Goal: Task Accomplishment & Management: Complete application form

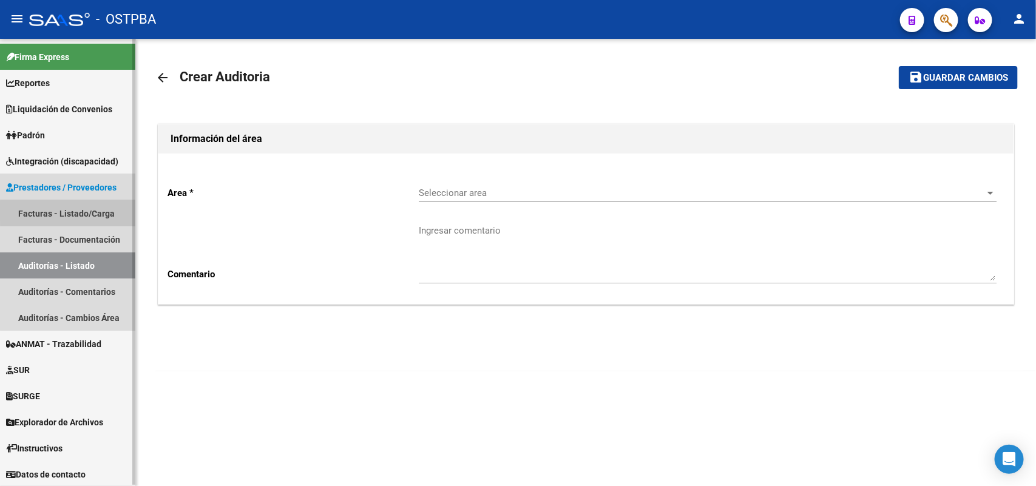
click at [94, 211] on link "Facturas - Listado/Carga" at bounding box center [67, 213] width 135 height 26
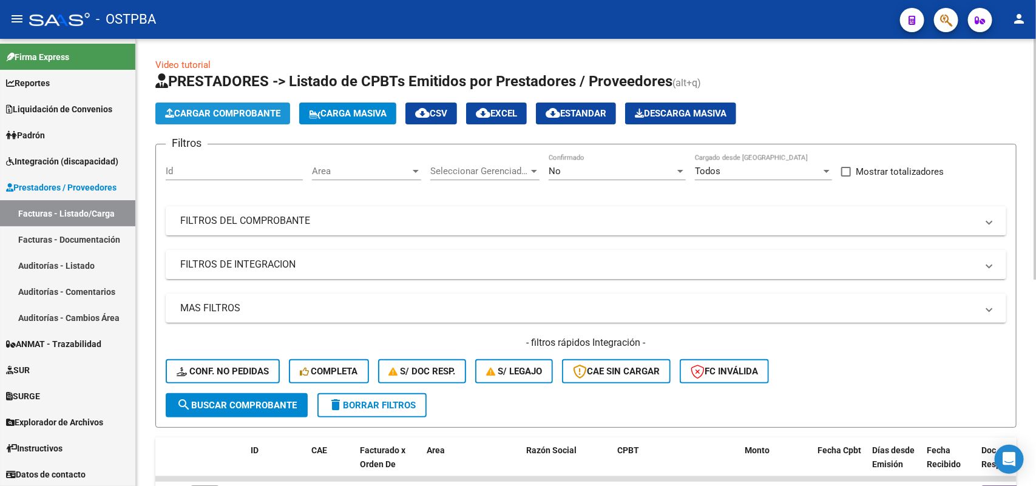
click at [235, 113] on span "Cargar Comprobante" at bounding box center [222, 113] width 115 height 11
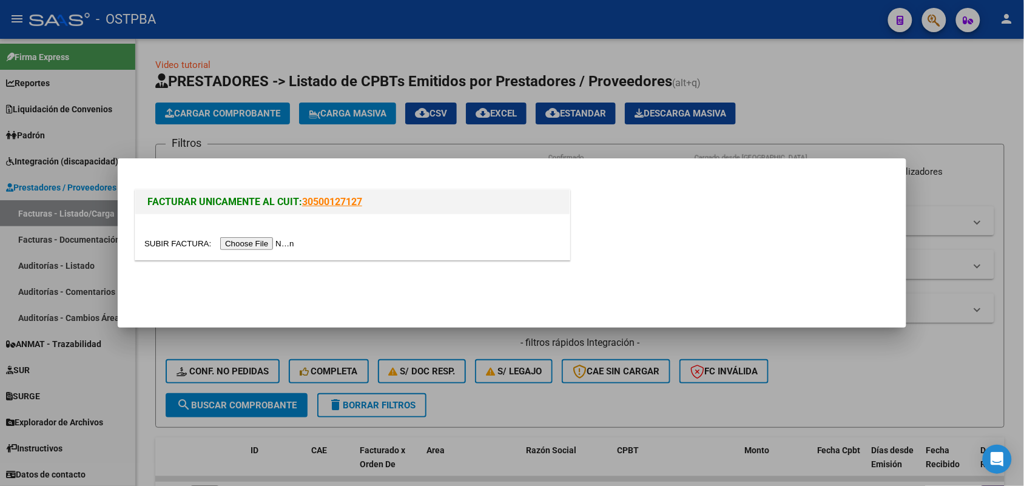
click at [245, 241] on input "file" at bounding box center [221, 243] width 154 height 13
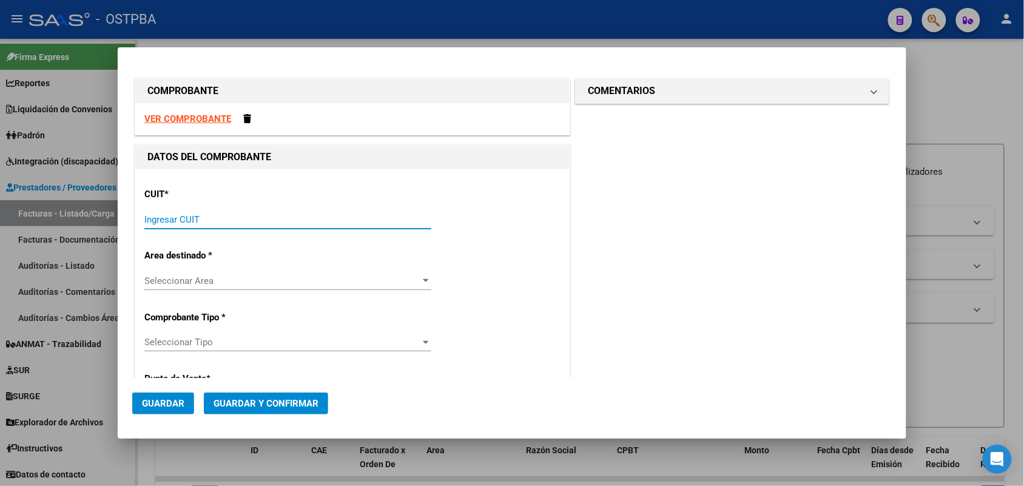
click at [153, 219] on input "Ingresar CUIT" at bounding box center [287, 219] width 287 height 11
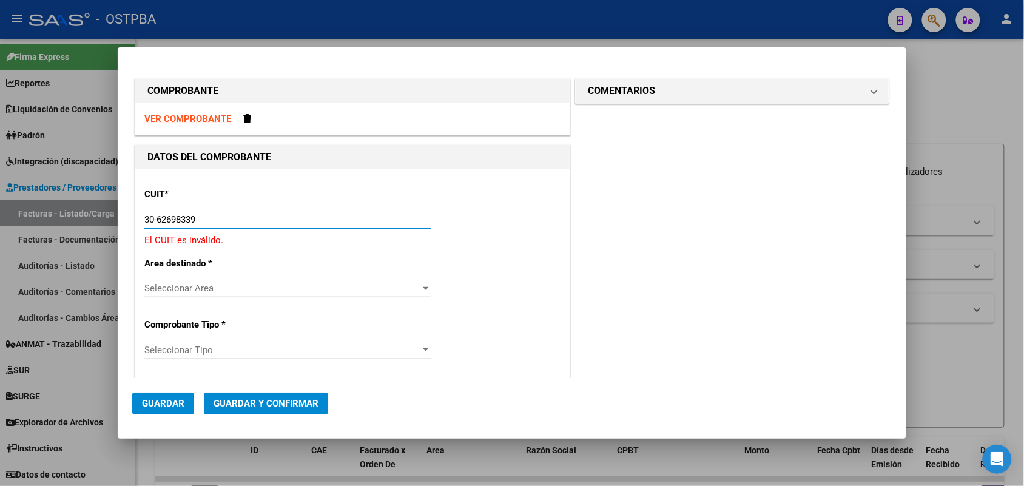
type input "30-62698339-8"
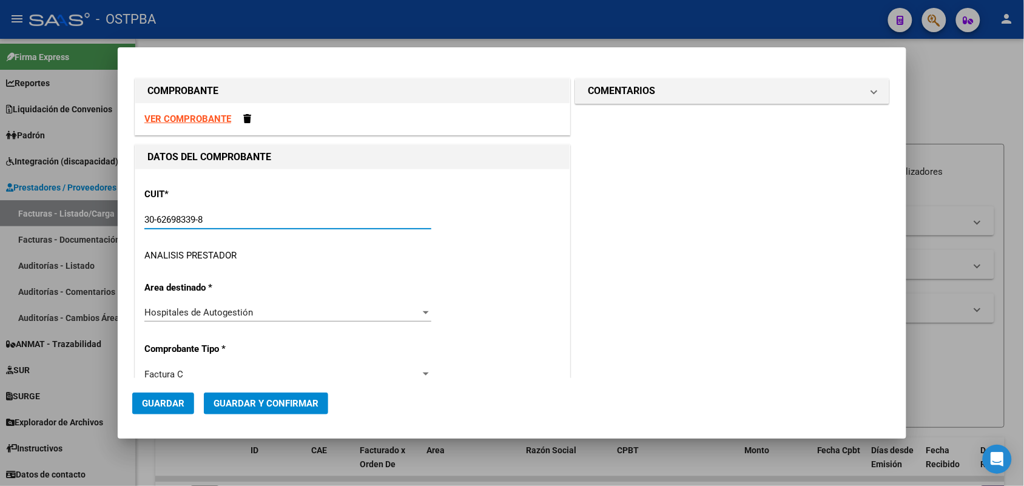
type input "106"
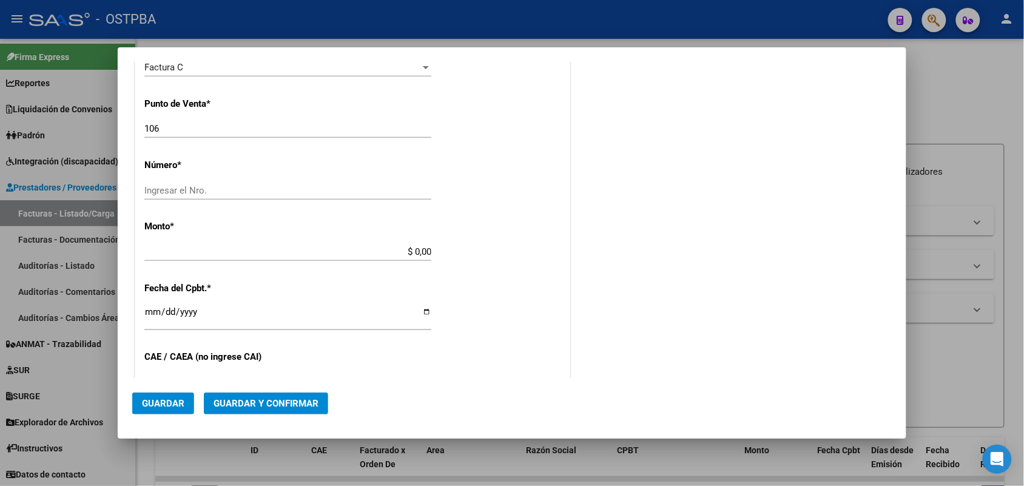
scroll to position [303, 0]
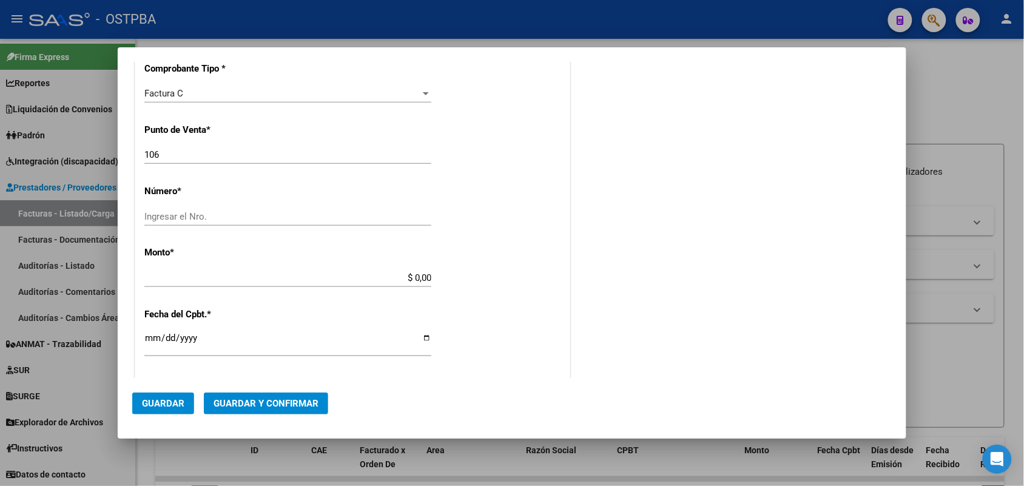
type input "30-62698339-8"
drag, startPoint x: 162, startPoint y: 155, endPoint x: 92, endPoint y: 150, distance: 70.6
click at [92, 150] on div "COMPROBANTE VER COMPROBANTE DATOS DEL COMPROBANTE CUIT * 30-62698339-8 Ingresar…" at bounding box center [512, 243] width 1024 height 486
type input "131"
click at [149, 214] on input "Ingresar el Nro." at bounding box center [287, 216] width 287 height 11
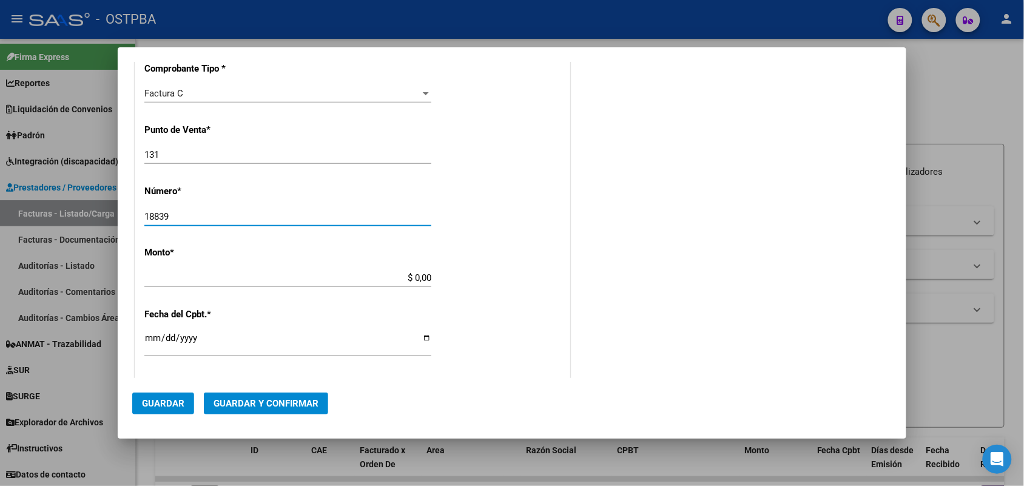
type input "18839"
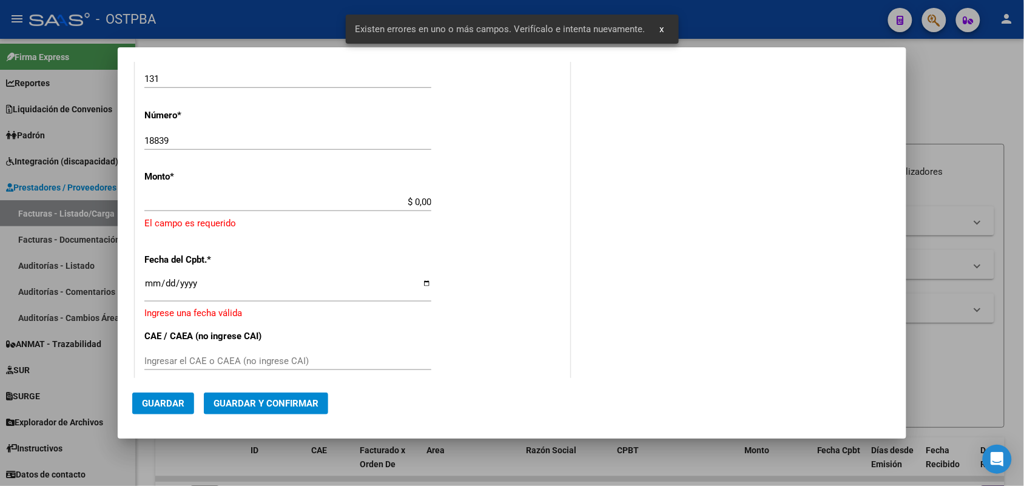
scroll to position [356, 0]
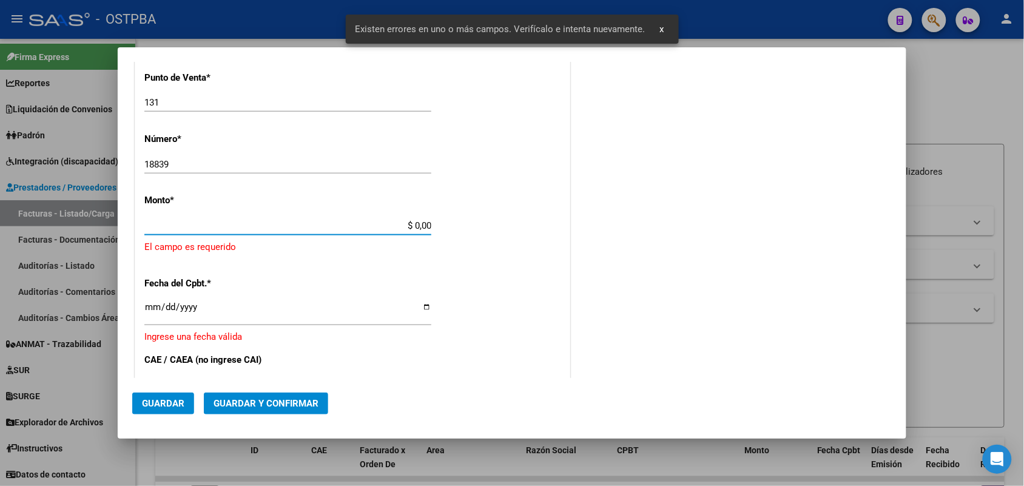
drag, startPoint x: 393, startPoint y: 226, endPoint x: 490, endPoint y: 223, distance: 97.7
click at [490, 223] on div "CUIT * 30-62698339-8 Ingresar CUIT ANALISIS PRESTADOR MINISTERIO DE SALUD PCIA …" at bounding box center [352, 258] width 434 height 889
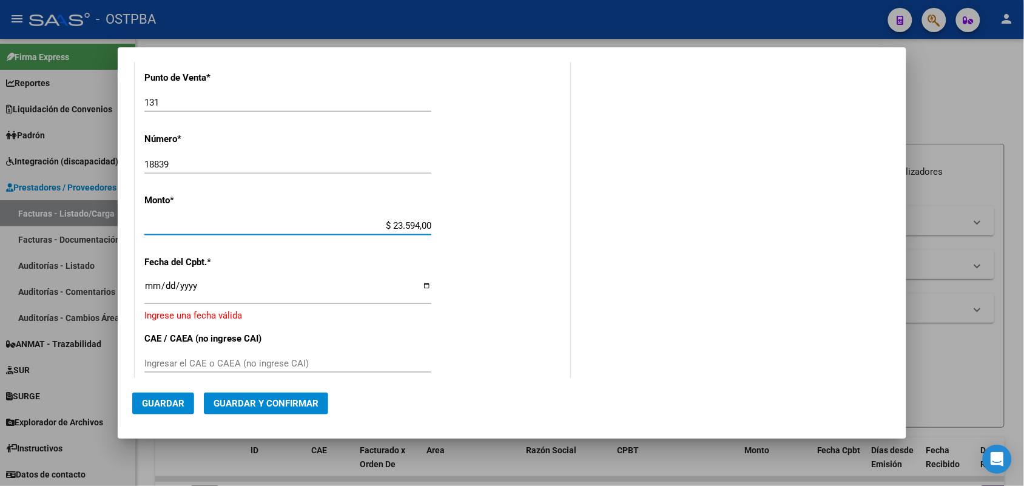
type input "$ 235.940,00"
click at [153, 292] on input "Ingresar la fecha" at bounding box center [287, 290] width 287 height 19
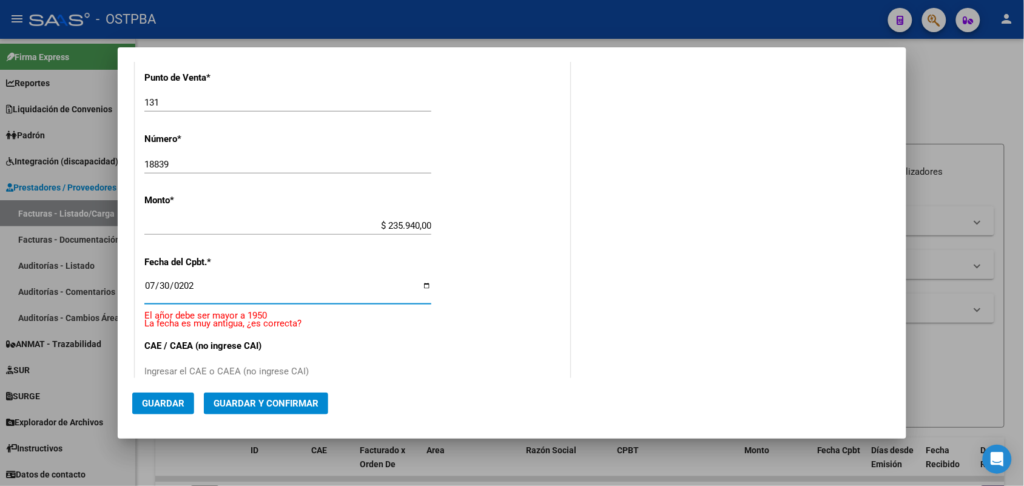
type input "2025-07-30"
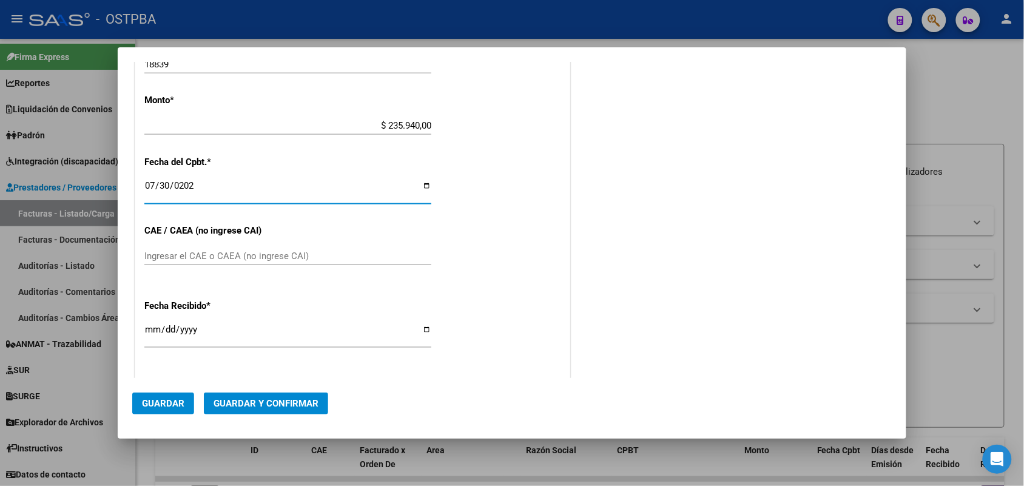
scroll to position [507, 0]
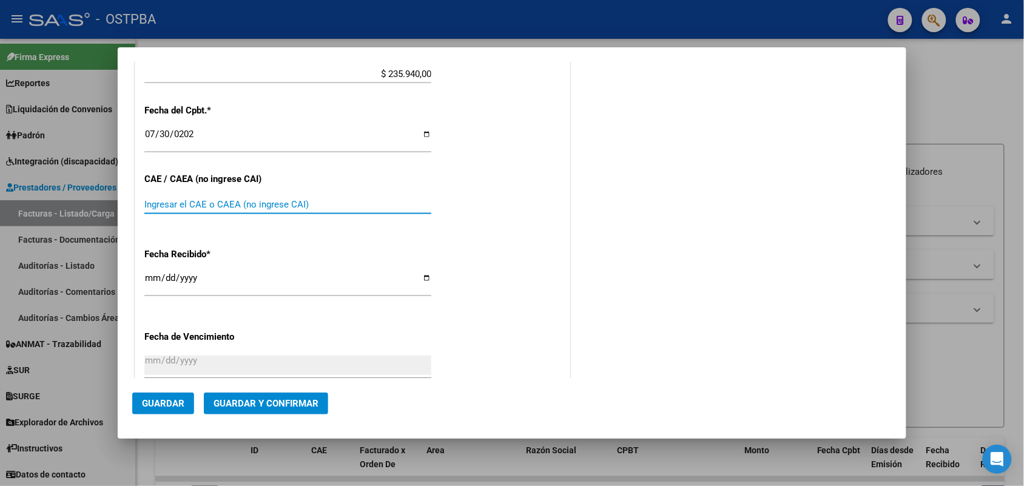
drag, startPoint x: 161, startPoint y: 203, endPoint x: 191, endPoint y: 196, distance: 31.2
click at [164, 201] on input "Ingresar el CAE o CAEA (no ingrese CAI)" at bounding box center [287, 204] width 287 height 11
type input "75318270055137"
click at [149, 279] on input "[DATE]" at bounding box center [287, 282] width 287 height 19
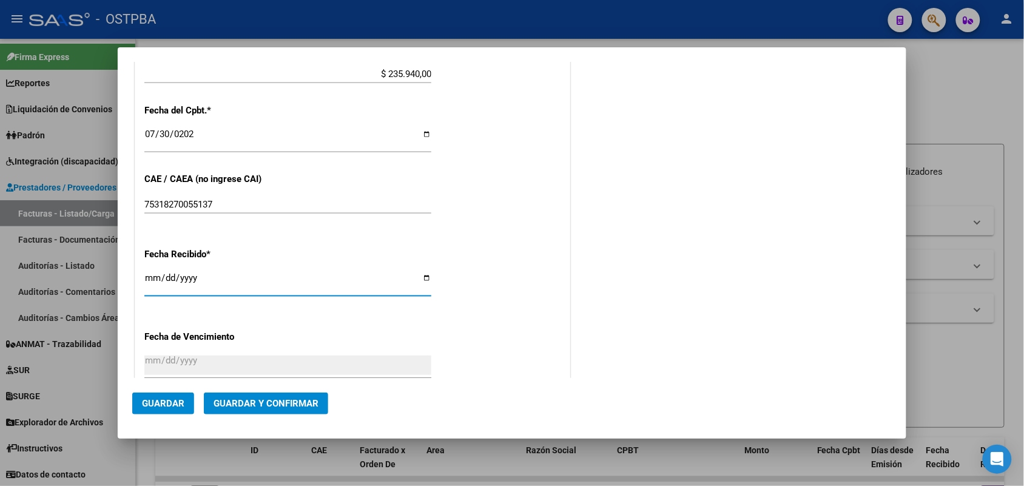
type input "[DATE]"
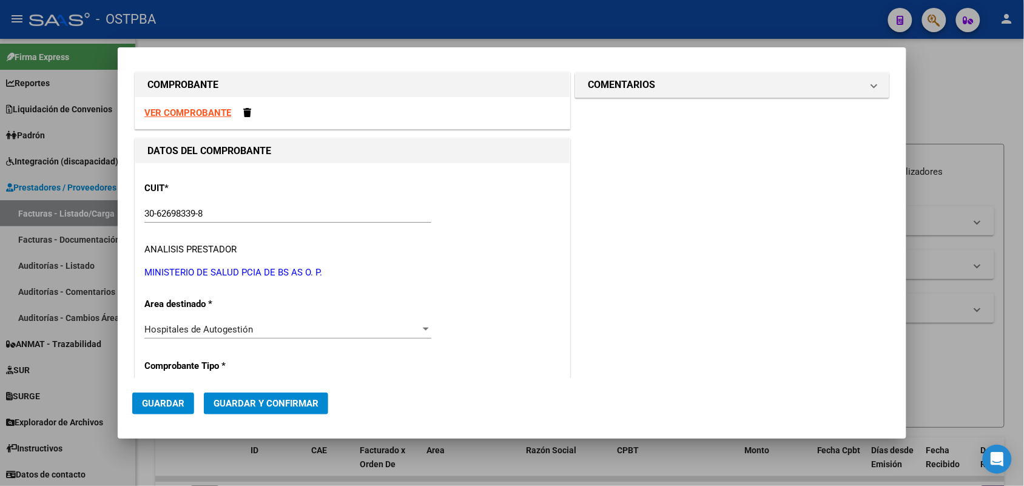
scroll to position [0, 0]
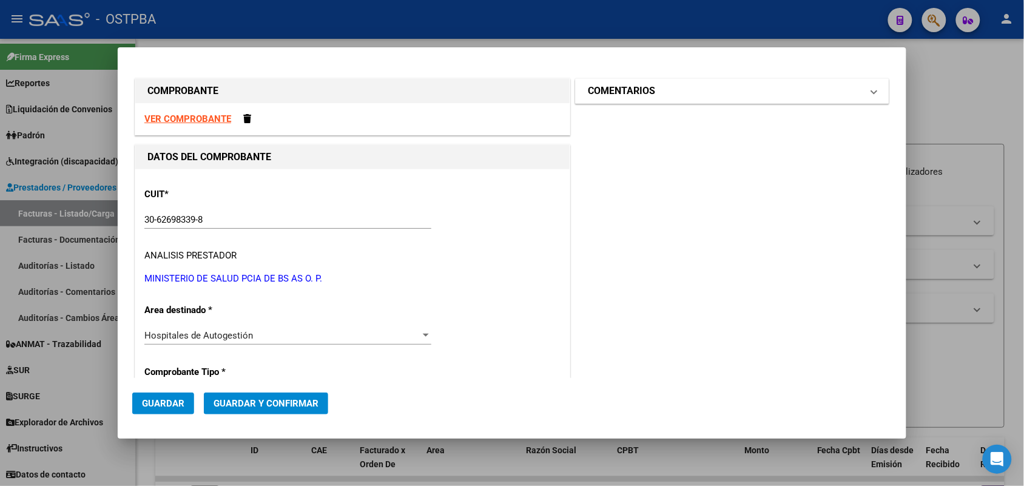
click at [872, 89] on span at bounding box center [874, 91] width 5 height 15
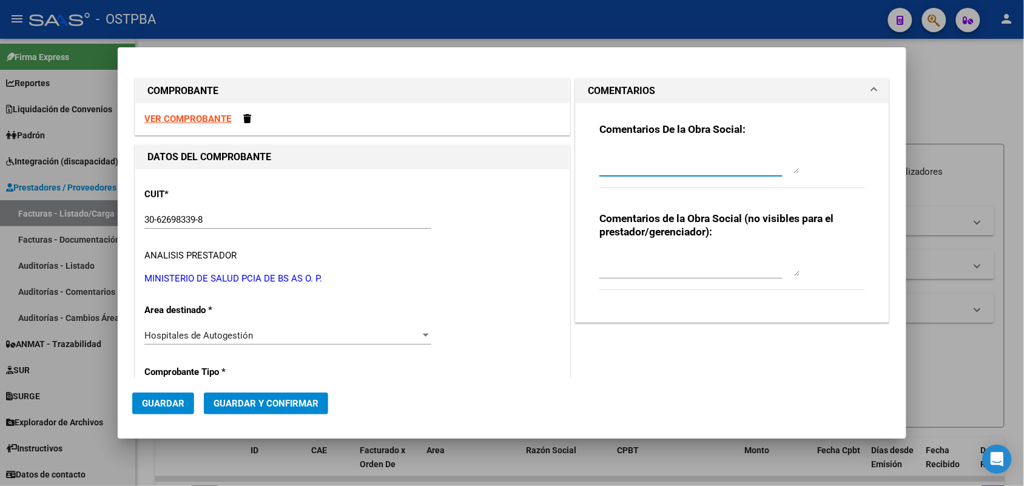
click at [602, 163] on textarea at bounding box center [699, 161] width 200 height 24
type textarea "HR 126310"
click at [168, 407] on span "Guardar" at bounding box center [163, 403] width 42 height 11
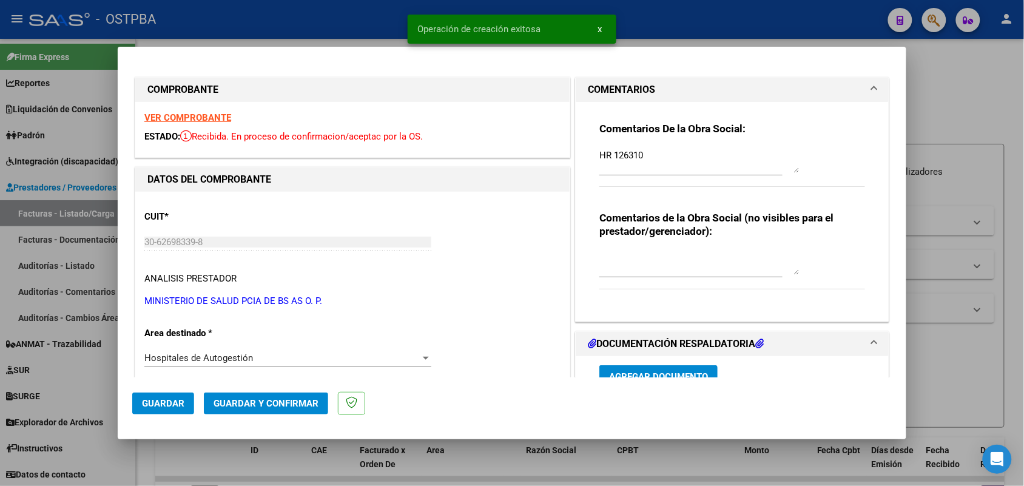
type input "2025-09-28"
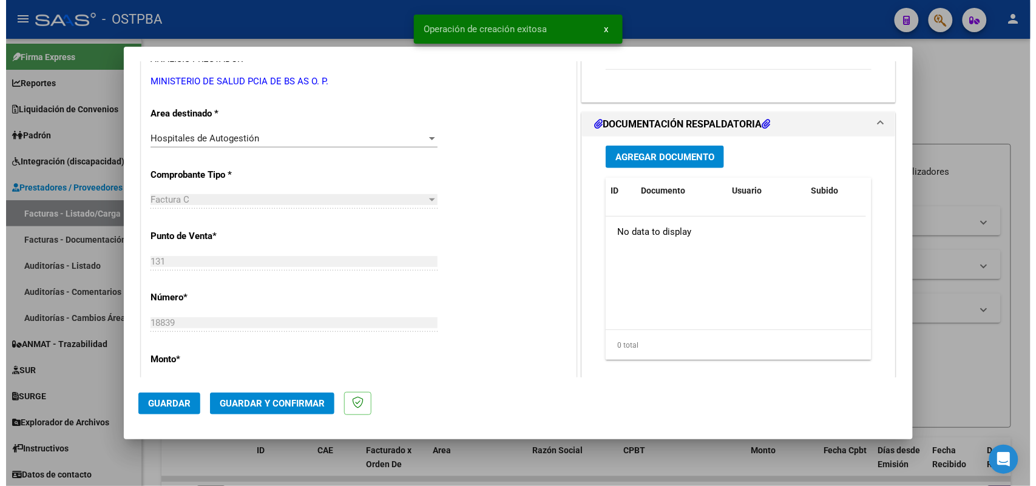
scroll to position [228, 0]
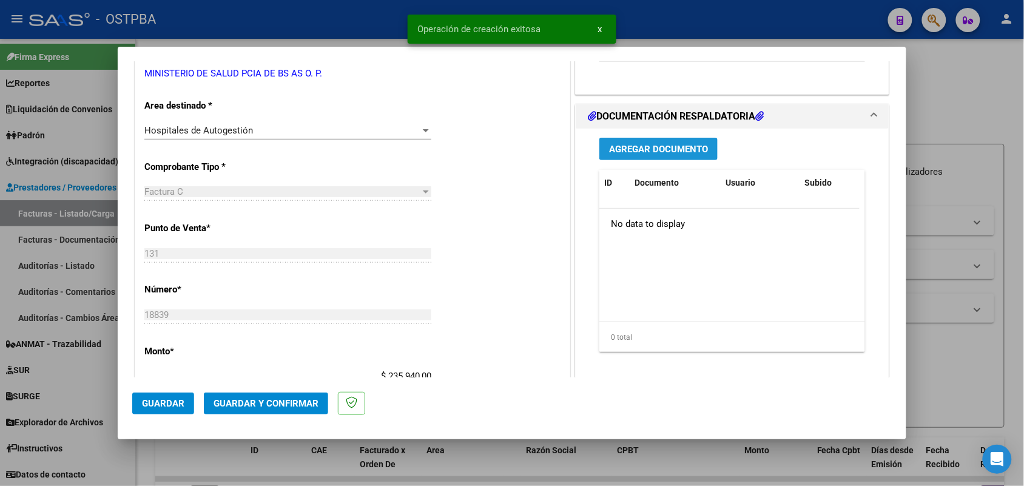
click at [629, 149] on span "Agregar Documento" at bounding box center [658, 149] width 99 height 11
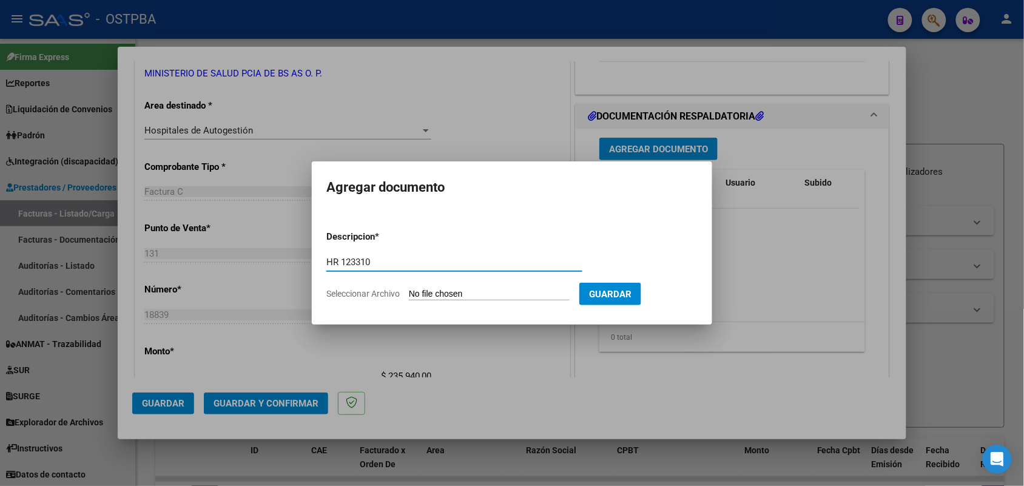
type input "HR 123310"
click at [411, 292] on input "Seleccionar Archivo" at bounding box center [489, 295] width 161 height 12
type input "C:\fakepath\HR 126310.pdf"
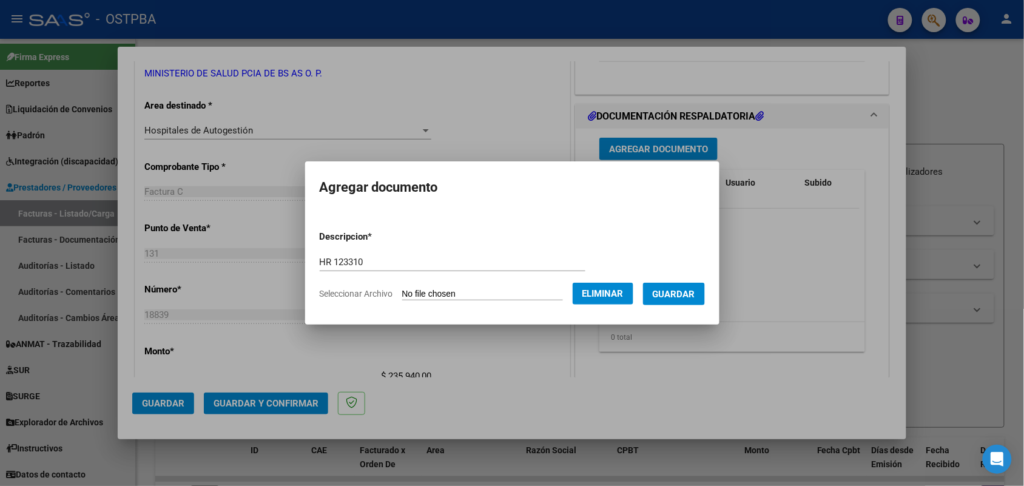
click at [683, 294] on span "Guardar" at bounding box center [674, 294] width 42 height 11
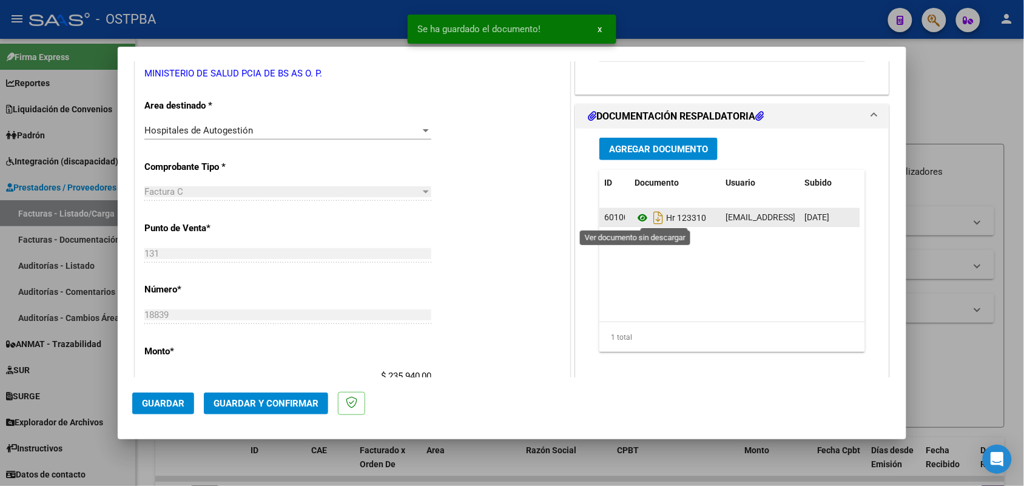
click at [635, 217] on icon at bounding box center [643, 218] width 16 height 15
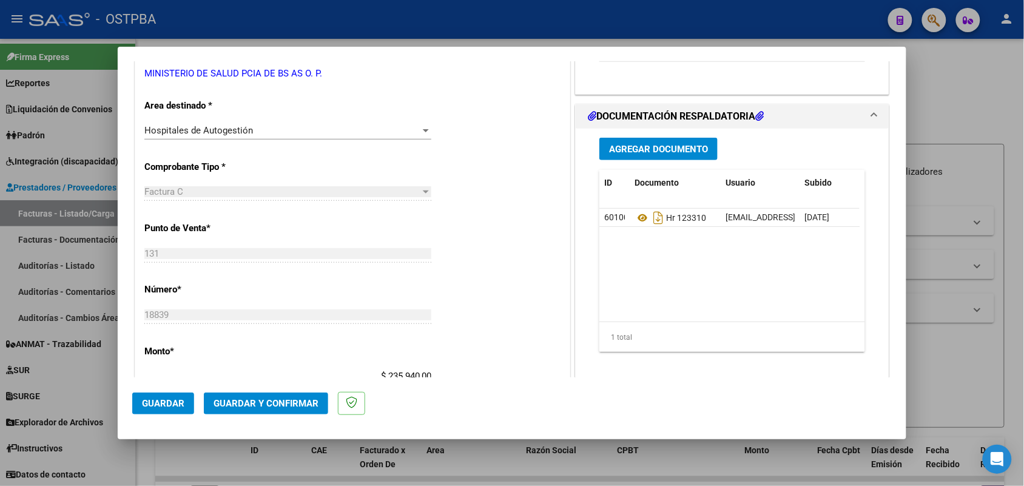
click at [660, 147] on span "Agregar Documento" at bounding box center [658, 149] width 99 height 11
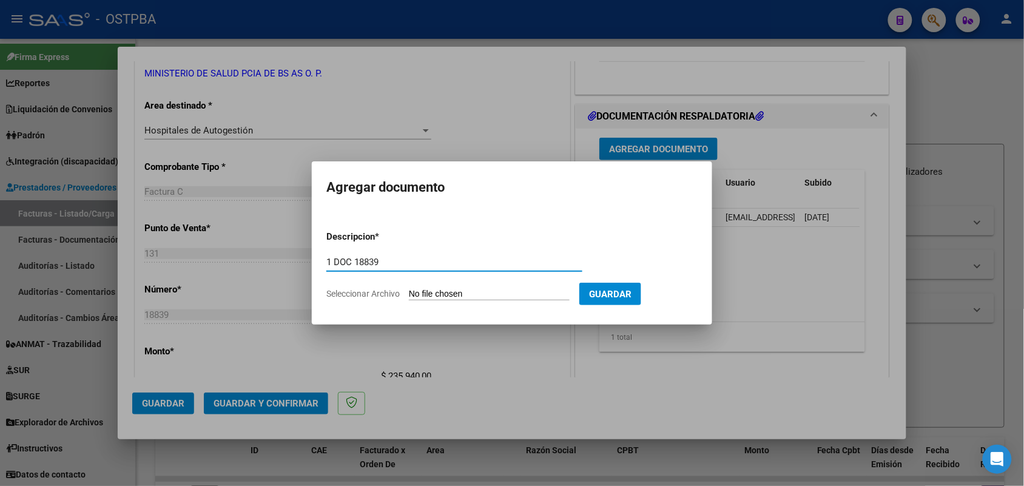
type input "1 DOC 18839"
click at [443, 296] on input "Seleccionar Archivo" at bounding box center [489, 295] width 161 height 12
type input "C:\fakepath\1 DOC 18839.pdf"
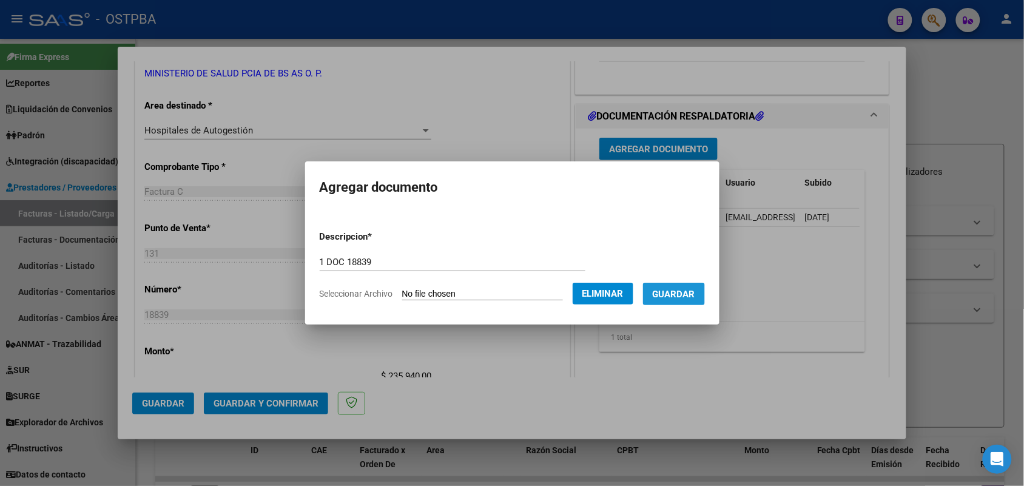
click at [681, 295] on span "Guardar" at bounding box center [674, 294] width 42 height 11
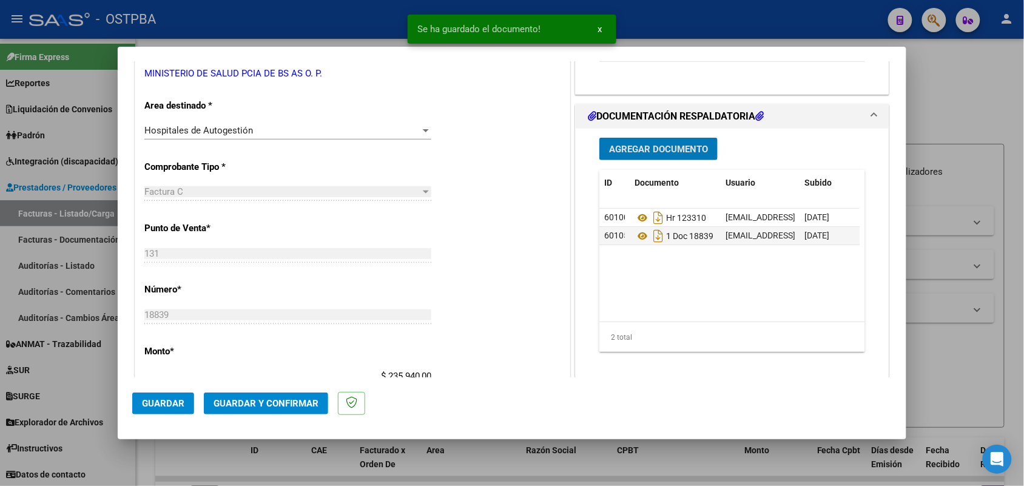
click at [663, 147] on span "Agregar Documento" at bounding box center [658, 149] width 99 height 11
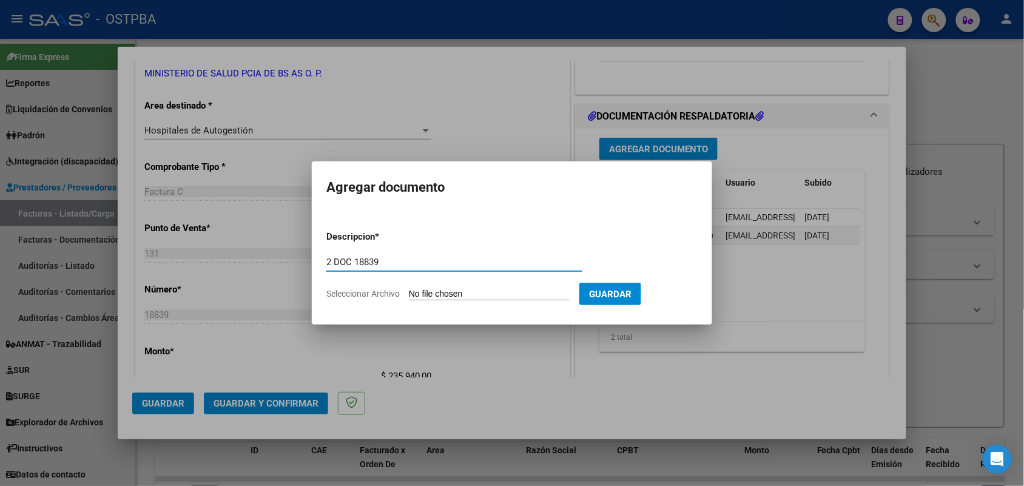
type input "2 DOC 18839"
click at [414, 294] on input "Seleccionar Archivo" at bounding box center [489, 295] width 161 height 12
type input "C:\fakepath\2 DOC 18839.pdf"
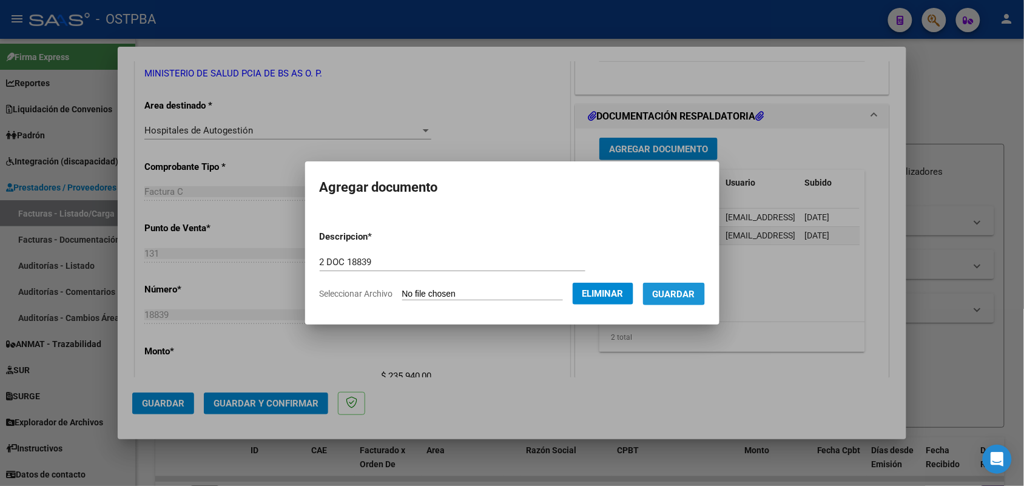
click at [671, 290] on span "Guardar" at bounding box center [674, 294] width 42 height 11
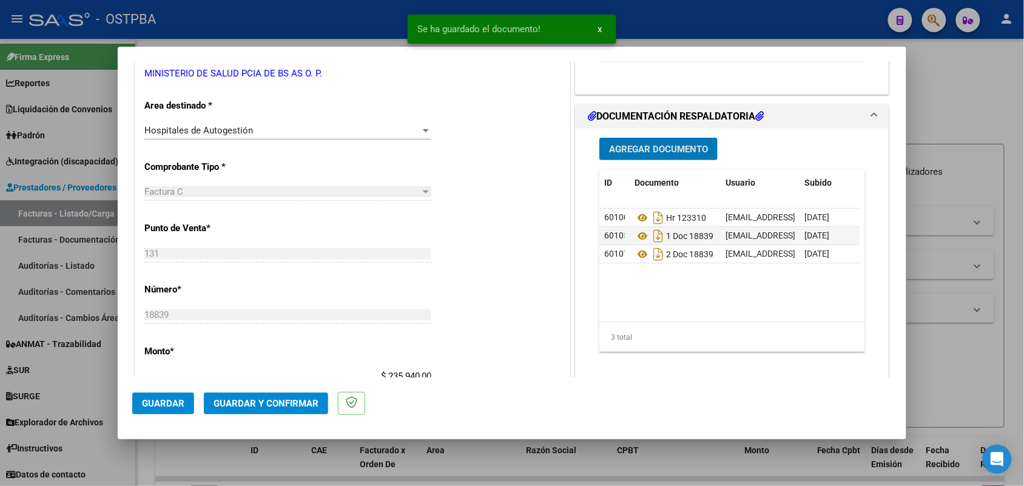
click at [647, 150] on span "Agregar Documento" at bounding box center [658, 149] width 99 height 11
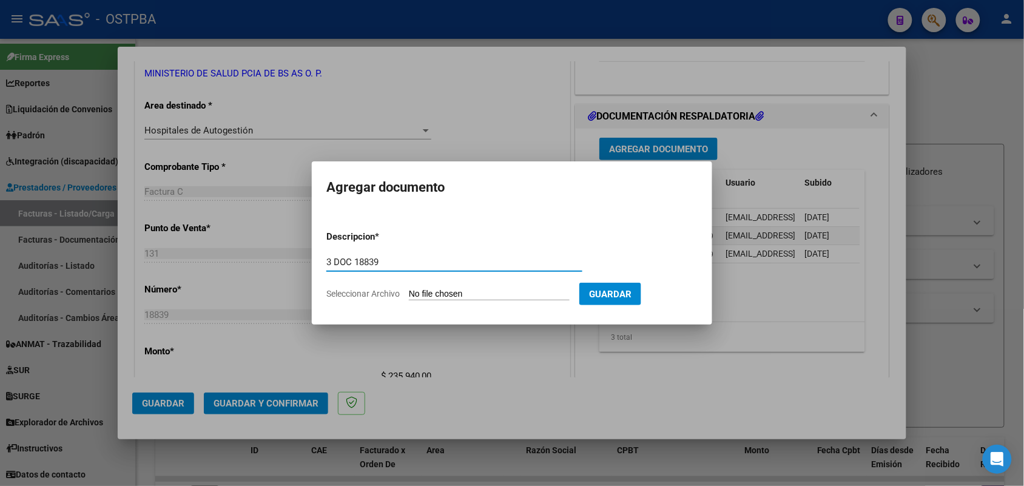
type input "3 DOC 18839"
click at [416, 292] on input "Seleccionar Archivo" at bounding box center [489, 295] width 161 height 12
type input "C:\fakepath\3 DOC 18839.pdf"
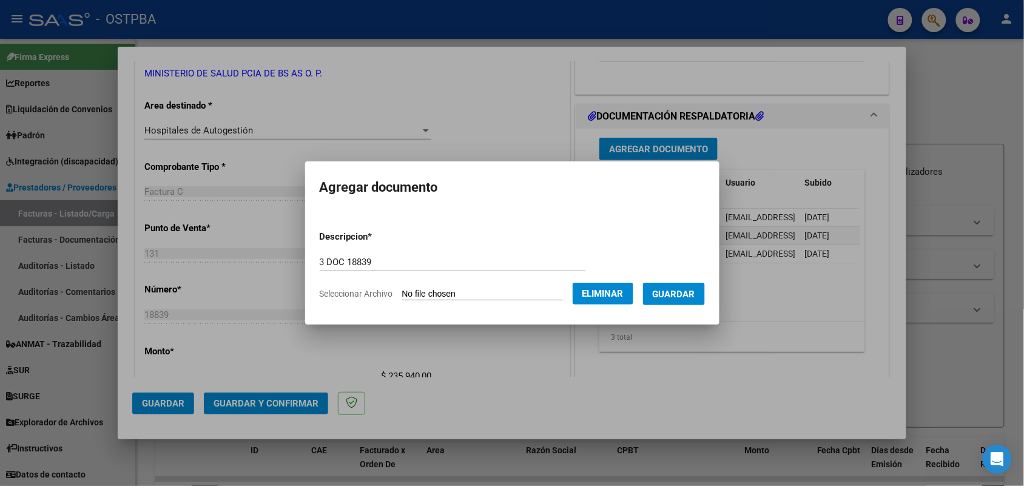
click at [683, 293] on span "Guardar" at bounding box center [674, 294] width 42 height 11
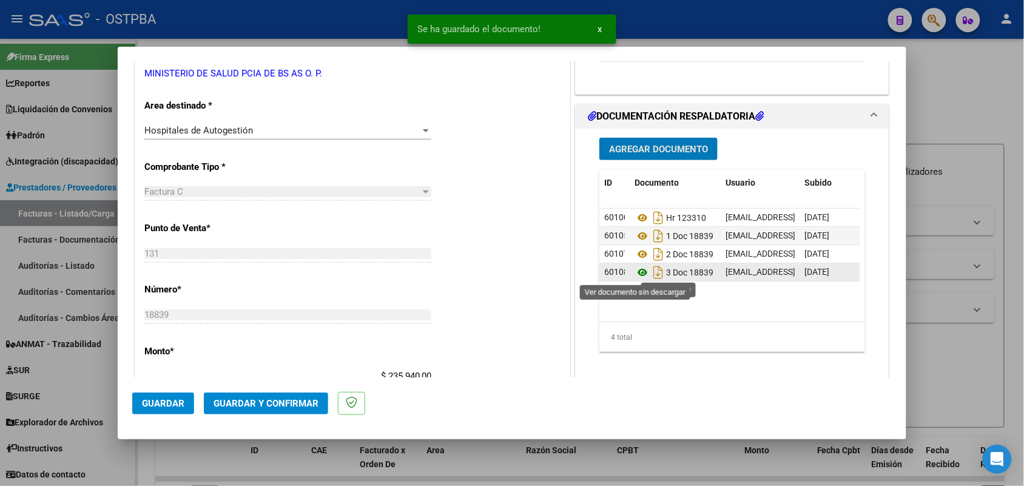
click at [637, 272] on icon at bounding box center [643, 272] width 16 height 15
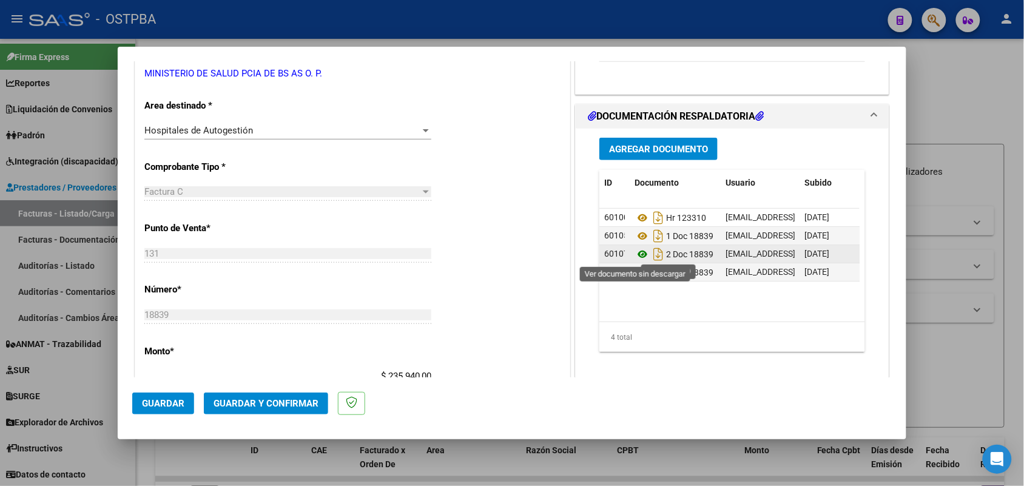
click at [635, 255] on icon at bounding box center [643, 254] width 16 height 15
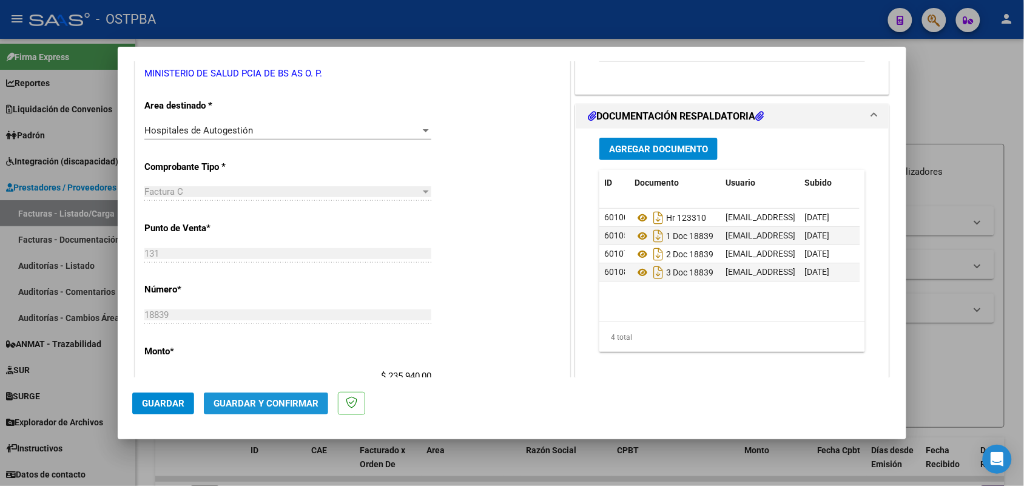
click at [256, 398] on span "Guardar y Confirmar" at bounding box center [266, 403] width 105 height 11
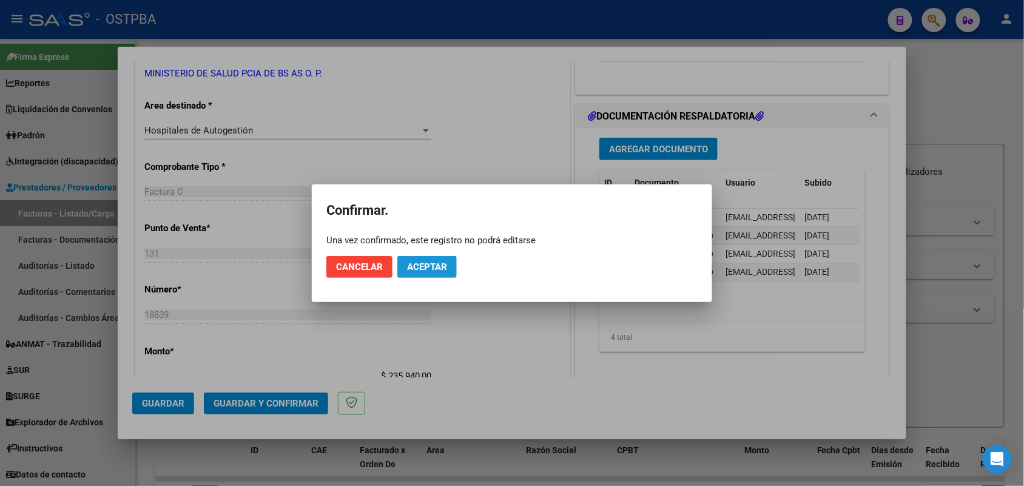
click at [427, 262] on span "Aceptar" at bounding box center [427, 267] width 40 height 11
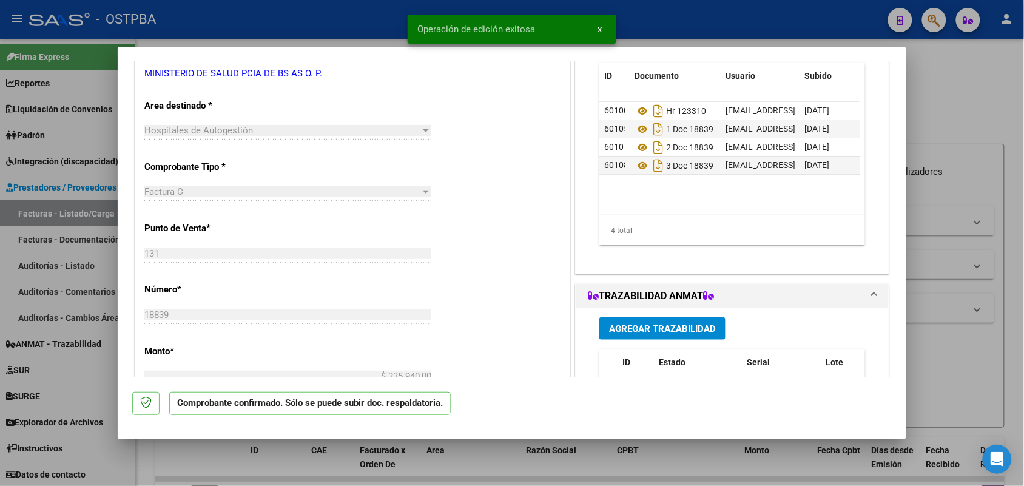
click at [79, 268] on div at bounding box center [512, 243] width 1024 height 486
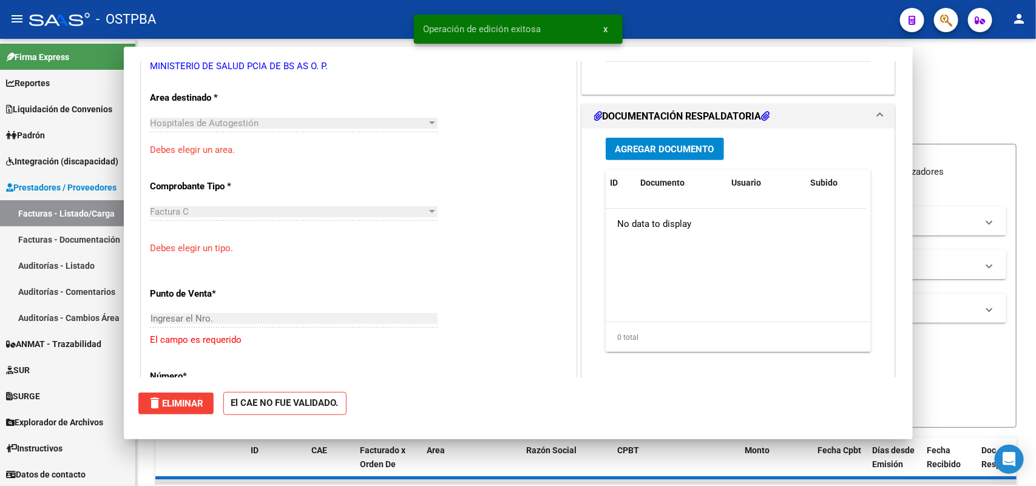
scroll to position [0, 0]
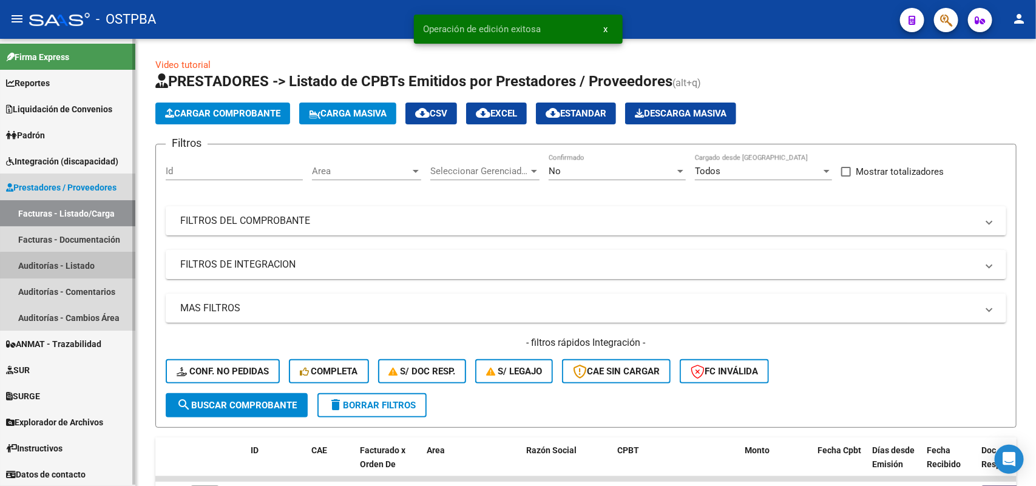
click at [82, 266] on link "Auditorías - Listado" at bounding box center [67, 265] width 135 height 26
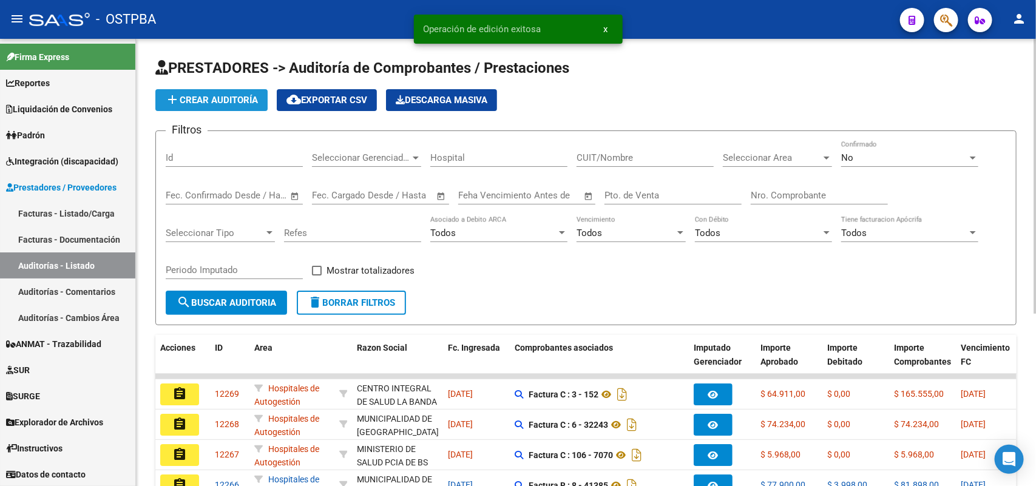
click at [220, 101] on span "add Crear Auditoría" at bounding box center [211, 100] width 93 height 11
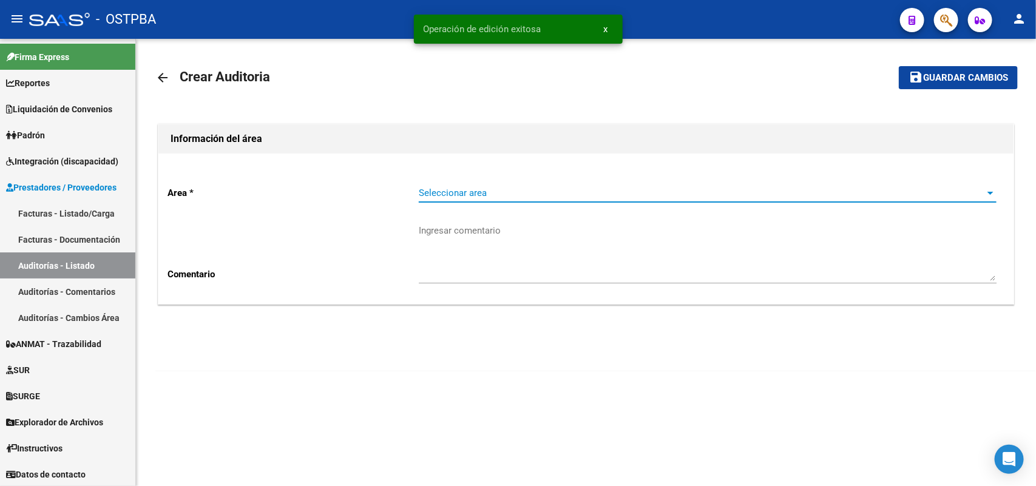
click at [475, 195] on span "Seleccionar area" at bounding box center [702, 192] width 567 height 11
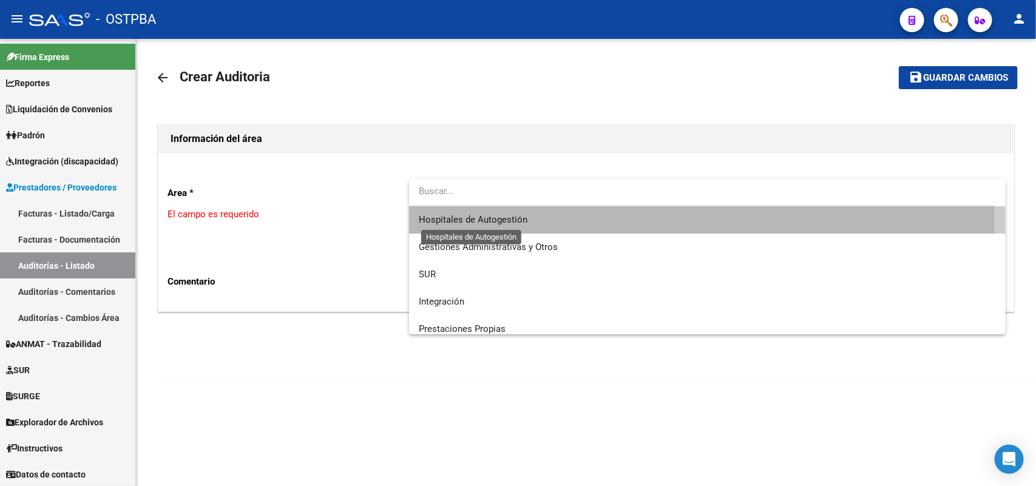
click at [467, 217] on span "Hospitales de Autogestión" at bounding box center [473, 219] width 109 height 11
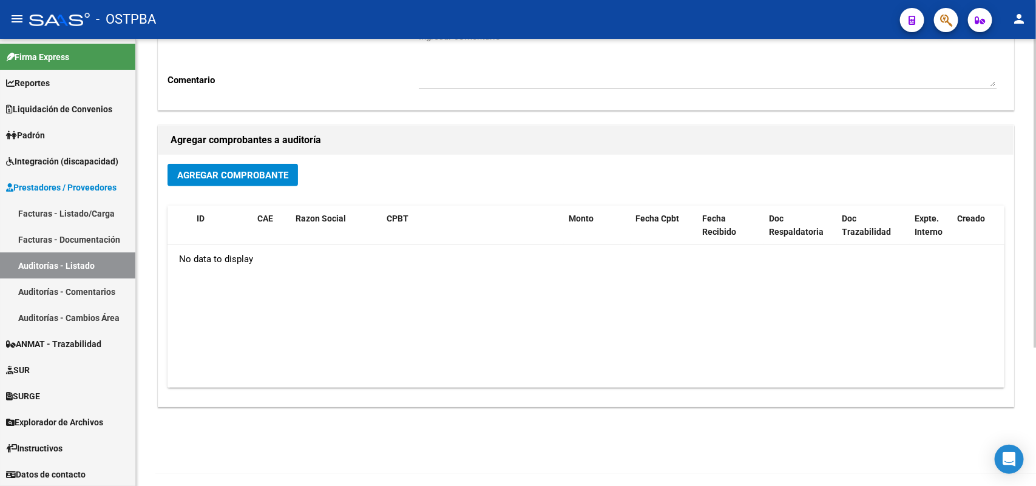
scroll to position [200, 0]
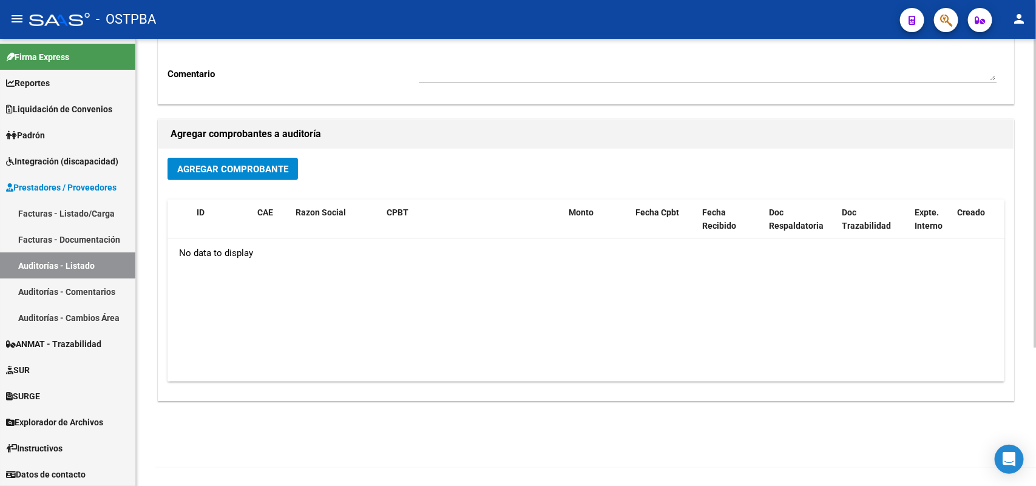
click at [270, 164] on span "Agregar Comprobante" at bounding box center [232, 169] width 111 height 11
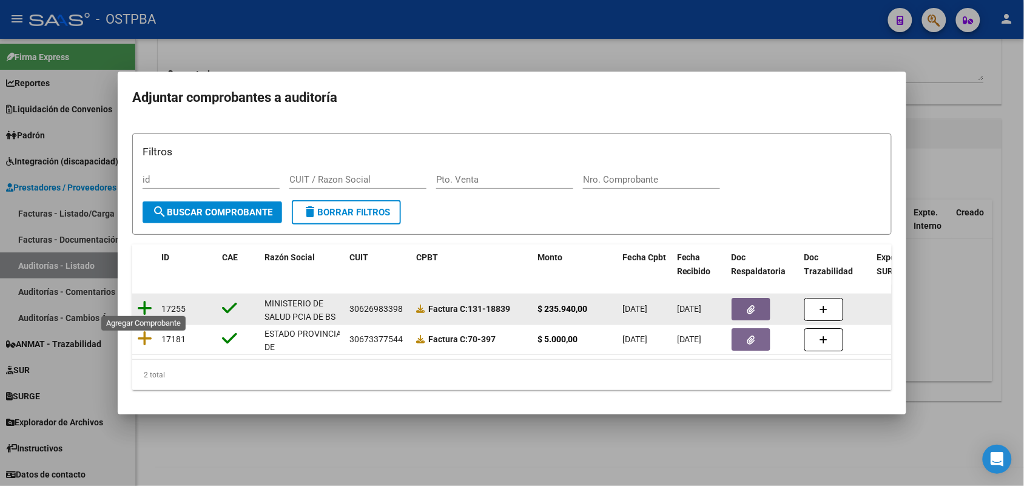
click at [144, 302] on icon at bounding box center [144, 308] width 15 height 17
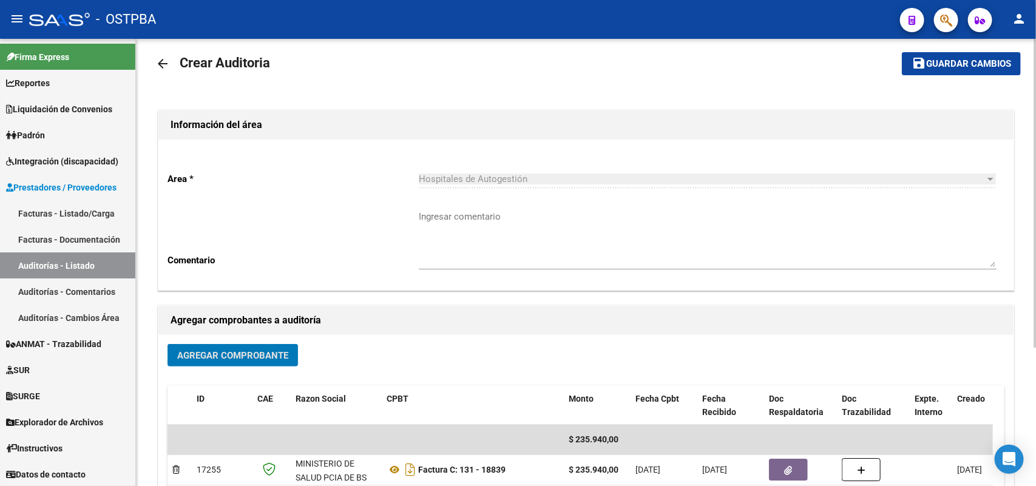
scroll to position [0, 0]
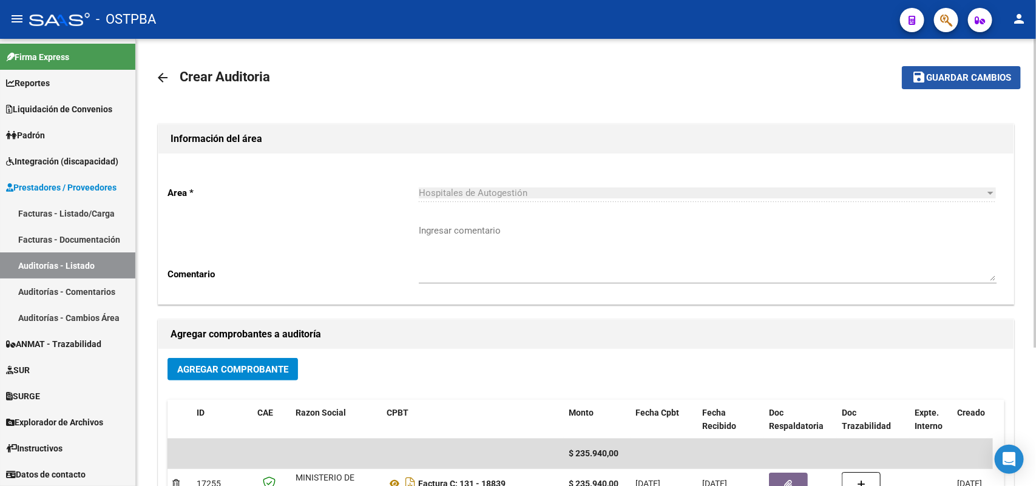
click at [959, 76] on span "Guardar cambios" at bounding box center [968, 78] width 85 height 11
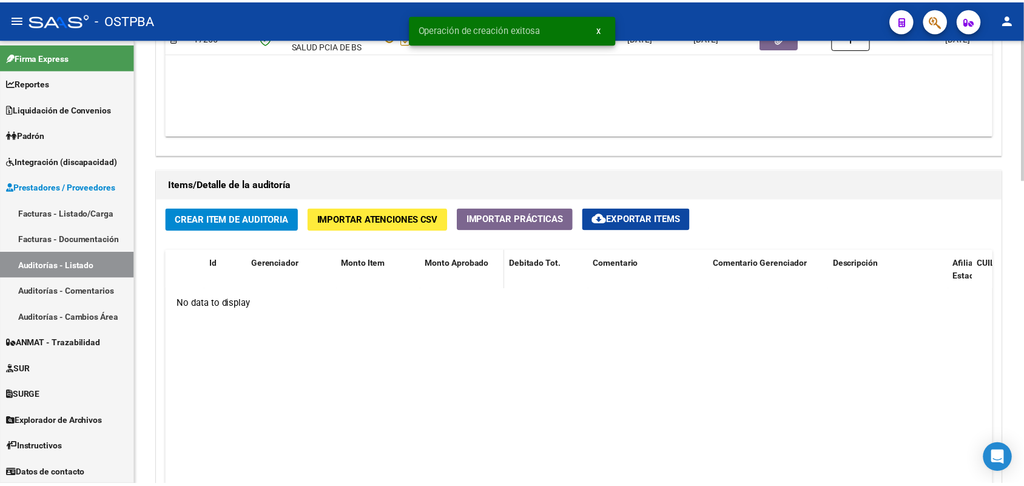
scroll to position [758, 0]
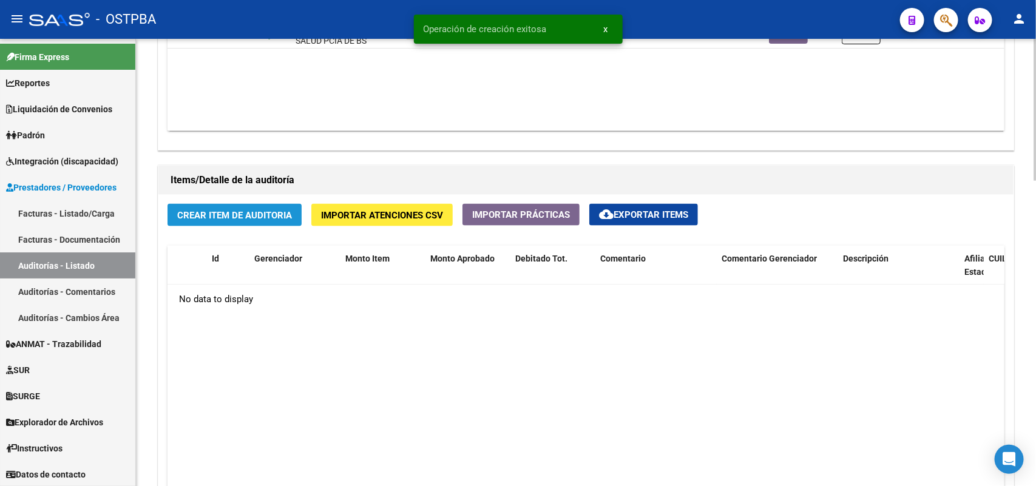
click at [258, 212] on span "Crear Item de Auditoria" at bounding box center [234, 215] width 115 height 11
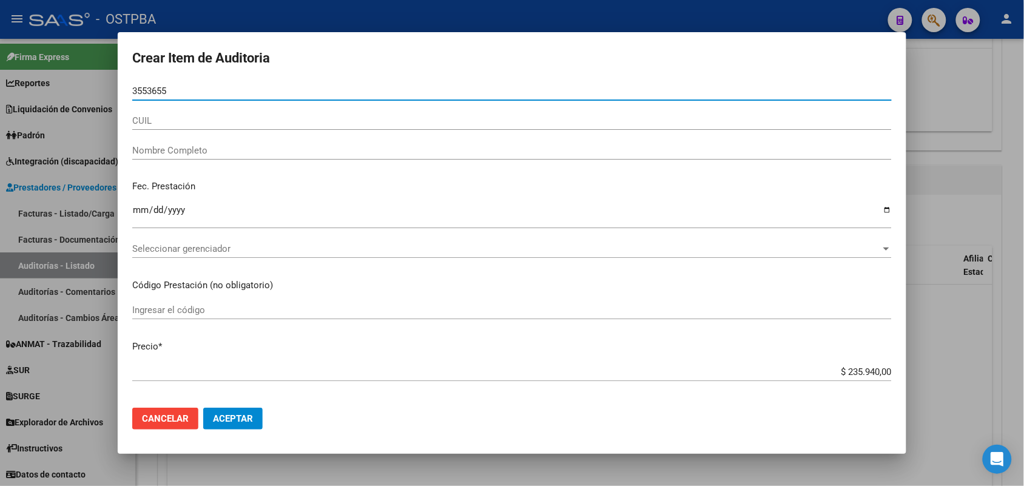
type input "35536559"
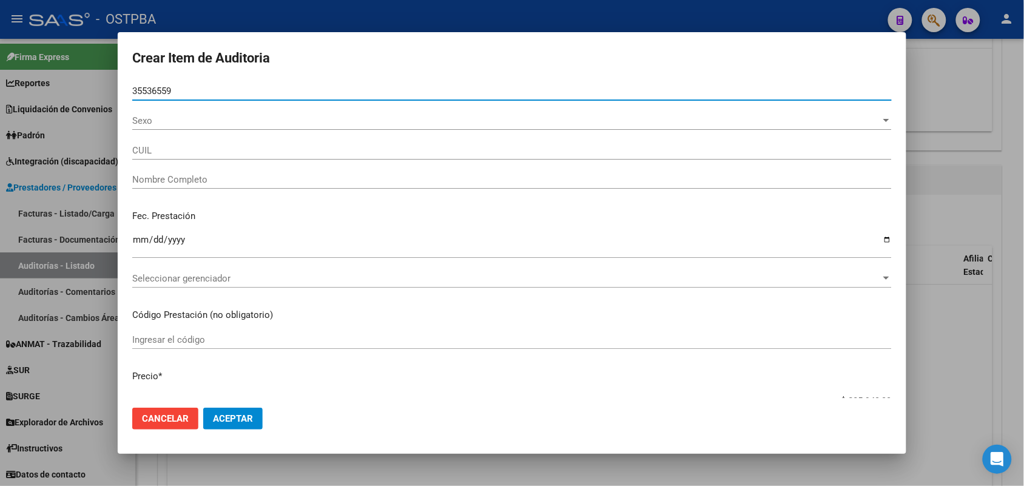
type input "20355365590"
type input "ARAUJO ARIEL GUSTAVO"
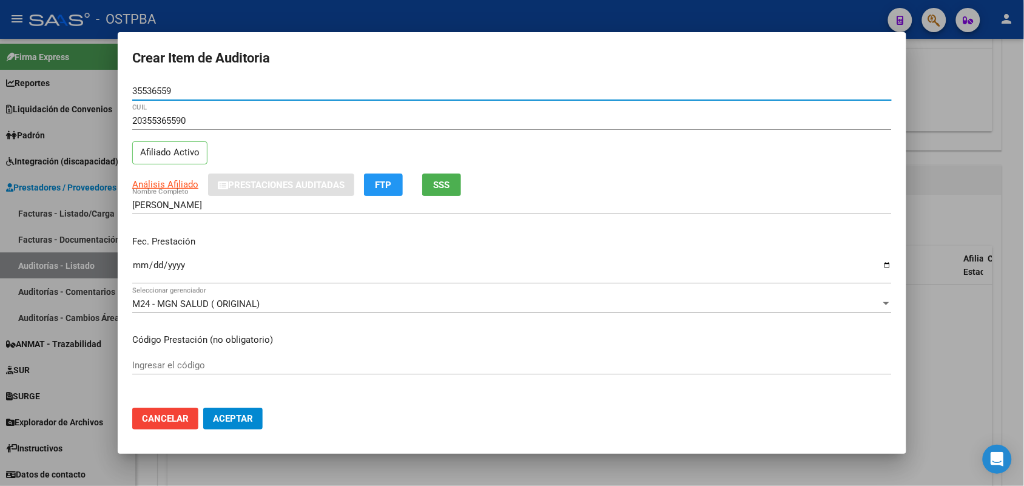
type input "35536559"
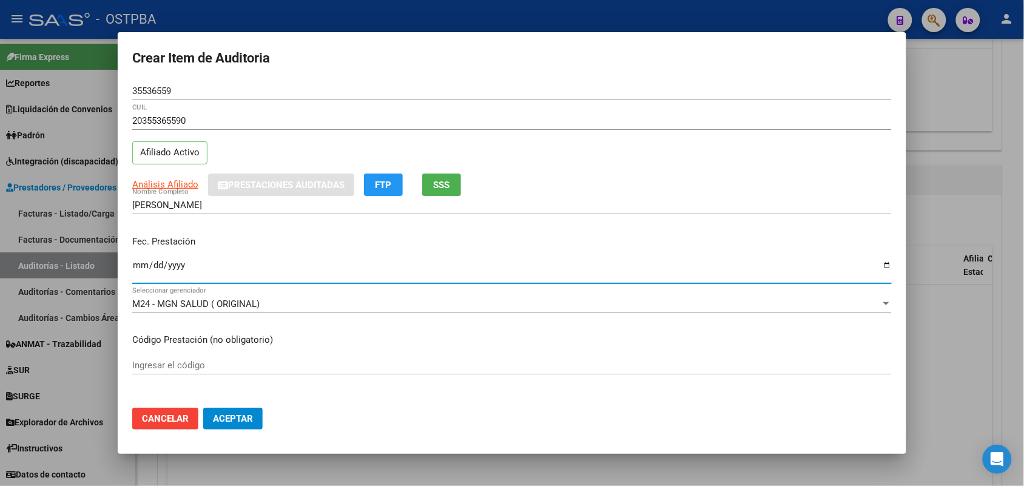
click at [135, 277] on input "Ingresar la fecha" at bounding box center [512, 269] width 760 height 19
type input "2025-06-09"
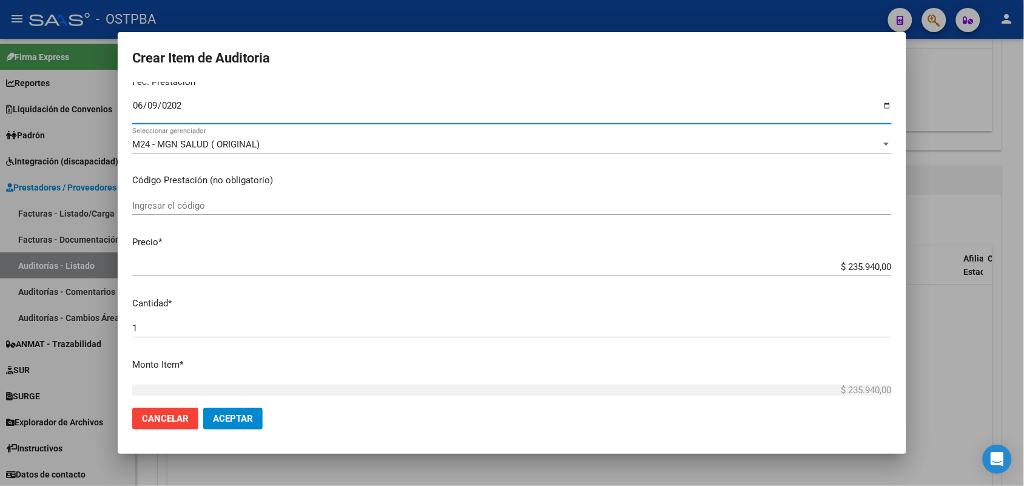
scroll to position [228, 0]
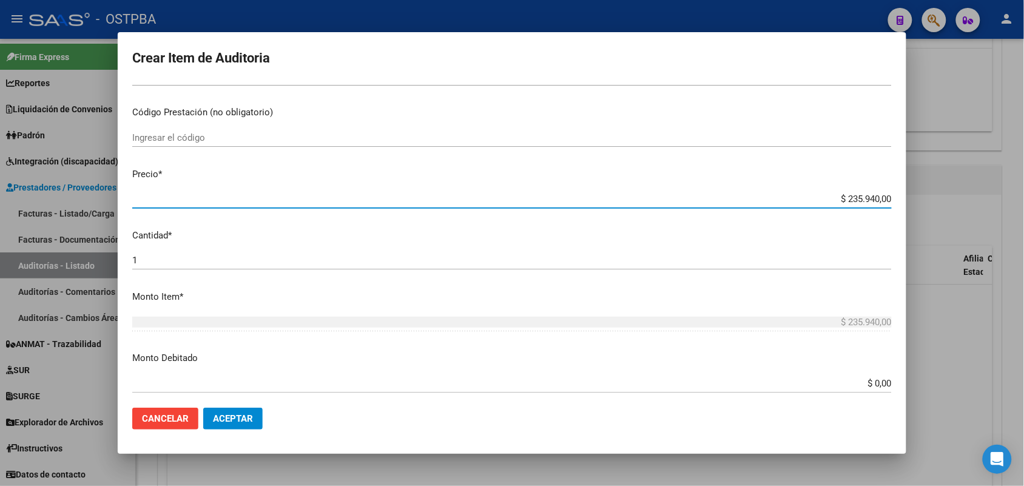
drag, startPoint x: 826, startPoint y: 195, endPoint x: 911, endPoint y: 197, distance: 84.4
click at [911, 197] on div "Crear Item de Auditoria 35536559 Nro Documento 20355365590 CUIL Afiliado Activo…" at bounding box center [512, 243] width 1024 height 486
type input "$ 0,03"
type input "$ 0,35"
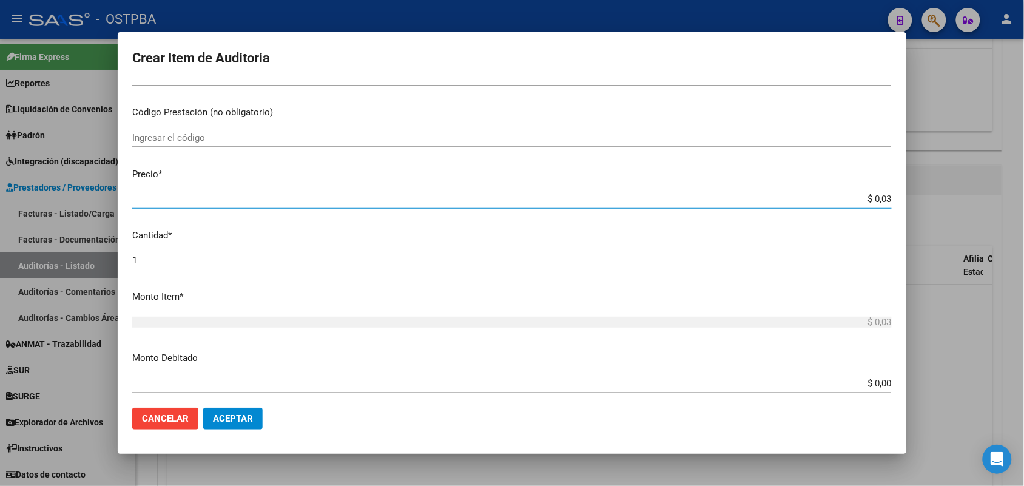
type input "$ 0,35"
type input "$ 3,59"
type input "$ 35,95"
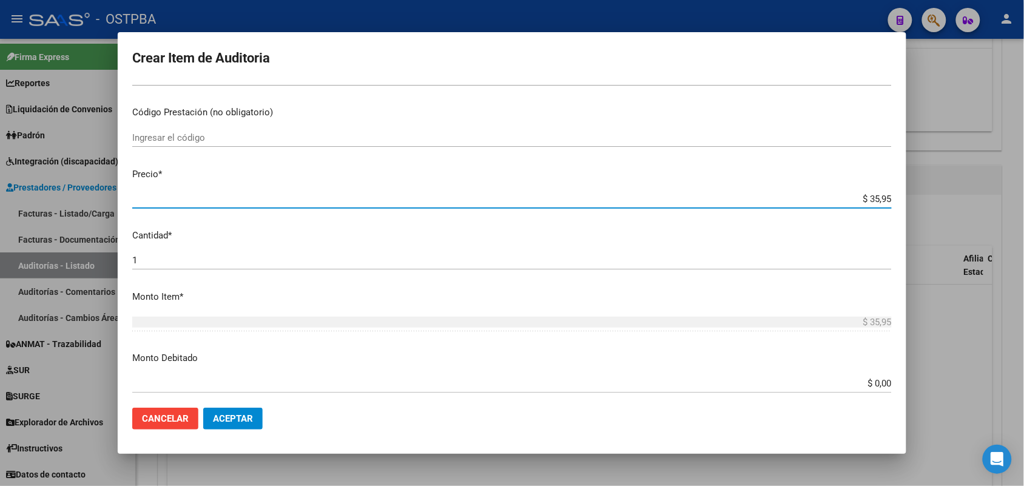
type input "$ 359,51"
type input "$ 3.595,10"
type input "$ 35.951,00"
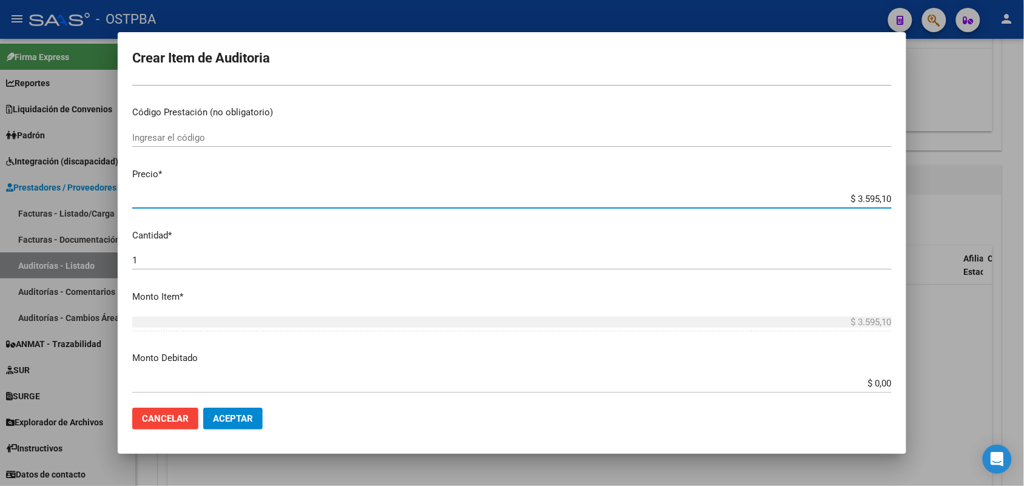
type input "$ 35.951,00"
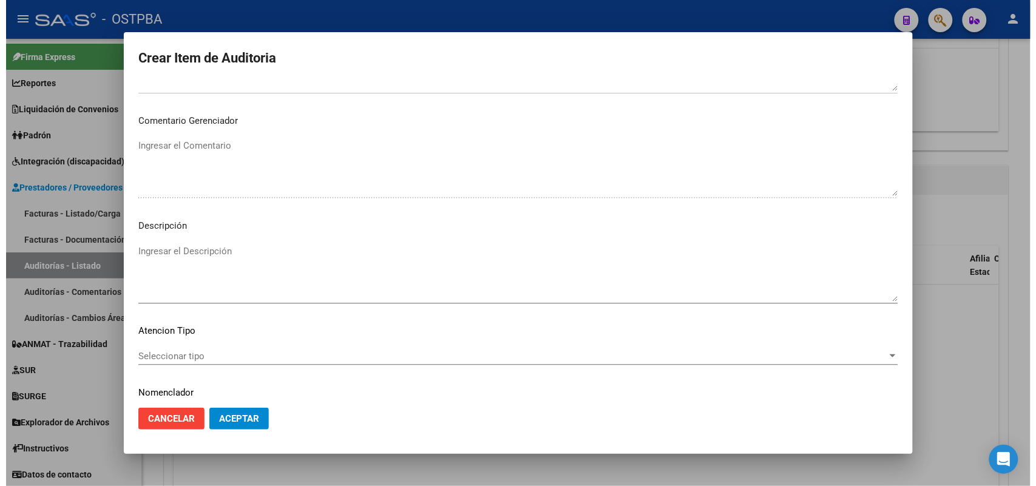
scroll to position [671, 0]
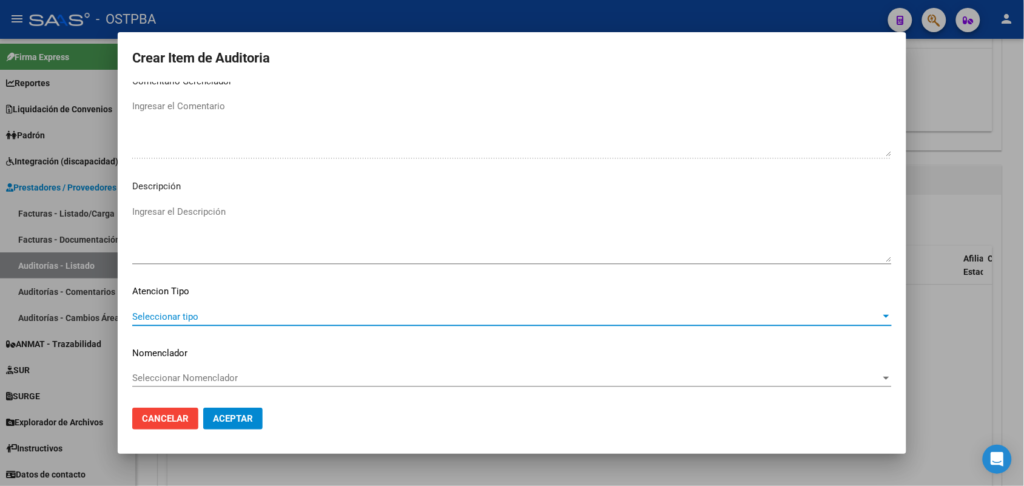
click at [189, 316] on span "Seleccionar tipo" at bounding box center [506, 316] width 749 height 11
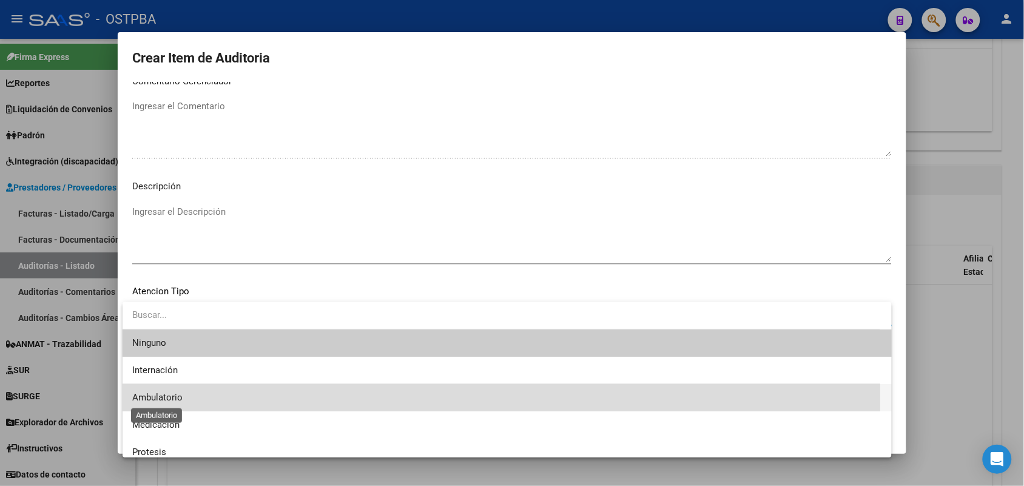
click at [174, 398] on span "Ambulatorio" at bounding box center [157, 397] width 50 height 11
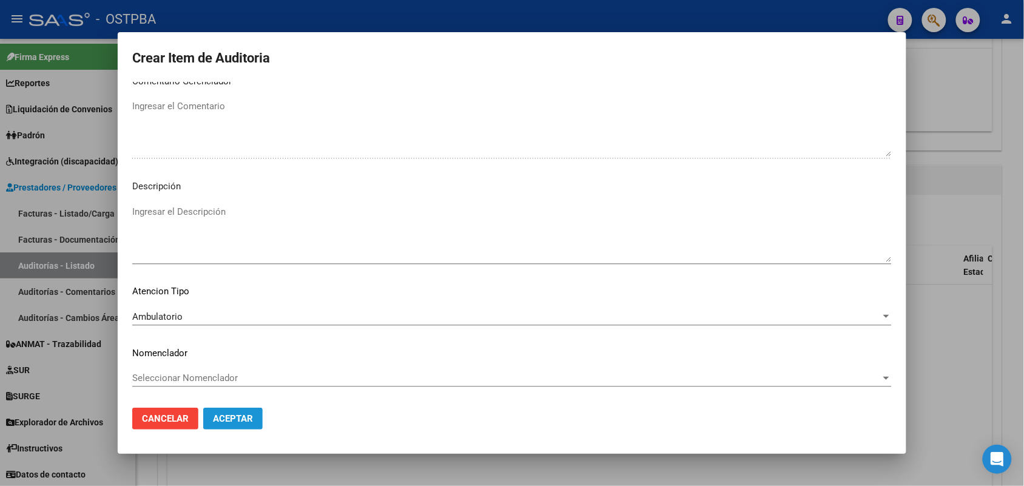
click at [237, 416] on span "Aceptar" at bounding box center [233, 418] width 40 height 11
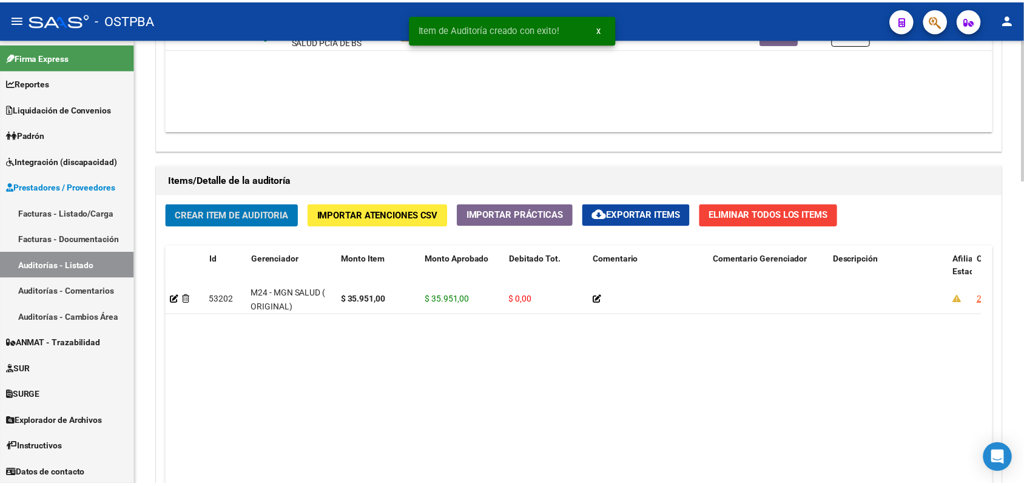
scroll to position [759, 0]
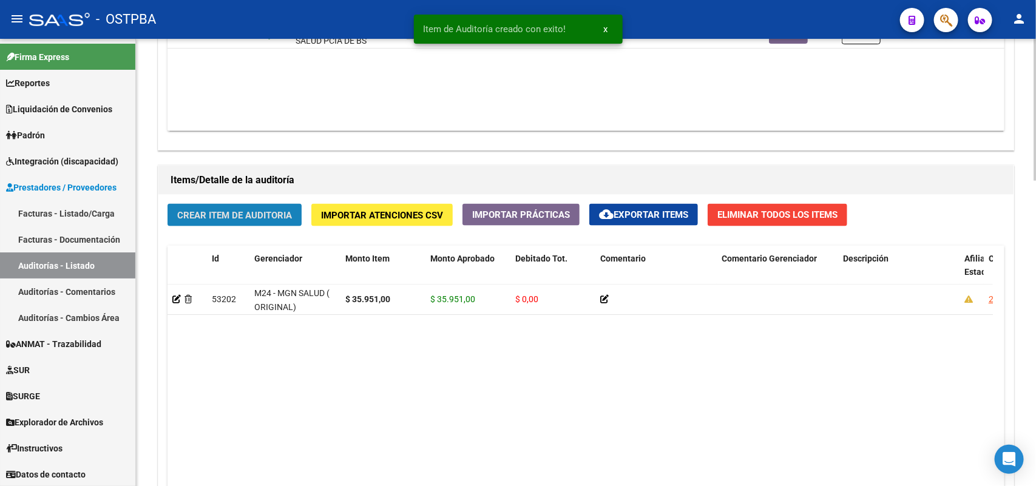
click at [280, 206] on button "Crear Item de Auditoria" at bounding box center [234, 215] width 134 height 22
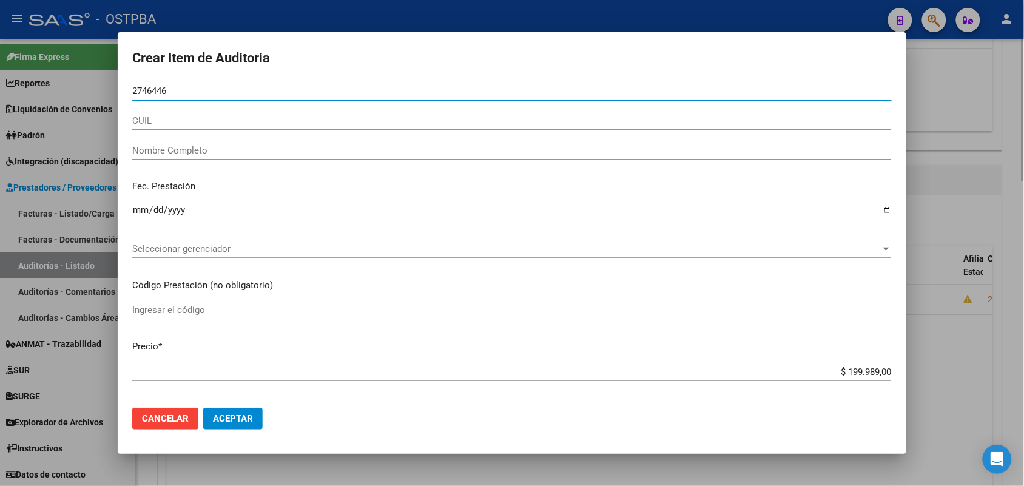
type input "27464460"
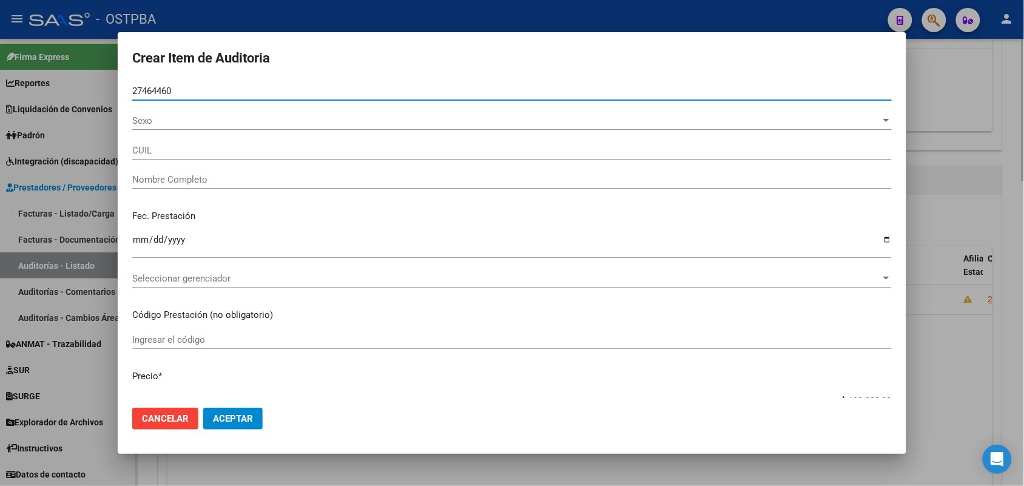
type input "20274644606"
type input "BASCOUER SERGIO DANIEL"
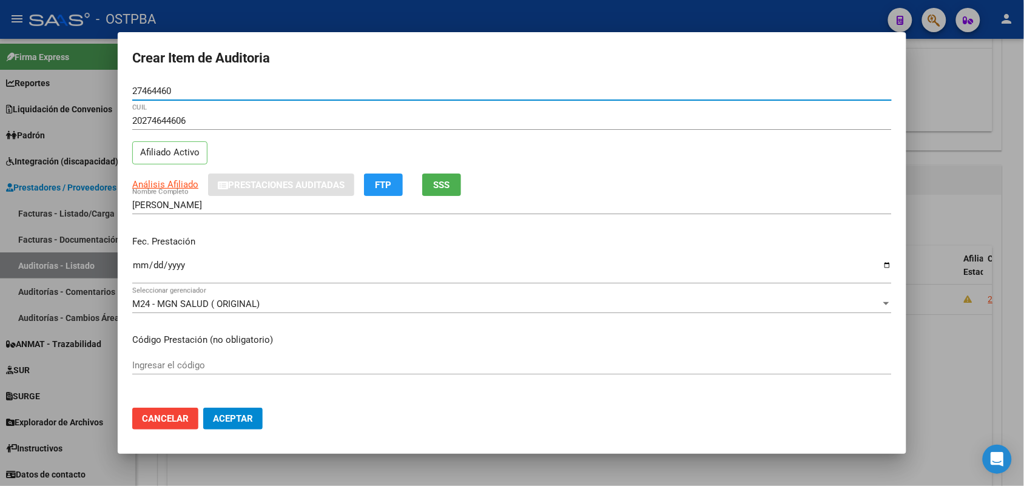
type input "27464460"
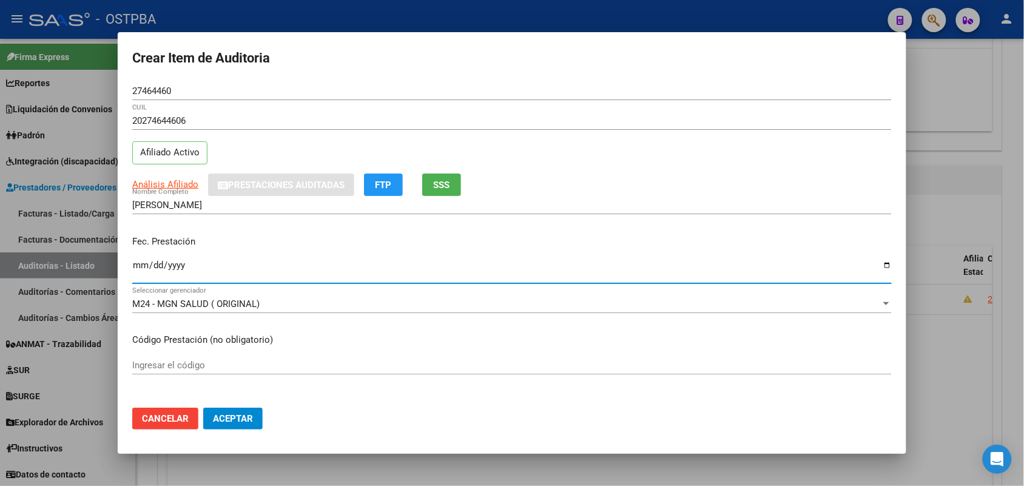
click at [137, 271] on input "Ingresar la fecha" at bounding box center [512, 269] width 760 height 19
type input "2025-06-02"
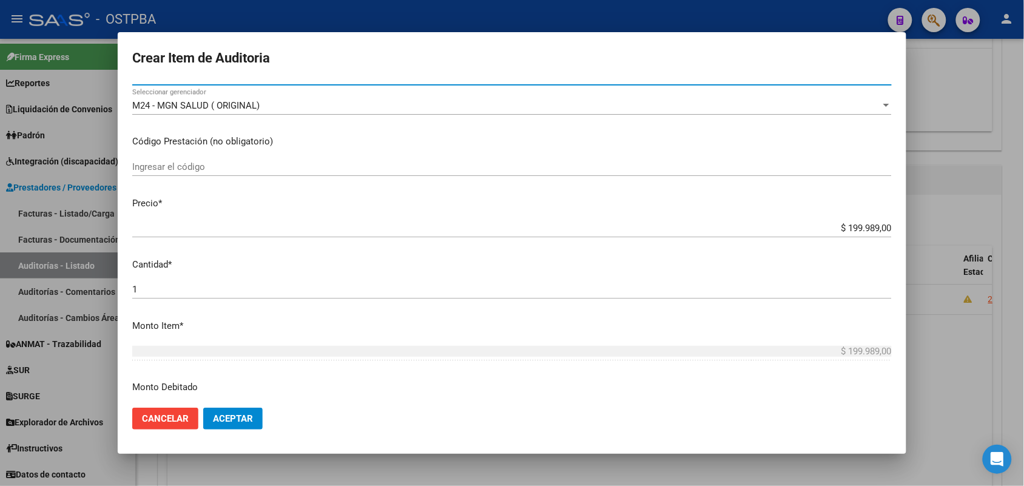
scroll to position [303, 0]
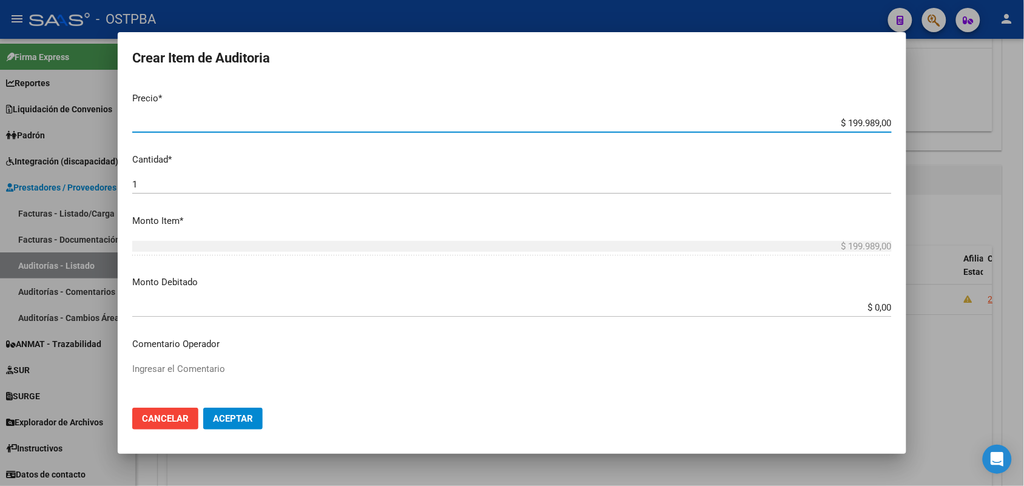
drag, startPoint x: 823, startPoint y: 128, endPoint x: 921, endPoint y: 126, distance: 98.3
click at [921, 126] on div "Crear Item de Auditoria 27464460 Nro Documento 20274644606 CUIL Afiliado Activo…" at bounding box center [512, 243] width 1024 height 486
type input "$ 0,03"
type input "$ 0,35"
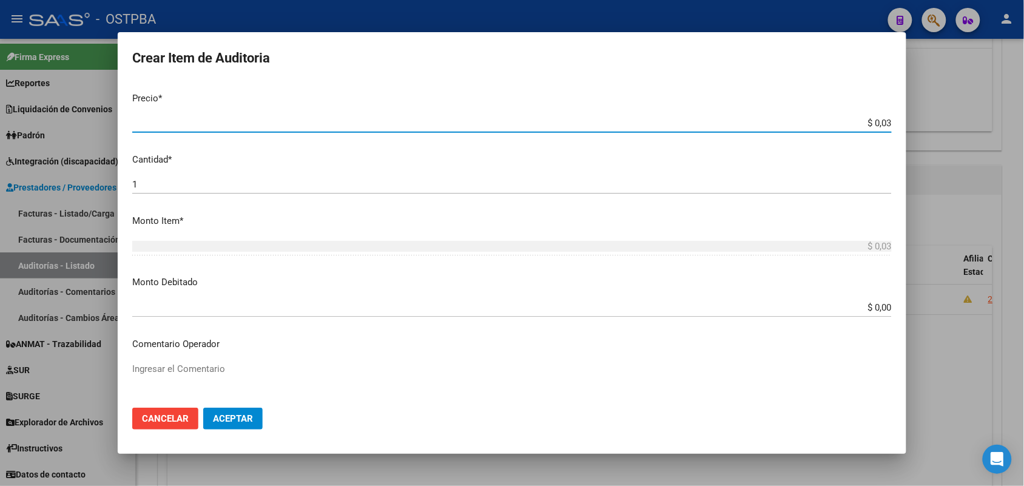
type input "$ 0,35"
type input "$ 3,58"
type input "$ 35,85"
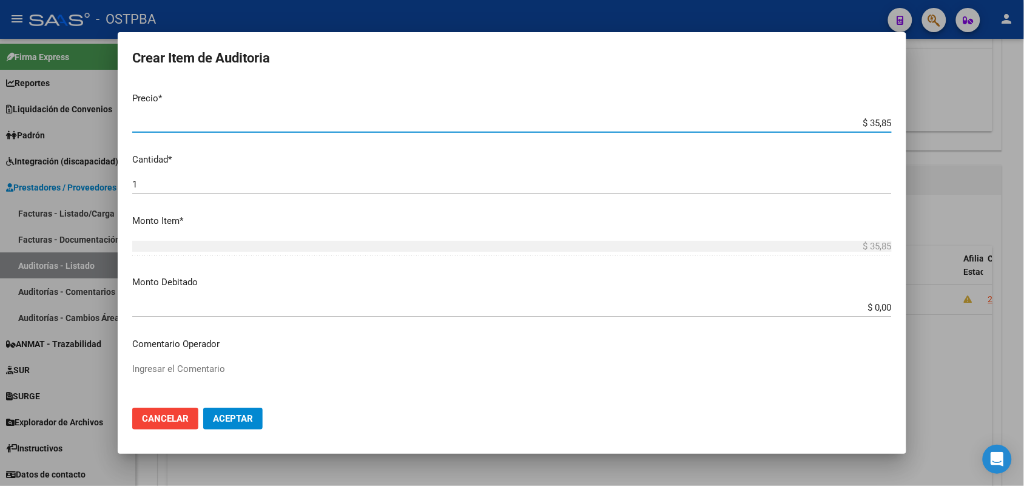
type input "$ 358,50"
type input "$ 3.585,00"
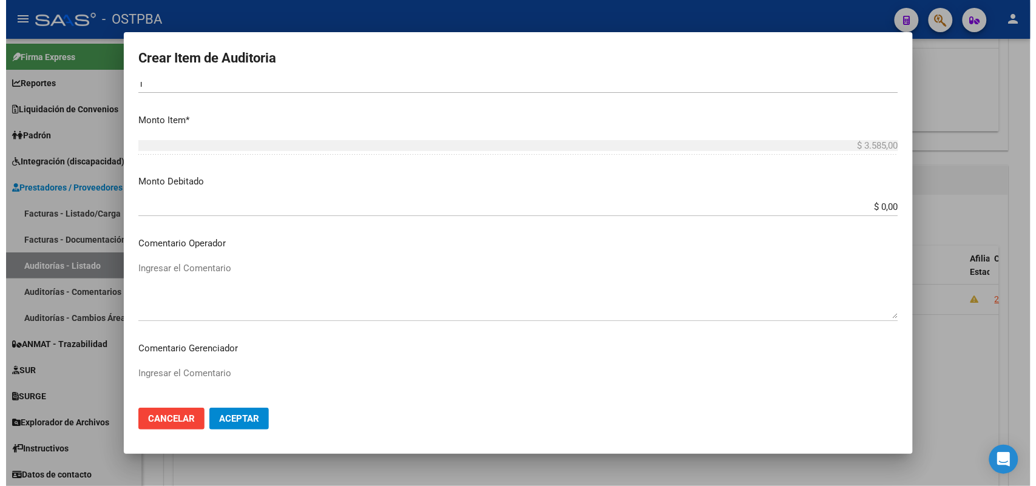
scroll to position [671, 0]
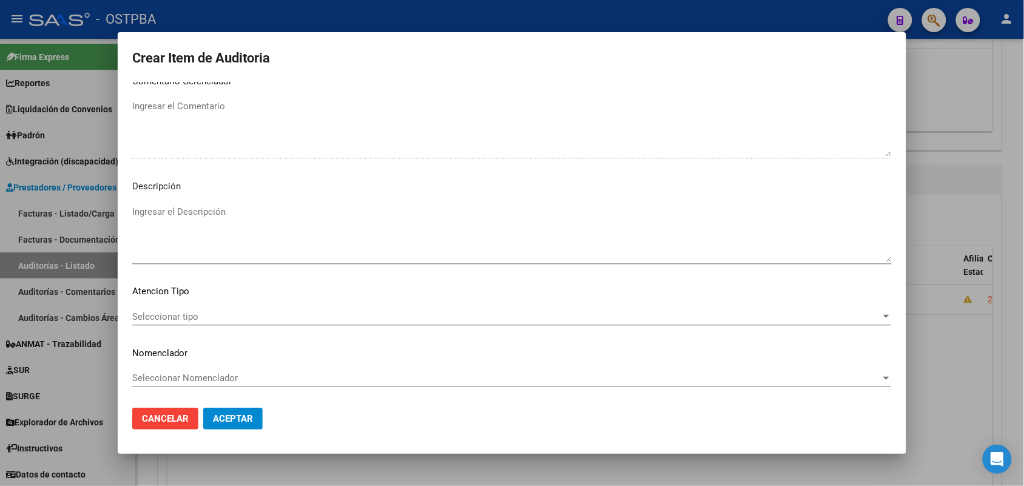
click at [167, 312] on span "Seleccionar tipo" at bounding box center [506, 316] width 749 height 11
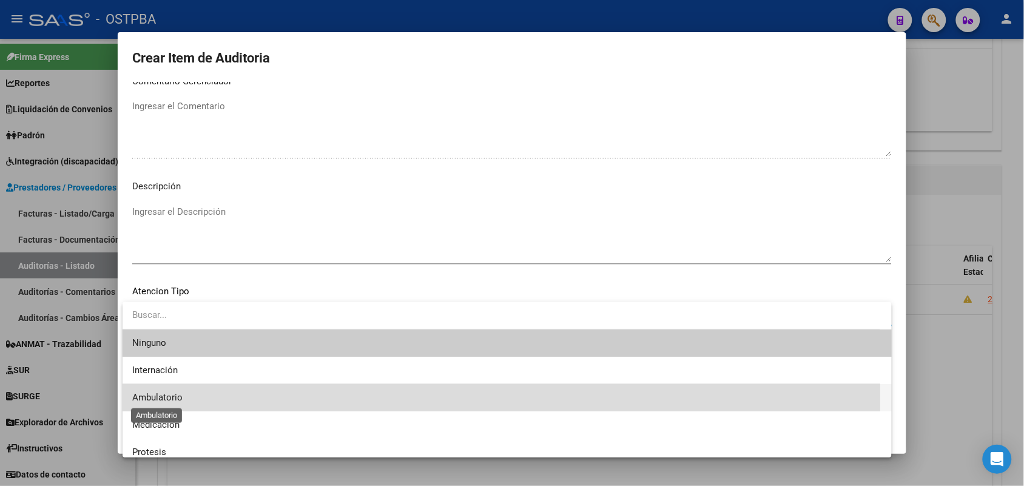
click at [171, 396] on span "Ambulatorio" at bounding box center [157, 397] width 50 height 11
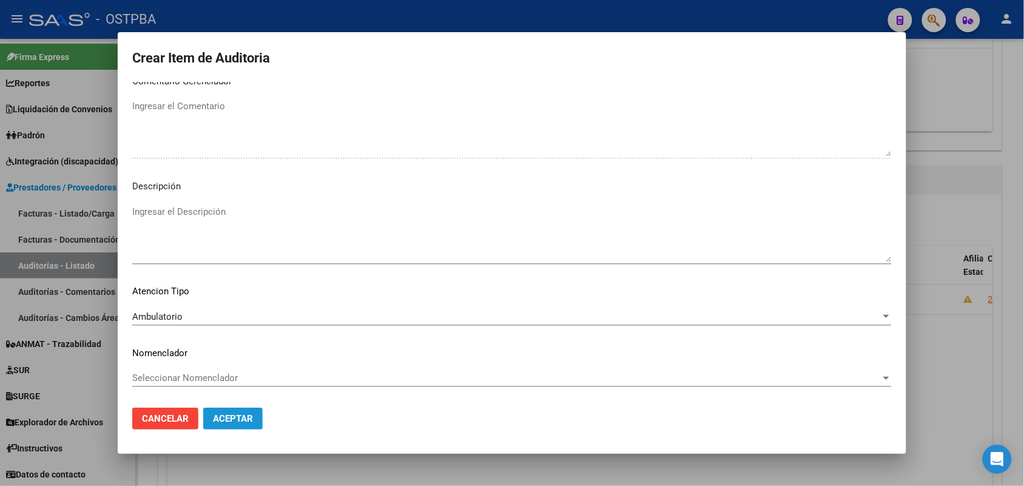
click at [223, 419] on span "Aceptar" at bounding box center [233, 418] width 40 height 11
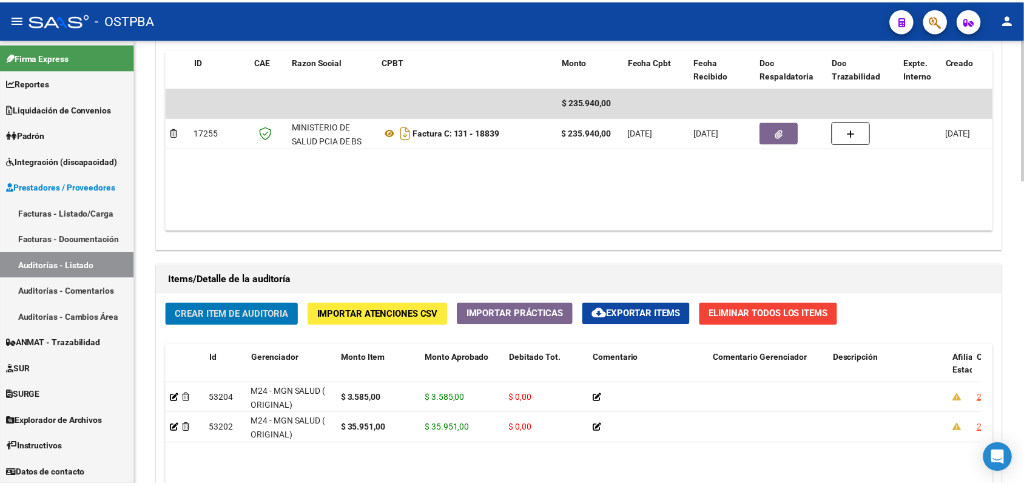
scroll to position [735, 0]
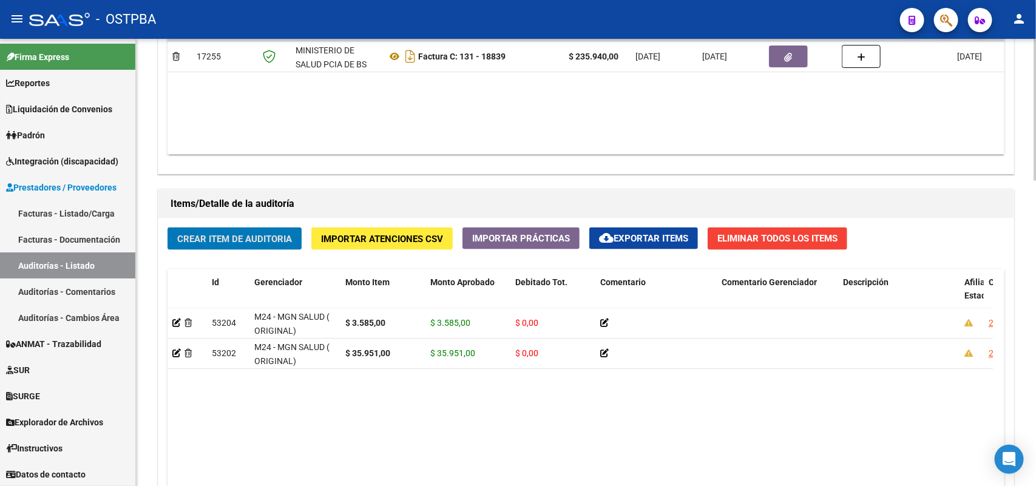
click at [265, 238] on span "Crear Item de Auditoria" at bounding box center [234, 239] width 115 height 11
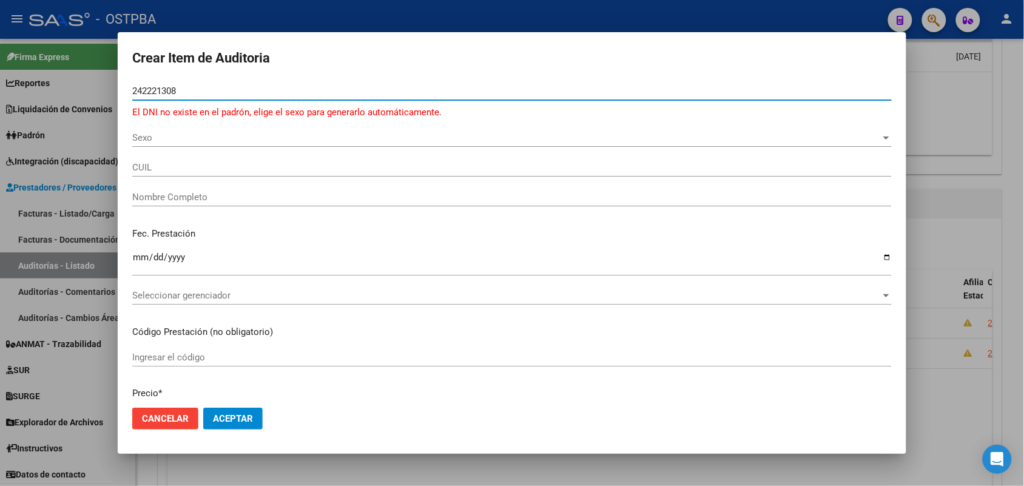
type input "242221308"
click at [46, 240] on div at bounding box center [512, 243] width 1024 height 486
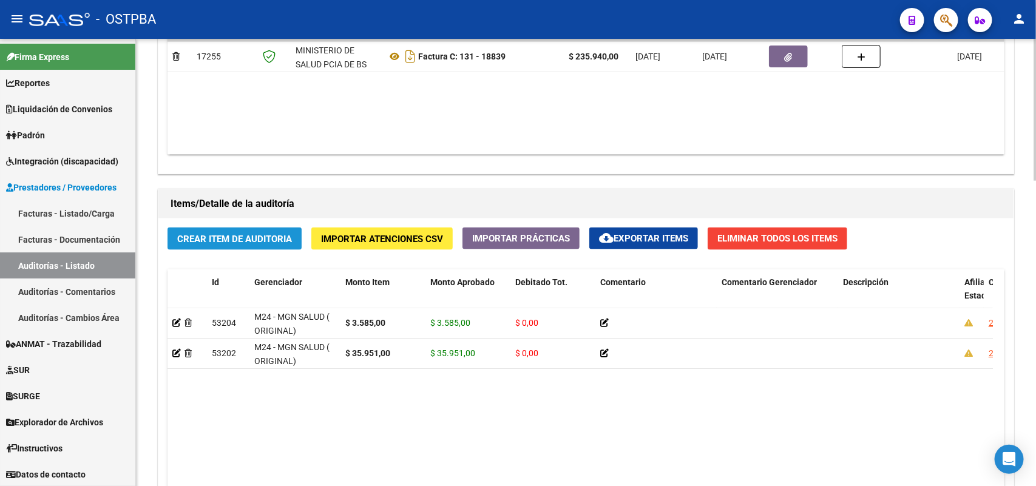
click at [237, 237] on span "Crear Item de Auditoria" at bounding box center [234, 239] width 115 height 11
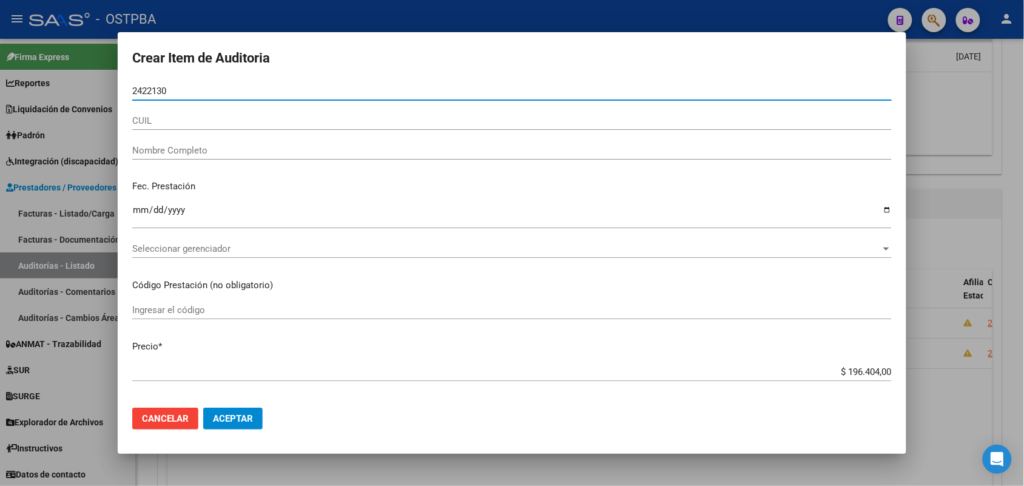
type input "24221308"
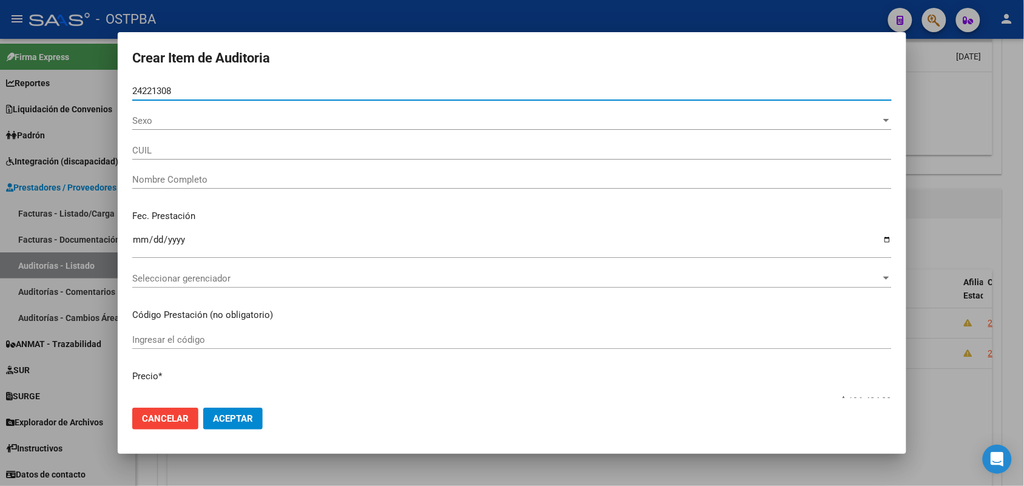
type input "23242213084"
type input "FARIAS MARIA ESTER -"
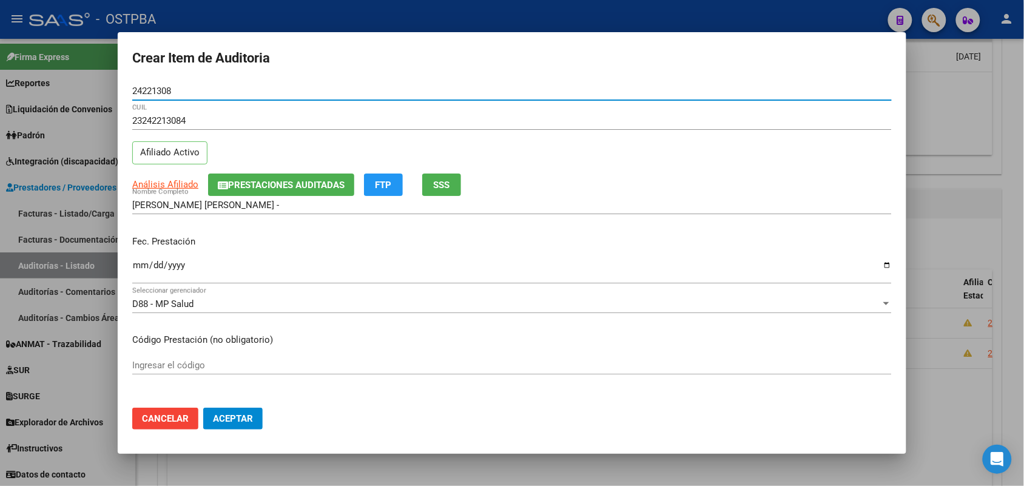
type input "24221308"
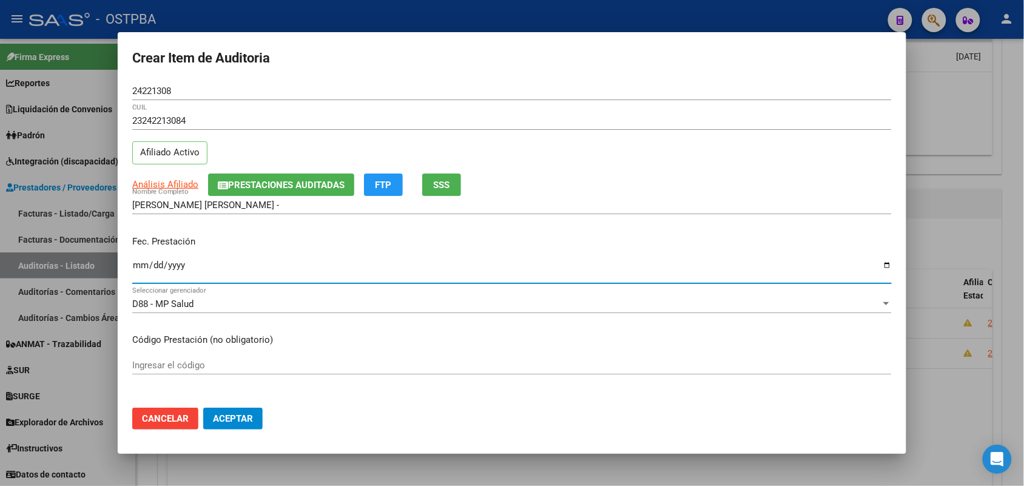
click at [141, 273] on input "Ingresar la fecha" at bounding box center [512, 269] width 760 height 19
type input "2025-06-14"
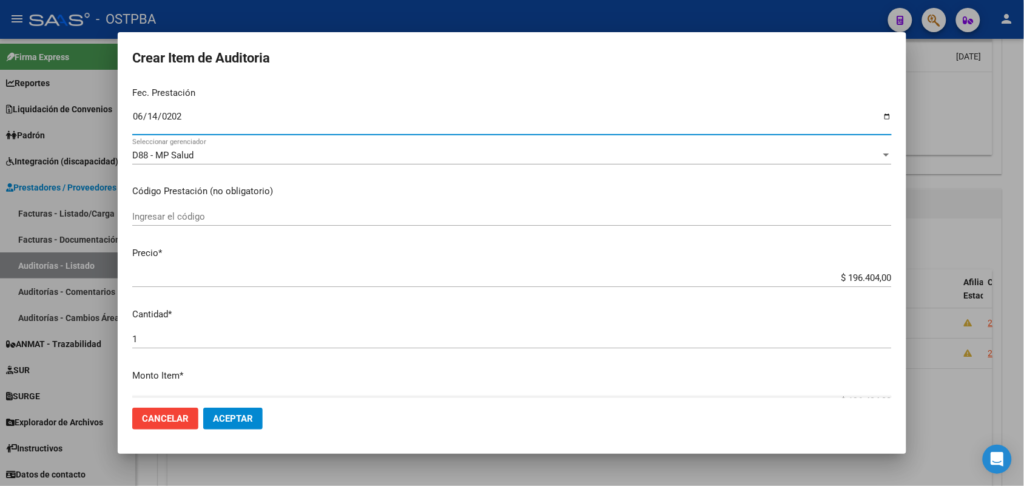
scroll to position [152, 0]
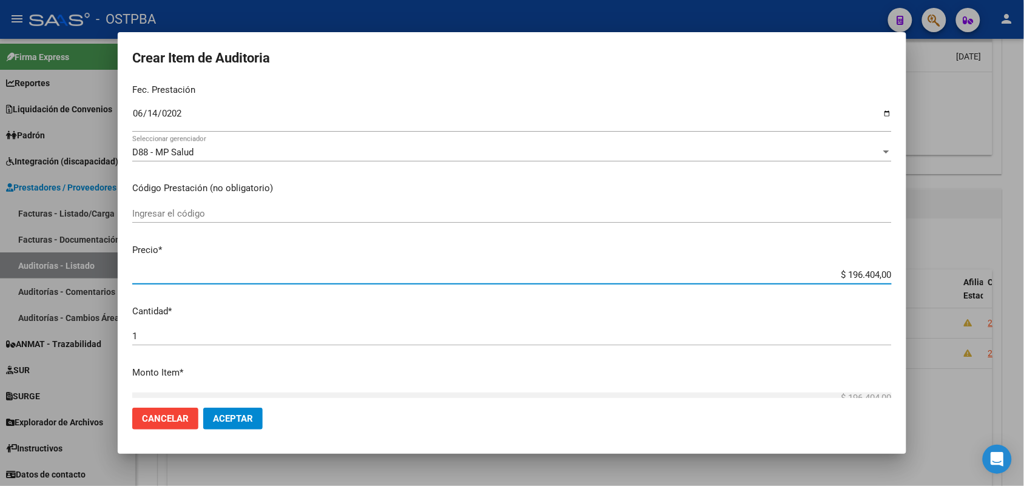
drag, startPoint x: 824, startPoint y: 273, endPoint x: 933, endPoint y: 266, distance: 109.5
click at [933, 266] on div "Crear Item de Auditoria 24221308 Nro Documento 23242213084 CUIL Afiliado Activo…" at bounding box center [512, 243] width 1024 height 486
type input "$ 0,03"
type input "$ 0,35"
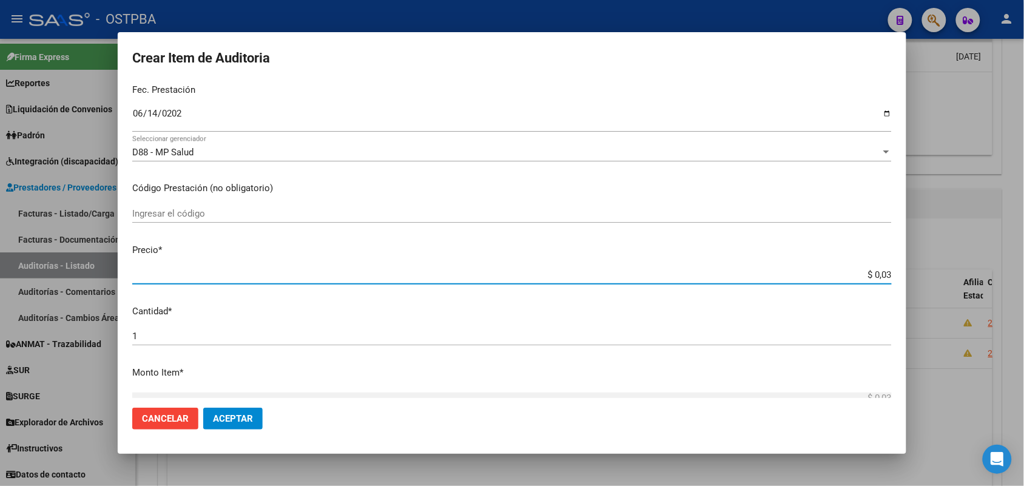
type input "$ 0,35"
type input "$ 3,58"
type input "$ 35,85"
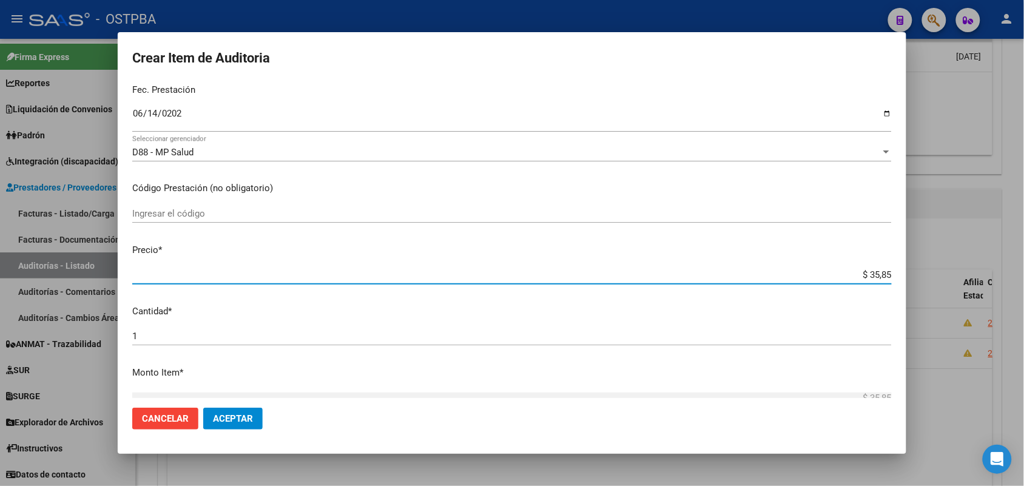
type input "$ 358,50"
type input "$ 3.585,00"
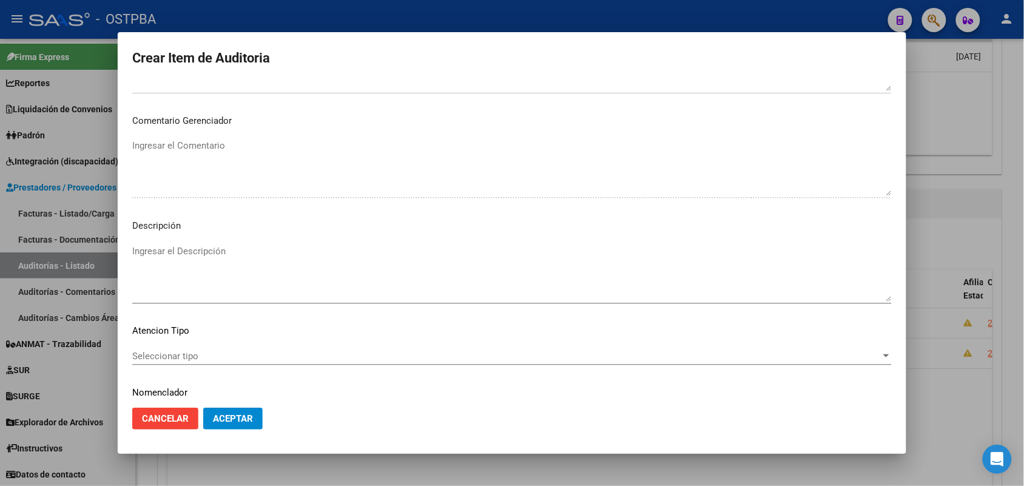
scroll to position [671, 0]
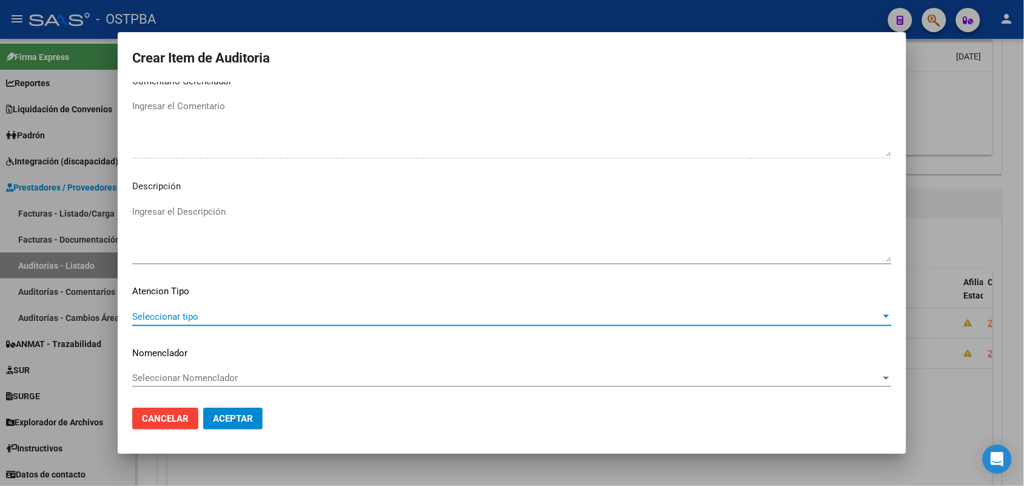
click at [167, 317] on span "Seleccionar tipo" at bounding box center [506, 316] width 749 height 11
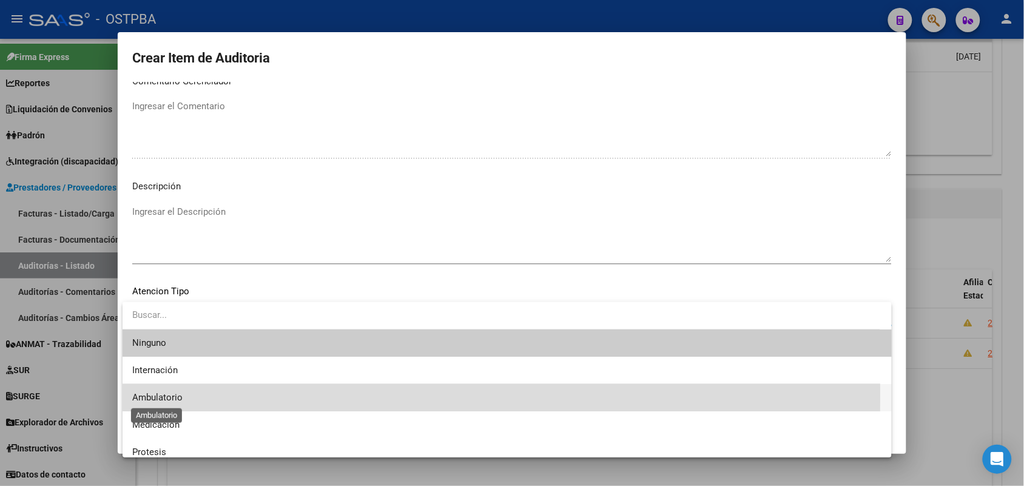
click at [166, 394] on span "Ambulatorio" at bounding box center [157, 397] width 50 height 11
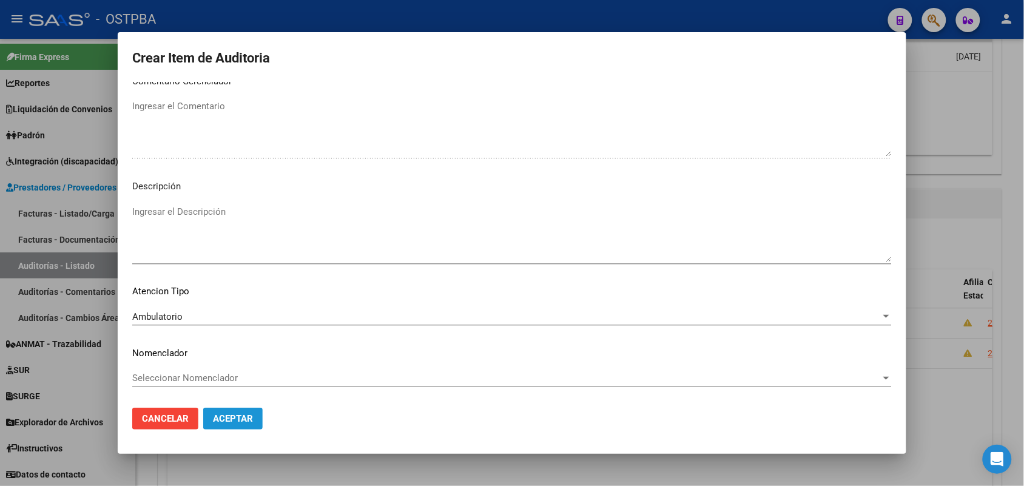
click at [211, 414] on button "Aceptar" at bounding box center [232, 419] width 59 height 22
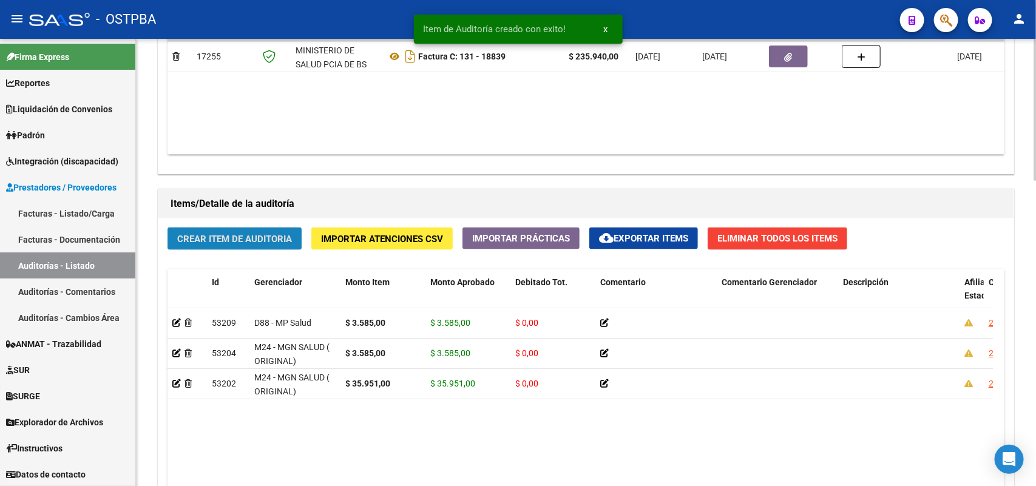
click at [256, 234] on span "Crear Item de Auditoria" at bounding box center [234, 239] width 115 height 11
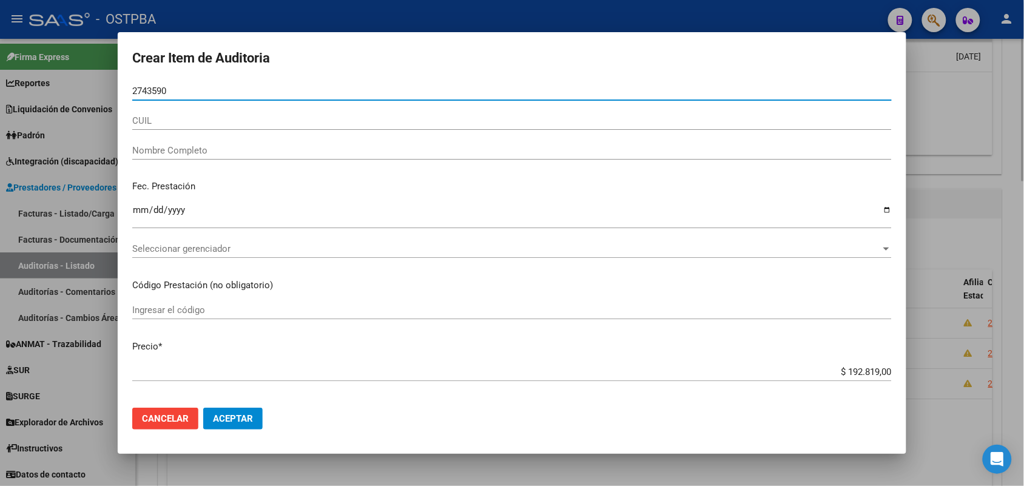
type input "27435906"
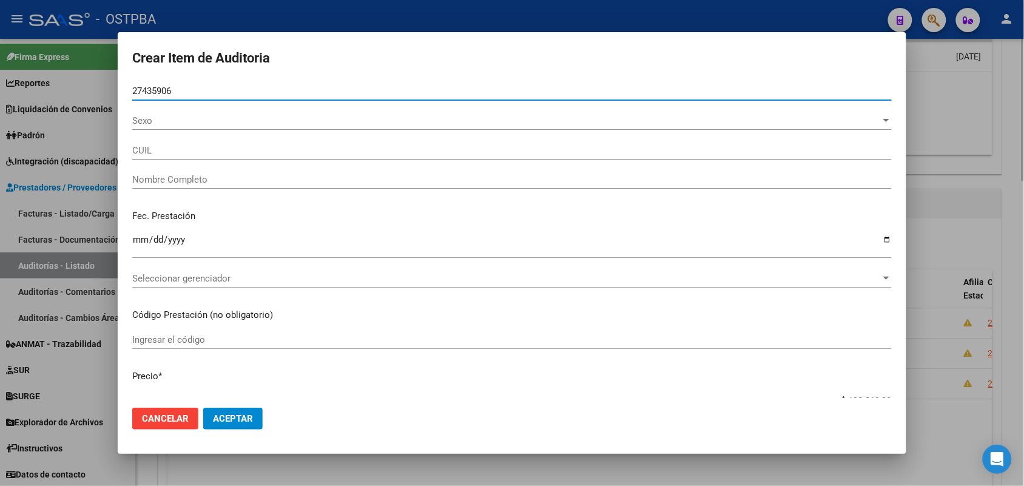
type input "20274359065"
type input "LASALANDRA FRANCISCO DANIEL"
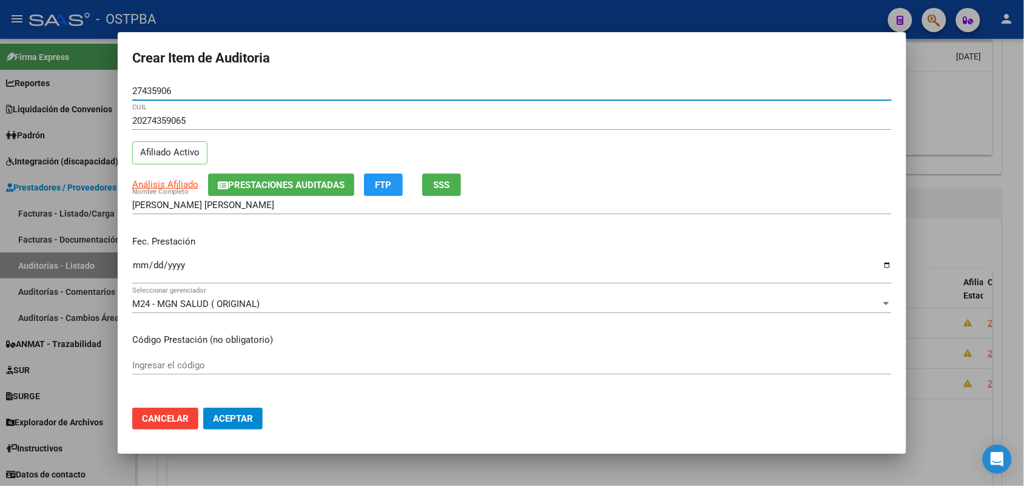
type input "27435906"
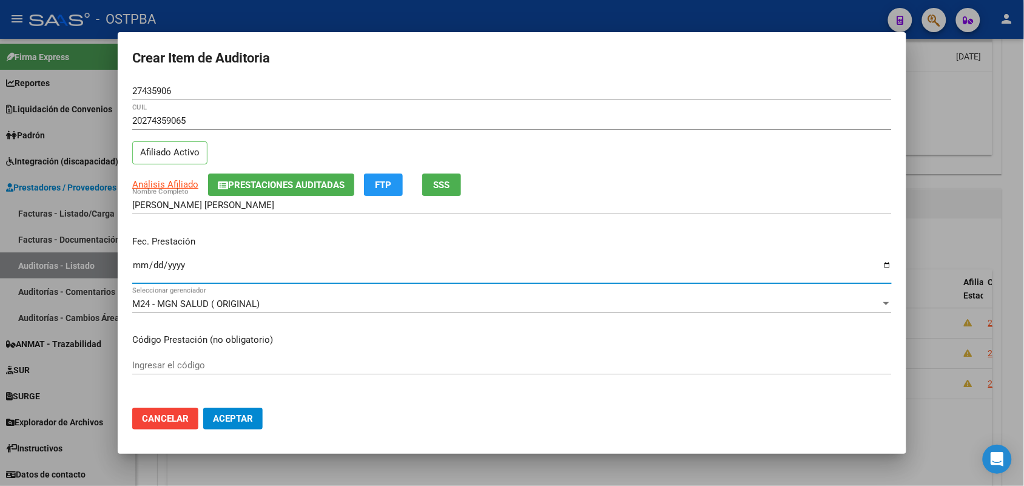
click at [138, 270] on input "Ingresar la fecha" at bounding box center [512, 269] width 760 height 19
type input "2025-05-20"
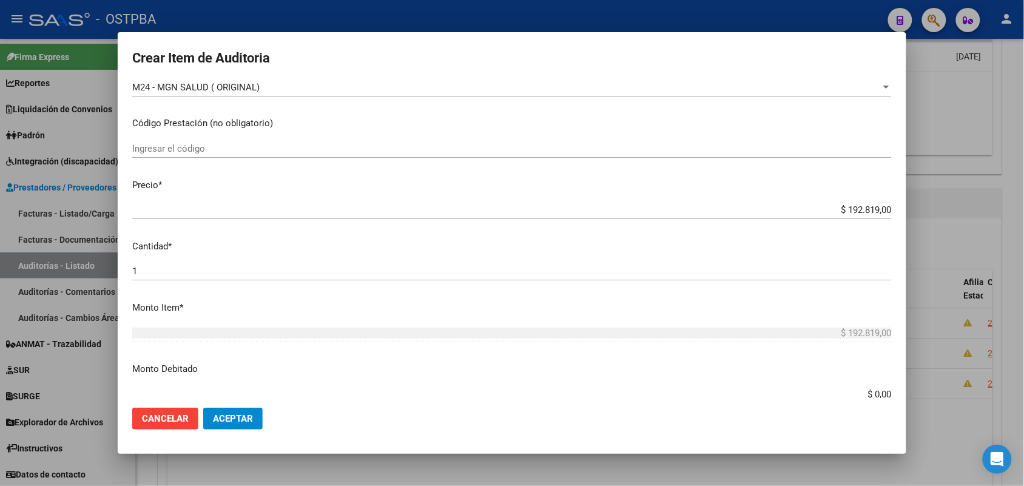
scroll to position [228, 0]
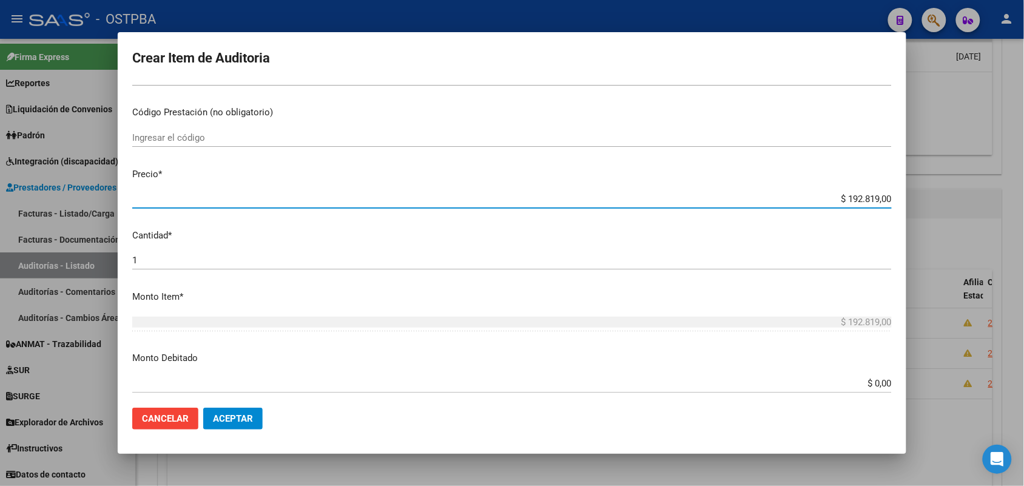
drag, startPoint x: 823, startPoint y: 198, endPoint x: 932, endPoint y: 200, distance: 109.2
click at [932, 200] on div "Crear Item de Auditoria 27435906 Nro Documento 20274359065 CUIL Afiliado Activo…" at bounding box center [512, 243] width 1024 height 486
type input "$ 0,02"
type input "$ 0,25"
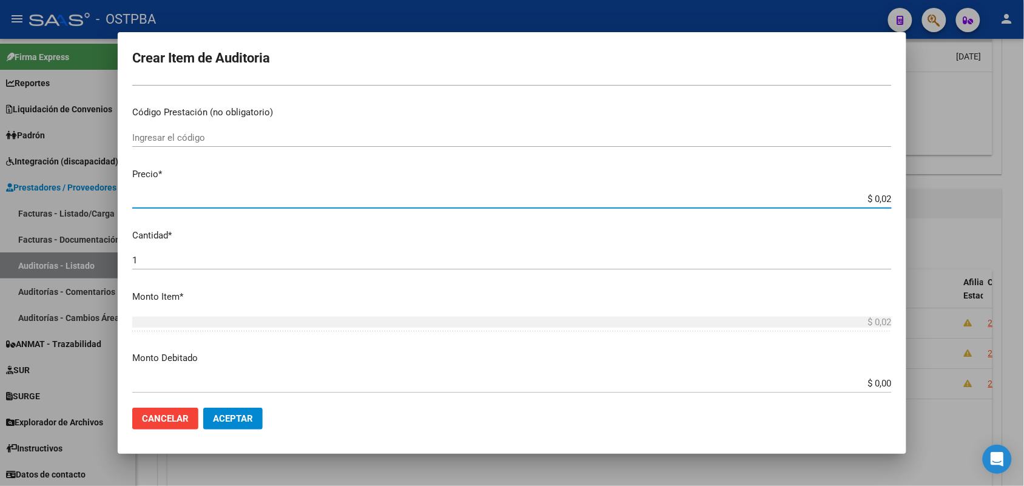
type input "$ 0,25"
type input "$ 2,53"
type input "$ 25,37"
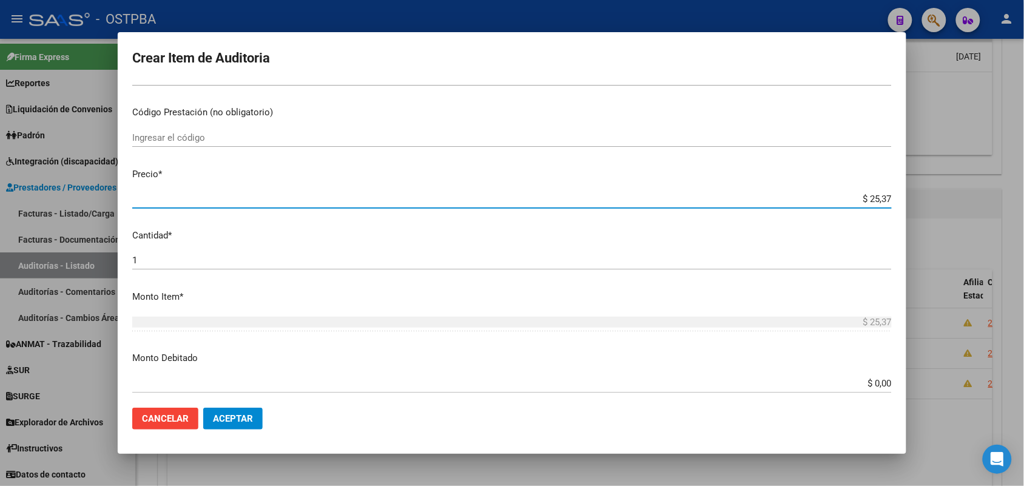
type input "$ 253,74"
type input "$ 2.537,40"
type input "$ 25.374,00"
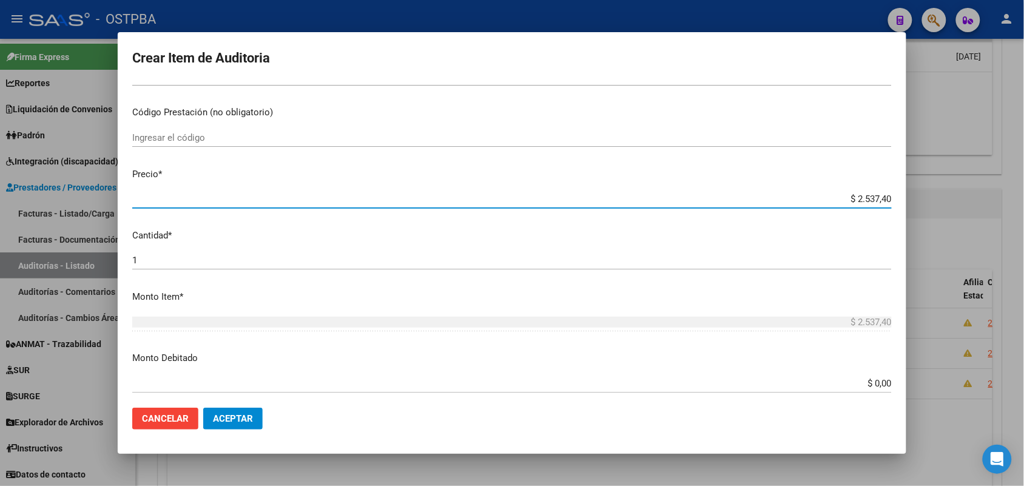
type input "$ 25.374,00"
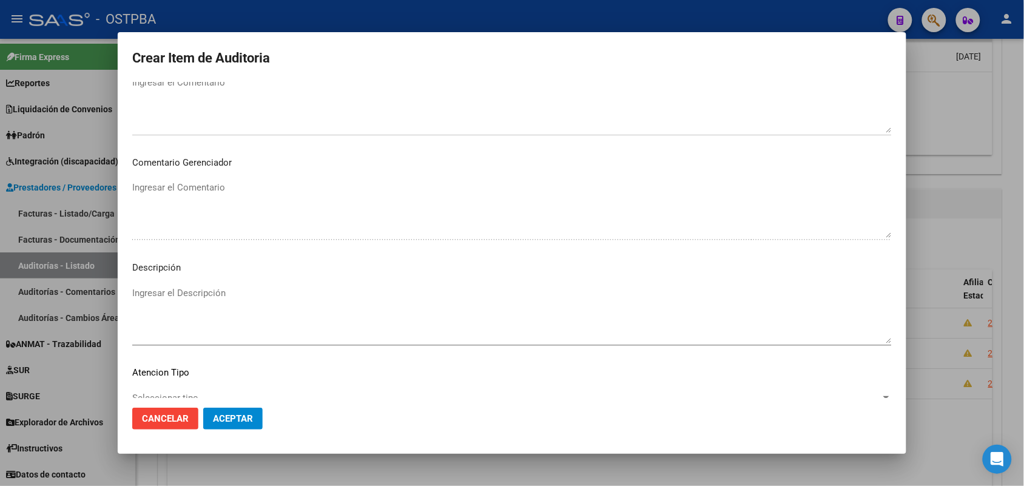
scroll to position [671, 0]
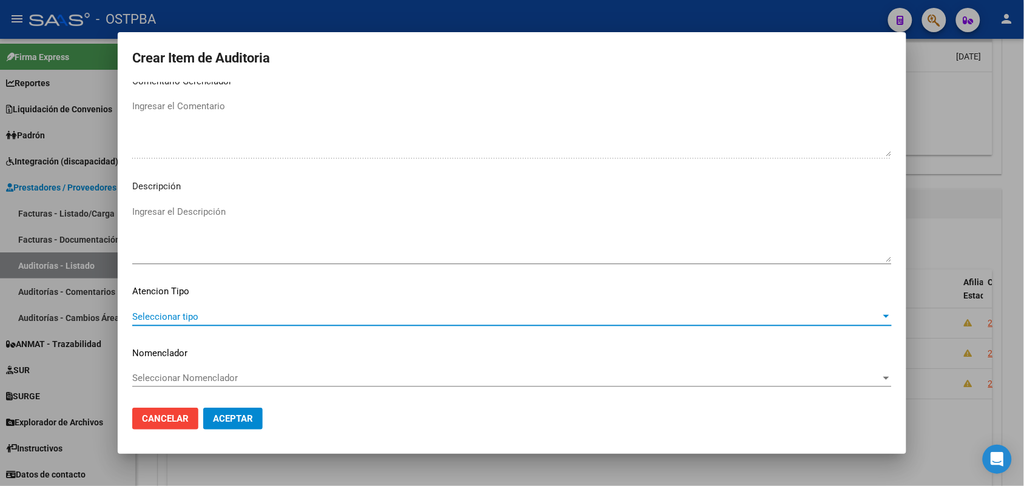
click at [188, 319] on span "Seleccionar tipo" at bounding box center [506, 316] width 749 height 11
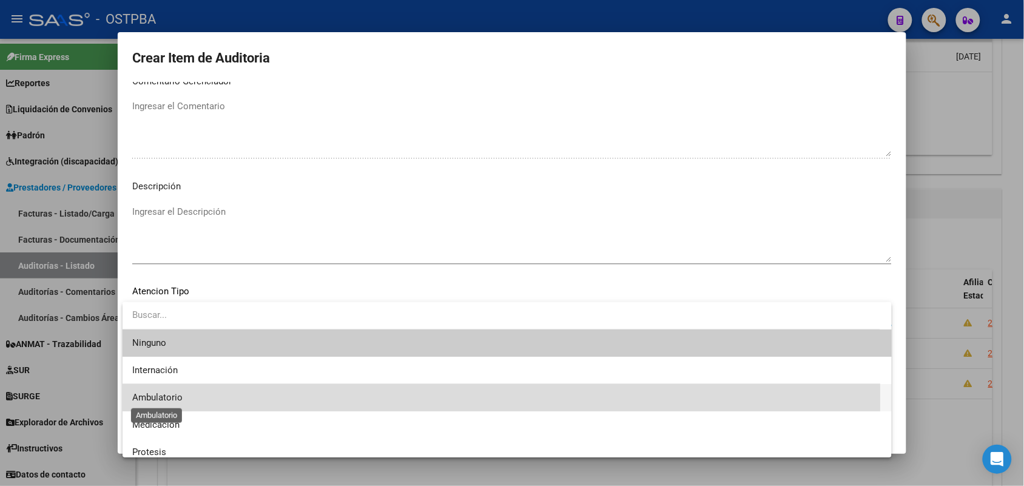
click at [169, 398] on span "Ambulatorio" at bounding box center [157, 397] width 50 height 11
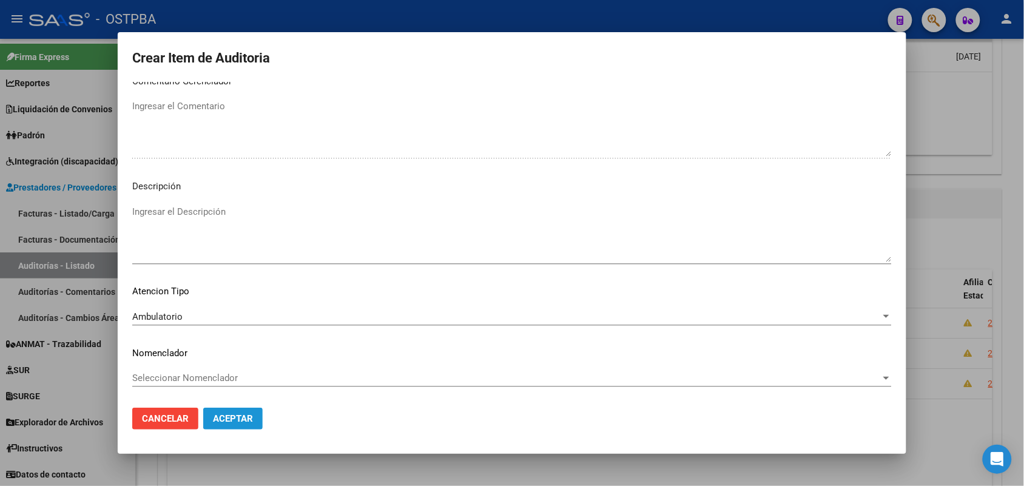
click at [217, 416] on span "Aceptar" at bounding box center [233, 418] width 40 height 11
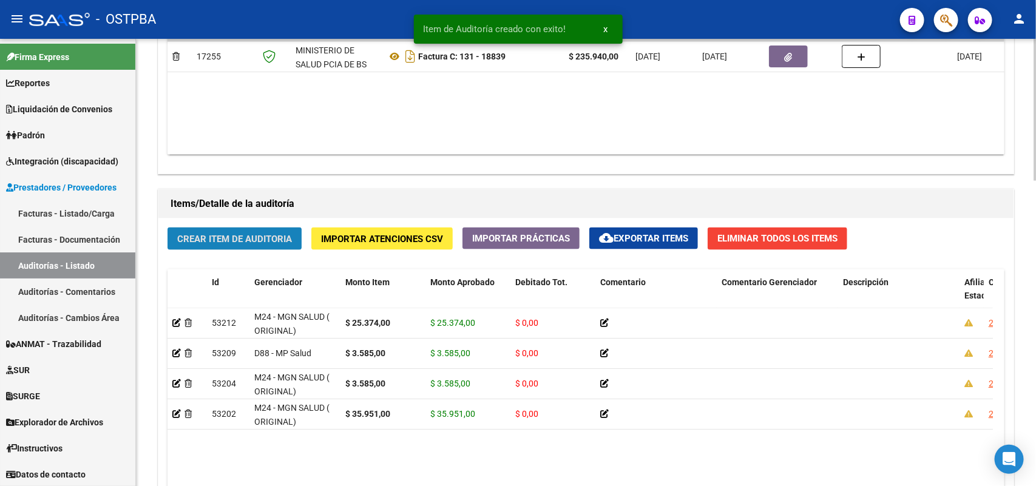
click at [277, 240] on span "Crear Item de Auditoria" at bounding box center [234, 239] width 115 height 11
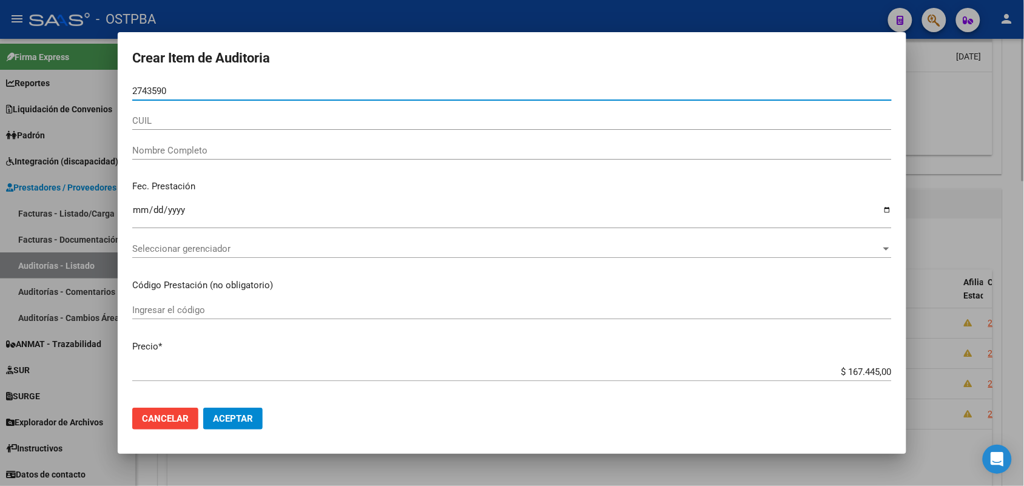
type input "27435906"
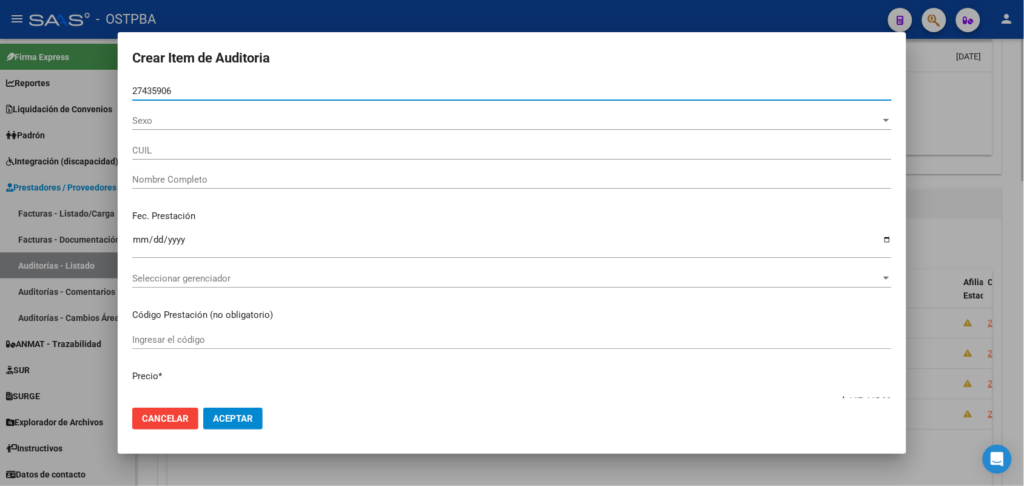
type input "20274359065"
type input "LASALANDRA FRANCISCO DANIEL"
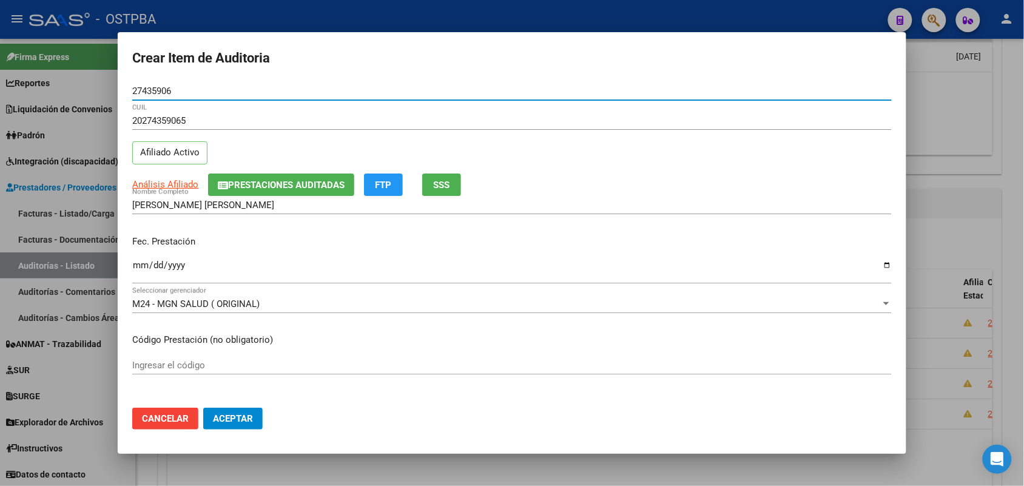
type input "27435906"
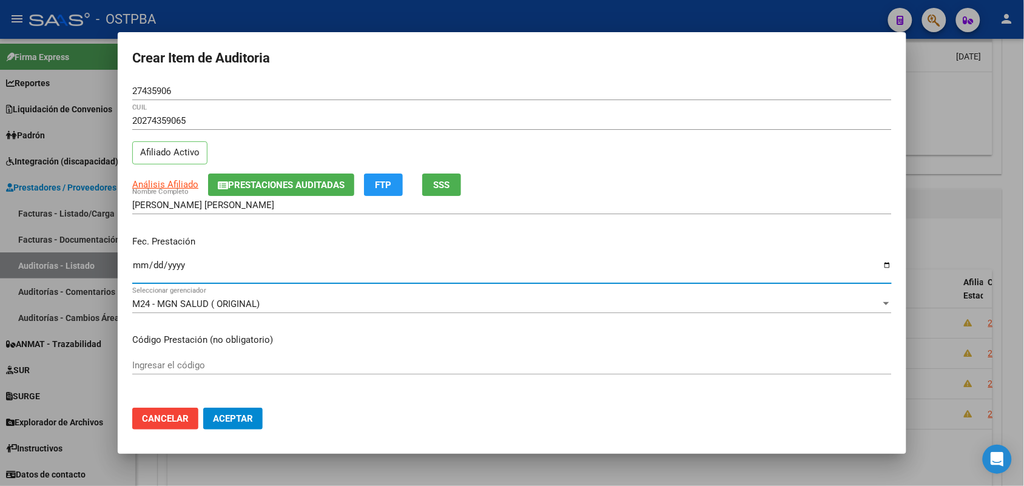
click at [135, 271] on input "Ingresar la fecha" at bounding box center [512, 269] width 760 height 19
type input "2025-06-15"
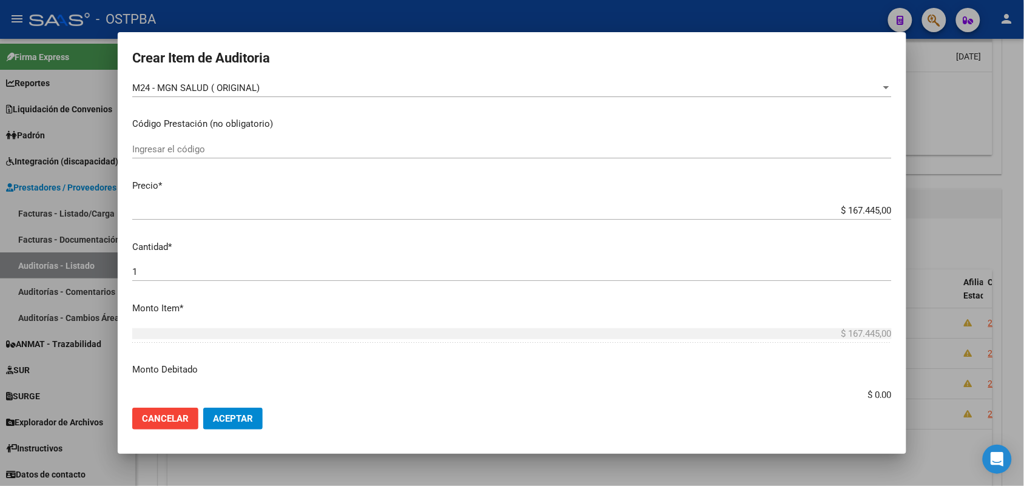
scroll to position [228, 0]
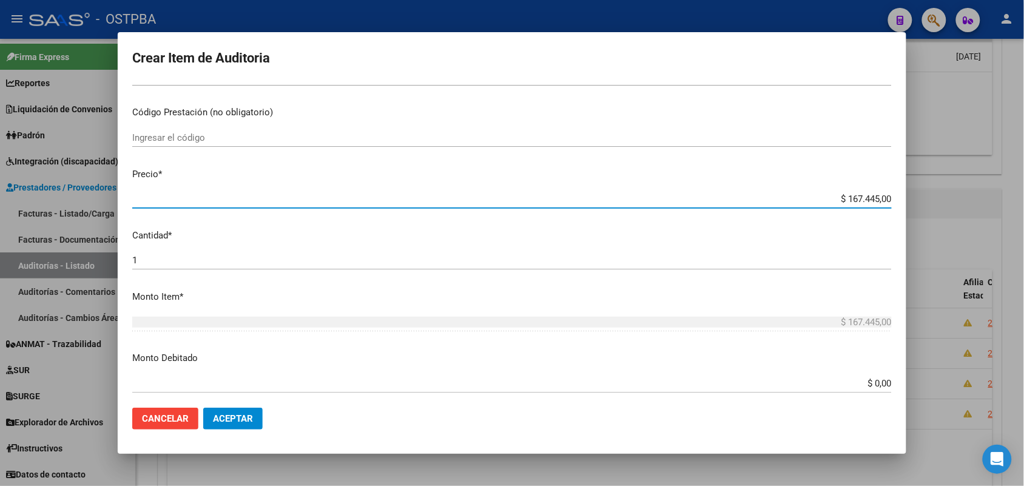
drag, startPoint x: 826, startPoint y: 197, endPoint x: 953, endPoint y: 200, distance: 126.2
click at [953, 200] on div "Crear Item de Auditoria 27435906 Nro Documento 20274359065 CUIL Afiliado Activo…" at bounding box center [512, 243] width 1024 height 486
type input "$ 0,05"
type input "$ 0,58"
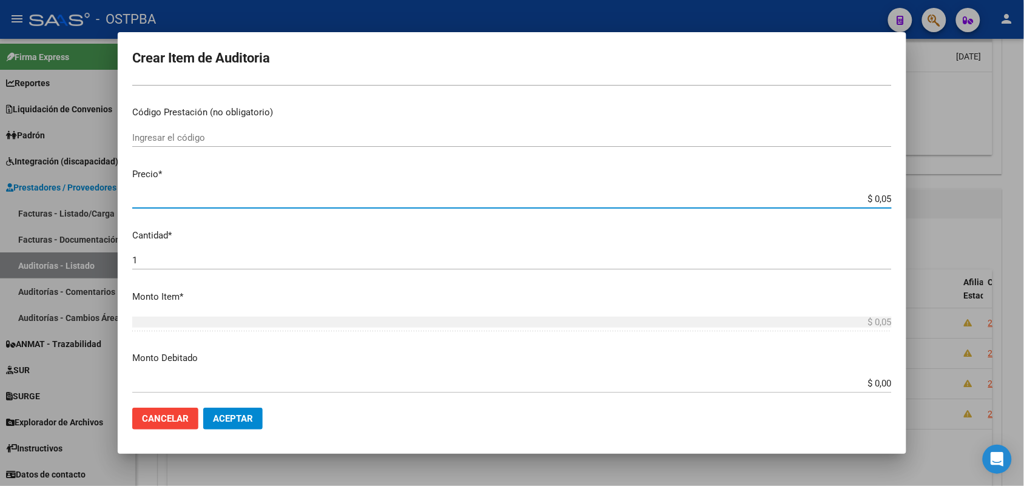
type input "$ 0,58"
type input "$ 5,82"
type input "$ 58,27"
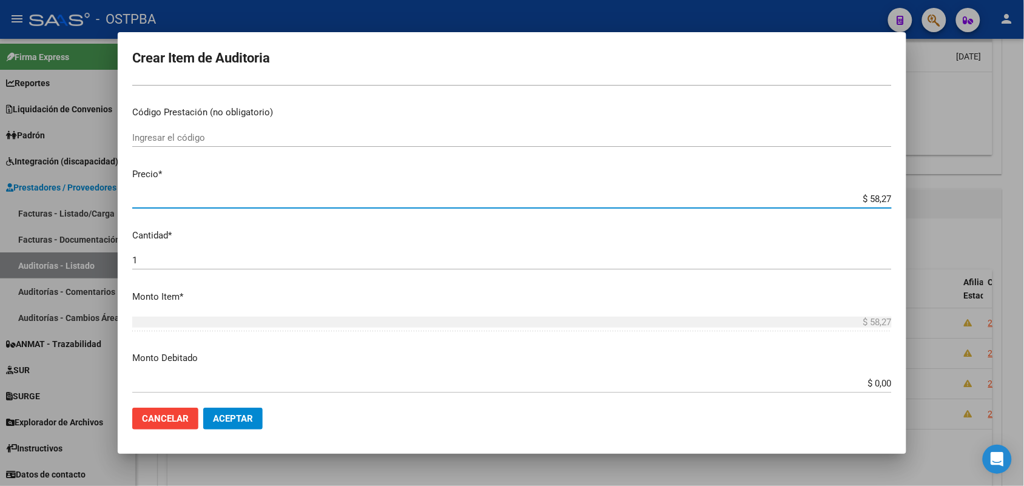
type input "$ 582,70"
type input "$ 5.827,00"
type input "$ 58.270,00"
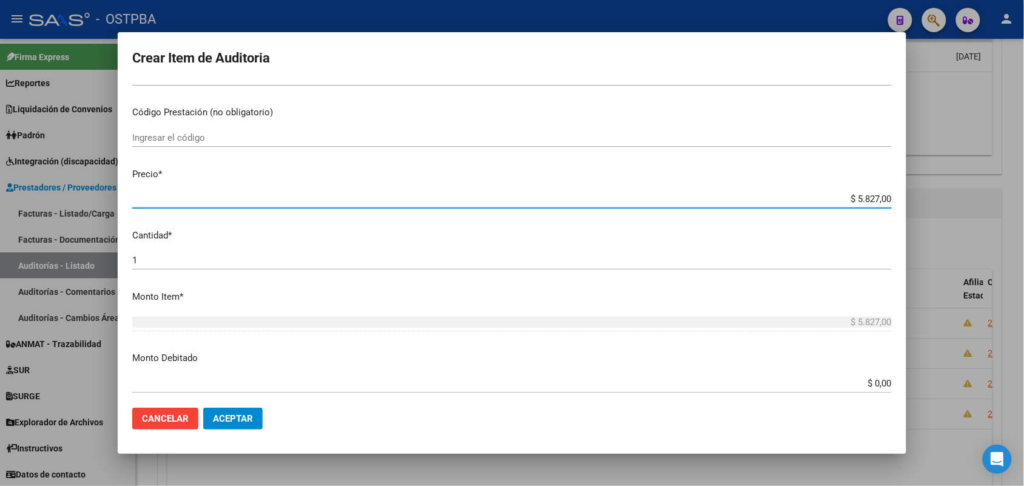
type input "$ 58.270,00"
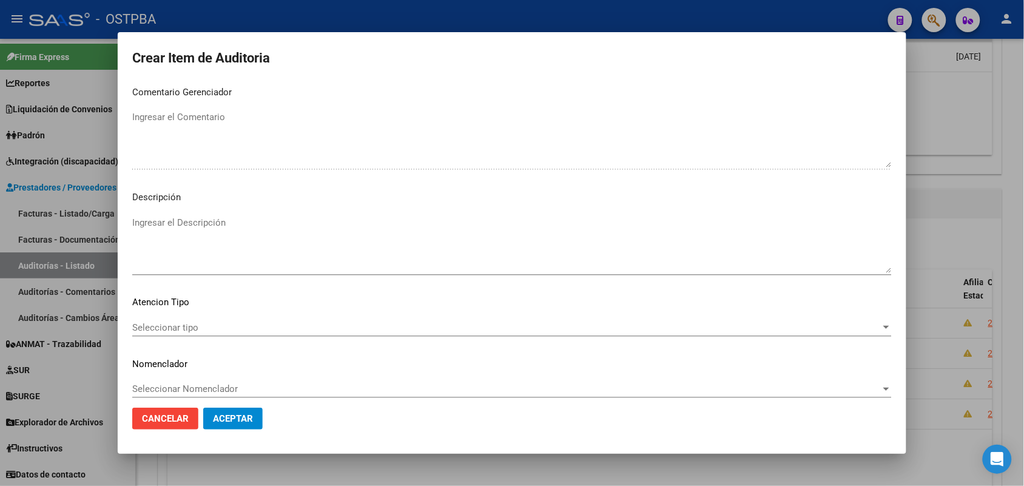
scroll to position [671, 0]
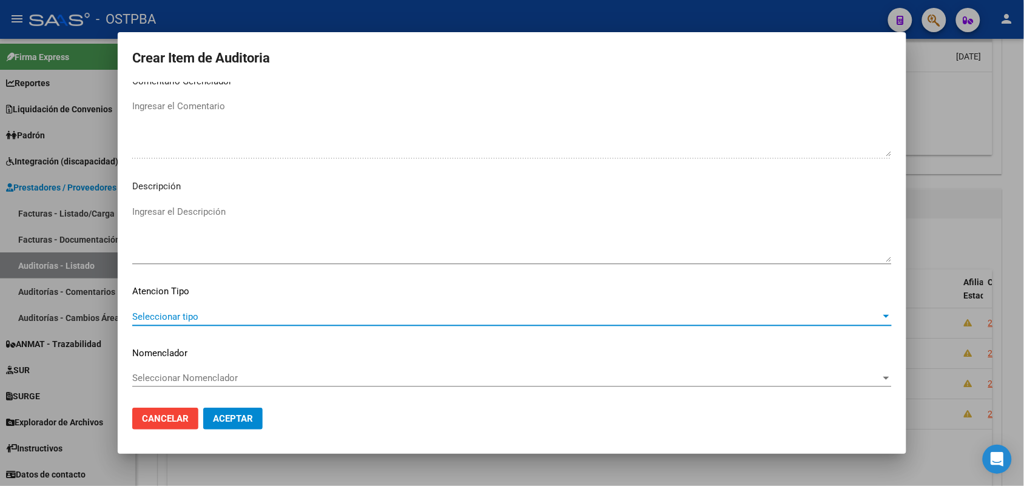
click at [165, 311] on span "Seleccionar tipo" at bounding box center [506, 316] width 749 height 11
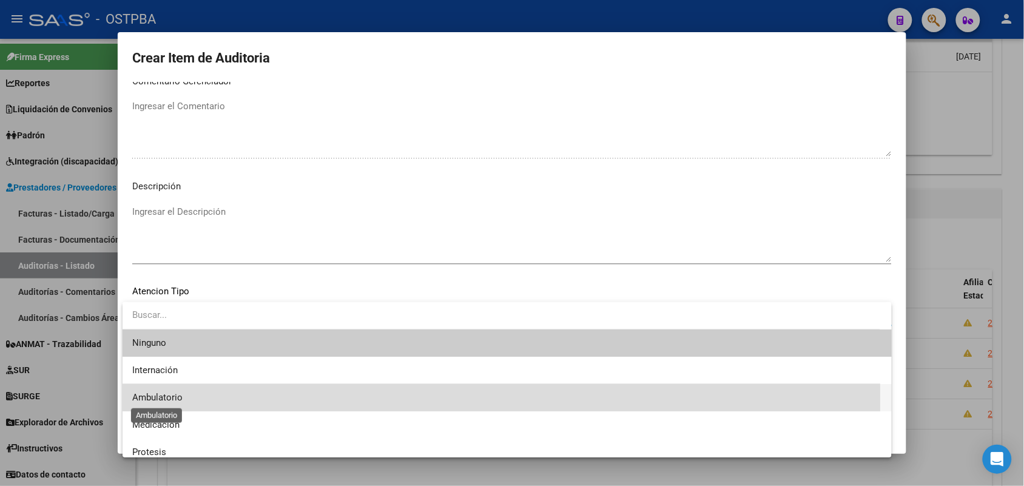
click at [172, 399] on span "Ambulatorio" at bounding box center [157, 397] width 50 height 11
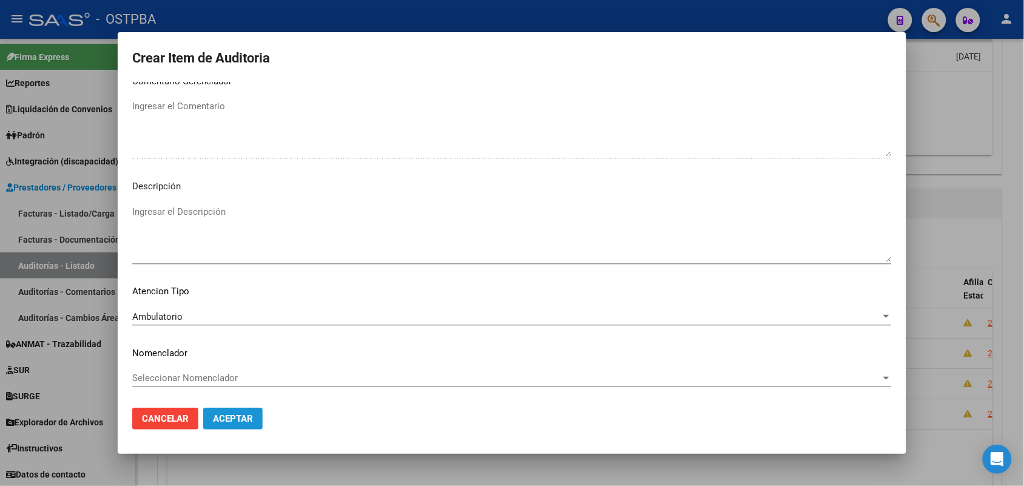
click at [220, 416] on span "Aceptar" at bounding box center [233, 418] width 40 height 11
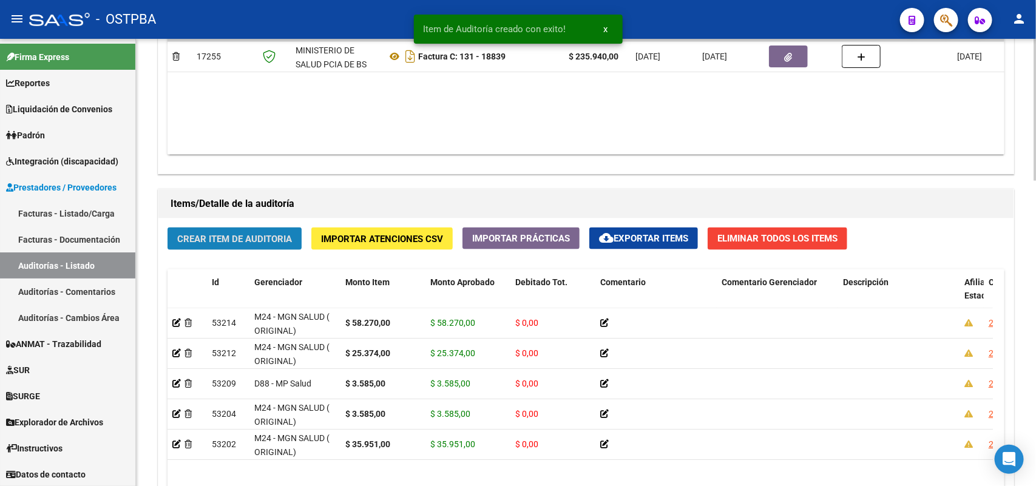
click at [257, 243] on button "Crear Item de Auditoria" at bounding box center [234, 239] width 134 height 22
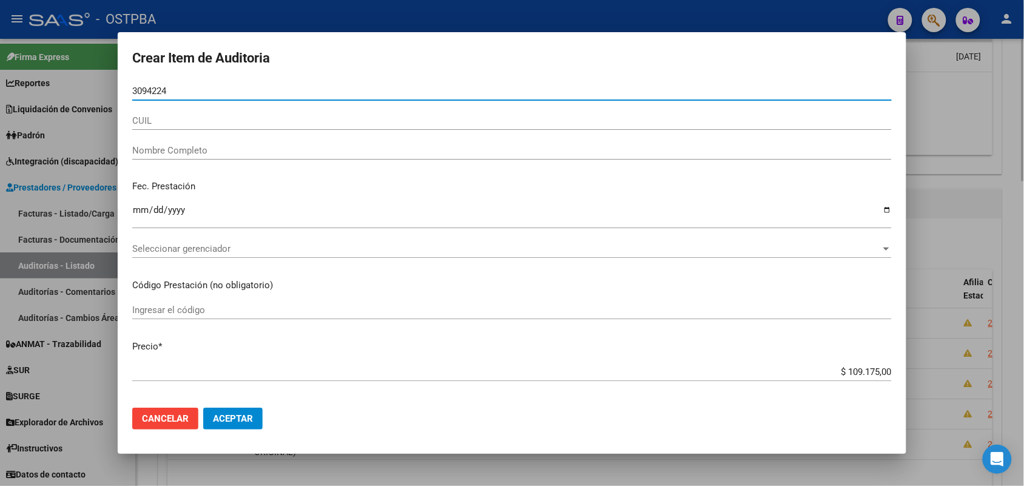
type input "30942248"
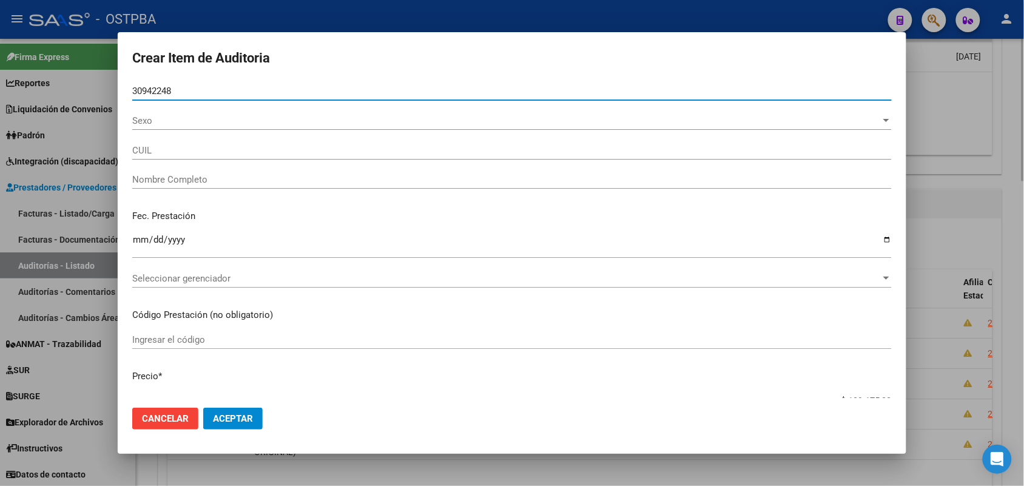
type input "27309422487"
type input "LOPEZ ERICA TAMARA"
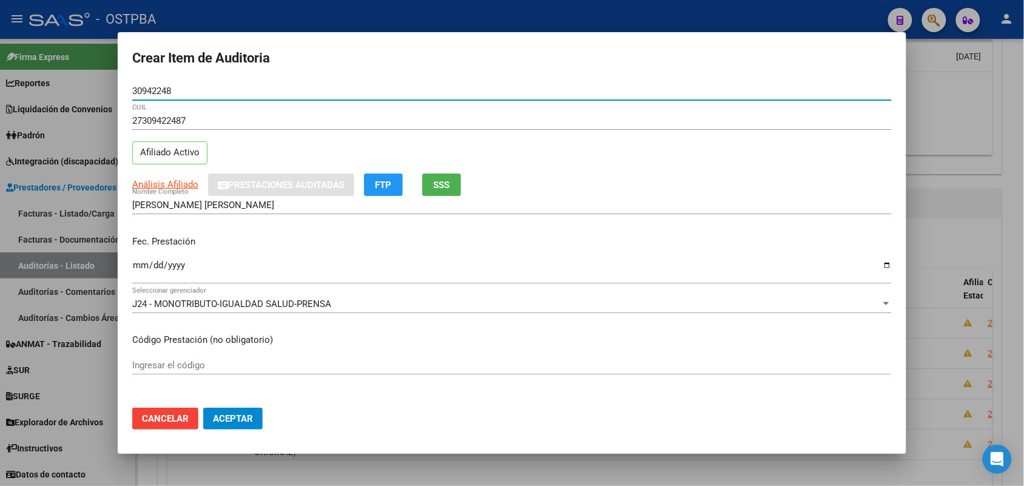
type input "30942248"
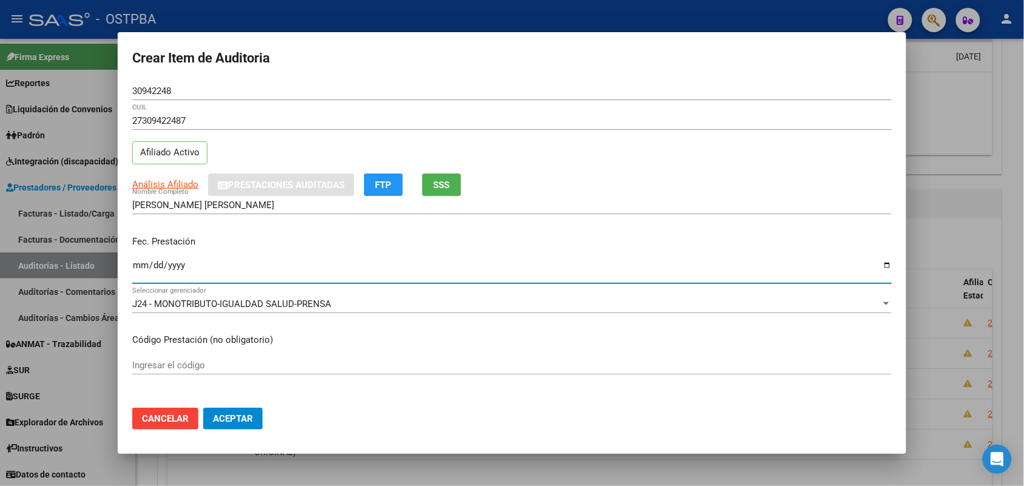
click at [140, 272] on input "Ingresar la fecha" at bounding box center [512, 269] width 760 height 19
type input "2025-05-15"
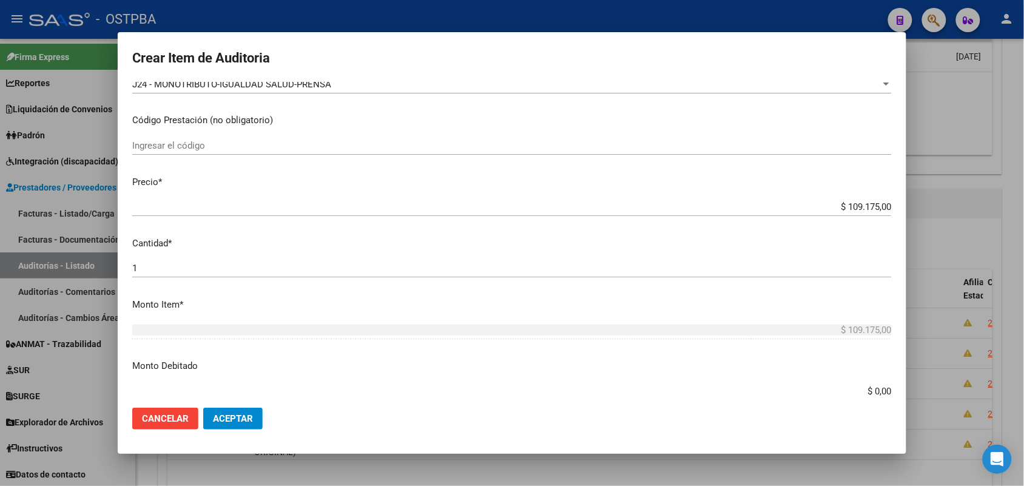
scroll to position [228, 0]
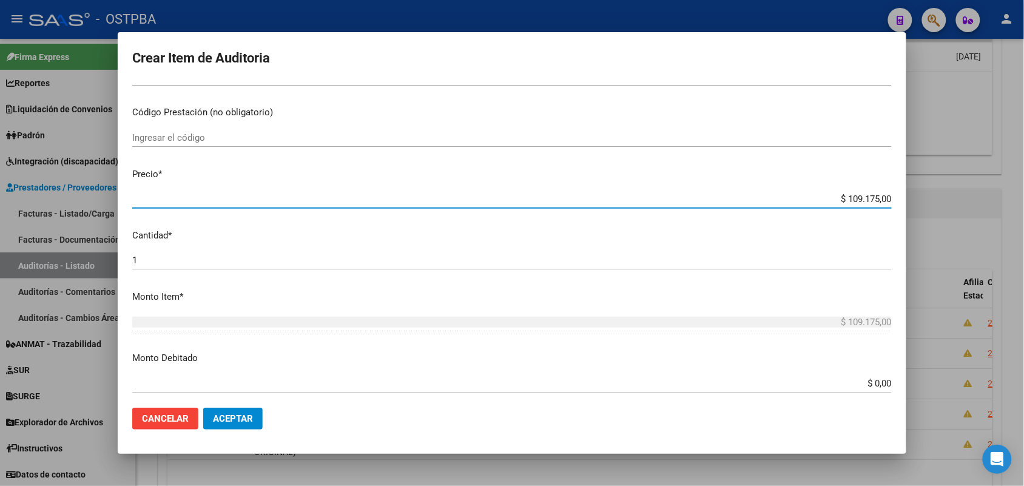
drag, startPoint x: 820, startPoint y: 201, endPoint x: 911, endPoint y: 199, distance: 91.7
click at [911, 199] on div "Crear Item de Auditoria 30942248 Nro Documento 27309422487 CUIL Afiliado Activo…" at bounding box center [512, 243] width 1024 height 486
type input "$ 0,01"
type input "$ 0,12"
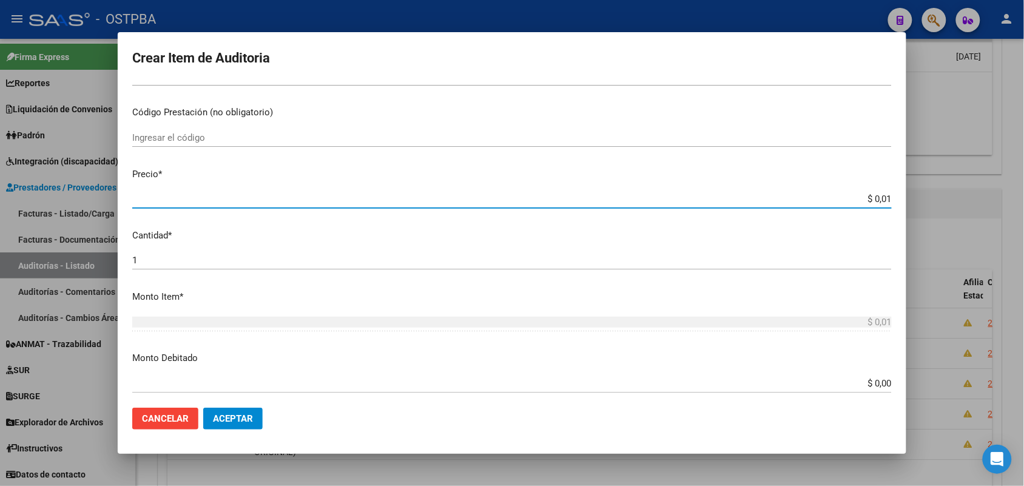
type input "$ 0,12"
type input "$ 1,26"
type input "$ 12,64"
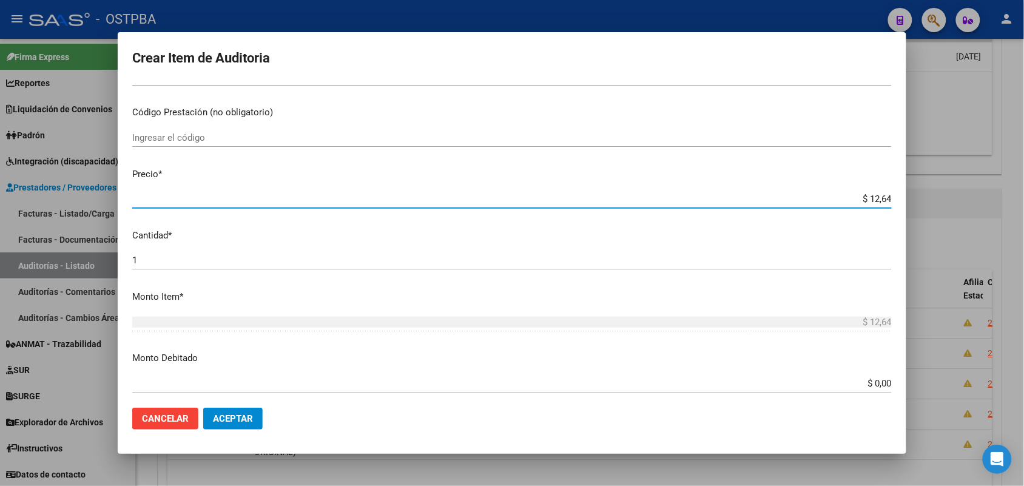
type input "$ 126,45"
type input "$ 1.264,50"
type input "$ 12.645,00"
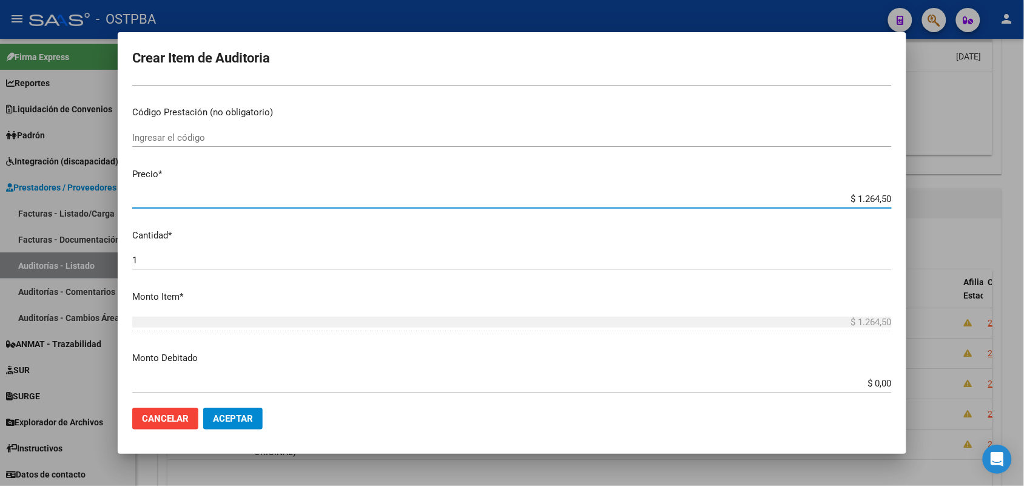
type input "$ 12.645,00"
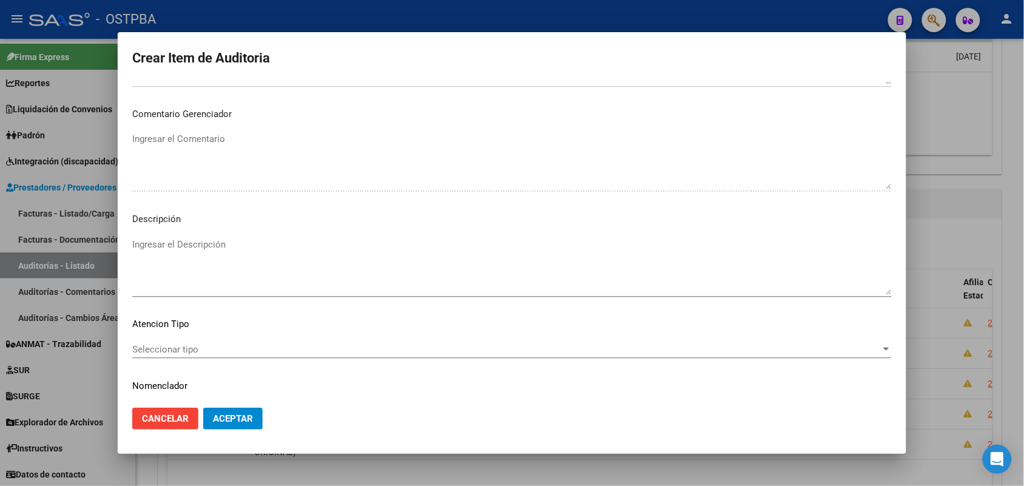
scroll to position [671, 0]
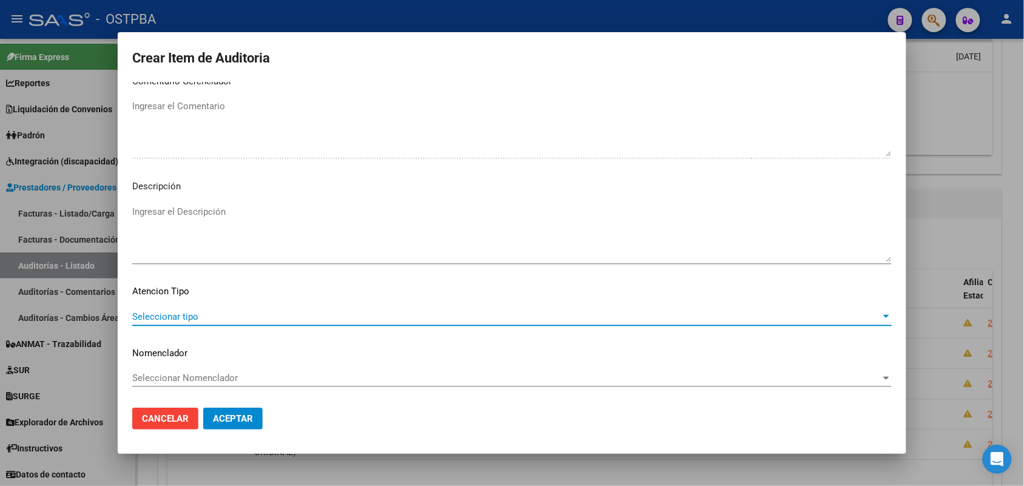
click at [183, 311] on span "Seleccionar tipo" at bounding box center [506, 316] width 749 height 11
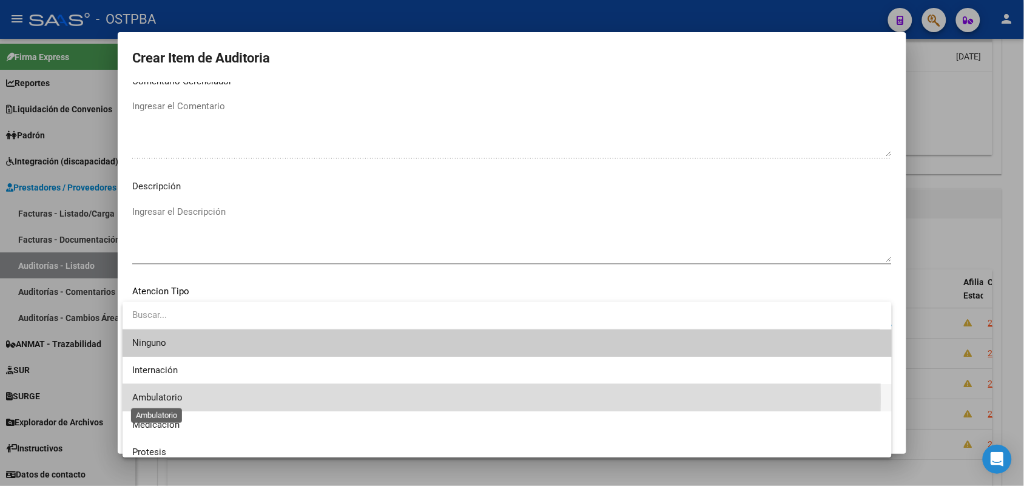
click at [156, 398] on span "Ambulatorio" at bounding box center [157, 397] width 50 height 11
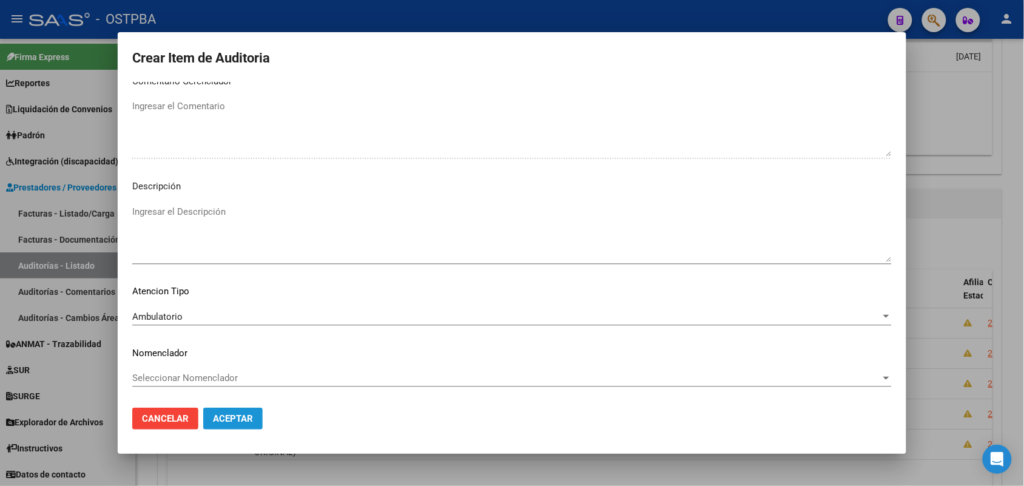
click at [235, 422] on span "Aceptar" at bounding box center [233, 418] width 40 height 11
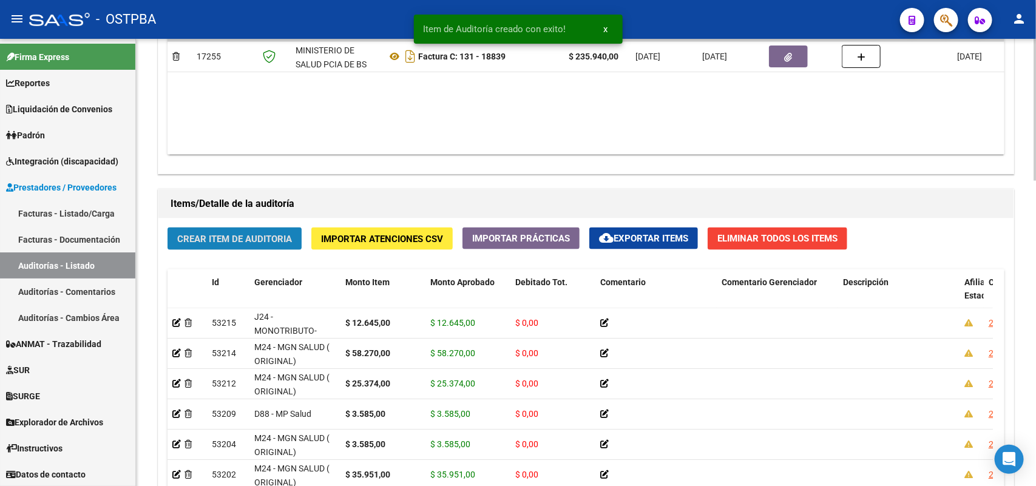
click at [255, 234] on span "Crear Item de Auditoria" at bounding box center [234, 239] width 115 height 11
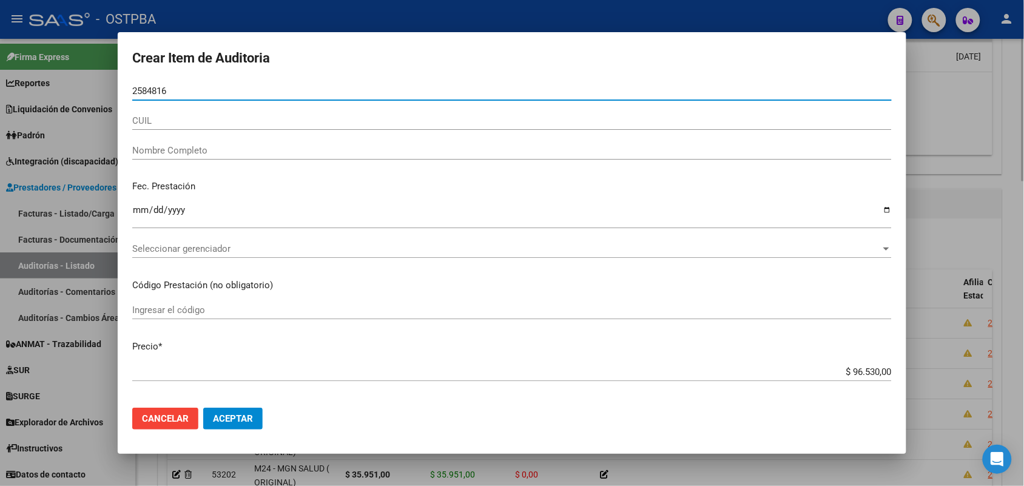
type input "25848160"
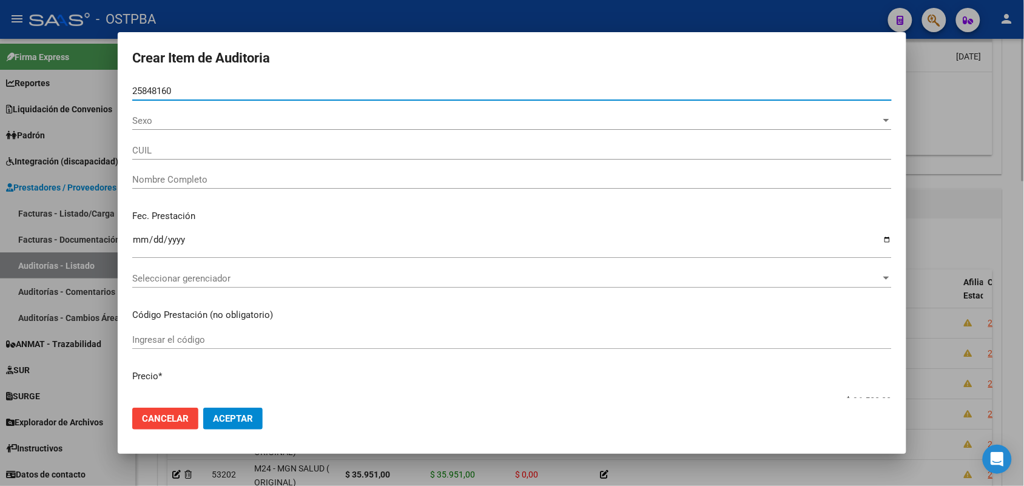
type input "27258481602"
type input "PEREYRA GRACIELA CECILIA -"
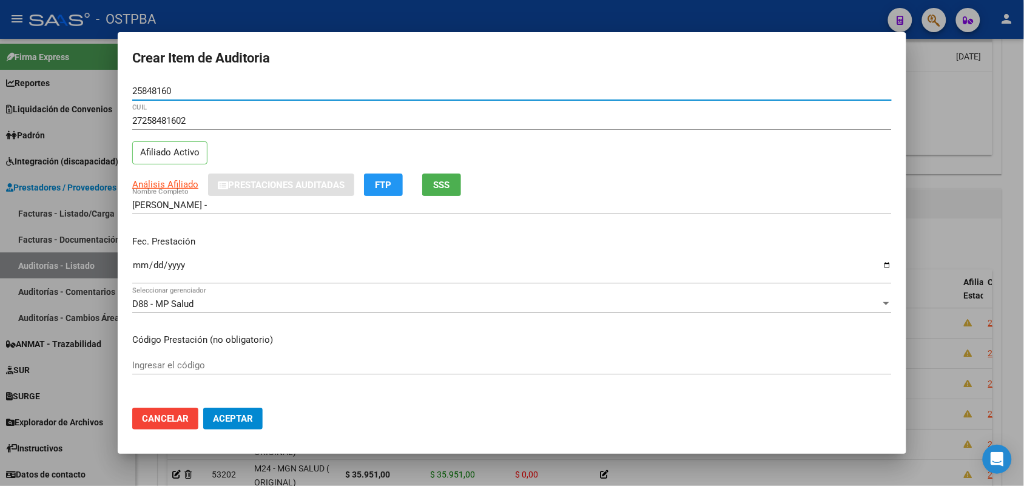
type input "25848160"
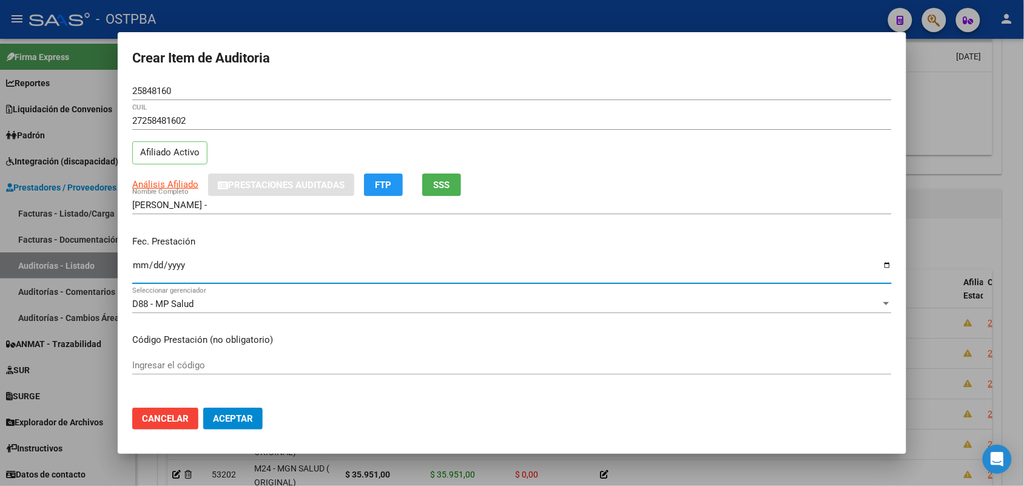
click at [135, 271] on input "Ingresar la fecha" at bounding box center [512, 269] width 760 height 19
type input "2025-07-02"
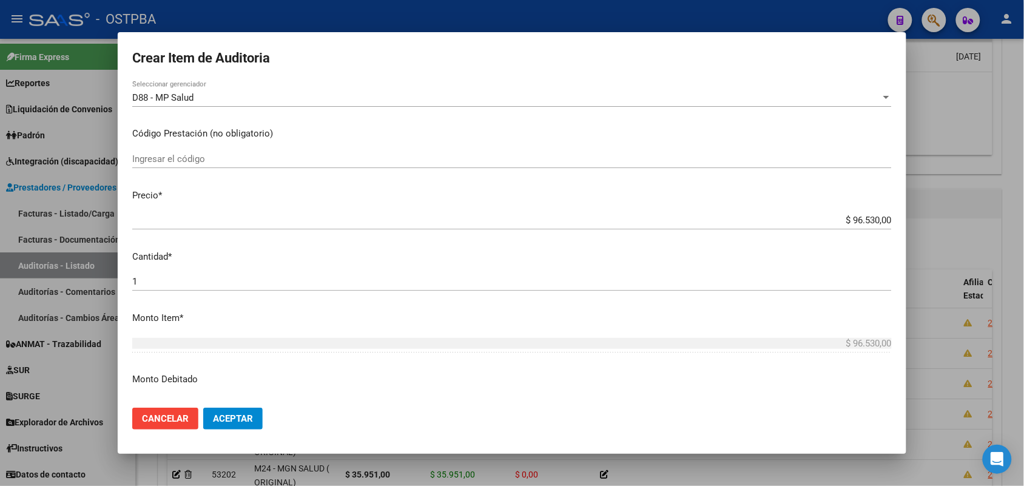
scroll to position [228, 0]
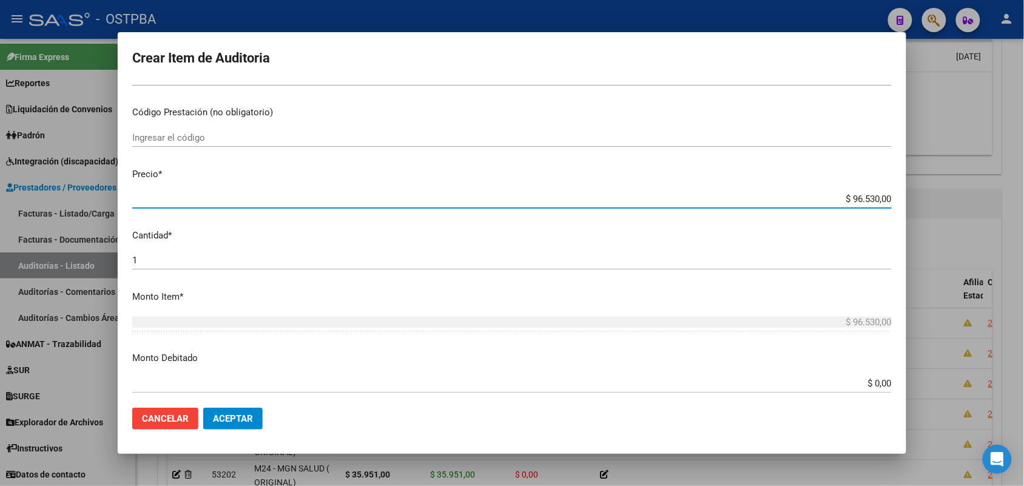
drag, startPoint x: 820, startPoint y: 195, endPoint x: 922, endPoint y: 193, distance: 102.6
click at [922, 193] on div "Crear Item de Auditoria 25848160 Nro Documento 27258481602 CUIL Afiliado Activo…" at bounding box center [512, 243] width 1024 height 486
type input "$ 0,03"
type input "$ 0,35"
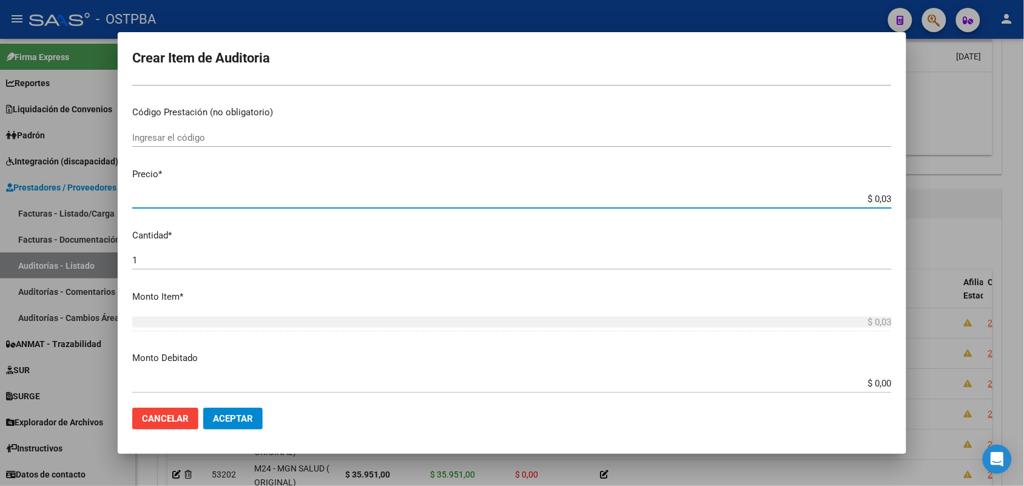
type input "$ 0,35"
type input "$ 3,58"
type input "$ 35,85"
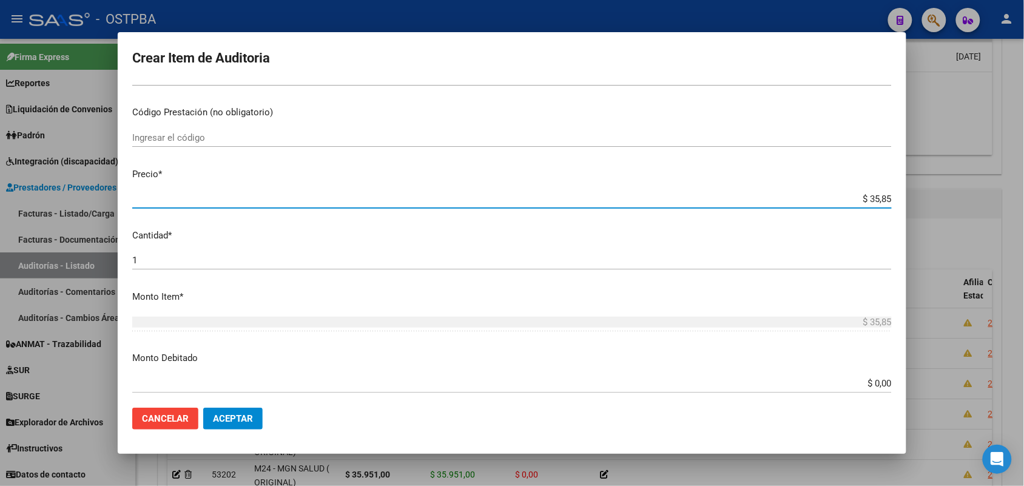
type input "$ 358,50"
type input "$ 3.585,00"
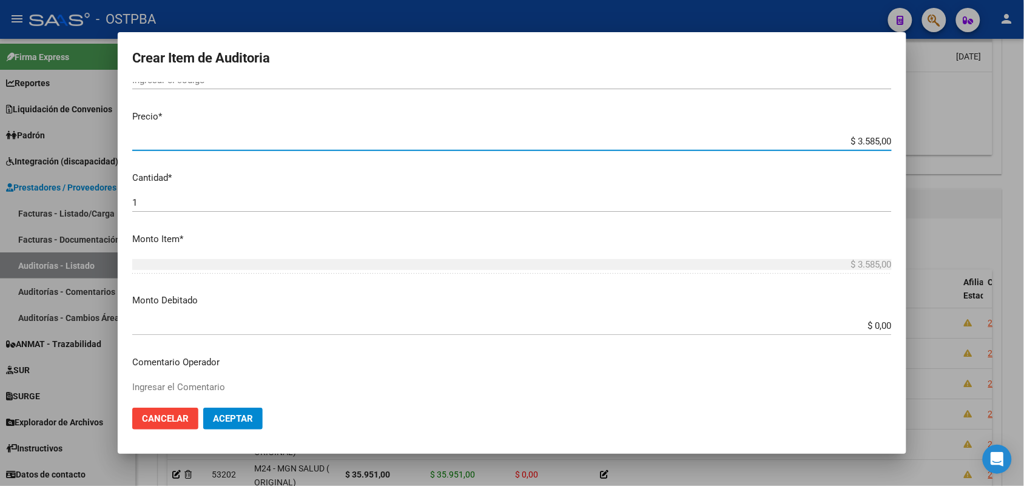
scroll to position [671, 0]
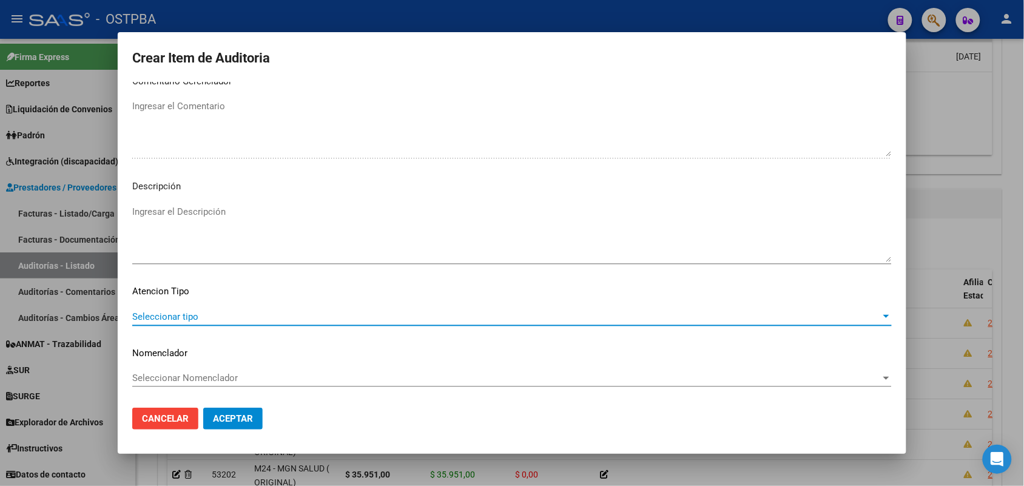
click at [186, 311] on span "Seleccionar tipo" at bounding box center [506, 316] width 749 height 11
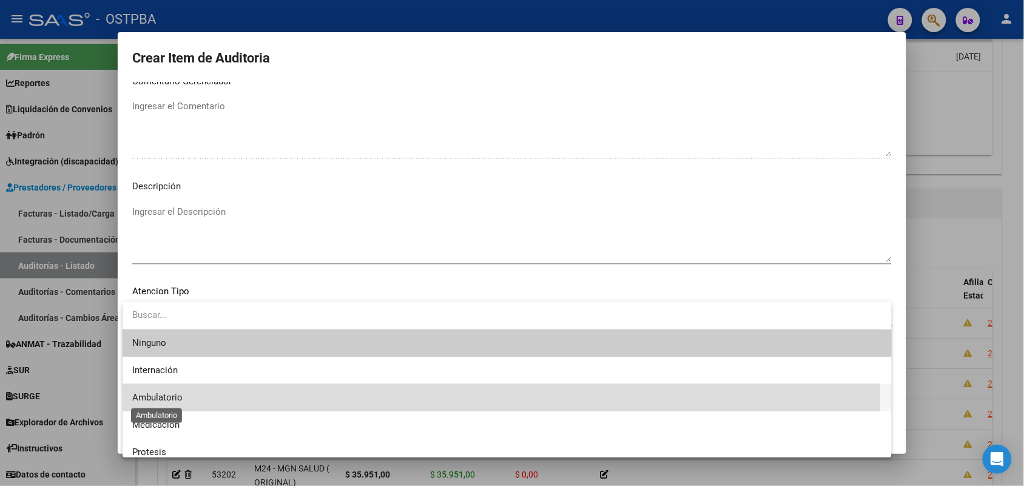
click at [174, 396] on span "Ambulatorio" at bounding box center [157, 397] width 50 height 11
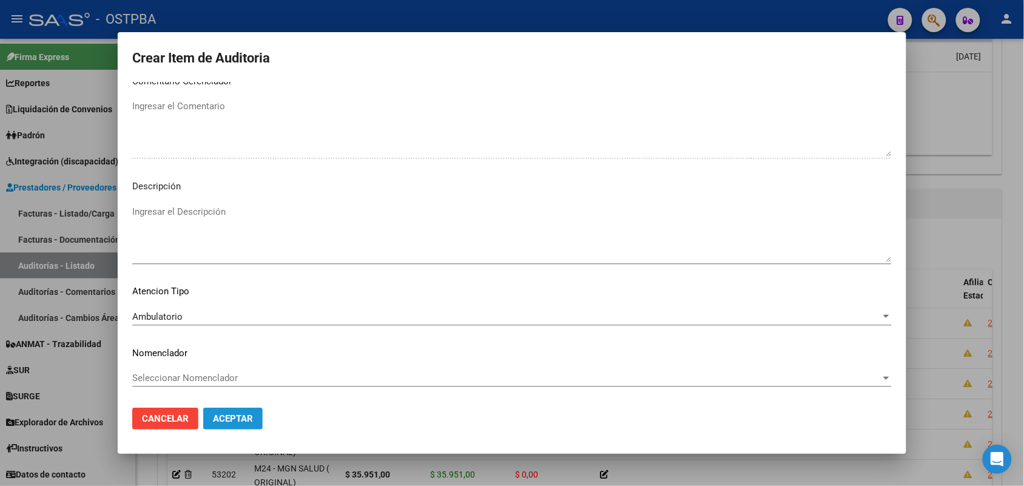
click at [229, 416] on span "Aceptar" at bounding box center [233, 418] width 40 height 11
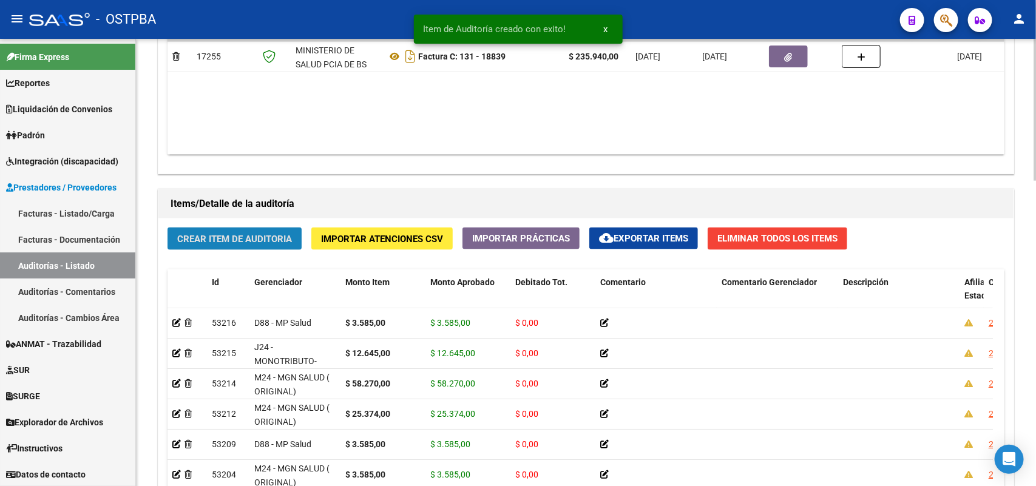
click at [256, 243] on button "Crear Item de Auditoria" at bounding box center [234, 239] width 134 height 22
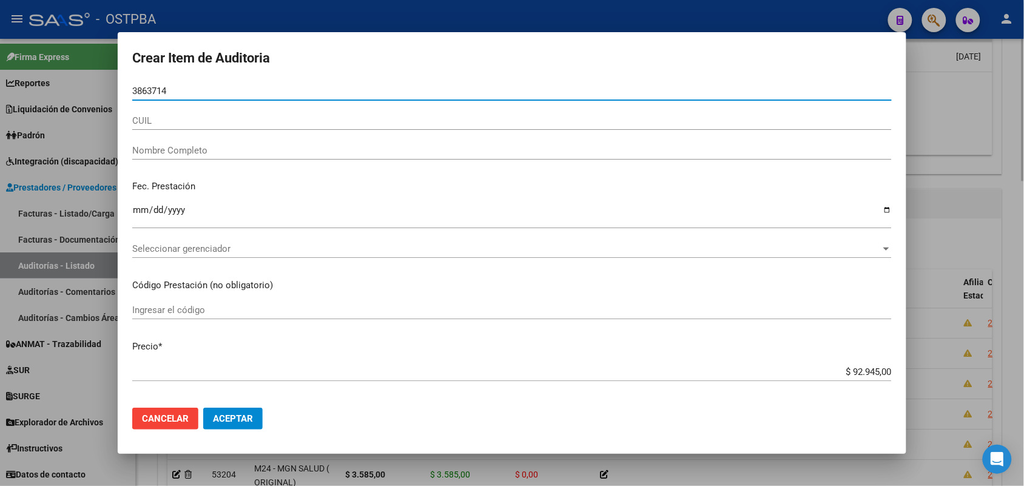
type input "38637144"
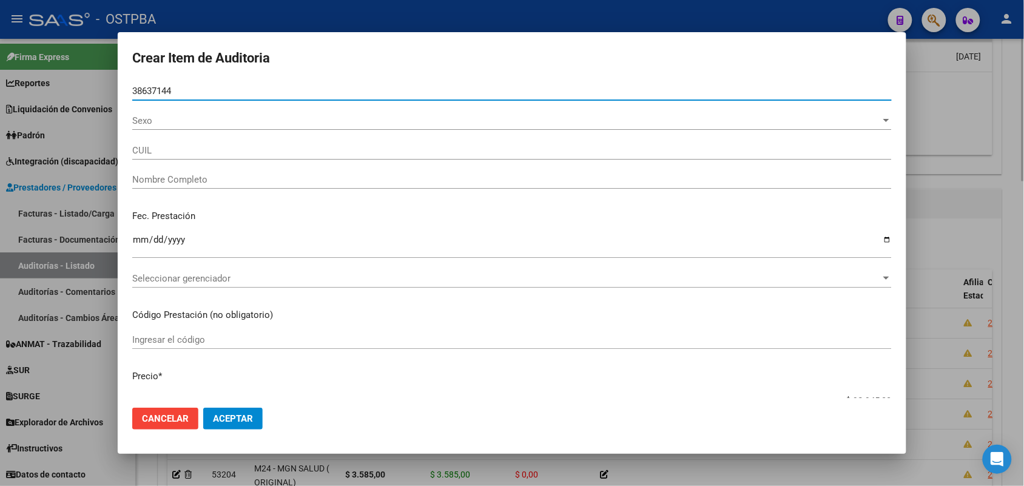
type input "27386371445"
type input "PEREZ FERNANDA MICAELA -"
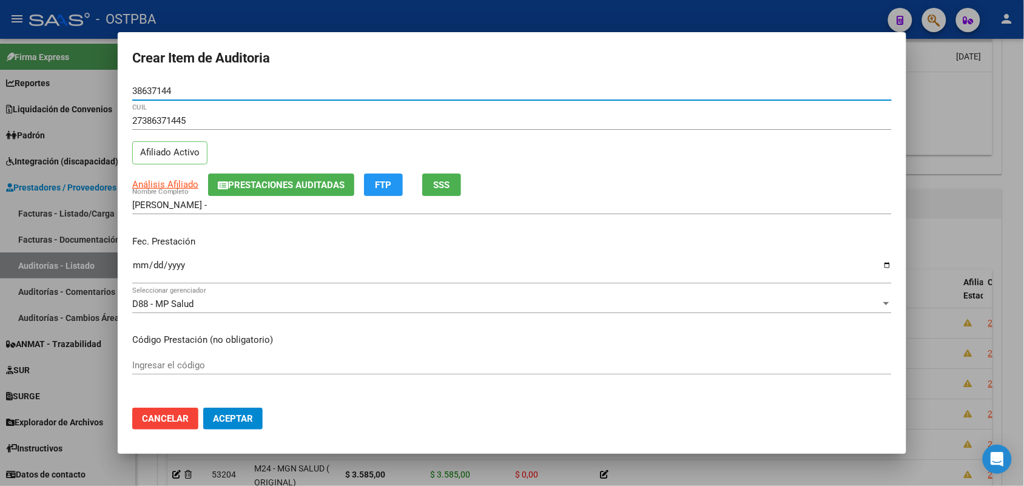
type input "38637144"
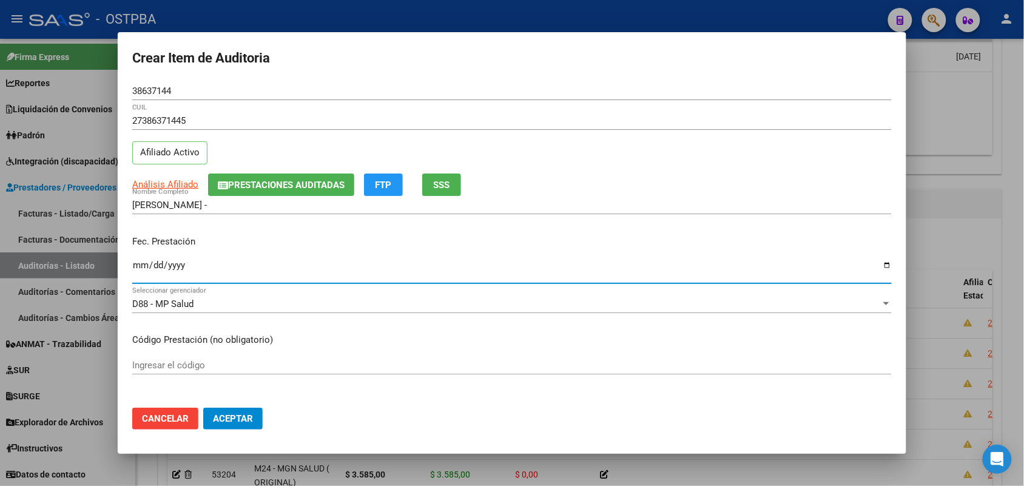
click at [135, 268] on input "Ingresar la fecha" at bounding box center [512, 269] width 760 height 19
type input "2025-06-12"
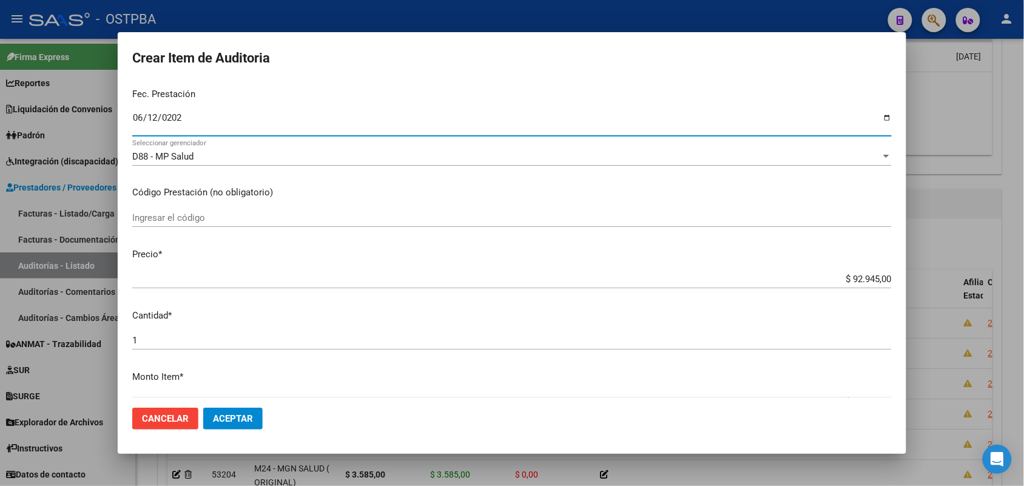
scroll to position [152, 0]
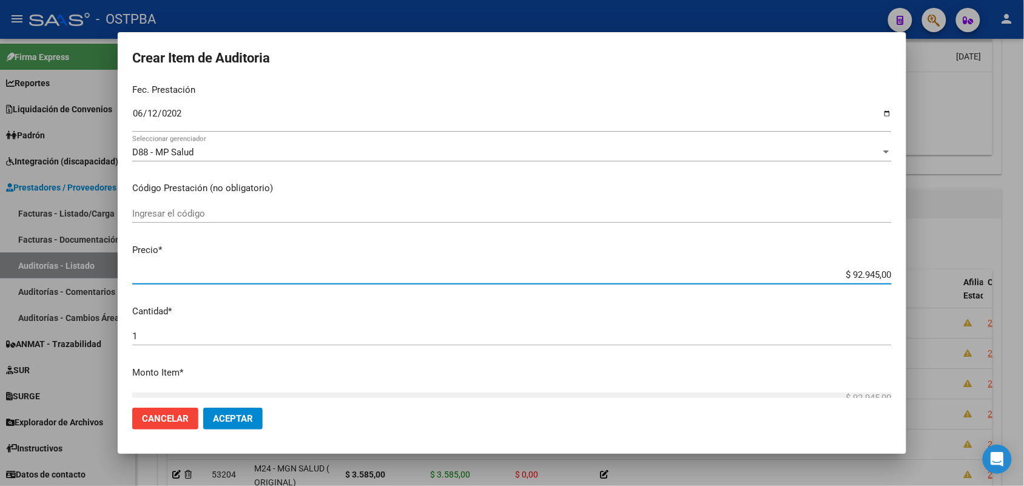
drag, startPoint x: 829, startPoint y: 274, endPoint x: 961, endPoint y: 287, distance: 132.3
click at [961, 287] on div "Crear Item de Auditoria 38637144 Nro Documento 27386371445 CUIL Afiliado Activo…" at bounding box center [512, 243] width 1024 height 486
type input "$ 0,01"
type input "$ 0,12"
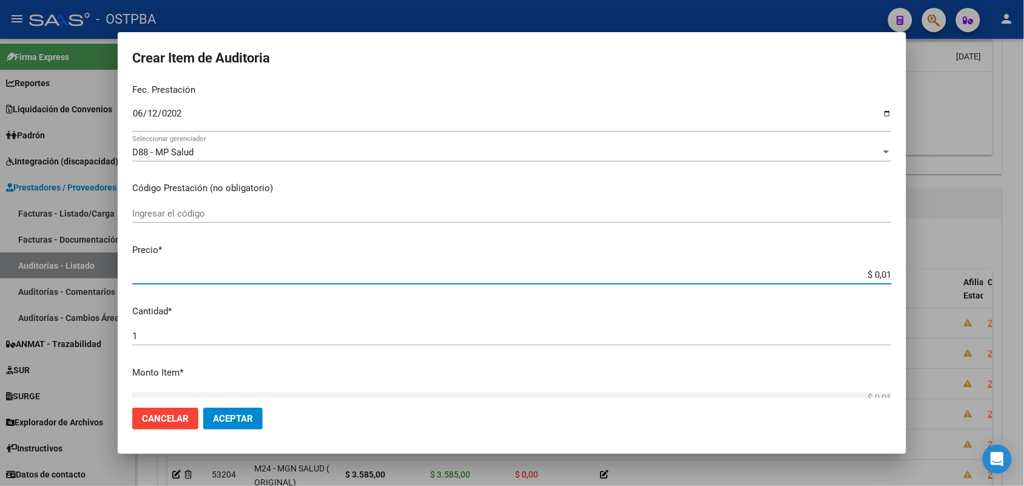
type input "$ 0,12"
type input "$ 1,27"
type input "$ 12,74"
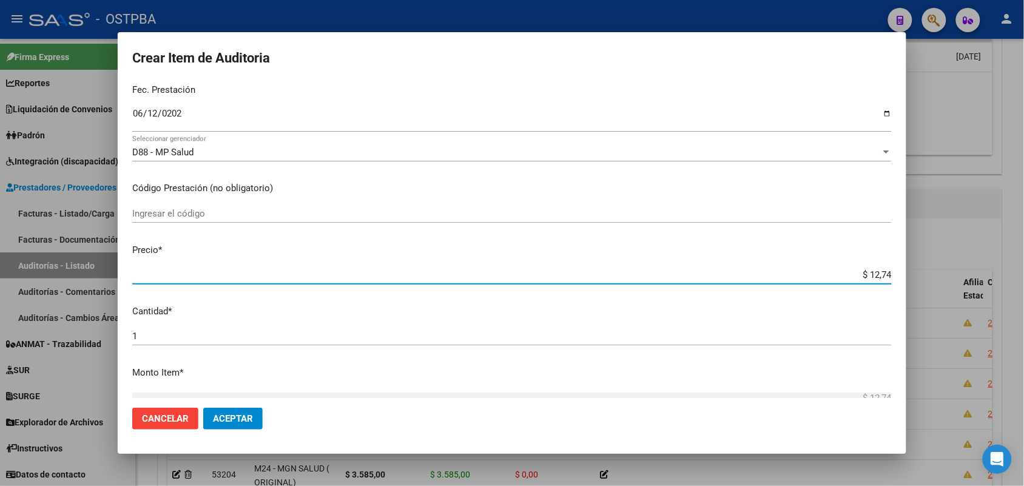
type input "$ 127,46"
type input "$ 1.274,60"
type input "$ 12.746,00"
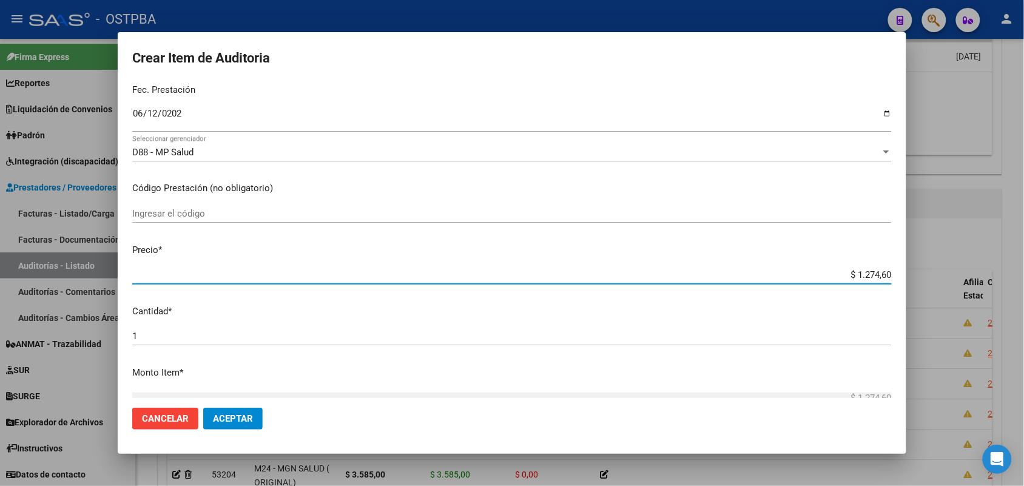
type input "$ 12.746,00"
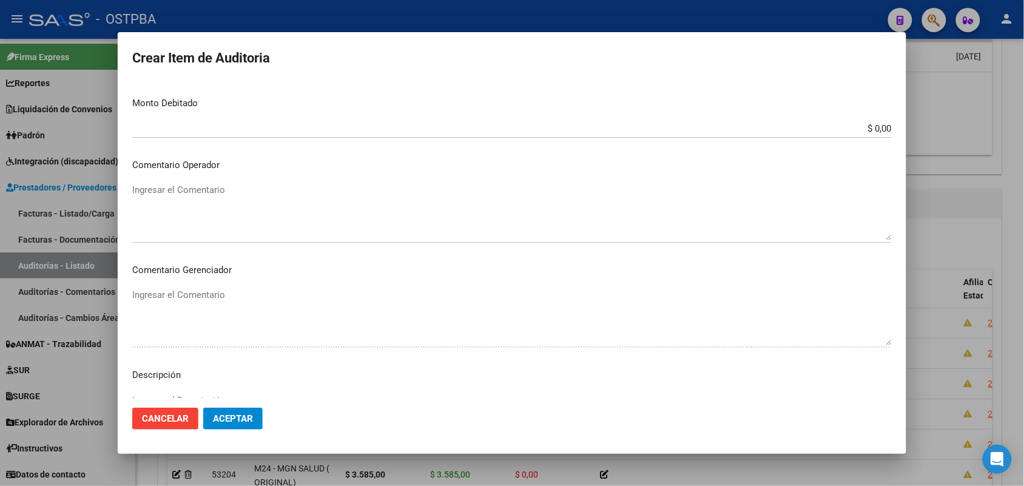
scroll to position [671, 0]
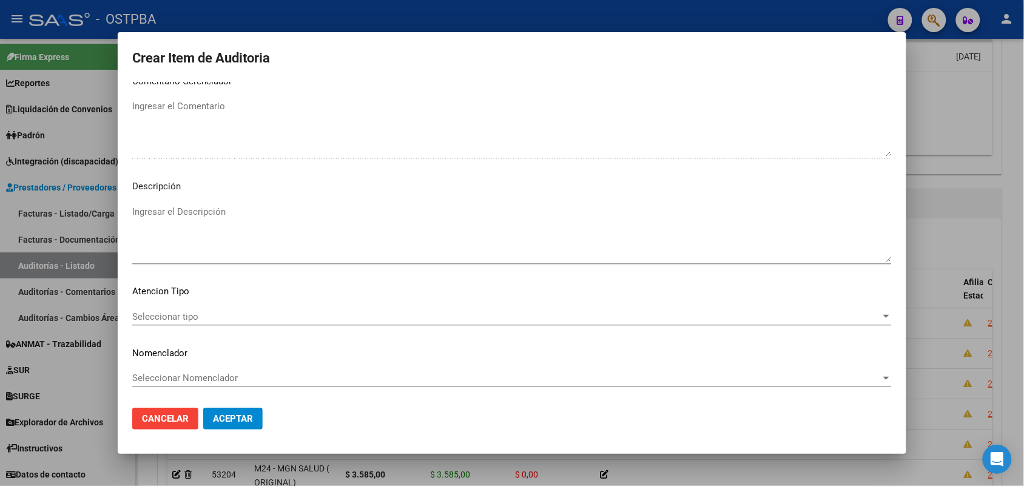
click at [189, 317] on span "Seleccionar tipo" at bounding box center [506, 316] width 749 height 11
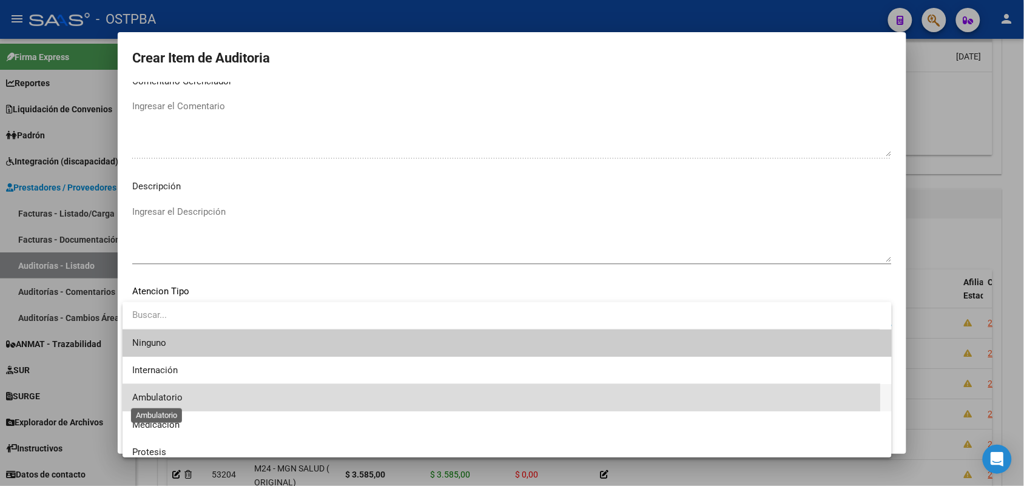
click at [180, 399] on span "Ambulatorio" at bounding box center [157, 397] width 50 height 11
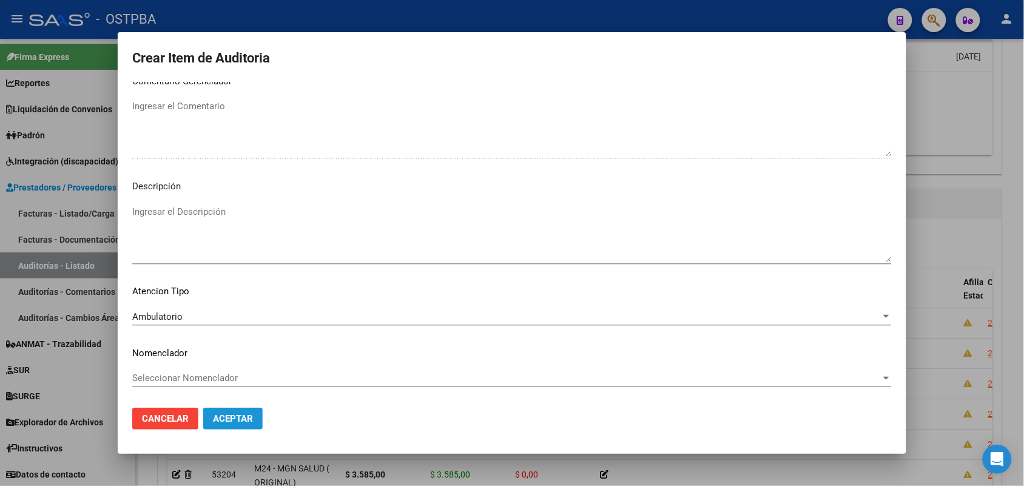
click at [229, 419] on span "Aceptar" at bounding box center [233, 418] width 40 height 11
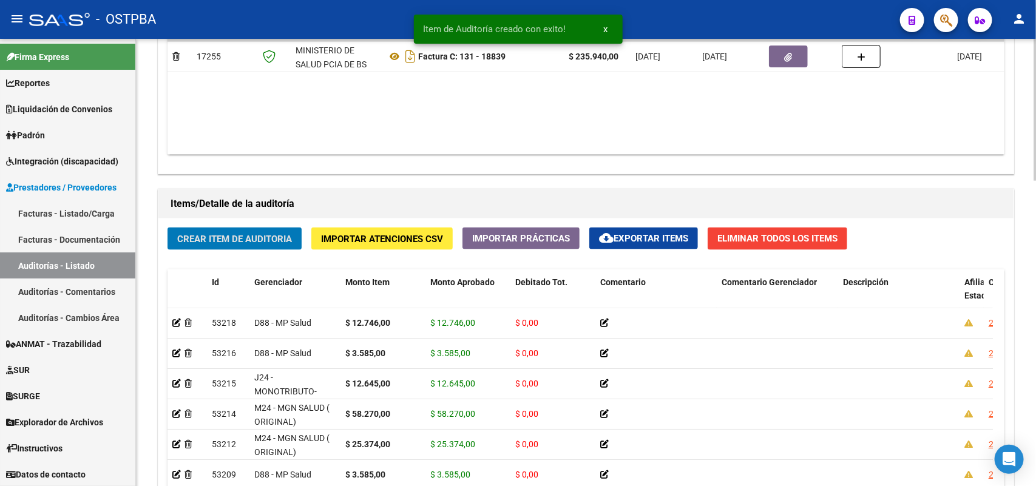
click at [260, 231] on button "Crear Item de Auditoria" at bounding box center [234, 239] width 134 height 22
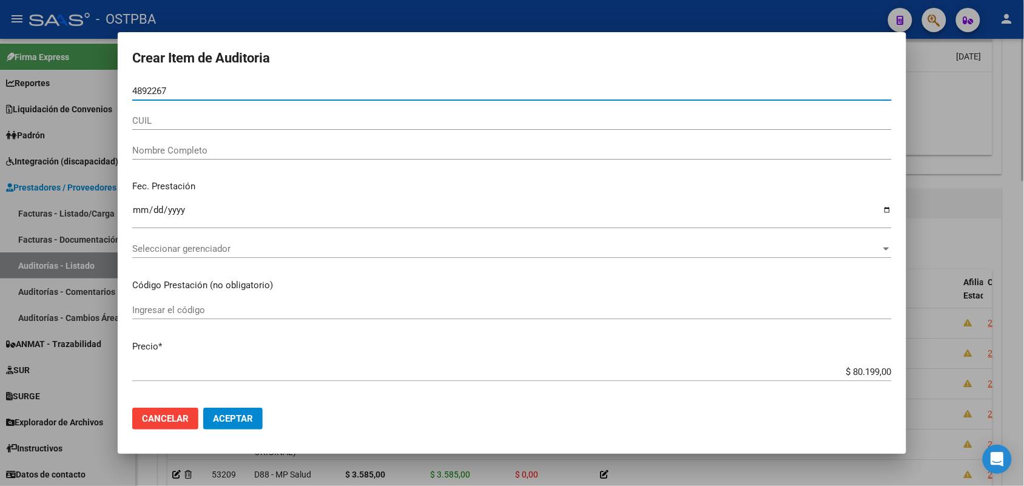
type input "48922671"
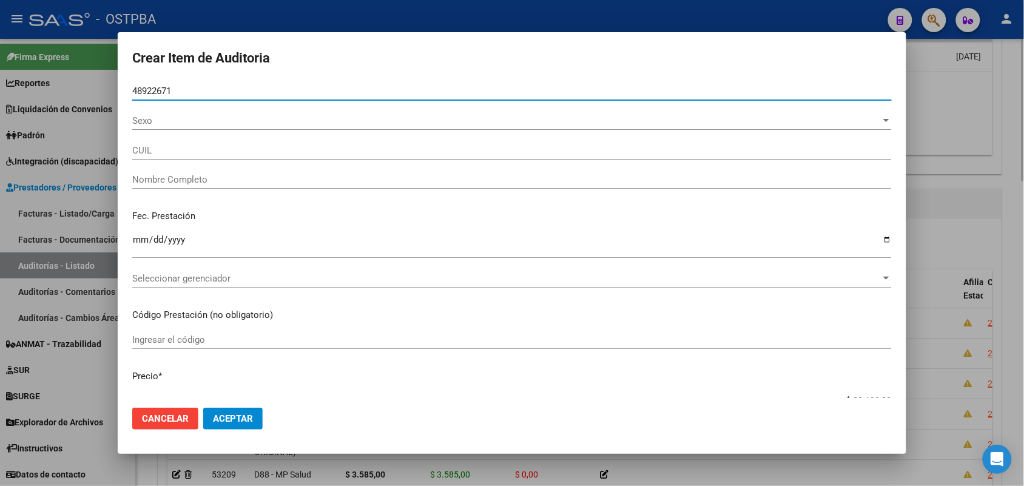
type input "27489226710"
type input "RODRIGUEZ PRISCILA ANAHI"
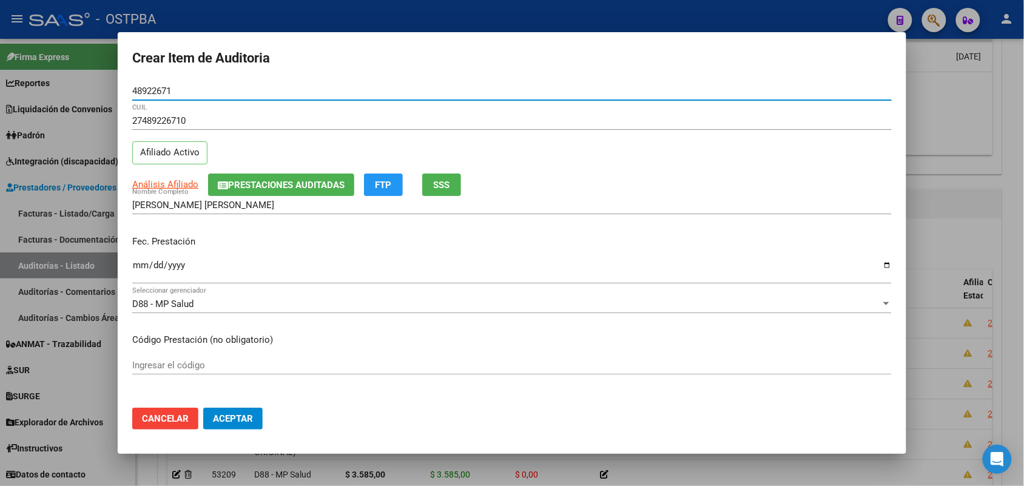
type input "48922671"
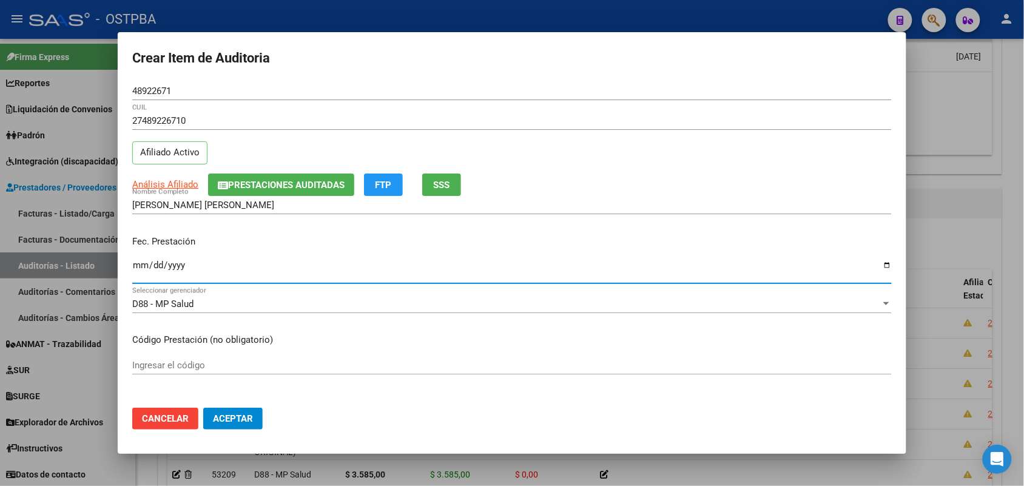
click at [133, 270] on input "Ingresar la fecha" at bounding box center [512, 269] width 760 height 19
type input "2025-05-23"
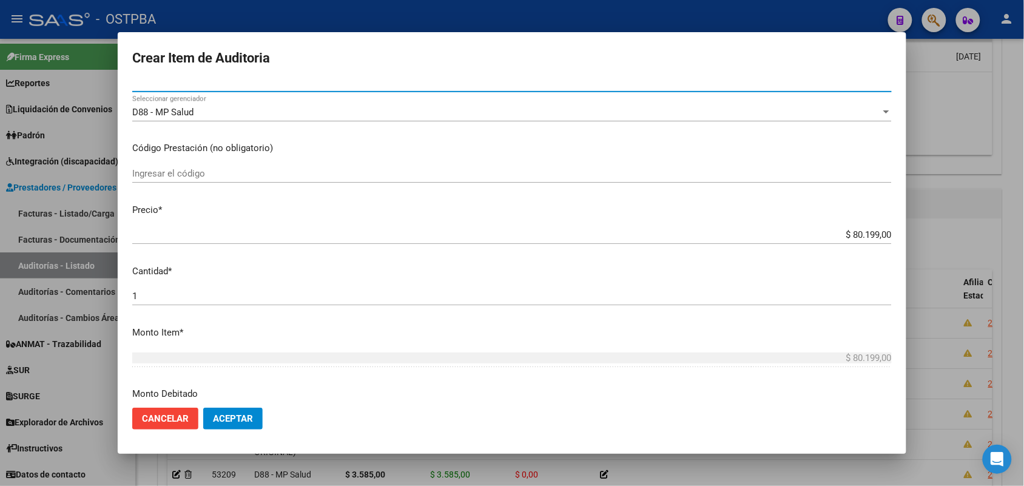
scroll to position [228, 0]
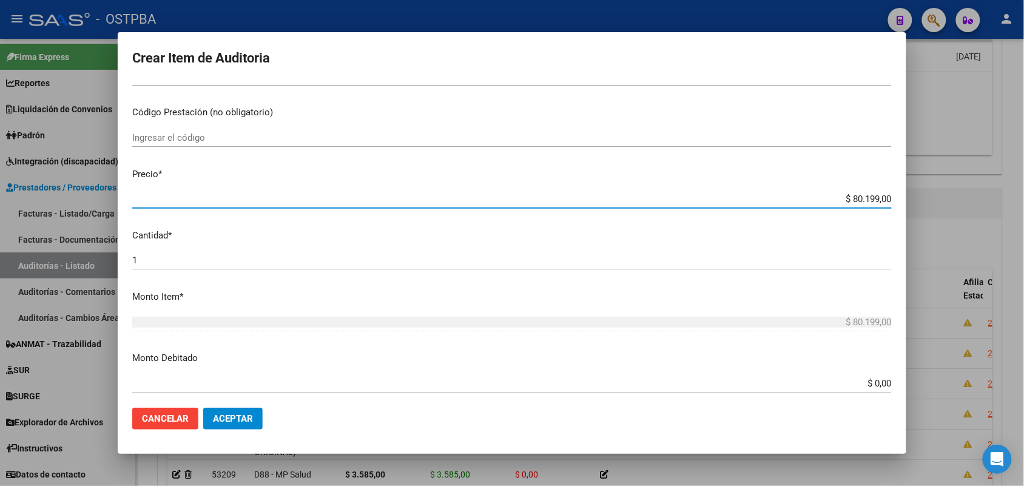
drag, startPoint x: 823, startPoint y: 197, endPoint x: 841, endPoint y: 206, distance: 20.4
click at [942, 204] on div "Crear Item de Auditoria 48922671 Nro Documento 27489226710 CUIL Afiliado Activo…" at bounding box center [512, 243] width 1024 height 486
type input "$ 0,03"
type input "$ 0,37"
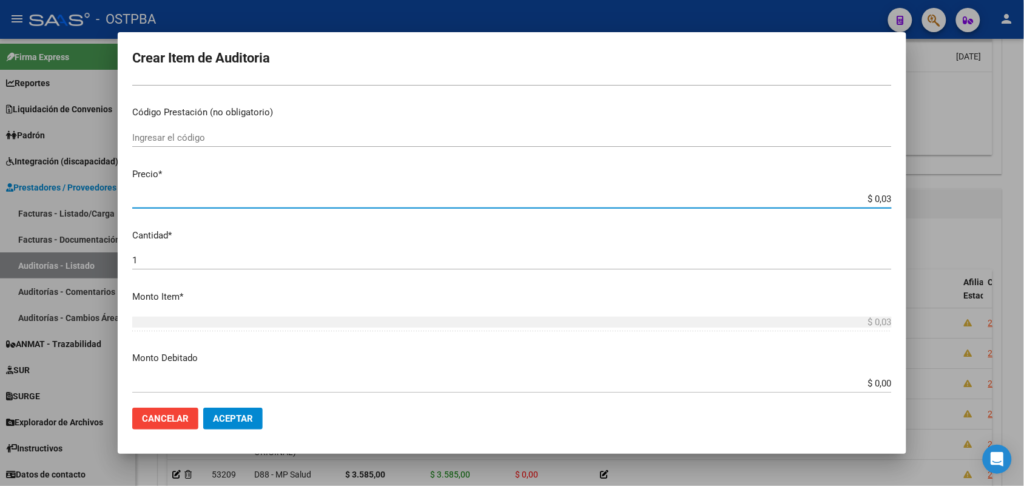
type input "$ 0,37"
type input "$ 3,76"
type input "$ 37,60"
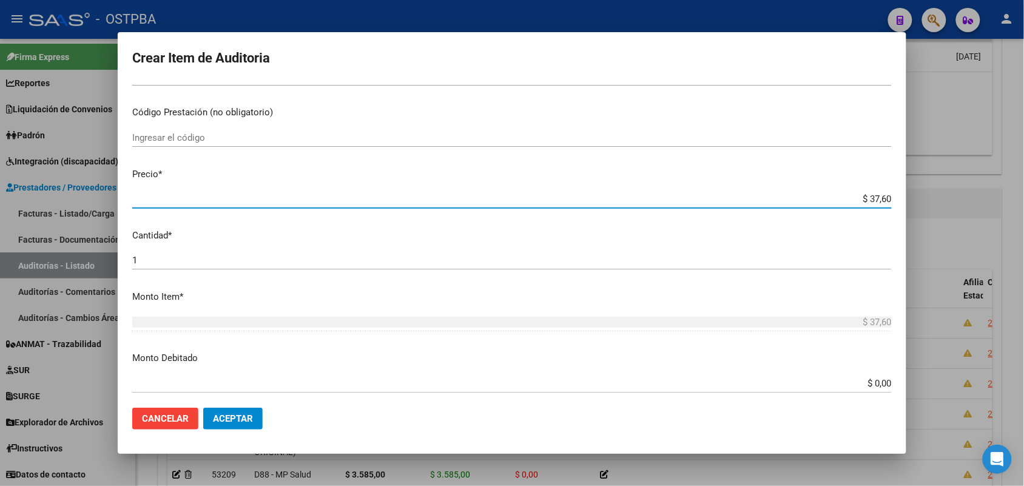
type input "$ 376,08"
type input "$ 3.760,80"
type input "$ 37.608,00"
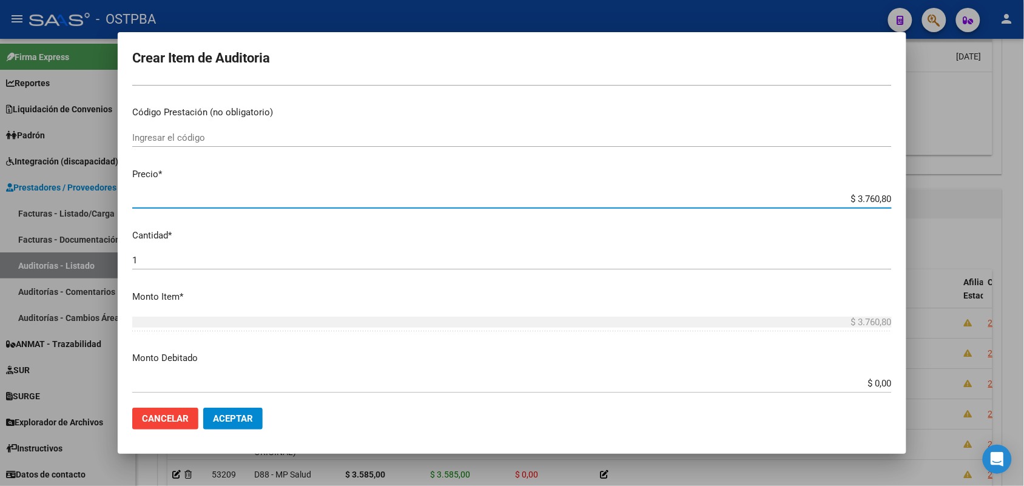
type input "$ 37.608,00"
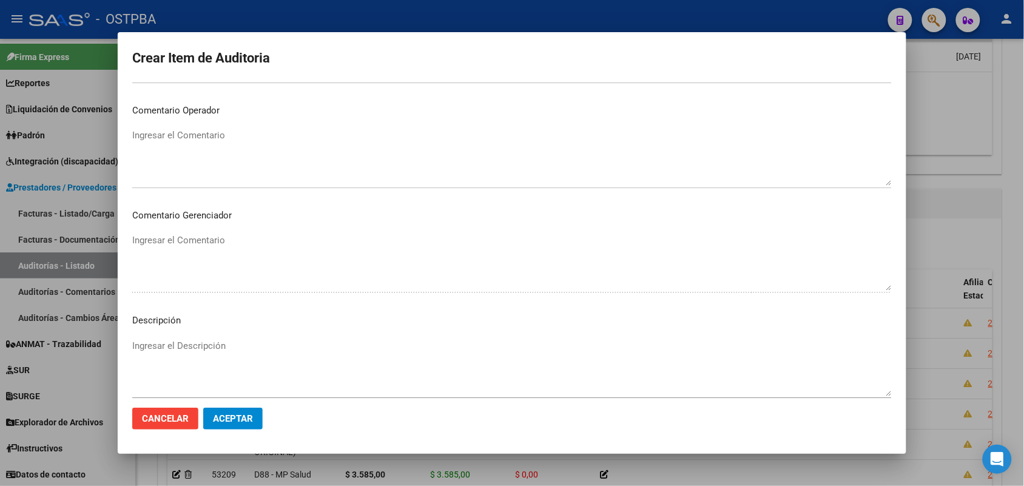
scroll to position [671, 0]
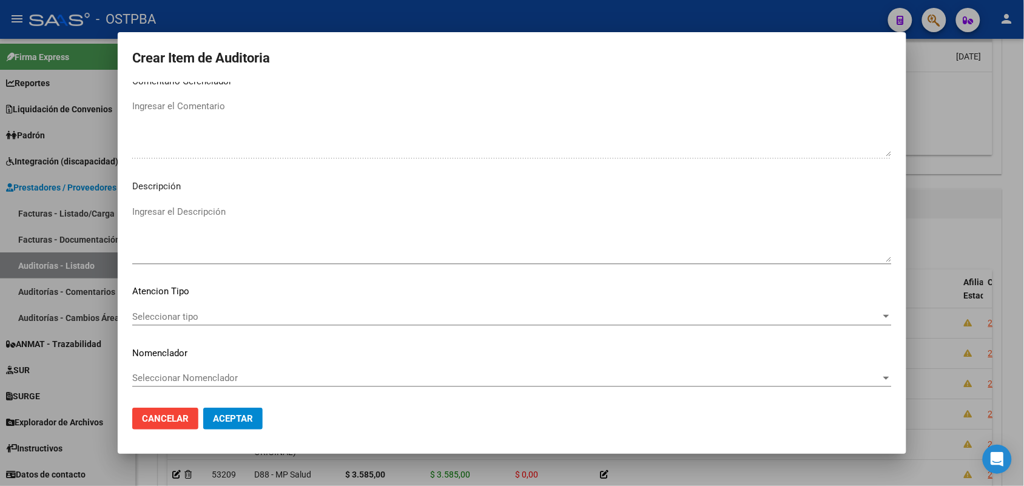
click at [189, 309] on div "Seleccionar tipo Seleccionar tipo" at bounding box center [512, 317] width 760 height 18
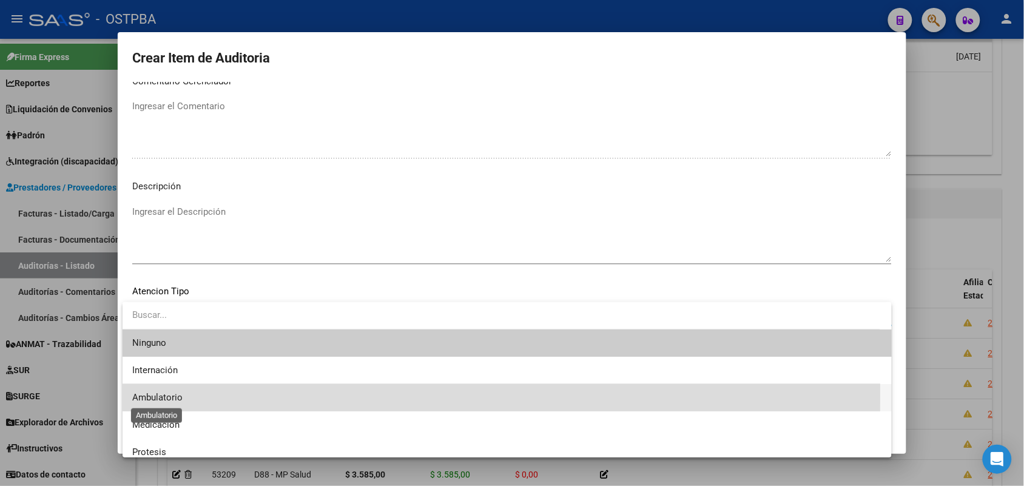
click at [172, 393] on span "Ambulatorio" at bounding box center [157, 397] width 50 height 11
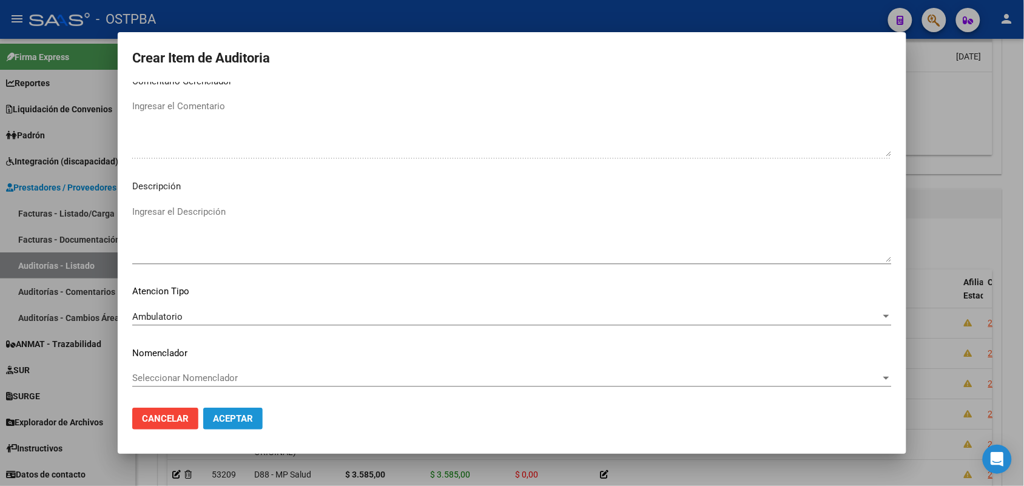
click at [218, 411] on button "Aceptar" at bounding box center [232, 419] width 59 height 22
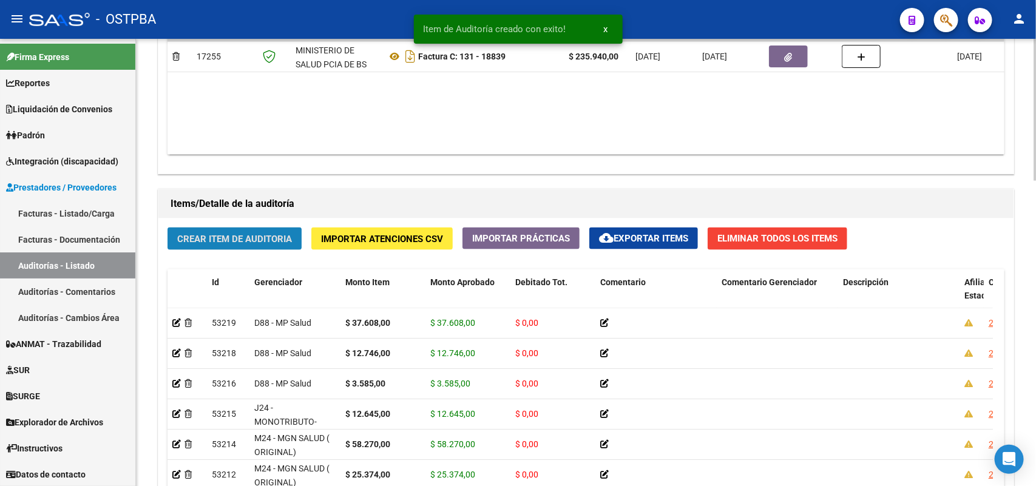
click at [244, 241] on span "Crear Item de Auditoria" at bounding box center [234, 239] width 115 height 11
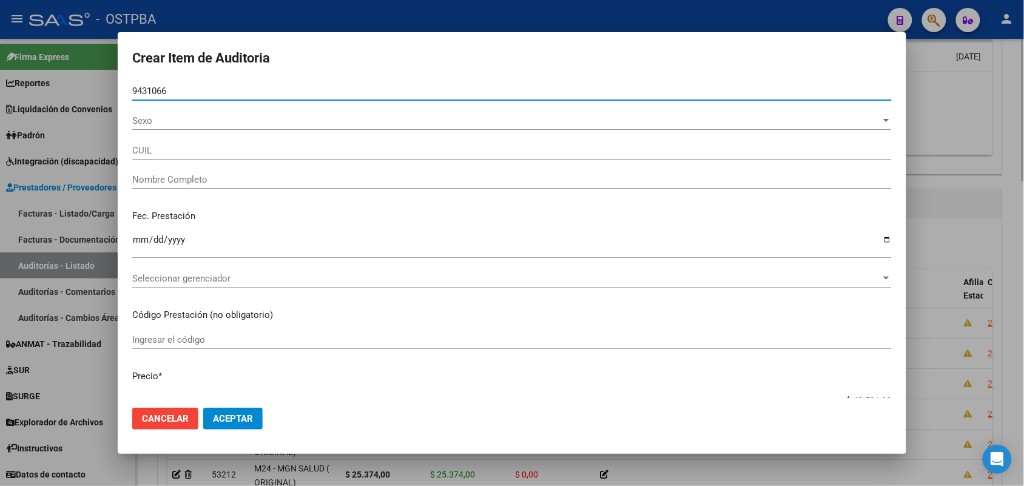
type input "94310661"
type input "23943106614"
type input "YUJRA LIMACHI MERCEDES VERONICA -"
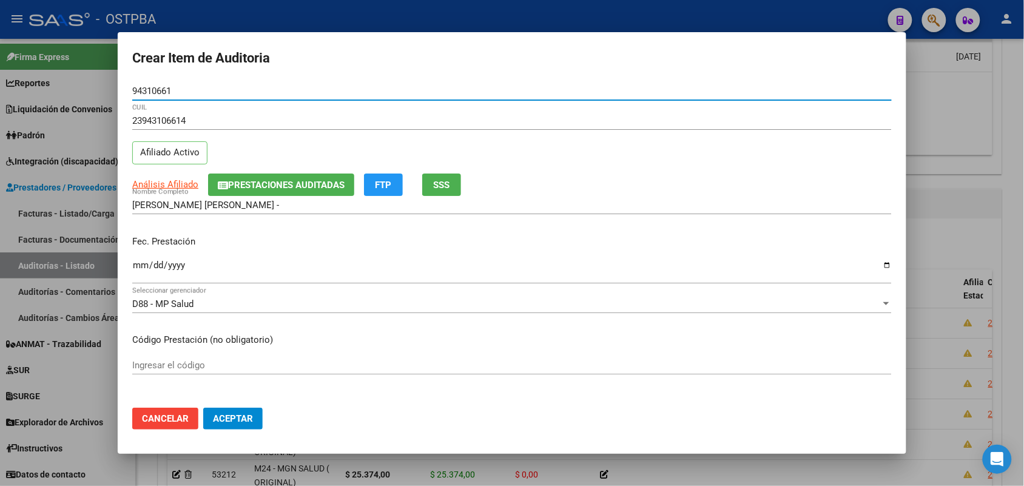
type input "94310661"
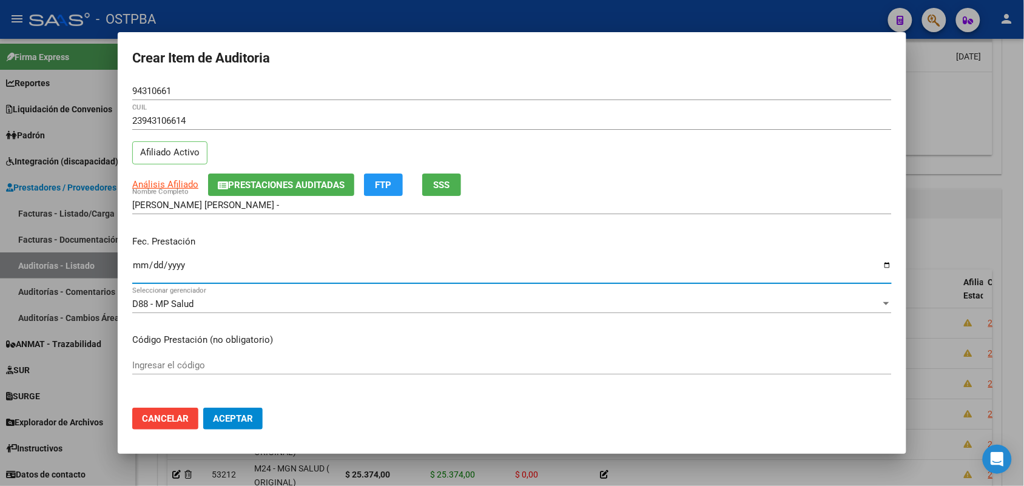
click at [140, 267] on input "Ingresar la fecha" at bounding box center [512, 269] width 760 height 19
type input "2025-05-15"
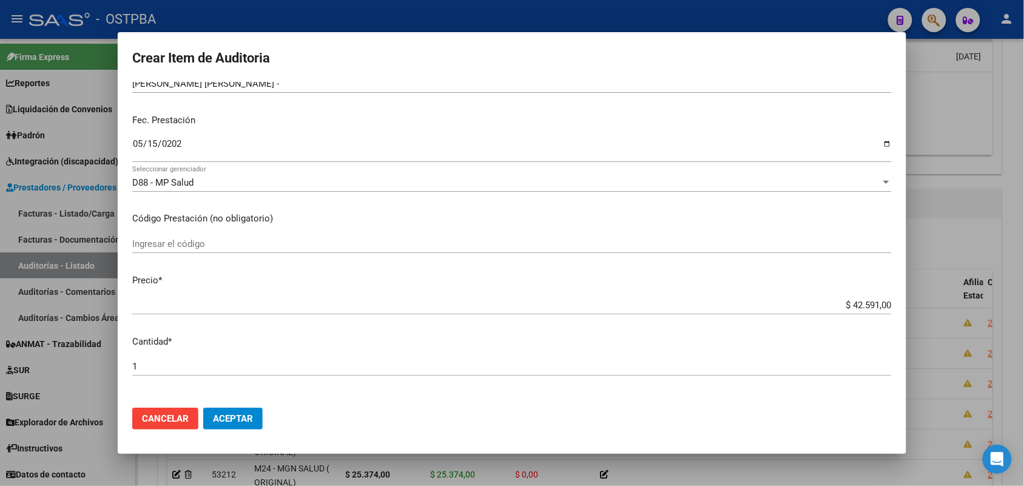
scroll to position [228, 0]
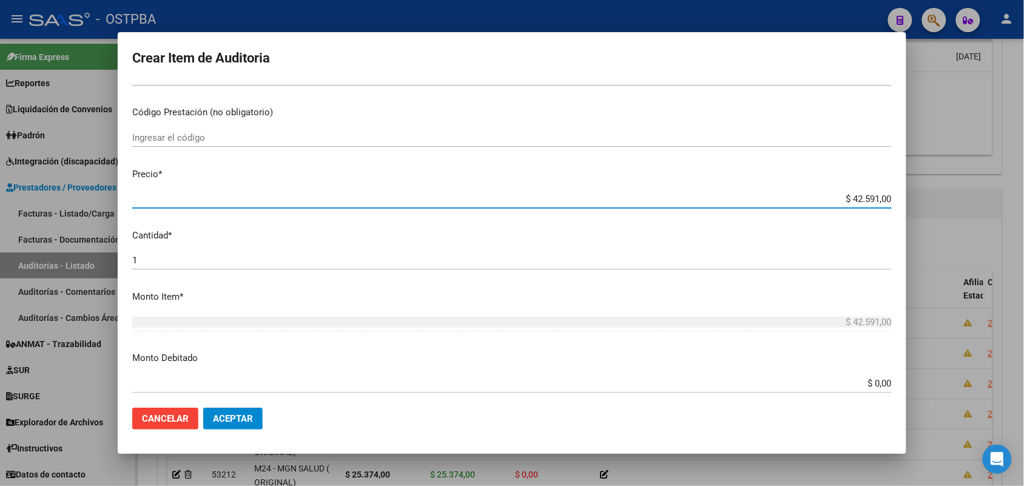
drag, startPoint x: 824, startPoint y: 201, endPoint x: 926, endPoint y: 208, distance: 102.2
click at [926, 205] on div "Crear Item de Auditoria 94310661 Nro Documento 23943106614 CUIL Afiliado Activo…" at bounding box center [512, 243] width 1024 height 486
type input "$ 0,04"
type input "$ 0,42"
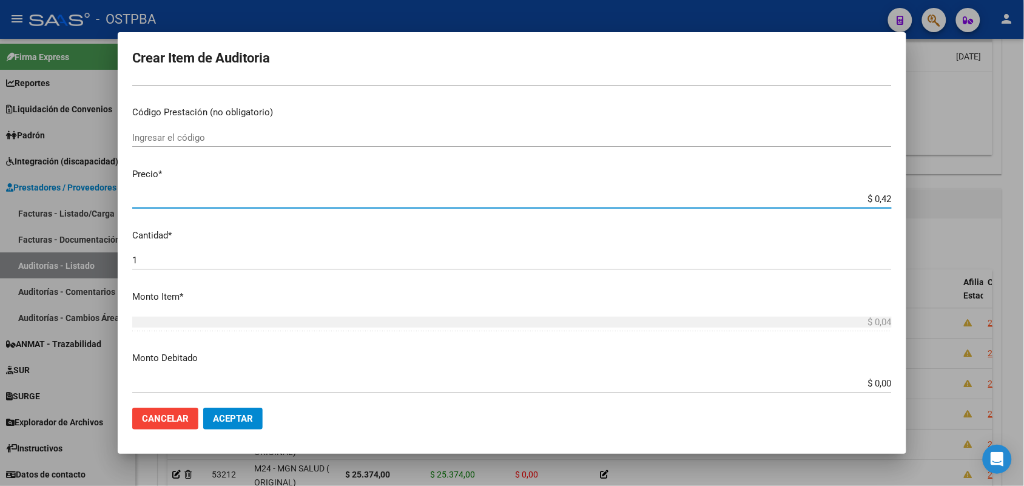
type input "$ 0,42"
type input "$ 4,25"
type input "$ 42,59"
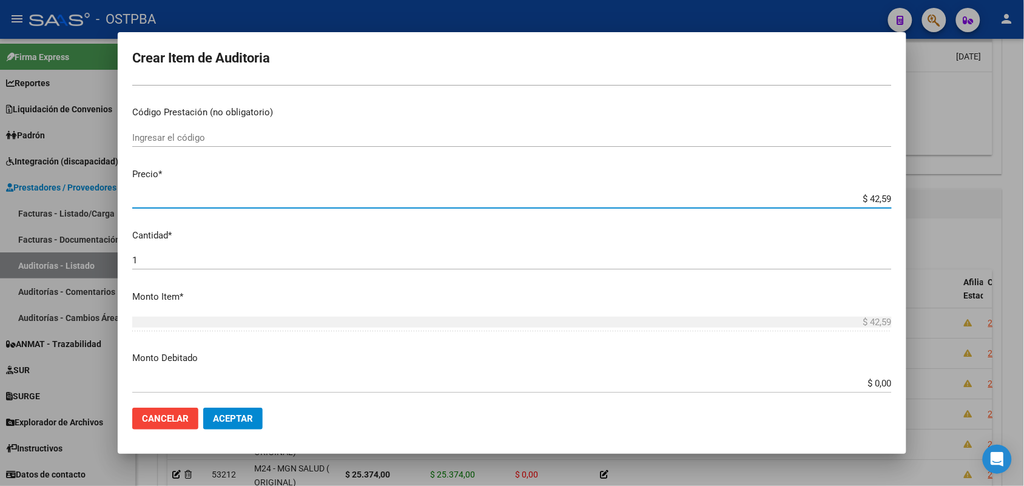
type input "$ 425,91"
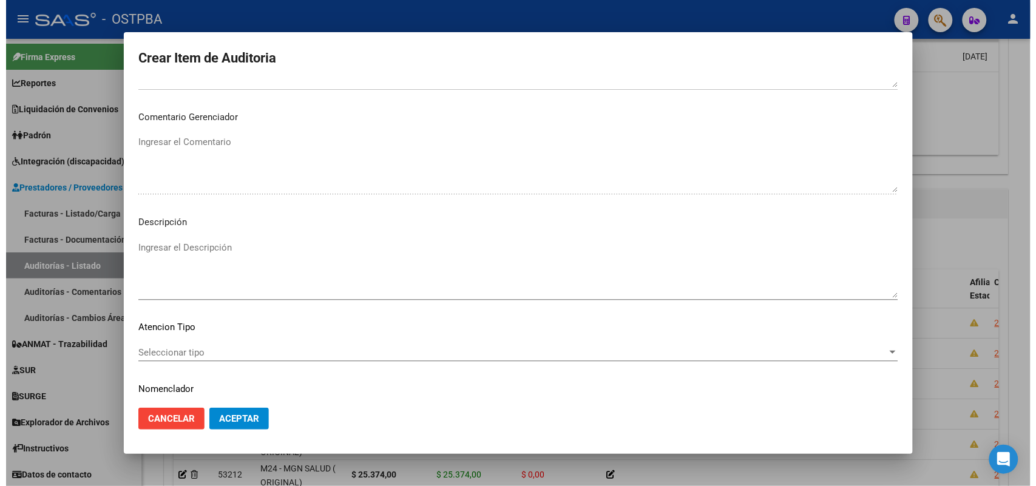
scroll to position [671, 0]
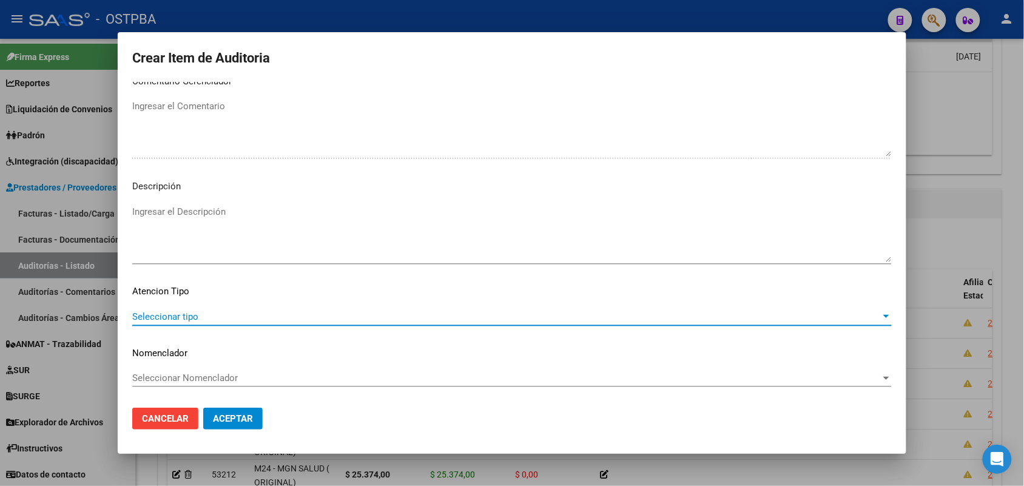
click at [182, 311] on span "Seleccionar tipo" at bounding box center [506, 316] width 749 height 11
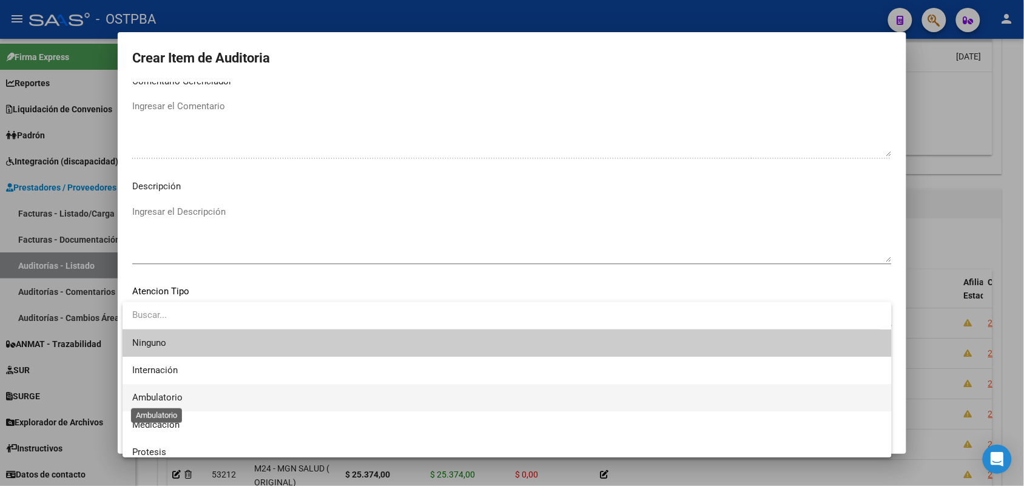
click at [172, 397] on span "Ambulatorio" at bounding box center [157, 397] width 50 height 11
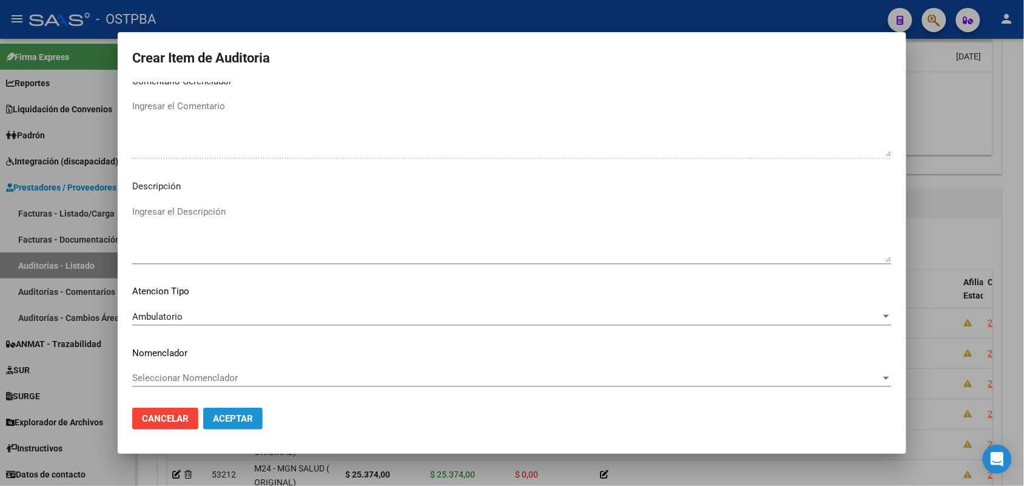
click at [243, 422] on span "Aceptar" at bounding box center [233, 418] width 40 height 11
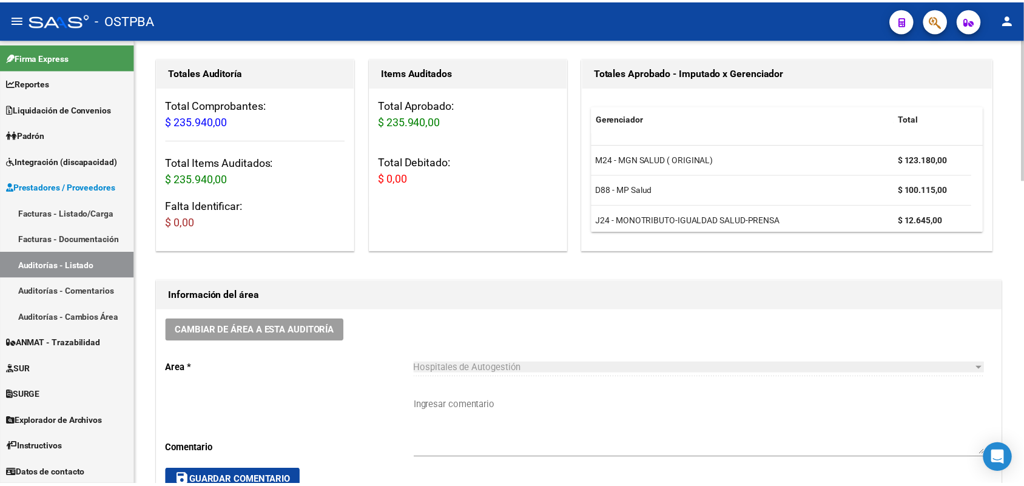
scroll to position [0, 0]
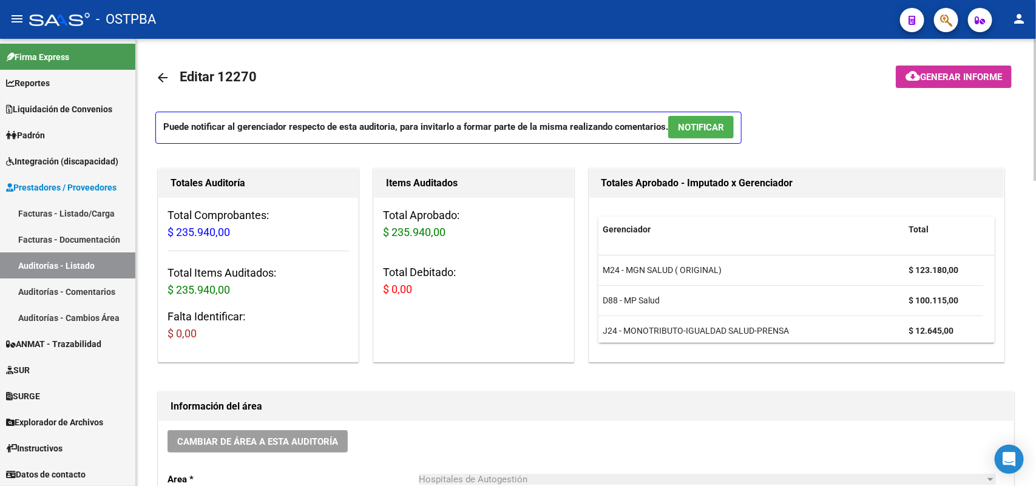
click at [962, 76] on span "Generar informe" at bounding box center [961, 77] width 82 height 11
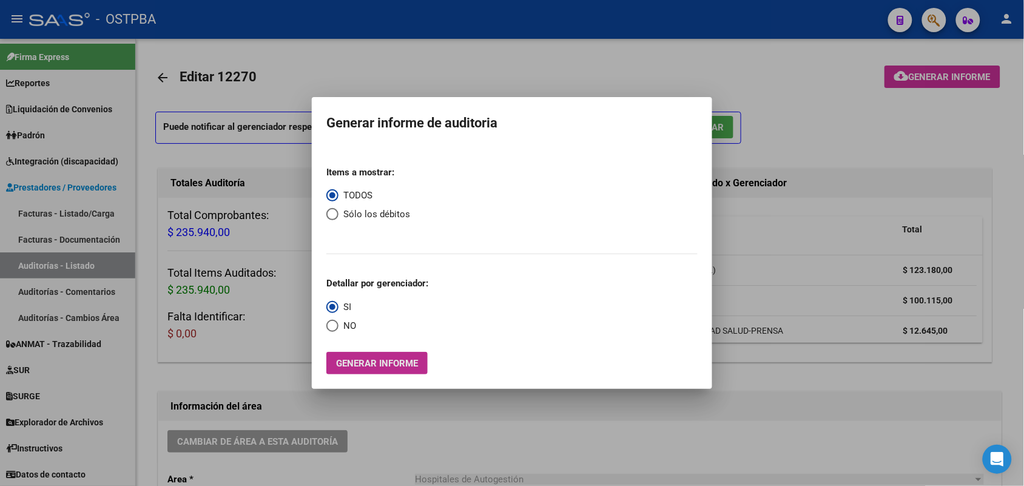
click at [365, 364] on span "Generar informe" at bounding box center [377, 363] width 82 height 11
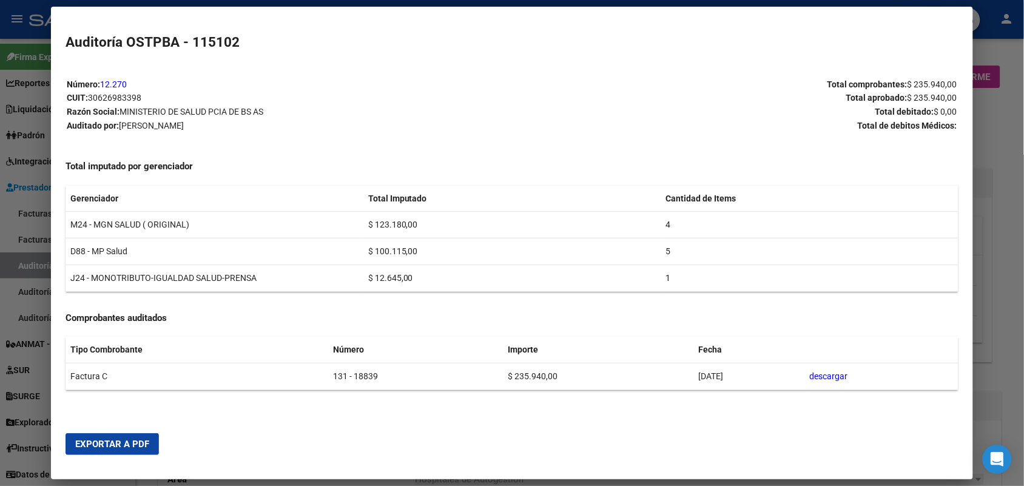
click at [132, 439] on span "Exportar a PDF" at bounding box center [112, 444] width 74 height 11
click at [999, 161] on div at bounding box center [512, 243] width 1024 height 486
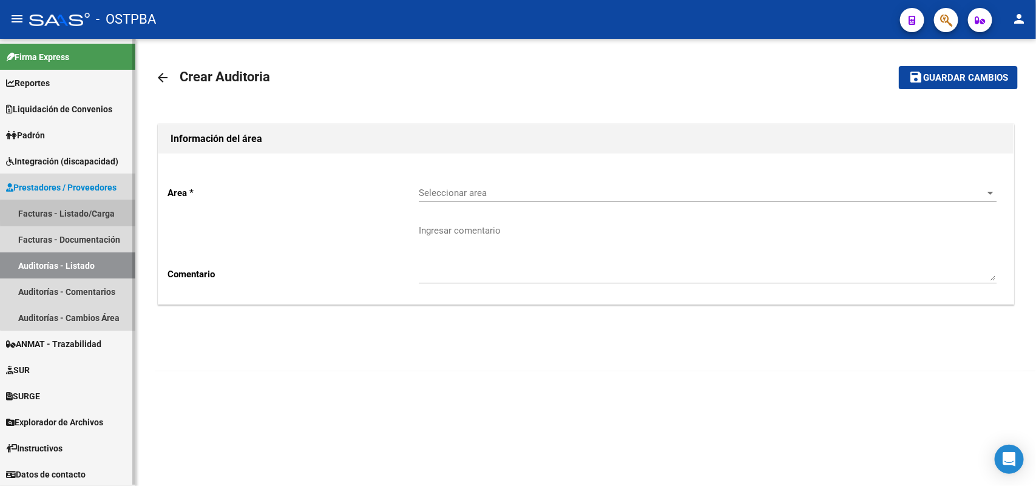
click at [95, 211] on link "Facturas - Listado/Carga" at bounding box center [67, 213] width 135 height 26
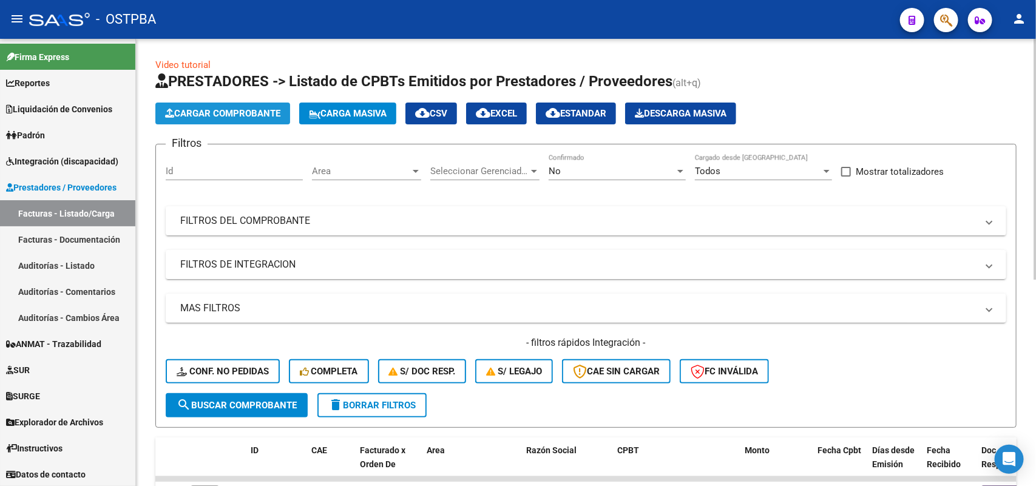
click at [223, 110] on span "Cargar Comprobante" at bounding box center [222, 113] width 115 height 11
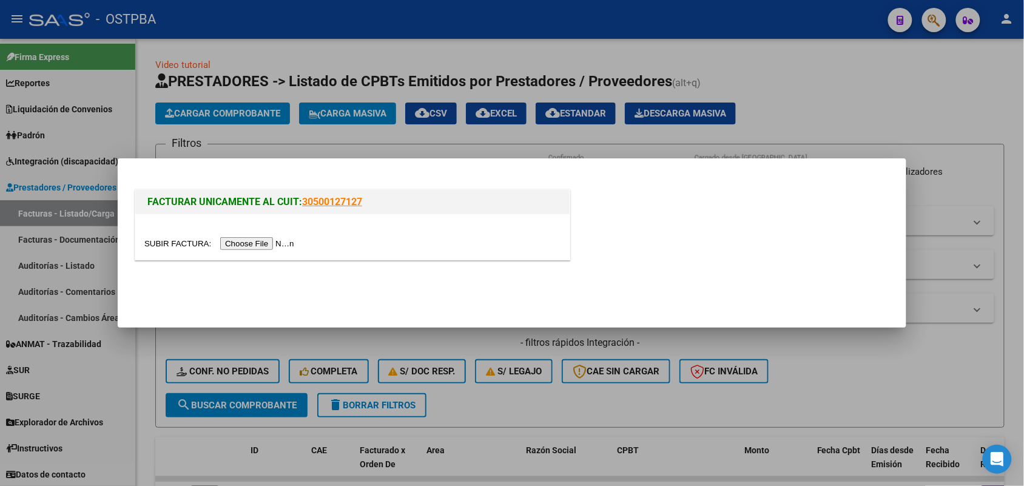
click at [279, 244] on input "file" at bounding box center [221, 243] width 154 height 13
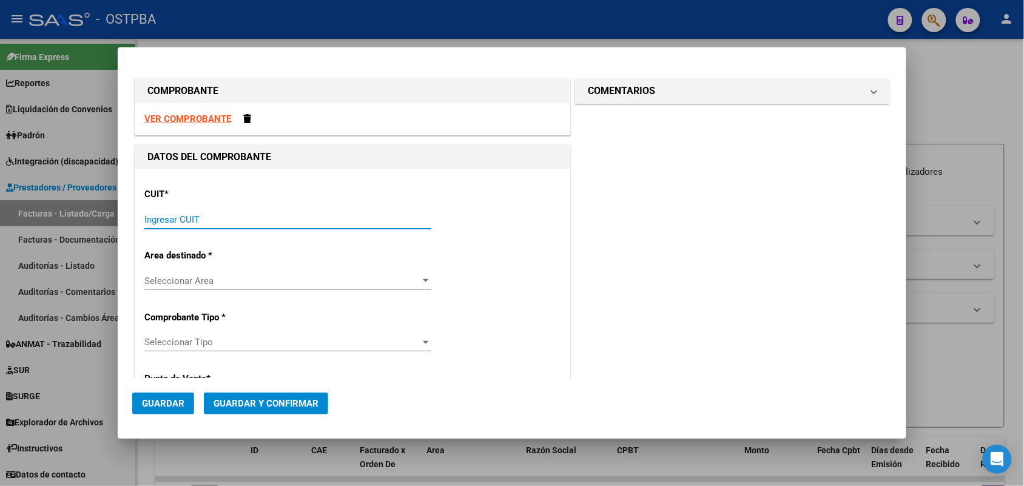
click at [177, 219] on input "Ingresar CUIT" at bounding box center [287, 219] width 287 height 11
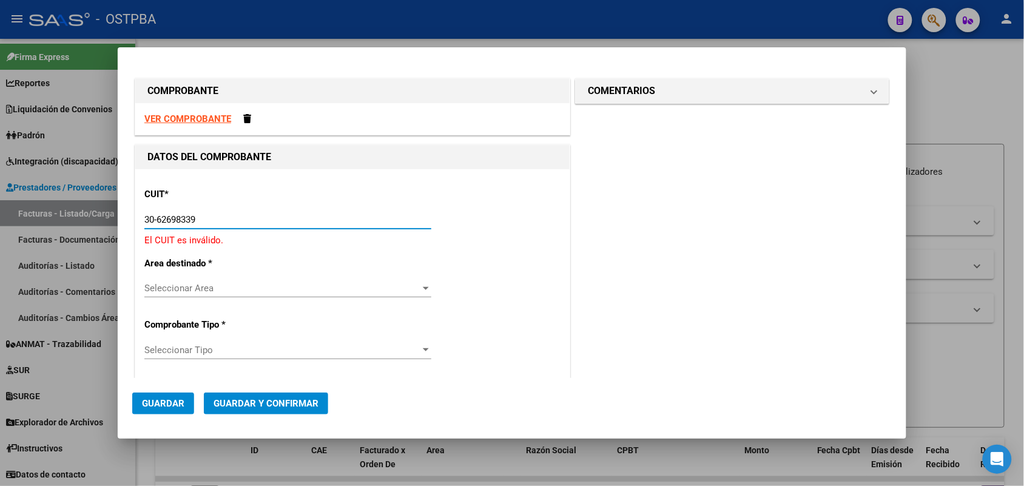
type input "30-62698339-8"
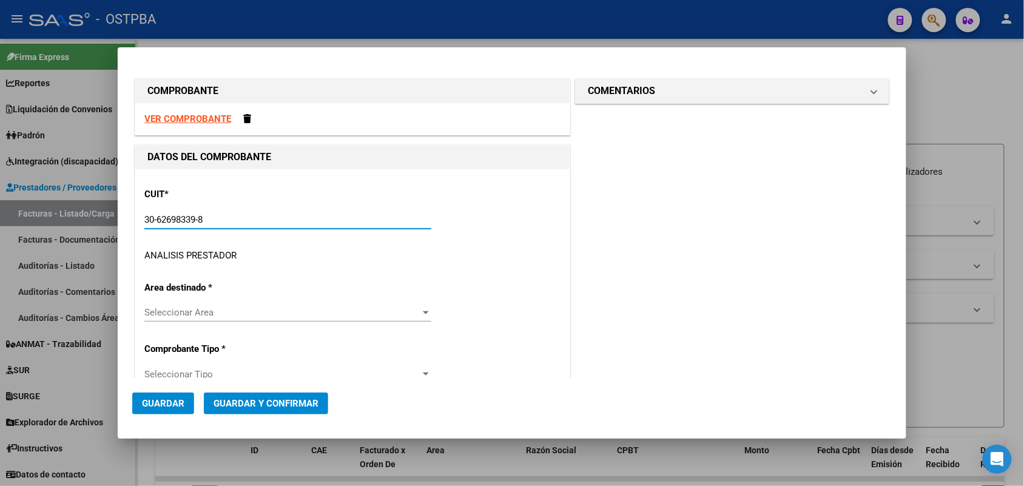
type input "131"
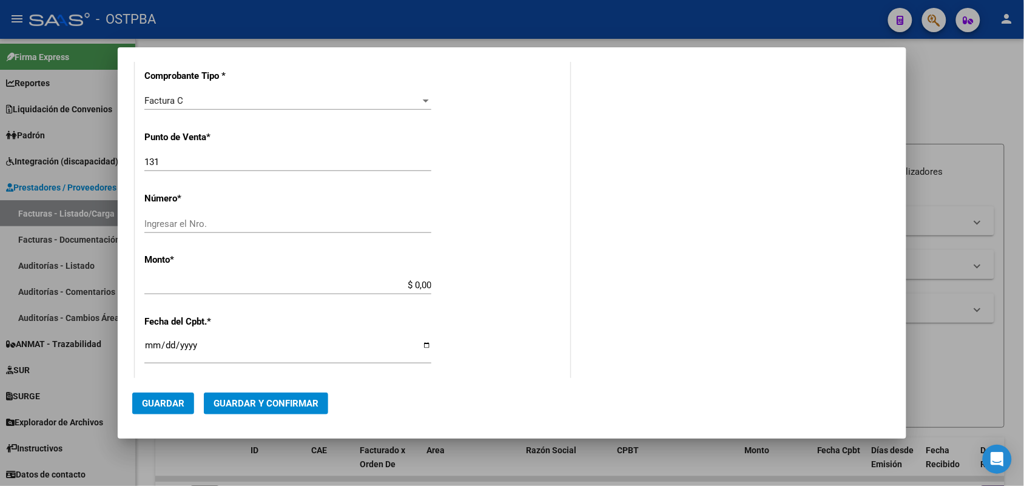
scroll to position [303, 0]
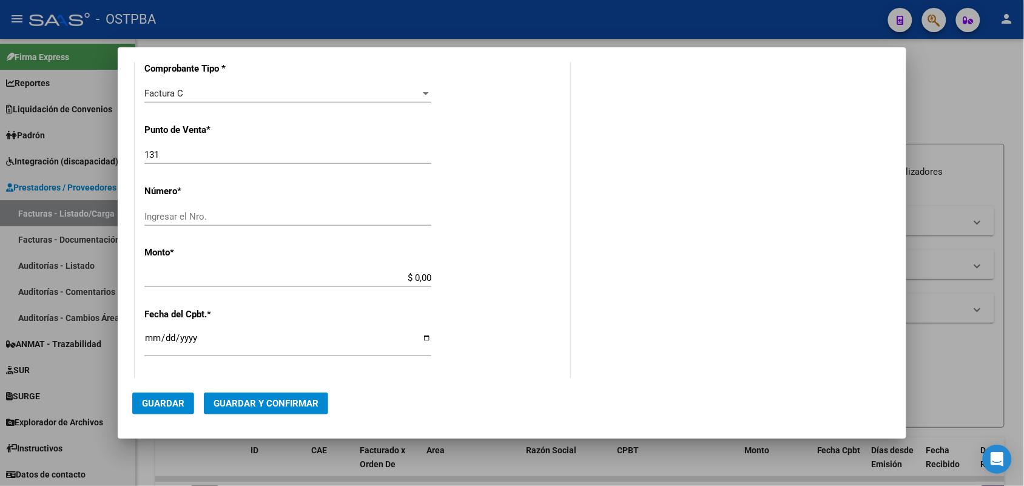
type input "30-62698339-8"
click at [158, 218] on input "Ingresar el Nro." at bounding box center [287, 216] width 287 height 11
type input "18838"
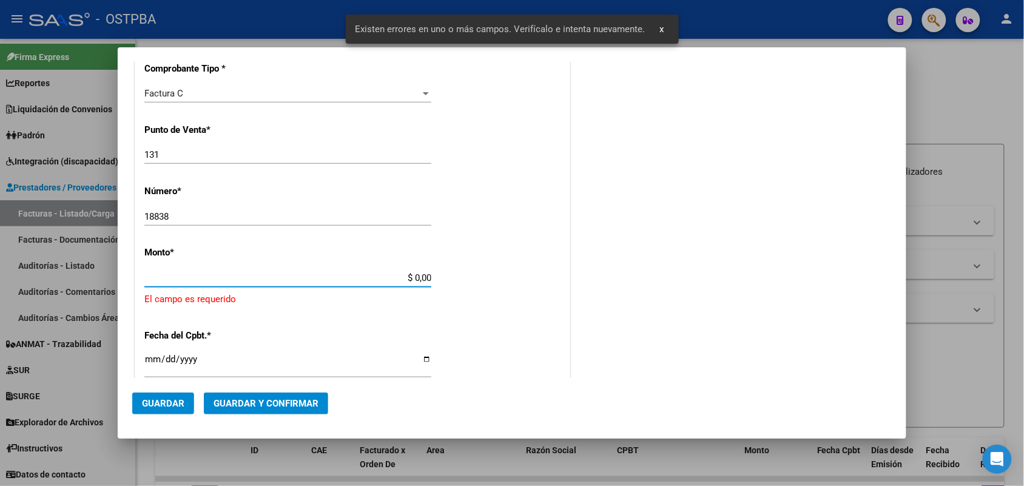
drag, startPoint x: 393, startPoint y: 278, endPoint x: 449, endPoint y: 279, distance: 56.4
click at [449, 279] on div "CUIT * 30-62698339-8 Ingresar CUIT ANALISIS PRESTADOR MINISTERIO DE SALUD PCIA …" at bounding box center [352, 310] width 434 height 889
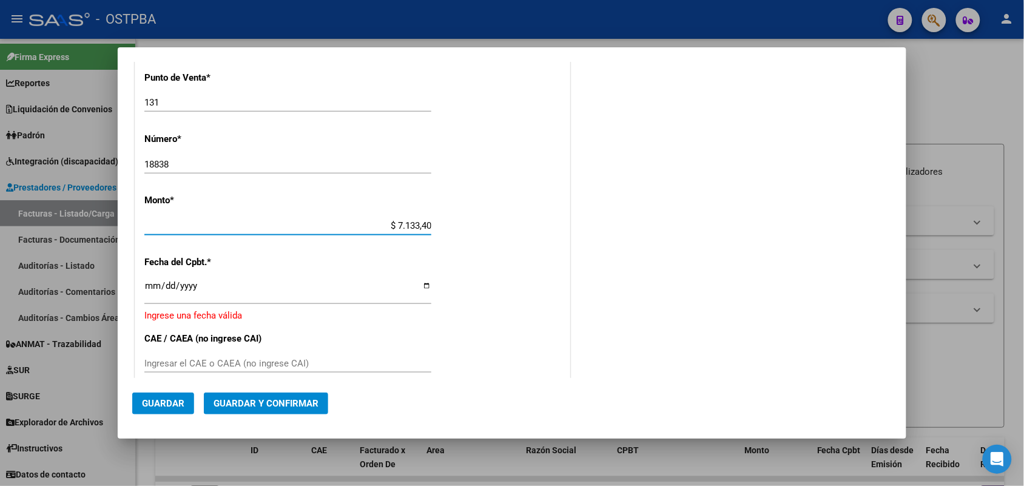
type input "$ 71.334,00"
click at [152, 289] on input "Ingresar la fecha" at bounding box center [287, 290] width 287 height 19
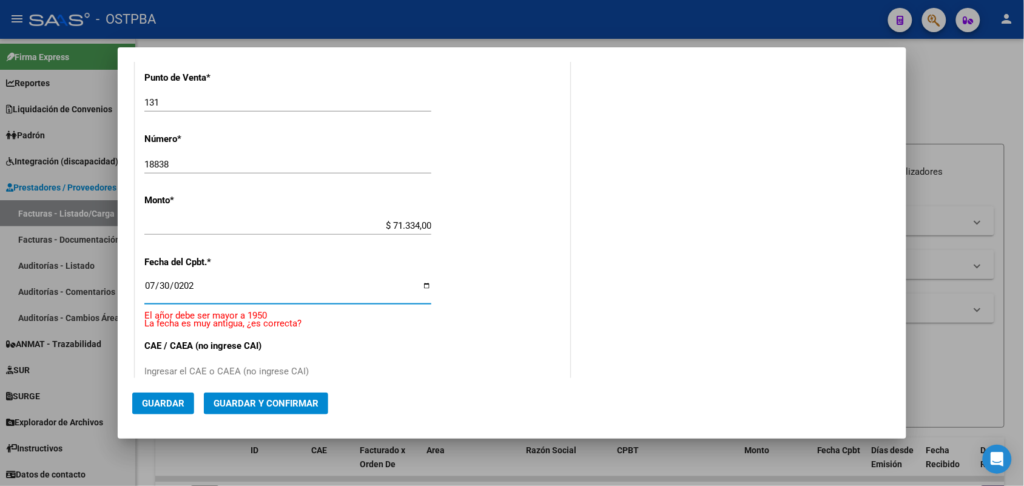
type input "2025-07-30"
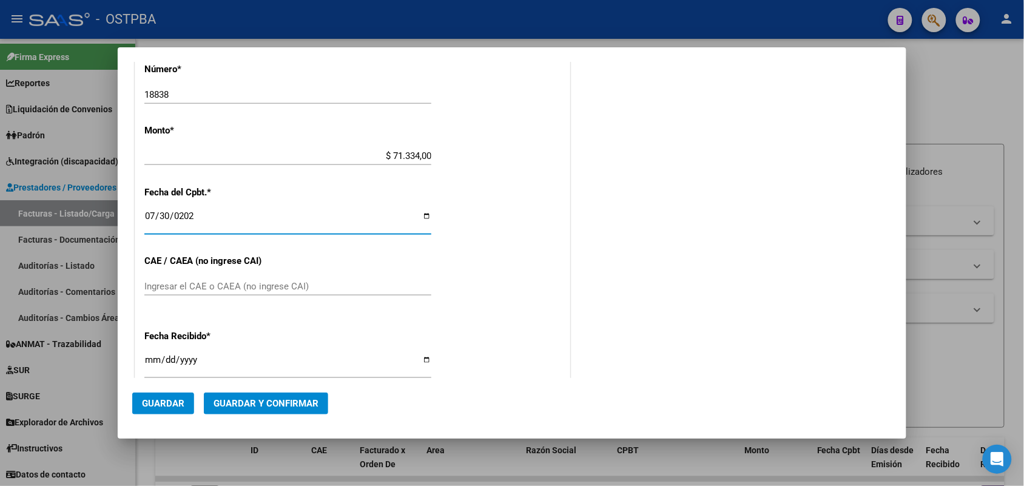
scroll to position [507, 0]
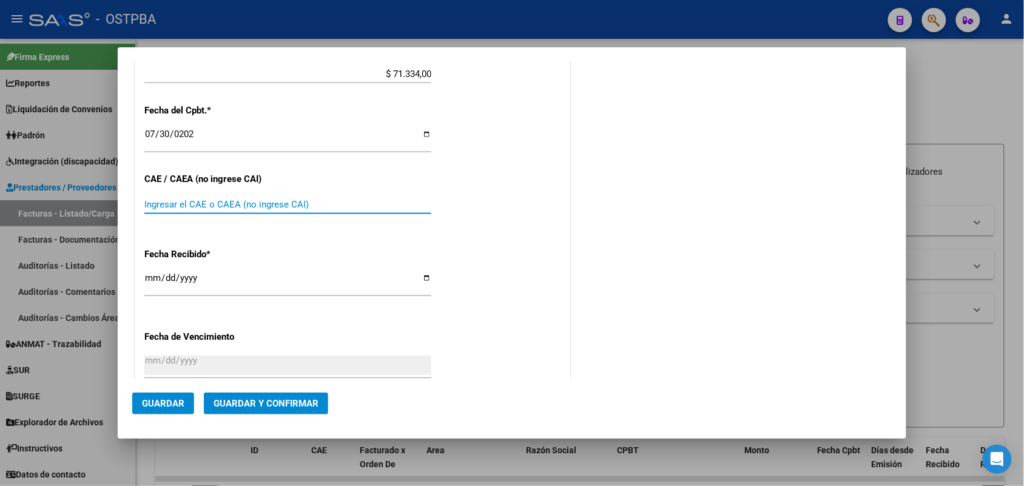
drag, startPoint x: 153, startPoint y: 202, endPoint x: 410, endPoint y: 229, distance: 258.1
click at [155, 200] on input "Ingresar el CAE o CAEA (no ingrese CAI)" at bounding box center [287, 204] width 287 height 11
type input "75318269910323"
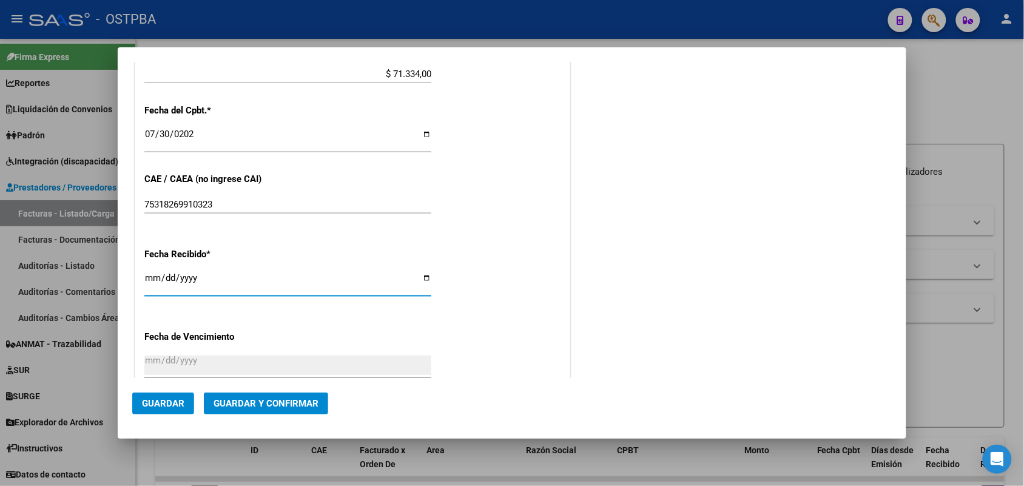
click at [154, 283] on input "[DATE]" at bounding box center [287, 282] width 287 height 19
type input "[DATE]"
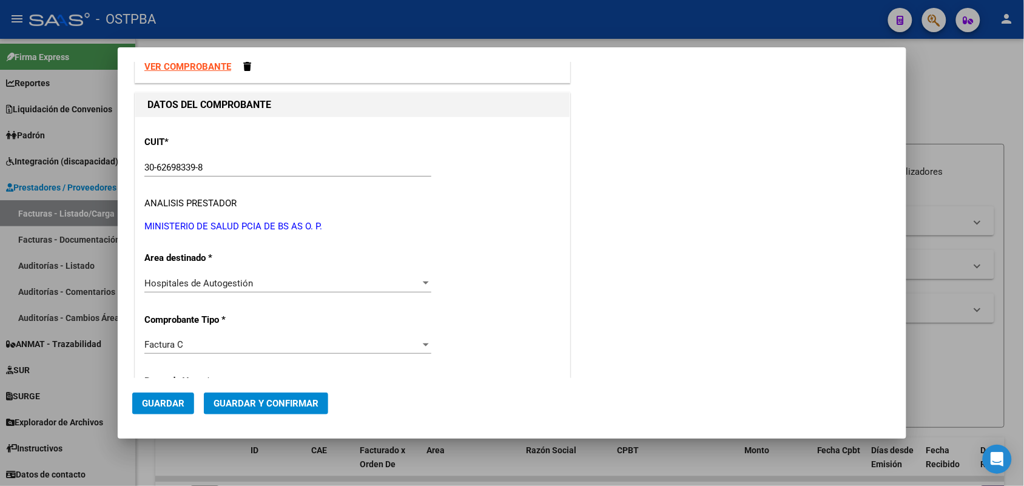
scroll to position [0, 0]
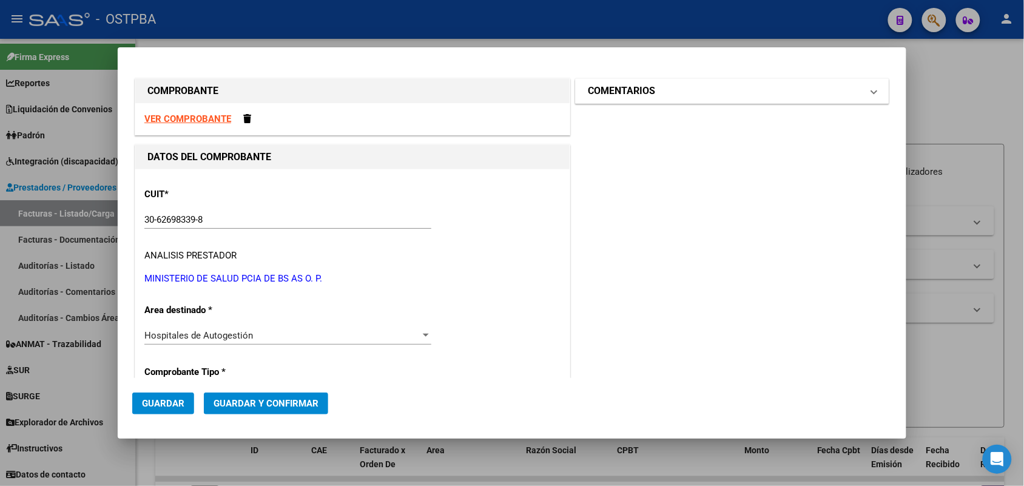
click at [872, 89] on span at bounding box center [874, 91] width 5 height 15
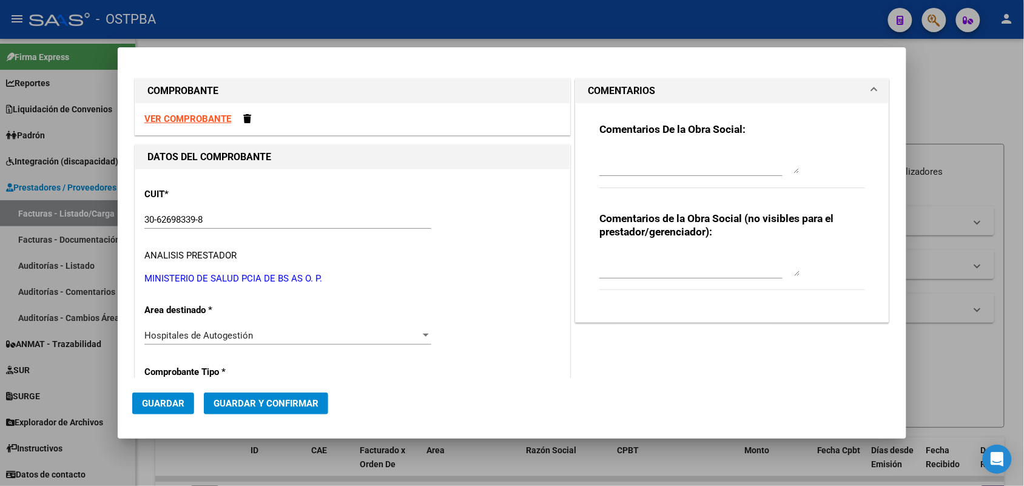
click at [638, 169] on textarea at bounding box center [699, 161] width 200 height 24
type textarea "HR 126309"
click at [163, 400] on span "Guardar" at bounding box center [163, 403] width 42 height 11
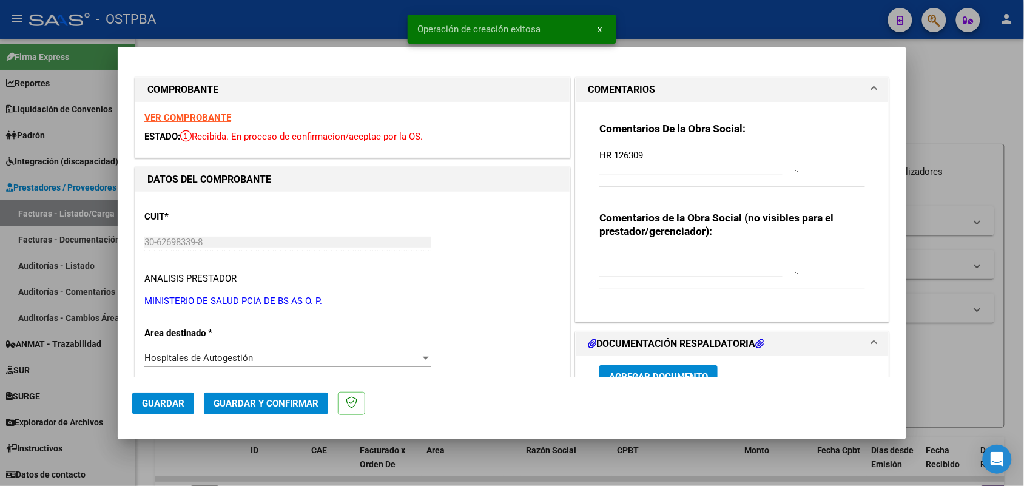
type input "2025-09-28"
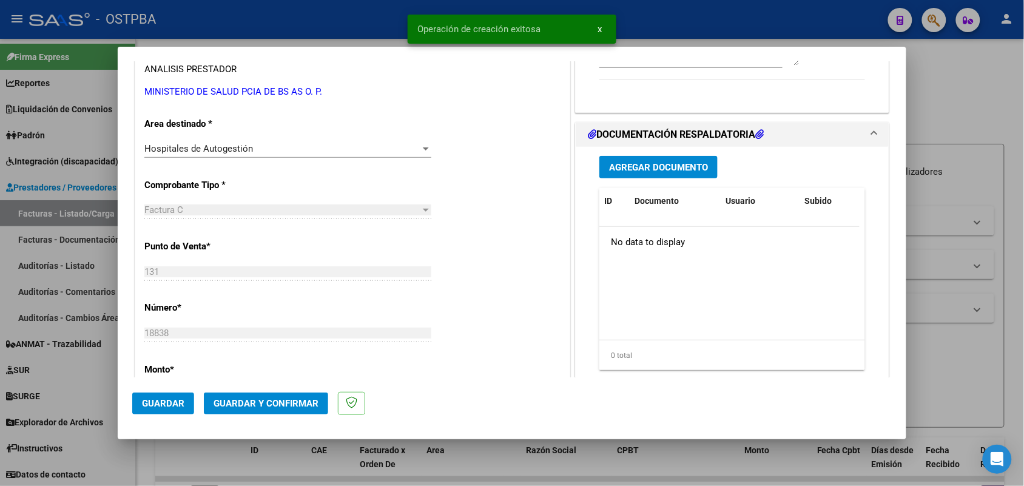
scroll to position [228, 0]
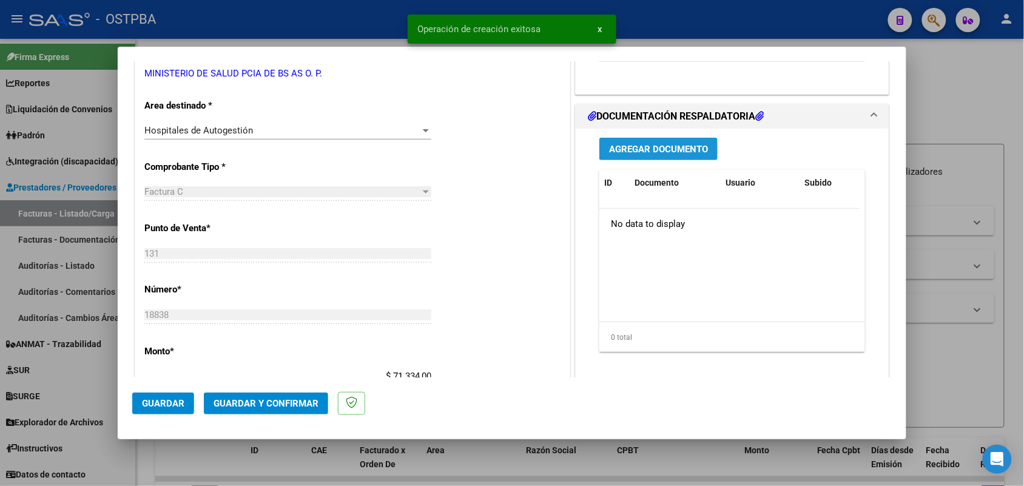
click at [650, 149] on span "Agregar Documento" at bounding box center [658, 149] width 99 height 11
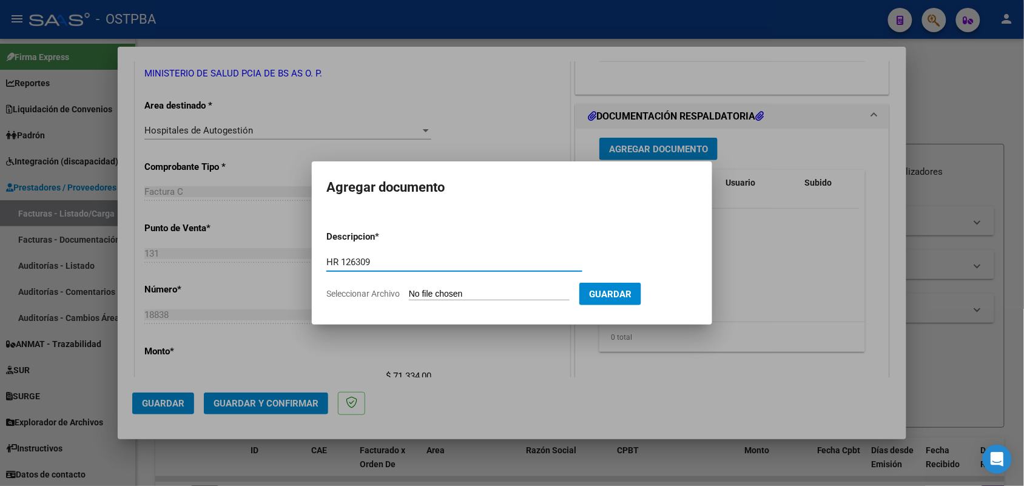
type input "HR 126309"
click at [414, 294] on input "Seleccionar Archivo" at bounding box center [489, 295] width 161 height 12
type input "C:\fakepath\HR 126309.pdf"
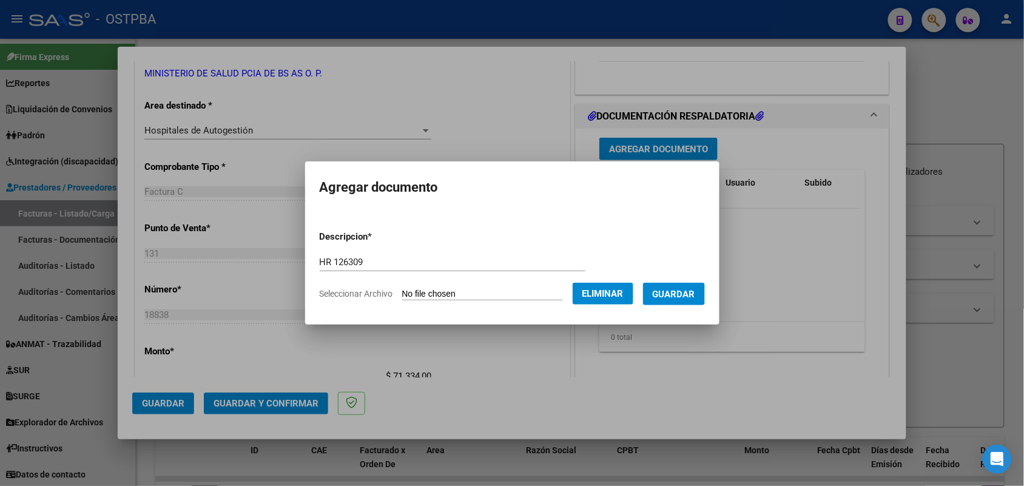
click at [675, 289] on span "Guardar" at bounding box center [674, 294] width 42 height 11
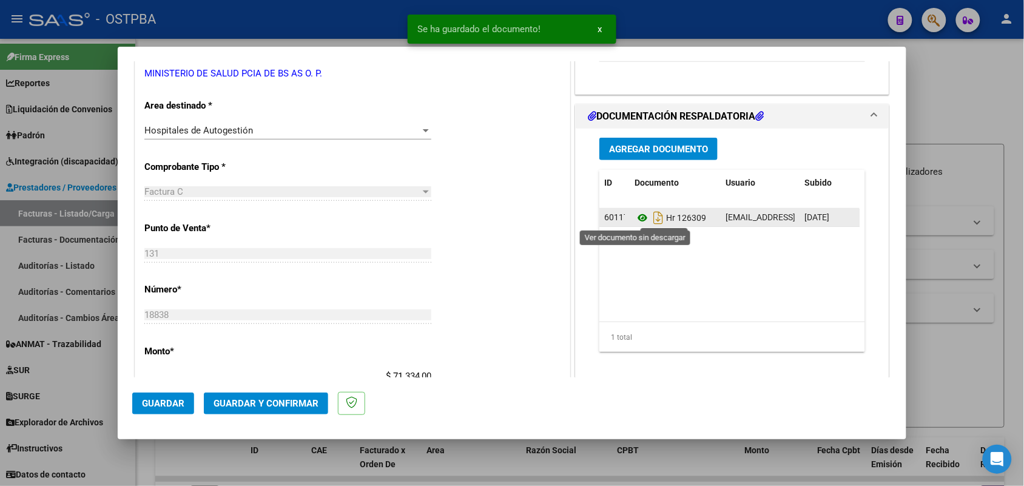
click at [635, 217] on icon at bounding box center [643, 218] width 16 height 15
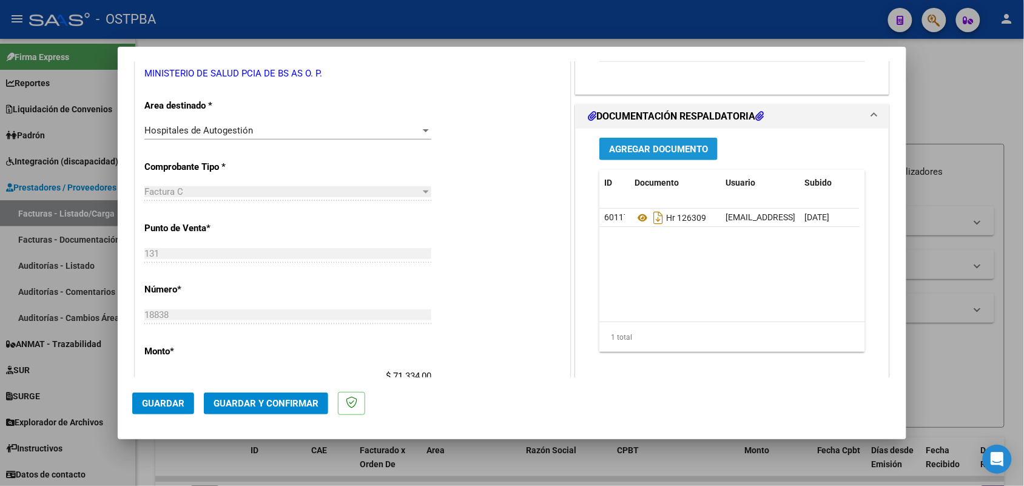
click at [650, 149] on span "Agregar Documento" at bounding box center [658, 149] width 99 height 11
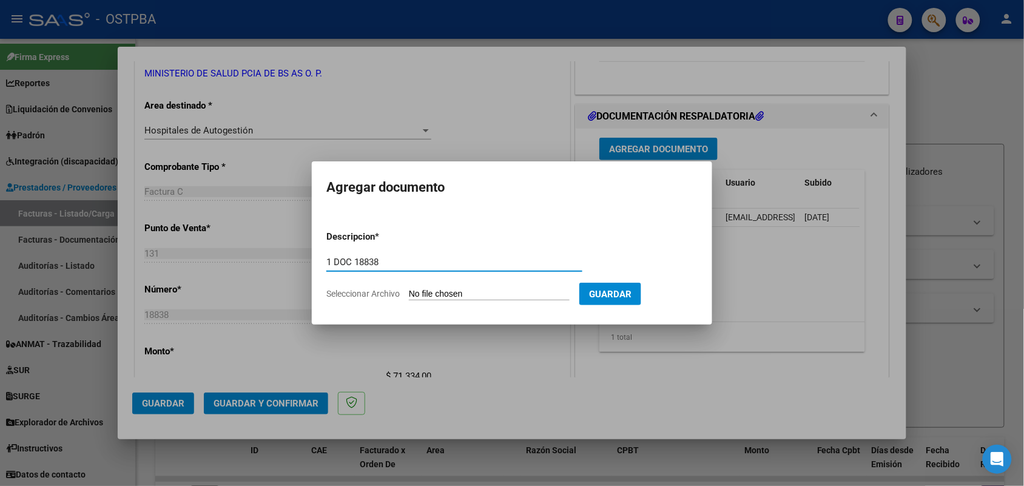
type input "1 DOC 18838"
click at [413, 296] on input "Seleccionar Archivo" at bounding box center [489, 295] width 161 height 12
type input "C:\fakepath\1 DOC 18838.pdf"
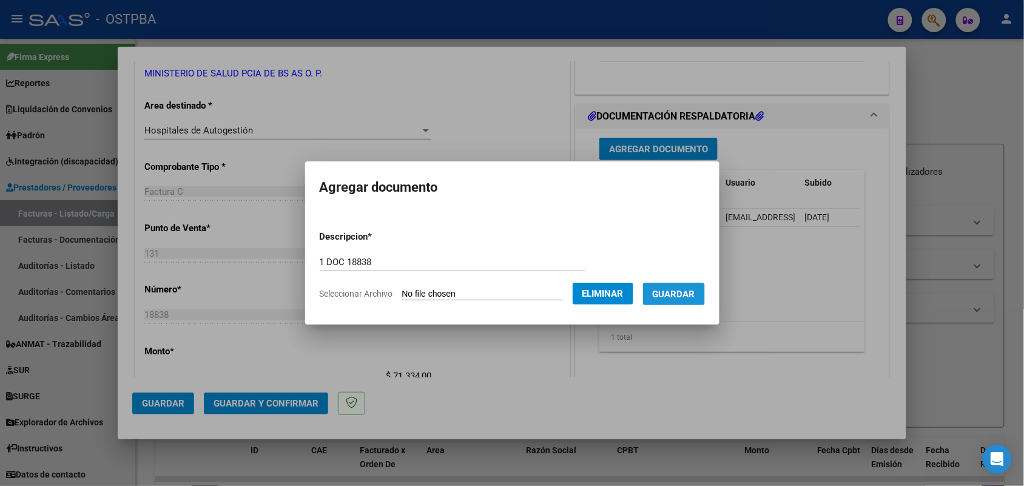
click at [680, 289] on span "Guardar" at bounding box center [674, 294] width 42 height 11
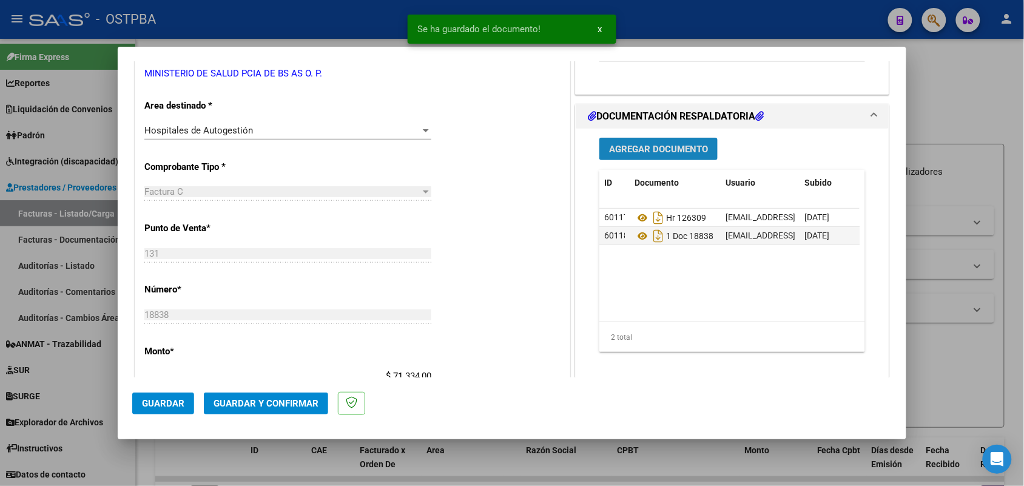
click at [661, 149] on span "Agregar Documento" at bounding box center [658, 149] width 99 height 11
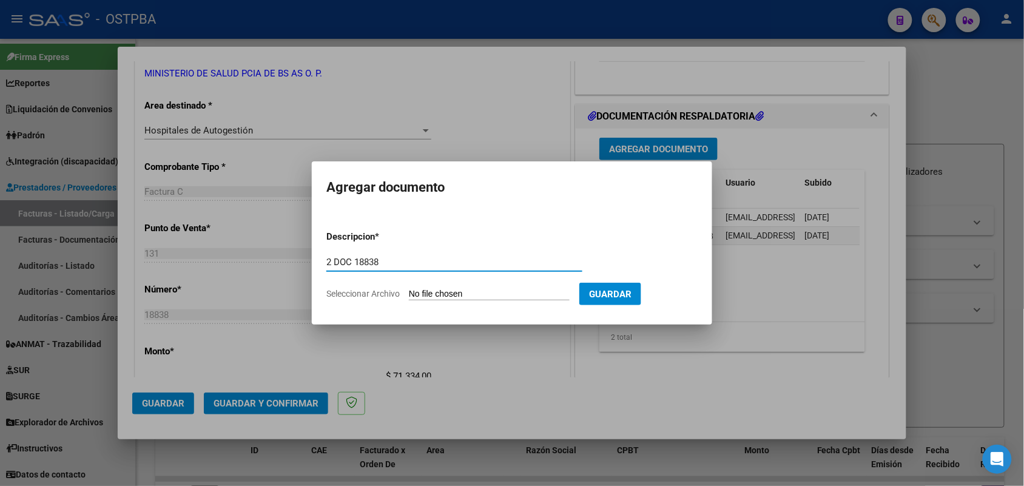
type input "2 DOC 18838"
click at [419, 296] on input "Seleccionar Archivo" at bounding box center [489, 295] width 161 height 12
type input "C:\fakepath\2 DOC 18838.pdf"
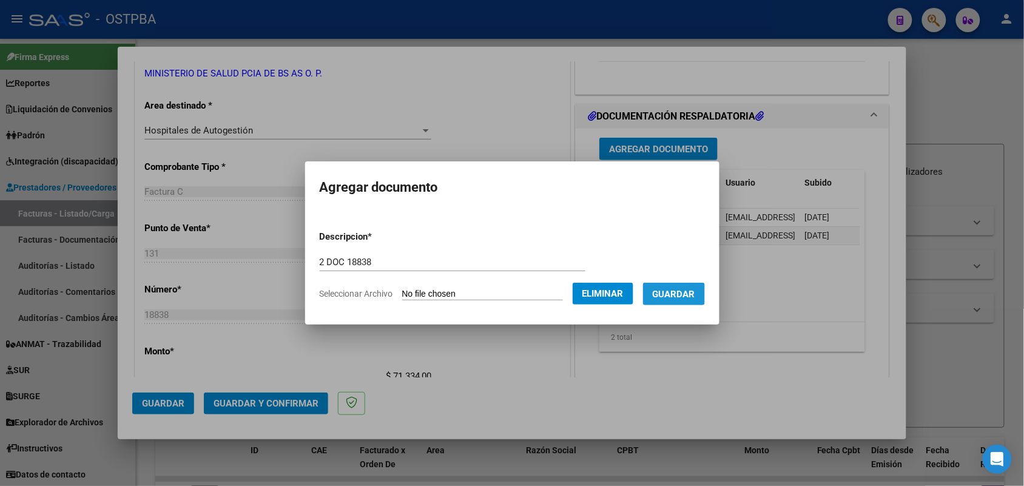
click at [684, 296] on span "Guardar" at bounding box center [674, 294] width 42 height 11
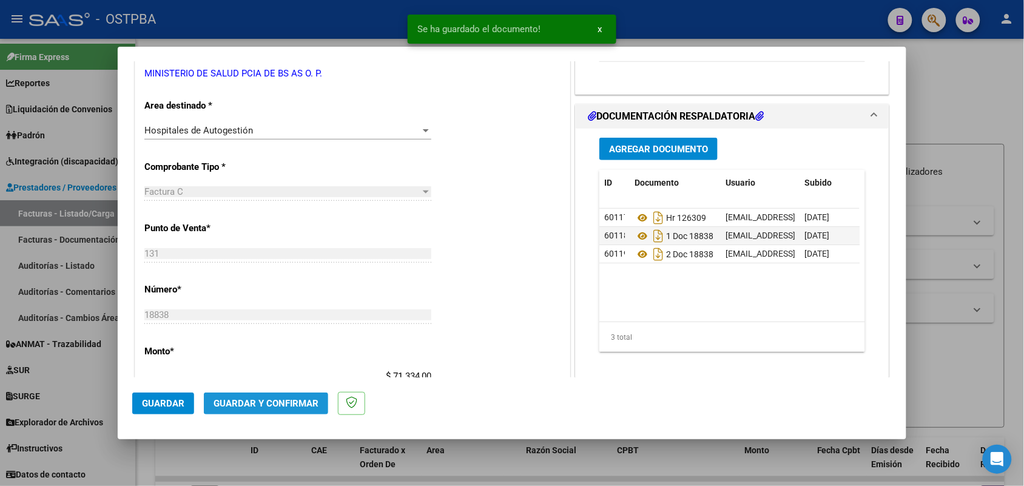
click at [279, 404] on span "Guardar y Confirmar" at bounding box center [266, 403] width 105 height 11
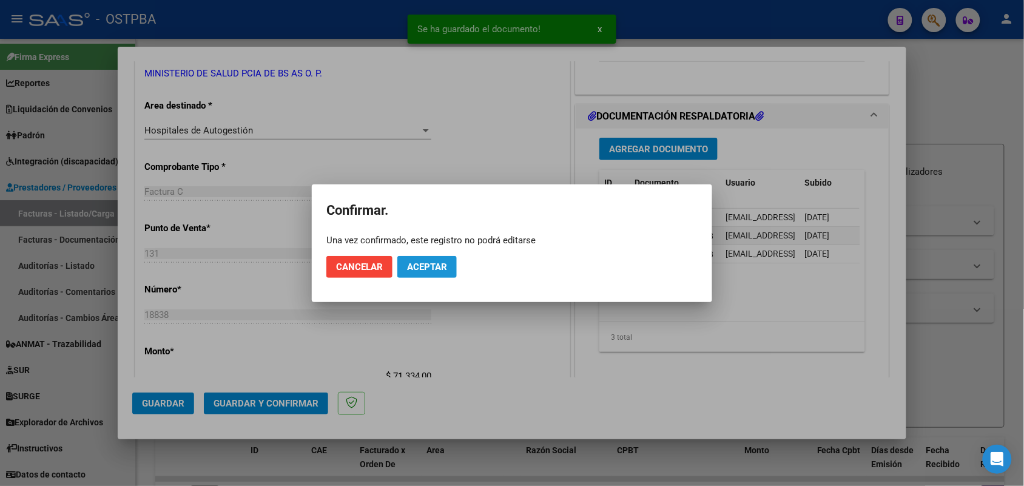
click at [434, 262] on span "Aceptar" at bounding box center [427, 267] width 40 height 11
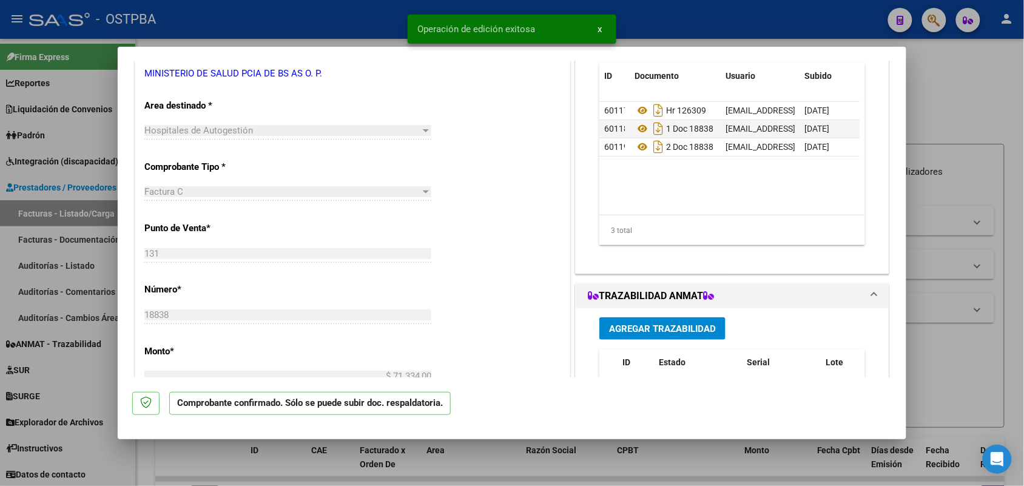
click at [86, 256] on div at bounding box center [512, 243] width 1024 height 486
type input "$ 0,00"
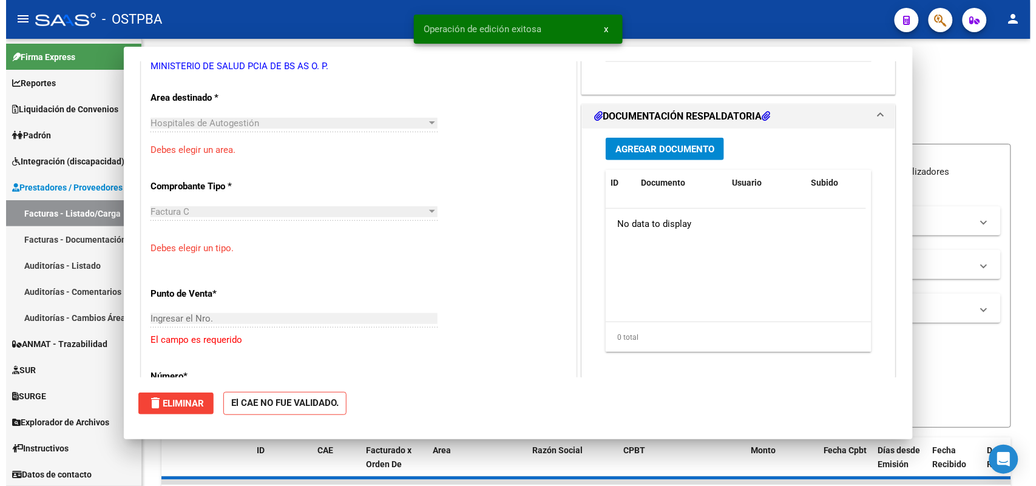
scroll to position [220, 0]
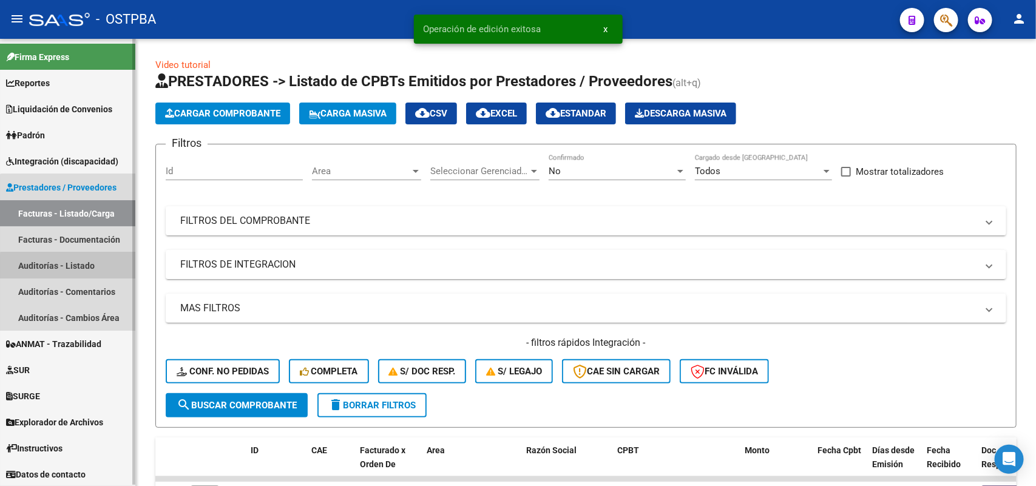
drag, startPoint x: 80, startPoint y: 267, endPoint x: 87, endPoint y: 261, distance: 9.0
click at [81, 266] on link "Auditorías - Listado" at bounding box center [67, 265] width 135 height 26
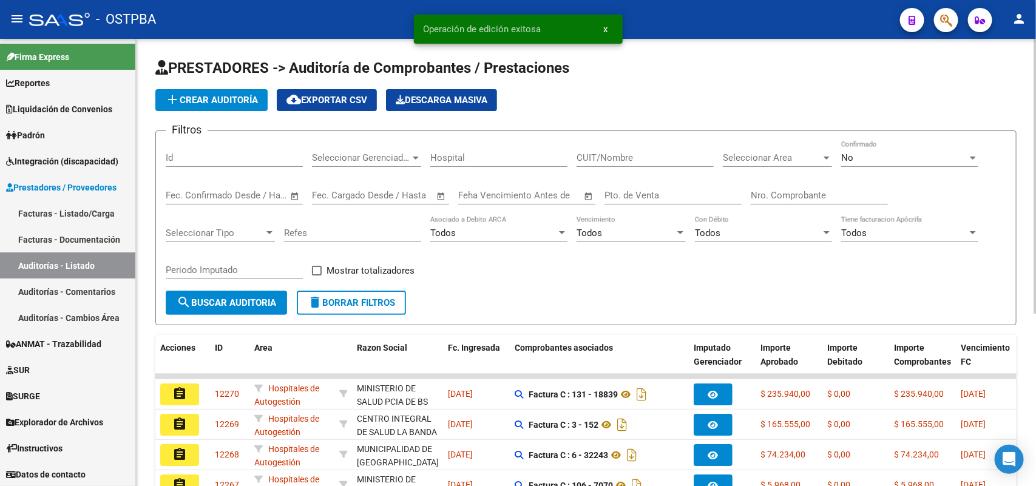
click at [235, 95] on span "add Crear Auditoría" at bounding box center [211, 100] width 93 height 11
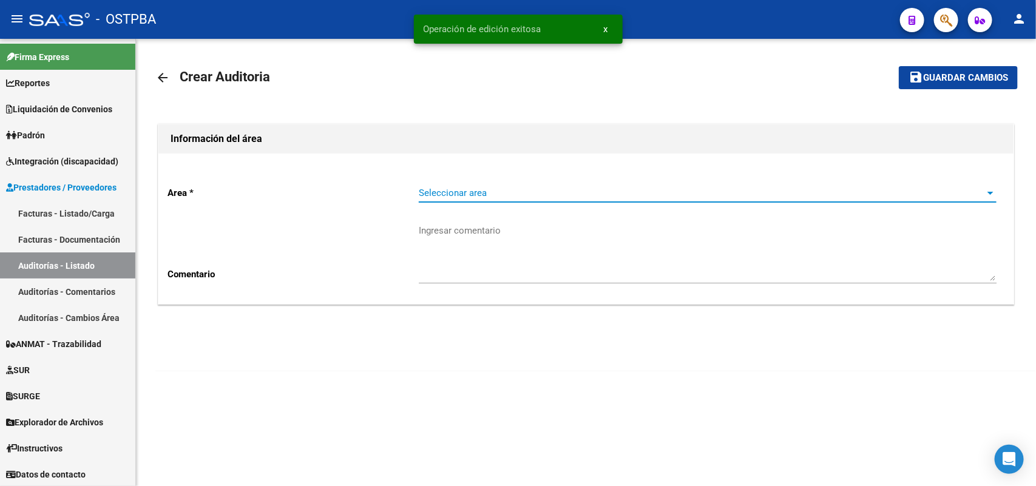
click at [477, 195] on span "Seleccionar area" at bounding box center [702, 192] width 567 height 11
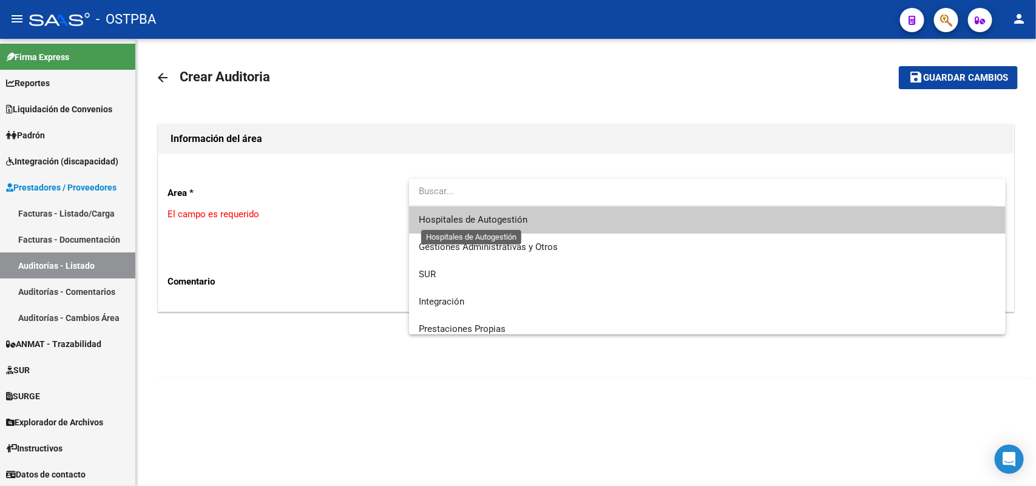
click at [507, 221] on span "Hospitales de Autogestión" at bounding box center [473, 219] width 109 height 11
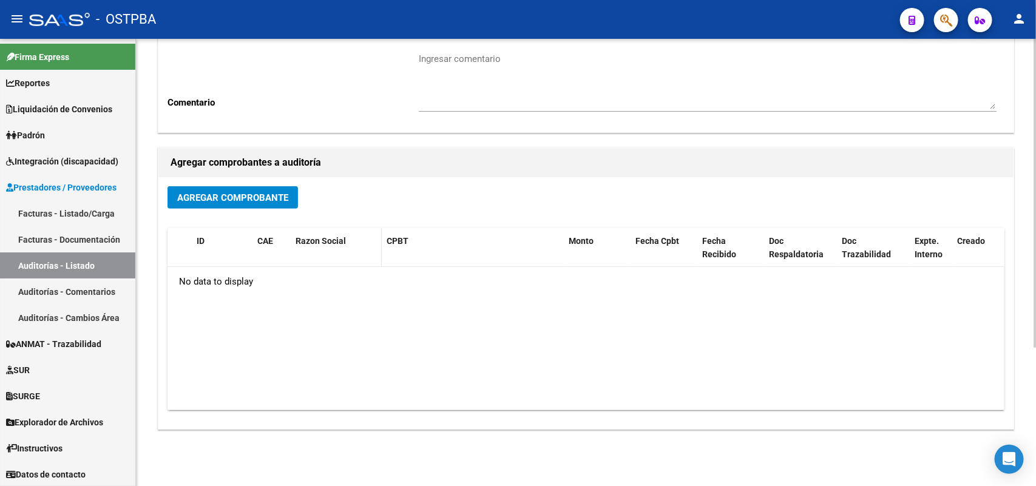
scroll to position [200, 0]
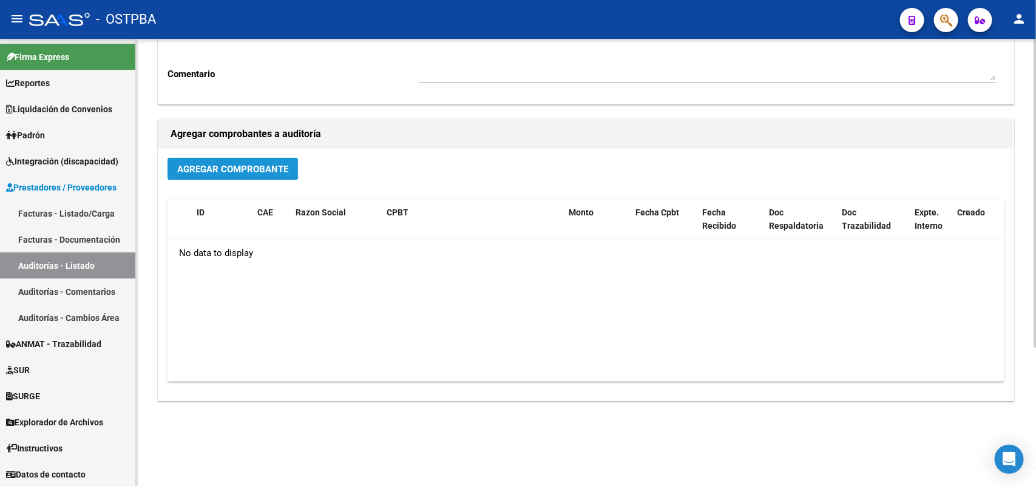
click at [280, 168] on span "Agregar Comprobante" at bounding box center [232, 169] width 111 height 11
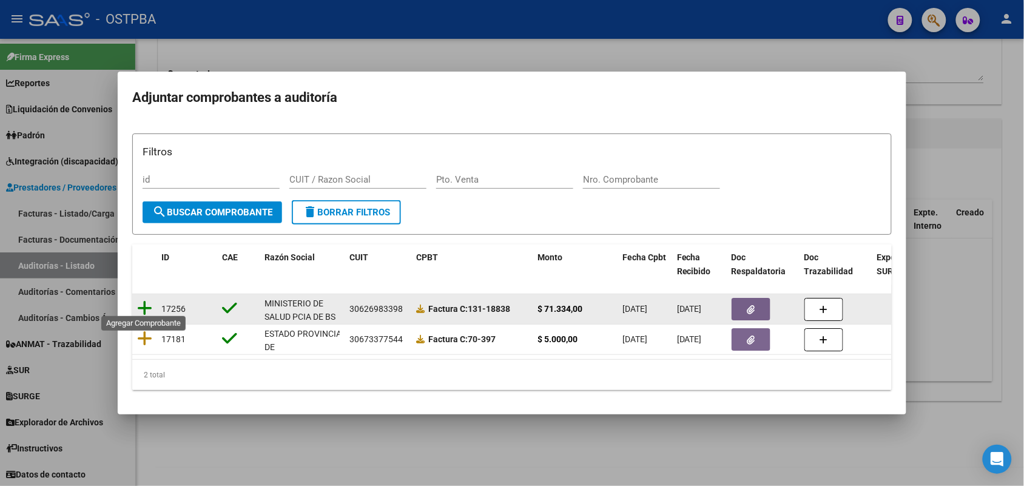
click at [146, 302] on icon at bounding box center [144, 308] width 15 height 17
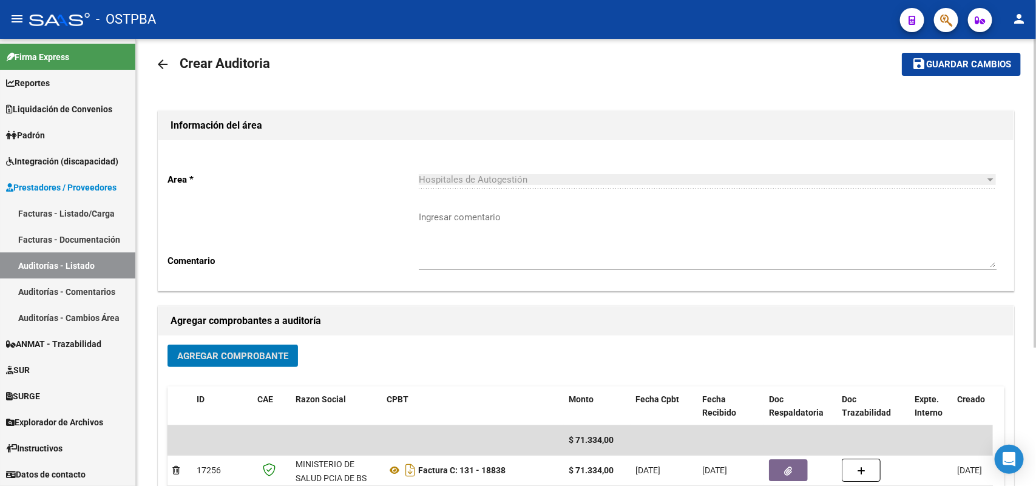
scroll to position [0, 0]
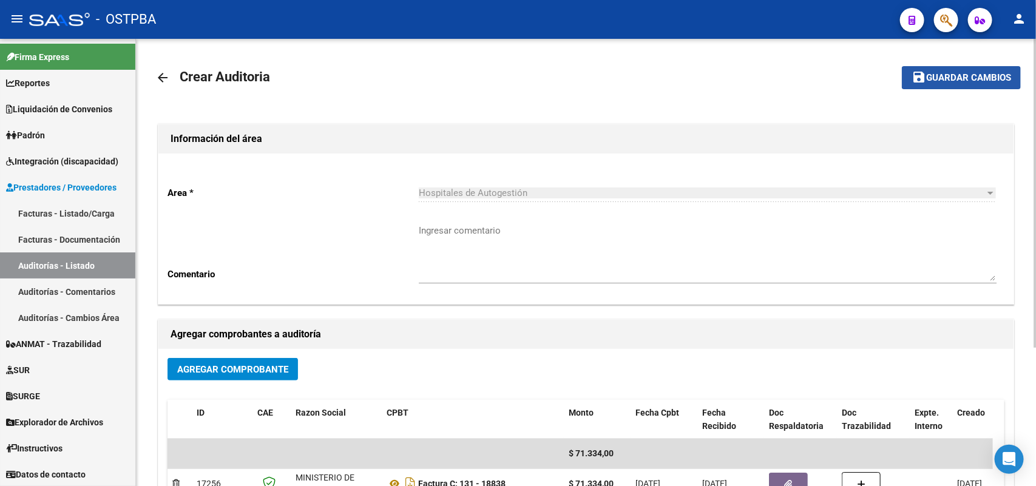
click at [971, 73] on span "Guardar cambios" at bounding box center [968, 78] width 85 height 11
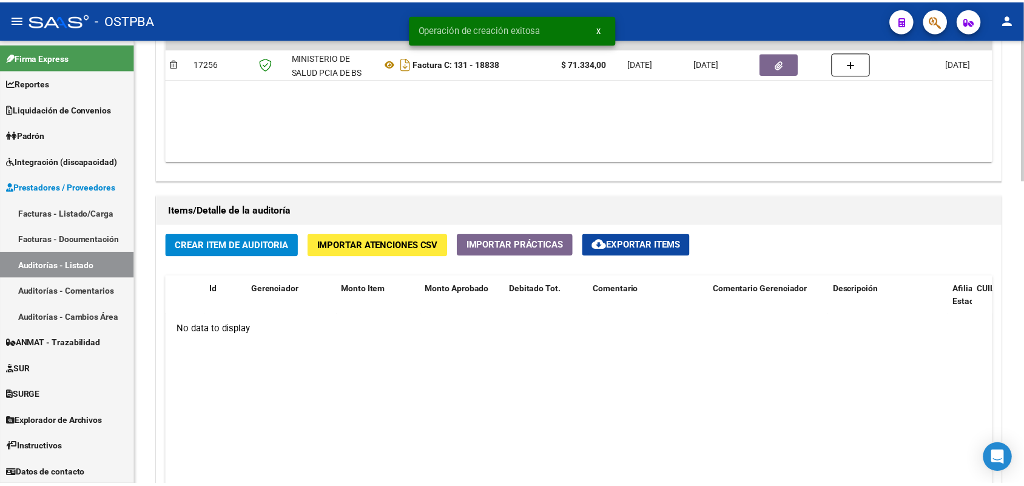
scroll to position [758, 0]
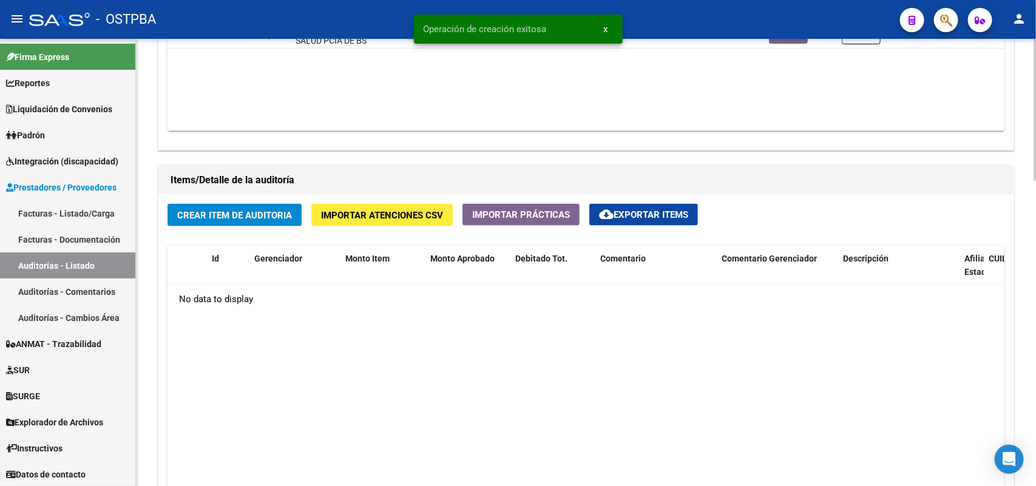
click at [262, 210] on span "Crear Item de Auditoria" at bounding box center [234, 215] width 115 height 11
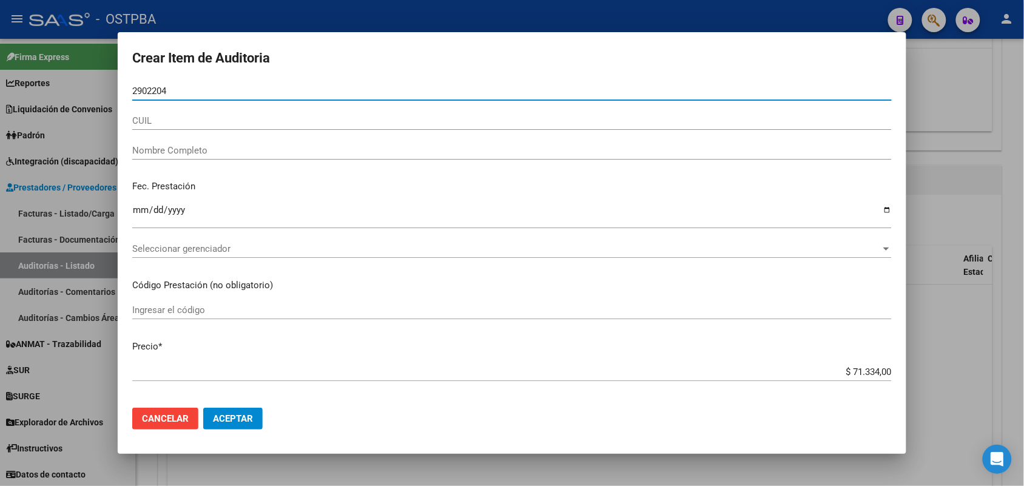
type input "29022048"
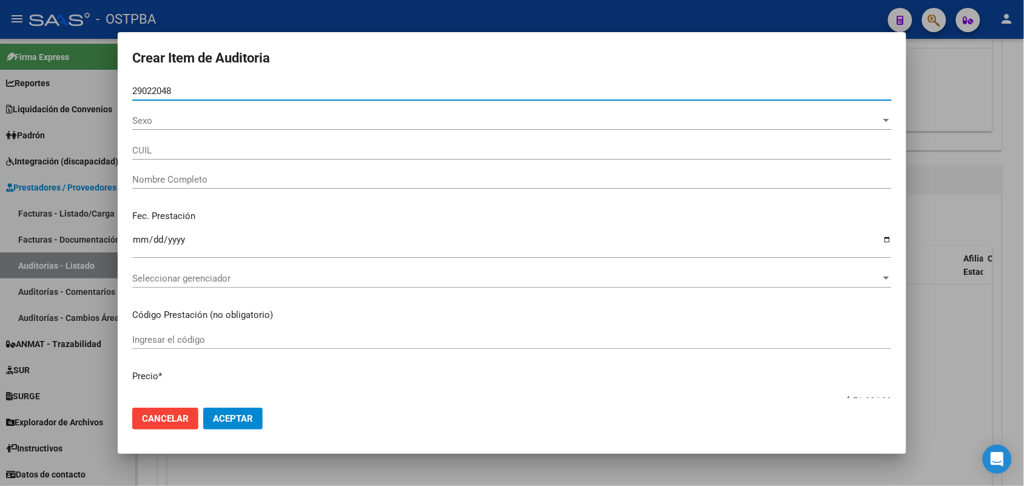
type input "27290220489"
type input "BALETTI PATRICIA NOEMI"
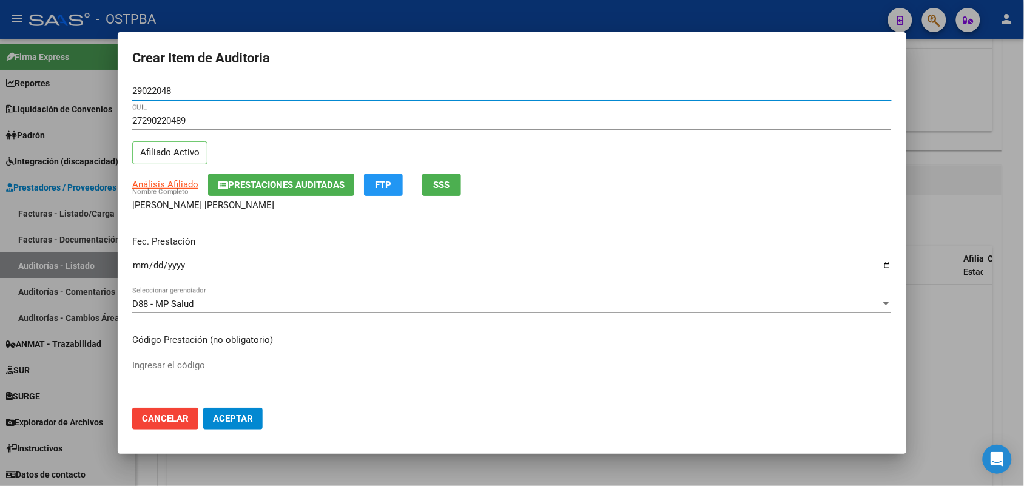
type input "29022048"
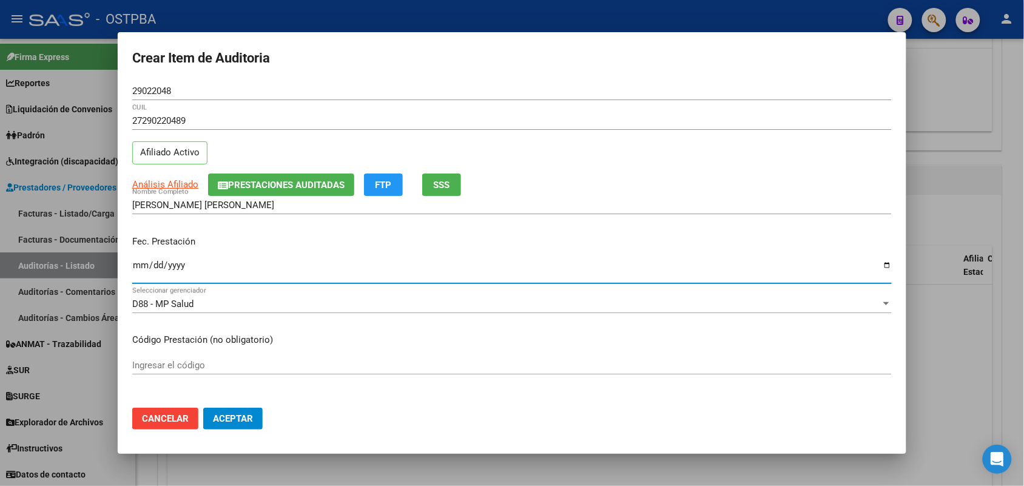
click at [137, 272] on input "Ingresar la fecha" at bounding box center [512, 269] width 760 height 19
type input "2025-06-04"
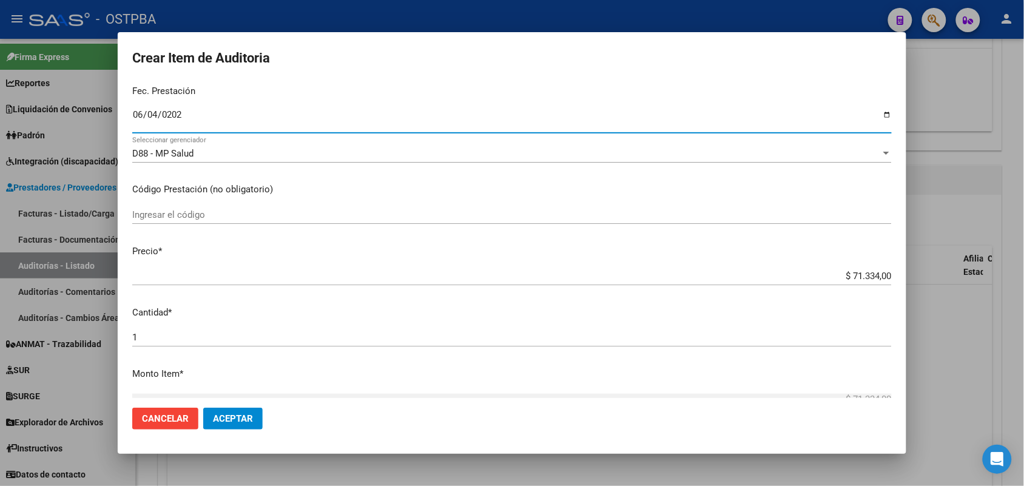
scroll to position [152, 0]
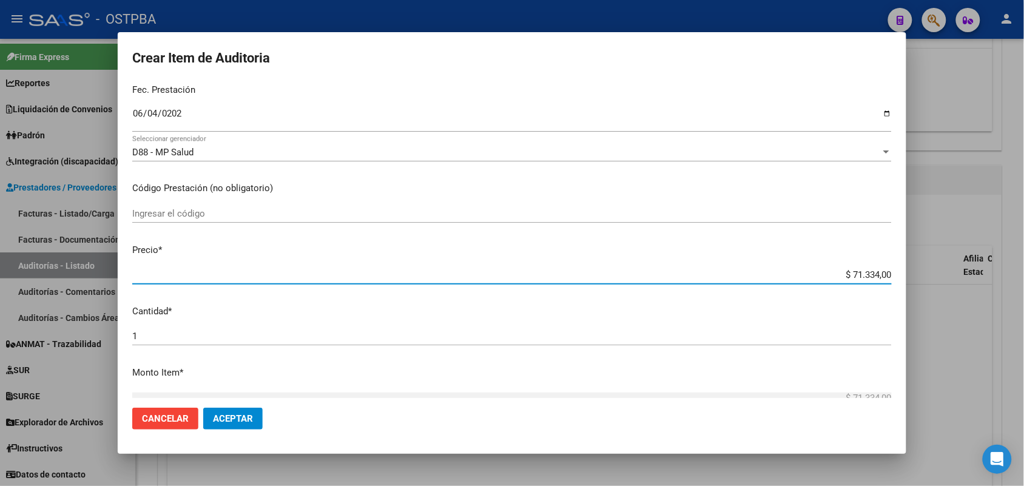
drag, startPoint x: 822, startPoint y: 275, endPoint x: 929, endPoint y: 274, distance: 106.8
click at [929, 274] on div "Crear Item de Auditoria 29022048 Nro Documento 27290220489 CUIL Afiliado Activo…" at bounding box center [512, 243] width 1024 height 486
type input "$ 0,01"
type input "$ 0,11"
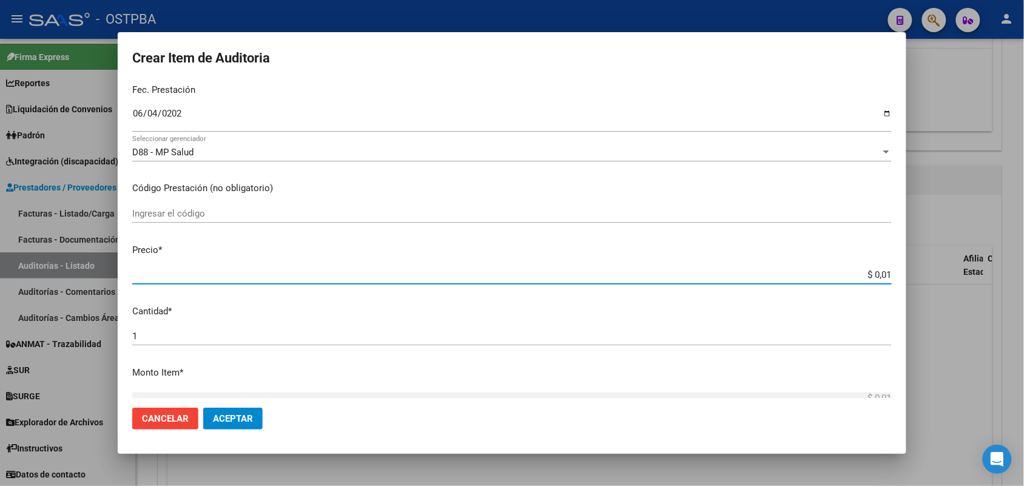
type input "$ 0,11"
type input "$ 1,18"
type input "$ 11,88"
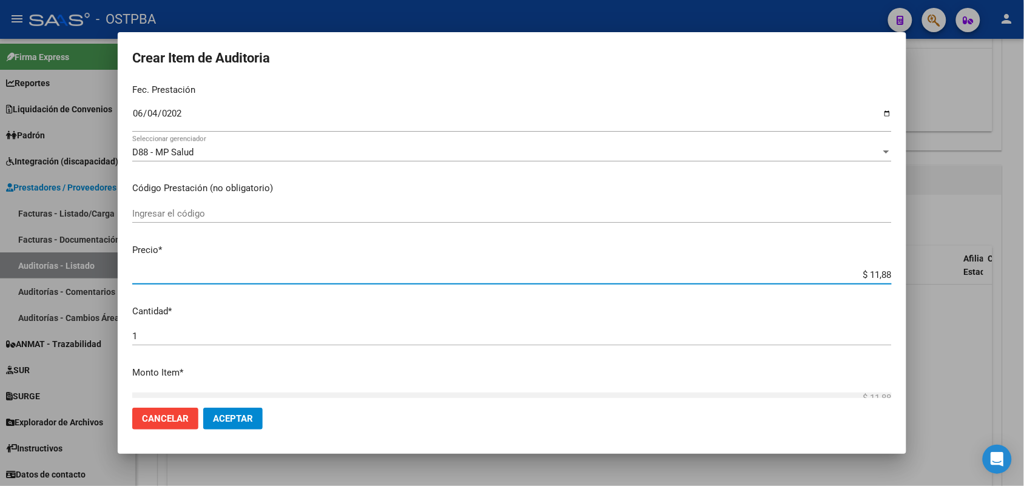
type input "$ 118,89"
type input "$ 1.188,90"
type input "$ 11.889,00"
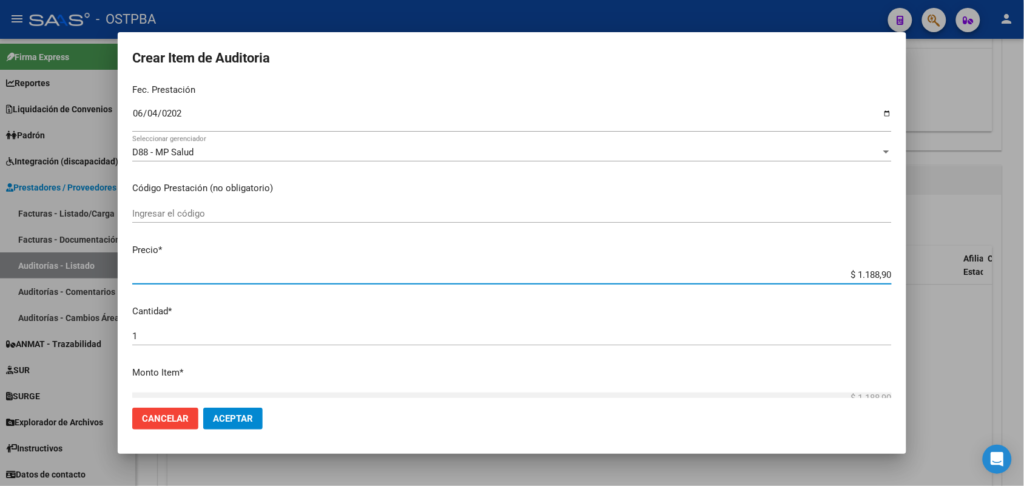
type input "$ 11.889,00"
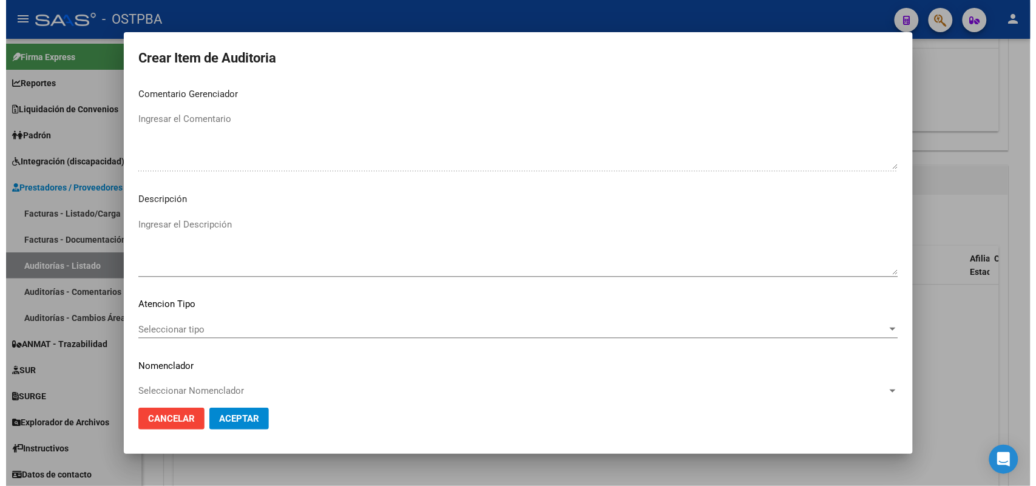
scroll to position [671, 0]
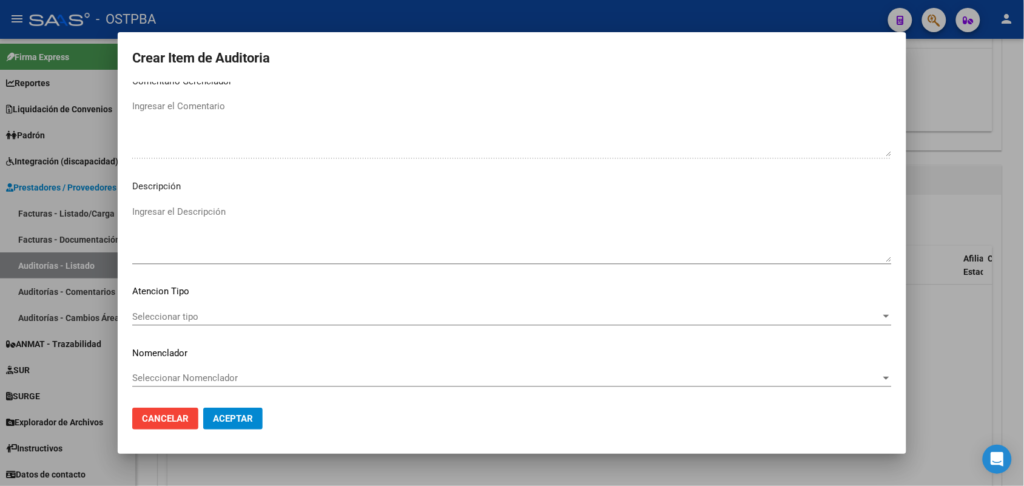
click at [188, 314] on span "Seleccionar tipo" at bounding box center [506, 316] width 749 height 11
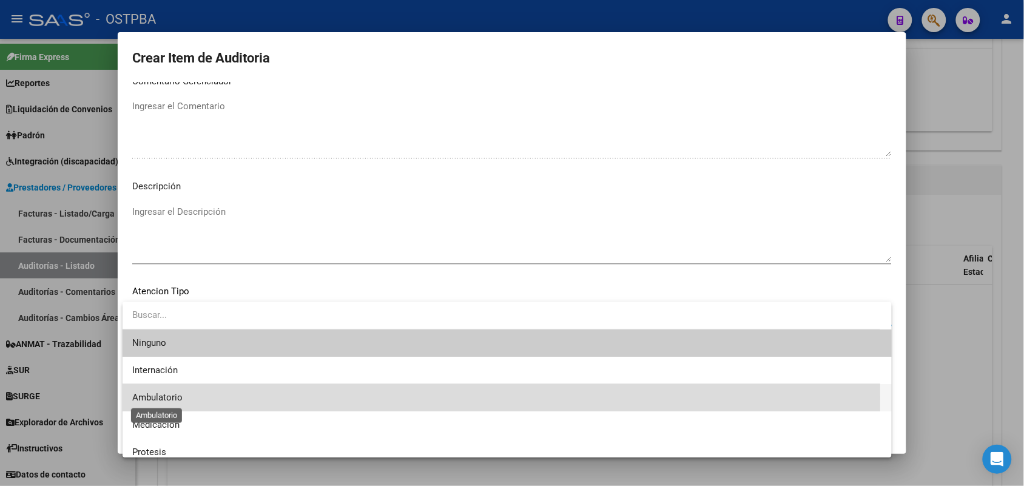
click at [169, 398] on span "Ambulatorio" at bounding box center [157, 397] width 50 height 11
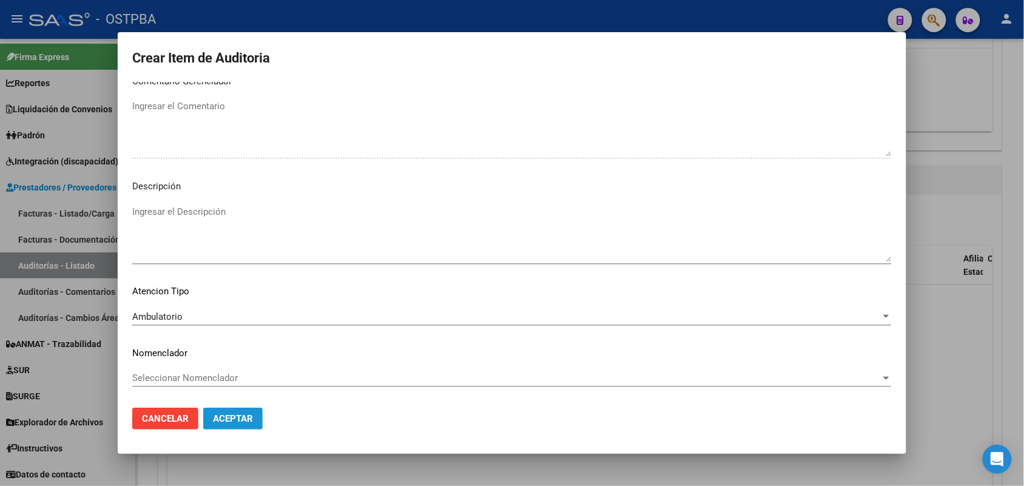
click at [225, 419] on span "Aceptar" at bounding box center [233, 418] width 40 height 11
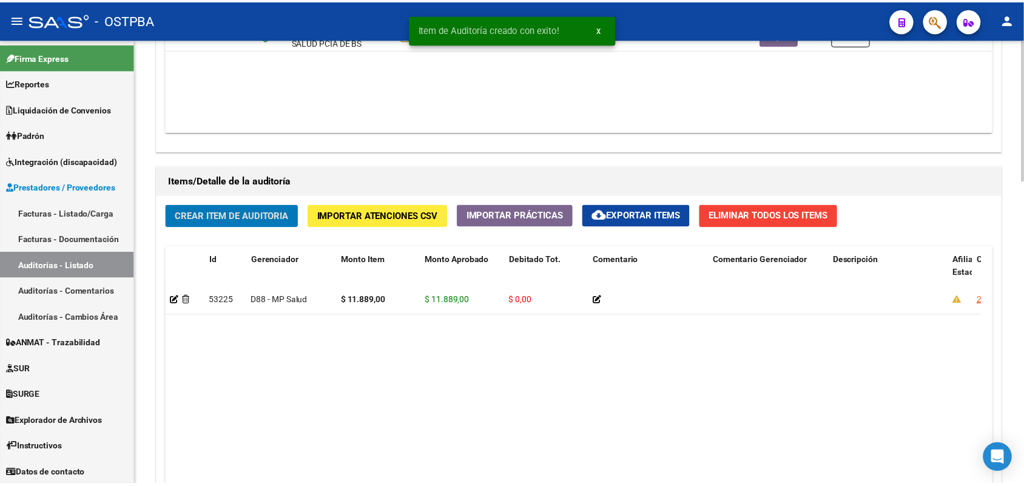
scroll to position [759, 0]
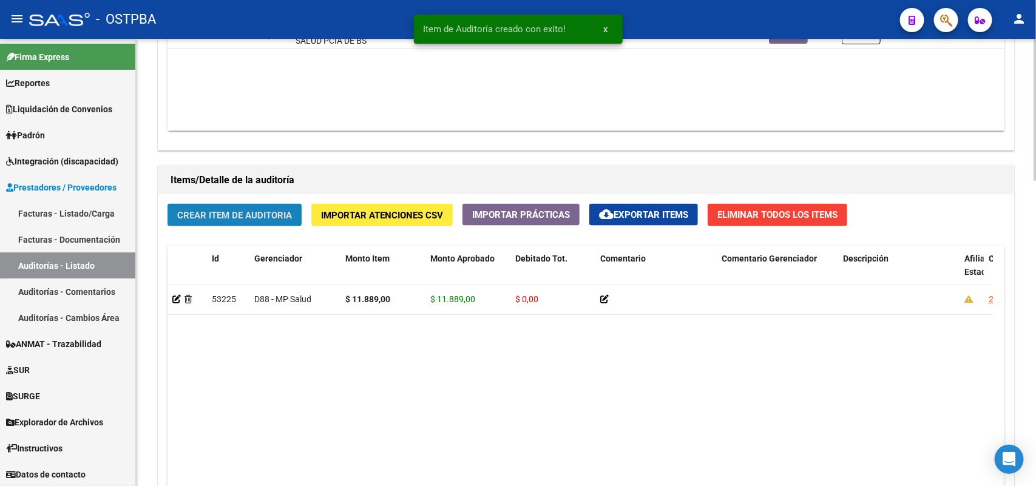
click at [231, 211] on span "Crear Item de Auditoria" at bounding box center [234, 215] width 115 height 11
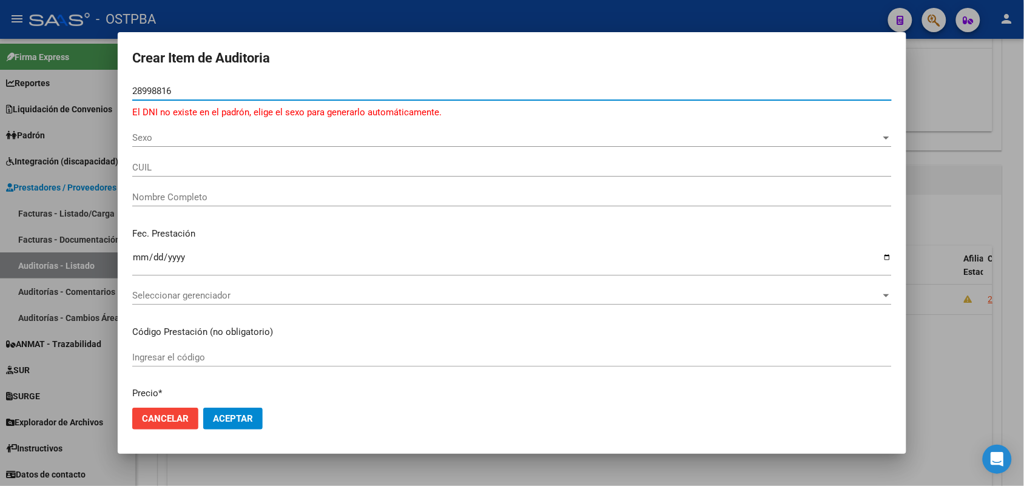
type input "28998816"
click at [89, 144] on div at bounding box center [512, 243] width 1024 height 486
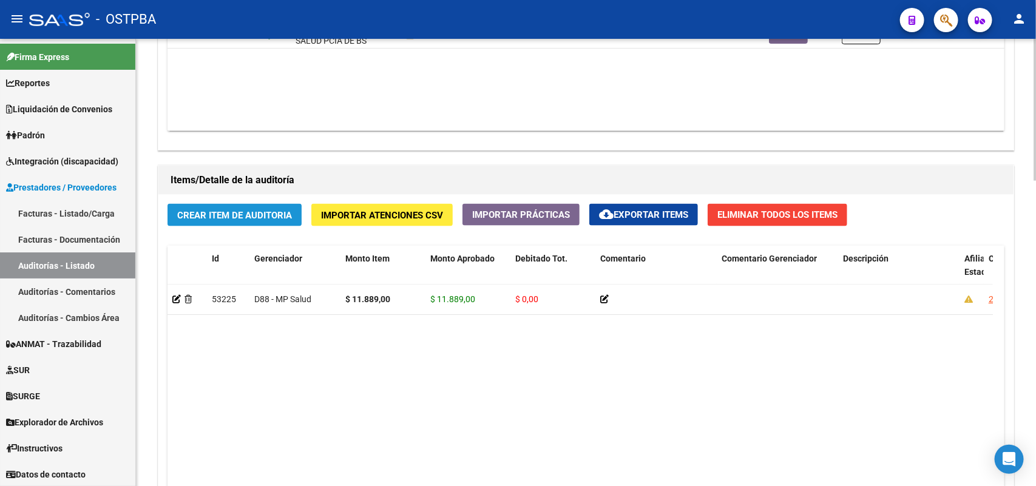
click at [223, 217] on span "Crear Item de Auditoria" at bounding box center [234, 215] width 115 height 11
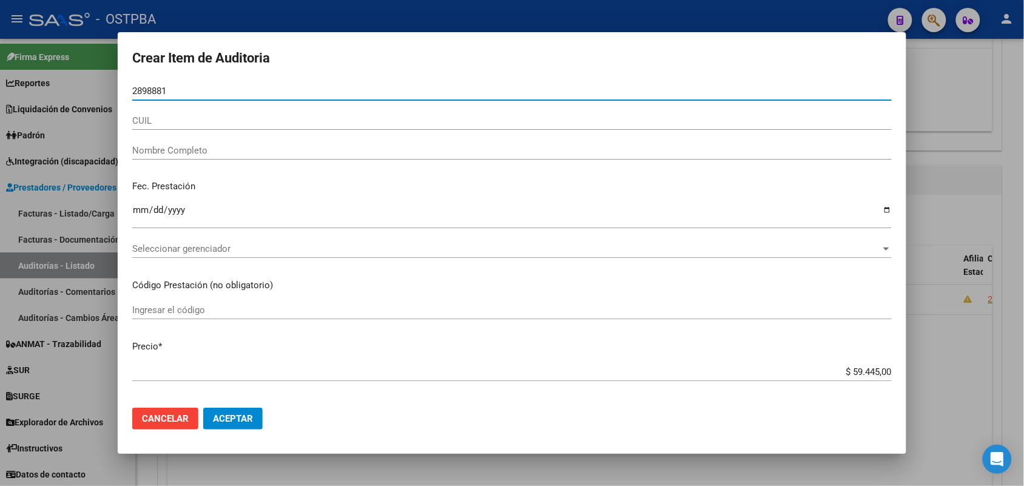
type input "28988816"
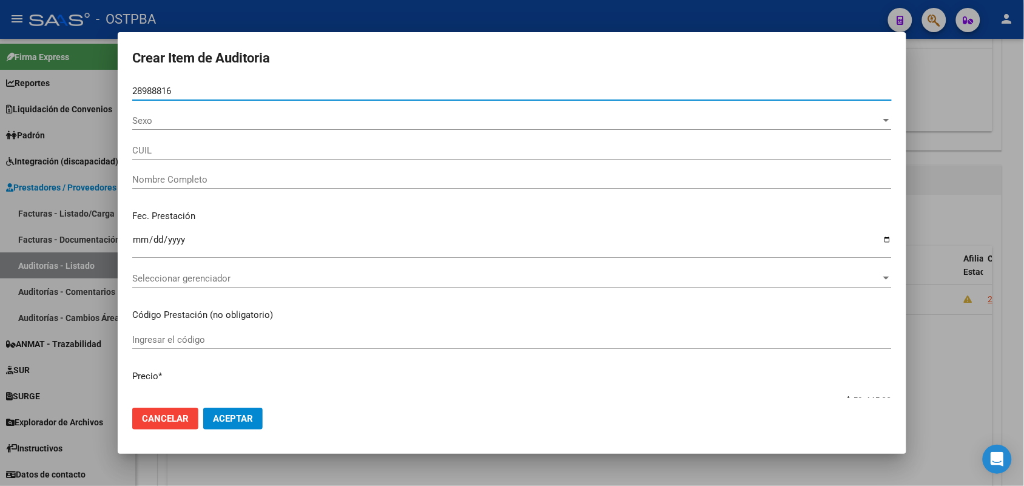
type input "20289888161"
type input "CHOQUE LUIS RICARDO"
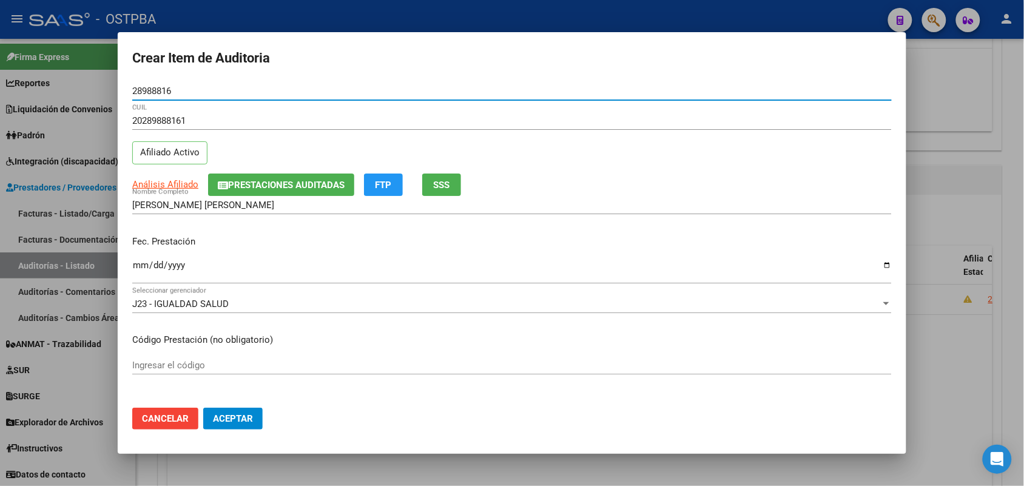
type input "28988816"
click at [134, 266] on input "Ingresar la fecha" at bounding box center [512, 269] width 760 height 19
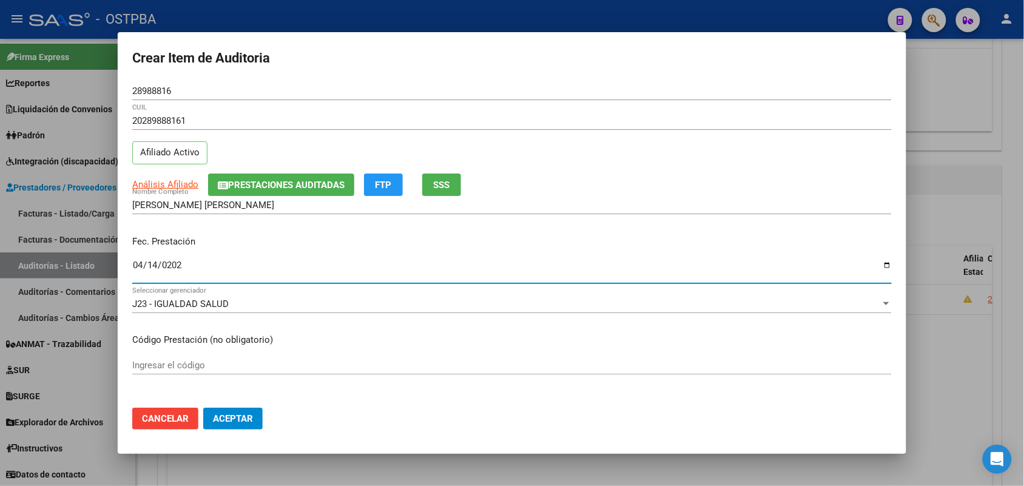
type input "2025-04-14"
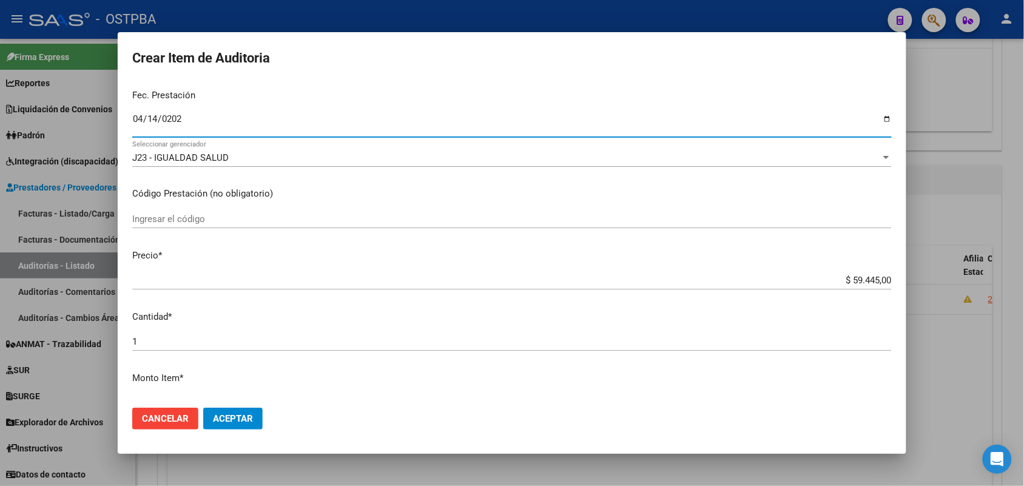
scroll to position [152, 0]
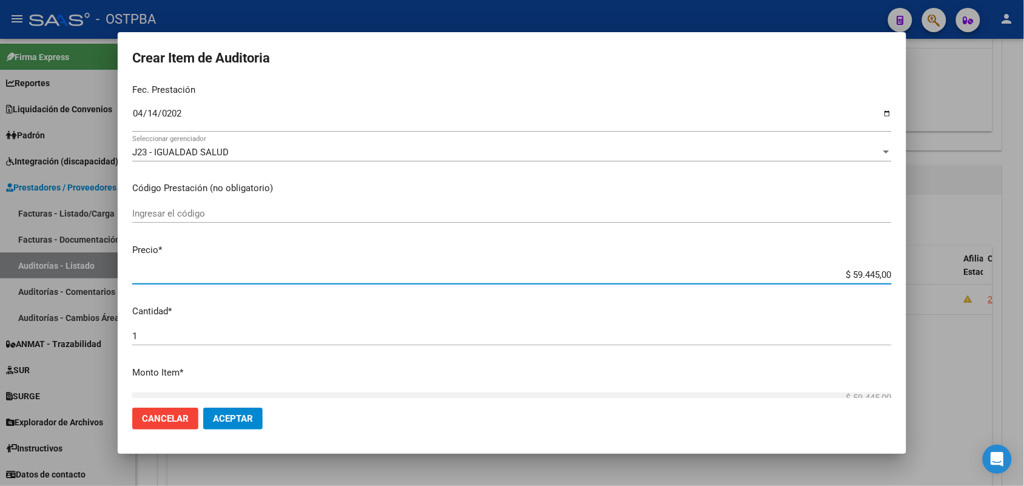
drag, startPoint x: 826, startPoint y: 277, endPoint x: 927, endPoint y: 271, distance: 100.3
click at [927, 271] on div "Crear Item de Auditoria 28988816 Nro Documento 20289888161 CUIL Afiliado Activo…" at bounding box center [512, 243] width 1024 height 486
type input "$ 0,01"
type input "$ 0,11"
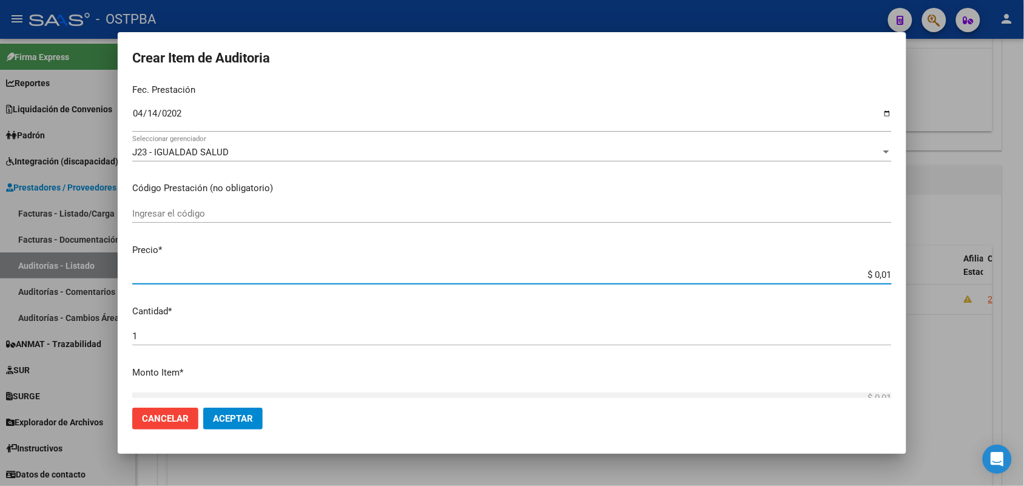
type input "$ 0,11"
type input "$ 1,18"
type input "$ 11,88"
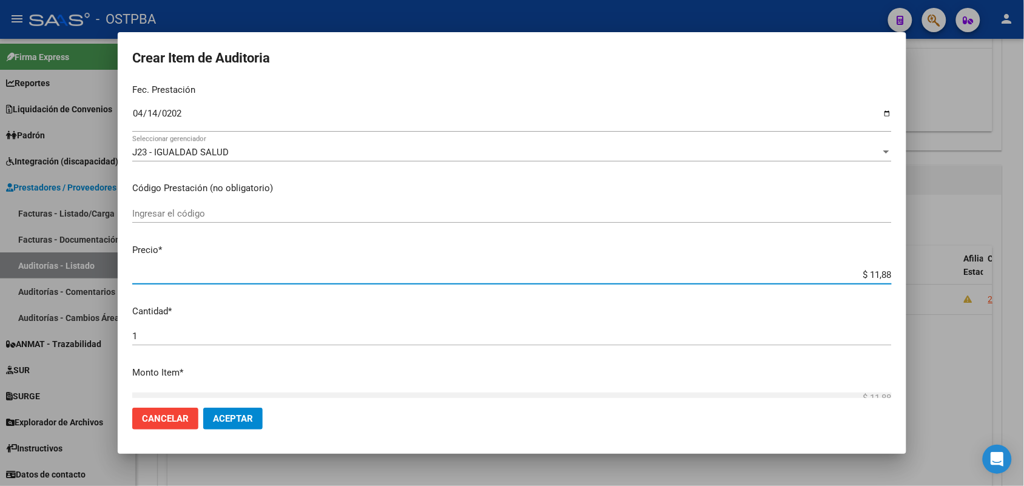
type input "$ 118,89"
type input "$ 1.188,90"
type input "$ 11.889,00"
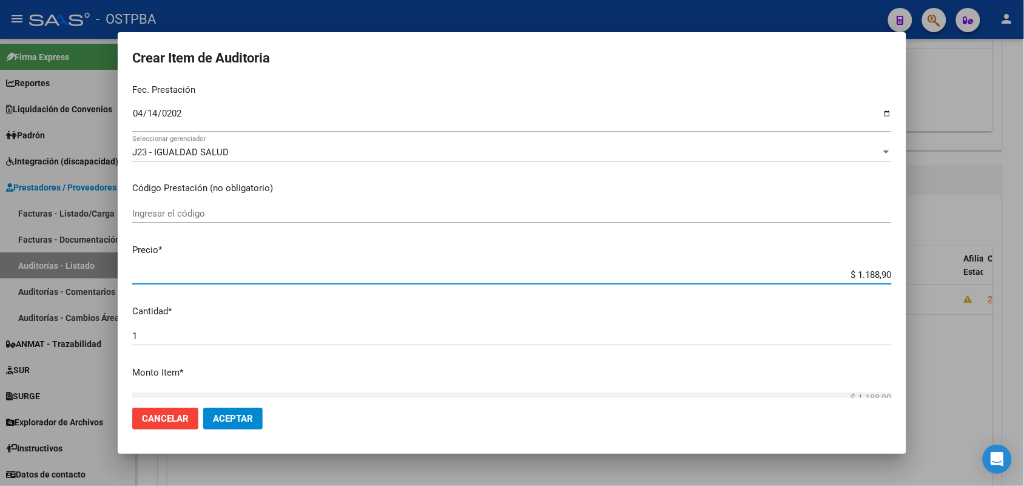
type input "$ 11.889,00"
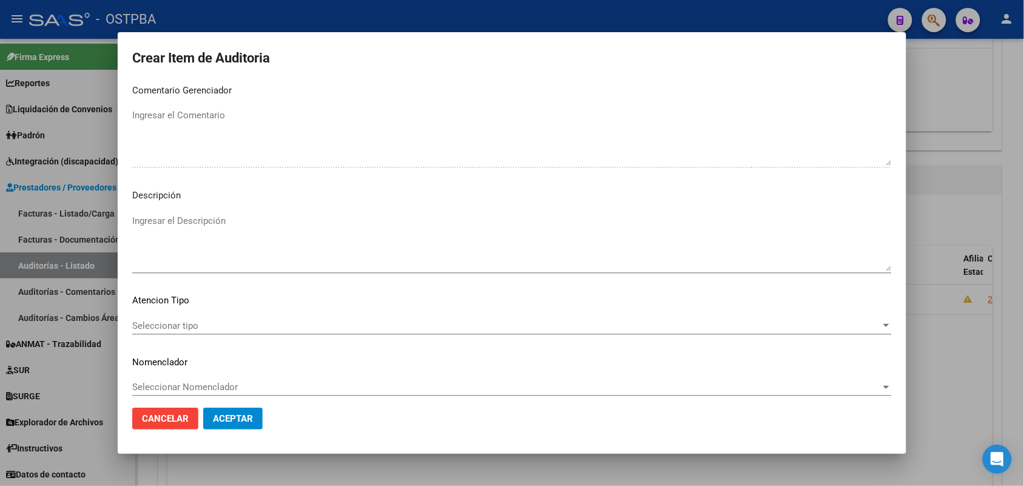
scroll to position [671, 0]
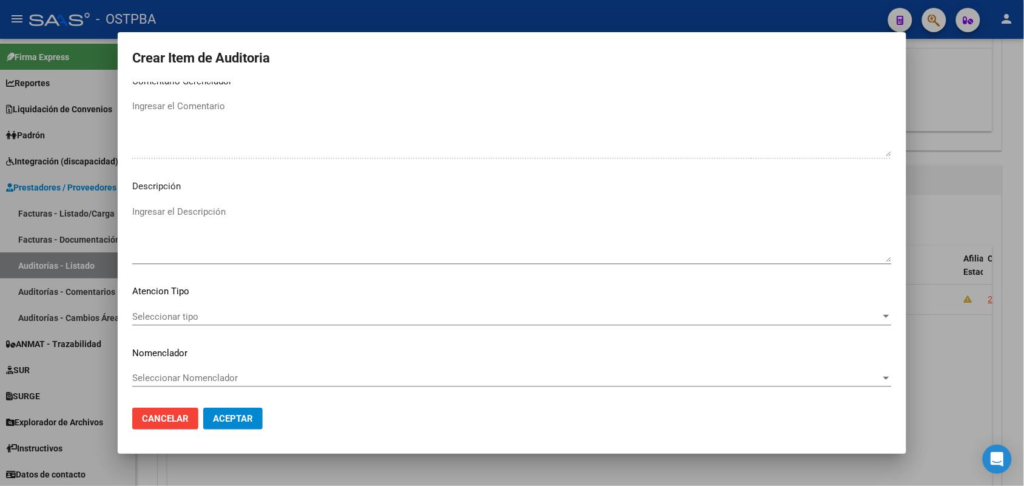
click at [188, 316] on span "Seleccionar tipo" at bounding box center [506, 316] width 749 height 11
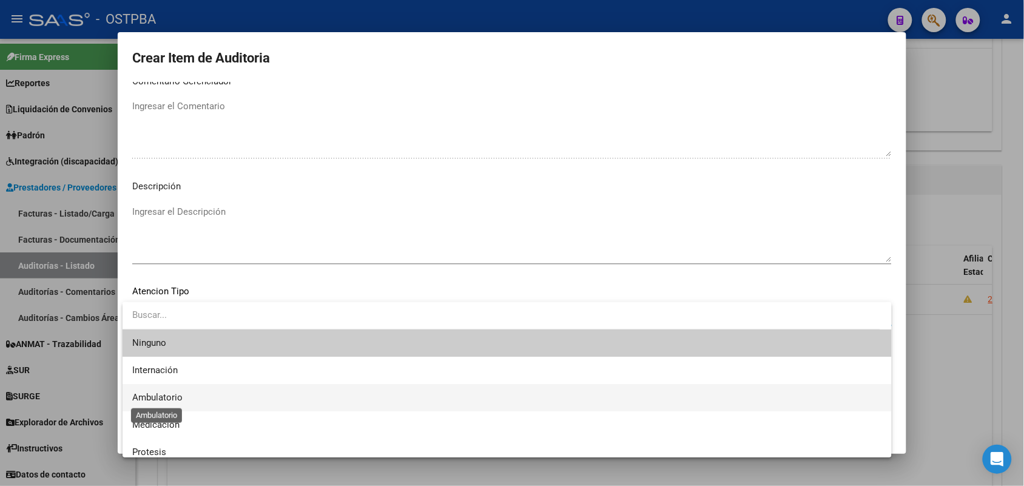
click at [164, 395] on span "Ambulatorio" at bounding box center [157, 397] width 50 height 11
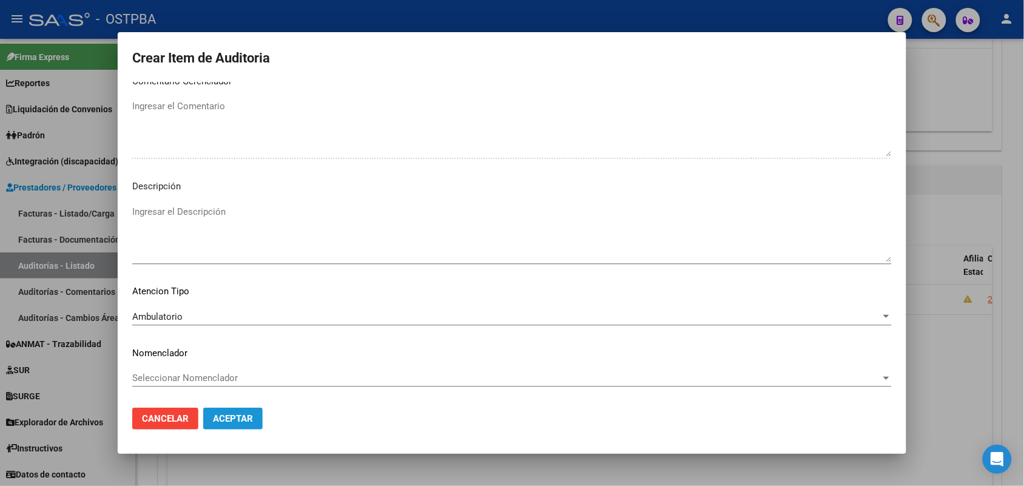
click at [223, 423] on span "Aceptar" at bounding box center [233, 418] width 40 height 11
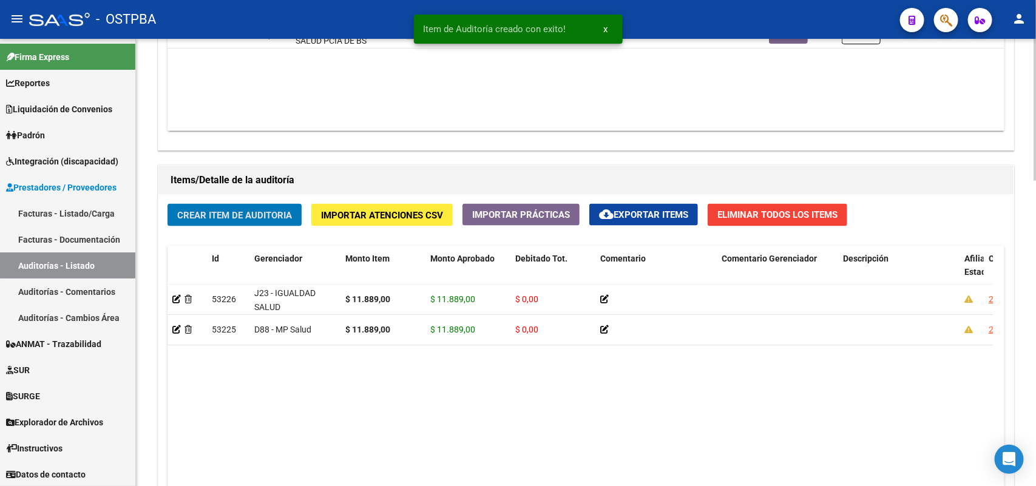
click at [258, 211] on span "Crear Item de Auditoria" at bounding box center [234, 215] width 115 height 11
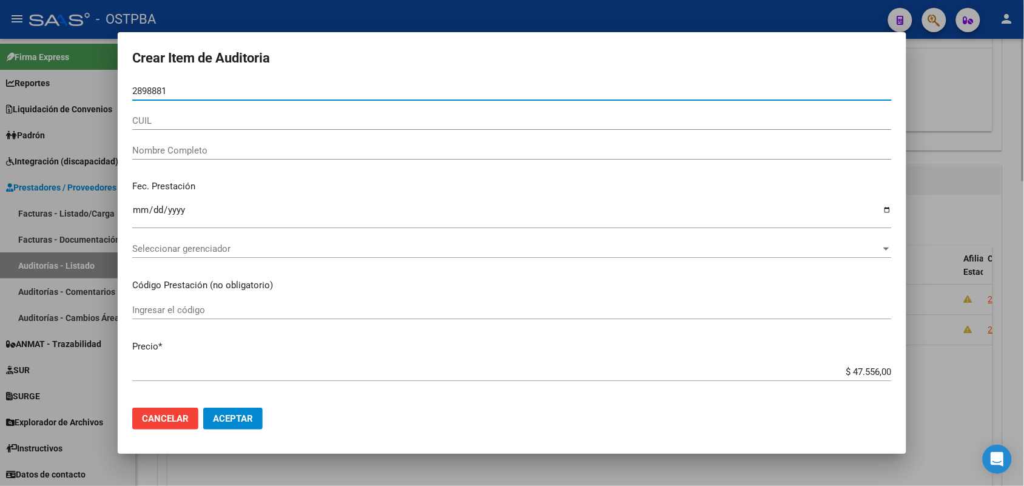
type input "28988816"
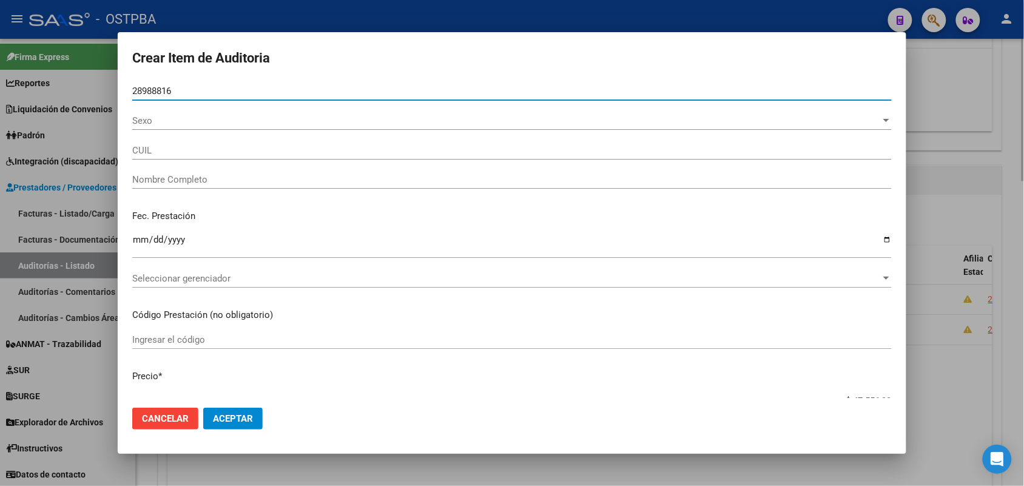
type input "20289888161"
type input "CHOQUE LUIS RICARDO"
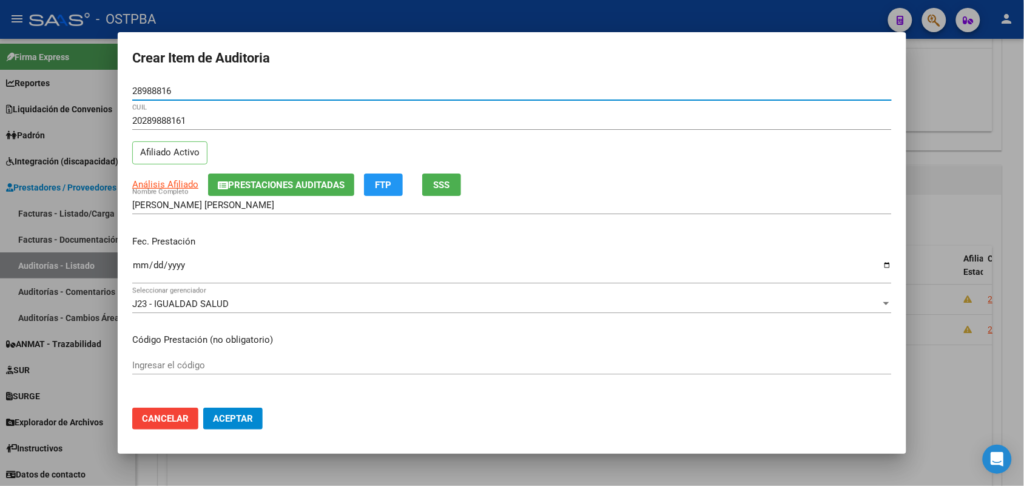
type input "28988816"
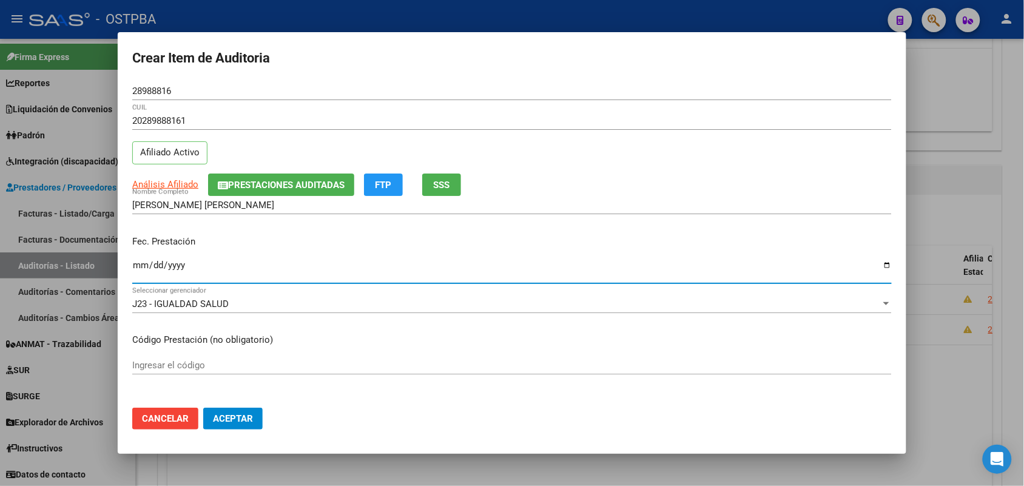
click at [141, 268] on input "Ingresar la fecha" at bounding box center [512, 269] width 760 height 19
type input "2025-04-21"
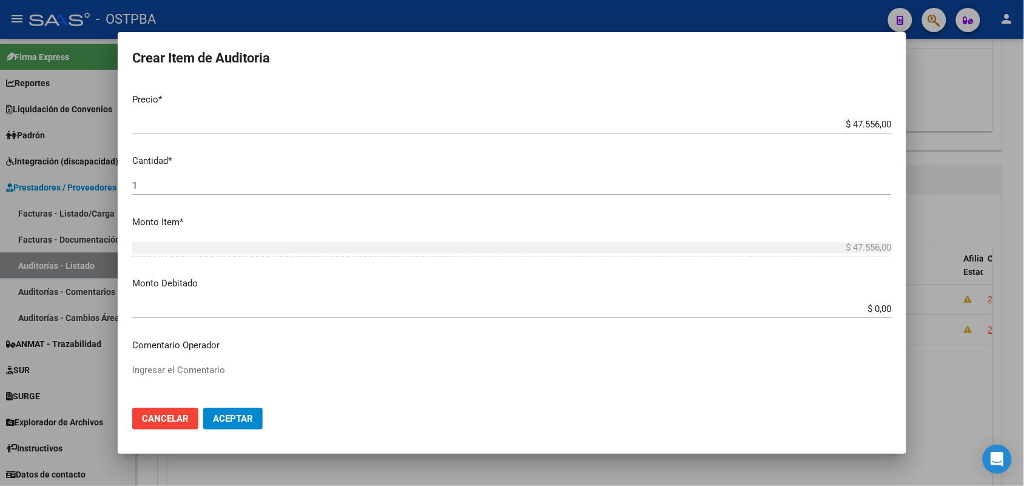
scroll to position [303, 0]
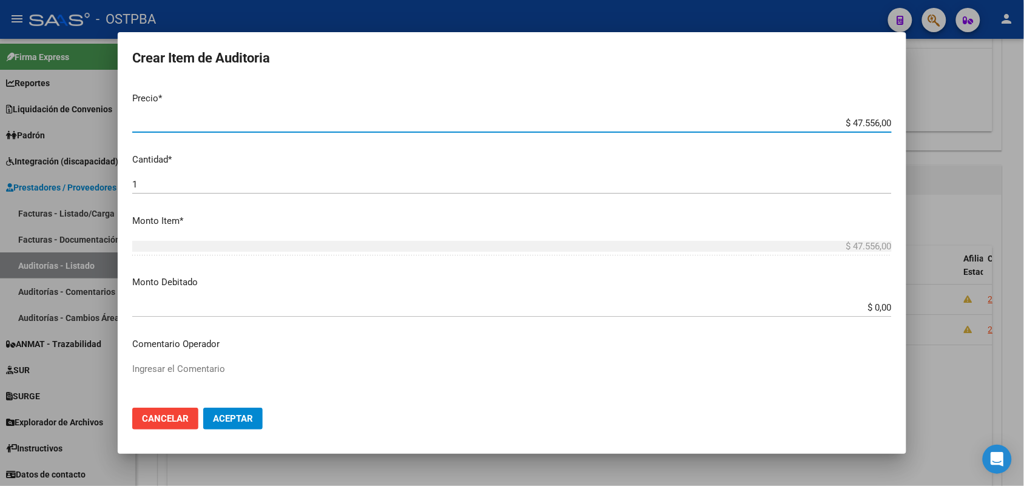
drag, startPoint x: 831, startPoint y: 124, endPoint x: 941, endPoint y: 132, distance: 109.5
click at [941, 132] on div "Crear Item de Auditoria 28988816 Nro Documento 20289888161 CUIL Afiliado Activo…" at bounding box center [512, 243] width 1024 height 486
type input "$ 0,01"
type input "$ 0,11"
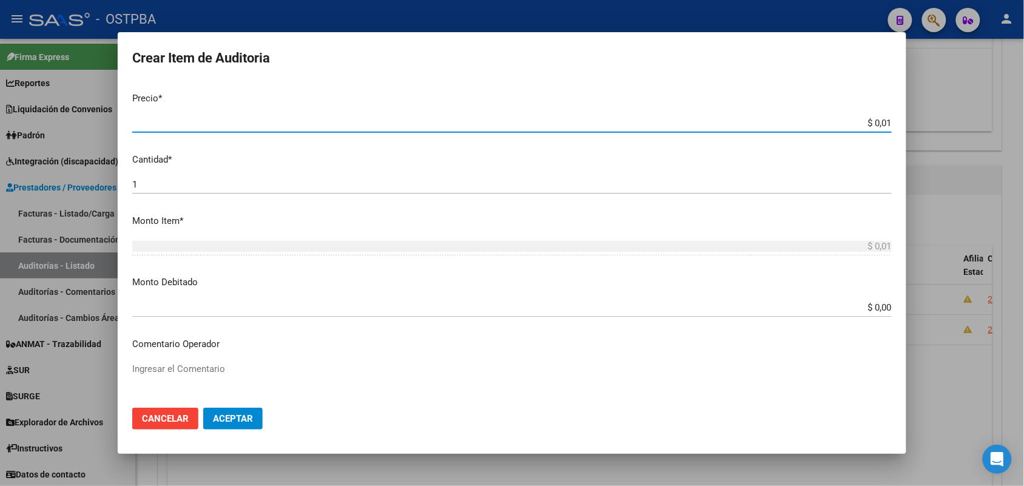
type input "$ 0,11"
type input "$ 1,18"
type input "$ 11,88"
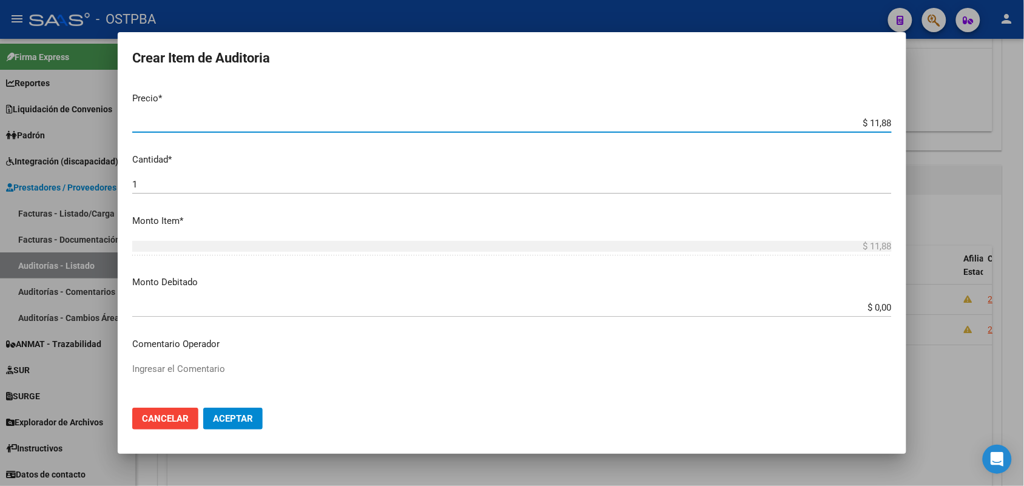
type input "$ 118,89"
type input "$ 1.188,90"
type input "$ 11.889,00"
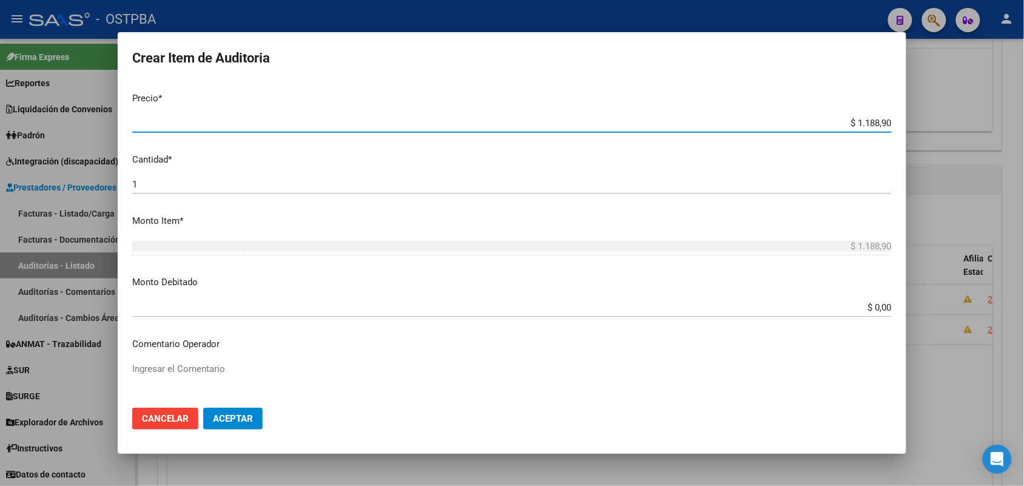
type input "$ 11.889,00"
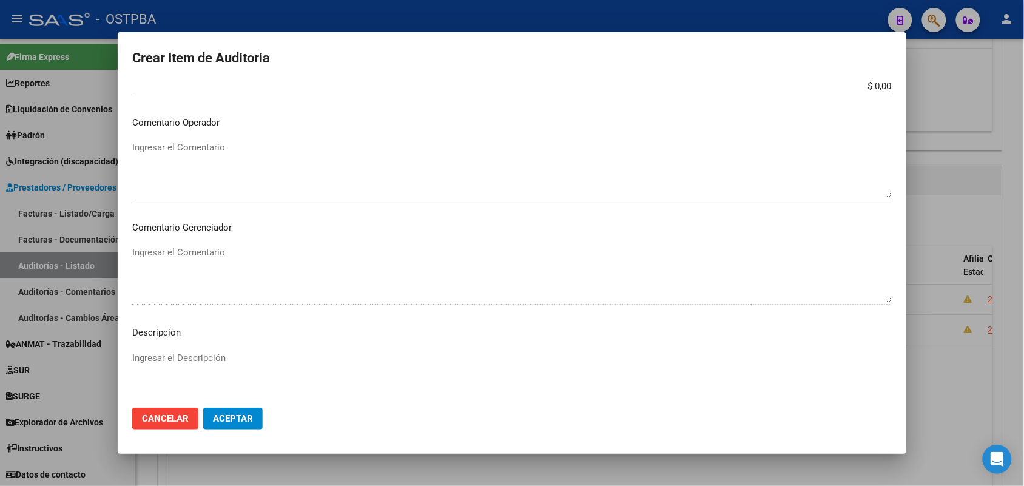
scroll to position [671, 0]
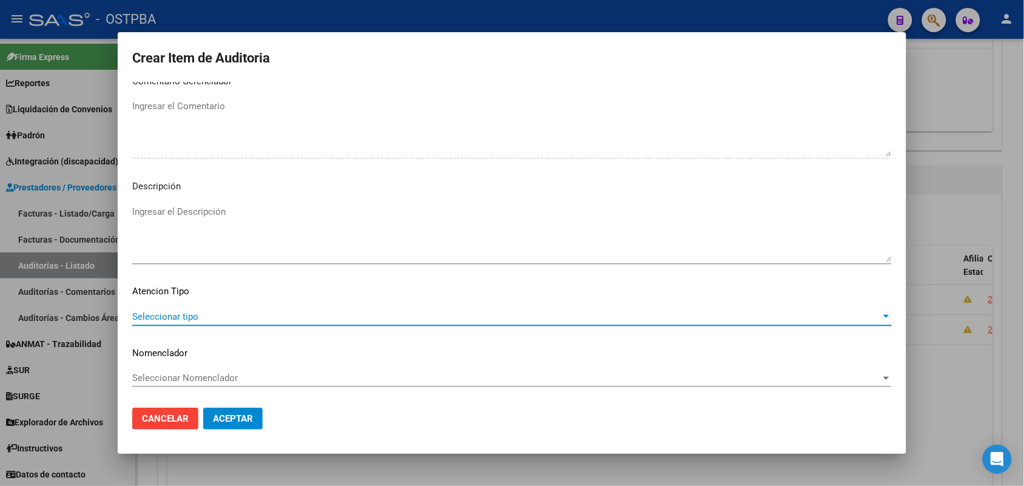
click at [186, 316] on span "Seleccionar tipo" at bounding box center [506, 316] width 749 height 11
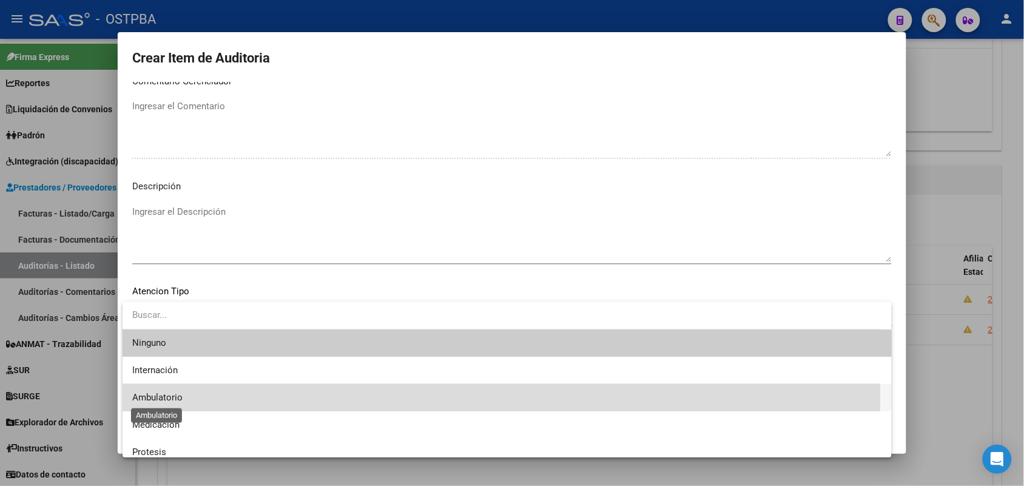
click at [173, 398] on span "Ambulatorio" at bounding box center [157, 397] width 50 height 11
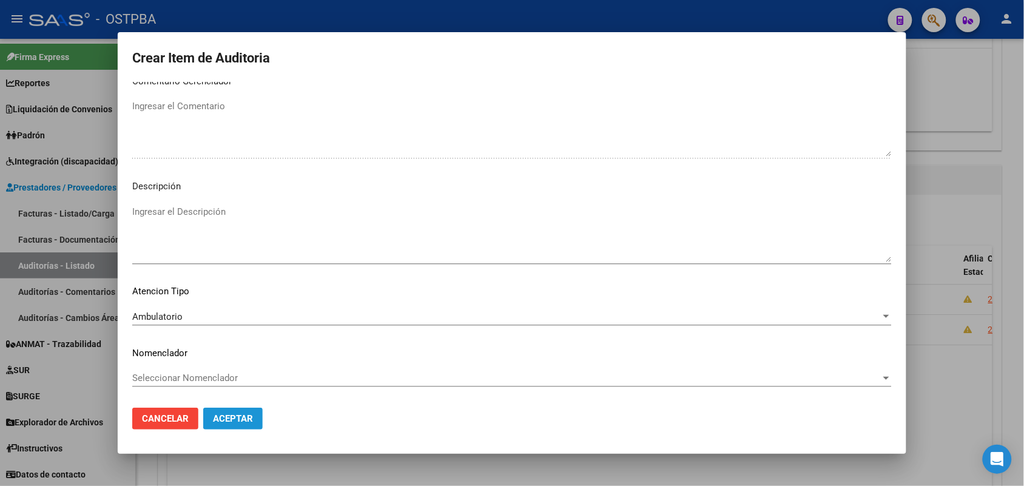
click at [220, 419] on span "Aceptar" at bounding box center [233, 418] width 40 height 11
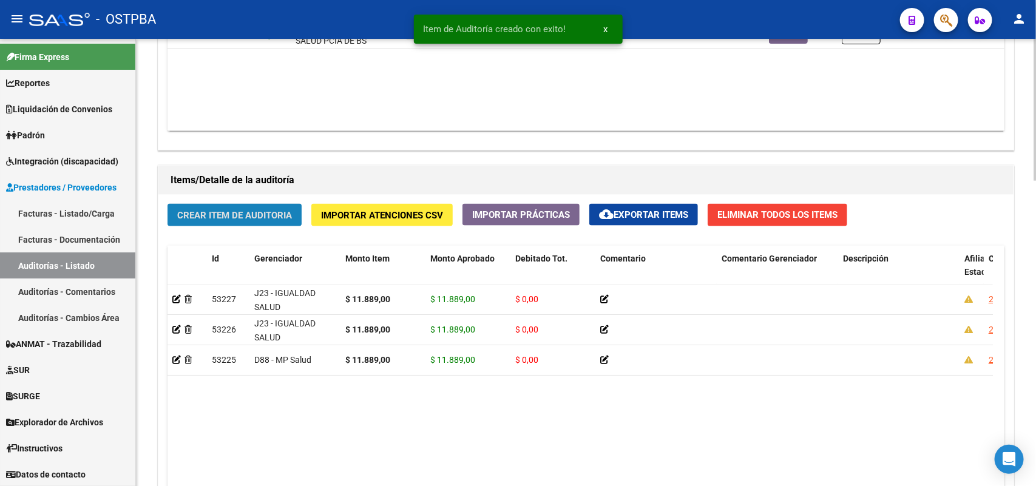
click at [272, 207] on button "Crear Item de Auditoria" at bounding box center [234, 215] width 134 height 22
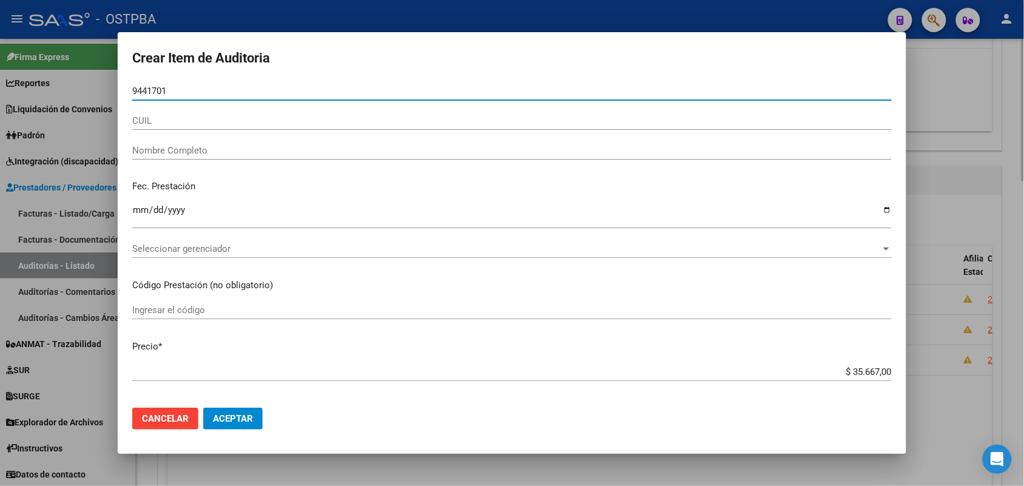
type input "94417018"
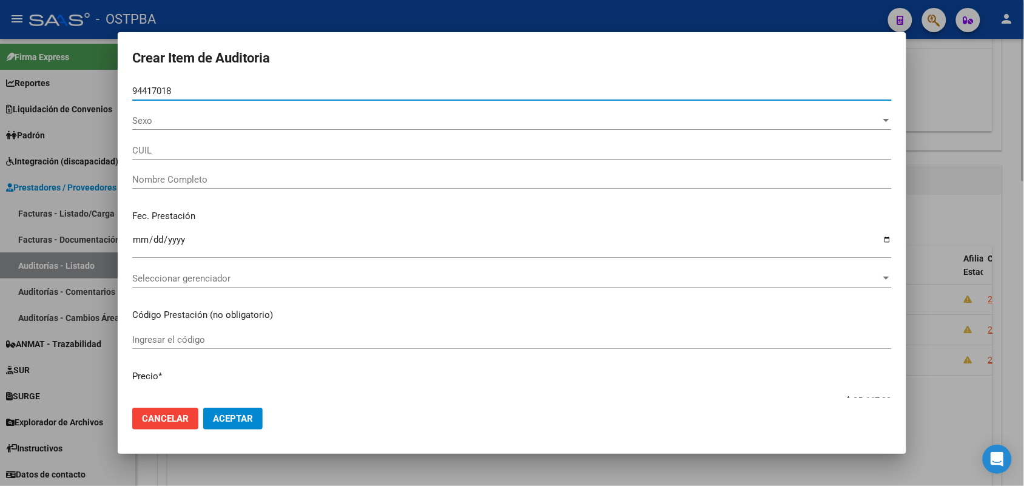
type input "27944170184"
type input "HUILLCA ANCCALLE BASILIA"
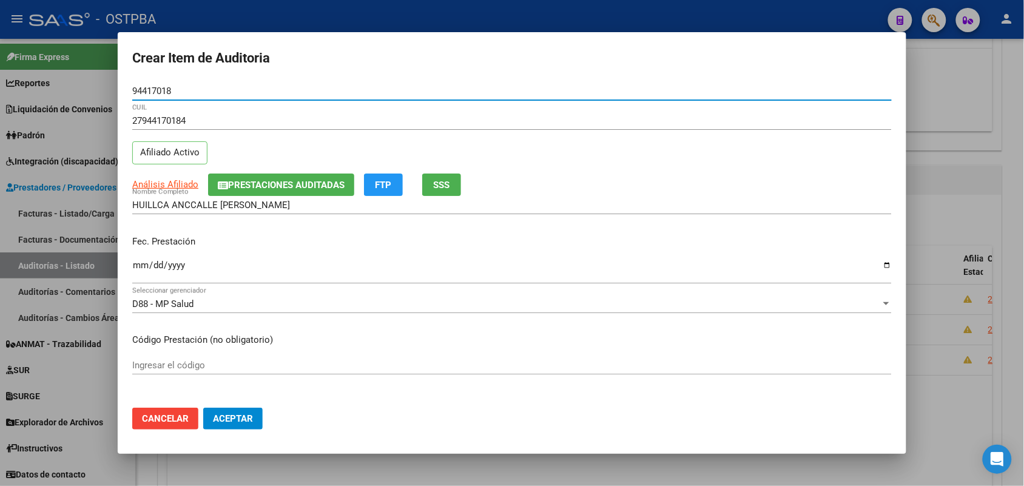
type input "94417018"
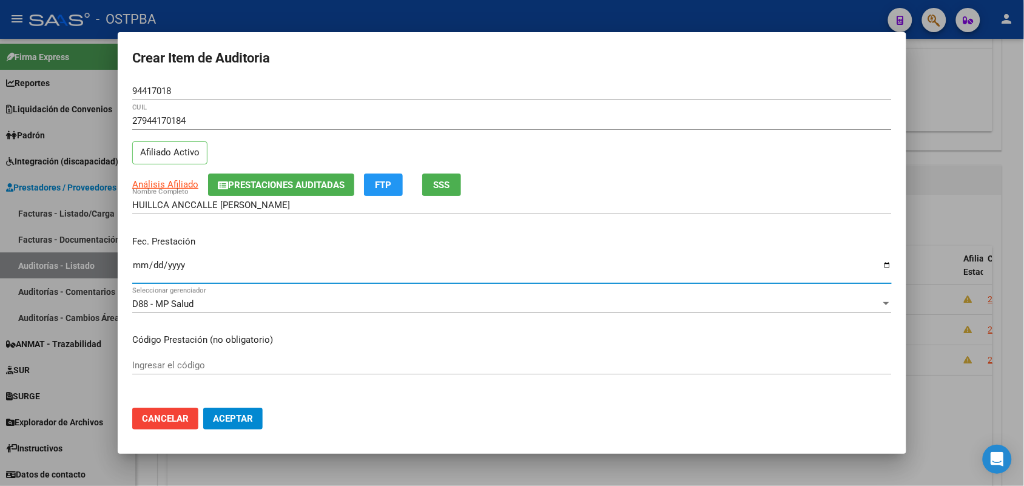
click at [138, 271] on input "Ingresar la fecha" at bounding box center [512, 269] width 760 height 19
type input "2025-05-28"
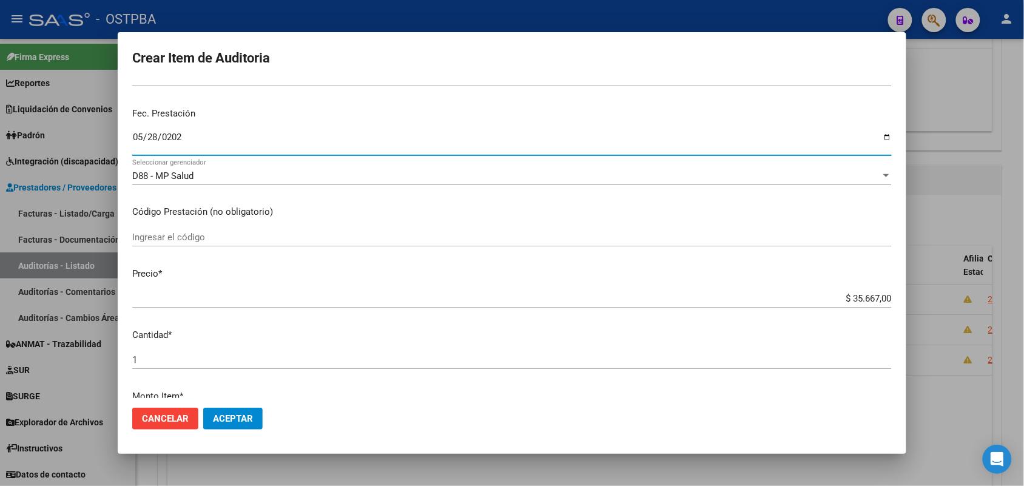
scroll to position [152, 0]
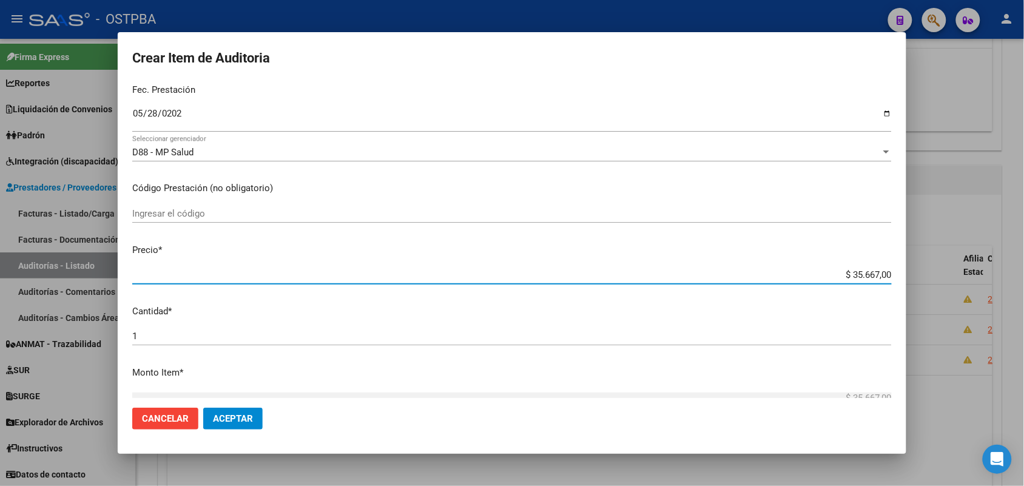
drag, startPoint x: 832, startPoint y: 275, endPoint x: 931, endPoint y: 264, distance: 100.1
click at [931, 264] on div "Crear Item de Auditoria 94417018 Nro Documento 27944170184 CUIL Afiliado Activo…" at bounding box center [512, 243] width 1024 height 486
type input "$ 0,01"
type input "$ 0,11"
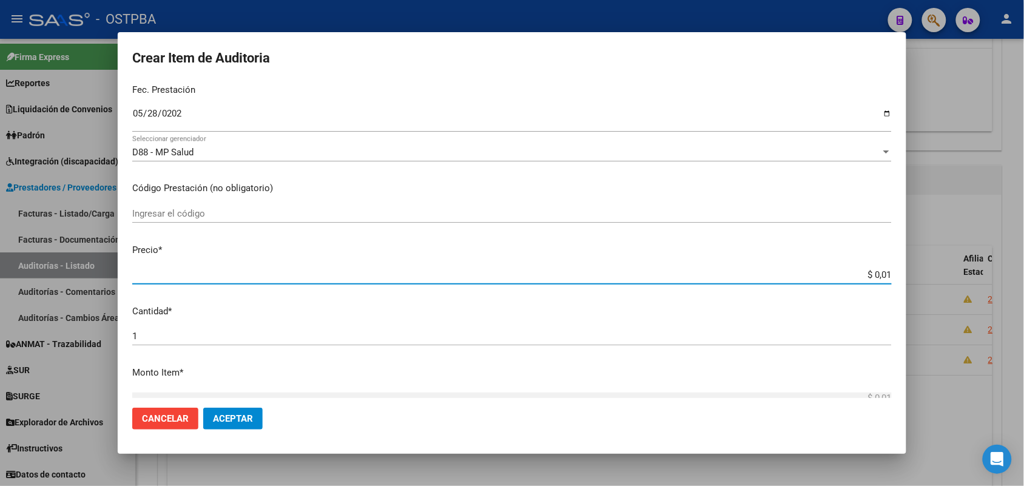
type input "$ 0,11"
type input "$ 1,18"
type input "$ 11,88"
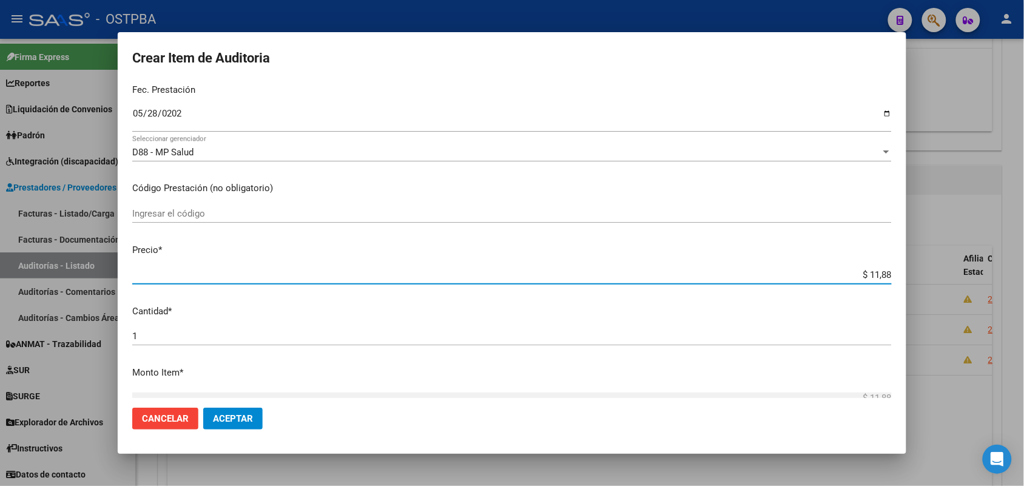
type input "$ 118,89"
type input "$ 1.188,90"
type input "$ 11.889,00"
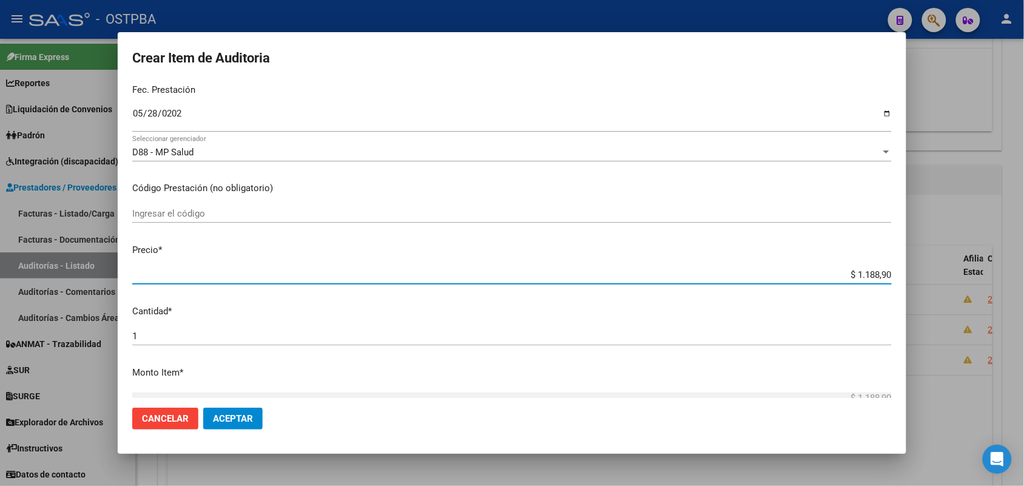
type input "$ 11.889,00"
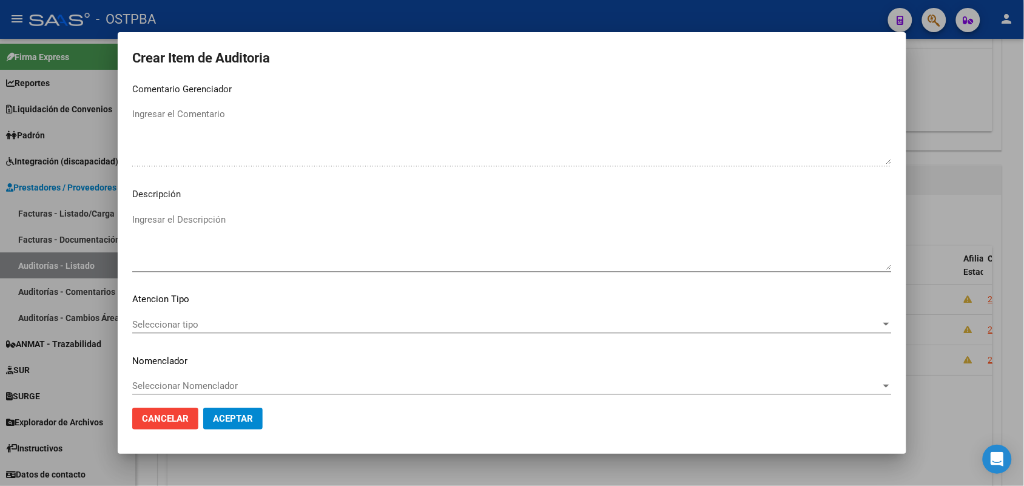
scroll to position [671, 0]
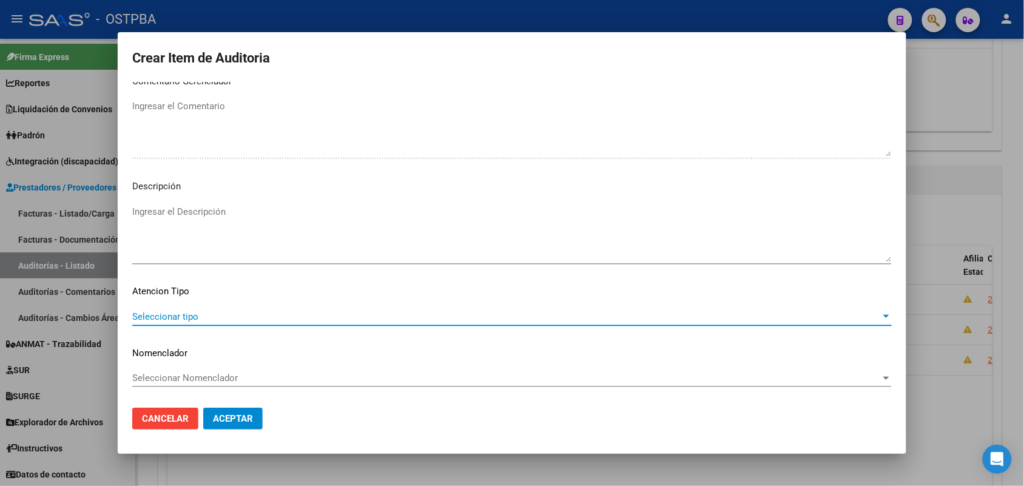
click at [192, 314] on span "Seleccionar tipo" at bounding box center [506, 316] width 749 height 11
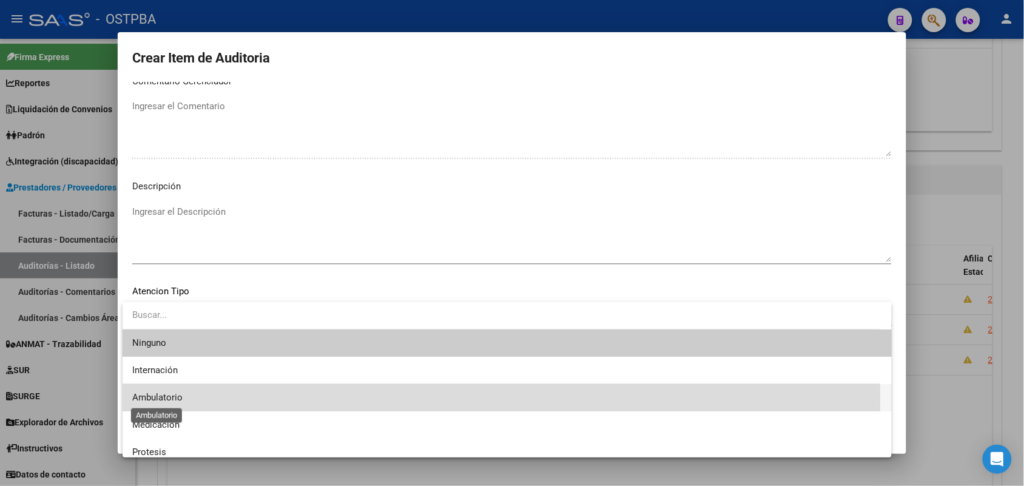
click at [171, 397] on span "Ambulatorio" at bounding box center [157, 397] width 50 height 11
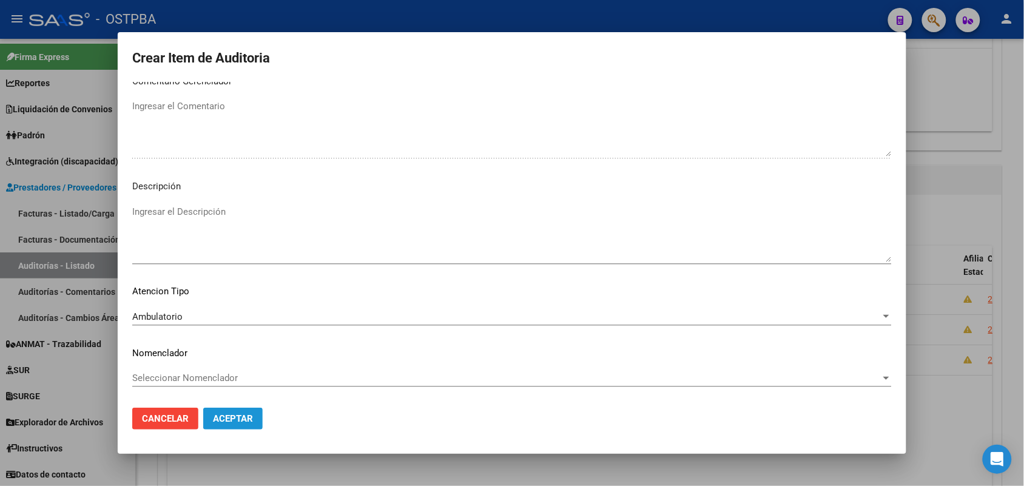
click at [228, 416] on span "Aceptar" at bounding box center [233, 418] width 40 height 11
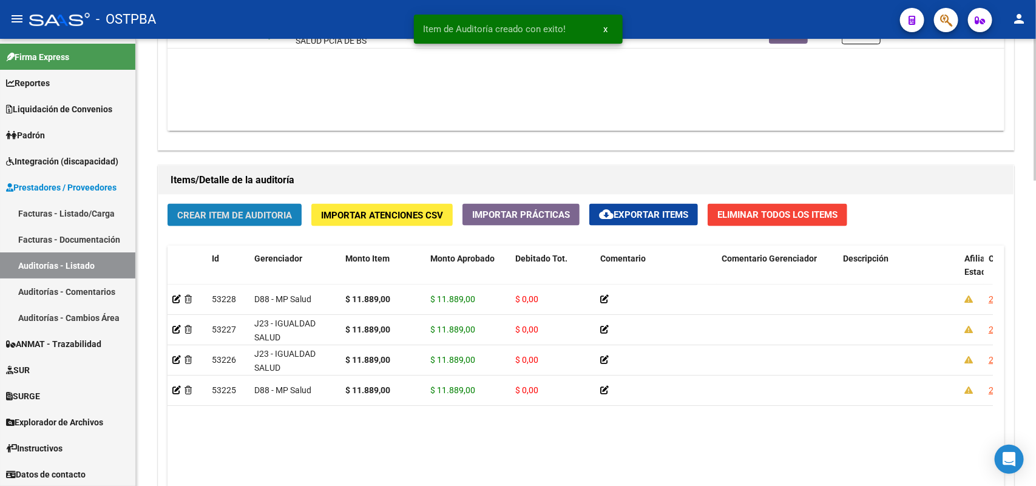
click at [263, 211] on span "Crear Item de Auditoria" at bounding box center [234, 215] width 115 height 11
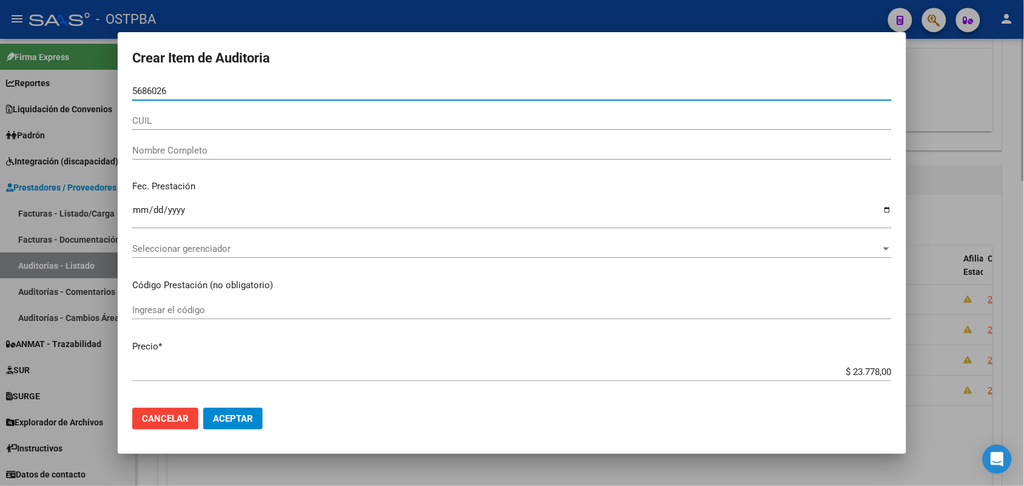
type input "56860267"
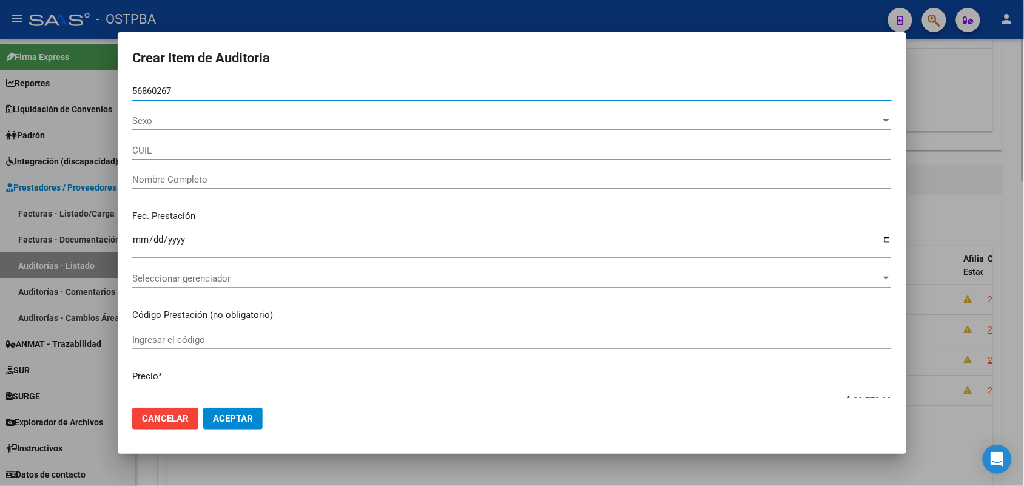
type input "20568602677"
type input "PORTILLO MATEO GABRIEL"
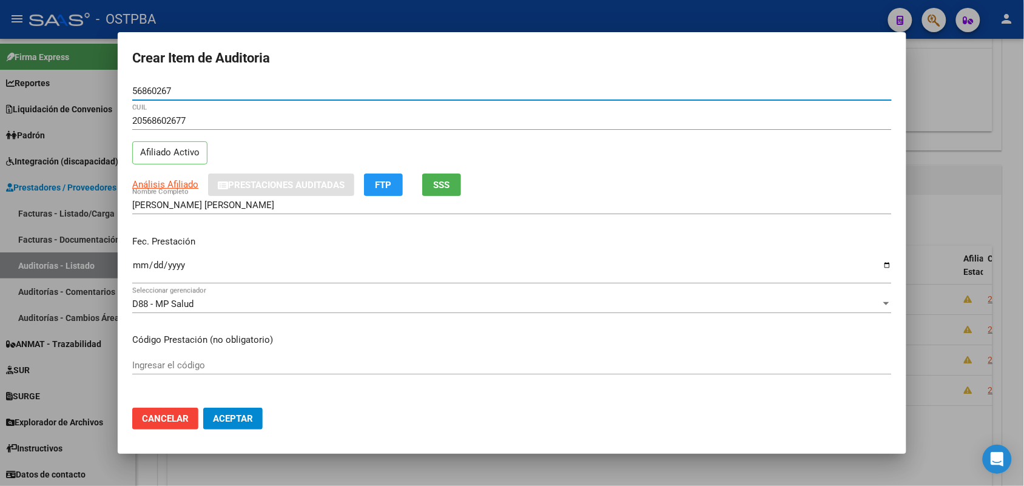
type input "56860267"
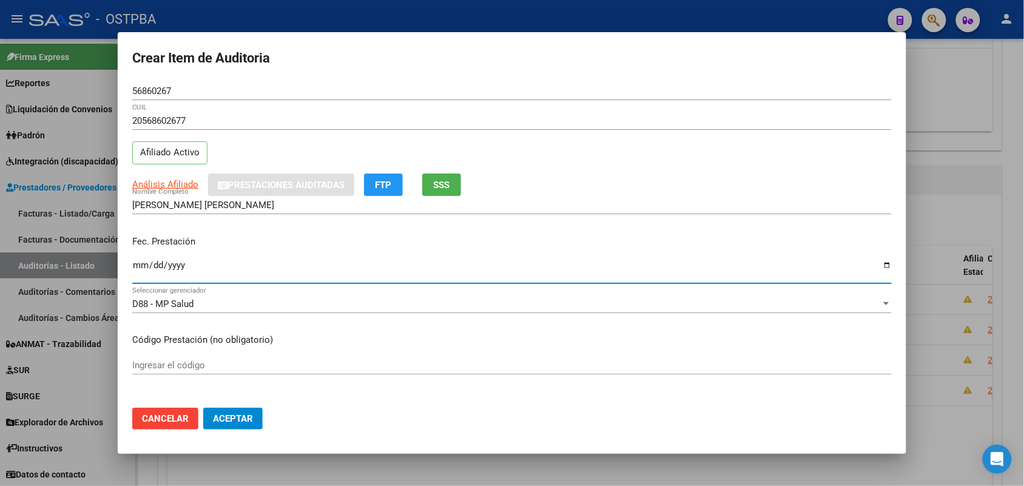
click at [137, 267] on input "Ingresar la fecha" at bounding box center [512, 269] width 760 height 19
type input "2025-06-11"
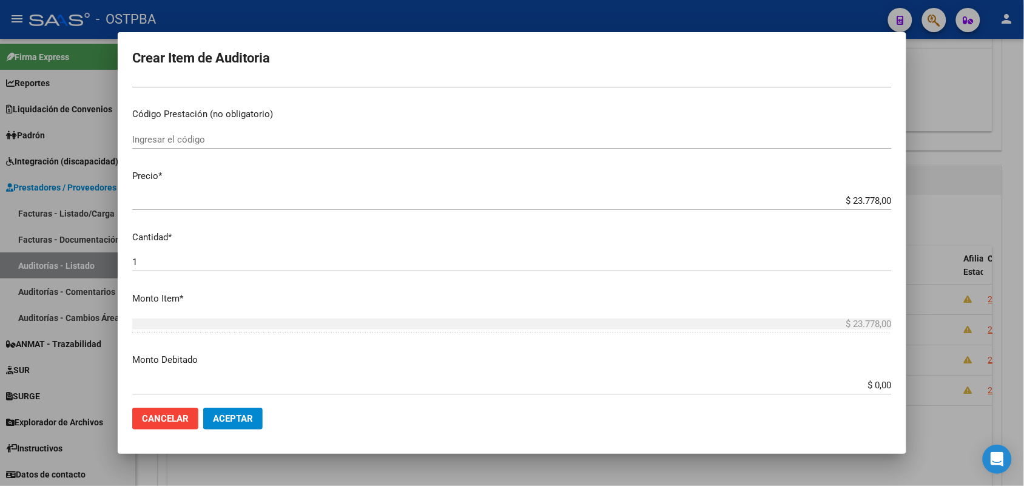
scroll to position [228, 0]
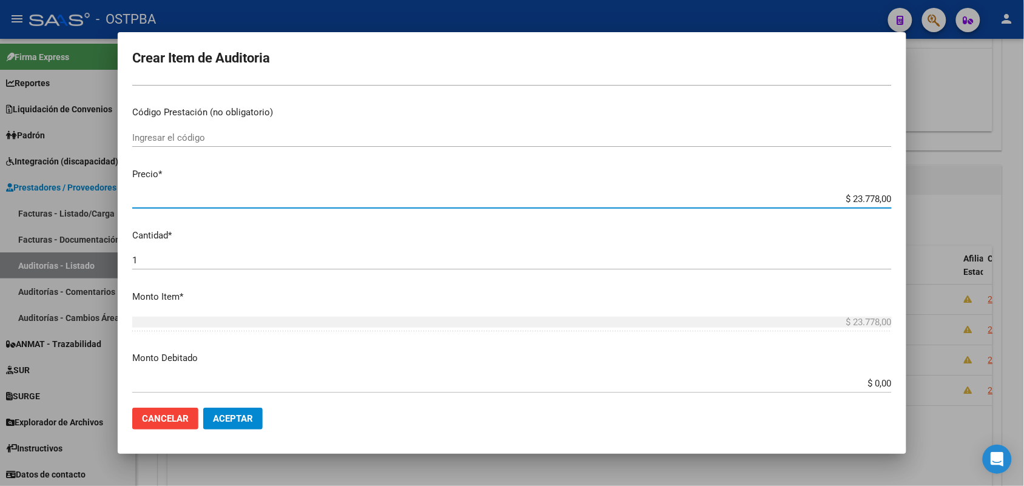
drag, startPoint x: 832, startPoint y: 198, endPoint x: 947, endPoint y: 181, distance: 116.6
click at [947, 181] on div "Crear Item de Auditoria 56860267 Nro Documento 20568602677 CUIL Afiliado Activo…" at bounding box center [512, 243] width 1024 height 486
type input "$ 0,01"
type input "$ 0,11"
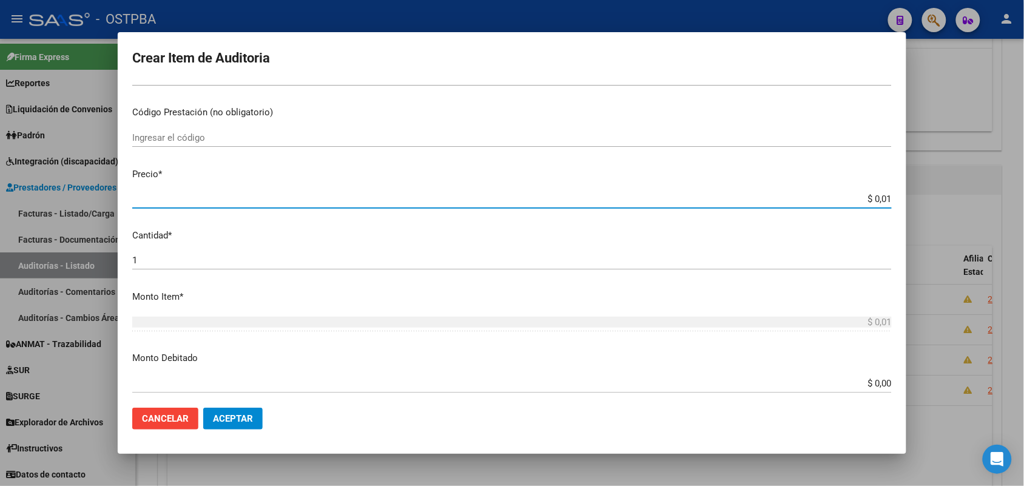
type input "$ 0,11"
type input "$ 1,18"
type input "$ 11,88"
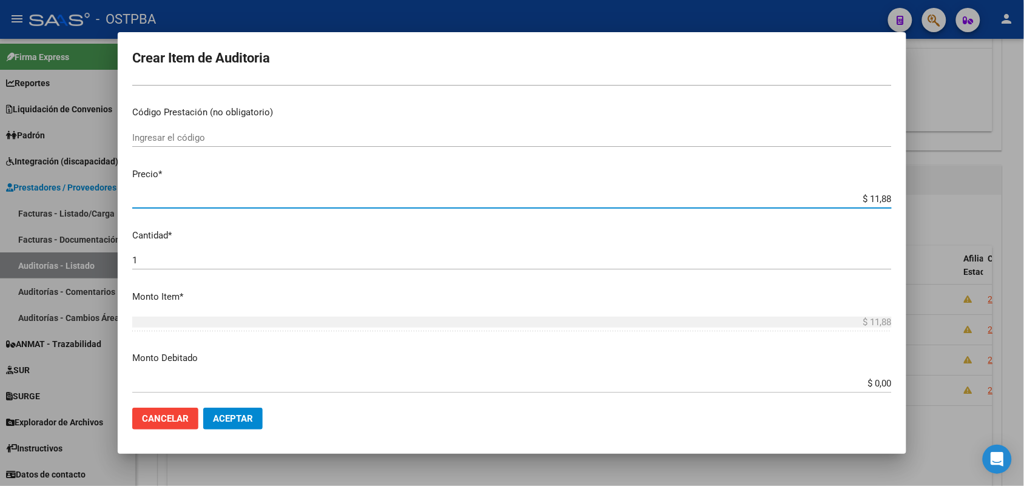
type input "$ 118,89"
type input "$ 1.188,90"
type input "$ 11.889,00"
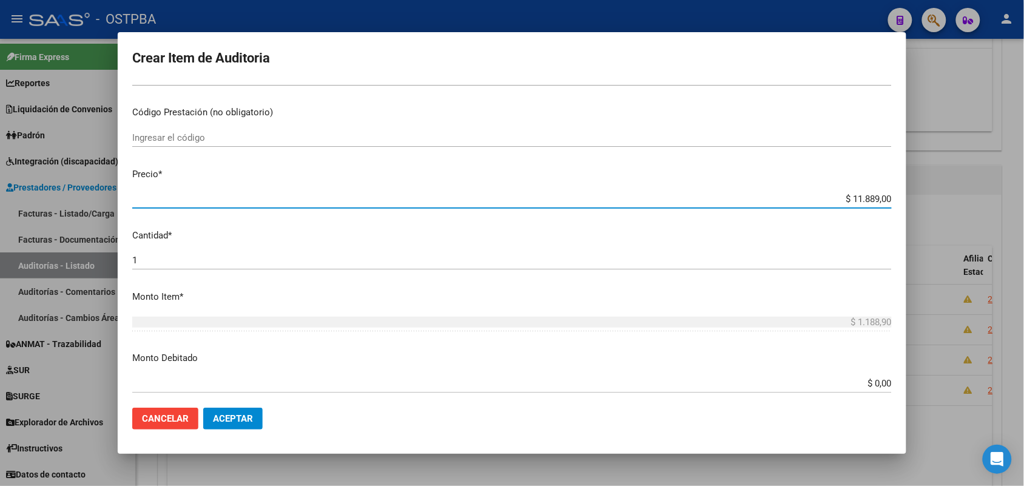
type input "$ 11.889,00"
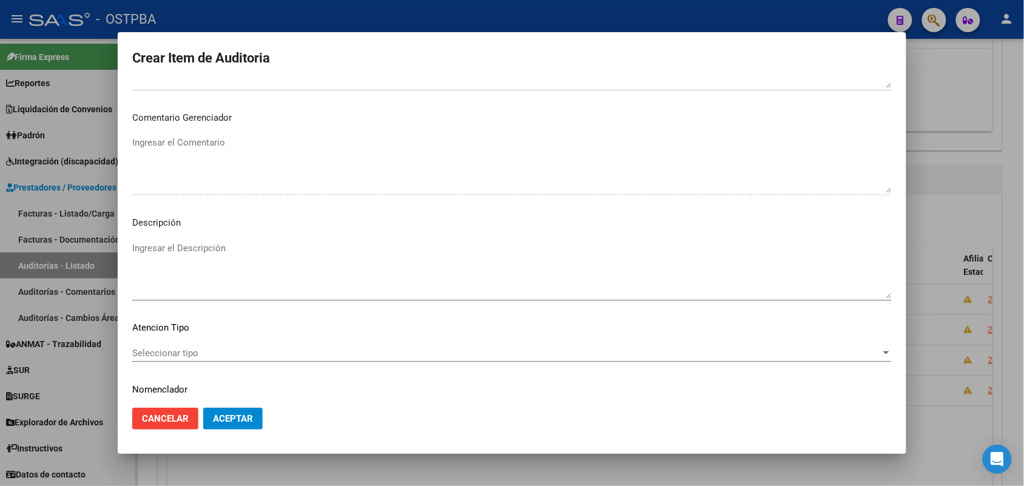
scroll to position [671, 0]
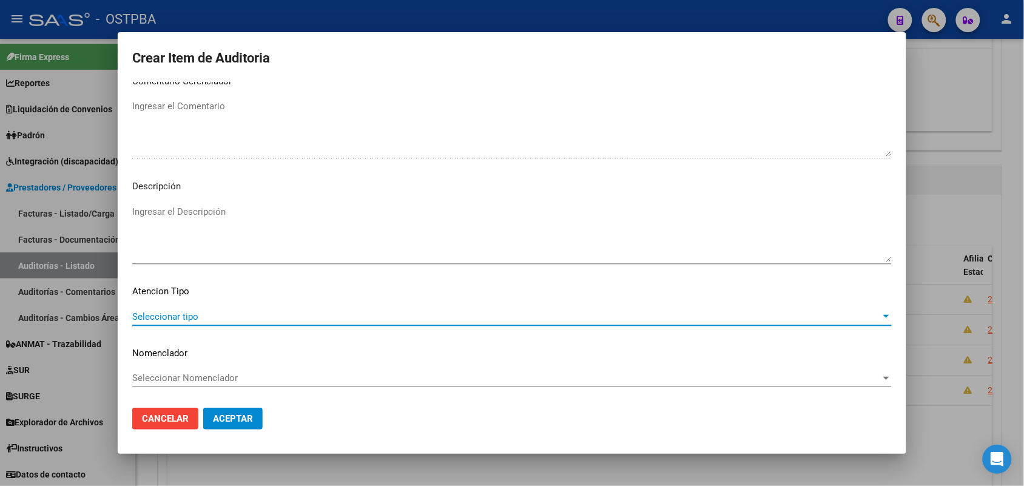
click at [165, 314] on span "Seleccionar tipo" at bounding box center [506, 316] width 749 height 11
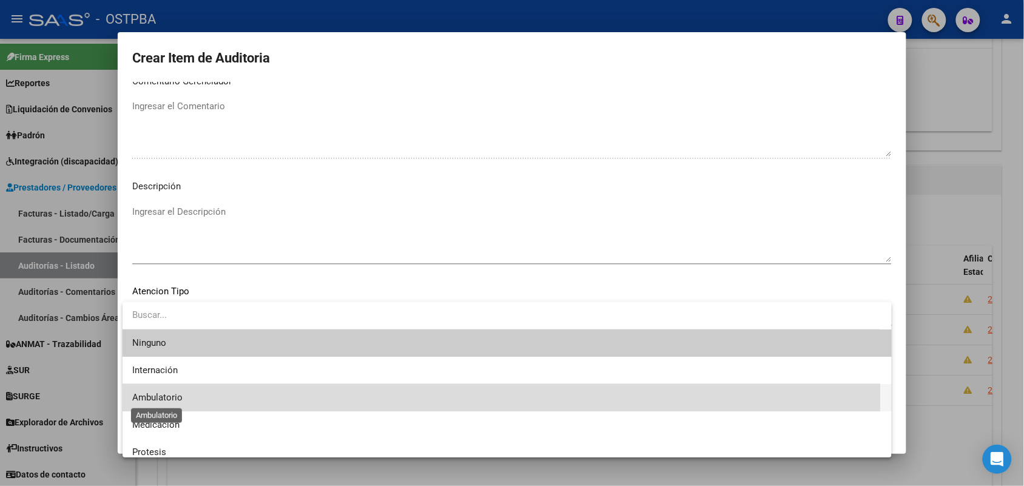
click at [167, 399] on span "Ambulatorio" at bounding box center [157, 397] width 50 height 11
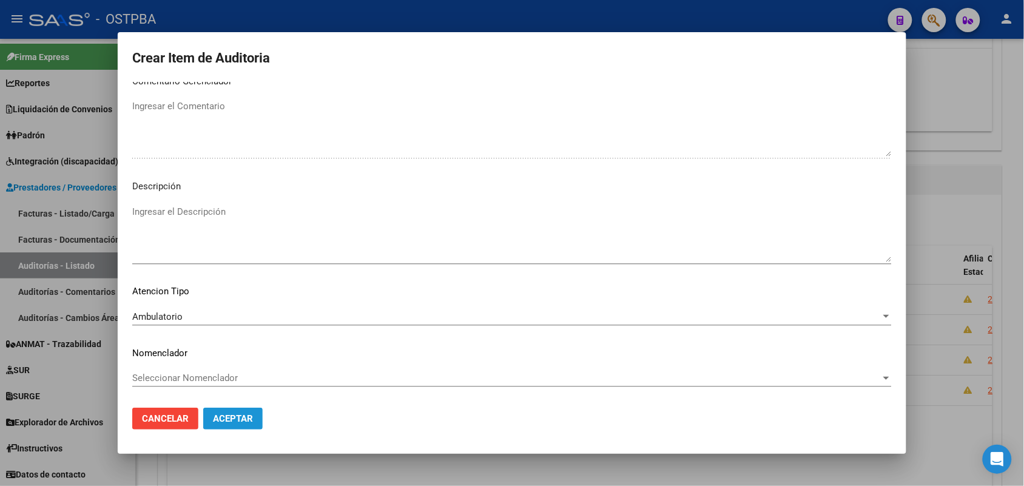
click at [232, 420] on span "Aceptar" at bounding box center [233, 418] width 40 height 11
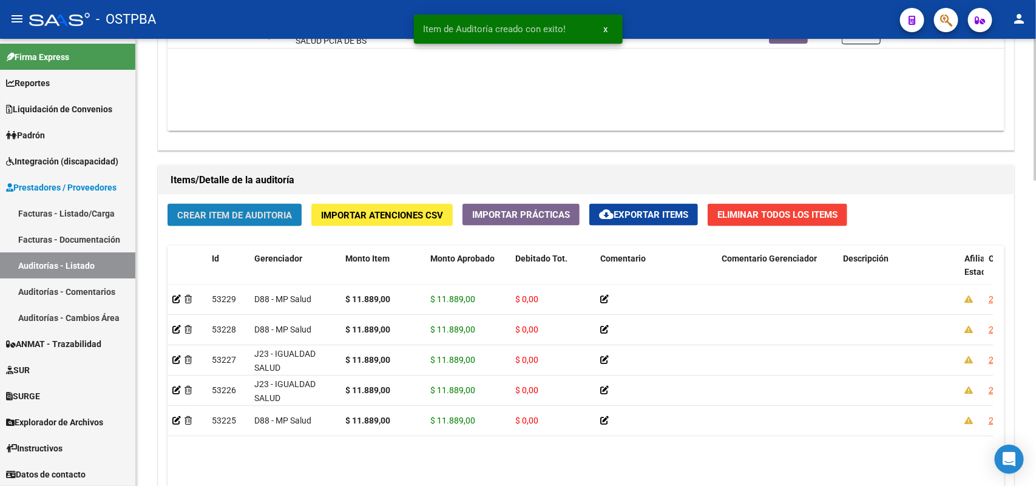
click at [226, 212] on span "Crear Item de Auditoria" at bounding box center [234, 215] width 115 height 11
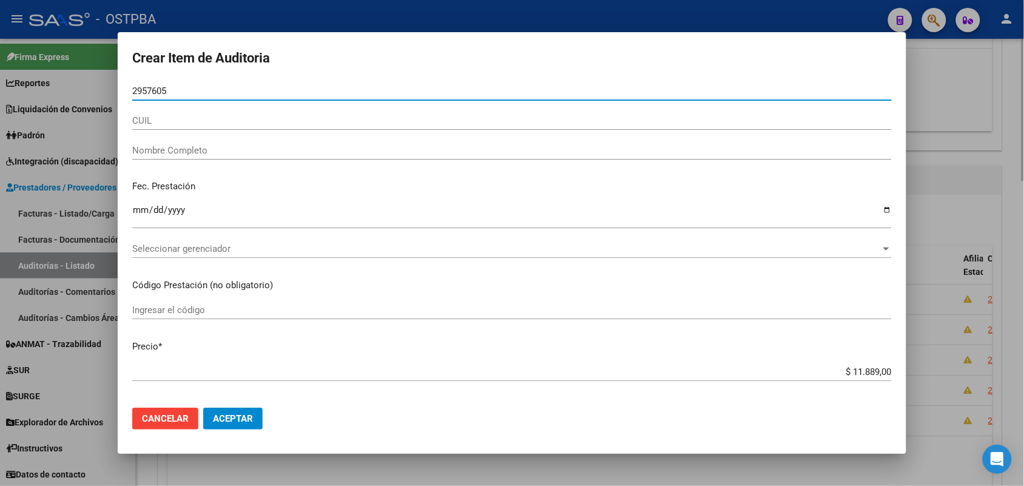
type input "29576056"
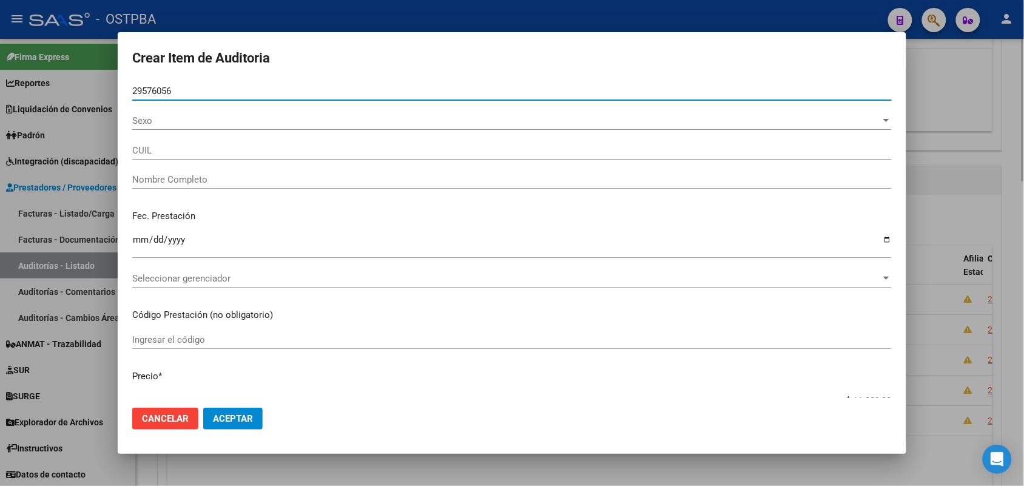
type input "20295760568"
type input "RODRIGUEZ GABRIEL"
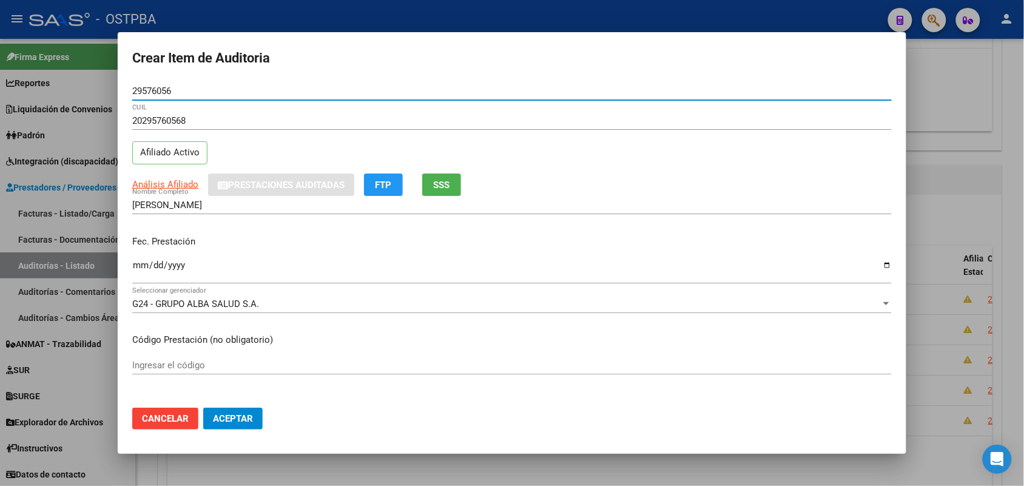
type input "29576056"
click at [140, 270] on input "Ingresar la fecha" at bounding box center [512, 269] width 760 height 19
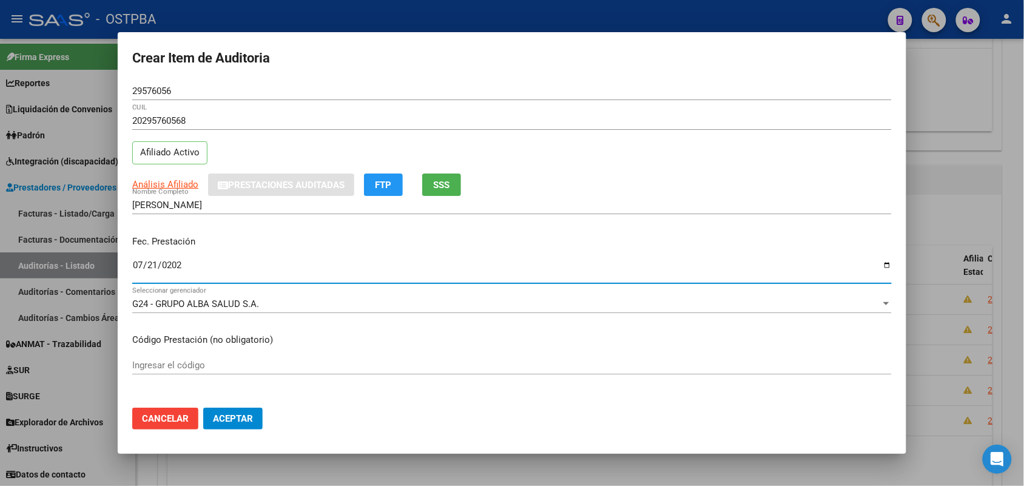
type input "2025-07-21"
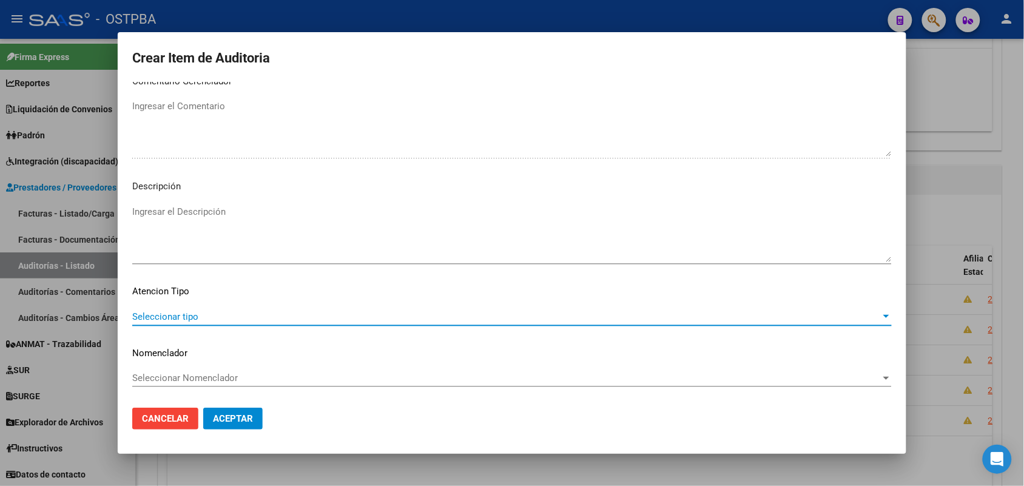
click at [181, 319] on span "Seleccionar tipo" at bounding box center [506, 316] width 749 height 11
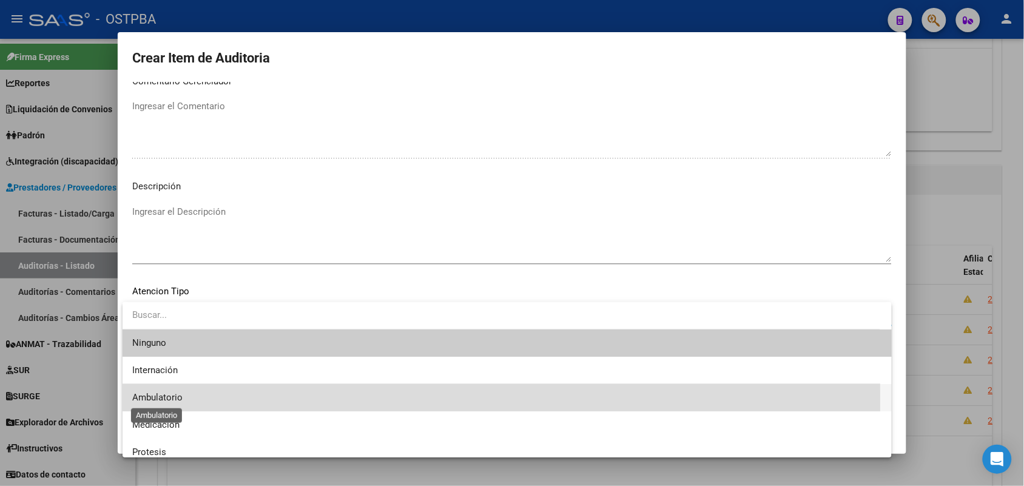
click at [170, 401] on span "Ambulatorio" at bounding box center [157, 397] width 50 height 11
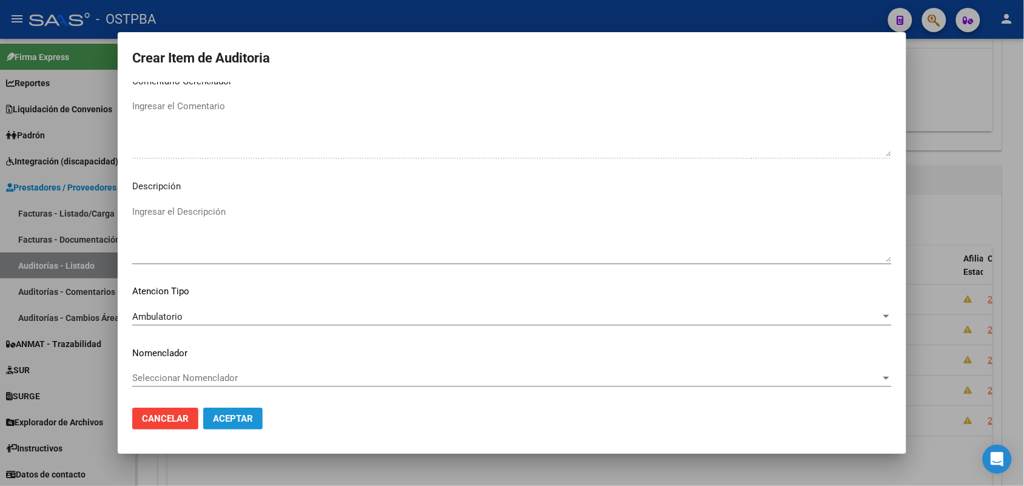
click at [240, 416] on span "Aceptar" at bounding box center [233, 418] width 40 height 11
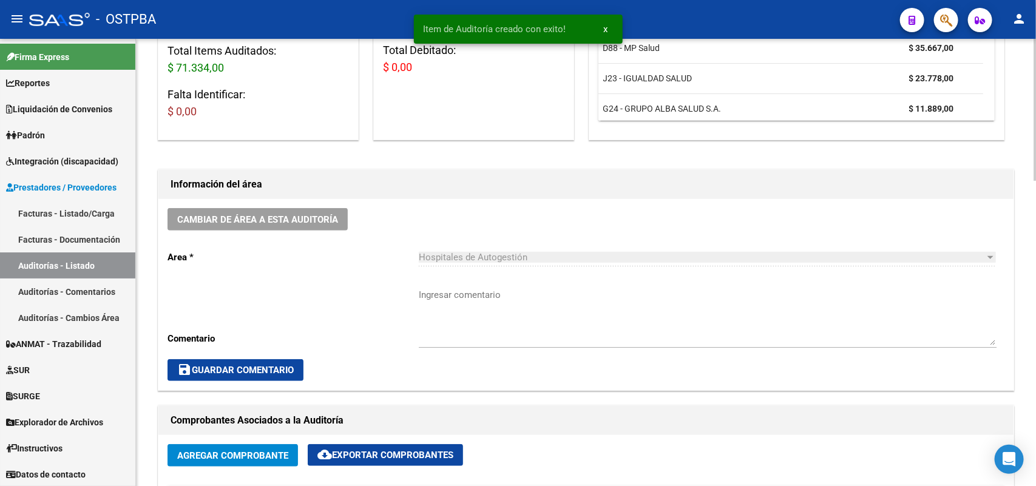
scroll to position [0, 0]
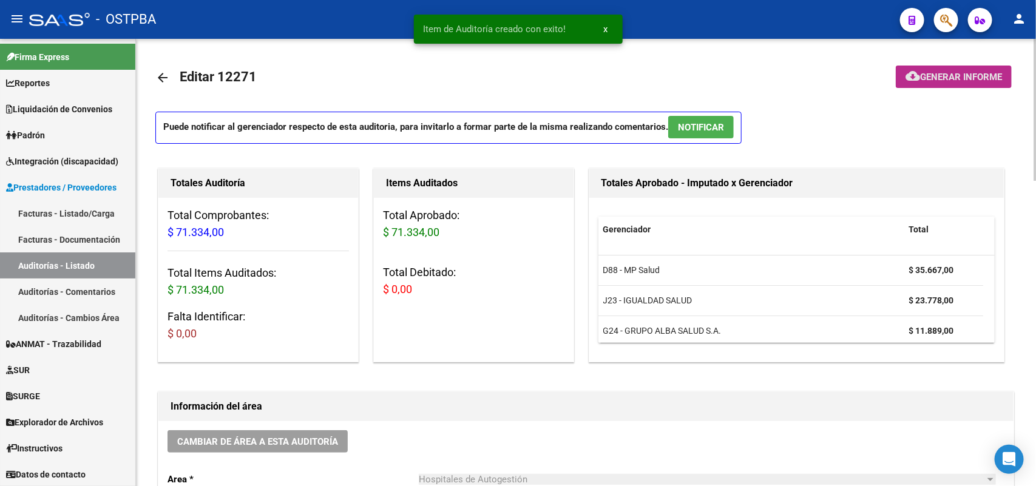
click at [963, 77] on span "Generar informe" at bounding box center [961, 77] width 82 height 11
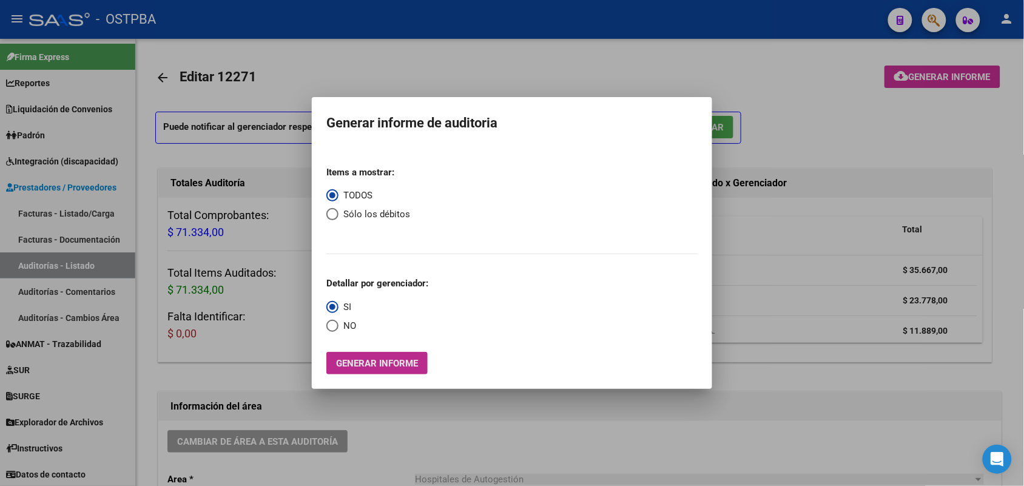
click at [393, 359] on span "Generar informe" at bounding box center [377, 363] width 82 height 11
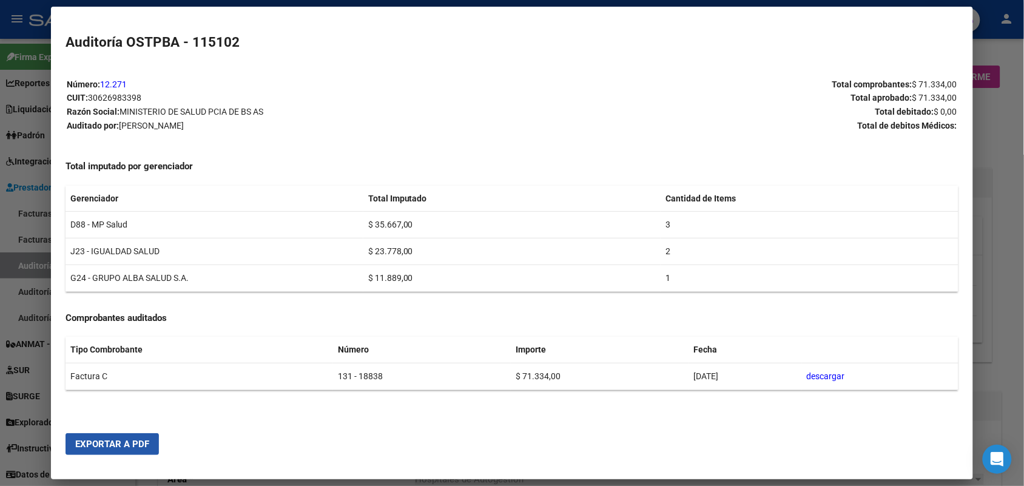
click at [101, 446] on span "Exportar a PDF" at bounding box center [112, 444] width 74 height 11
click at [992, 182] on div at bounding box center [512, 243] width 1024 height 486
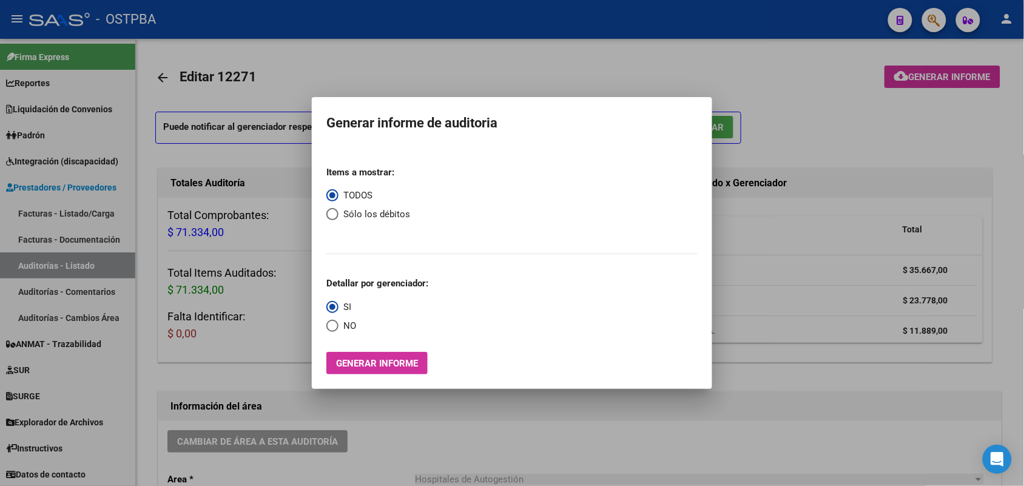
click at [992, 182] on div at bounding box center [512, 243] width 1024 height 486
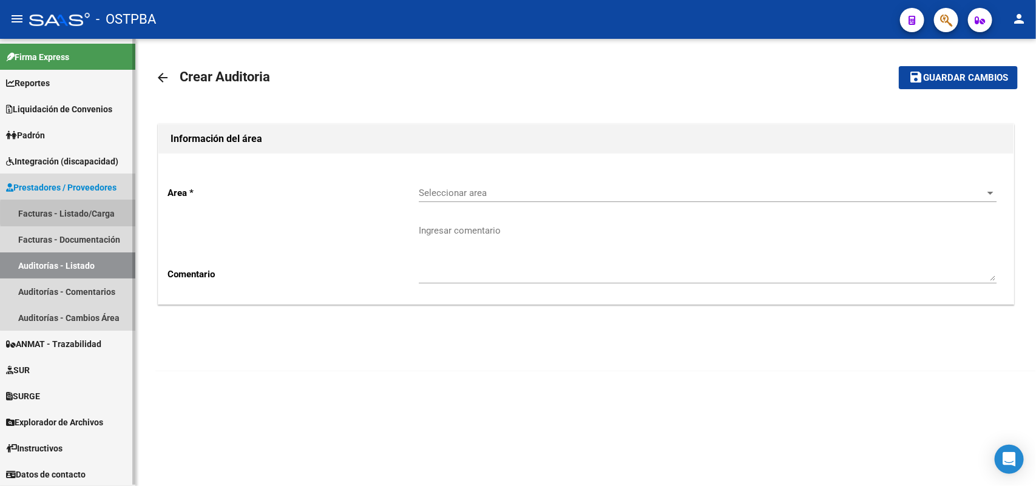
click at [107, 213] on link "Facturas - Listado/Carga" at bounding box center [67, 213] width 135 height 26
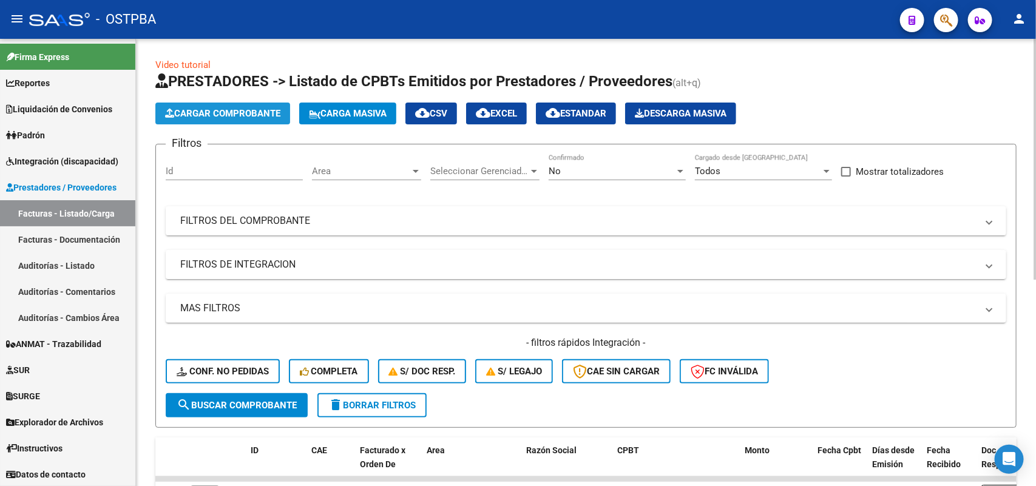
click at [243, 115] on span "Cargar Comprobante" at bounding box center [222, 113] width 115 height 11
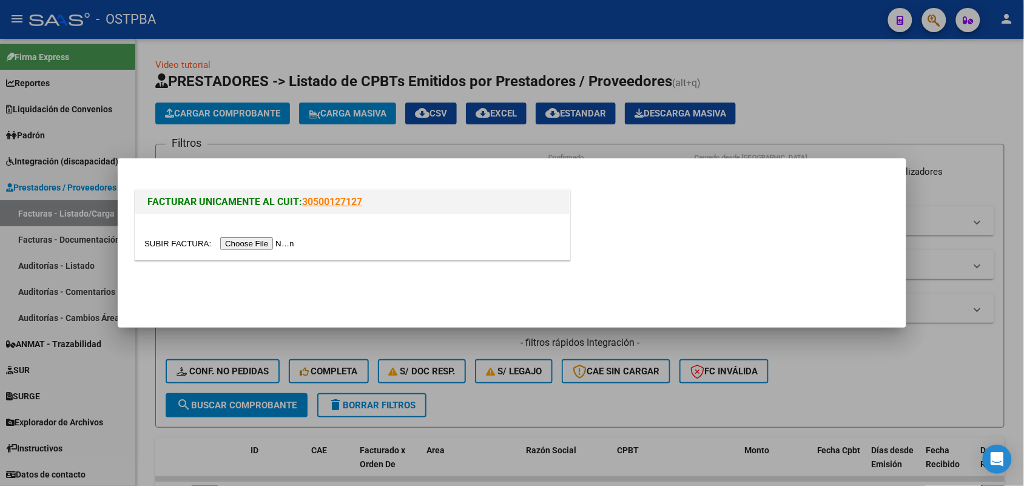
click at [249, 245] on input "file" at bounding box center [221, 243] width 154 height 13
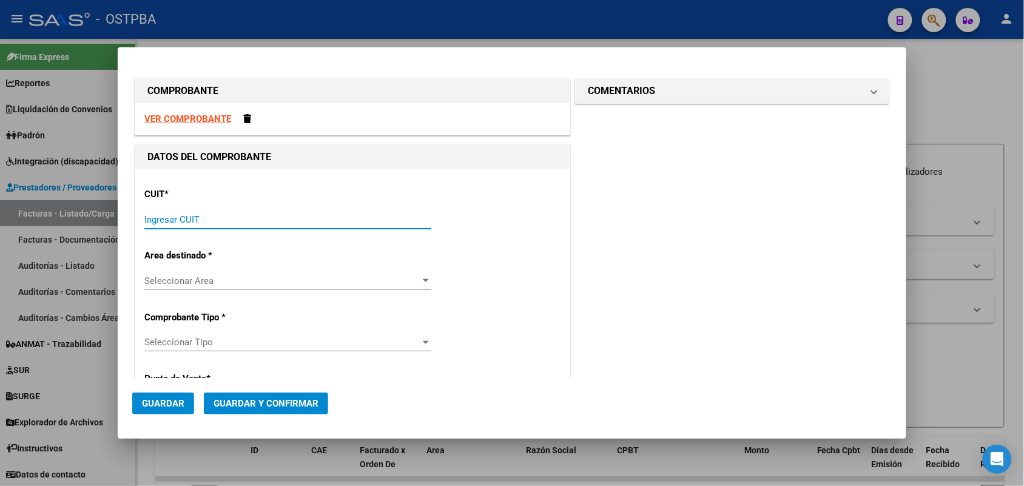
drag, startPoint x: 153, startPoint y: 217, endPoint x: 207, endPoint y: 192, distance: 59.7
click at [157, 214] on input "Ingresar CUIT" at bounding box center [287, 219] width 287 height 11
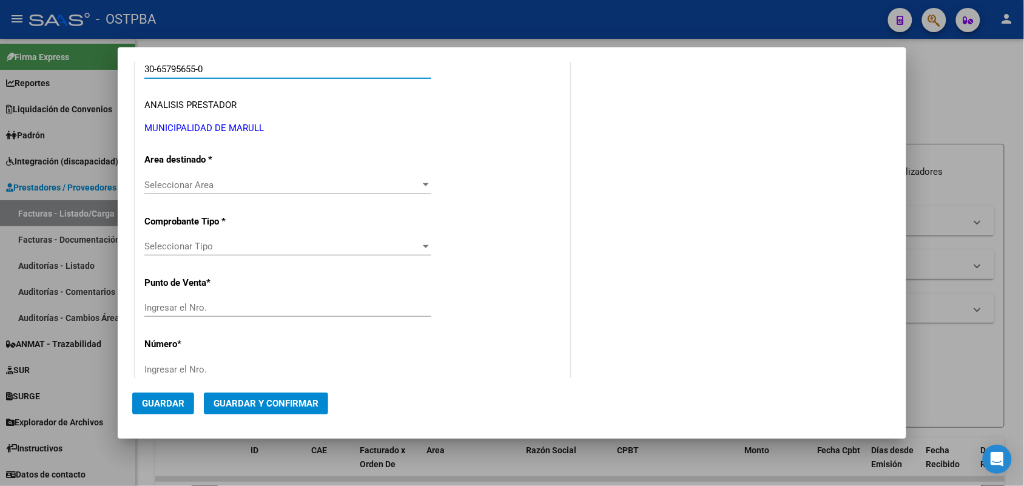
scroll to position [152, 0]
type input "30-65795655-0"
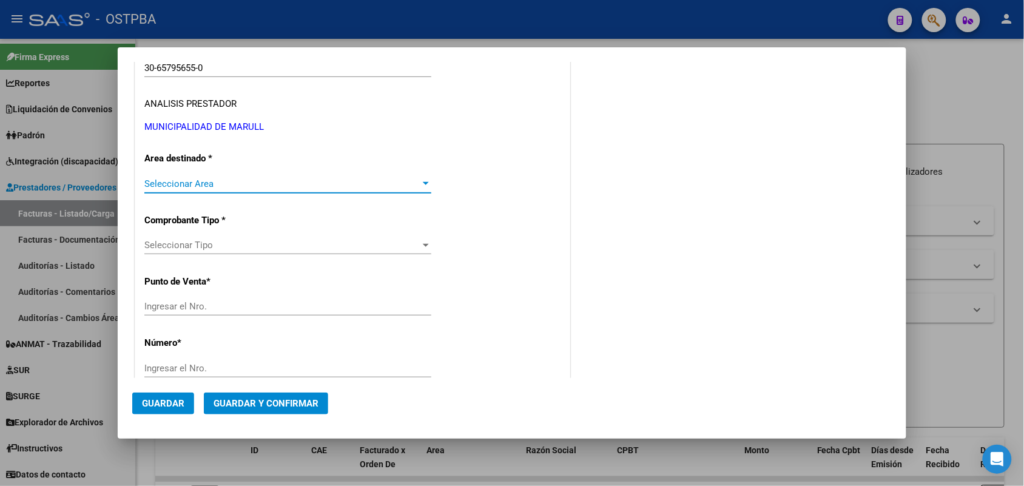
click at [422, 180] on div at bounding box center [425, 184] width 11 height 10
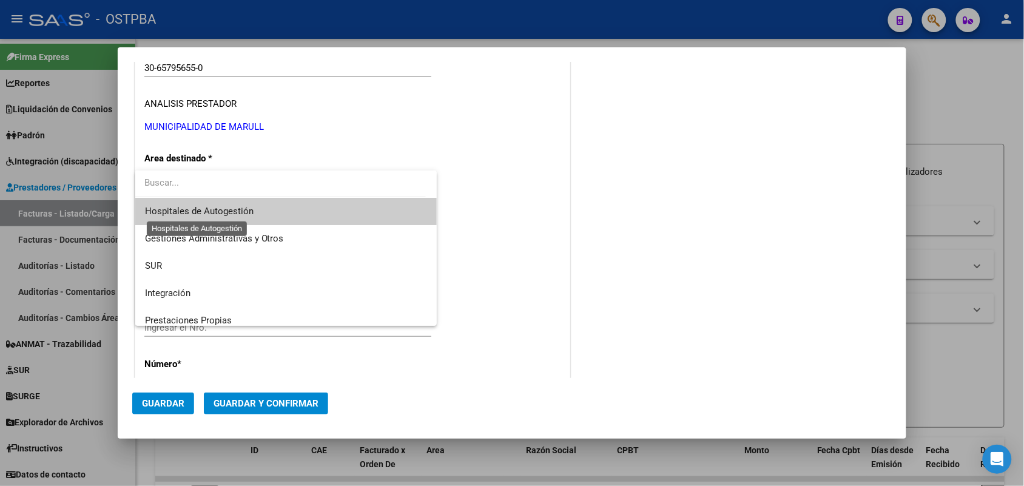
click at [250, 209] on span "Hospitales de Autogestión" at bounding box center [199, 211] width 109 height 11
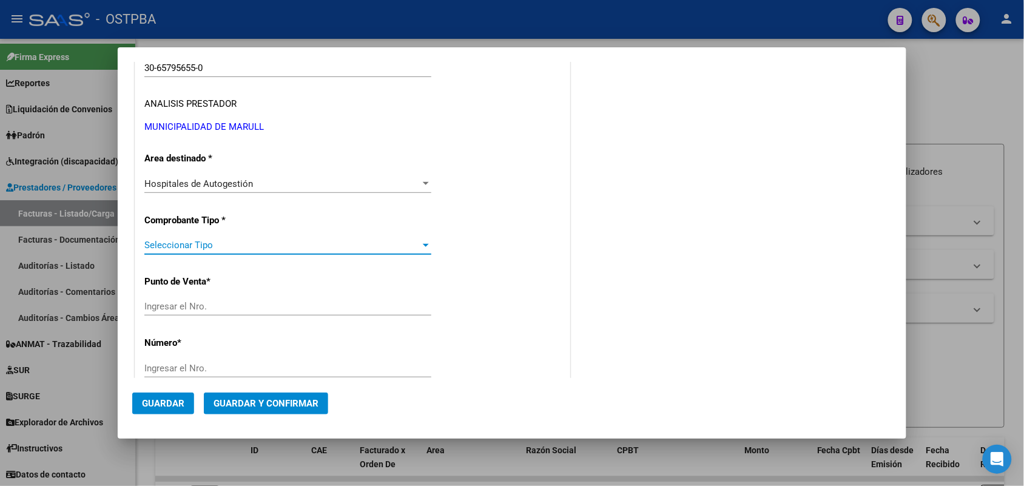
click at [423, 246] on div at bounding box center [426, 245] width 6 height 3
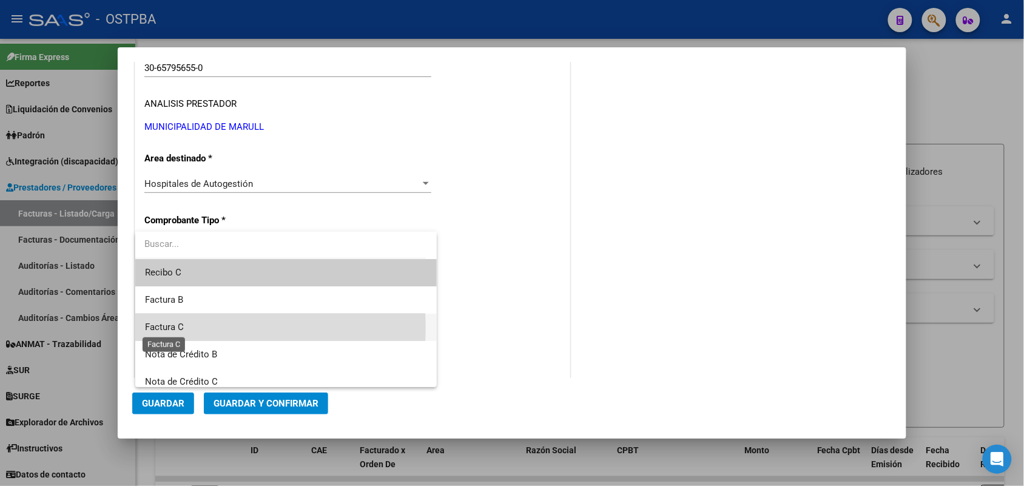
click at [180, 328] on span "Factura C" at bounding box center [164, 327] width 39 height 11
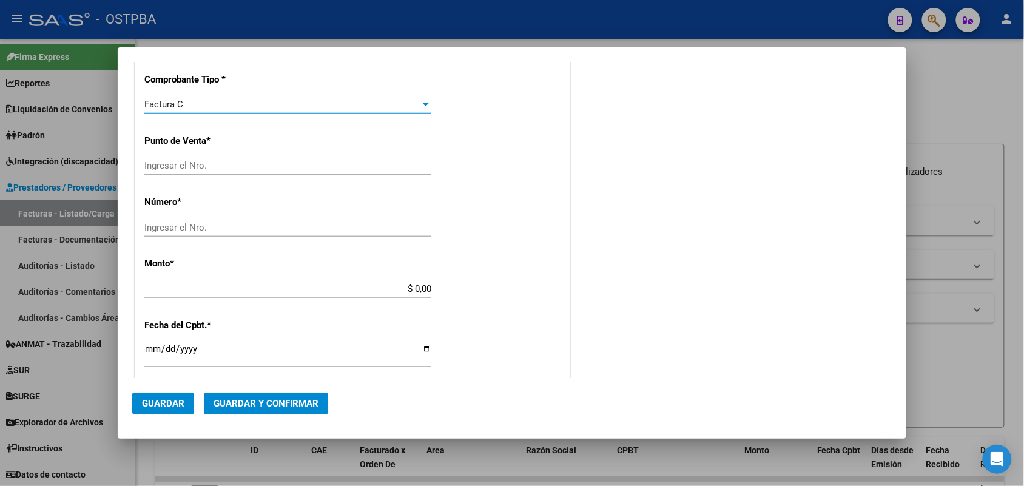
scroll to position [303, 0]
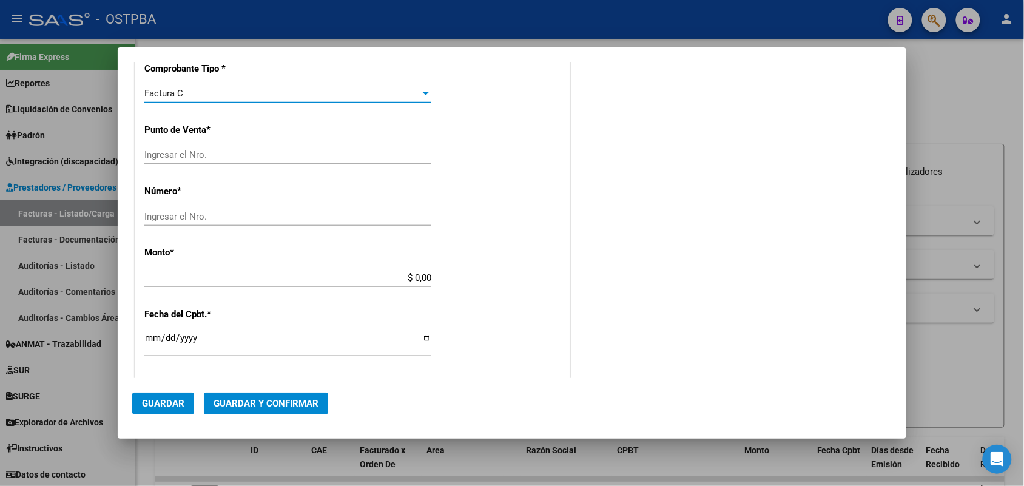
click at [162, 150] on input "Ingresar el Nro." at bounding box center [287, 154] width 287 height 11
type input "4"
drag, startPoint x: 155, startPoint y: 214, endPoint x: 322, endPoint y: 195, distance: 167.3
click at [158, 214] on input "Ingresar el Nro." at bounding box center [287, 216] width 287 height 11
type input "89"
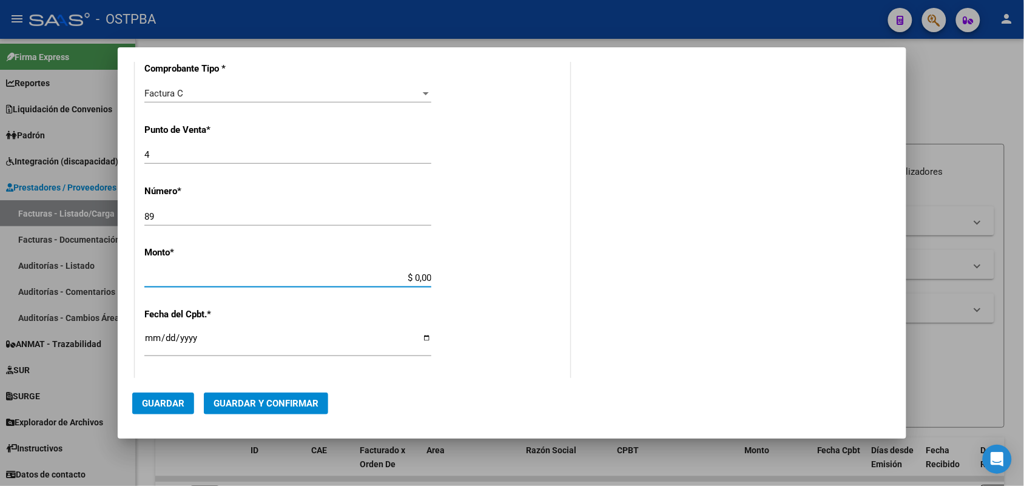
drag, startPoint x: 393, startPoint y: 278, endPoint x: 460, endPoint y: 275, distance: 66.8
click at [460, 275] on div "CUIT * 30-65795655-0 Ingresar CUIT ANALISIS PRESTADOR MUNICIPALIDAD DE MARULL A…" at bounding box center [352, 296] width 434 height 860
type input "$ 12.415,00"
click at [147, 342] on input "Ingresar la fecha" at bounding box center [287, 342] width 287 height 19
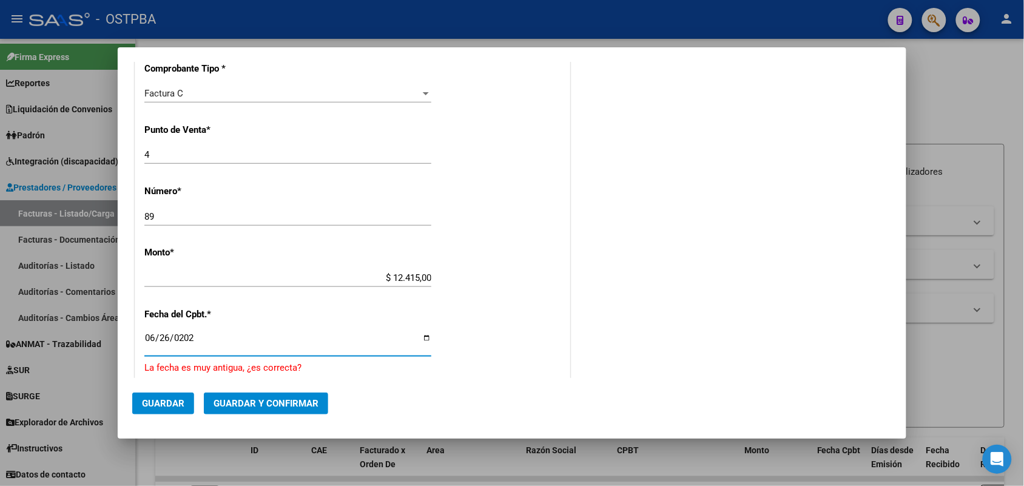
type input "2025-06-26"
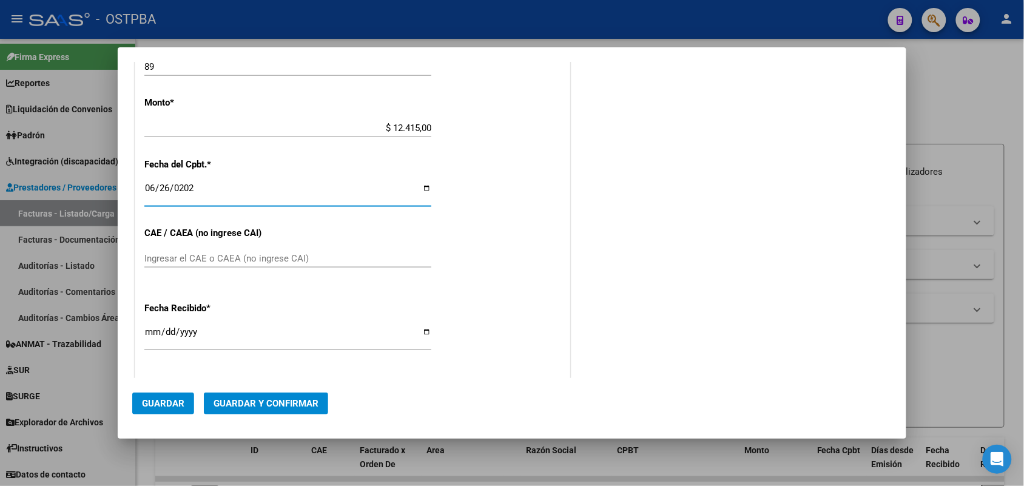
scroll to position [455, 0]
click at [153, 253] on input "Ingresar el CAE o CAEA (no ingrese CAI)" at bounding box center [287, 256] width 287 height 11
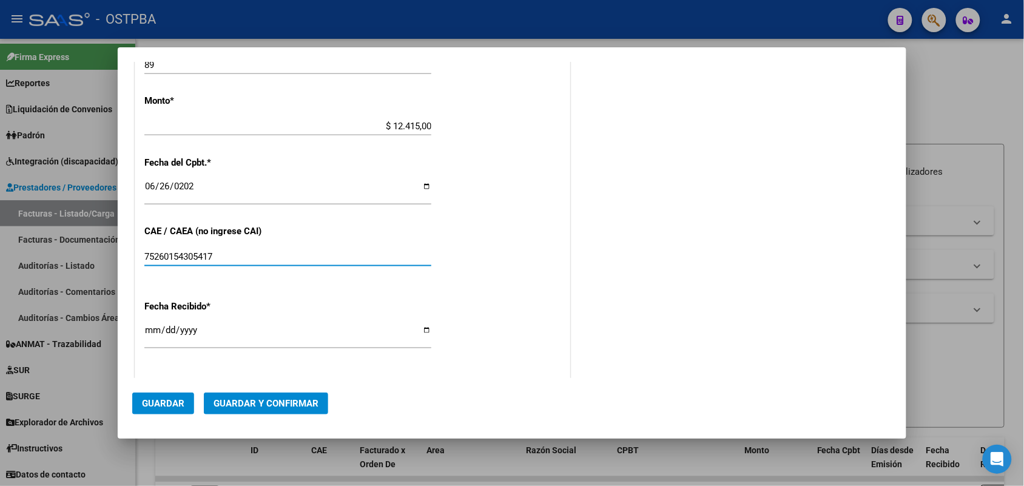
type input "75260154305417"
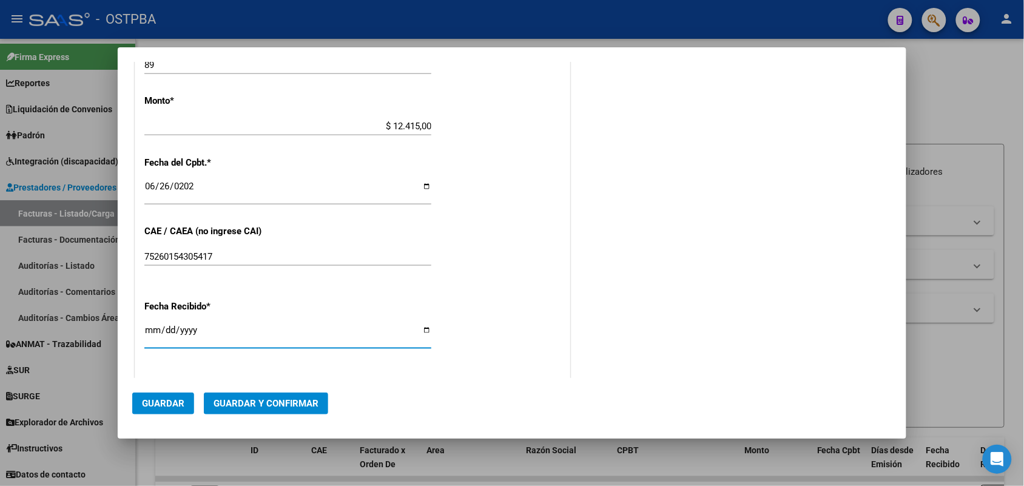
click at [153, 334] on input "[DATE]" at bounding box center [287, 334] width 287 height 19
type input "[DATE]"
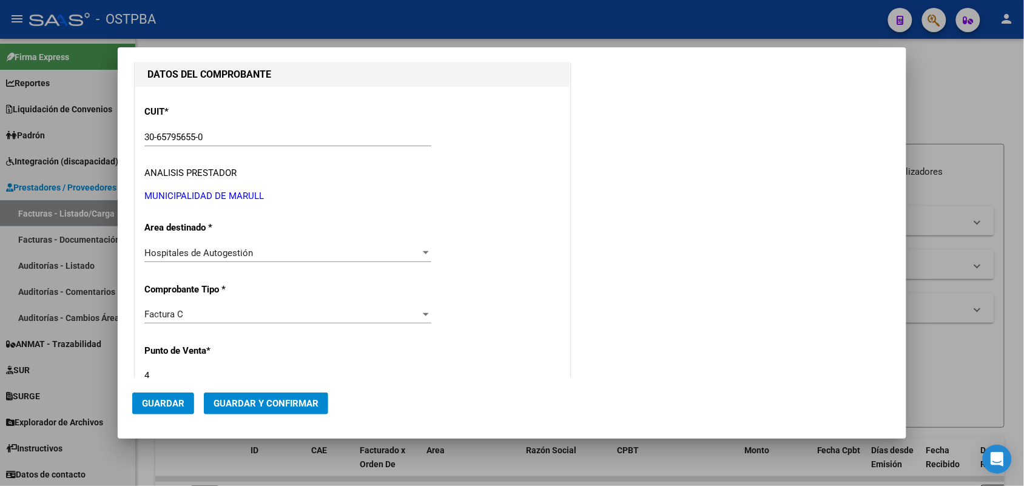
scroll to position [0, 0]
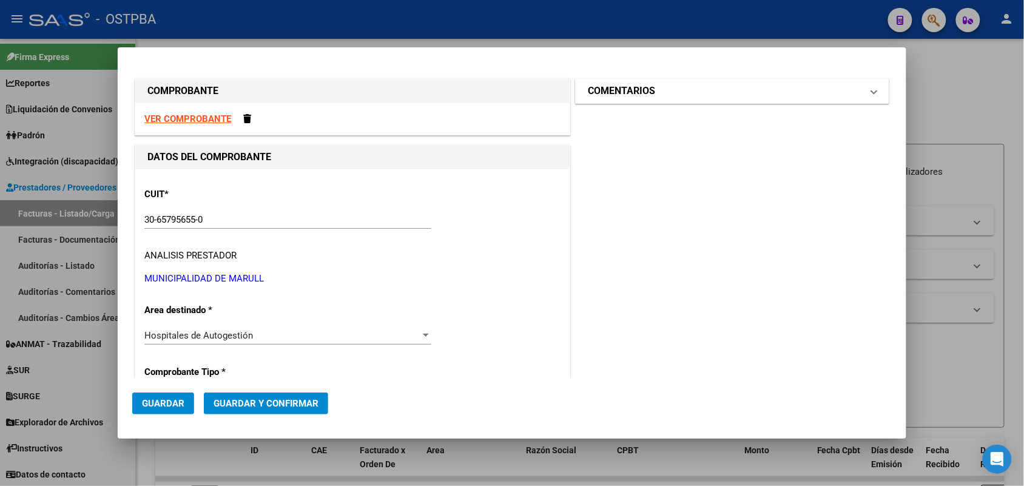
click at [866, 93] on mat-expansion-panel-header "COMENTARIOS" at bounding box center [732, 91] width 313 height 24
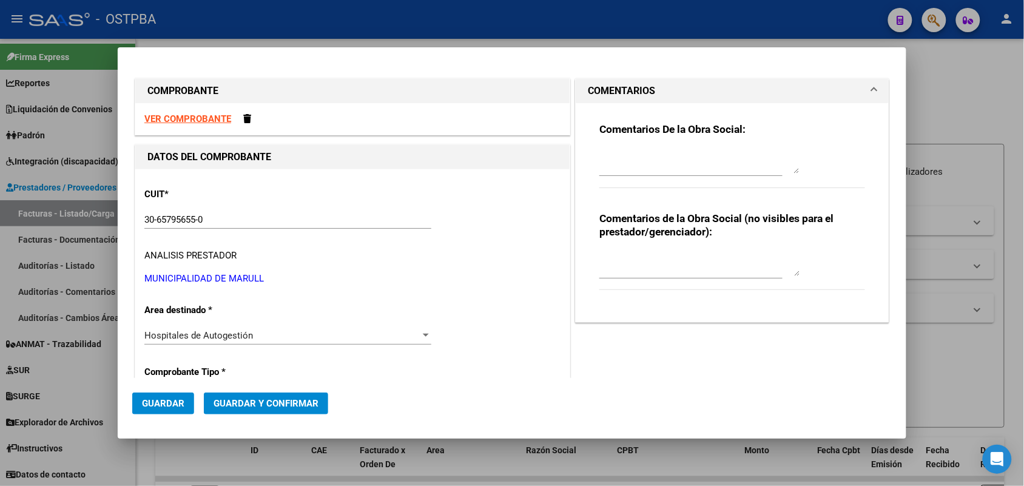
click at [599, 166] on textarea at bounding box center [699, 161] width 200 height 24
type textarea "HR 126362"
click at [170, 404] on span "Guardar" at bounding box center [163, 403] width 42 height 11
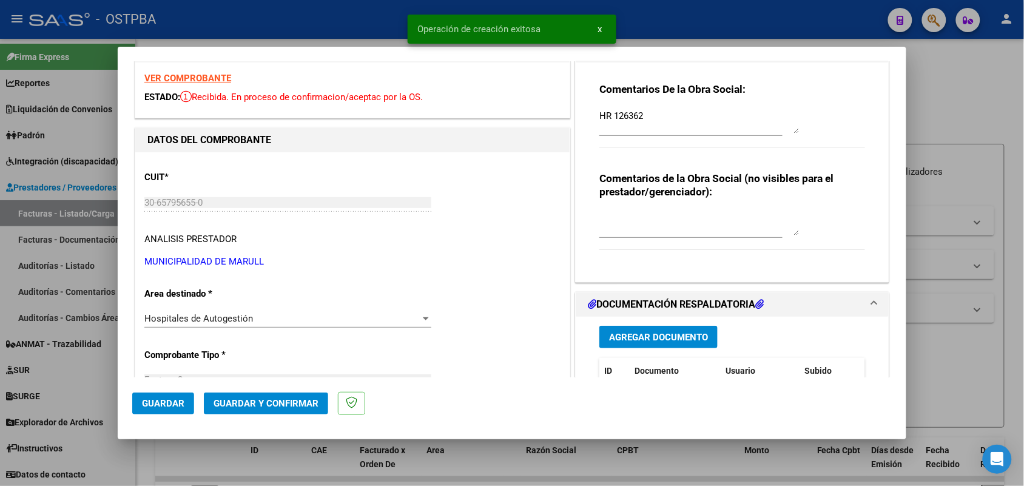
scroll to position [152, 0]
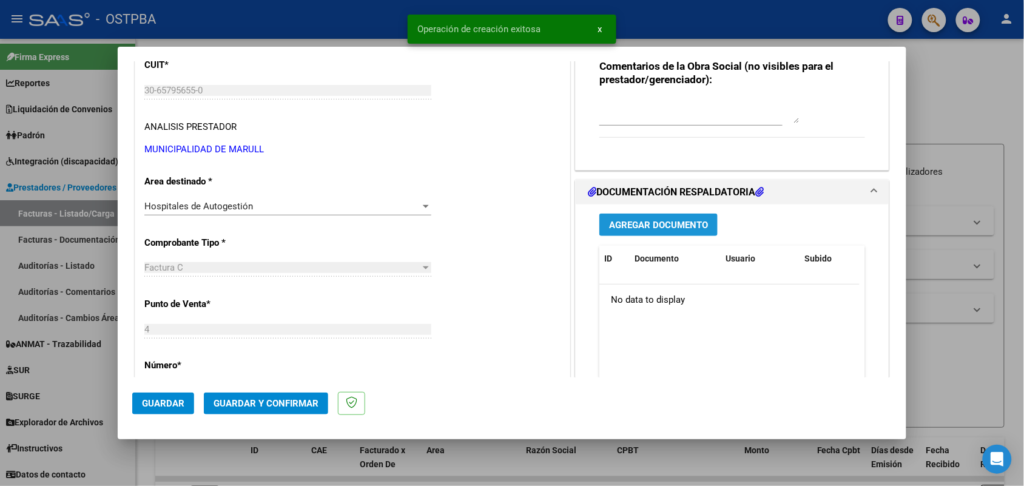
click at [646, 225] on span "Agregar Documento" at bounding box center [658, 225] width 99 height 11
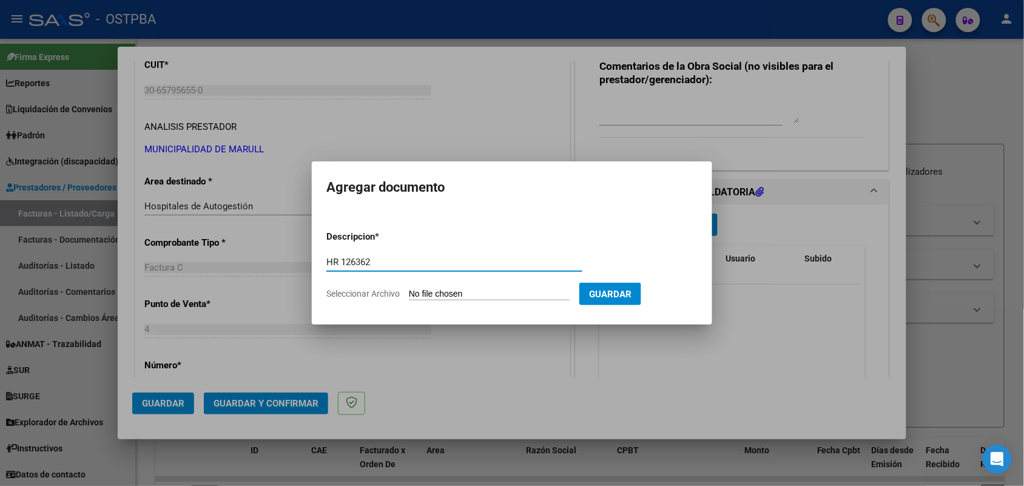
type input "HR 126362"
click at [419, 296] on input "Seleccionar Archivo" at bounding box center [489, 295] width 161 height 12
type input "C:\fakepath\HR 126362.pdf"
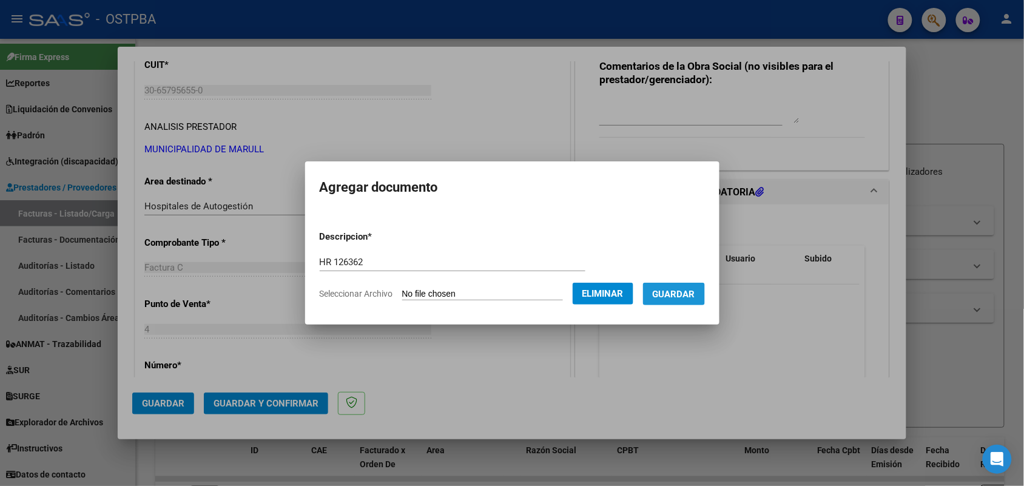
click at [695, 293] on span "Guardar" at bounding box center [674, 294] width 42 height 11
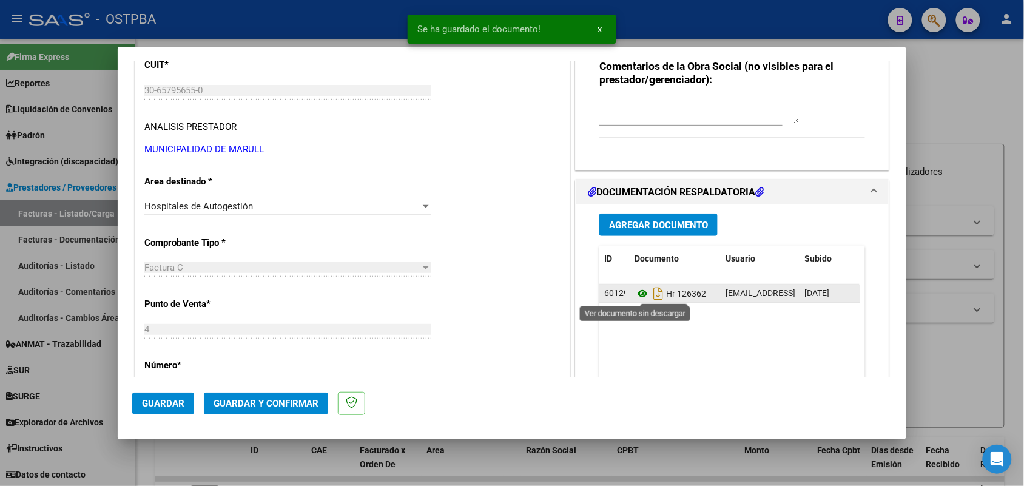
click at [638, 293] on icon at bounding box center [643, 293] width 16 height 15
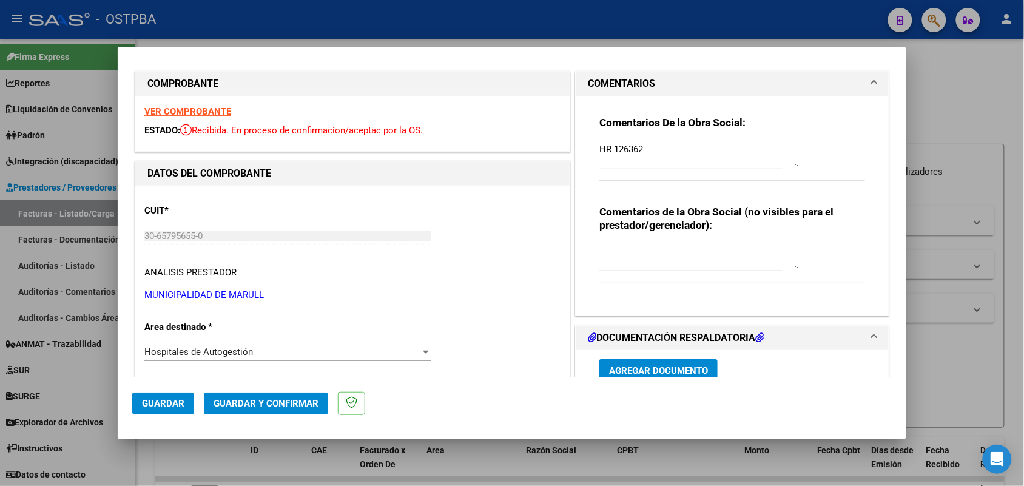
scroll to position [0, 0]
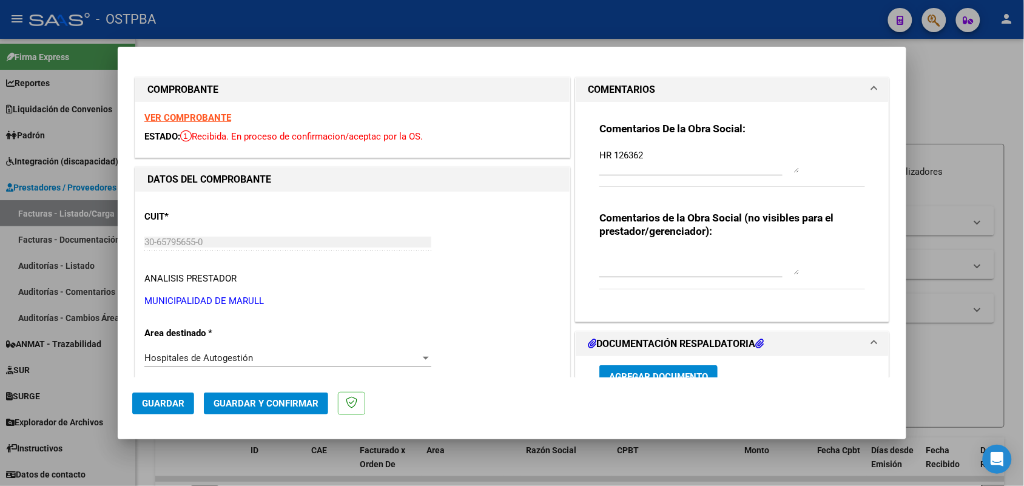
click at [209, 120] on strong "VER COMPROBANTE" at bounding box center [187, 117] width 87 height 11
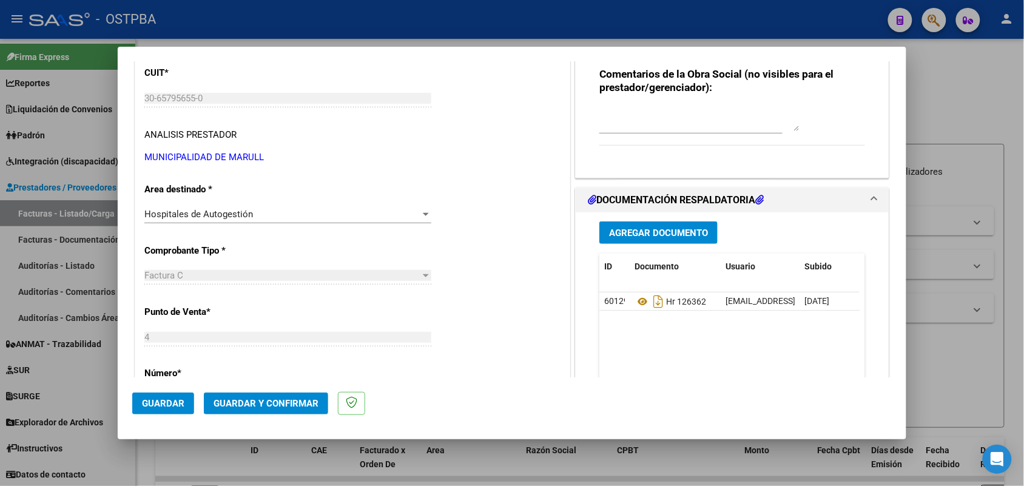
scroll to position [228, 0]
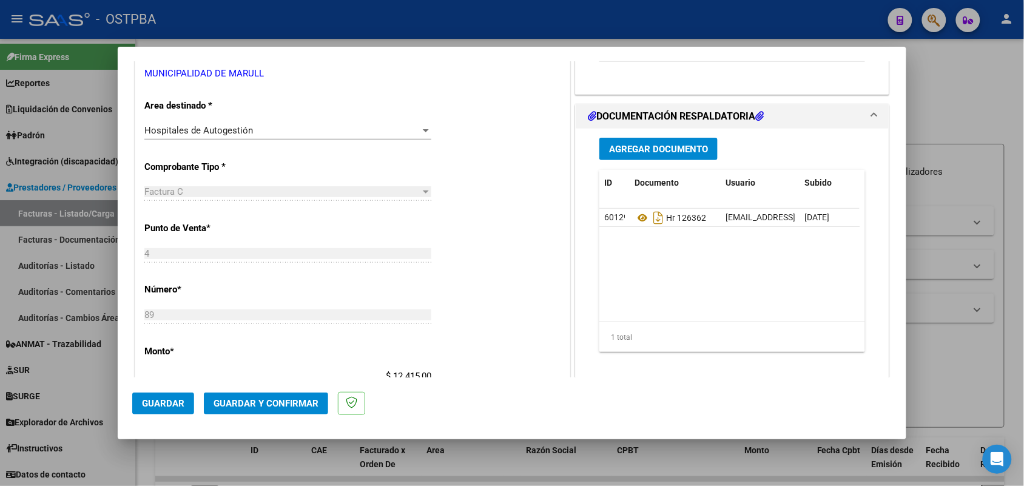
click at [654, 150] on span "Agregar Documento" at bounding box center [658, 149] width 99 height 11
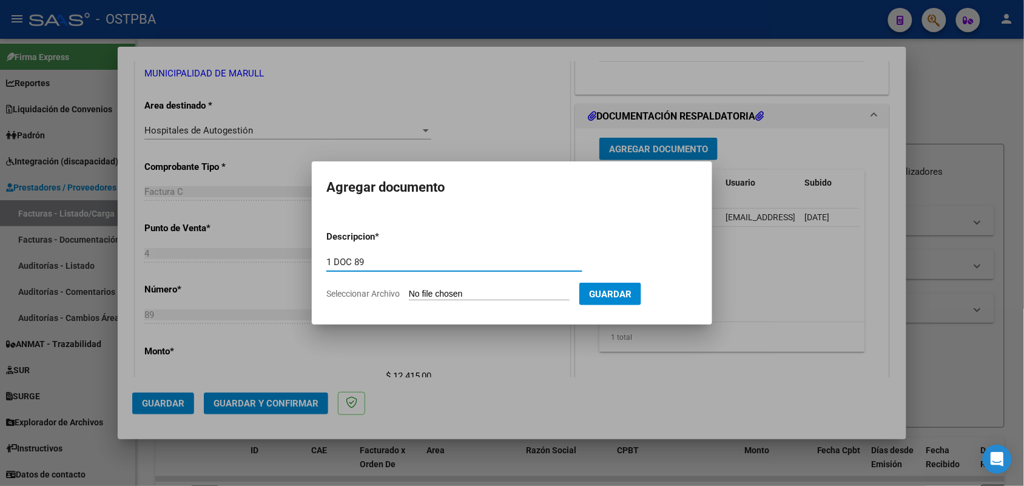
type input "1 DOC 89"
click at [416, 296] on input "Seleccionar Archivo" at bounding box center [489, 295] width 161 height 12
type input "C:\fakepath\1 DOC 89.pdf"
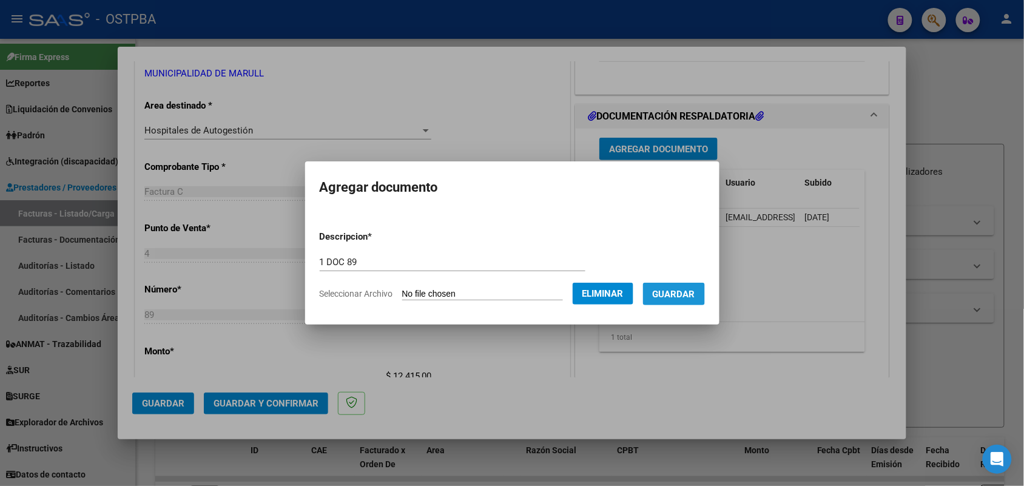
click at [690, 290] on span "Guardar" at bounding box center [674, 294] width 42 height 11
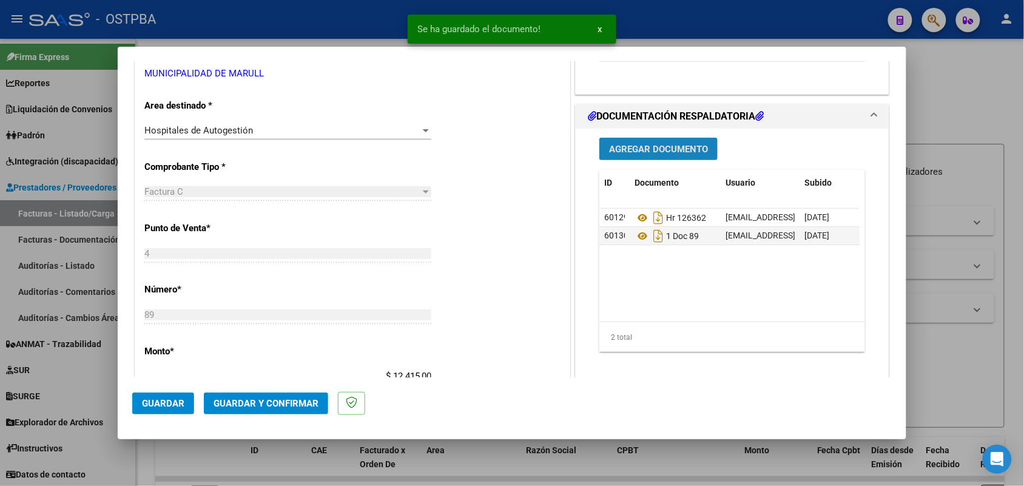
click at [674, 146] on span "Agregar Documento" at bounding box center [658, 149] width 99 height 11
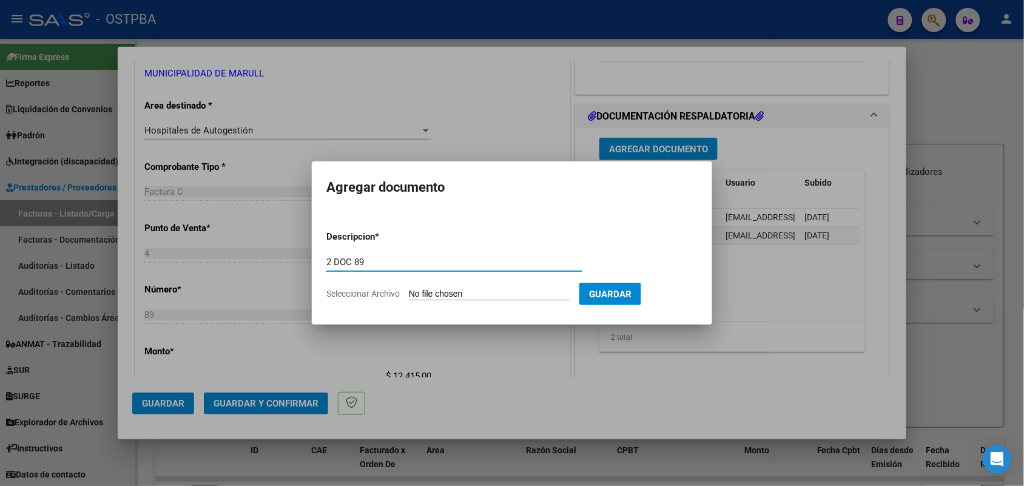
type input "2 DOC 89"
click at [413, 292] on input "Seleccionar Archivo" at bounding box center [489, 295] width 161 height 12
type input "C:\fakepath\2 DOC 89.pdf"
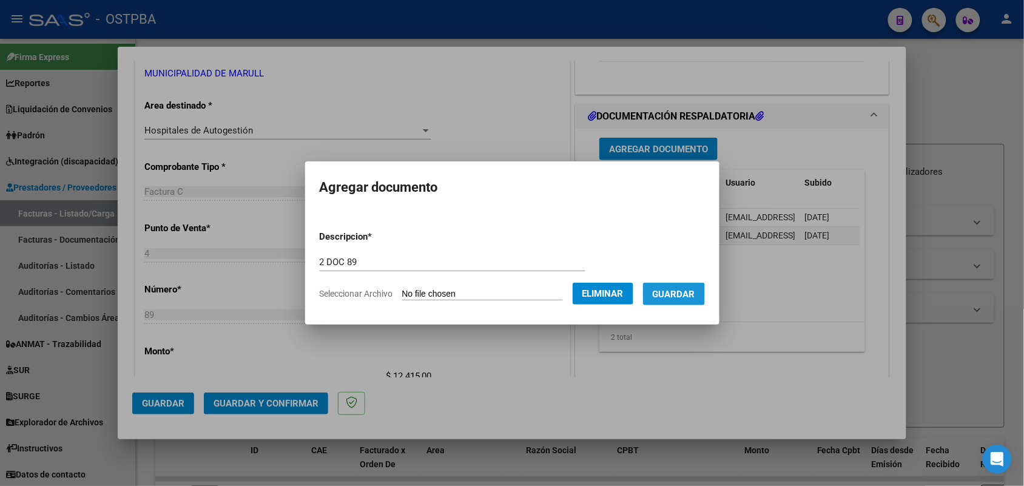
click at [687, 295] on span "Guardar" at bounding box center [674, 294] width 42 height 11
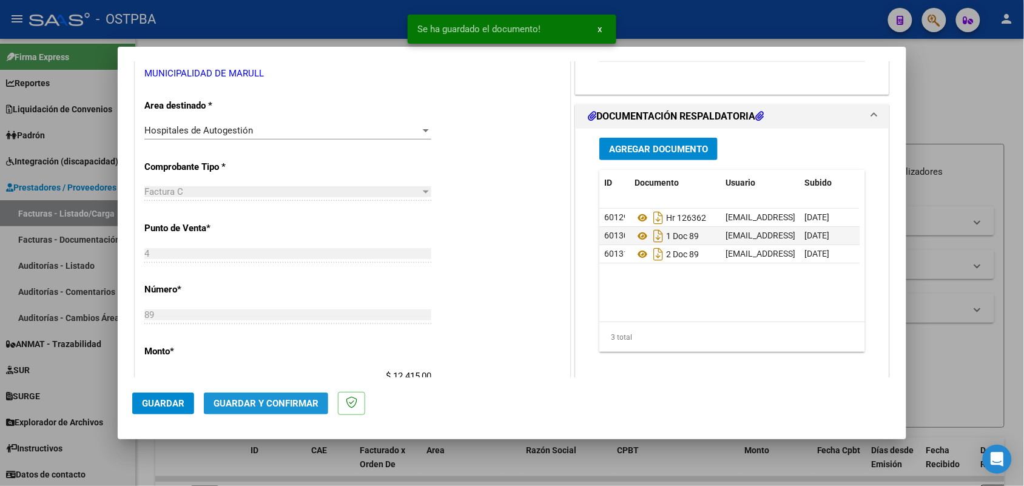
click at [268, 402] on span "Guardar y Confirmar" at bounding box center [266, 403] width 105 height 11
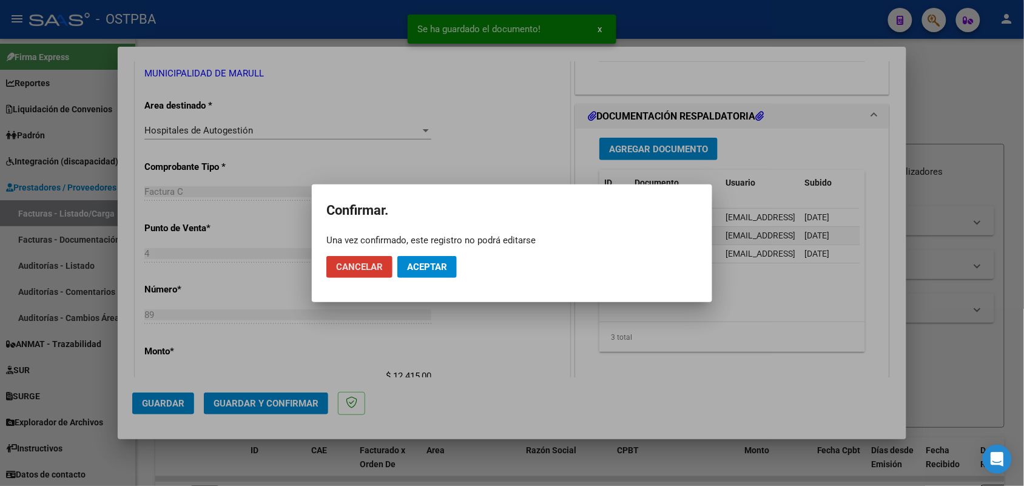
click at [440, 264] on span "Aceptar" at bounding box center [427, 267] width 40 height 11
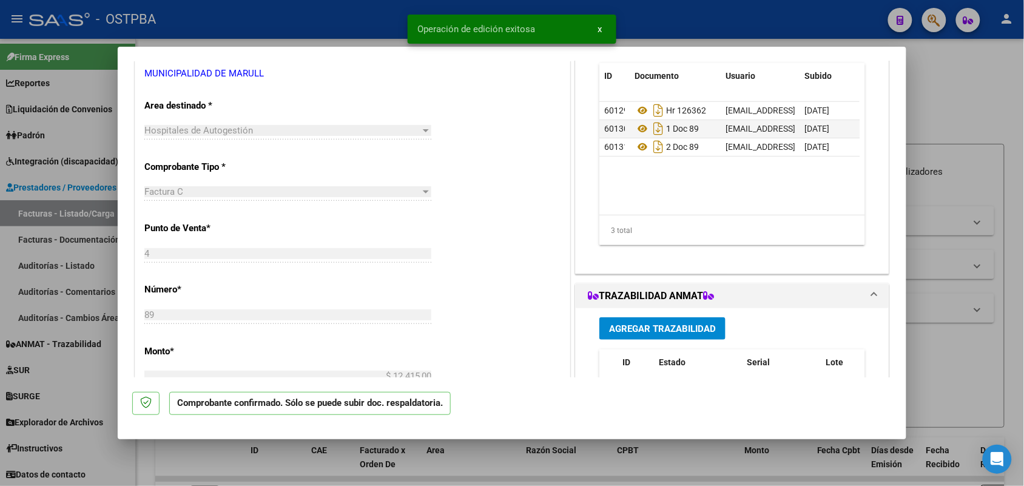
click at [83, 290] on div at bounding box center [512, 243] width 1024 height 486
type input "$ 0,00"
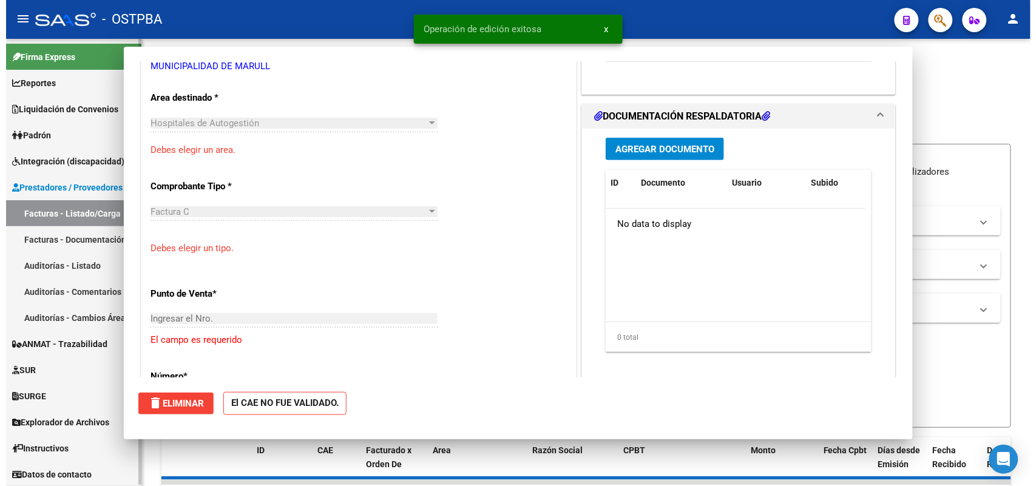
scroll to position [220, 0]
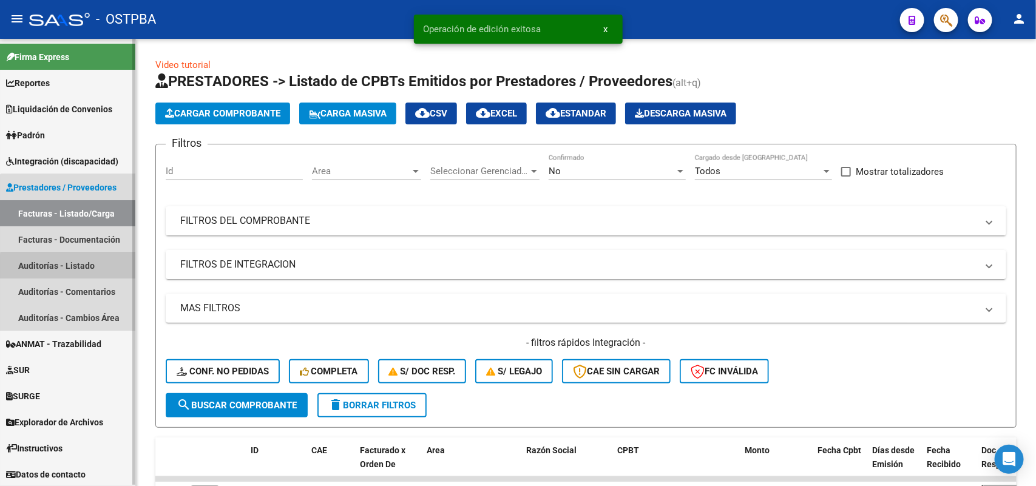
click at [92, 268] on link "Auditorías - Listado" at bounding box center [67, 265] width 135 height 26
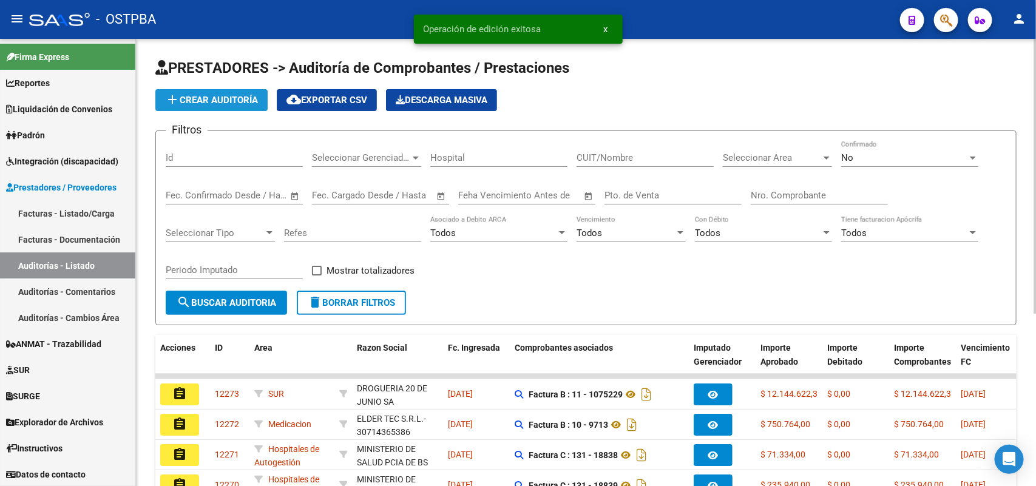
click at [241, 89] on button "add Crear Auditoría" at bounding box center [211, 100] width 112 height 22
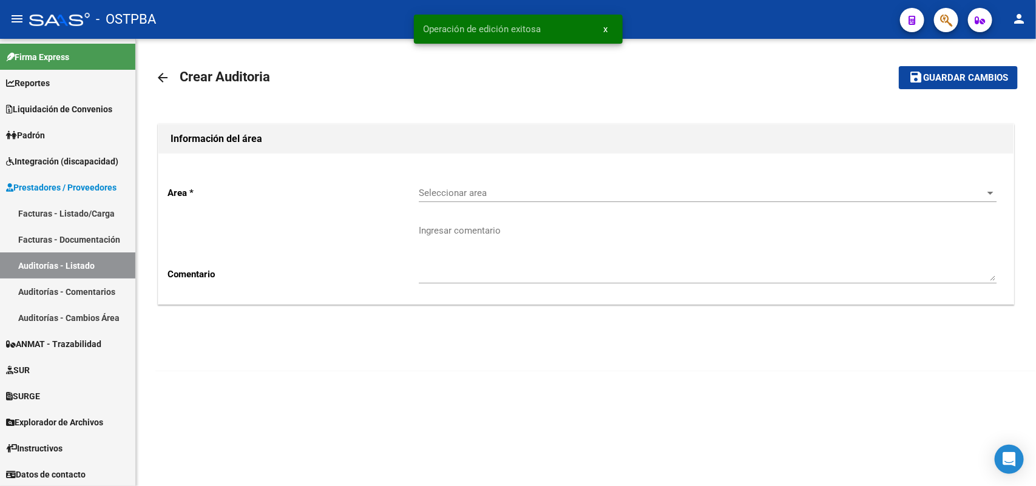
click at [508, 198] on div "Seleccionar area Seleccionar area" at bounding box center [708, 189] width 578 height 26
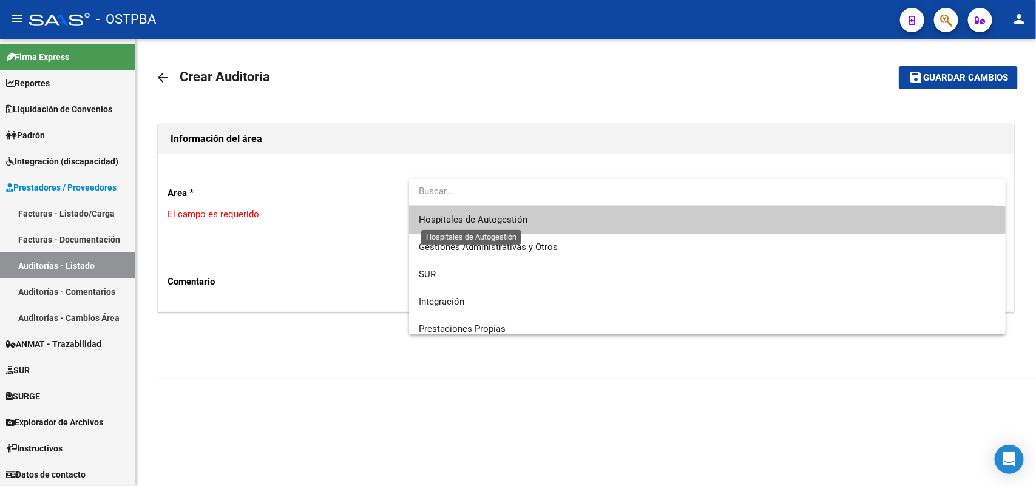
click at [507, 220] on span "Hospitales de Autogestión" at bounding box center [473, 219] width 109 height 11
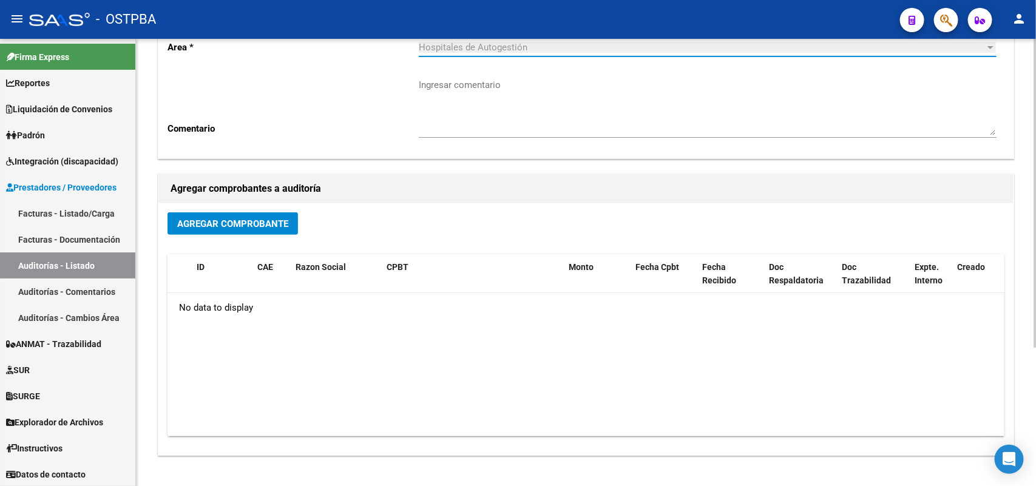
scroll to position [152, 0]
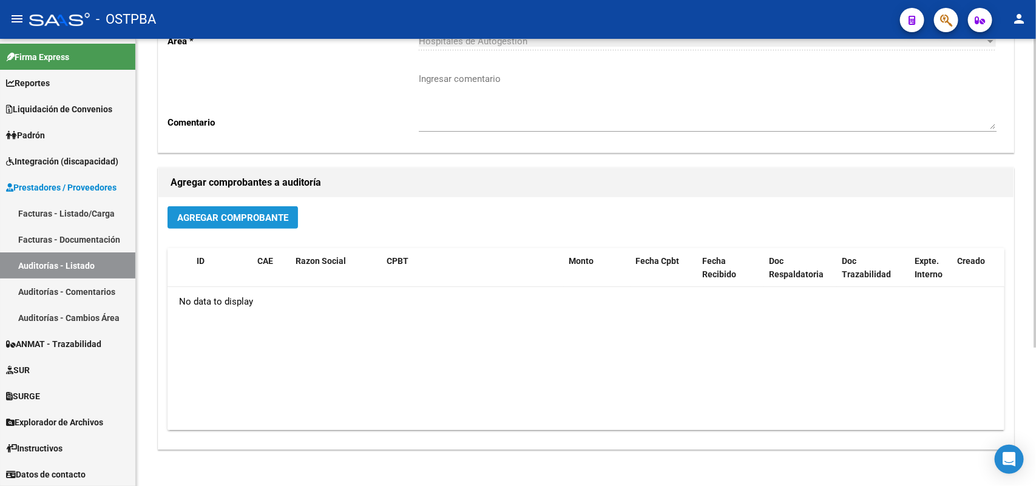
click at [266, 214] on span "Agregar Comprobante" at bounding box center [232, 217] width 111 height 11
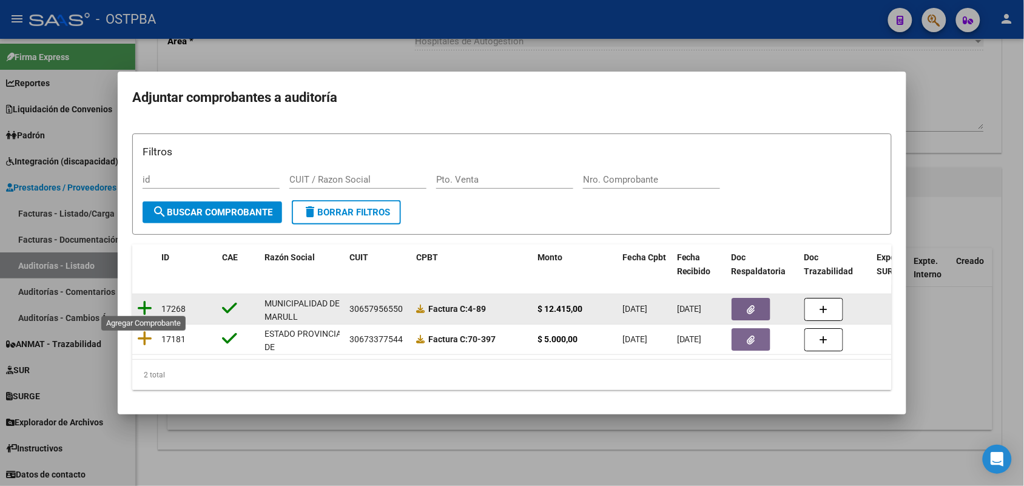
click at [146, 300] on icon at bounding box center [144, 308] width 15 height 17
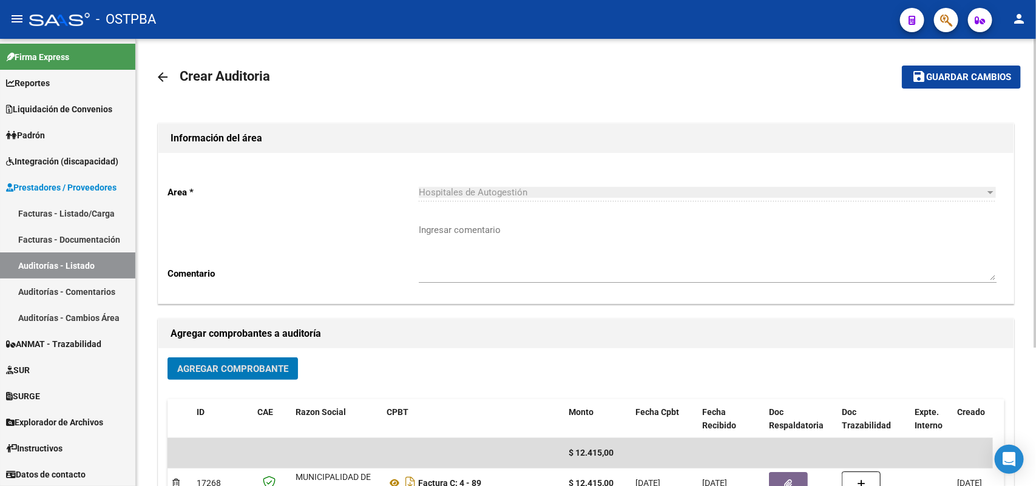
scroll to position [0, 0]
click at [968, 73] on span "Guardar cambios" at bounding box center [968, 78] width 85 height 11
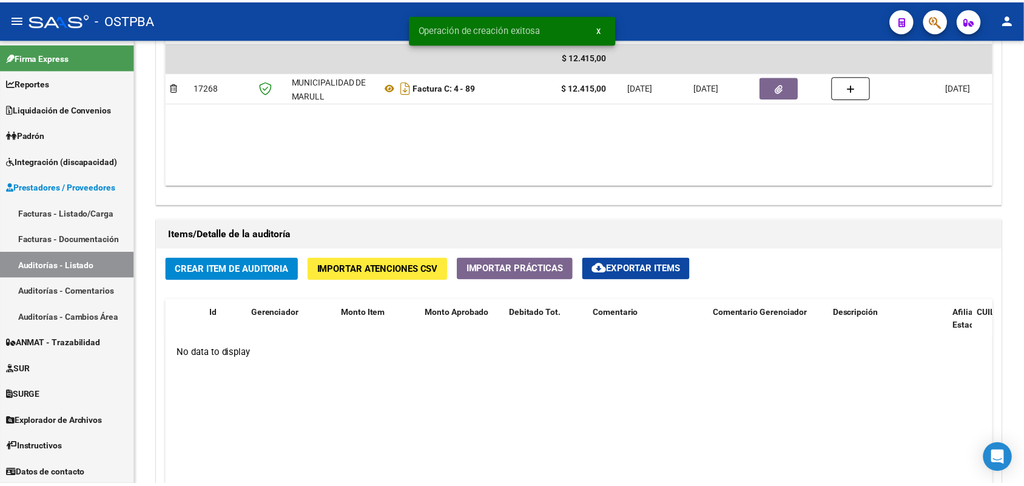
scroll to position [834, 0]
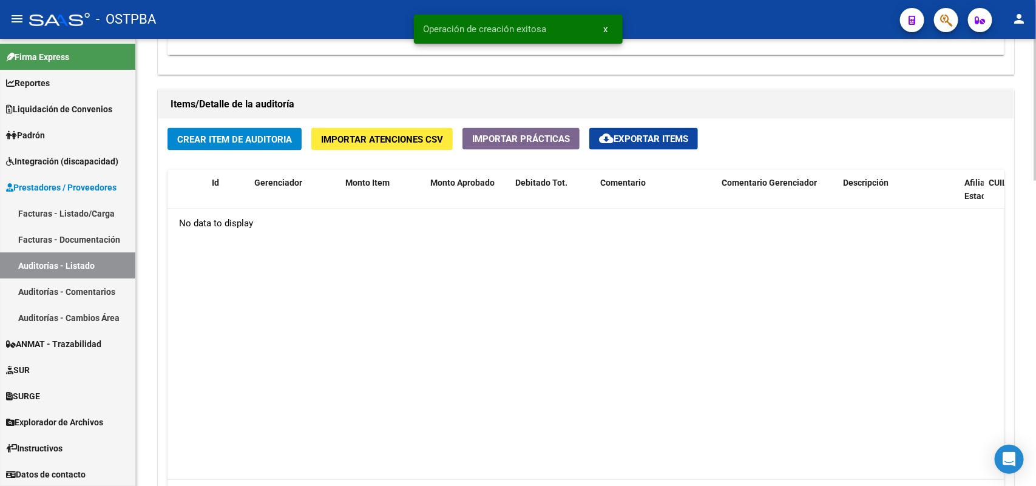
click at [238, 134] on span "Crear Item de Auditoria" at bounding box center [234, 139] width 115 height 11
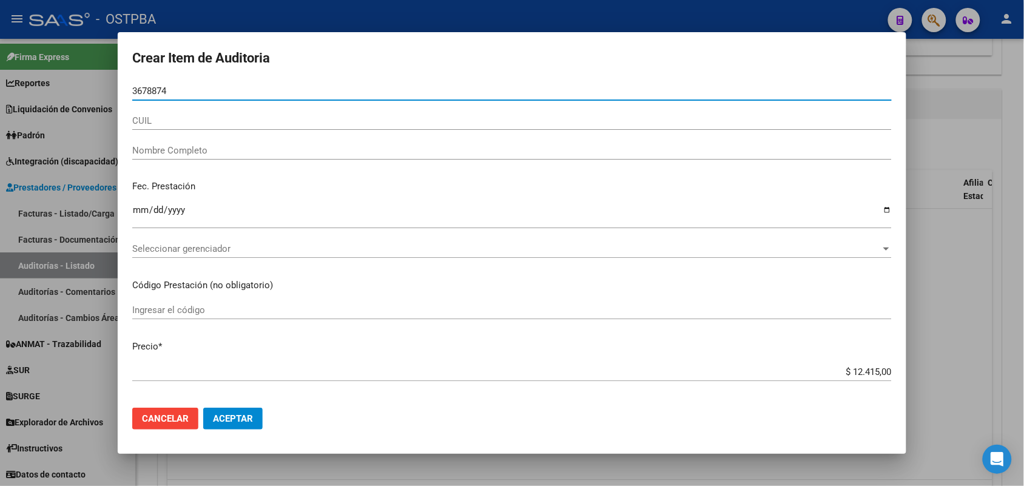
type input "36788745"
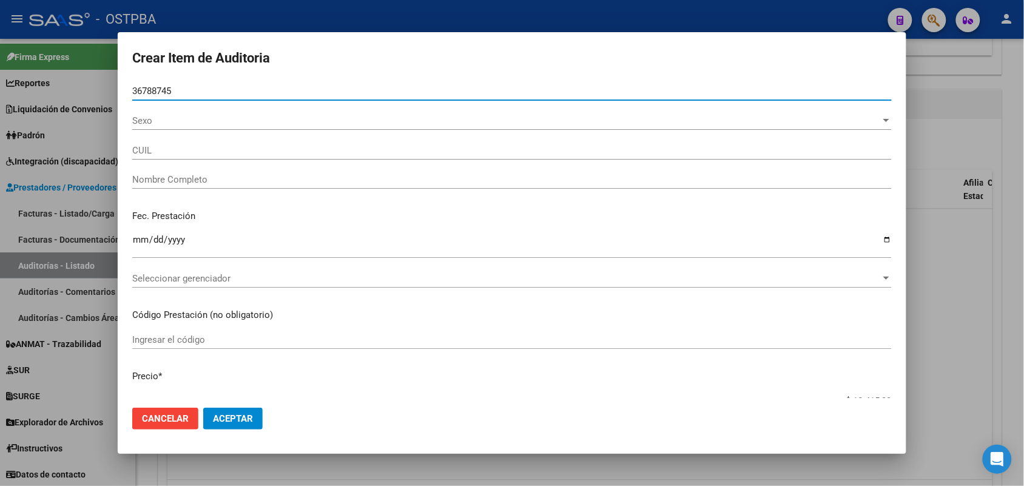
type input "27367887457"
type input "ROBLEDO MAIDA LEONOR"
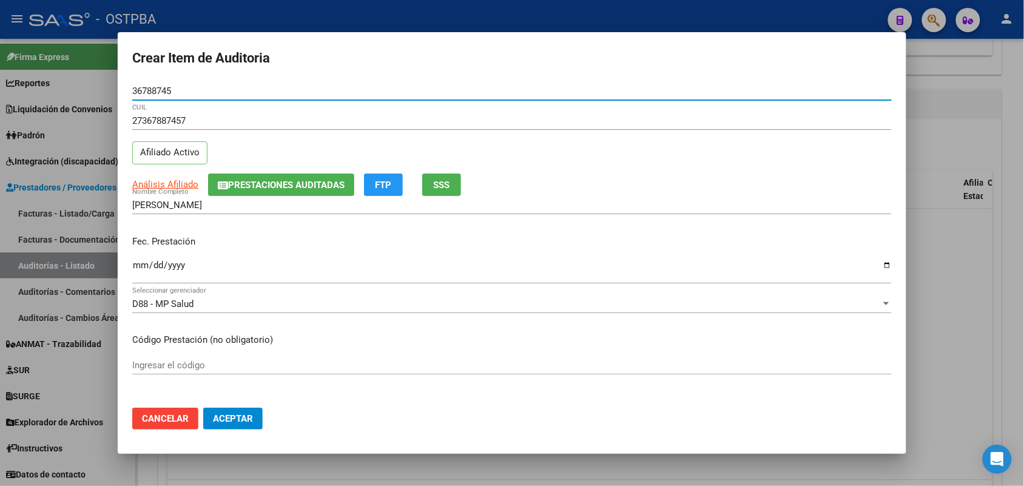
type input "36788745"
click at [138, 272] on input "Ingresar la fecha" at bounding box center [512, 269] width 760 height 19
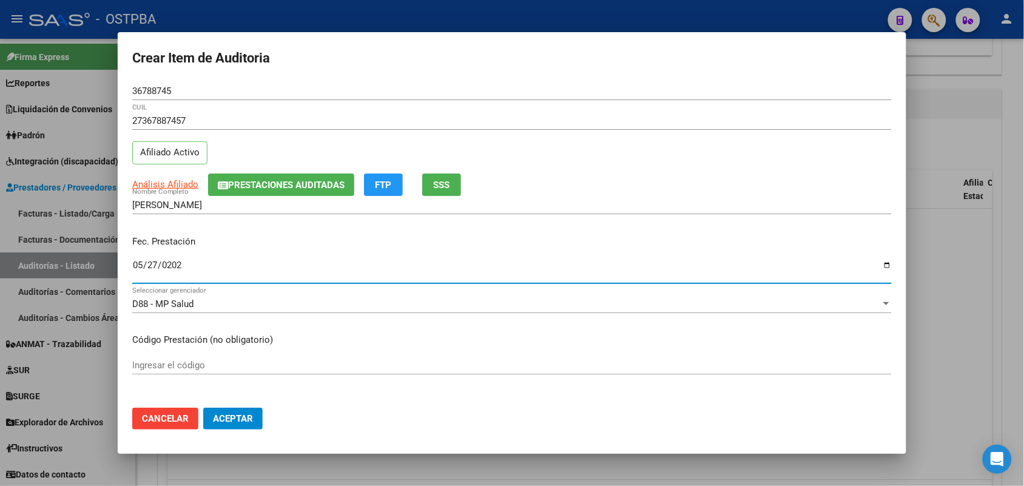
type input "2025-05-27"
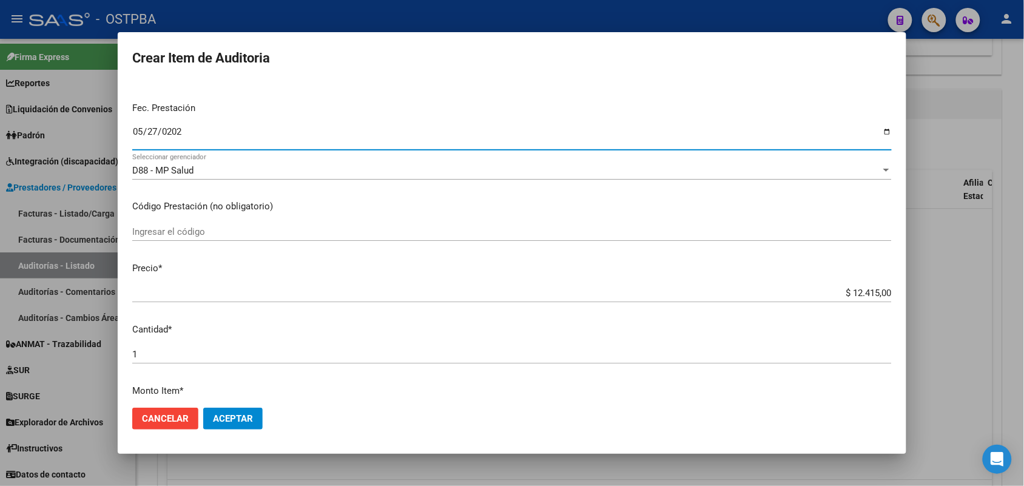
scroll to position [228, 0]
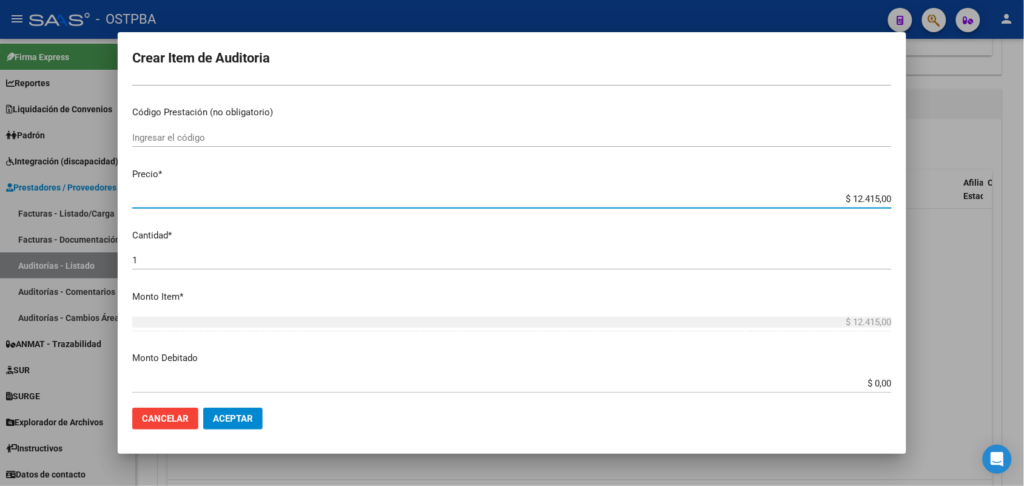
drag, startPoint x: 833, startPoint y: 202, endPoint x: 993, endPoint y: 187, distance: 160.9
click at [993, 187] on div "Crear Item de Auditoria 36788745 Nro Documento 27367887457 CUIL Afiliado Activo…" at bounding box center [512, 243] width 1024 height 486
type input "$ 0,01"
type input "$ 0,12"
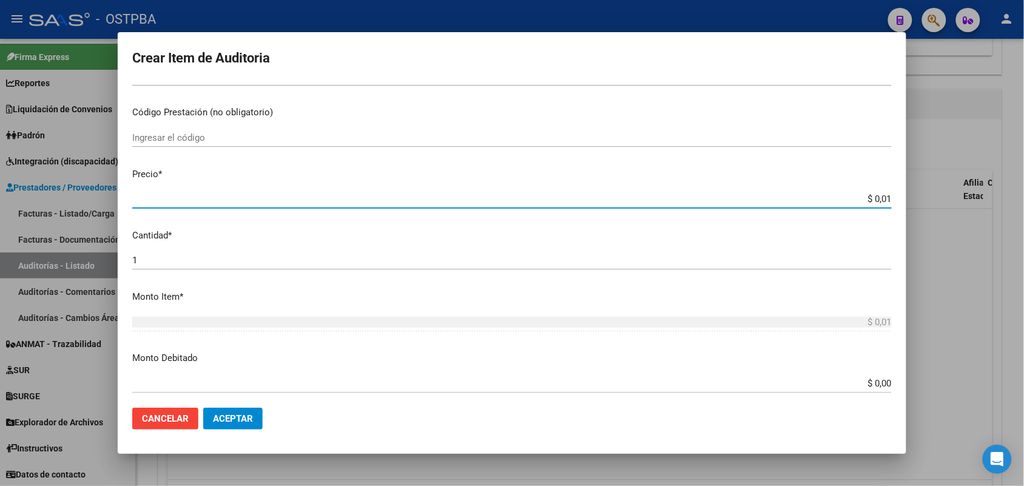
type input "$ 0,12"
type input "$ 1,26"
type input "$ 12,67"
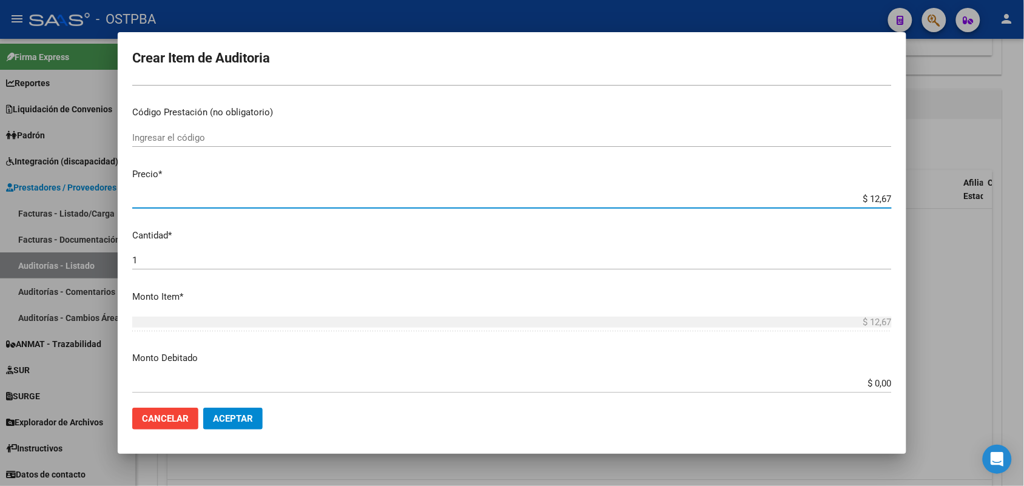
type input "$ 126,70"
type input "$ 1.267,00"
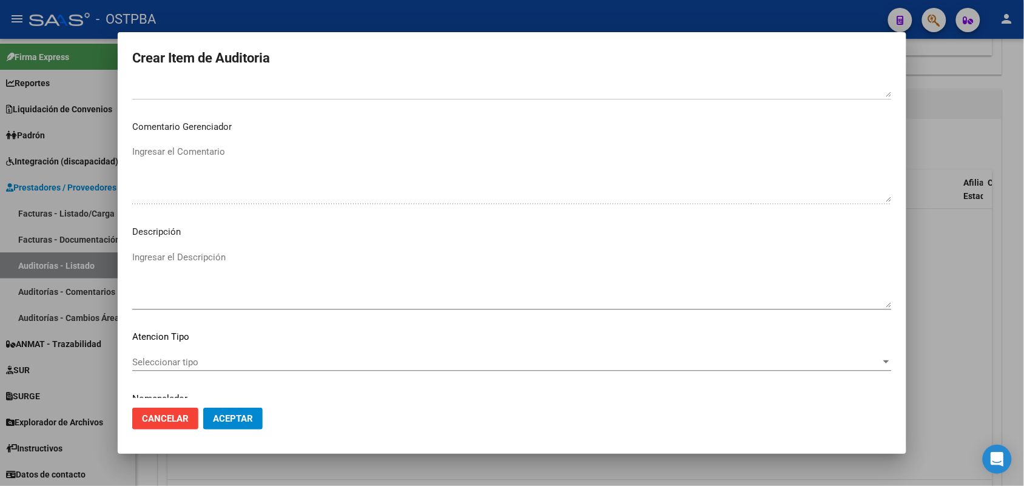
scroll to position [671, 0]
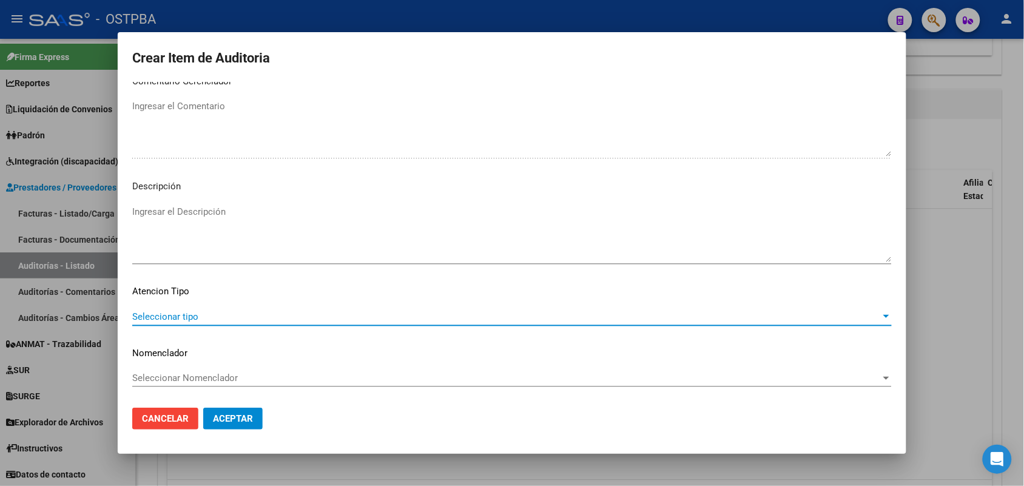
click at [186, 314] on span "Seleccionar tipo" at bounding box center [506, 316] width 749 height 11
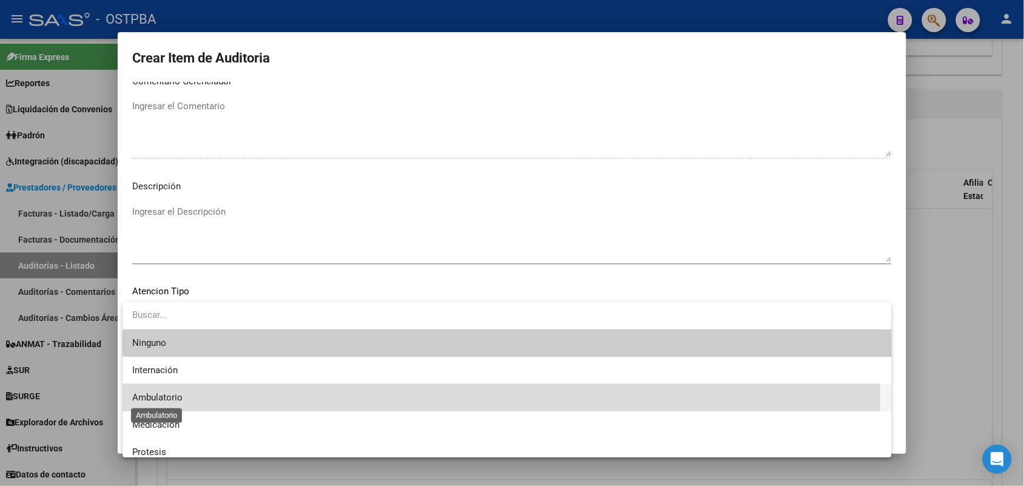
click at [173, 399] on span "Ambulatorio" at bounding box center [157, 397] width 50 height 11
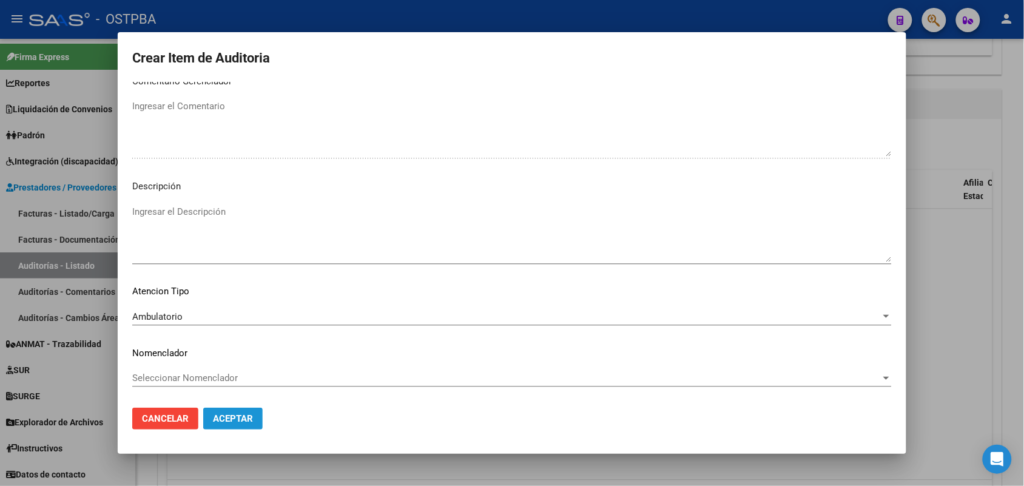
click at [243, 413] on span "Aceptar" at bounding box center [233, 418] width 40 height 11
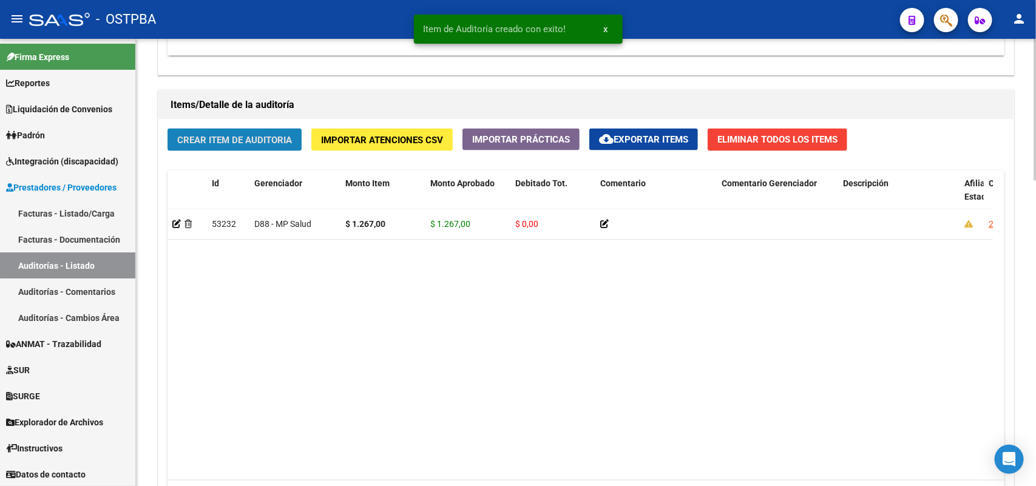
click at [256, 138] on span "Crear Item de Auditoria" at bounding box center [234, 140] width 115 height 11
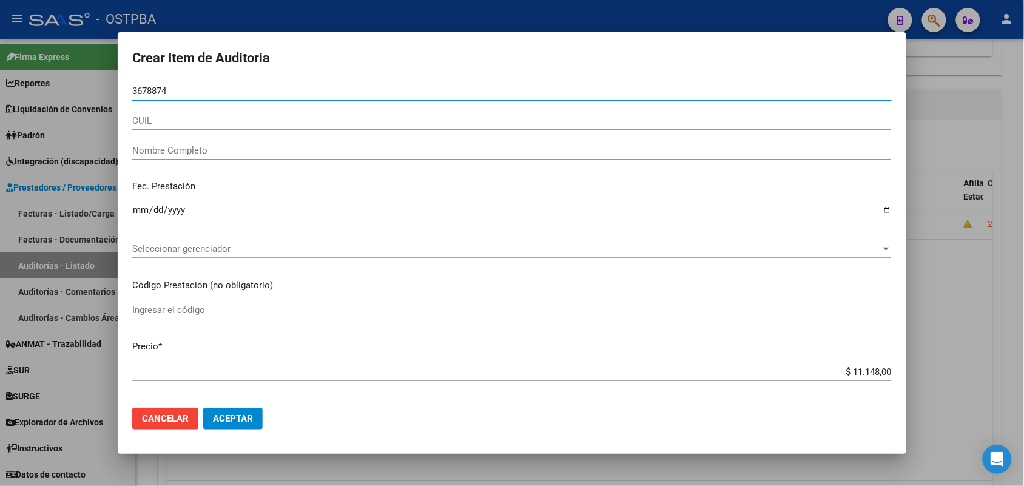
type input "36788745"
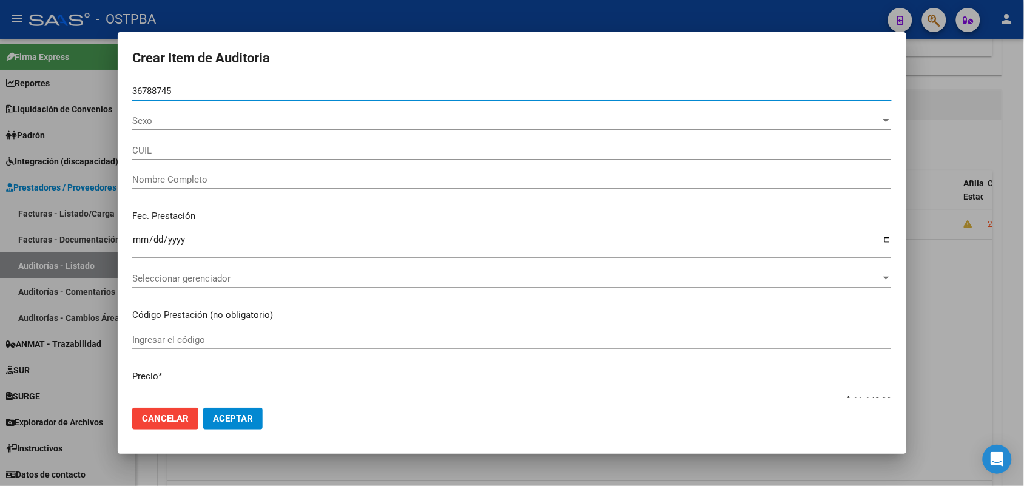
type input "27367887457"
type input "ROBLEDO MAIDA LEONOR"
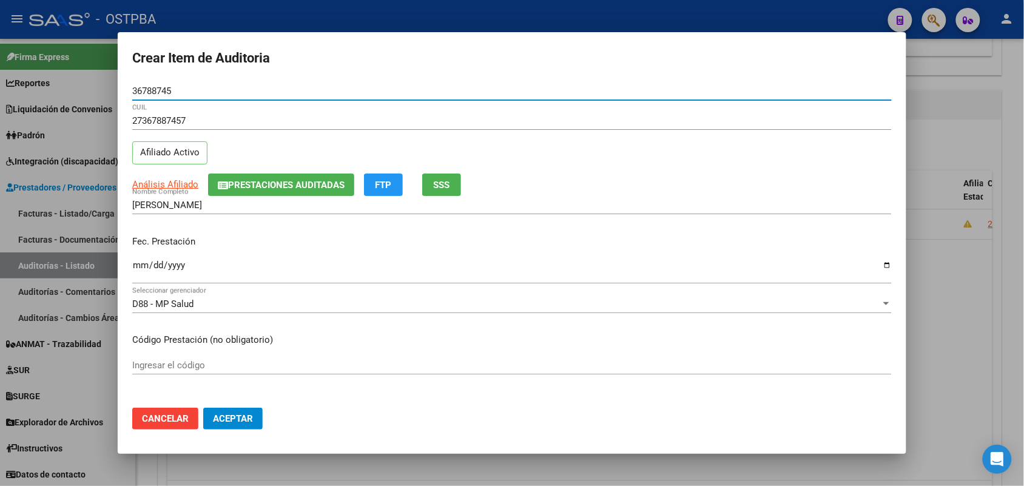
type input "36788745"
click at [135, 277] on input "Ingresar la fecha" at bounding box center [512, 269] width 760 height 19
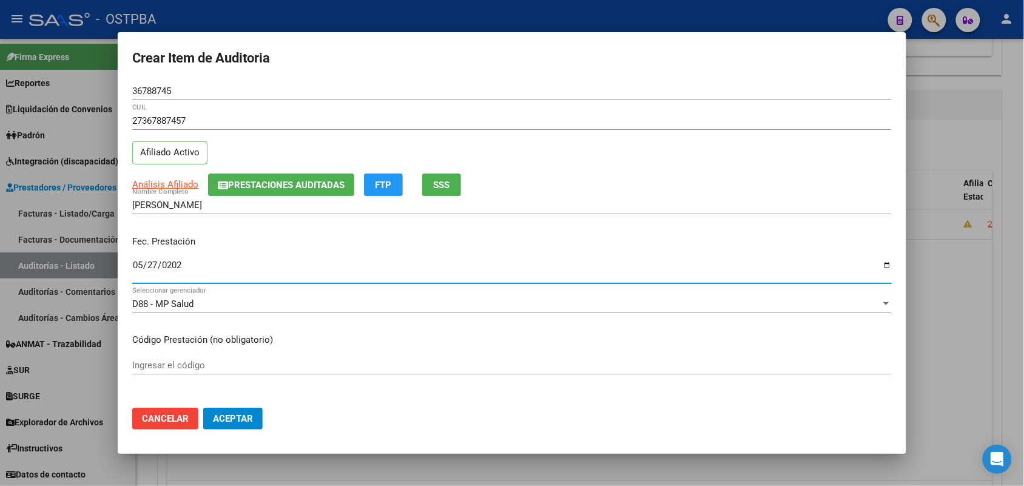
type input "2025-05-27"
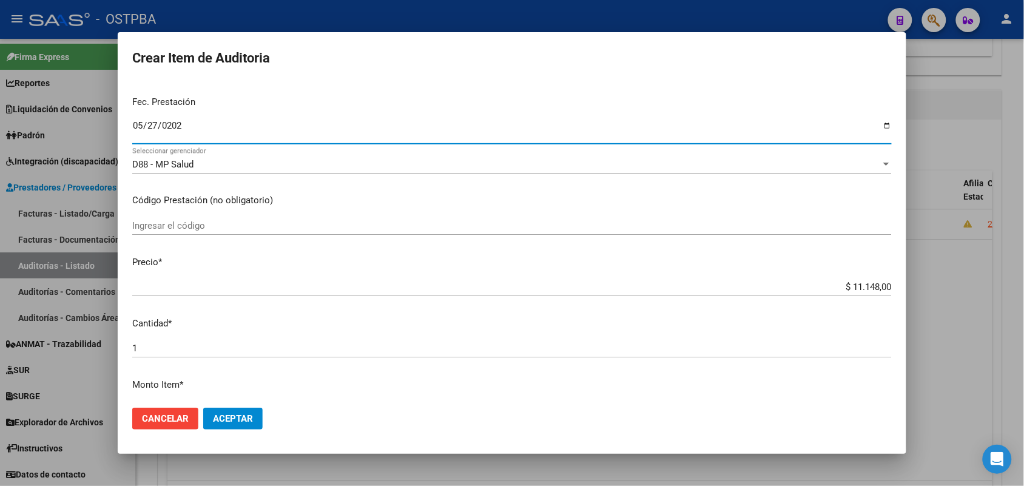
scroll to position [152, 0]
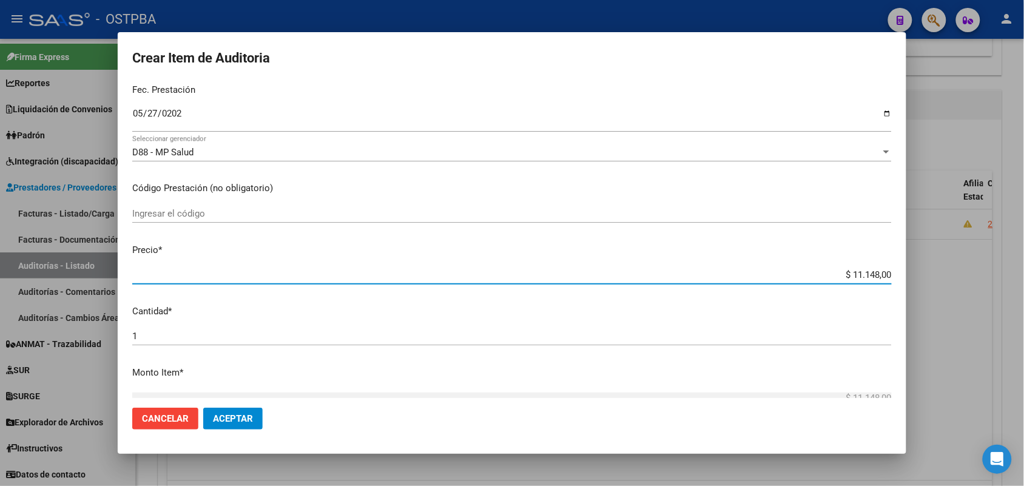
drag, startPoint x: 827, startPoint y: 277, endPoint x: 915, endPoint y: 273, distance: 88.1
click at [915, 273] on div "Crear Item de Auditoria 36788745 Nro Documento 27367887457 CUIL Afiliado Activo…" at bounding box center [512, 243] width 1024 height 486
type input "$ 0,01"
type input "$ 0,15"
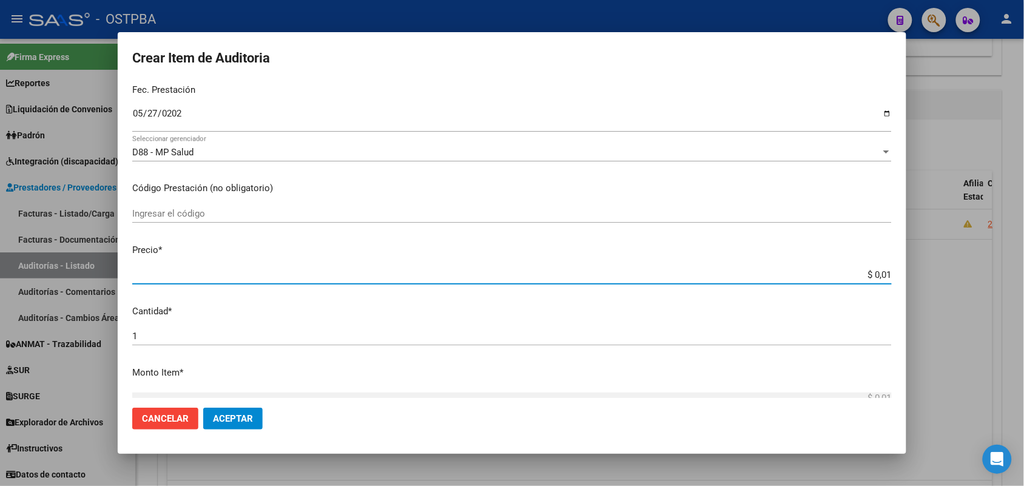
type input "$ 0,15"
type input "$ 1,52"
type input "$ 15,20"
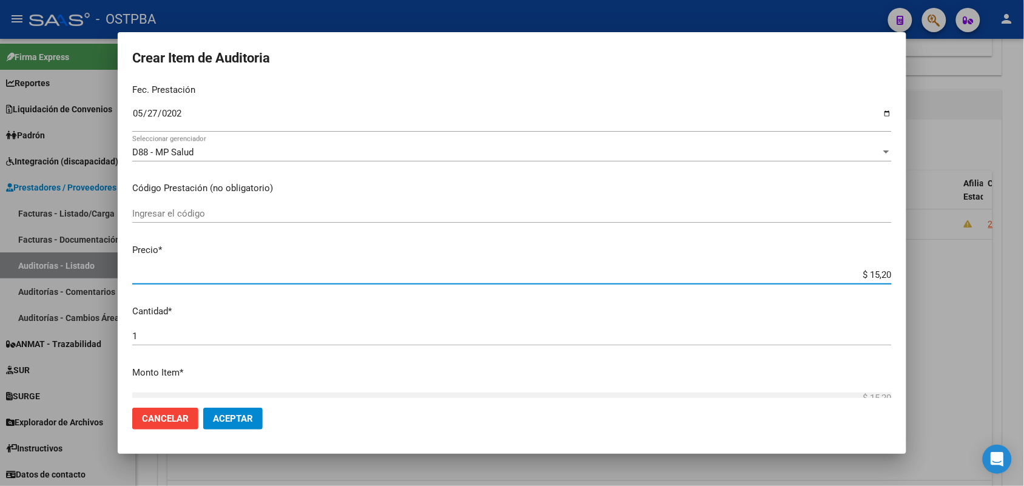
type input "$ 152,00"
type input "$ 1.520,00"
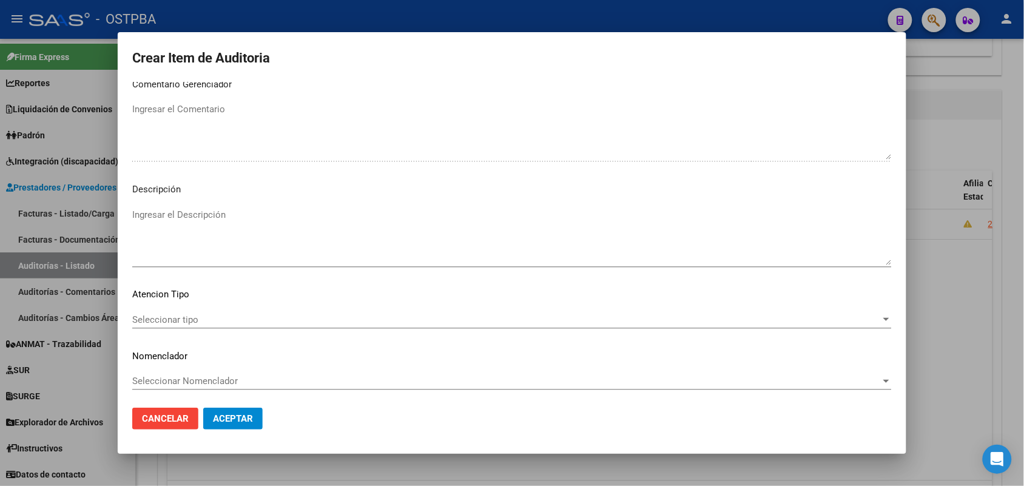
scroll to position [671, 0]
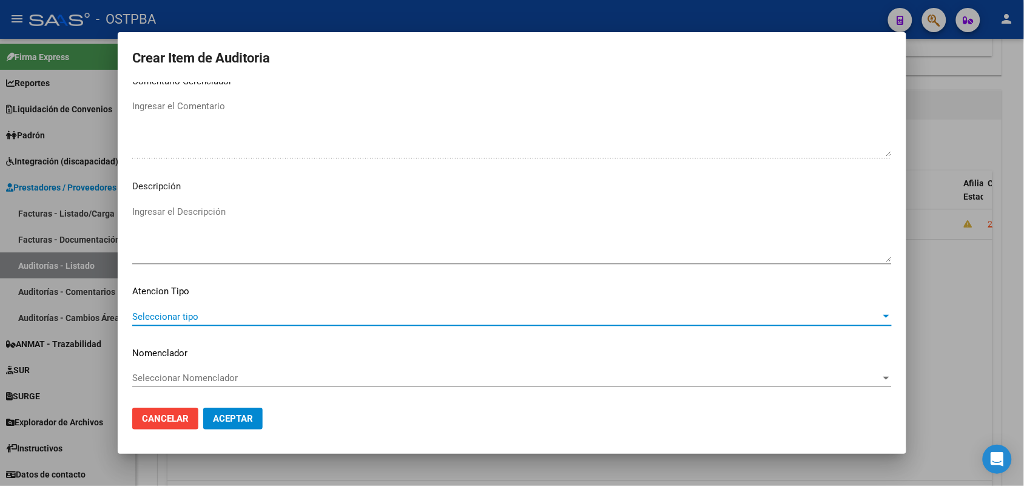
click at [186, 314] on span "Seleccionar tipo" at bounding box center [506, 316] width 749 height 11
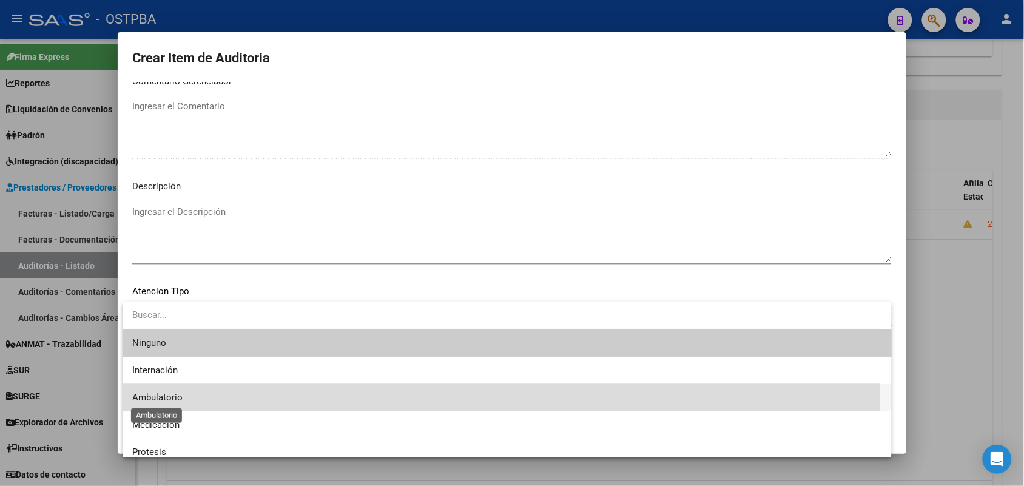
click at [177, 399] on span "Ambulatorio" at bounding box center [157, 397] width 50 height 11
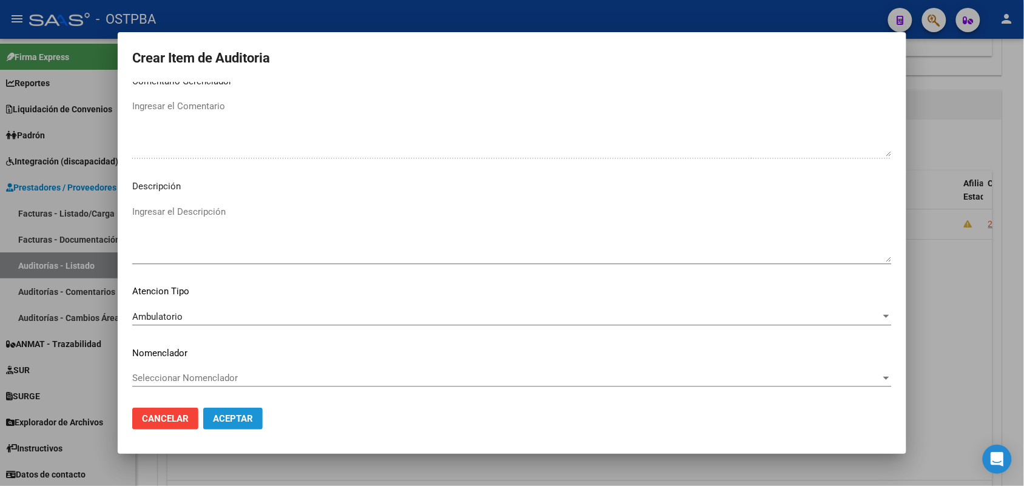
click at [234, 419] on span "Aceptar" at bounding box center [233, 418] width 40 height 11
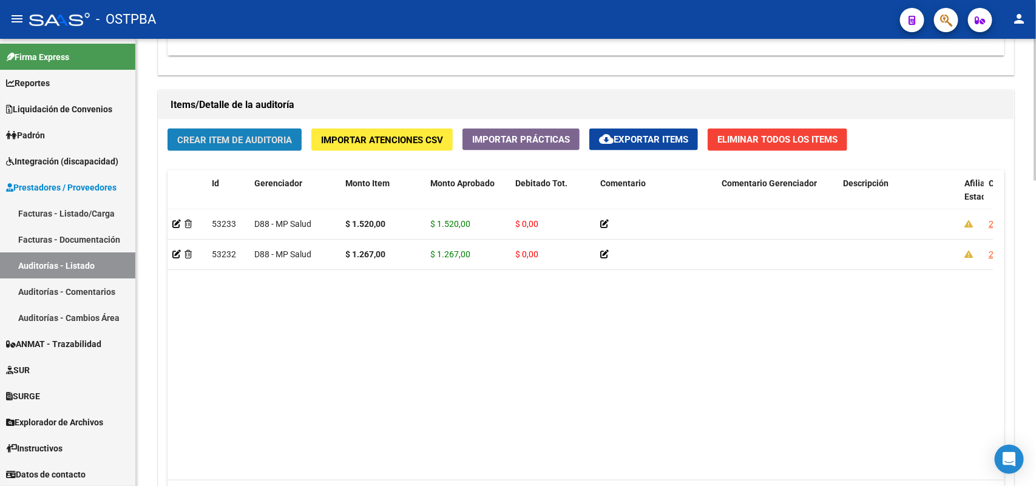
click at [255, 140] on span "Crear Item de Auditoria" at bounding box center [234, 140] width 115 height 11
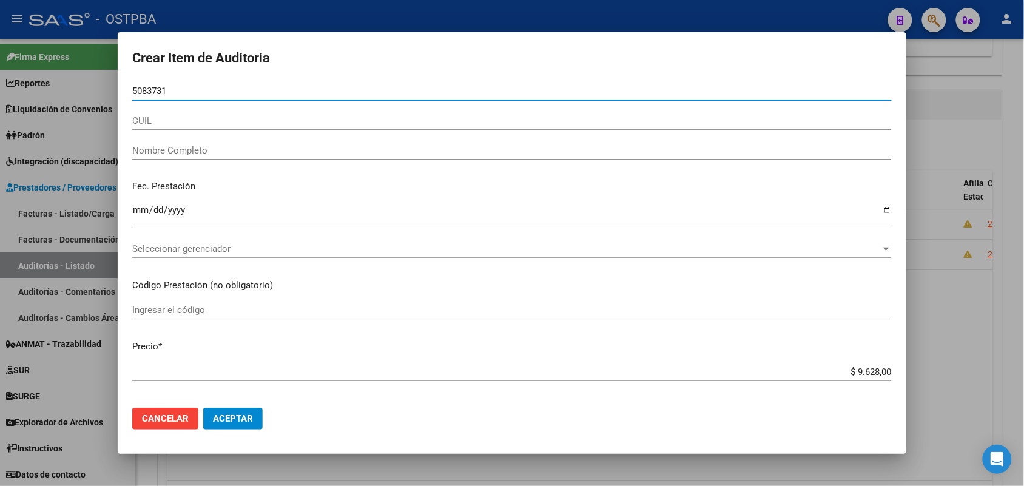
type input "50837312"
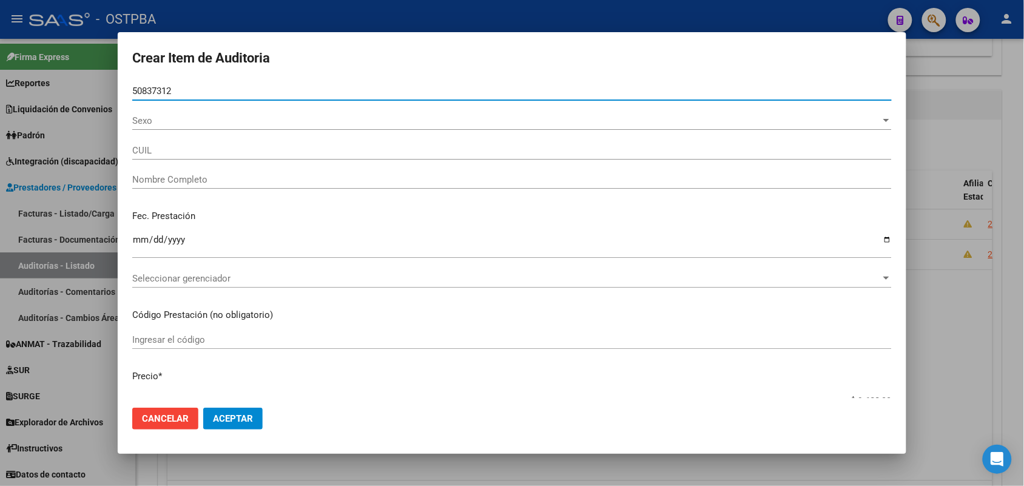
type input "27508373126"
type input "ROBLEDO KATIA JAEL"
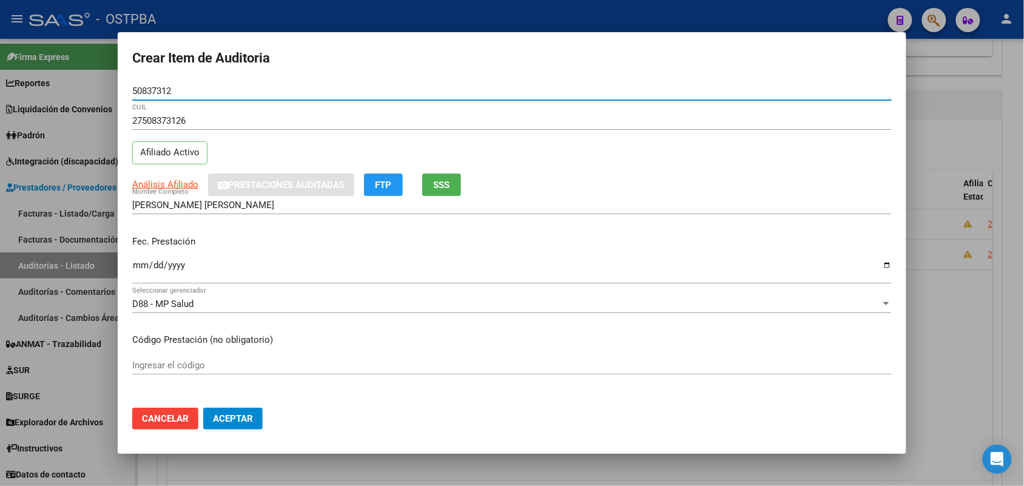
type input "50837312"
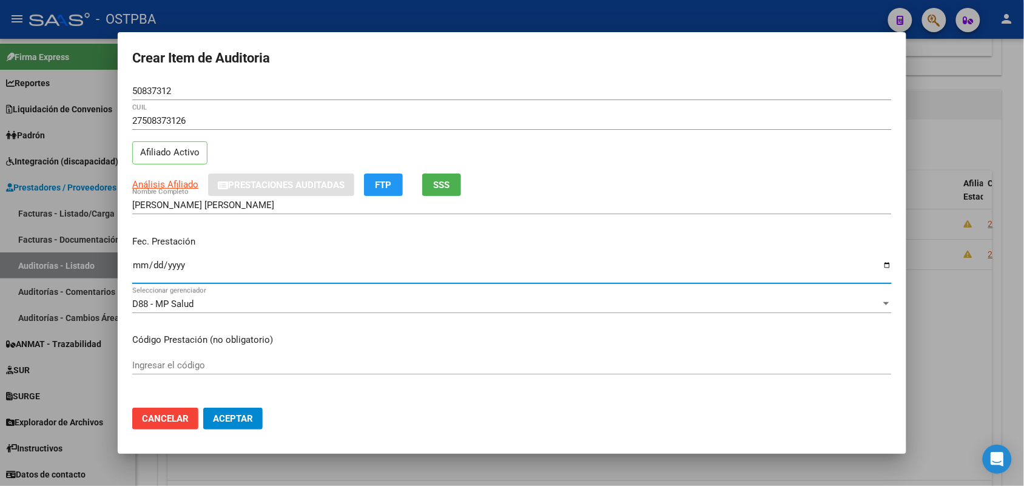
click at [140, 272] on input "Ingresar la fecha" at bounding box center [512, 269] width 760 height 19
type input "2024-07-29"
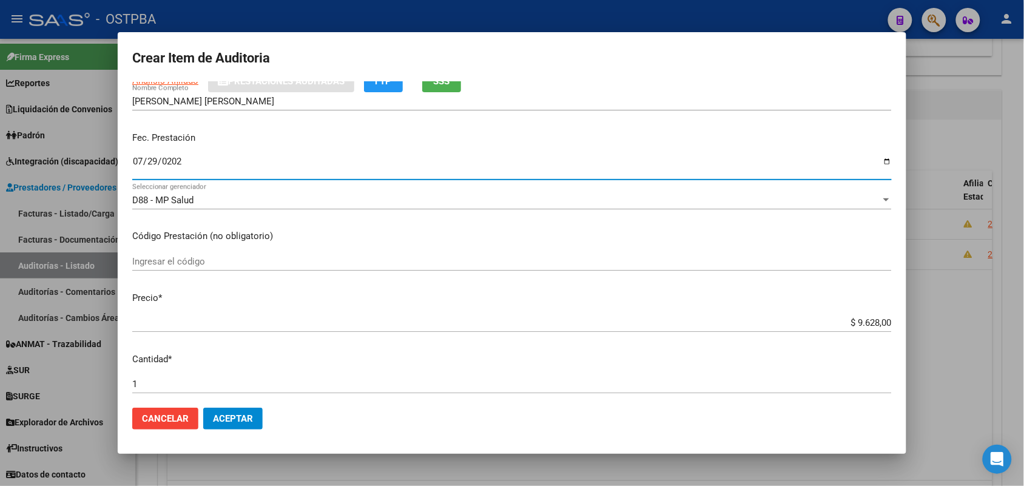
scroll to position [152, 0]
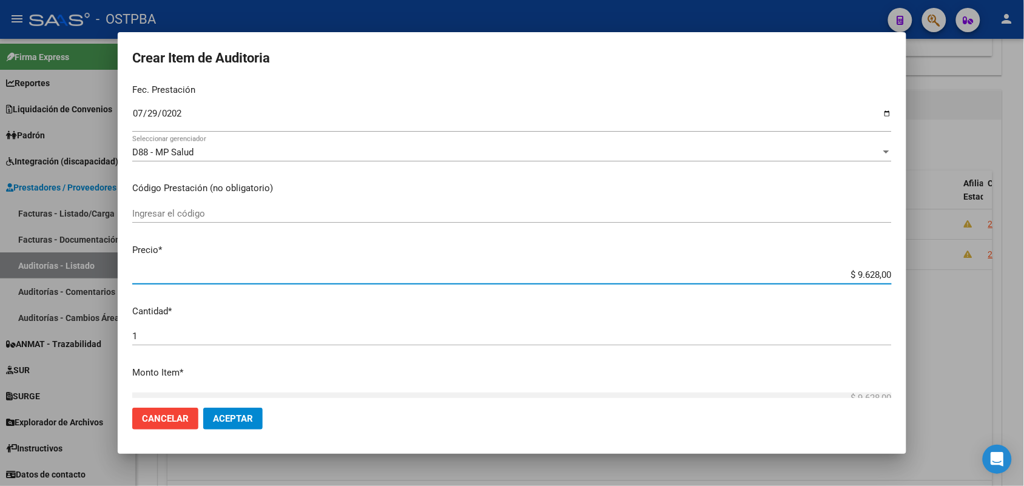
drag, startPoint x: 829, startPoint y: 276, endPoint x: 964, endPoint y: 279, distance: 134.1
click at [964, 279] on div "Crear Item de Auditoria 50837312 Nro Documento 27508373126 CUIL Afiliado Activo…" at bounding box center [512, 243] width 1024 height 486
type input "$ 0,01"
type input "$ 0,15"
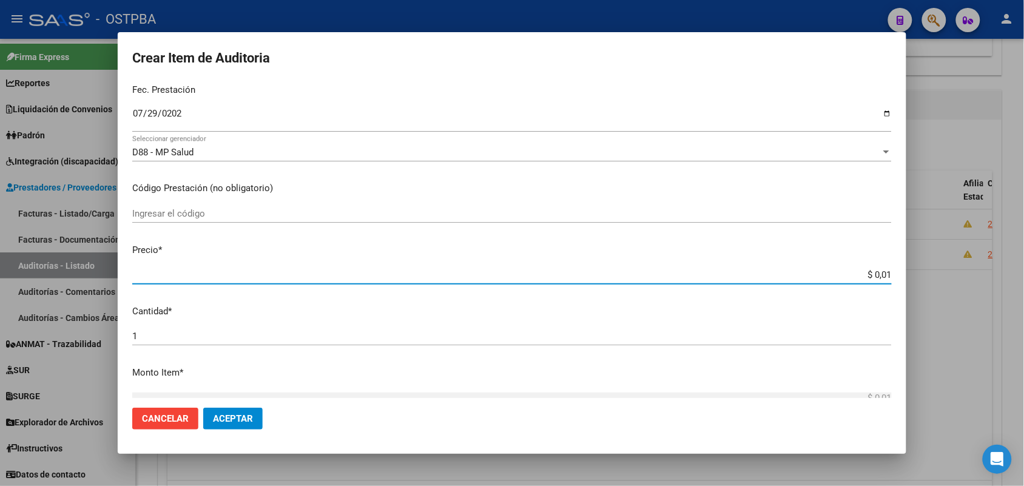
type input "$ 0,15"
type input "$ 1,52"
type input "$ 15,20"
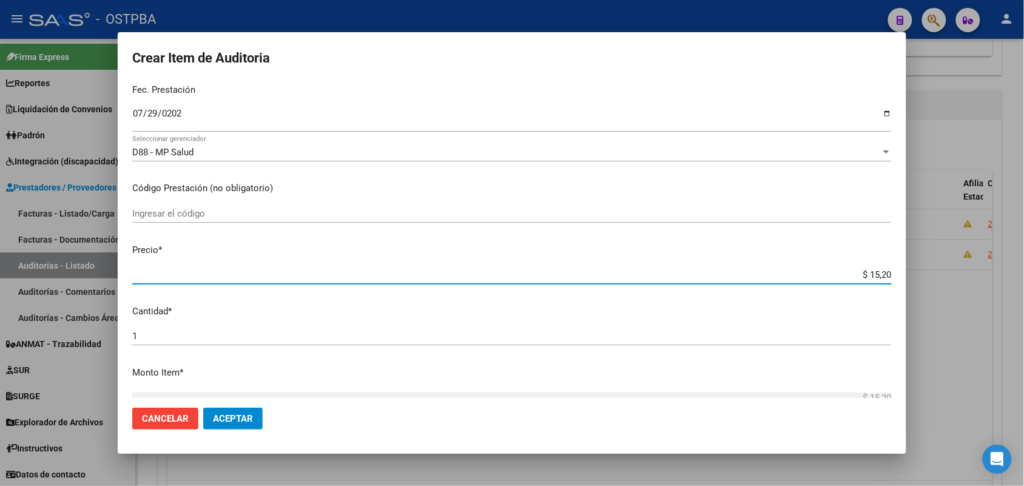
type input "$ 152,00"
type input "$ 1.520,00"
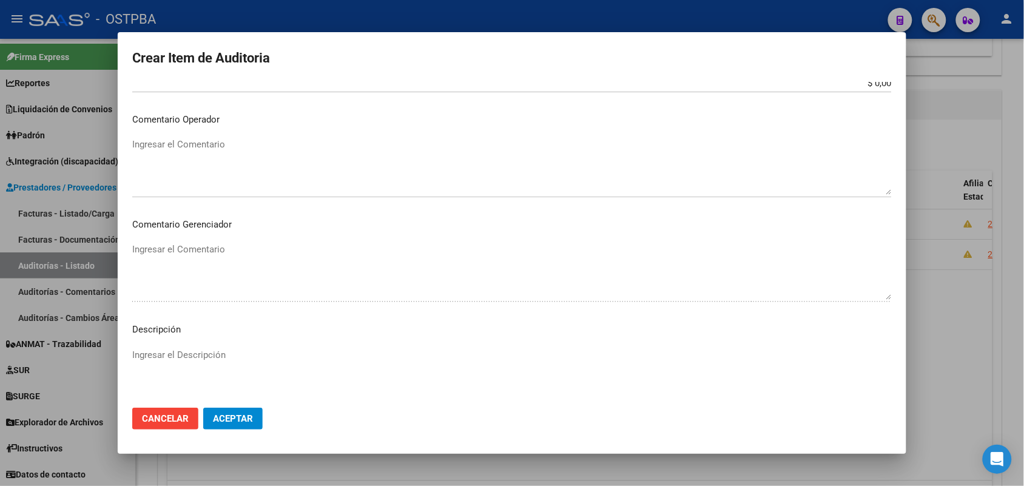
scroll to position [607, 0]
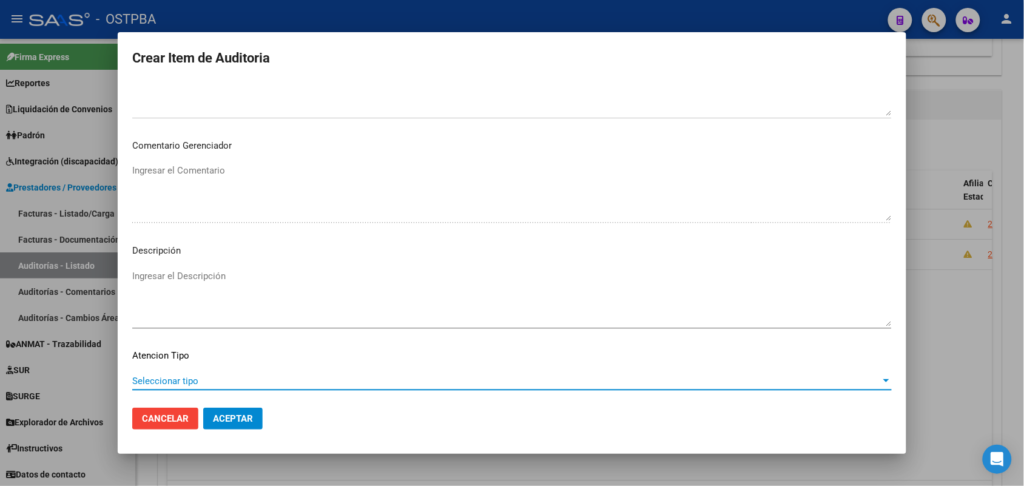
click at [190, 380] on span "Seleccionar tipo" at bounding box center [506, 381] width 749 height 11
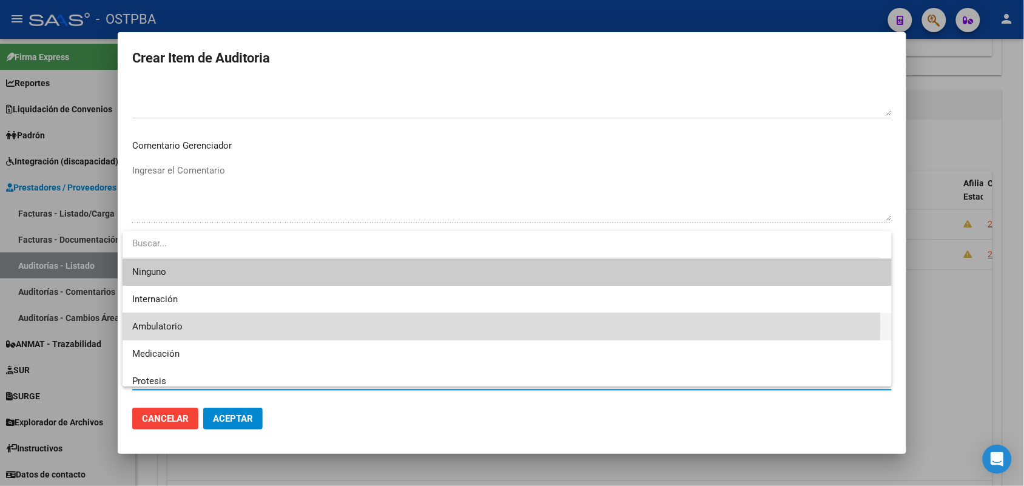
click at [183, 325] on span "Ambulatorio" at bounding box center [507, 326] width 750 height 27
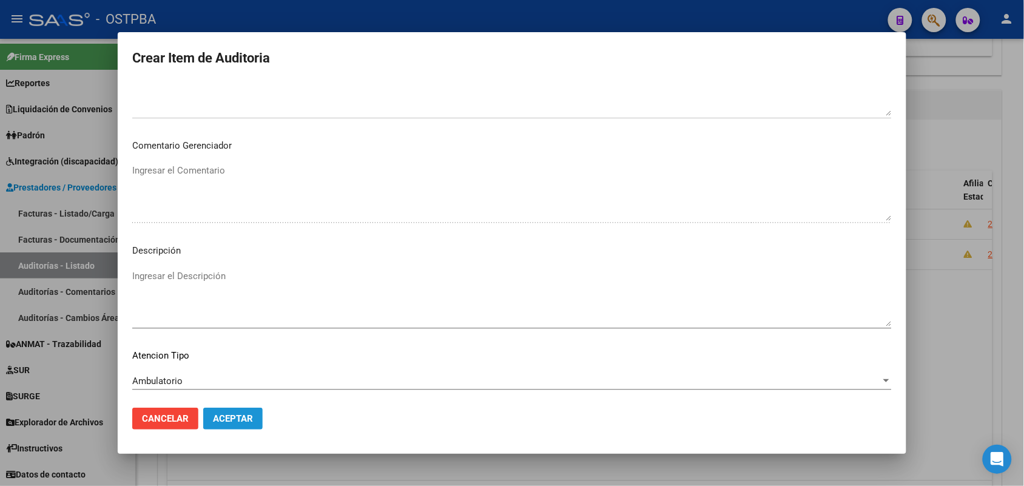
click at [235, 414] on span "Aceptar" at bounding box center [233, 418] width 40 height 11
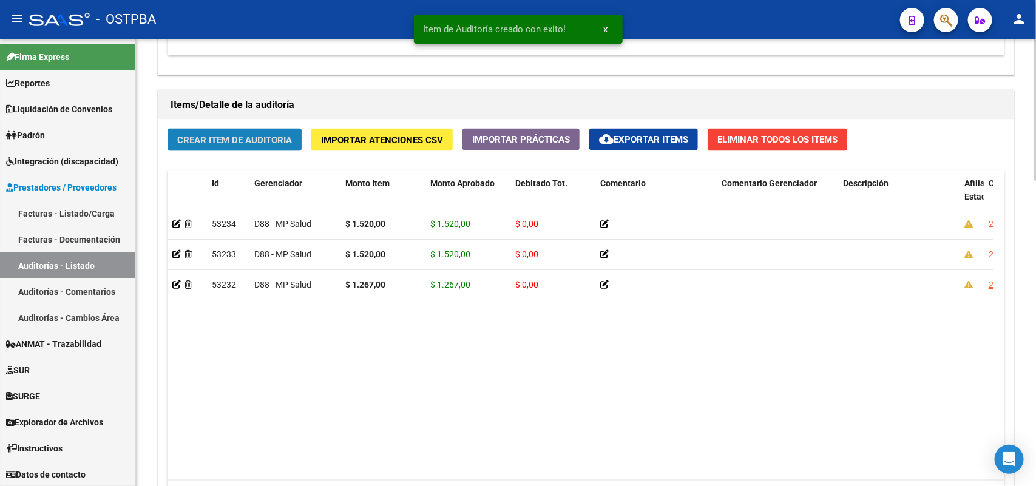
click at [269, 138] on span "Crear Item de Auditoria" at bounding box center [234, 140] width 115 height 11
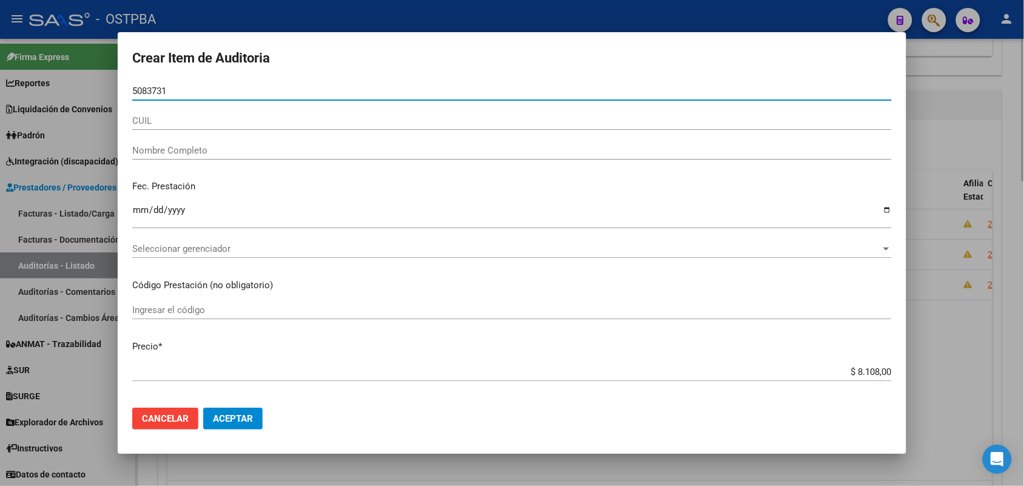
type input "50837312"
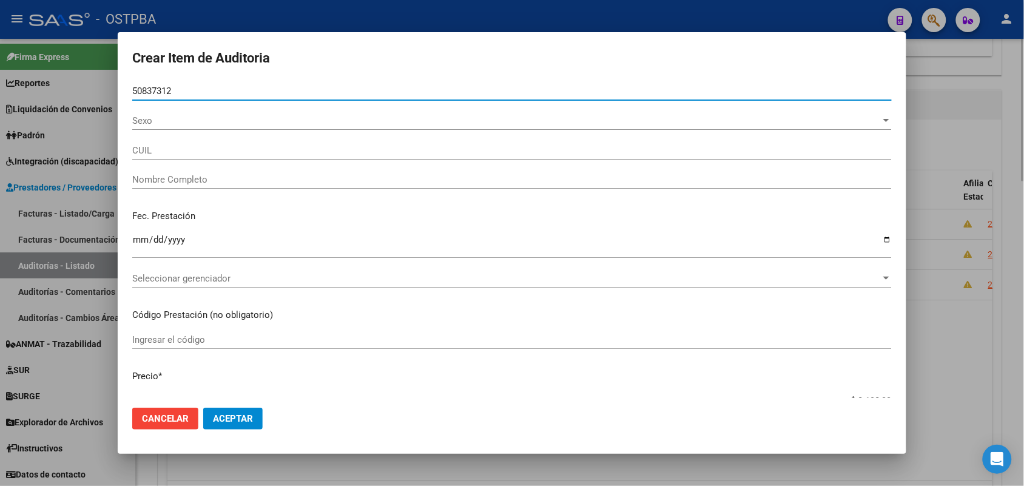
type input "27508373126"
type input "ROBLEDO KATIA JAEL"
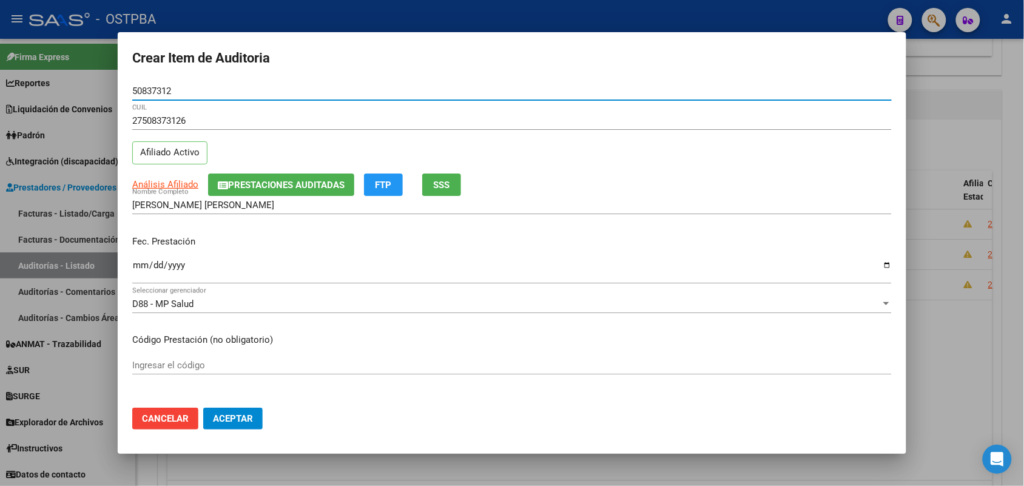
type input "50837312"
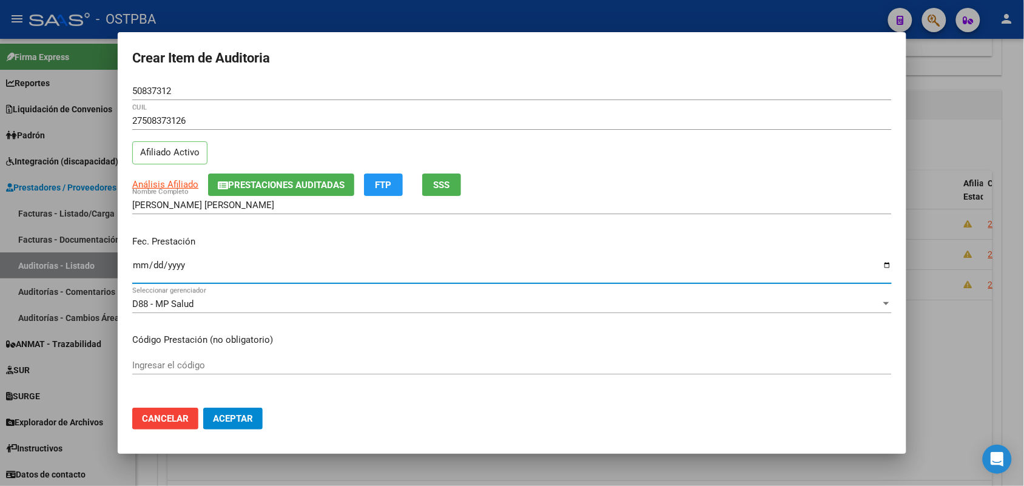
click at [138, 271] on input "Ingresar la fecha" at bounding box center [512, 269] width 760 height 19
type input "2024-07-29"
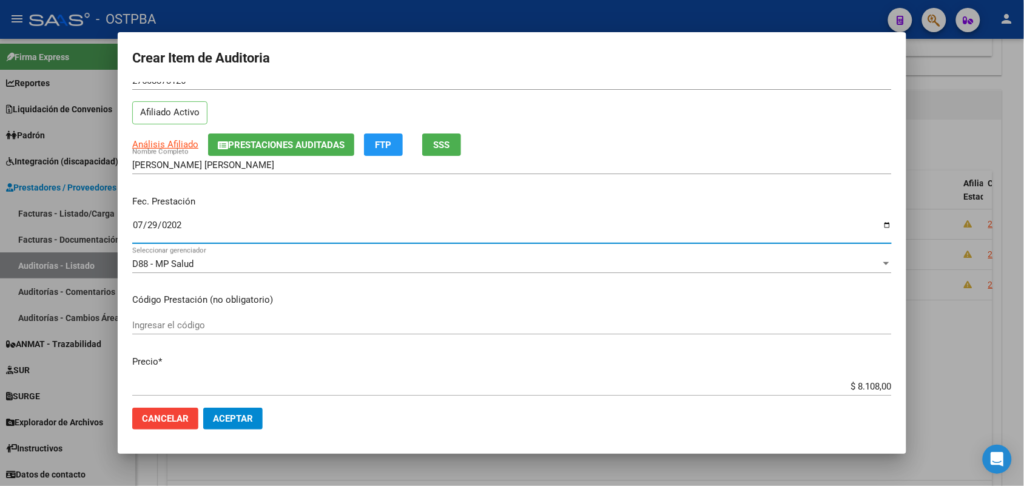
scroll to position [152, 0]
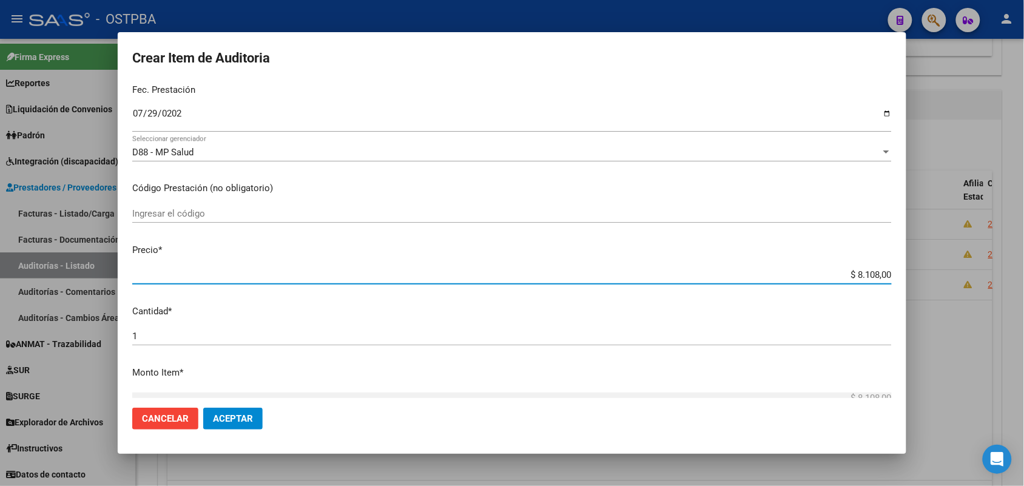
drag, startPoint x: 829, startPoint y: 277, endPoint x: 947, endPoint y: 276, distance: 118.3
click at [947, 276] on div "Crear Item de Auditoria 50837312 Nro Documento 27508373126 CUIL Afiliado Activo…" at bounding box center [512, 243] width 1024 height 486
type input "$ 0,01"
type input "$ 0,12"
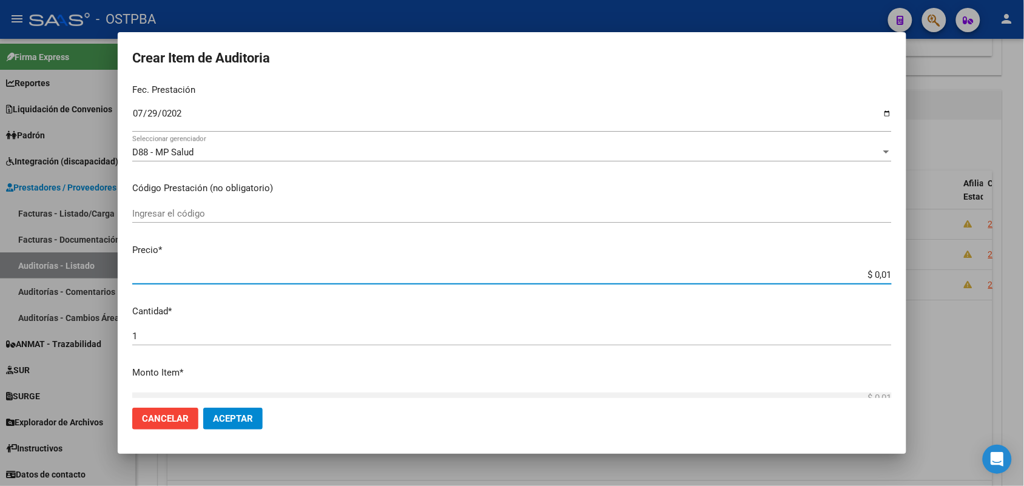
type input "$ 0,12"
type input "$ 1,26"
type input "$ 12,67"
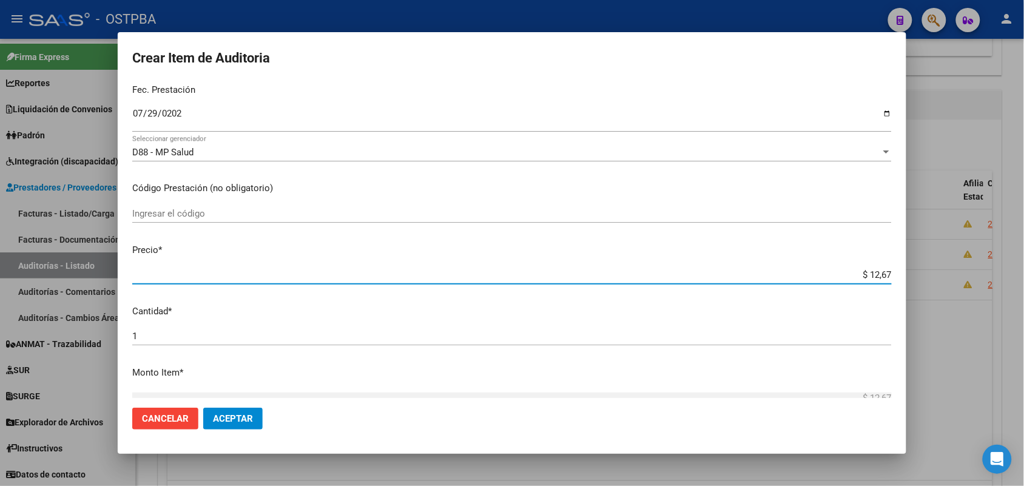
type input "$ 126,70"
type input "$ 1.267,00"
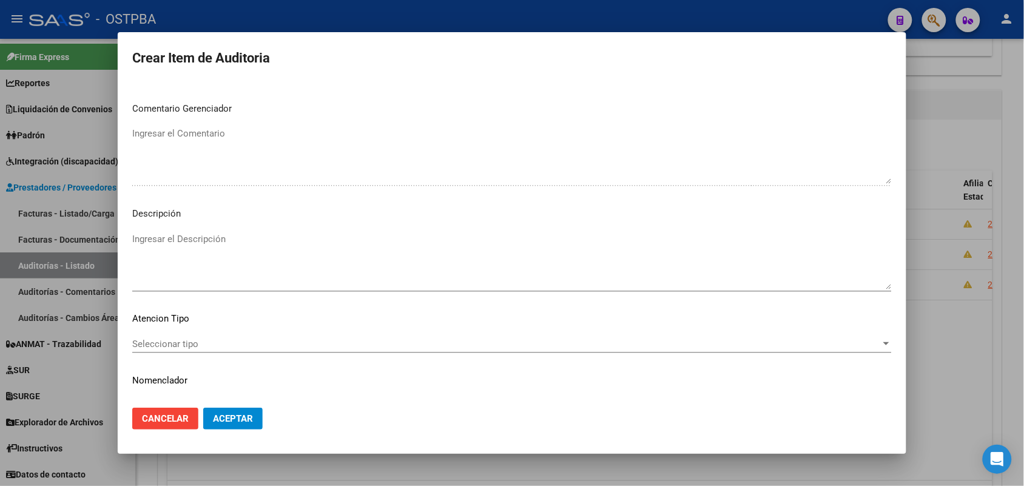
scroll to position [671, 0]
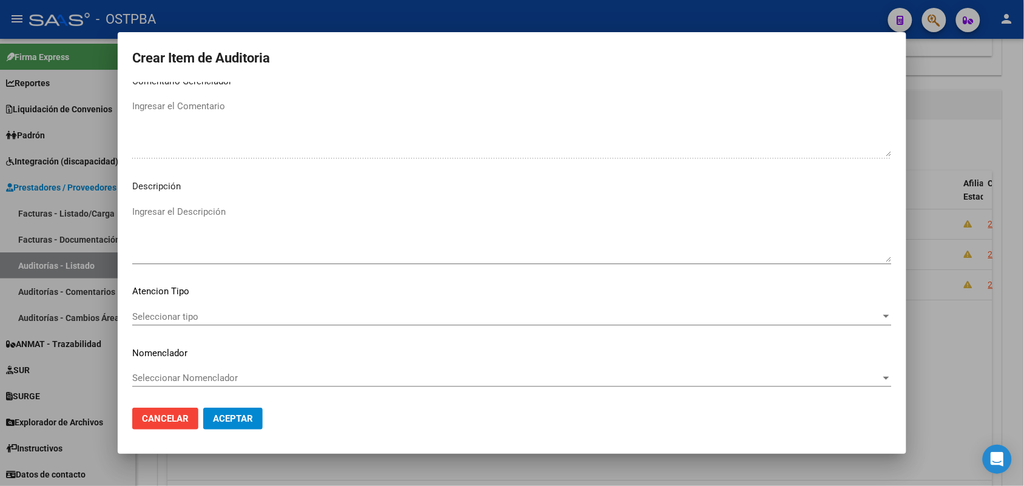
click at [189, 316] on span "Seleccionar tipo" at bounding box center [506, 316] width 749 height 11
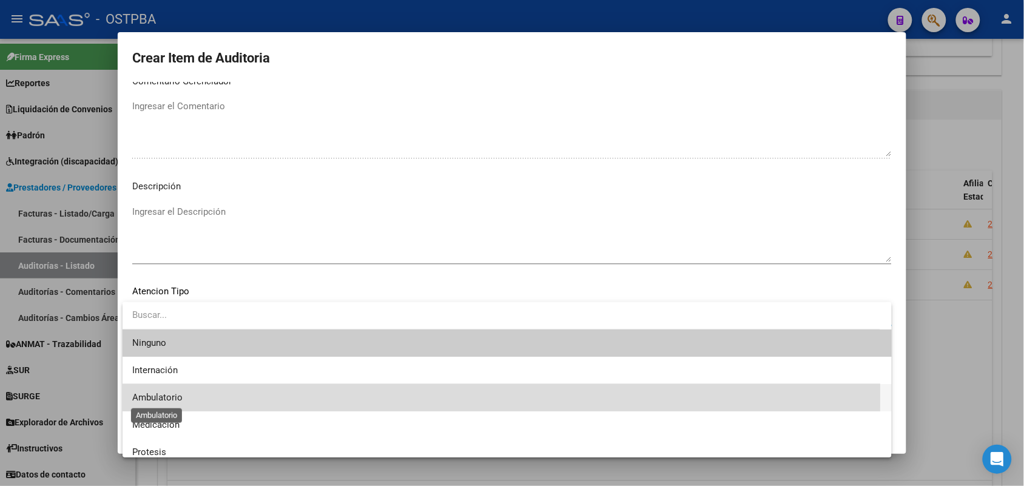
click at [177, 396] on span "Ambulatorio" at bounding box center [157, 397] width 50 height 11
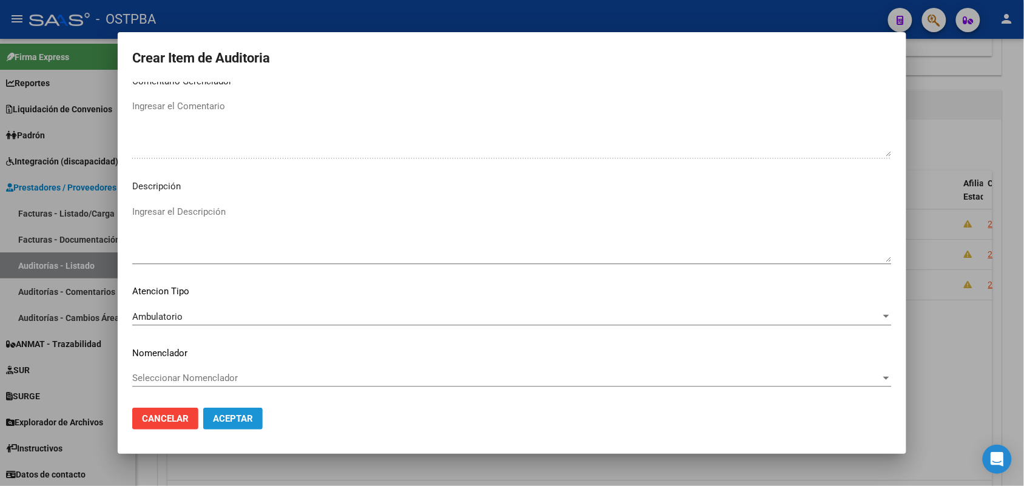
click at [234, 419] on span "Aceptar" at bounding box center [233, 418] width 40 height 11
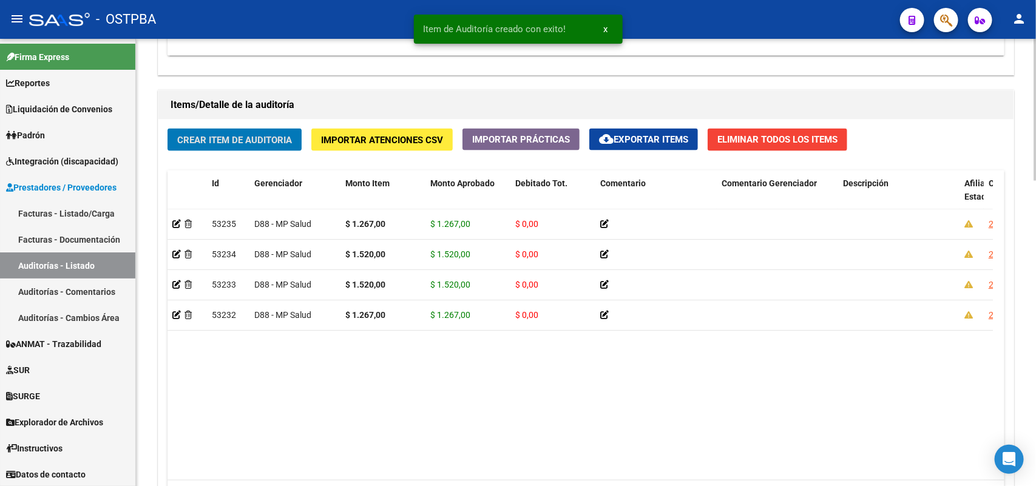
click at [279, 140] on span "Crear Item de Auditoria" at bounding box center [234, 140] width 115 height 11
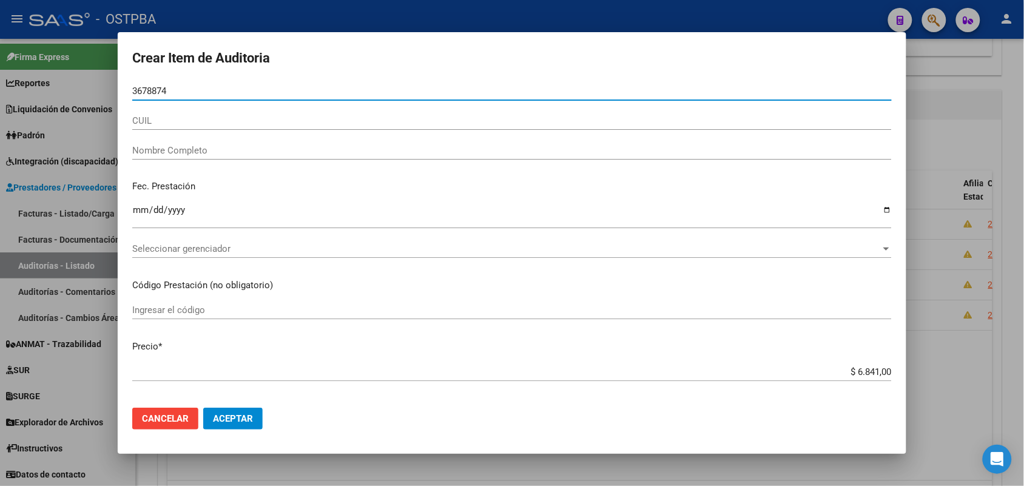
type input "36788745"
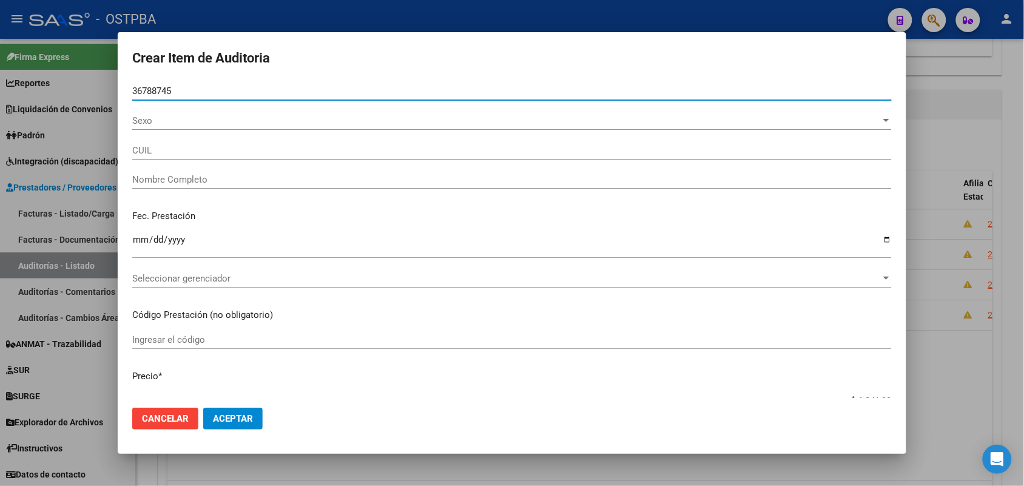
type input "27367887457"
type input "ROBLEDO MAIDA LEONOR"
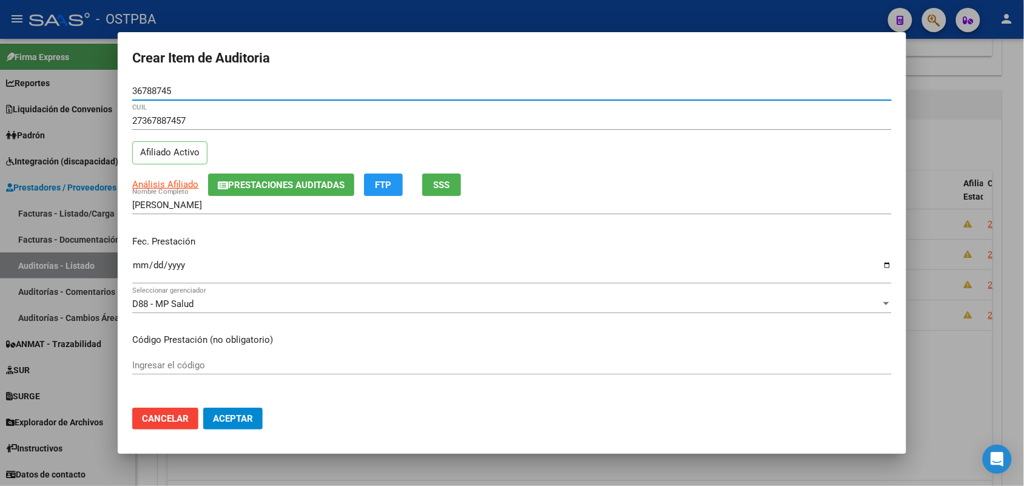
type input "36788745"
click at [141, 275] on input "Ingresar la fecha" at bounding box center [512, 269] width 760 height 19
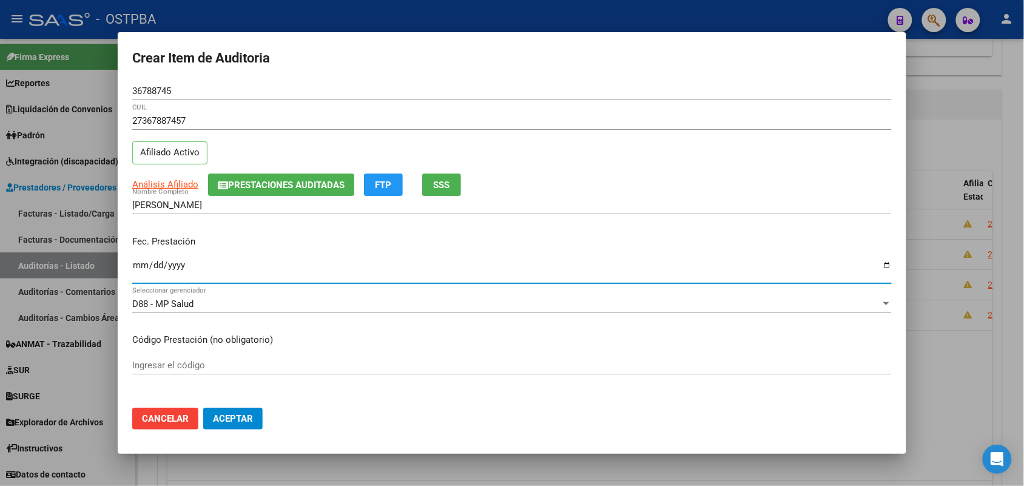
click at [141, 266] on input "Ingresar la fecha" at bounding box center [512, 269] width 760 height 19
type input "2024-10-14"
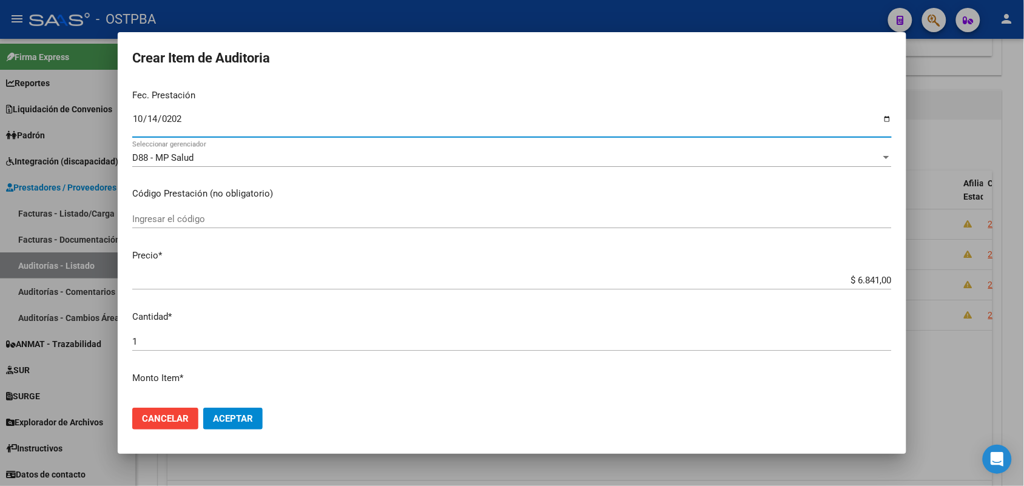
scroll to position [152, 0]
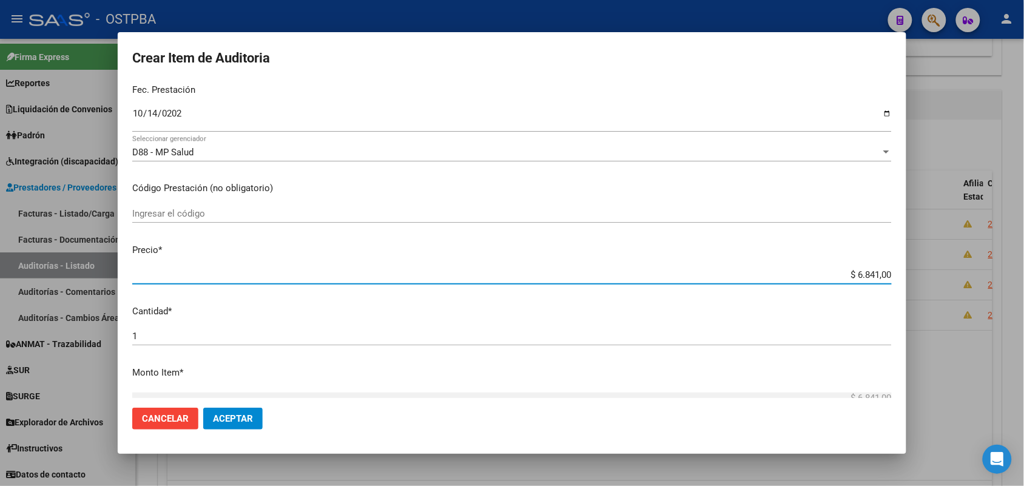
drag, startPoint x: 833, startPoint y: 276, endPoint x: 942, endPoint y: 277, distance: 109.8
click at [942, 277] on div "Crear Item de Auditoria 36788745 Nro Documento 27367887457 CUIL Afiliado Activo…" at bounding box center [512, 243] width 1024 height 486
type input "$ 0,01"
type input "$ 0,15"
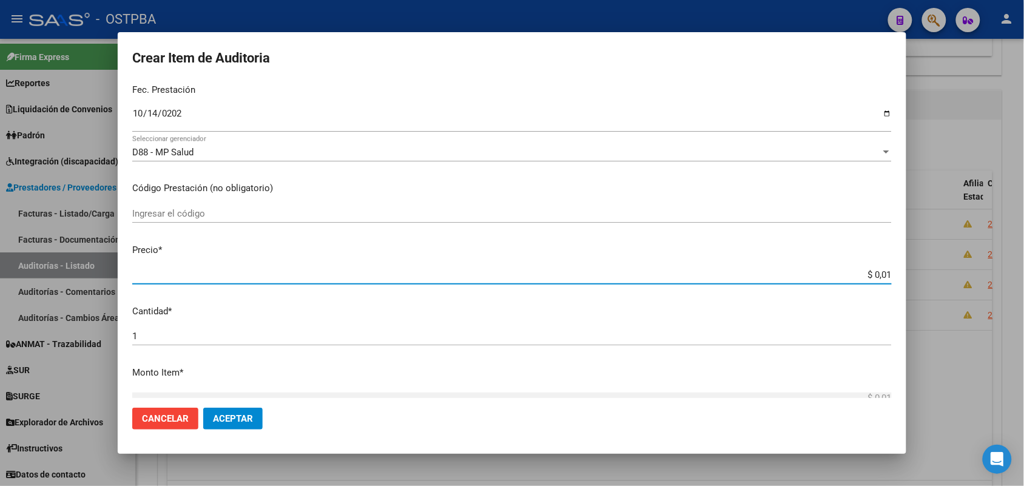
type input "$ 0,15"
type input "$ 1,52"
type input "$ 15,20"
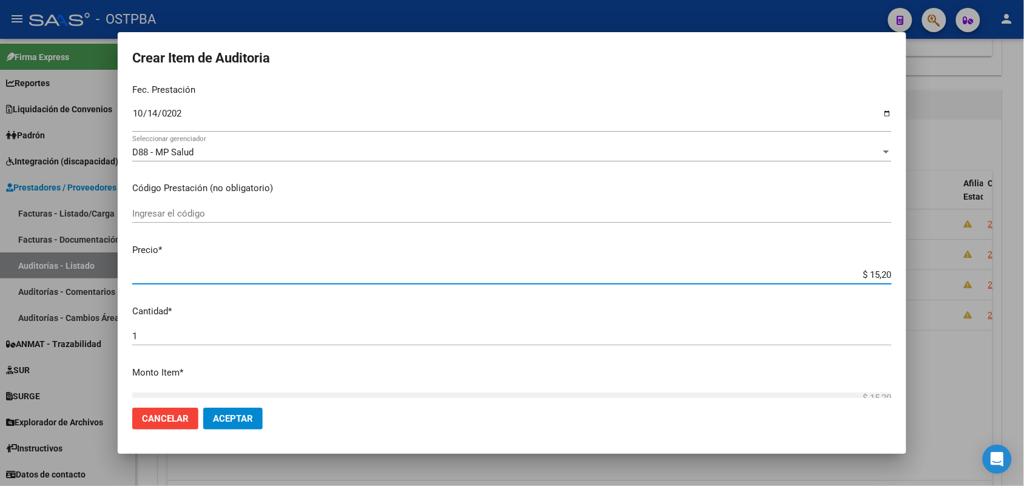
type input "$ 152,00"
type input "$ 1.520,00"
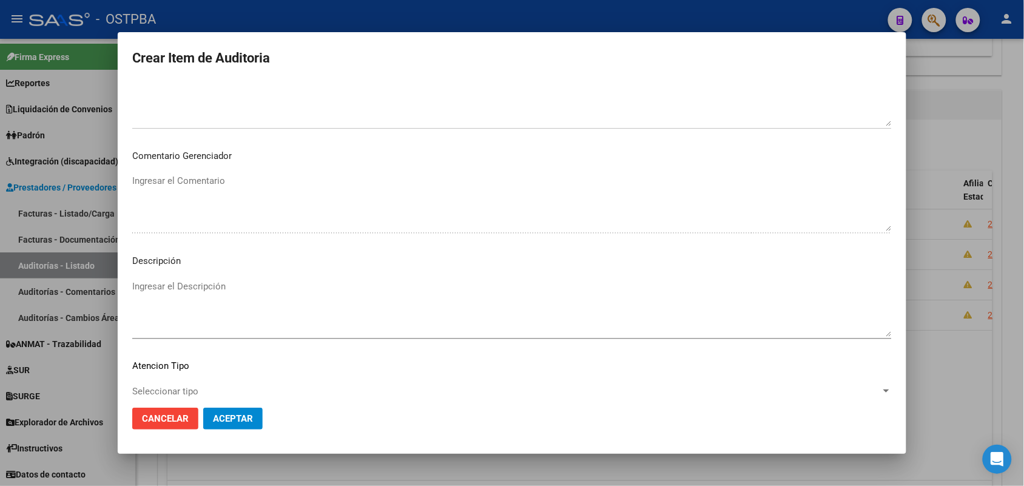
scroll to position [607, 0]
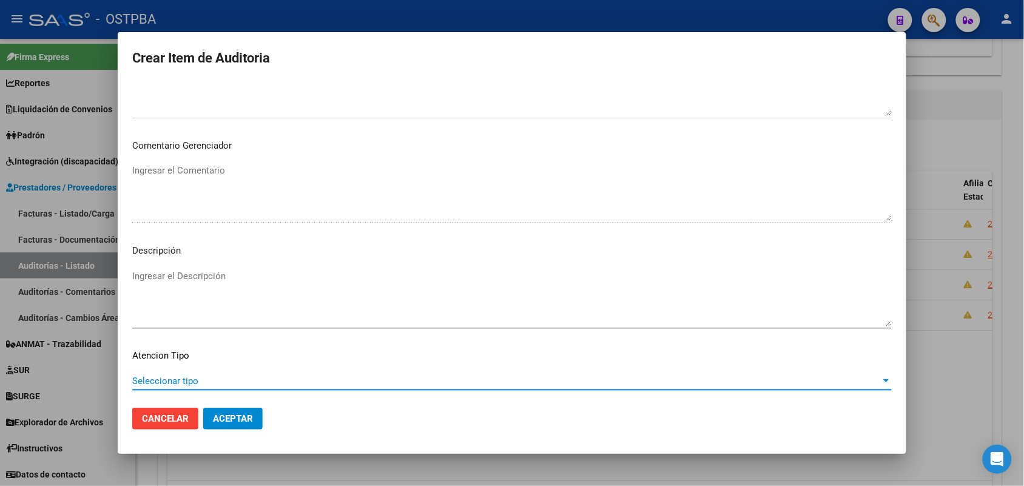
click at [188, 383] on span "Seleccionar tipo" at bounding box center [506, 381] width 749 height 11
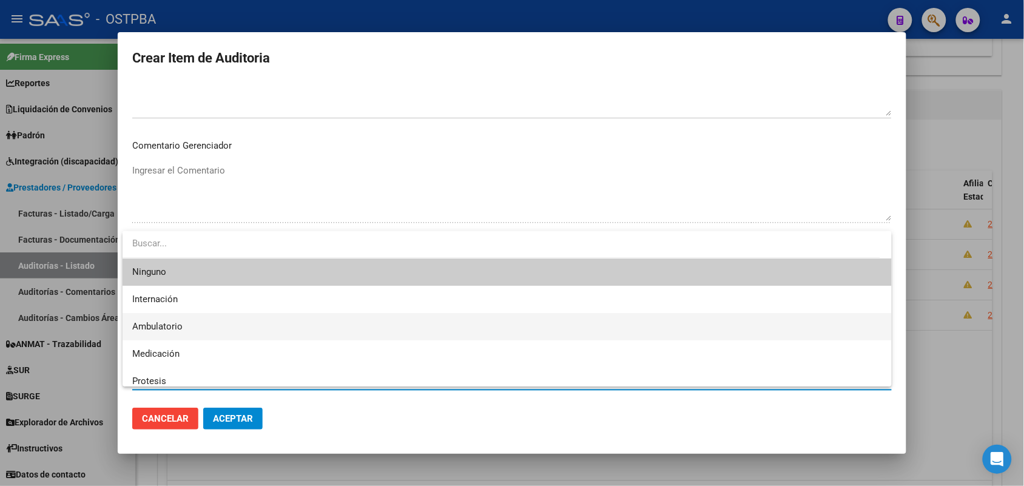
click at [192, 322] on span "Ambulatorio" at bounding box center [507, 326] width 750 height 27
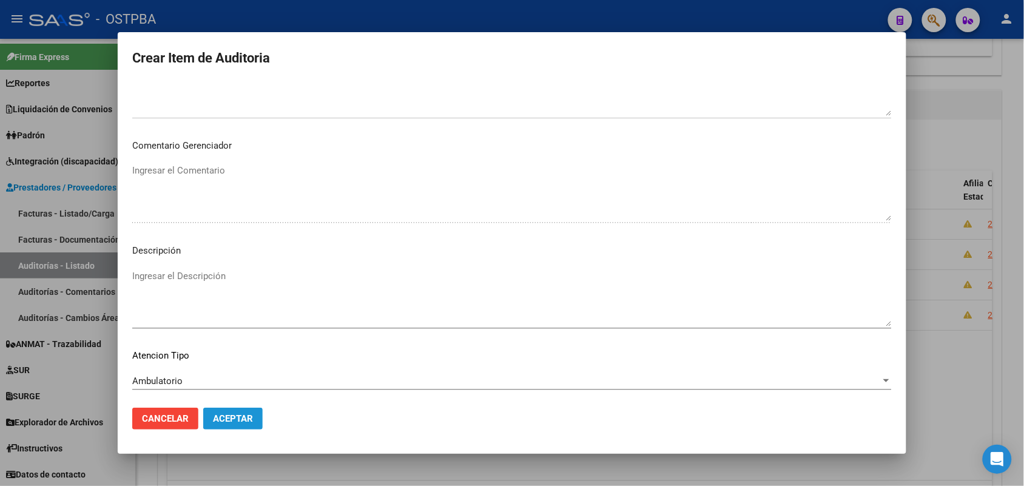
click at [246, 416] on span "Aceptar" at bounding box center [233, 418] width 40 height 11
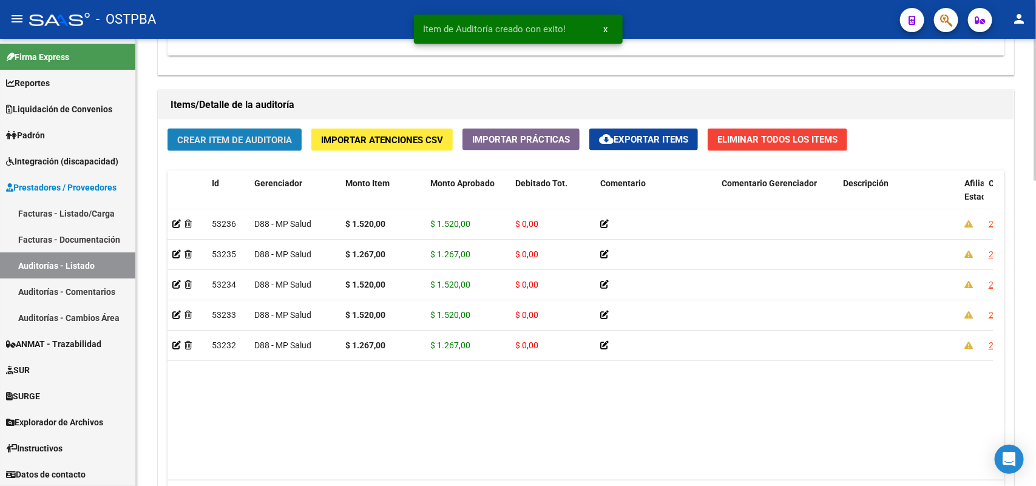
click at [290, 144] on button "Crear Item de Auditoria" at bounding box center [234, 140] width 134 height 22
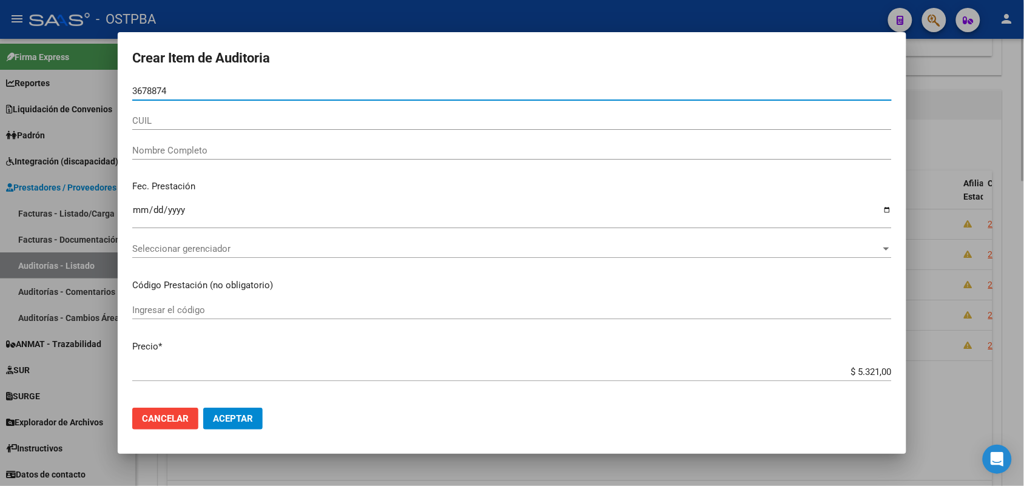
type input "36788745"
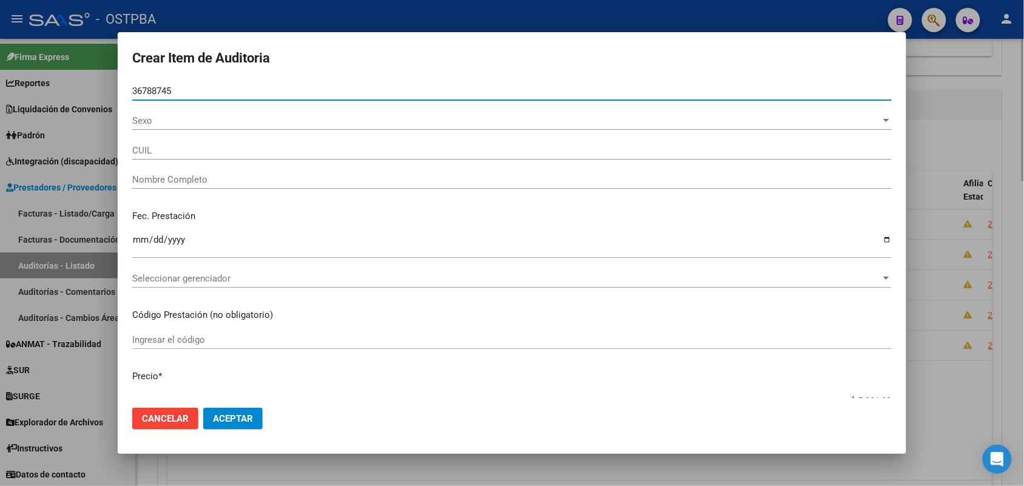
type input "27367887457"
type input "ROBLEDO MAIDA LEONOR"
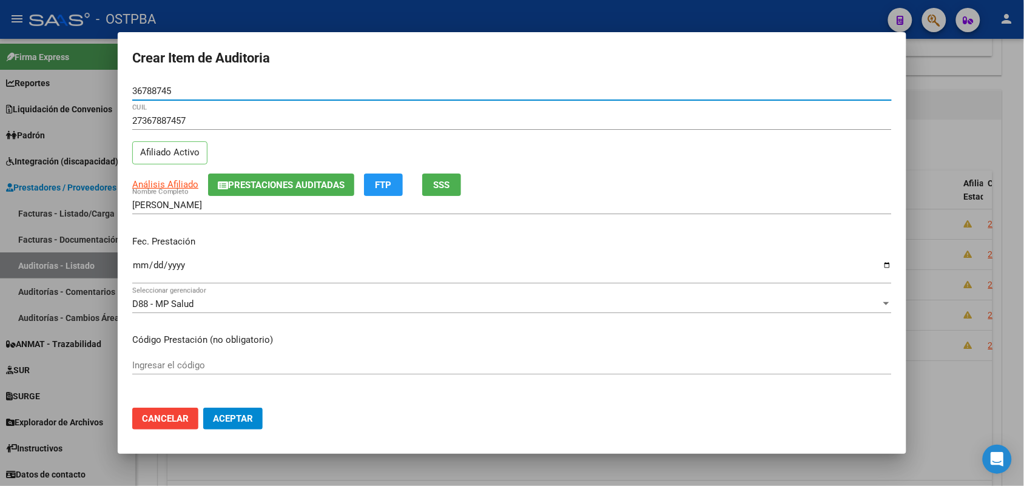
type input "36788745"
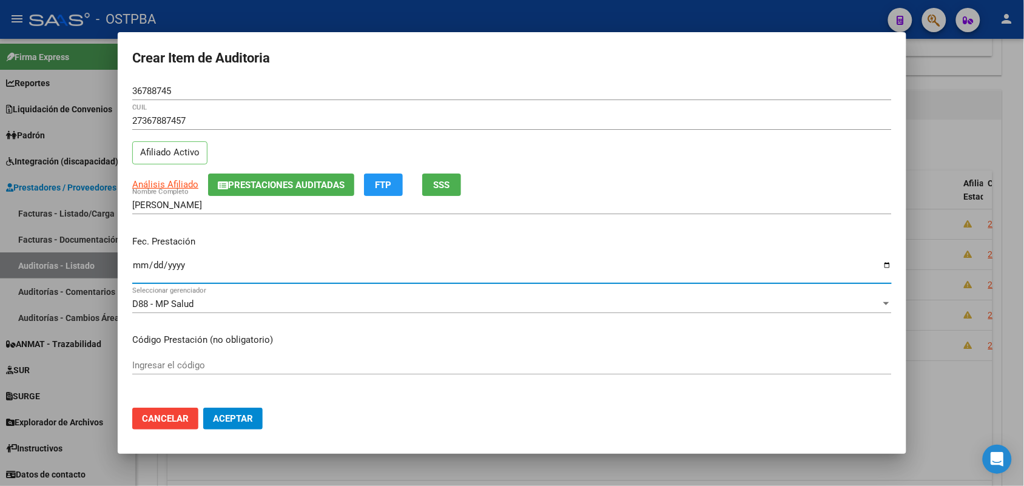
click at [138, 272] on input "Ingresar la fecha" at bounding box center [512, 269] width 760 height 19
type input "2024-10-14"
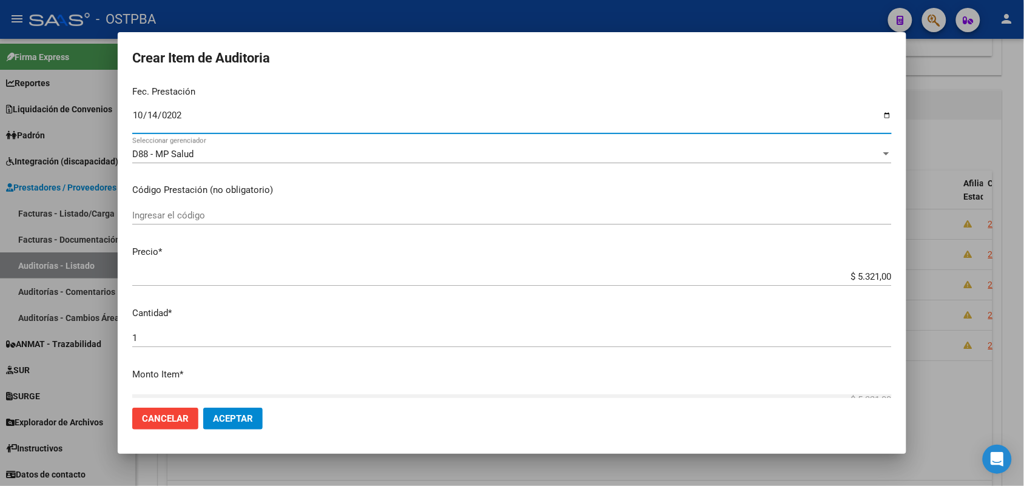
scroll to position [152, 0]
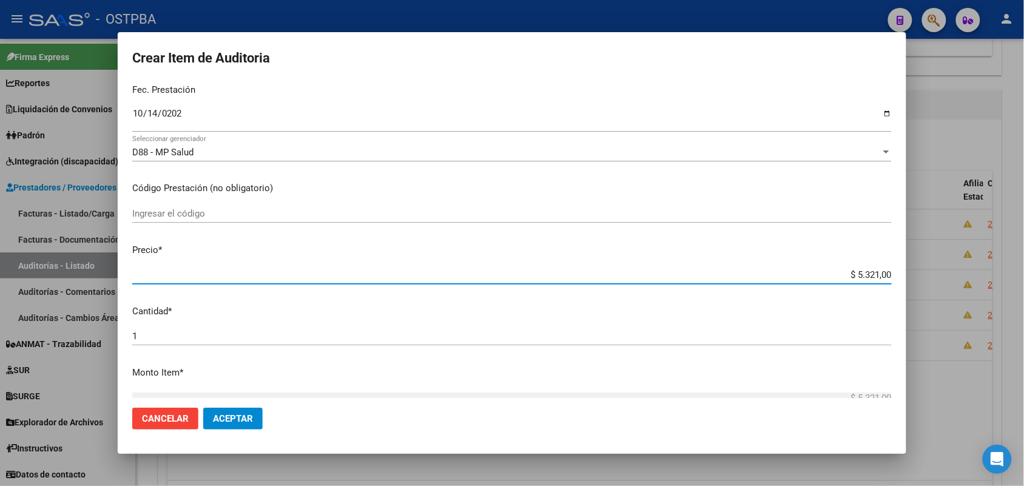
drag, startPoint x: 827, startPoint y: 277, endPoint x: 927, endPoint y: 277, distance: 99.5
click at [927, 277] on div "Crear Item de Auditoria 36788745 Nro Documento 27367887457 CUIL Afiliado Activo…" at bounding box center [512, 243] width 1024 height 486
type input "$ 0,01"
type input "$ 0,12"
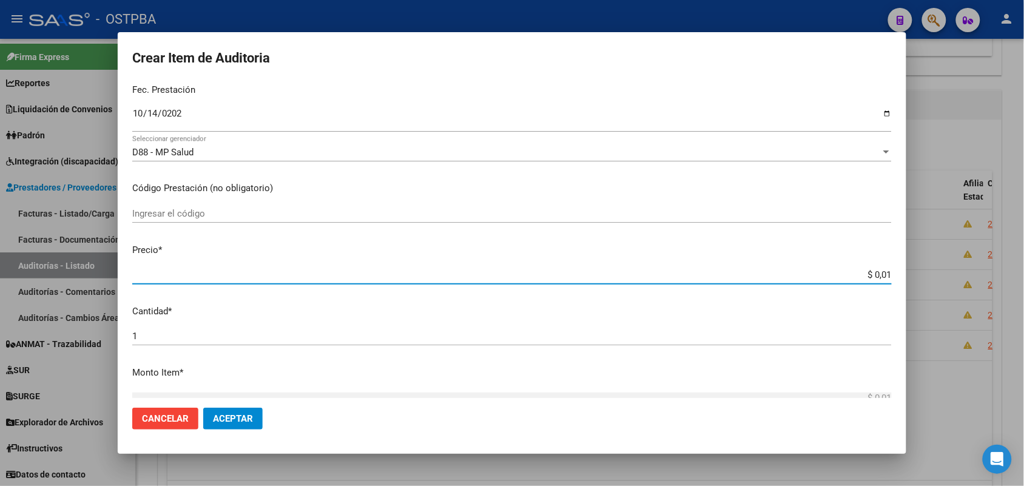
type input "$ 0,12"
type input "$ 1,26"
type input "$ 12,67"
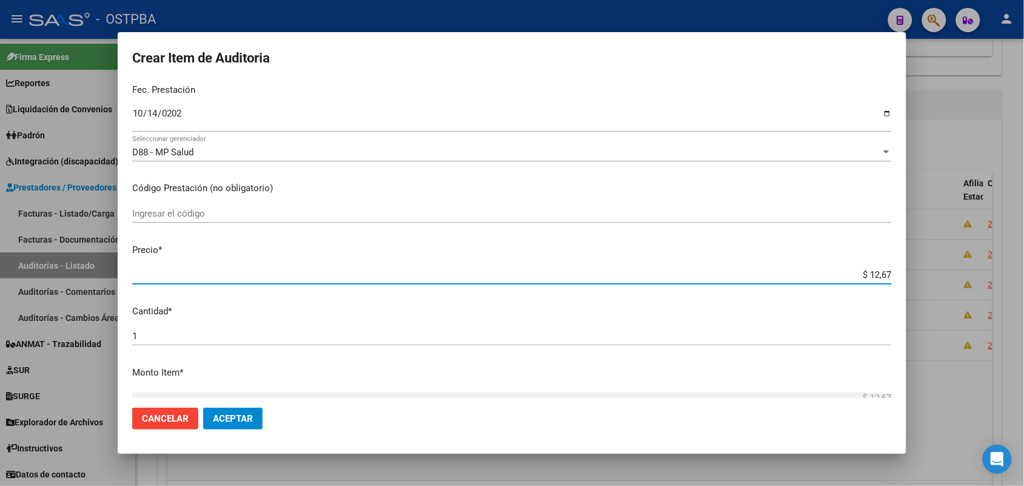
type input "$ 126,70"
type input "$ 1.267,00"
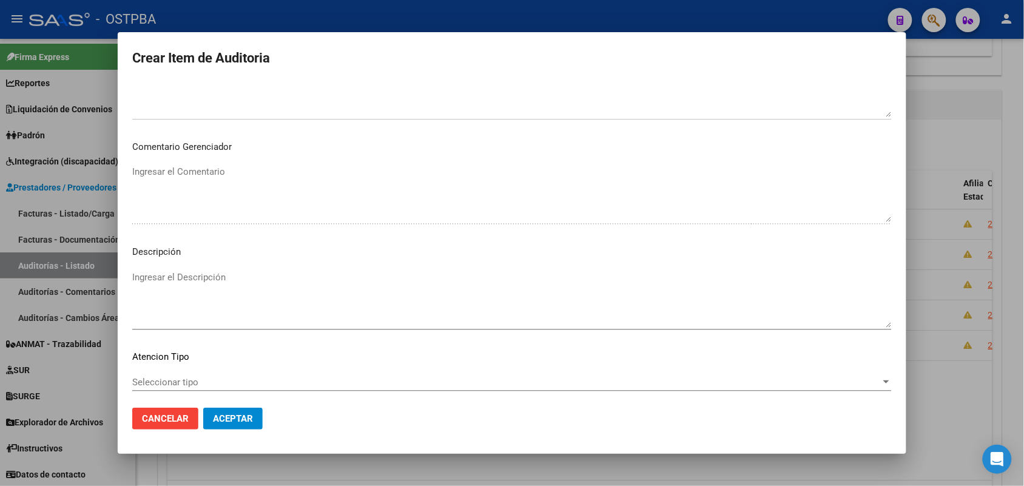
scroll to position [607, 0]
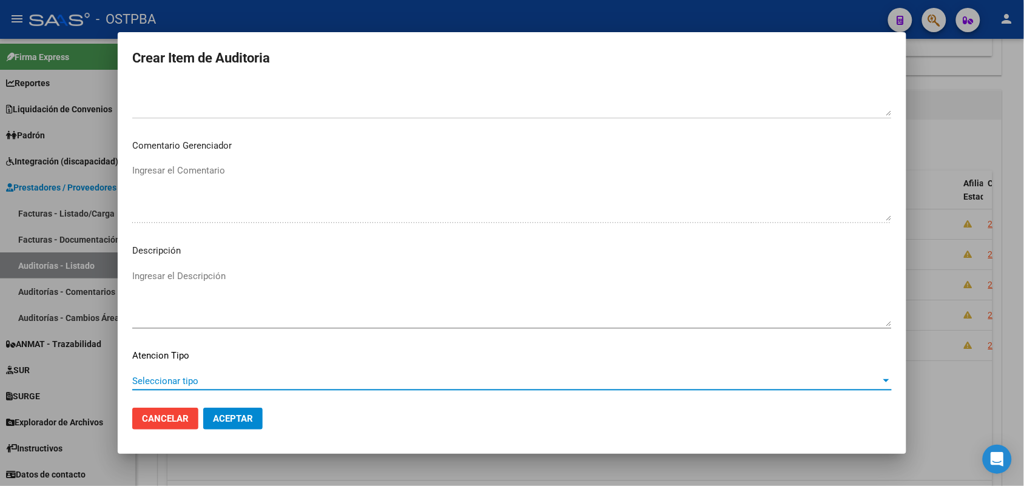
click at [184, 380] on span "Seleccionar tipo" at bounding box center [506, 381] width 749 height 11
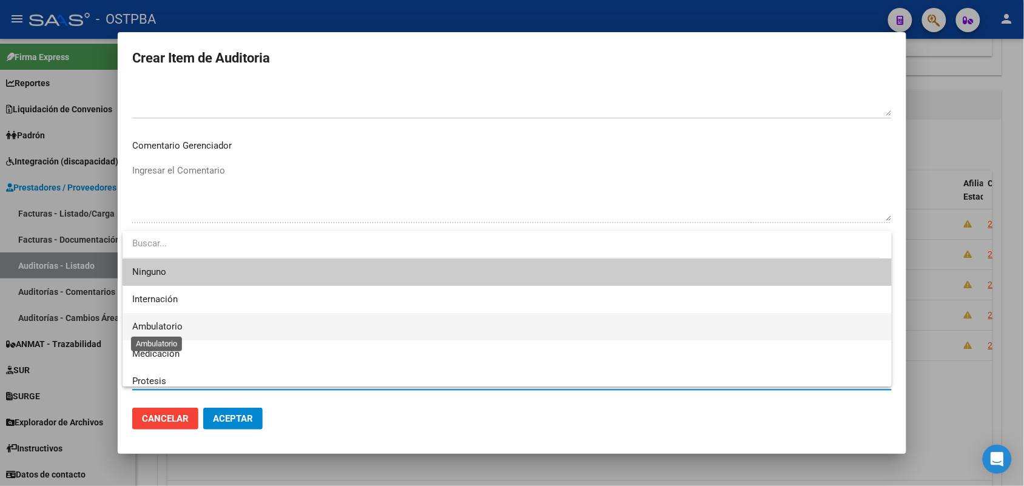
click at [182, 328] on span "Ambulatorio" at bounding box center [157, 326] width 50 height 11
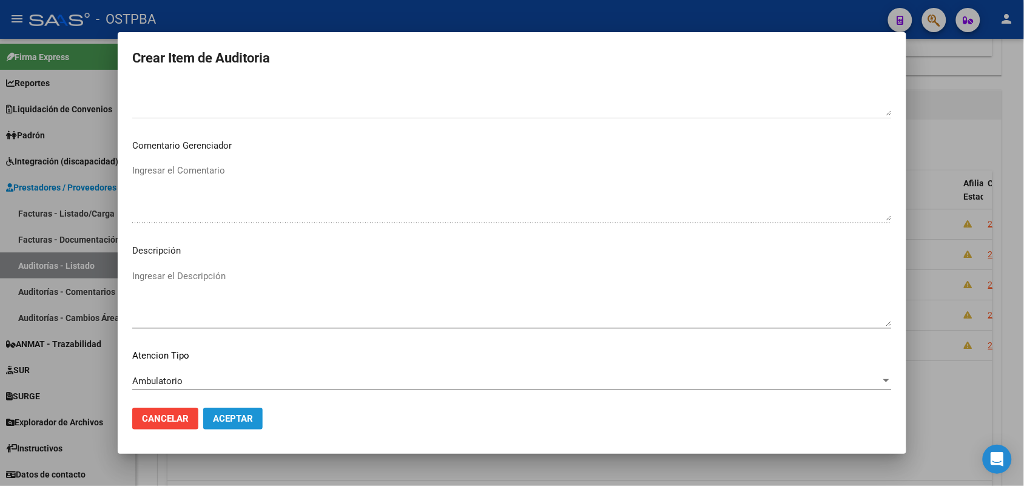
click at [229, 416] on span "Aceptar" at bounding box center [233, 418] width 40 height 11
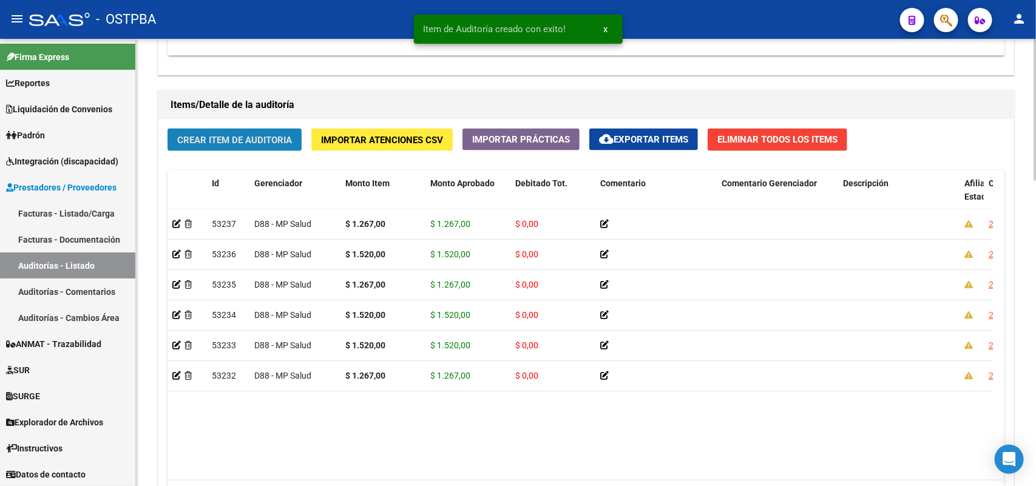
click at [279, 140] on span "Crear Item de Auditoria" at bounding box center [234, 140] width 115 height 11
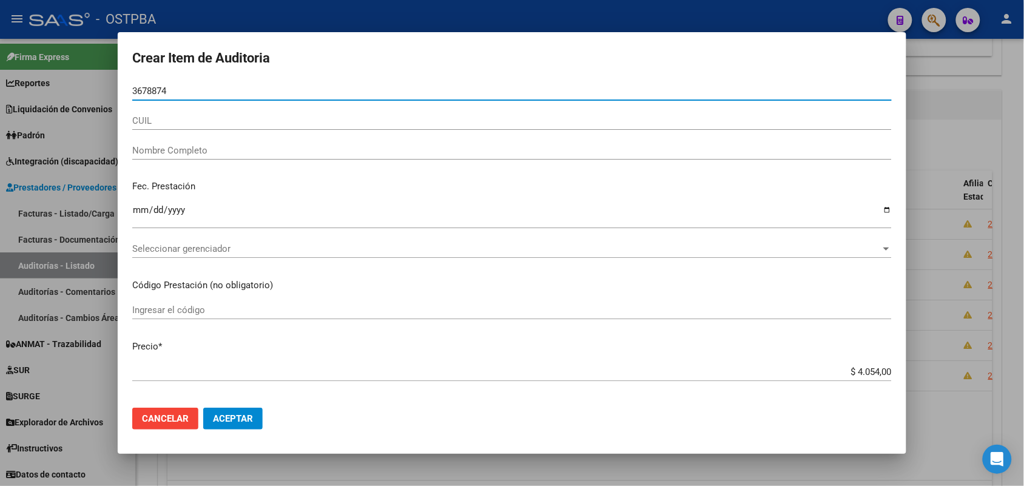
type input "36788745"
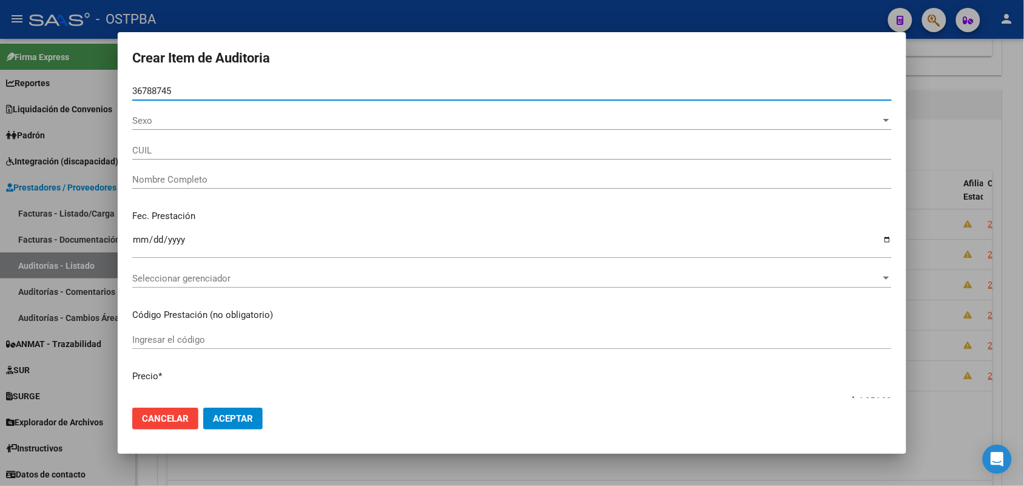
type input "27367887457"
type input "ROBLEDO MAIDA LEONOR"
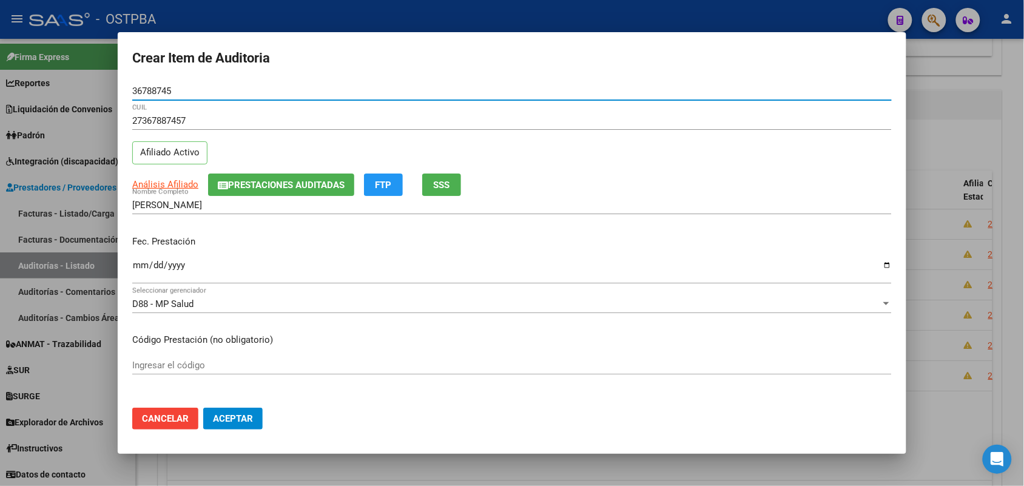
type input "36788745"
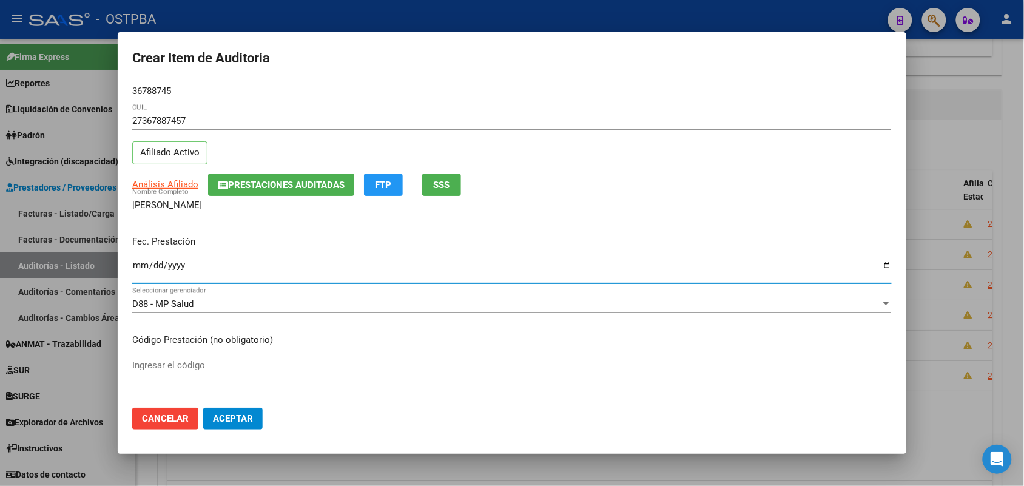
click at [140, 271] on input "Ingresar la fecha" at bounding box center [512, 269] width 760 height 19
type input "2024-10-15"
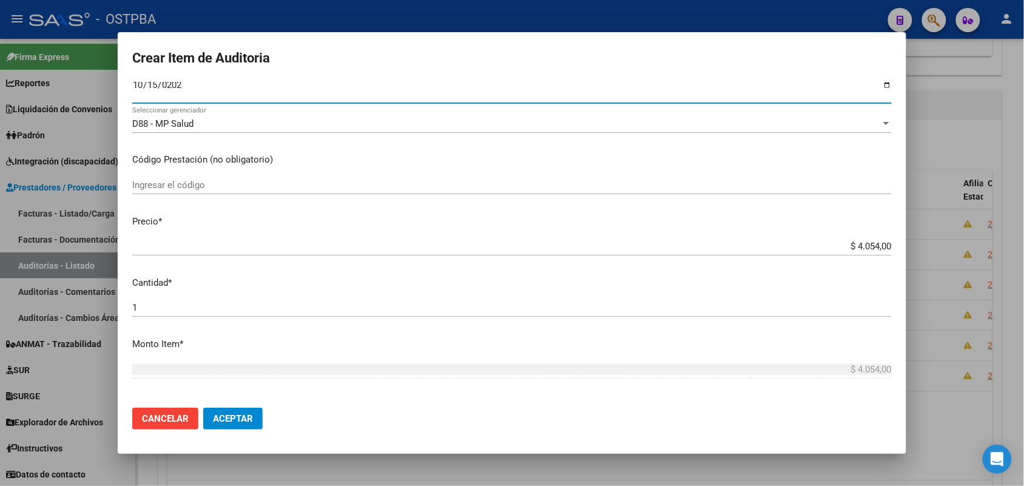
scroll to position [228, 0]
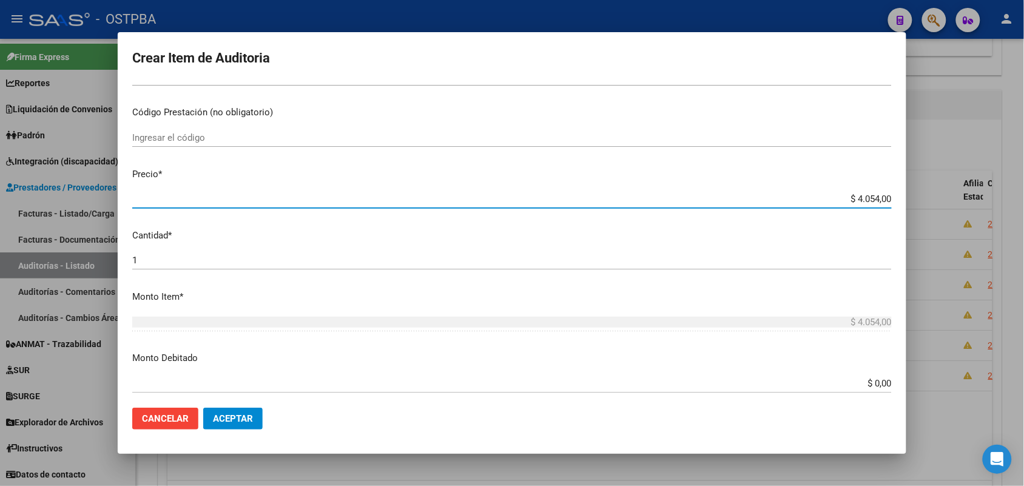
drag, startPoint x: 830, startPoint y: 199, endPoint x: 930, endPoint y: 189, distance: 100.6
click at [930, 189] on div "Crear Item de Auditoria 36788745 Nro Documento 27367887457 CUIL Afiliado Activo…" at bounding box center [512, 243] width 1024 height 486
type input "$ 0,01"
type input "$ 0,12"
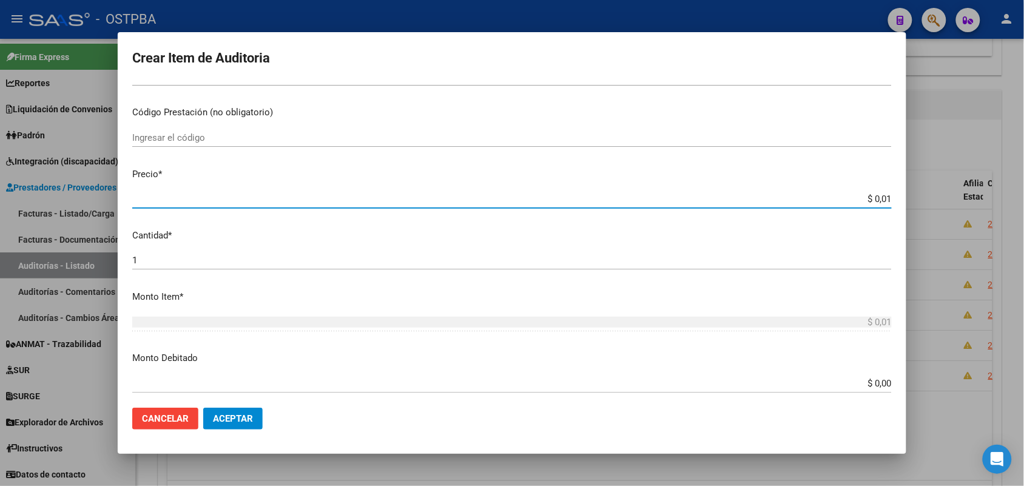
type input "$ 0,12"
type input "$ 1,26"
type input "$ 12,67"
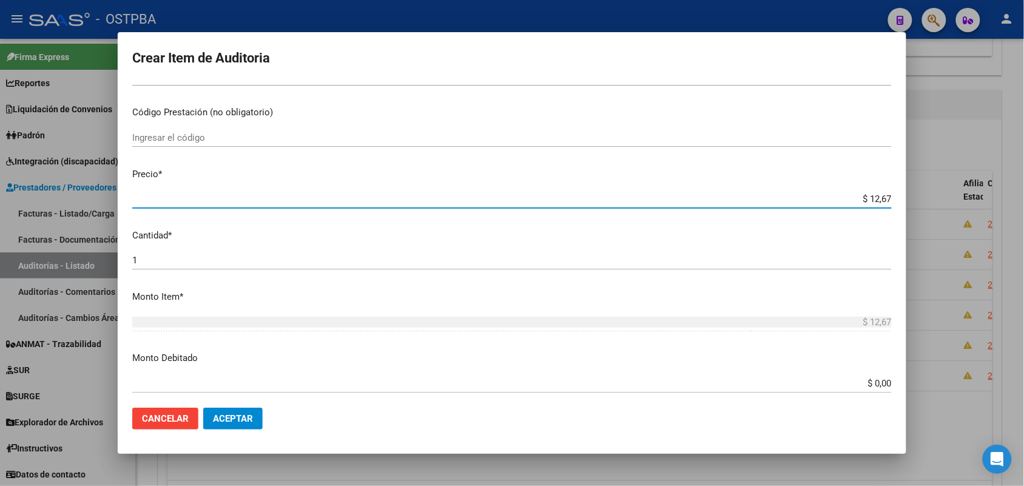
type input "$ 126,70"
type input "$ 1.267,00"
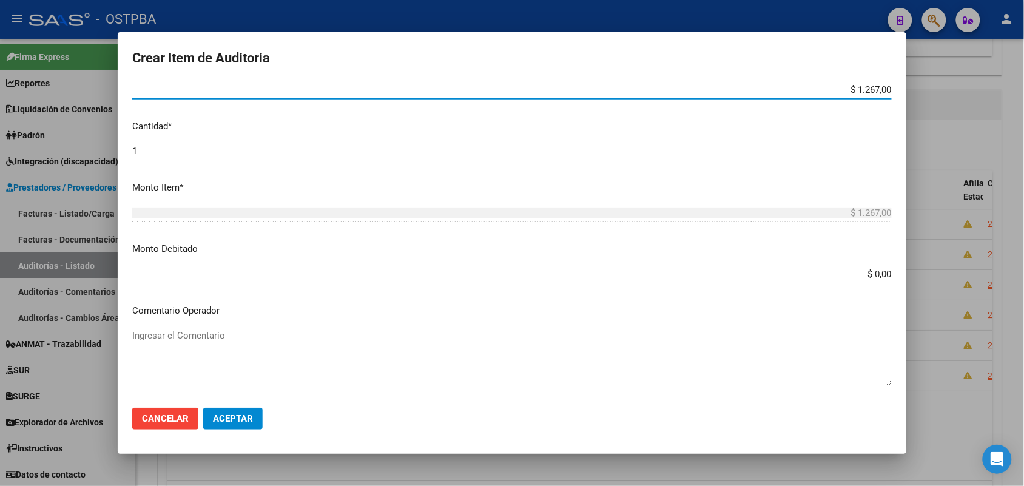
scroll to position [671, 0]
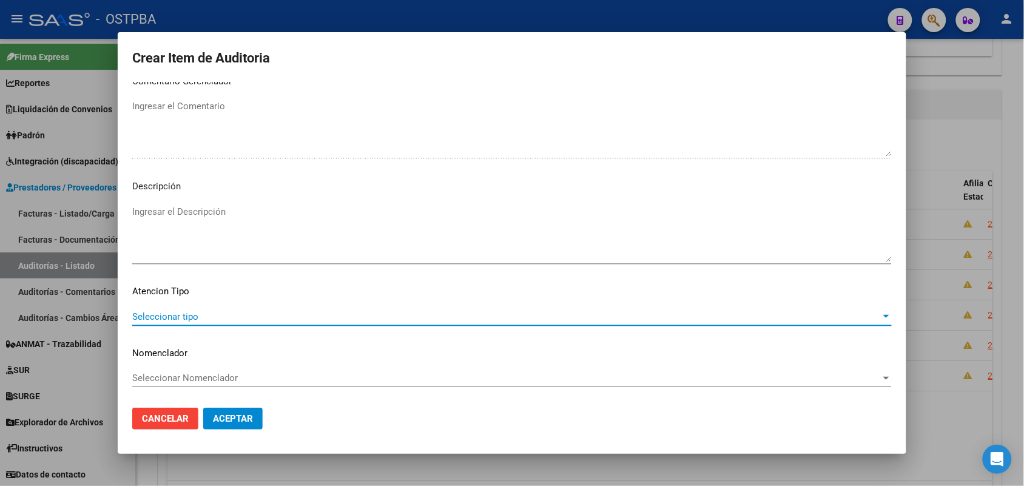
click at [187, 316] on span "Seleccionar tipo" at bounding box center [506, 316] width 749 height 11
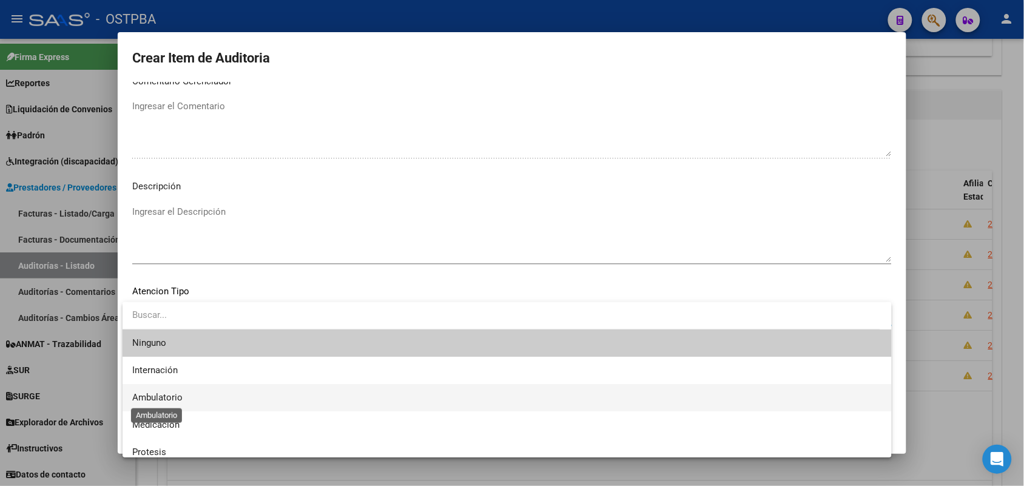
click at [173, 395] on span "Ambulatorio" at bounding box center [157, 397] width 50 height 11
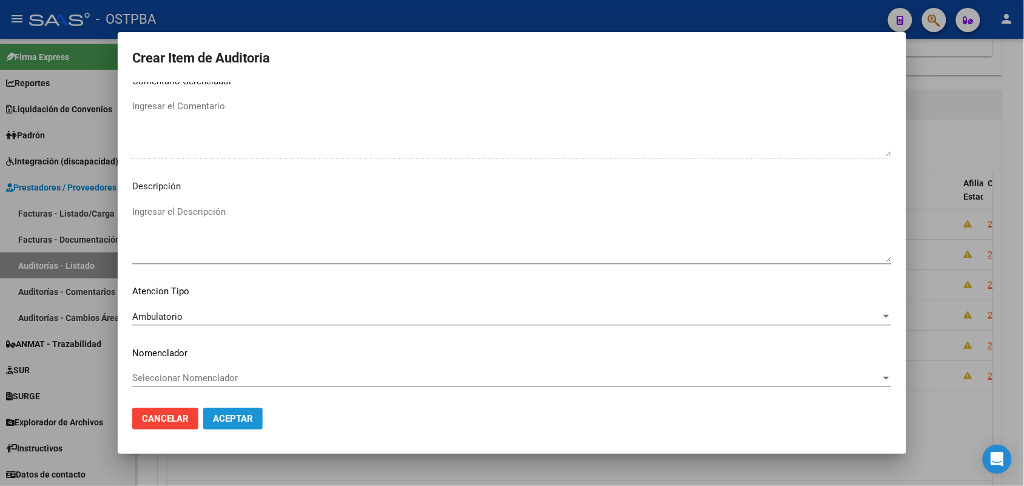
click at [220, 414] on span "Aceptar" at bounding box center [233, 418] width 40 height 11
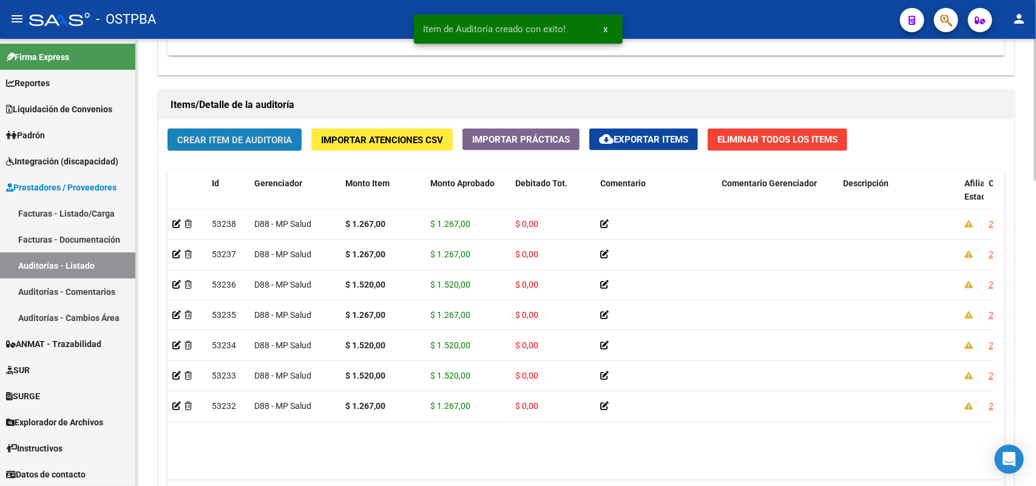
click at [277, 144] on button "Crear Item de Auditoria" at bounding box center [234, 140] width 134 height 22
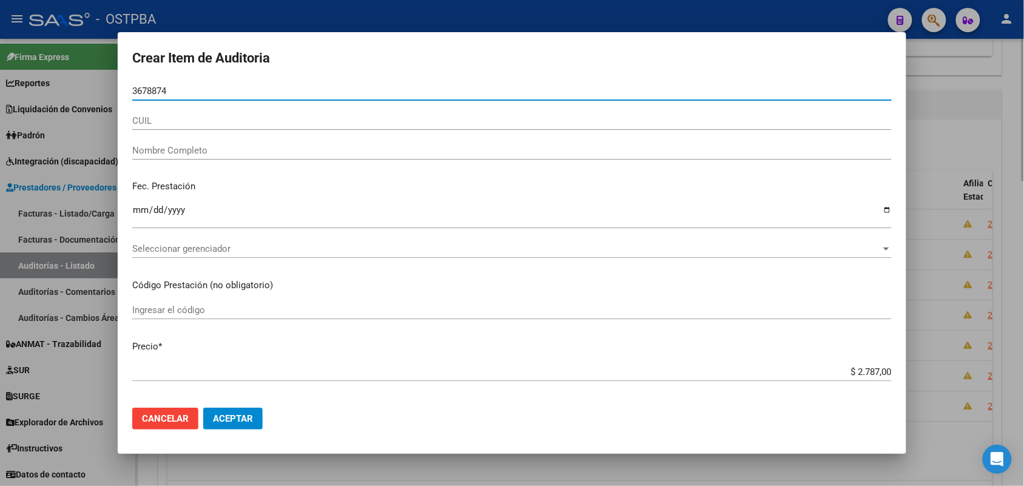
type input "36788745"
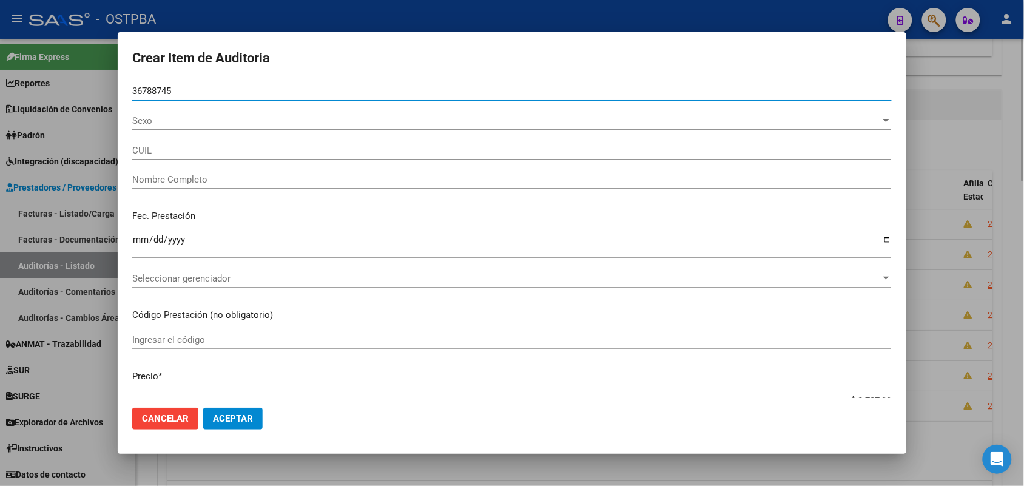
type input "27367887457"
type input "ROBLEDO MAIDA LEONOR"
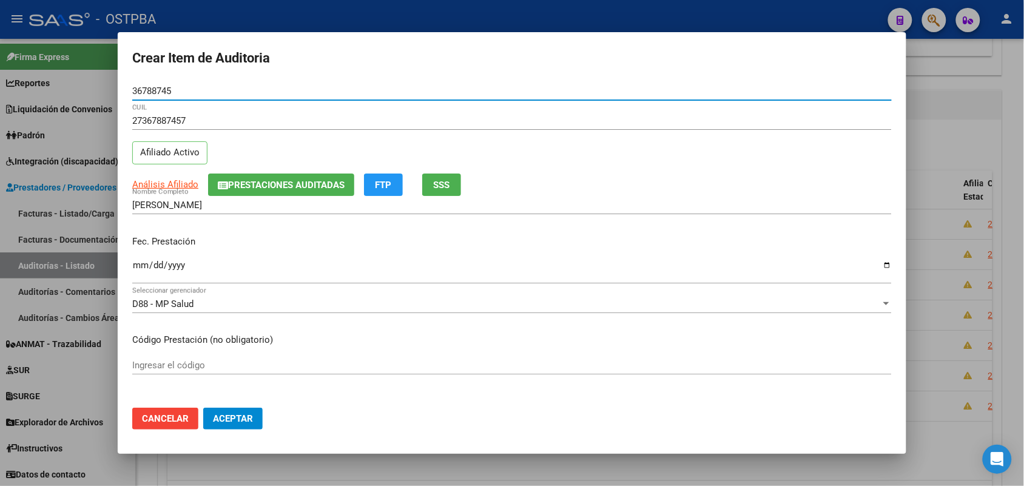
type input "36788745"
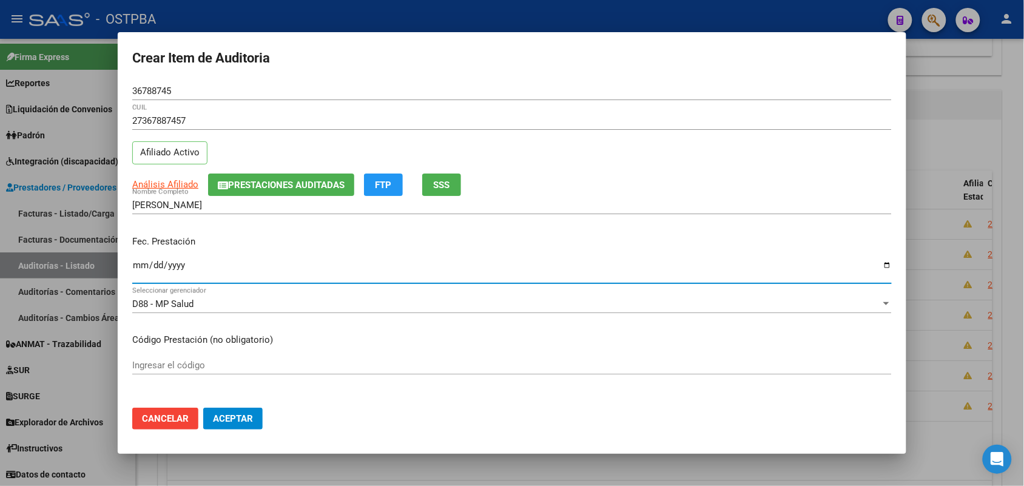
click at [141, 273] on input "Ingresar la fecha" at bounding box center [512, 269] width 760 height 19
type input "2024-10-30"
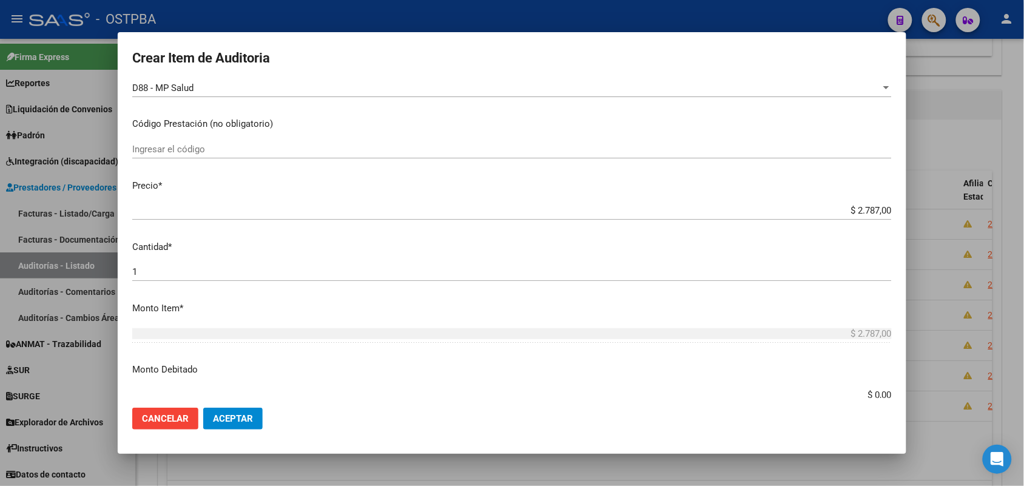
scroll to position [228, 0]
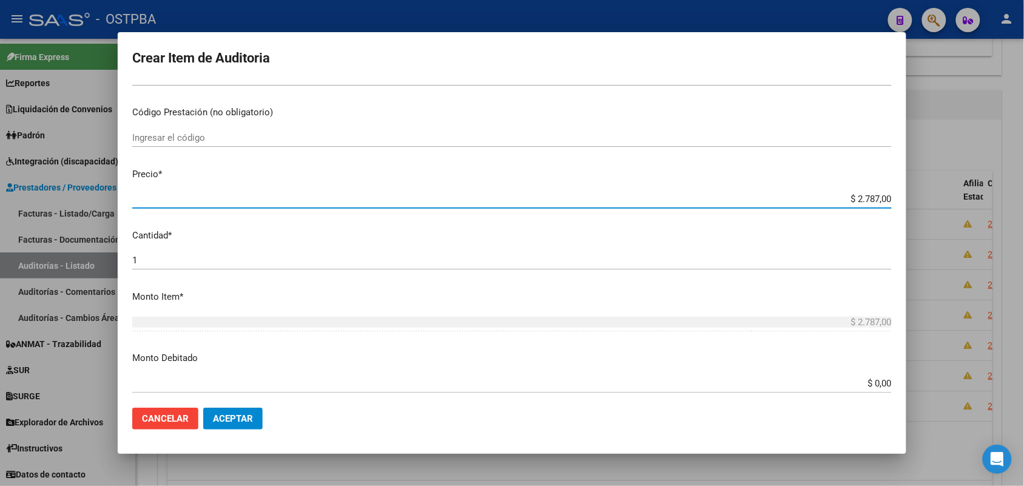
drag, startPoint x: 833, startPoint y: 199, endPoint x: 922, endPoint y: 191, distance: 90.1
click at [922, 191] on div "Crear Item de Auditoria 36788745 Nro Documento 27367887457 CUIL Afiliado Activo…" at bounding box center [512, 243] width 1024 height 486
type input "$ 0,01"
type input "$ 0,15"
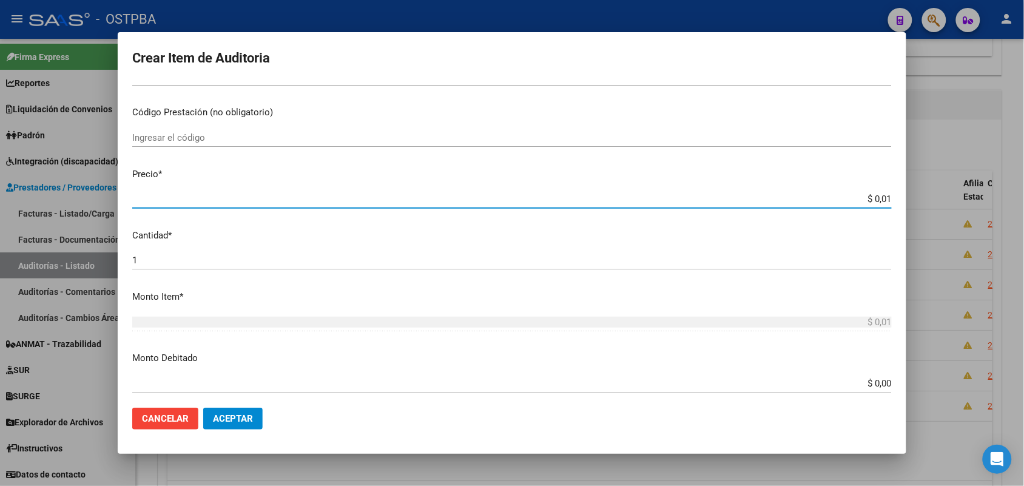
type input "$ 0,15"
type input "$ 1,52"
type input "$ 15,20"
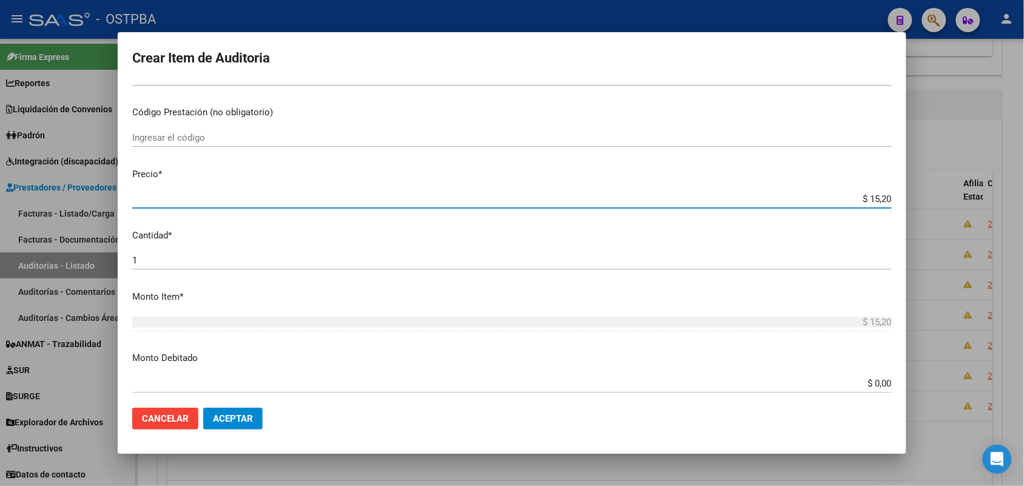
type input "$ 152,00"
type input "$ 1.520,00"
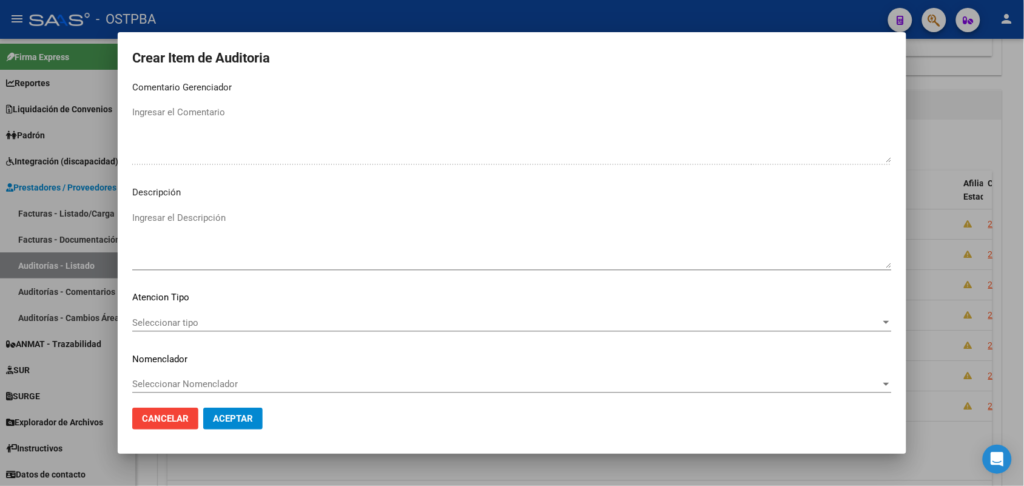
scroll to position [671, 0]
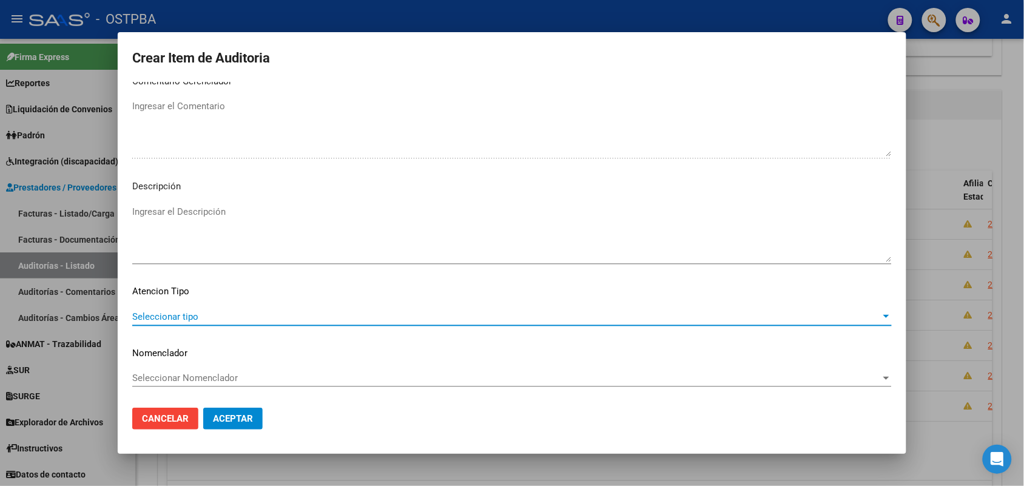
click at [189, 316] on span "Seleccionar tipo" at bounding box center [506, 316] width 749 height 11
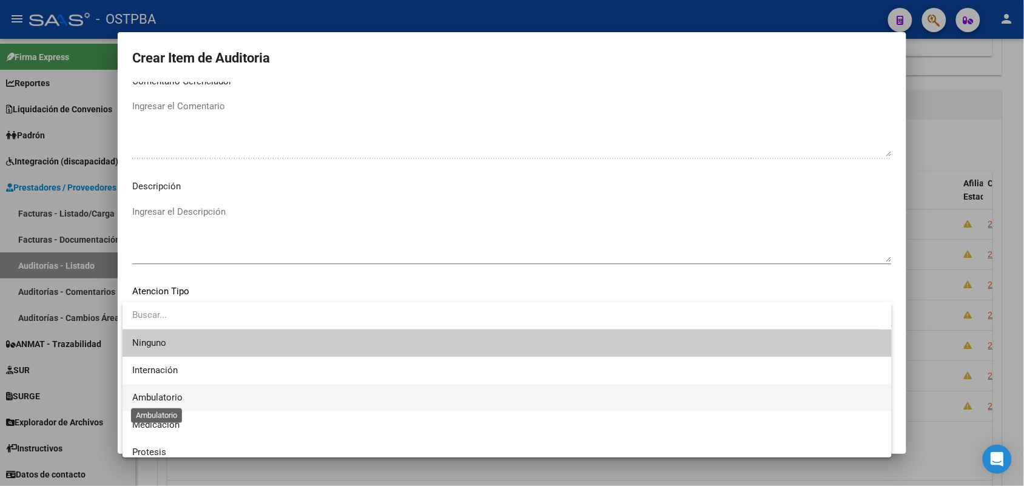
click at [176, 396] on span "Ambulatorio" at bounding box center [157, 397] width 50 height 11
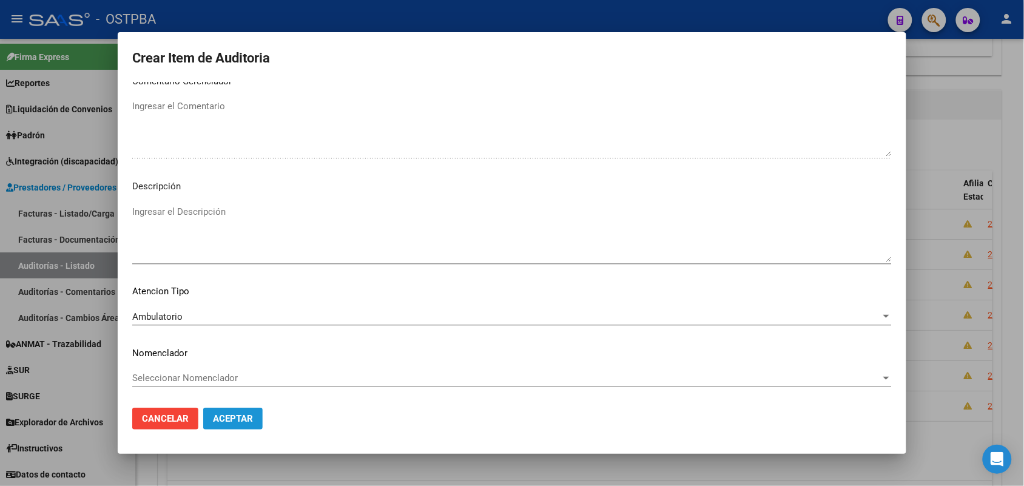
click at [225, 417] on span "Aceptar" at bounding box center [233, 418] width 40 height 11
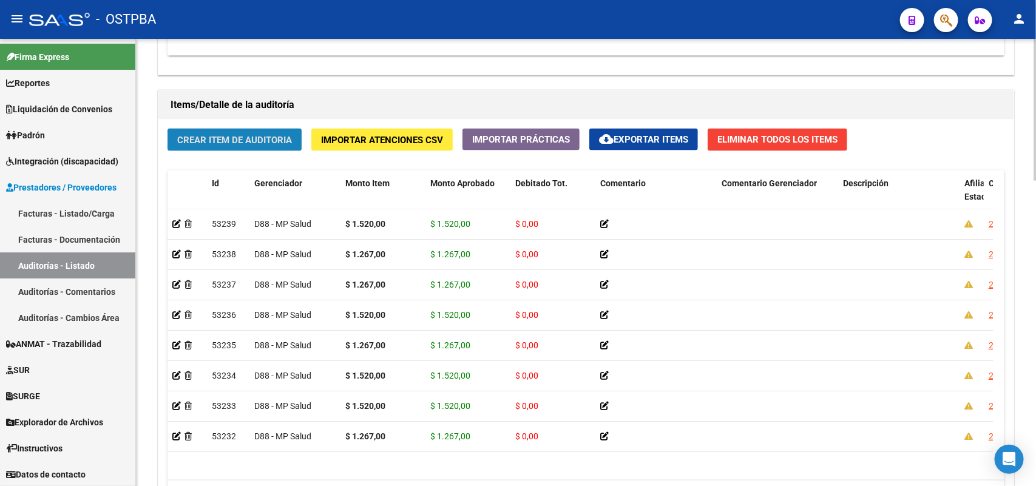
click at [244, 135] on span "Crear Item de Auditoria" at bounding box center [234, 140] width 115 height 11
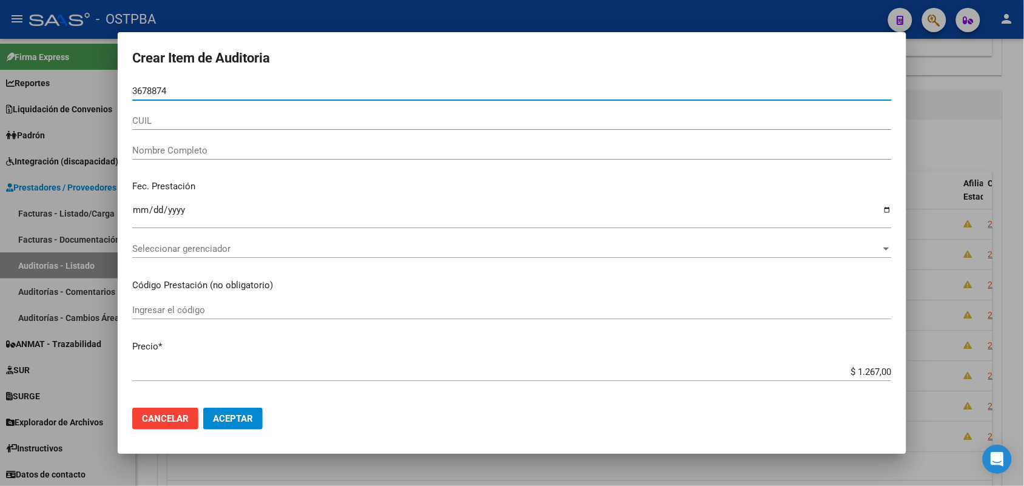
type input "36788745"
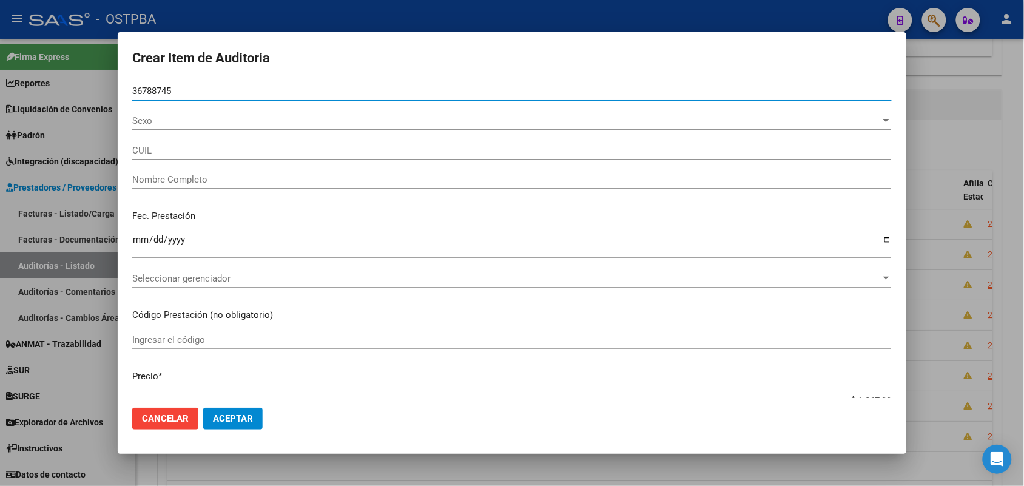
type input "27367887457"
type input "ROBLEDO MAIDA LEONOR"
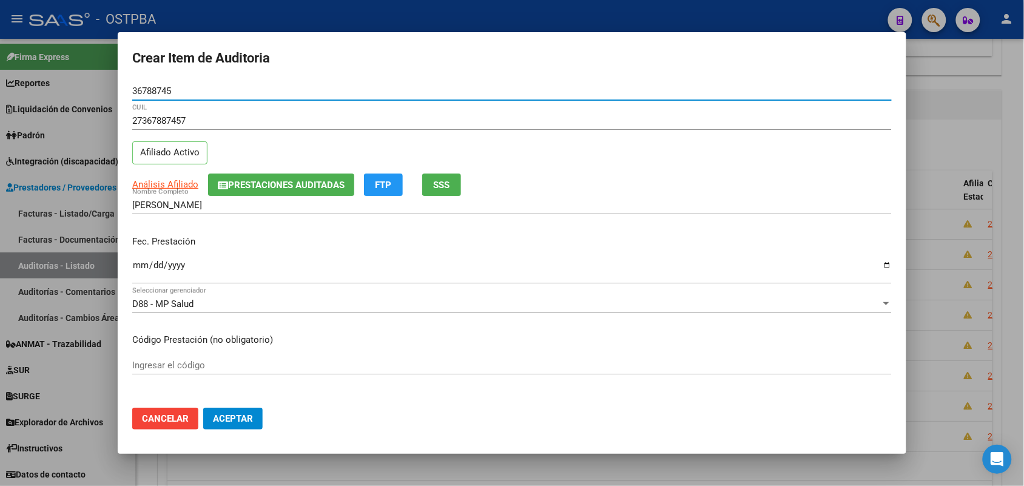
type input "36788745"
click at [143, 267] on input "Ingresar la fecha" at bounding box center [512, 269] width 760 height 19
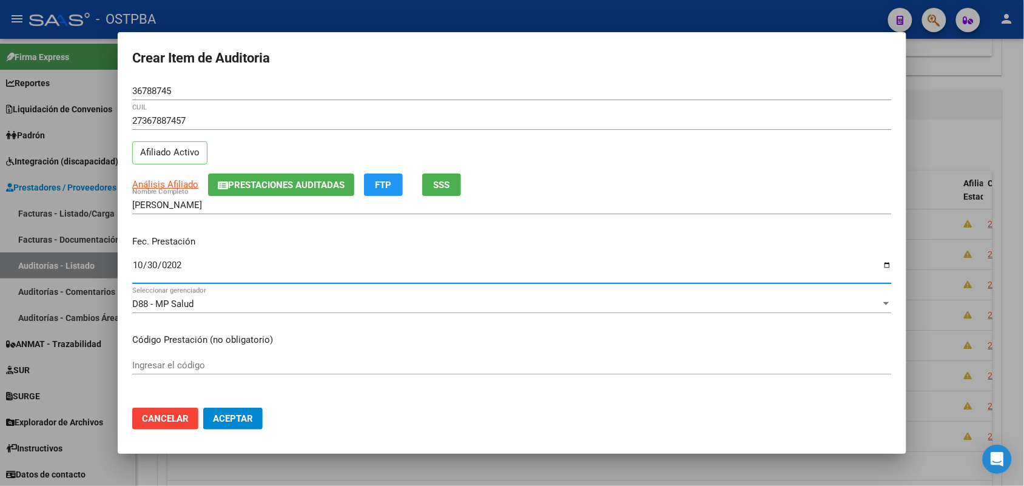
type input "2024-10-30"
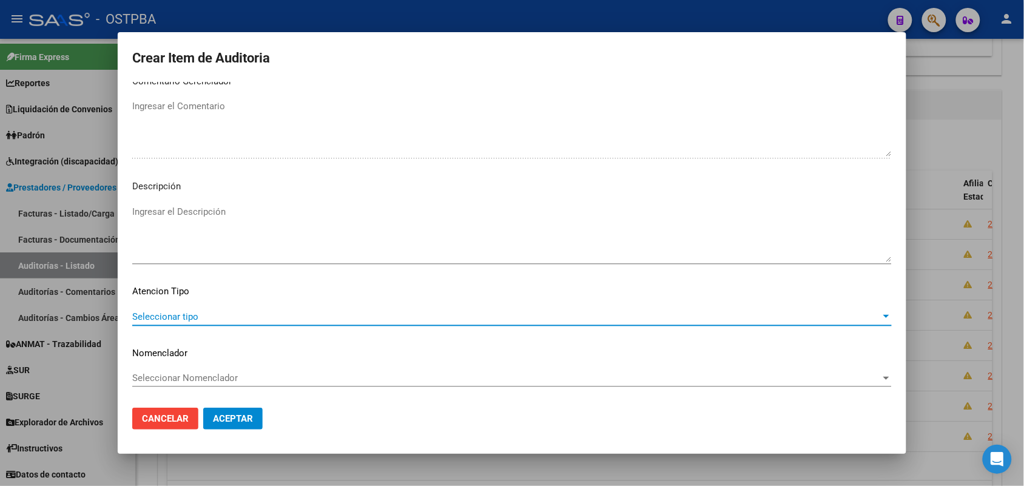
click at [192, 316] on span "Seleccionar tipo" at bounding box center [506, 316] width 749 height 11
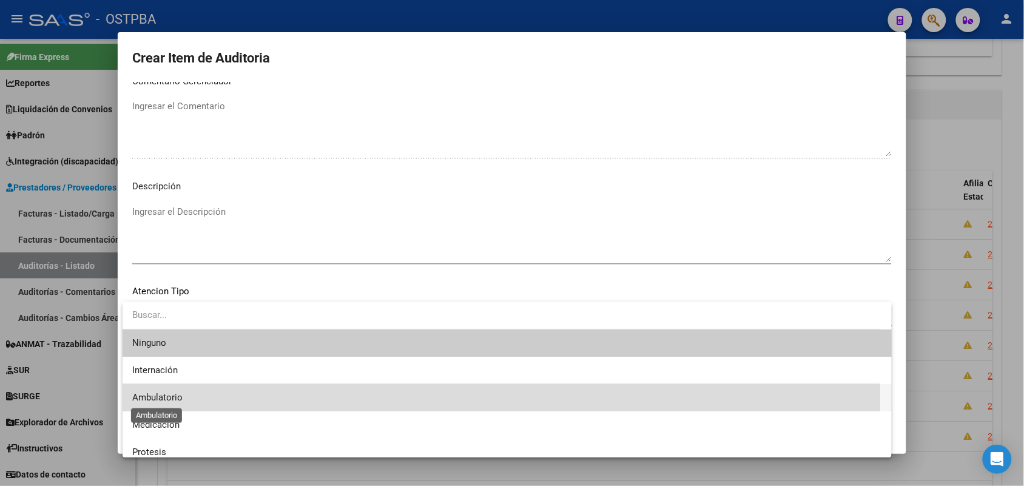
click at [164, 401] on span "Ambulatorio" at bounding box center [157, 397] width 50 height 11
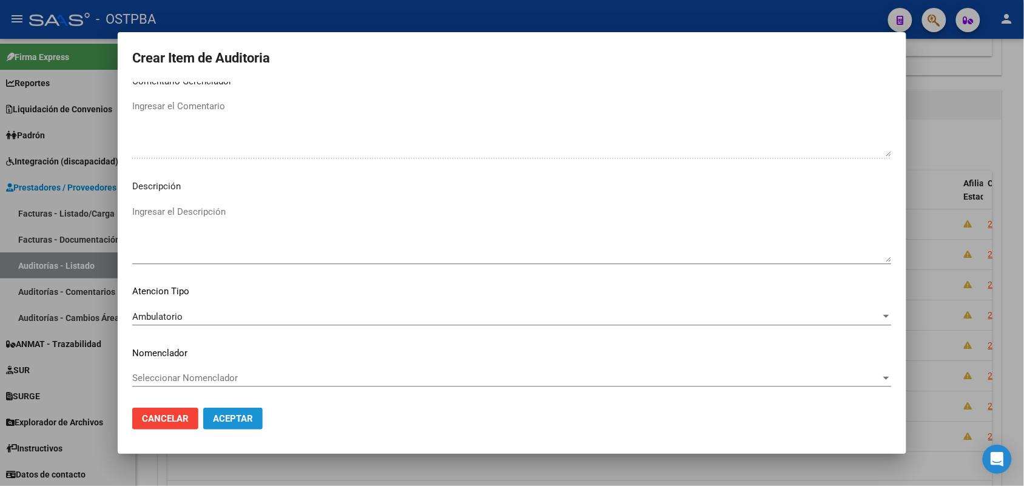
click at [226, 416] on span "Aceptar" at bounding box center [233, 418] width 40 height 11
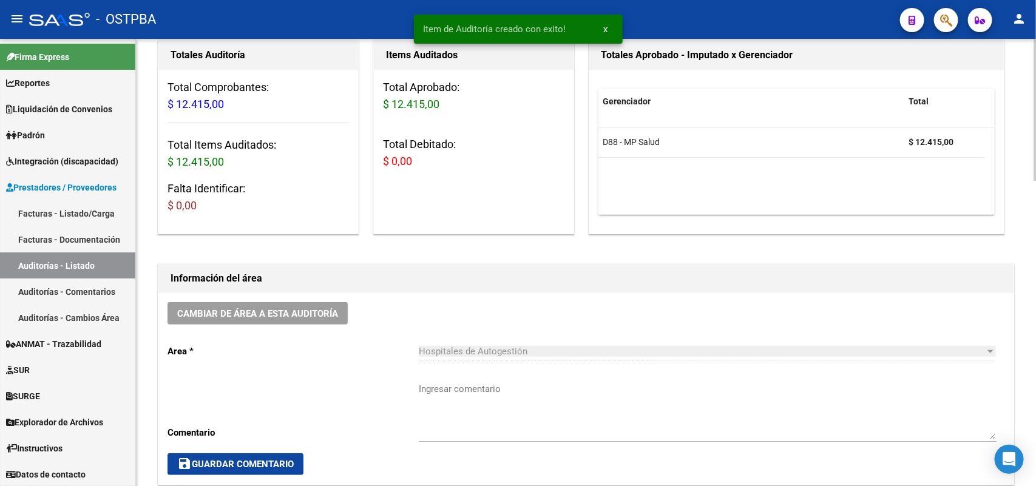
scroll to position [0, 0]
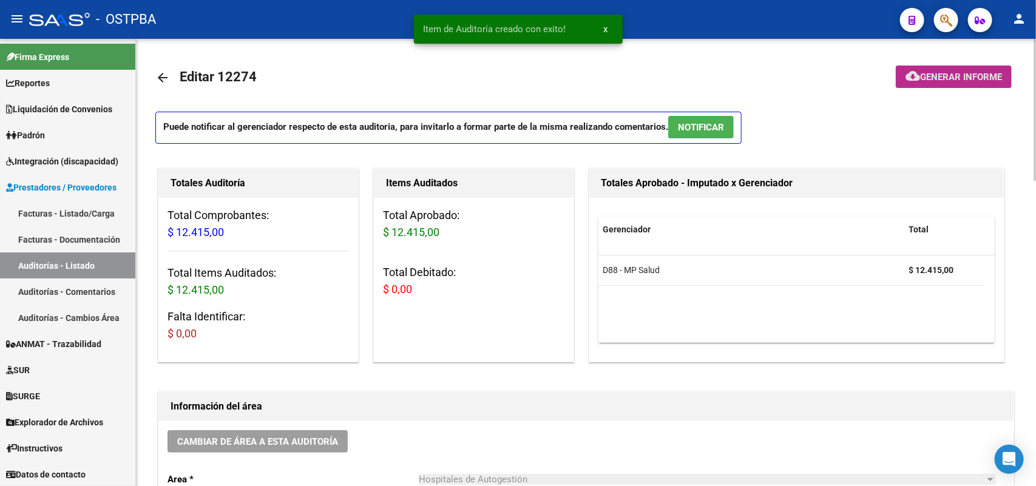
click at [951, 72] on span "Generar informe" at bounding box center [961, 77] width 82 height 11
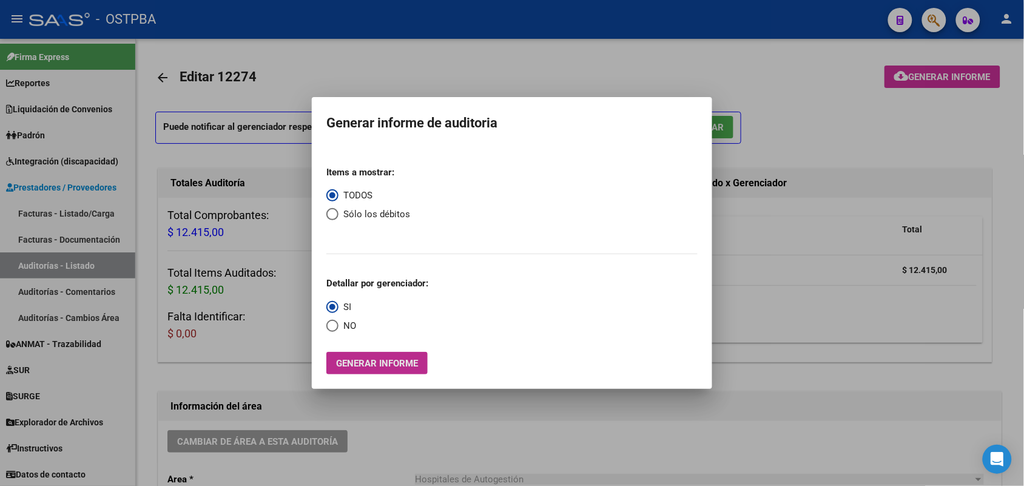
click at [396, 368] on span "Generar informe" at bounding box center [377, 363] width 82 height 11
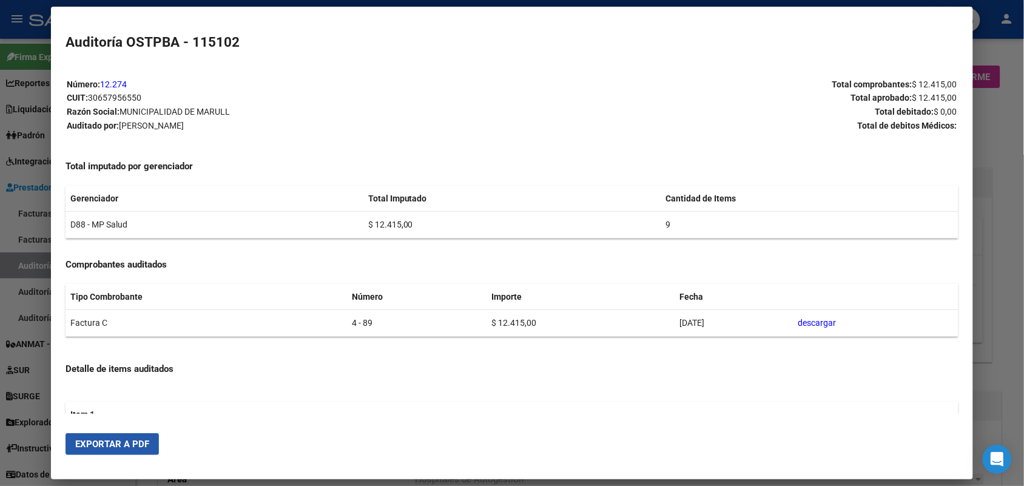
click at [137, 448] on span "Exportar a PDF" at bounding box center [112, 444] width 74 height 11
click at [1012, 152] on div at bounding box center [512, 243] width 1024 height 486
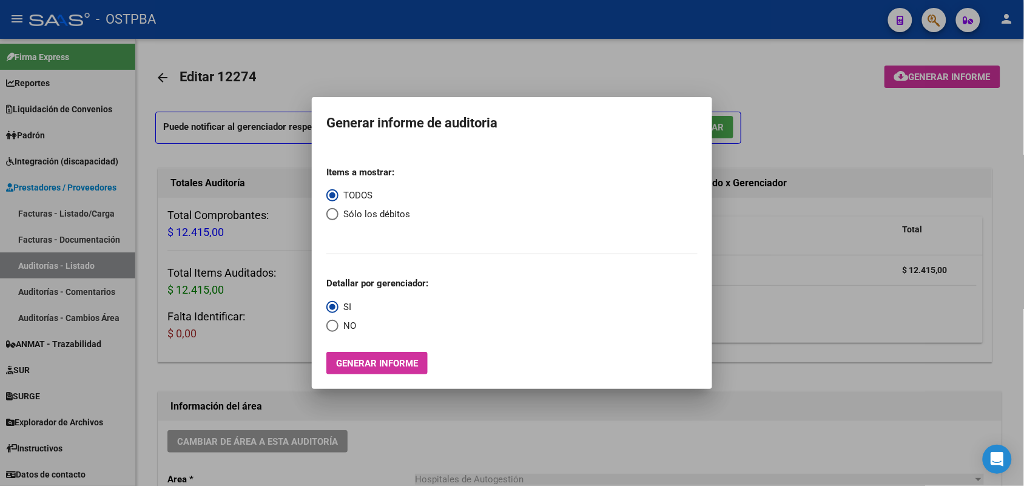
click at [746, 129] on div at bounding box center [512, 243] width 1024 height 486
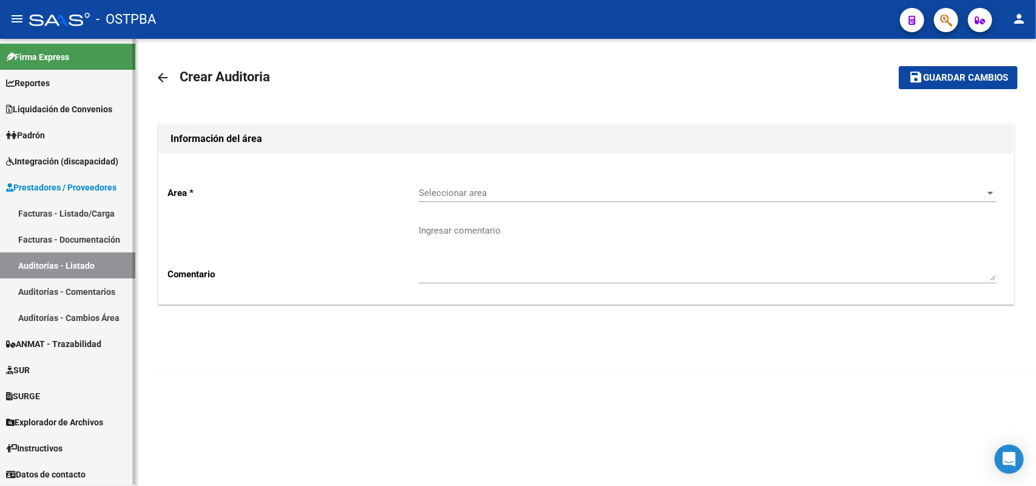
click at [87, 209] on link "Facturas - Listado/Carga" at bounding box center [67, 213] width 135 height 26
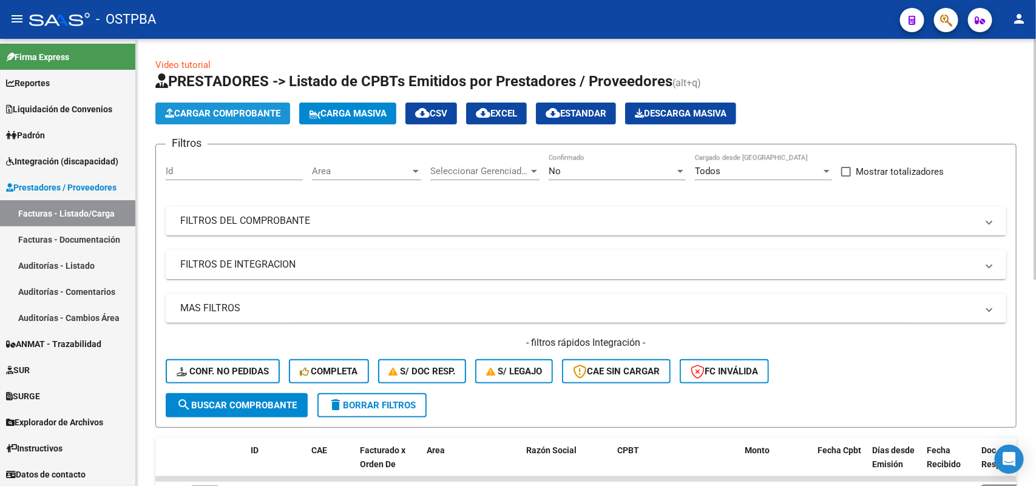
click at [248, 114] on span "Cargar Comprobante" at bounding box center [222, 113] width 115 height 11
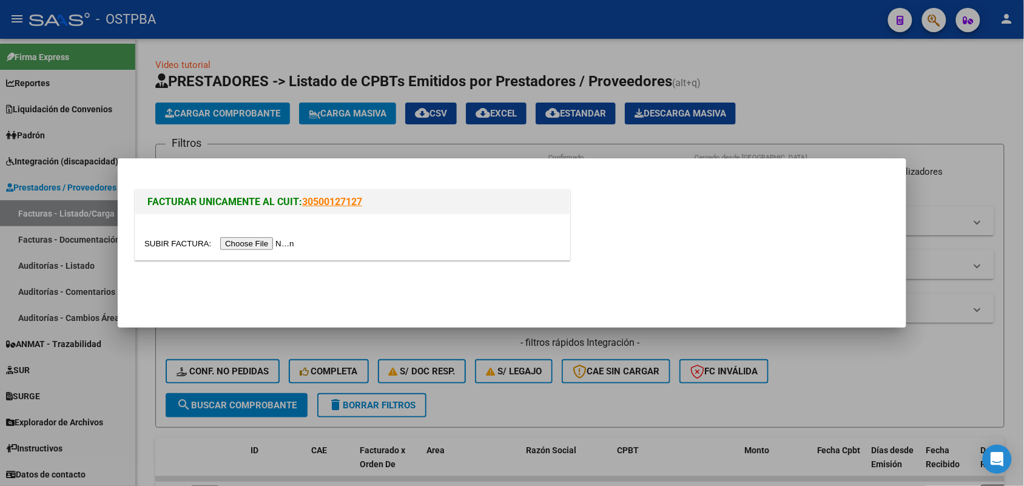
click at [285, 243] on input "file" at bounding box center [221, 243] width 154 height 13
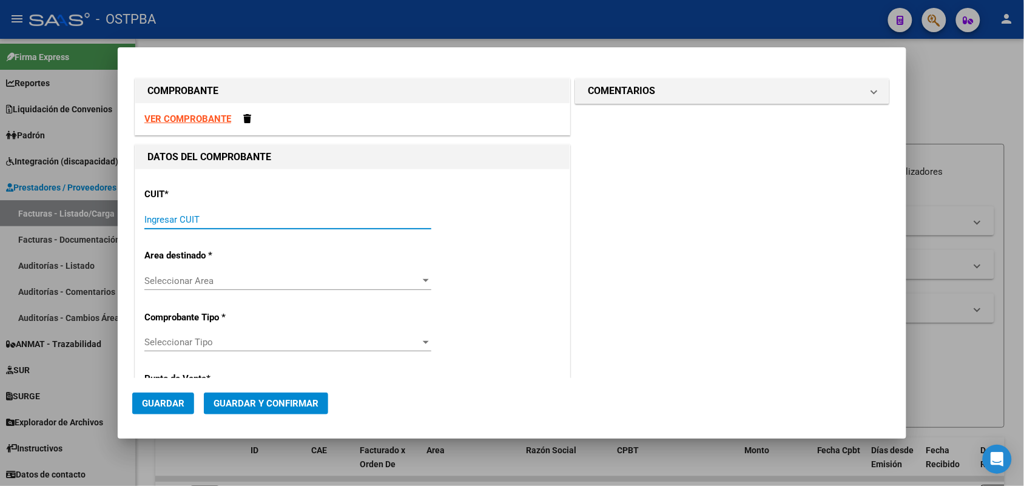
click at [152, 217] on input "Ingresar CUIT" at bounding box center [287, 219] width 287 height 11
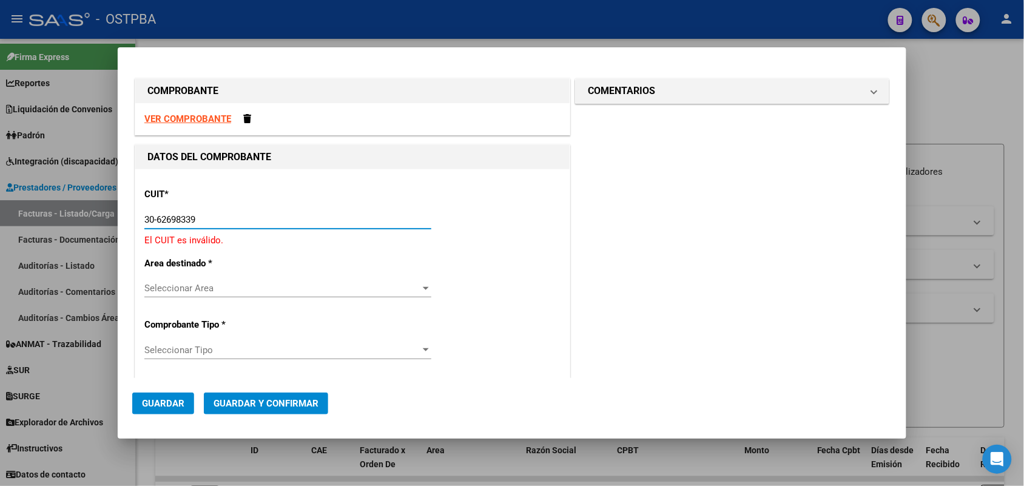
type input "30-62698339-8"
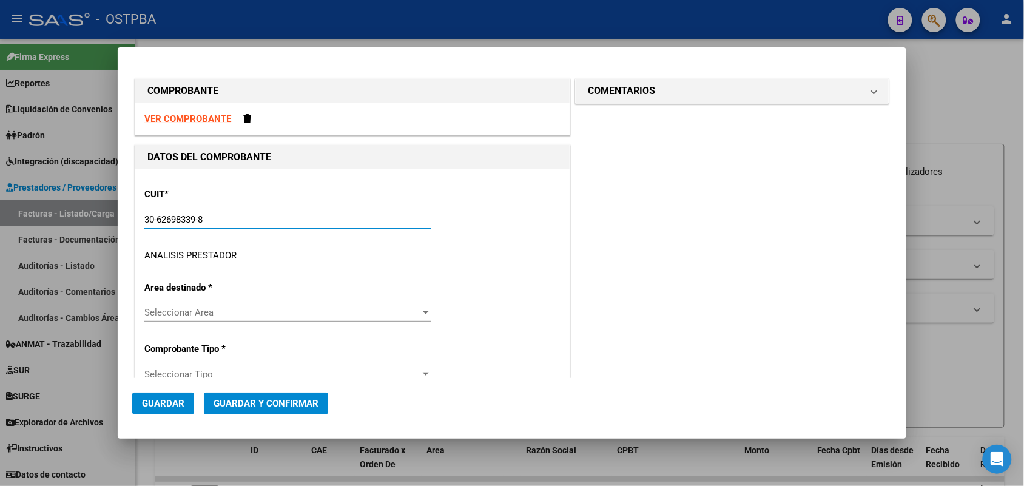
type input "143"
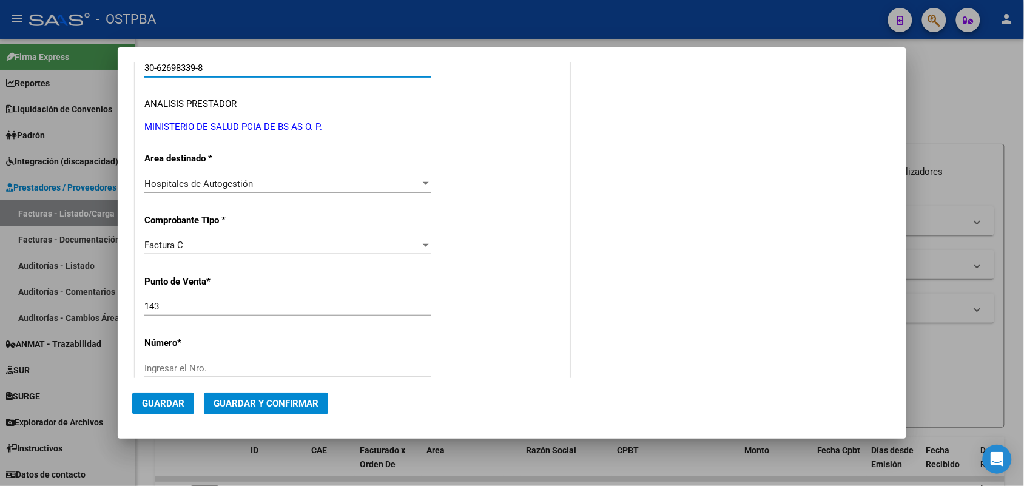
scroll to position [303, 0]
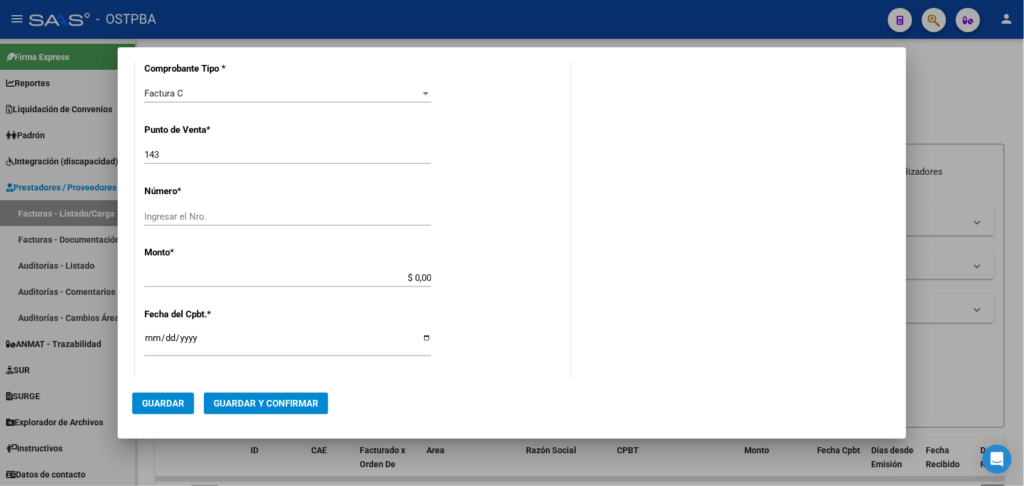
type input "30-62698339-8"
drag, startPoint x: 161, startPoint y: 152, endPoint x: 116, endPoint y: 158, distance: 45.9
click at [116, 158] on div "COMPROBANTE VER COMPROBANTE DATOS DEL COMPROBANTE CUIT * 30-62698339-8 Ingresar…" at bounding box center [512, 243] width 1024 height 486
type input "170"
drag, startPoint x: 161, startPoint y: 216, endPoint x: 192, endPoint y: 203, distance: 34.0
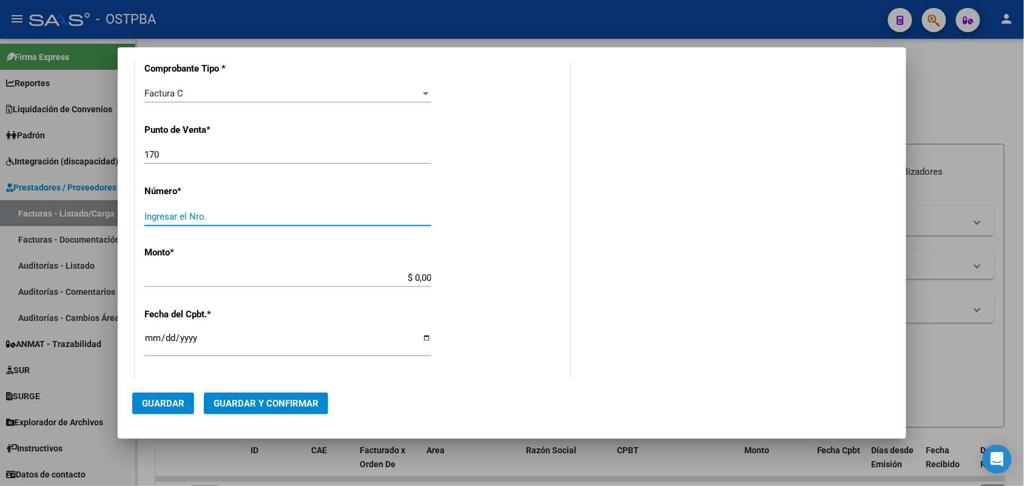
click at [165, 214] on input "Ingresar el Nro." at bounding box center [287, 216] width 287 height 11
type input "3988"
drag, startPoint x: 396, startPoint y: 275, endPoint x: 462, endPoint y: 275, distance: 65.5
click at [462, 275] on div "CUIT * 30-62698339-8 Ingresar CUIT ANALISIS PRESTADOR MINISTERIO DE SALUD PCIA …" at bounding box center [352, 296] width 434 height 860
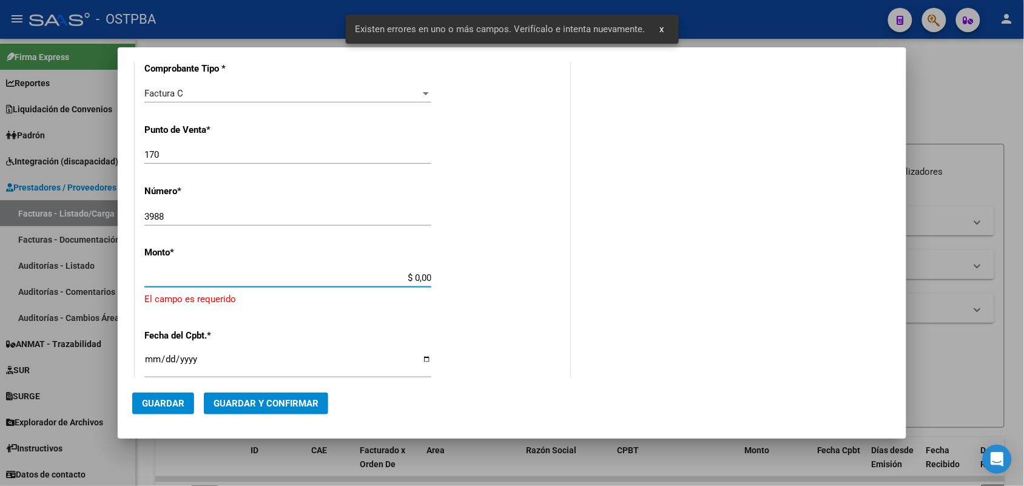
scroll to position [356, 0]
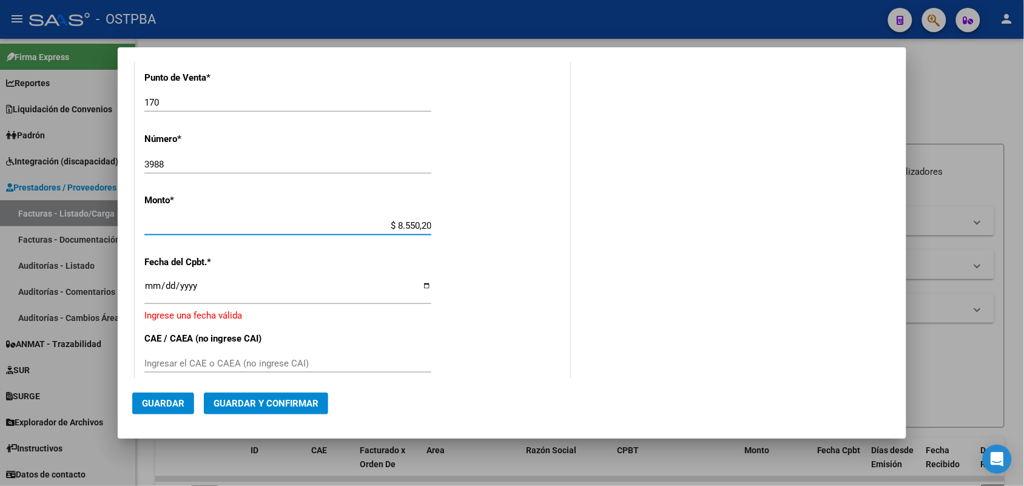
type input "$ 85.502,00"
click at [150, 283] on input "Ingresar la fecha" at bounding box center [287, 290] width 287 height 19
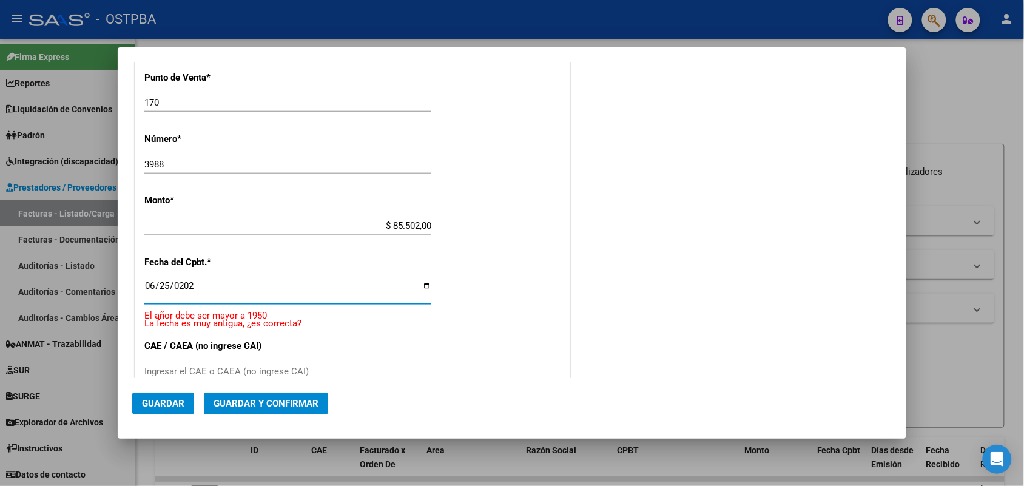
type input "[DATE]"
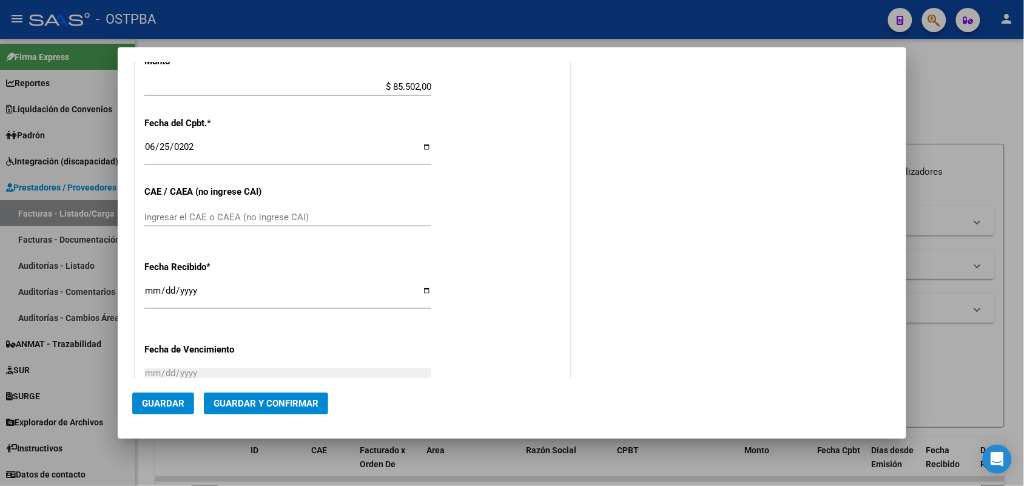
scroll to position [507, 0]
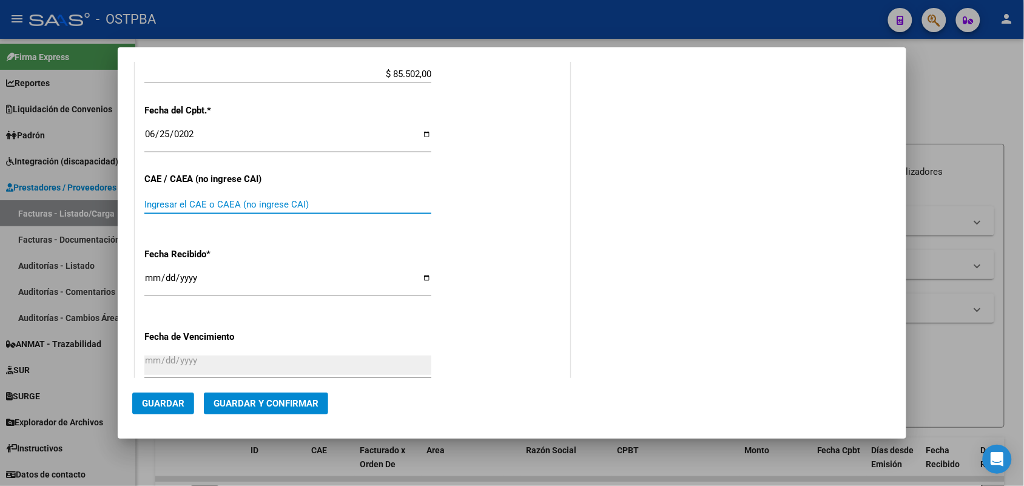
click at [153, 203] on input "Ingresar el CAE o CAEA (no ingrese CAI)" at bounding box center [287, 204] width 287 height 11
type input "75268978880411"
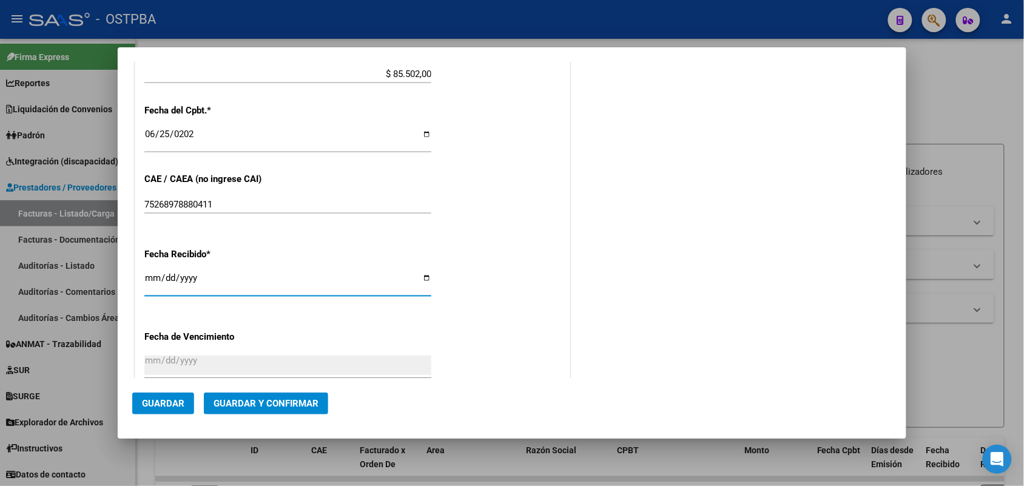
click at [147, 281] on input "[DATE]" at bounding box center [287, 282] width 287 height 19
type input "[DATE]"
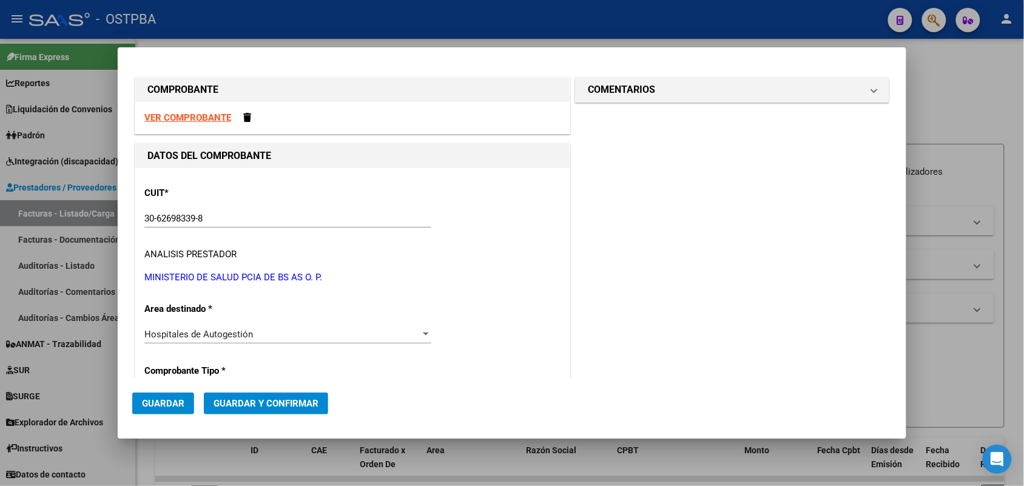
scroll to position [0, 0]
click at [872, 87] on span at bounding box center [874, 91] width 5 height 15
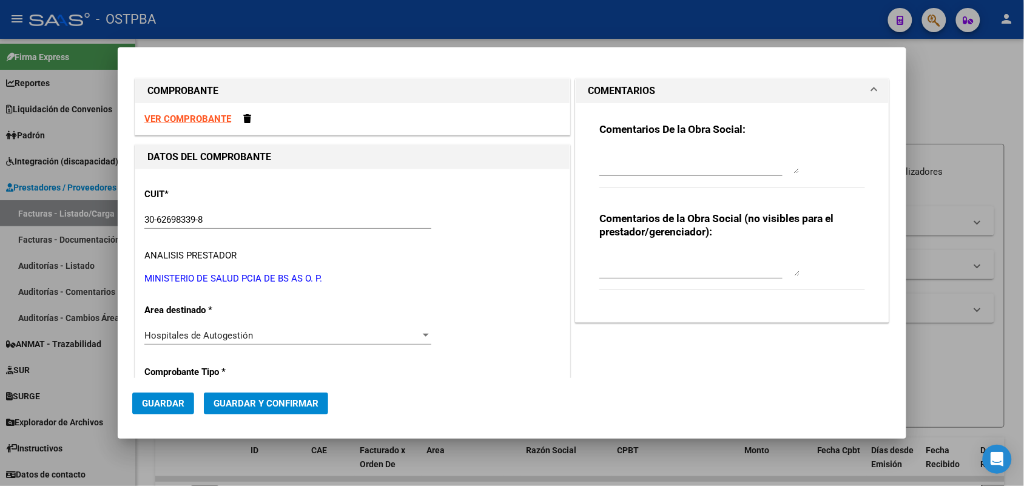
click at [611, 161] on textarea at bounding box center [699, 161] width 200 height 24
type textarea "HR 126308"
click at [171, 402] on span "Guardar" at bounding box center [163, 403] width 42 height 11
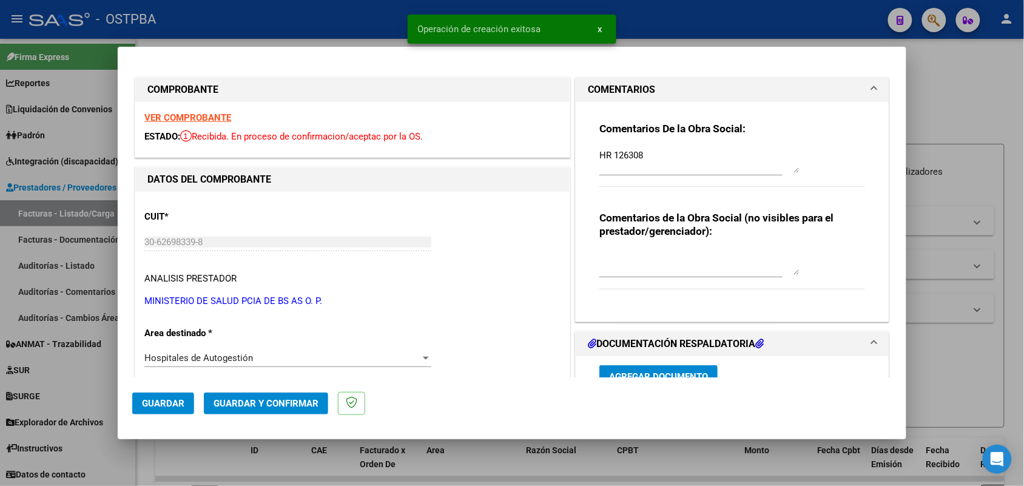
type input "2025-08-24"
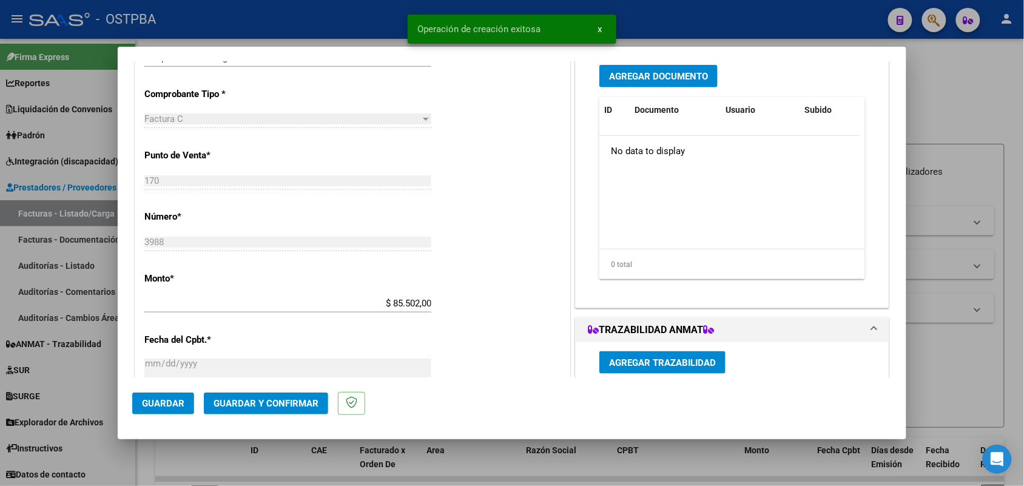
scroll to position [303, 0]
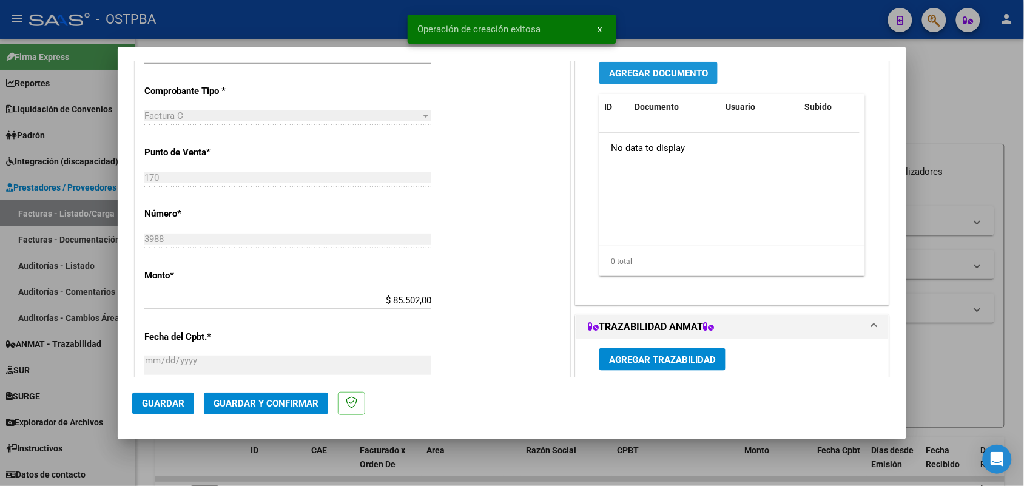
click at [647, 76] on span "Agregar Documento" at bounding box center [658, 73] width 99 height 11
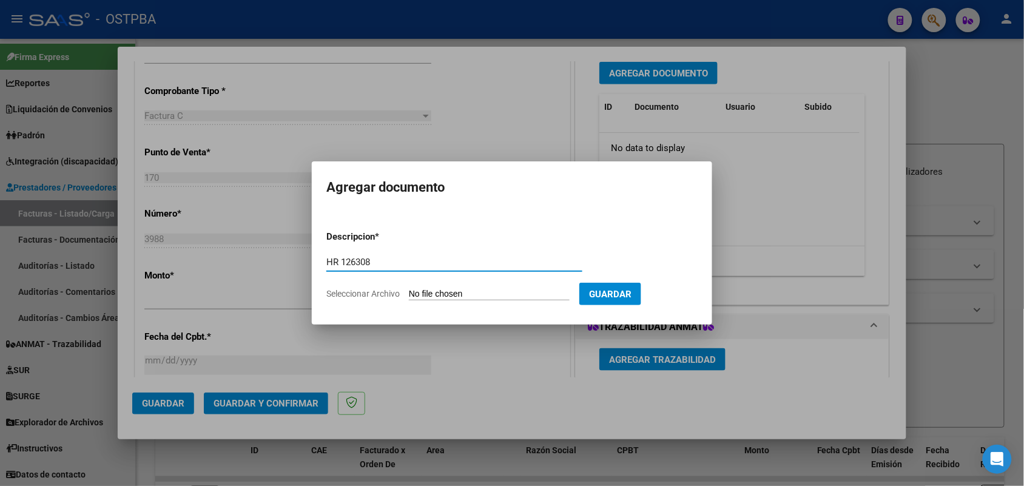
type input "HR 126308"
click at [407, 297] on app-file-uploader "Seleccionar Archivo" at bounding box center [452, 293] width 253 height 11
click at [431, 291] on input "Seleccionar Archivo" at bounding box center [489, 295] width 161 height 12
type input "C:\fakepath\HR 126308.pdf"
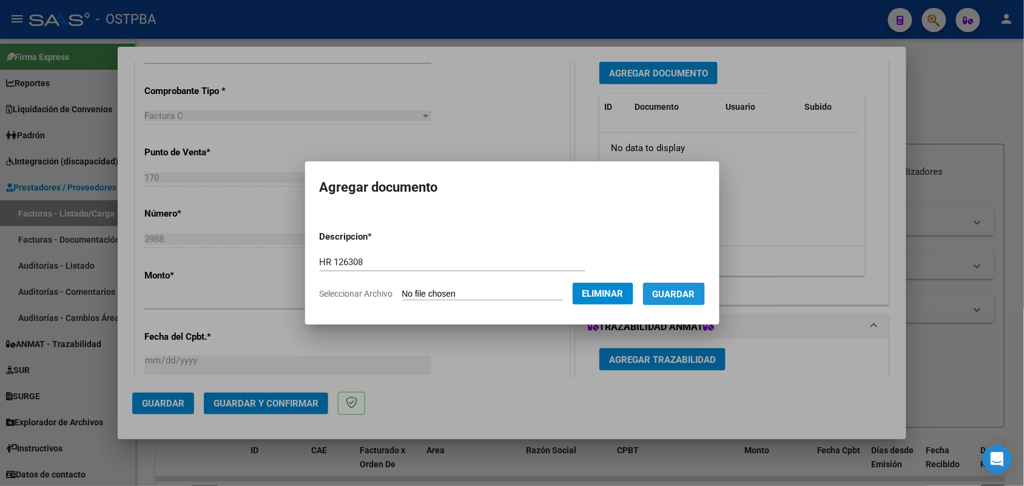
click at [680, 296] on span "Guardar" at bounding box center [674, 294] width 42 height 11
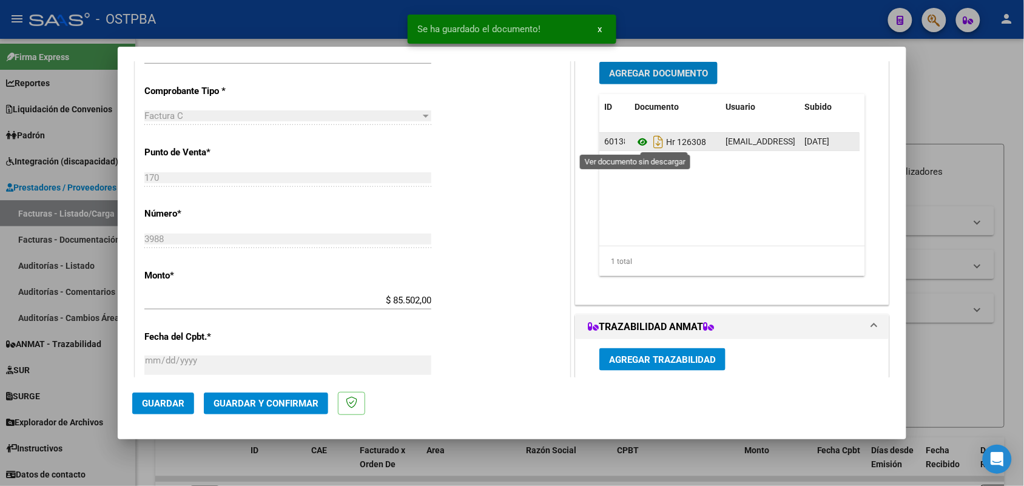
click at [635, 143] on icon at bounding box center [643, 142] width 16 height 15
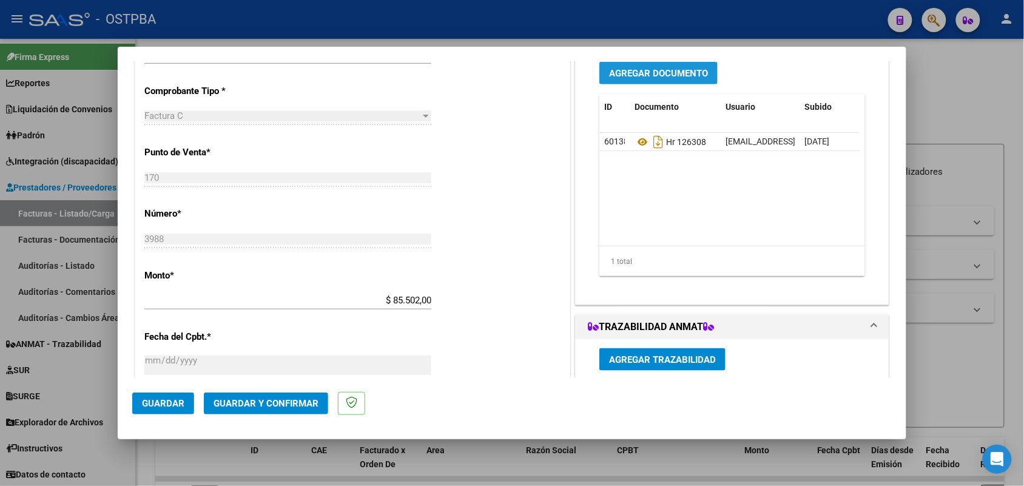
click at [648, 78] on span "Agregar Documento" at bounding box center [658, 73] width 99 height 11
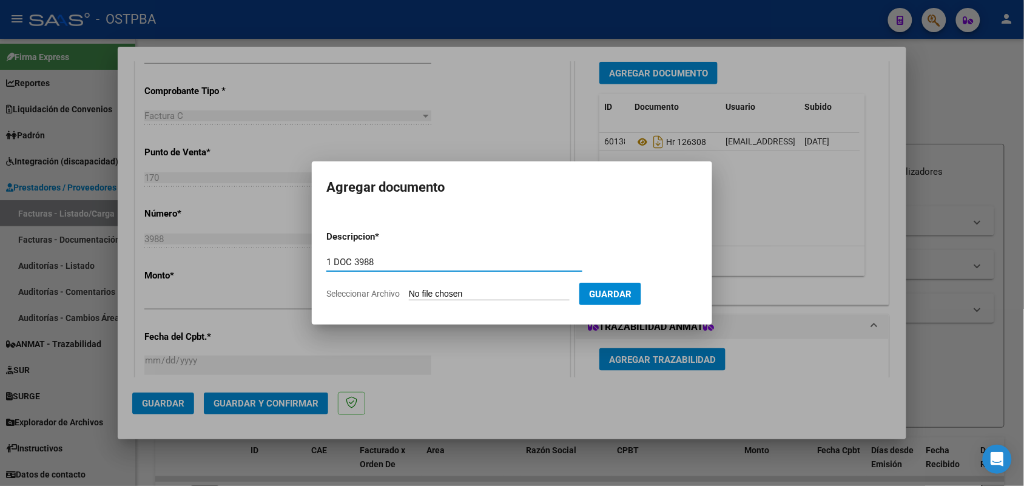
type input "1 DOC 3988"
click at [454, 294] on input "Seleccionar Archivo" at bounding box center [489, 295] width 161 height 12
type input "C:\fakepath\1 DOC 3988.pdf"
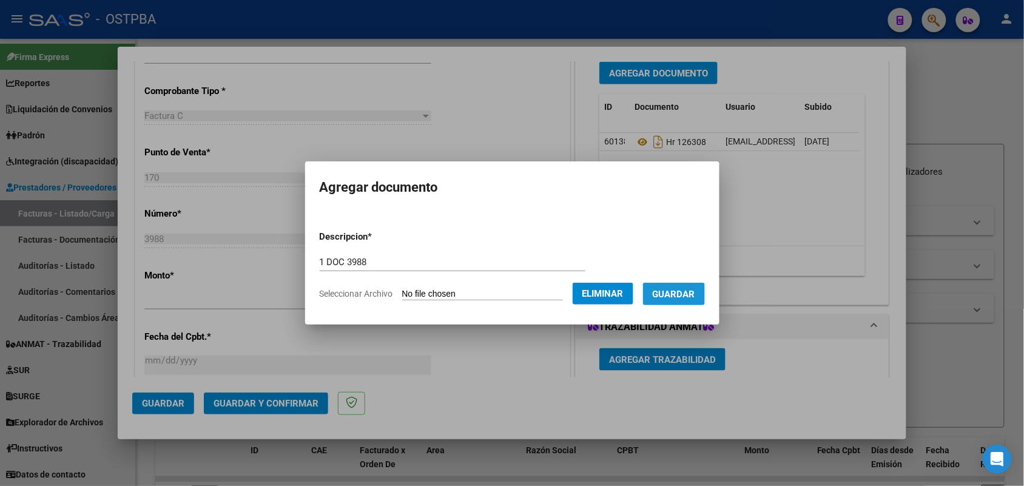
click at [683, 294] on span "Guardar" at bounding box center [674, 294] width 42 height 11
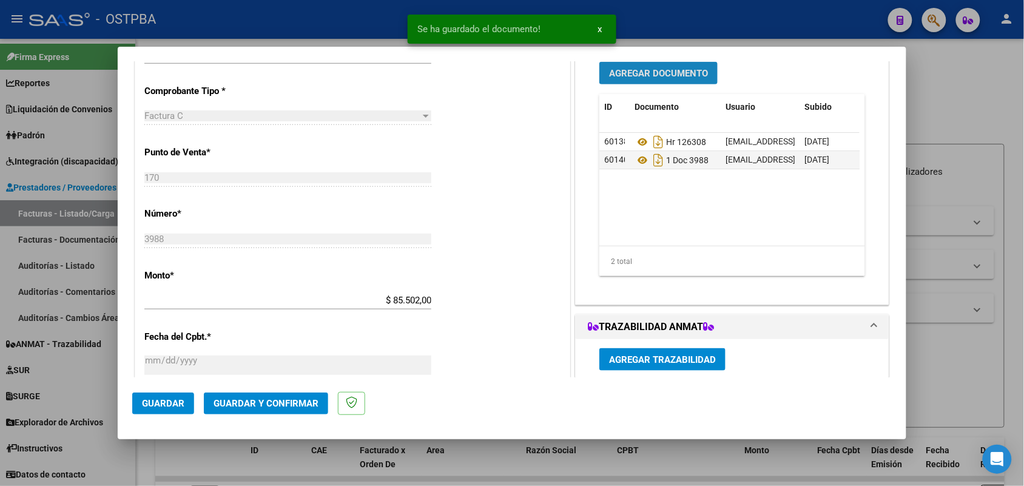
click at [651, 70] on span "Agregar Documento" at bounding box center [658, 73] width 99 height 11
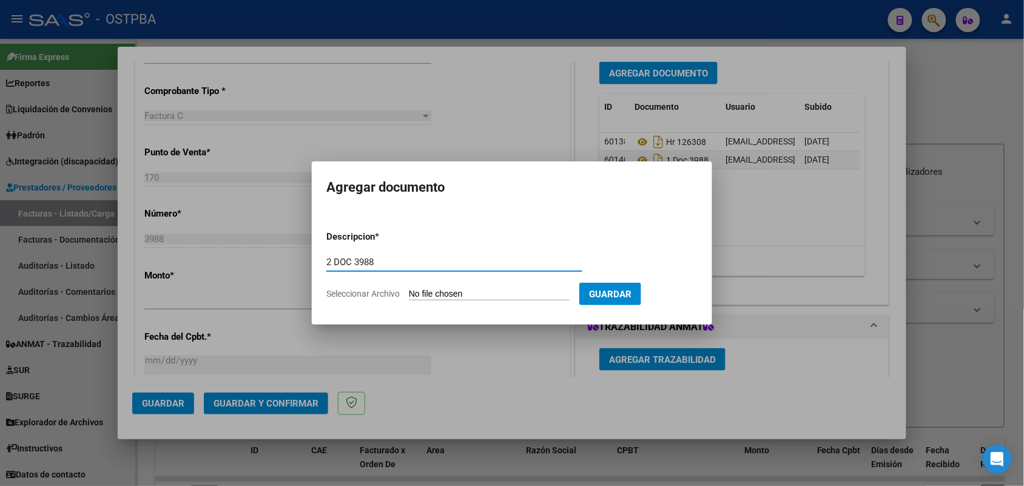
type input "2 DOC 3988"
click at [430, 294] on input "Seleccionar Archivo" at bounding box center [489, 295] width 161 height 12
type input "C:\fakepath\2 DOC 3988.pdf"
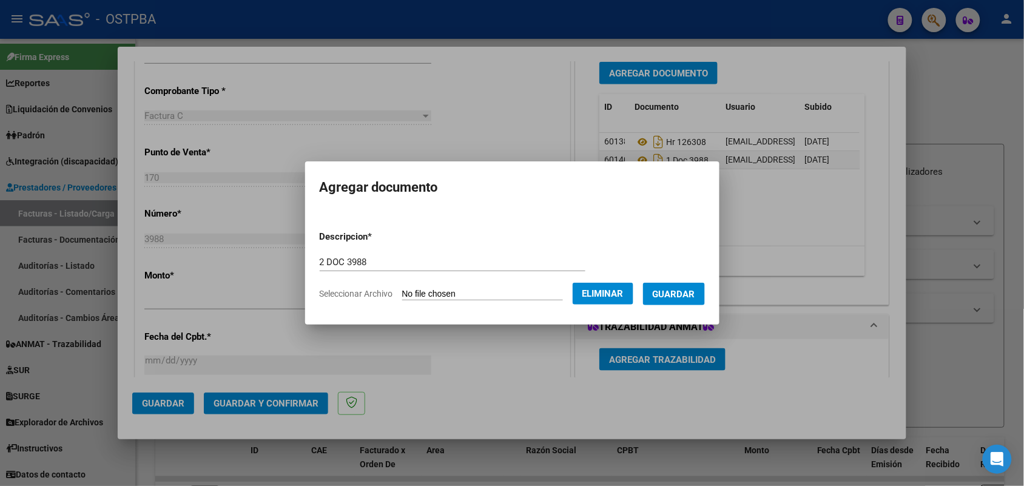
click at [683, 290] on span "Guardar" at bounding box center [674, 294] width 42 height 11
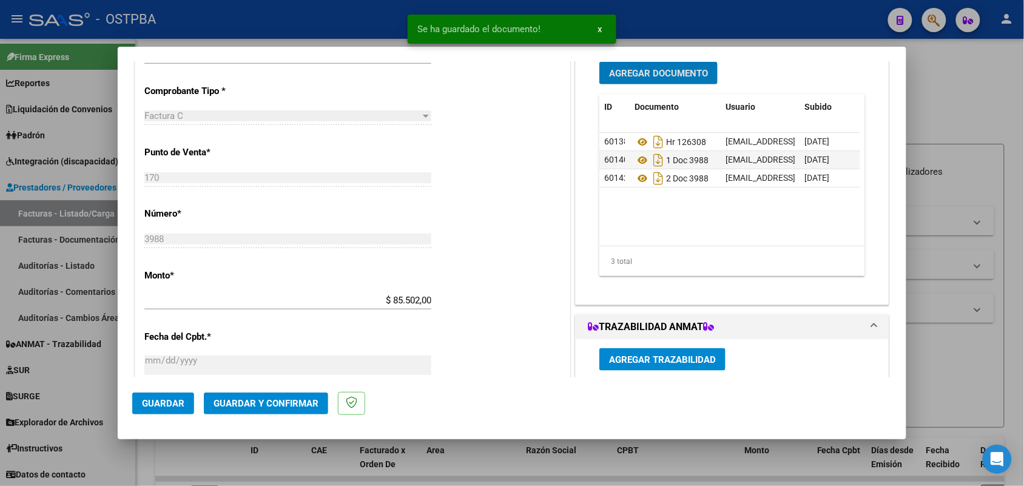
click at [659, 76] on span "Agregar Documento" at bounding box center [658, 73] width 99 height 11
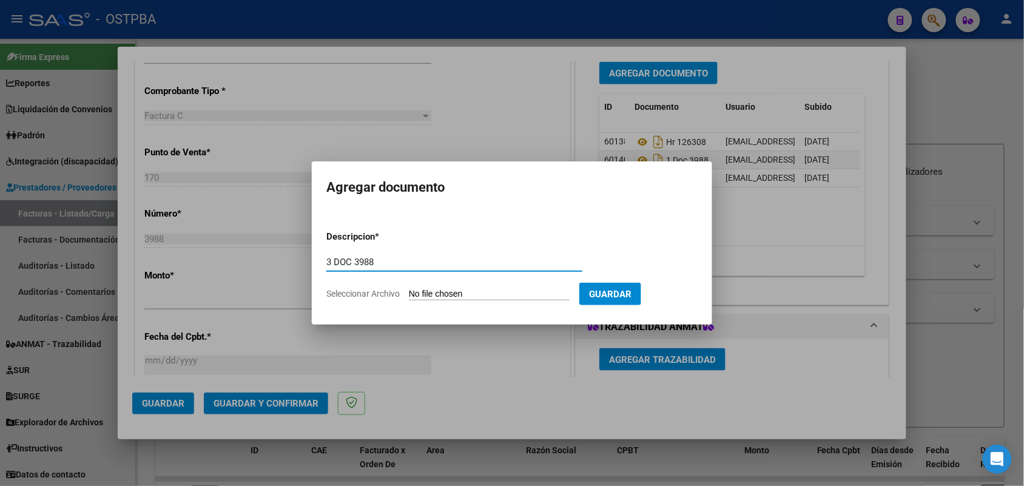
type input "3 DOC 3988"
click at [417, 290] on input "Seleccionar Archivo" at bounding box center [489, 295] width 161 height 12
type input "C:\fakepath\3 DOC 3988.pdf"
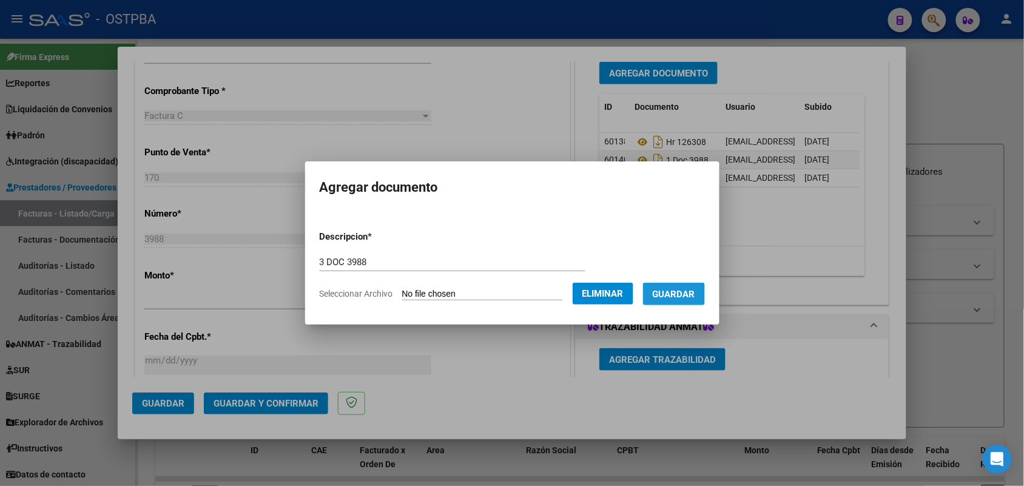
click at [693, 291] on span "Guardar" at bounding box center [674, 294] width 42 height 11
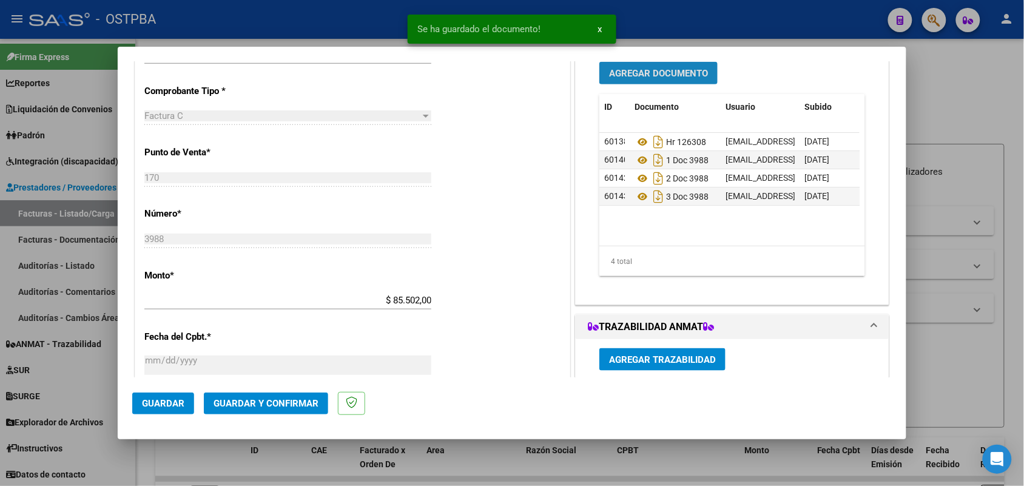
click at [641, 68] on span "Agregar Documento" at bounding box center [658, 73] width 99 height 11
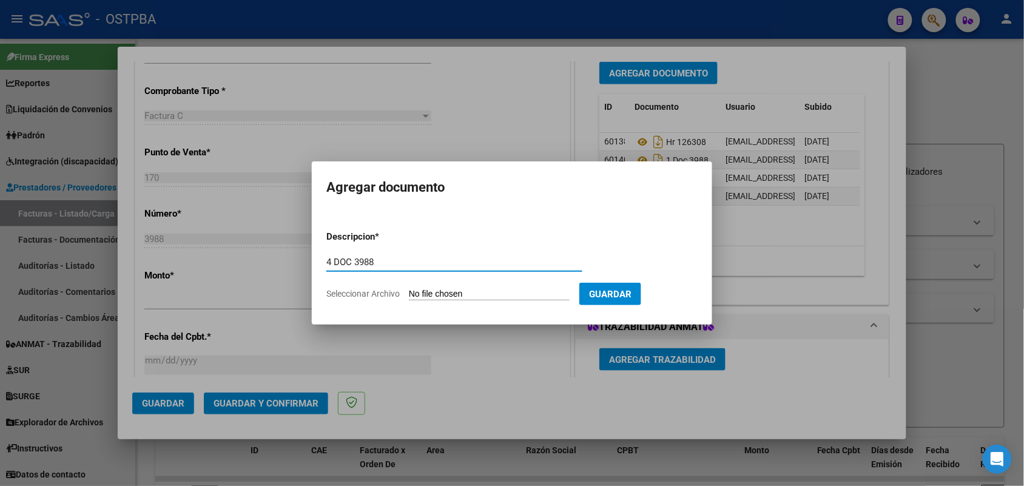
type input "4 DOC 3988"
click at [419, 291] on input "Seleccionar Archivo" at bounding box center [489, 295] width 161 height 12
type input "C:\fakepath\4 DOC 3988.pdf"
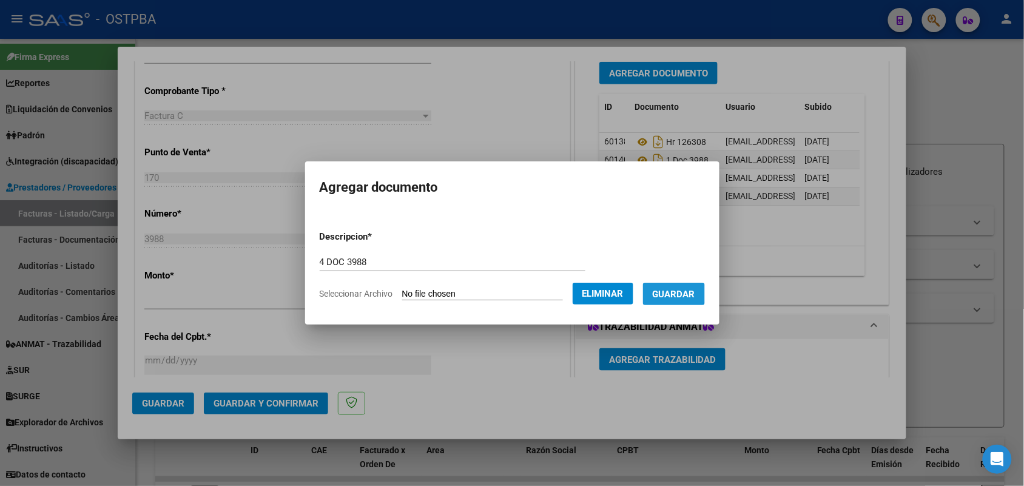
click at [681, 293] on span "Guardar" at bounding box center [674, 294] width 42 height 11
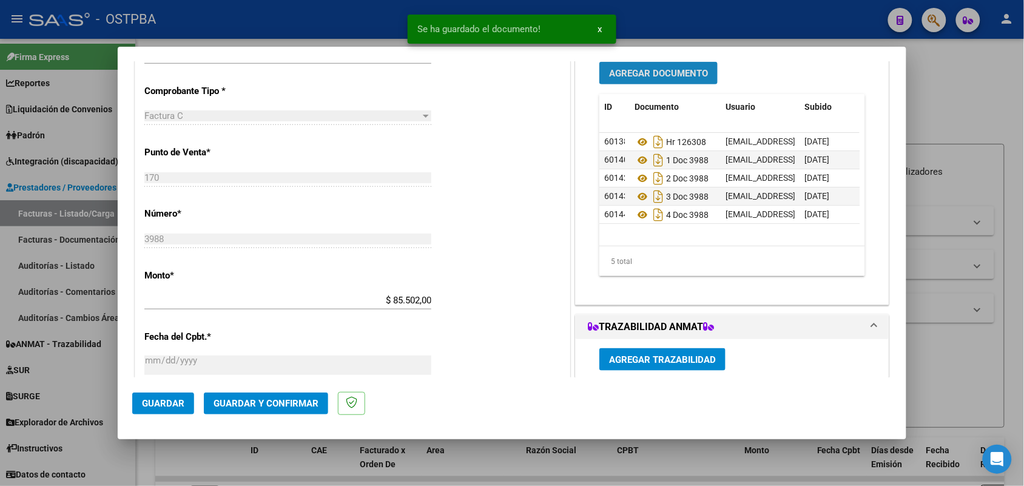
click at [660, 72] on span "Agregar Documento" at bounding box center [658, 73] width 99 height 11
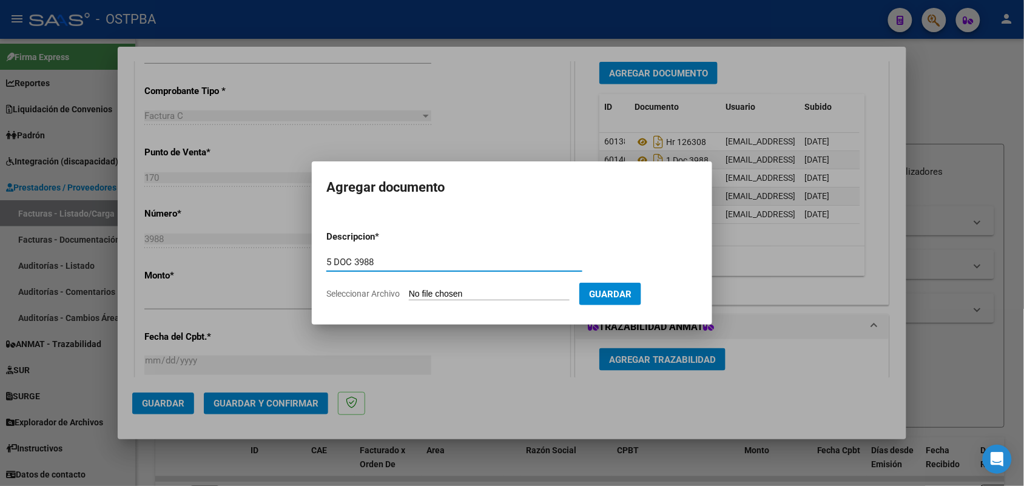
type input "5 DOC 3988"
click at [426, 292] on input "Seleccionar Archivo" at bounding box center [489, 295] width 161 height 12
type input "C:\fakepath\5 DOC 3988.pdf"
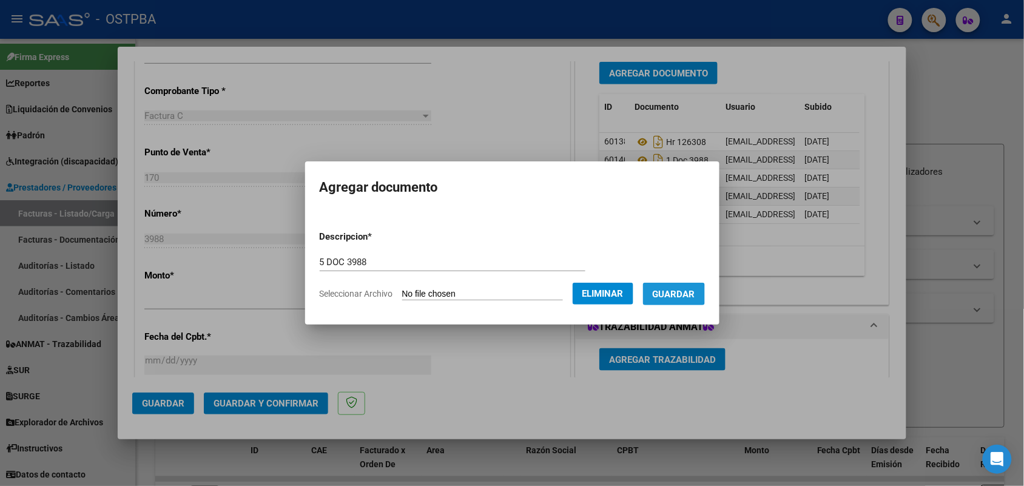
click at [678, 294] on span "Guardar" at bounding box center [674, 294] width 42 height 11
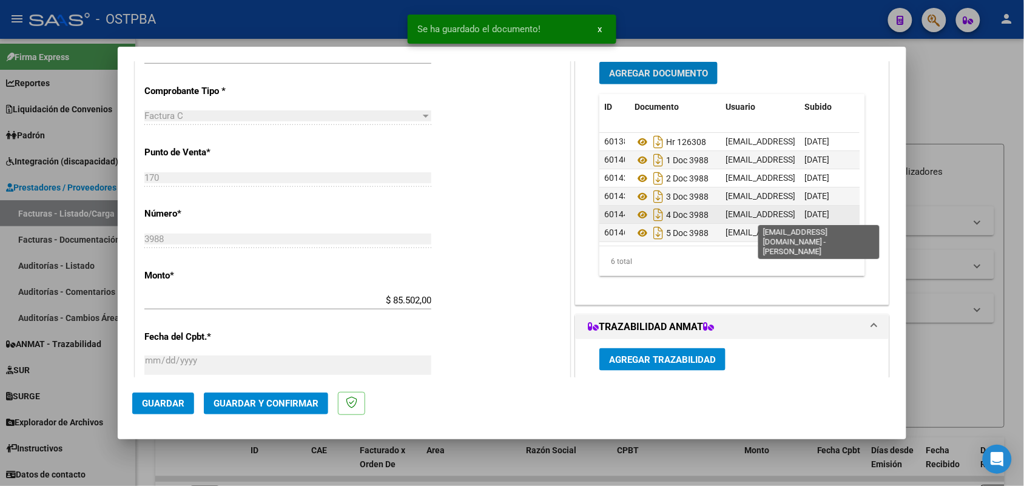
scroll to position [12, 0]
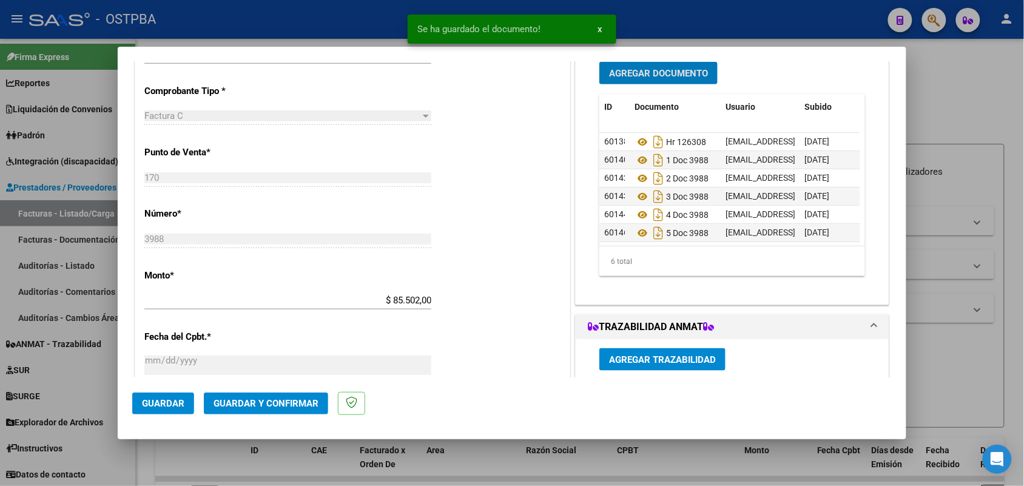
click at [271, 402] on span "Guardar y Confirmar" at bounding box center [266, 403] width 105 height 11
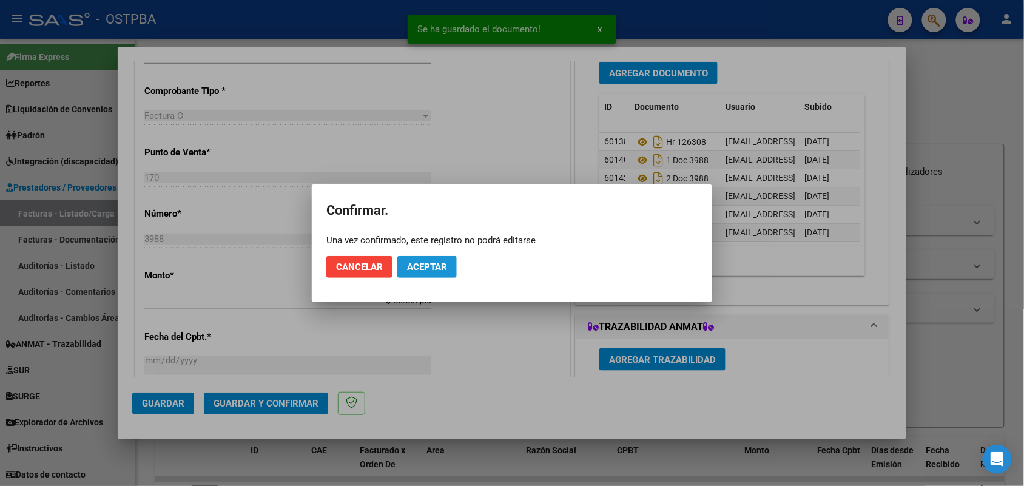
click at [428, 272] on button "Aceptar" at bounding box center [426, 267] width 59 height 22
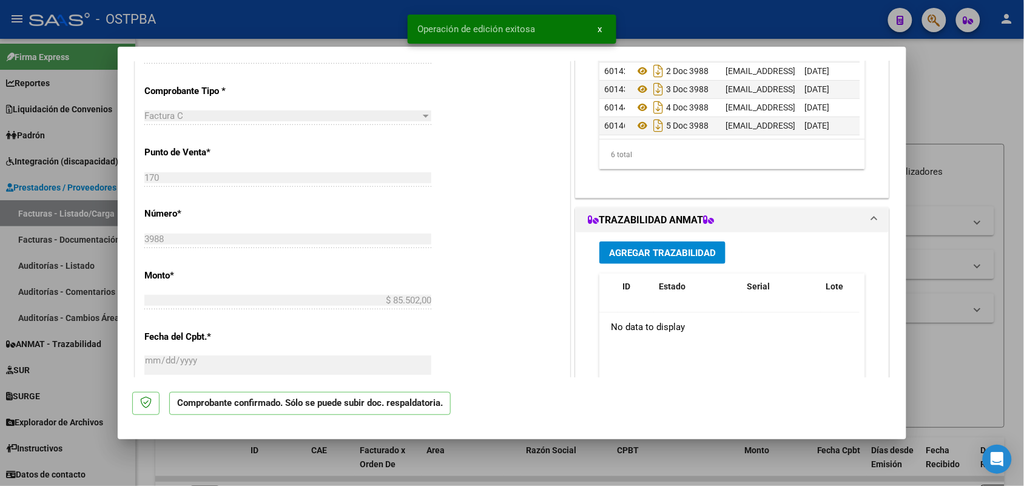
click at [53, 316] on div at bounding box center [512, 243] width 1024 height 486
type input "$ 0,00"
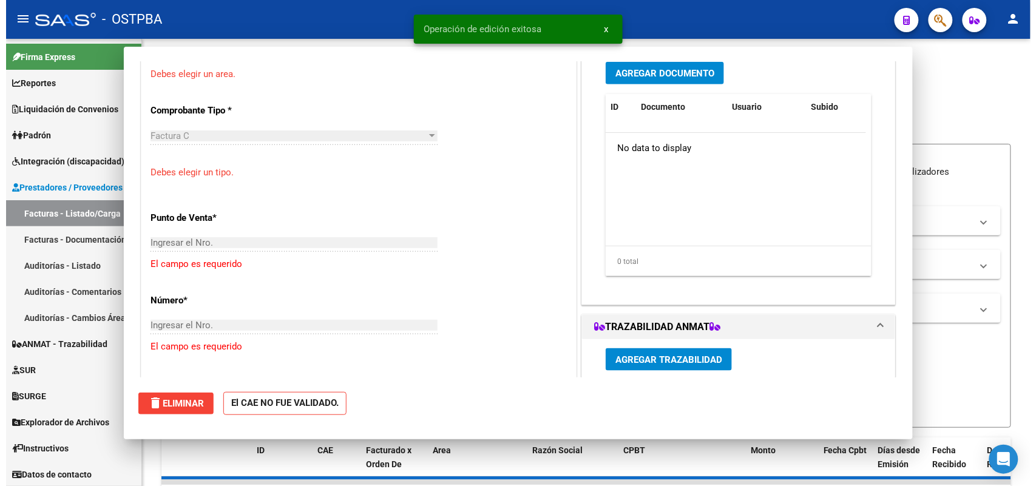
scroll to position [0, 0]
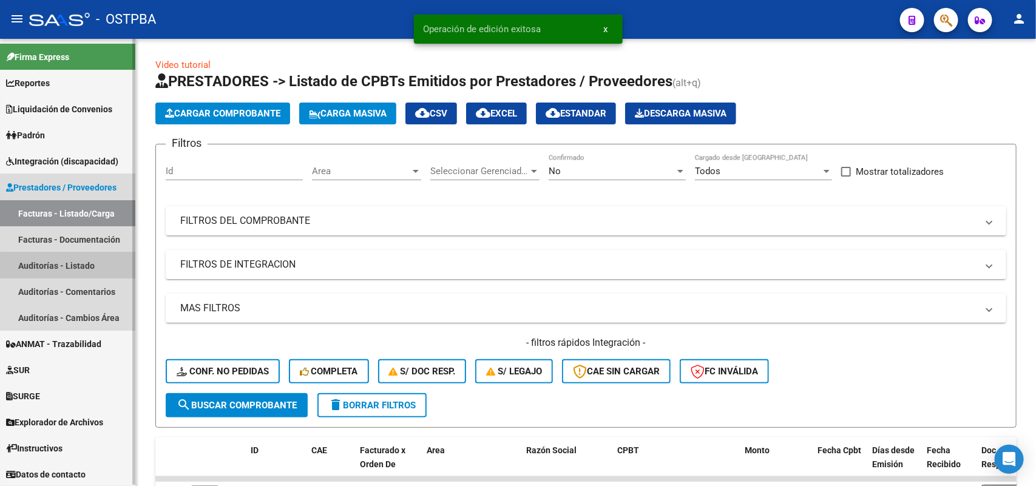
click at [75, 265] on link "Auditorías - Listado" at bounding box center [67, 265] width 135 height 26
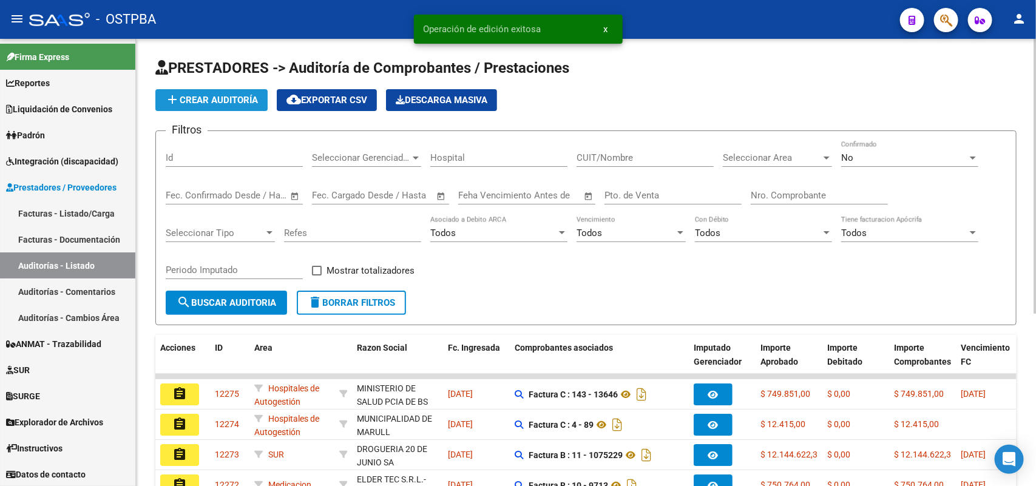
click at [225, 99] on span "add Crear Auditoría" at bounding box center [211, 100] width 93 height 11
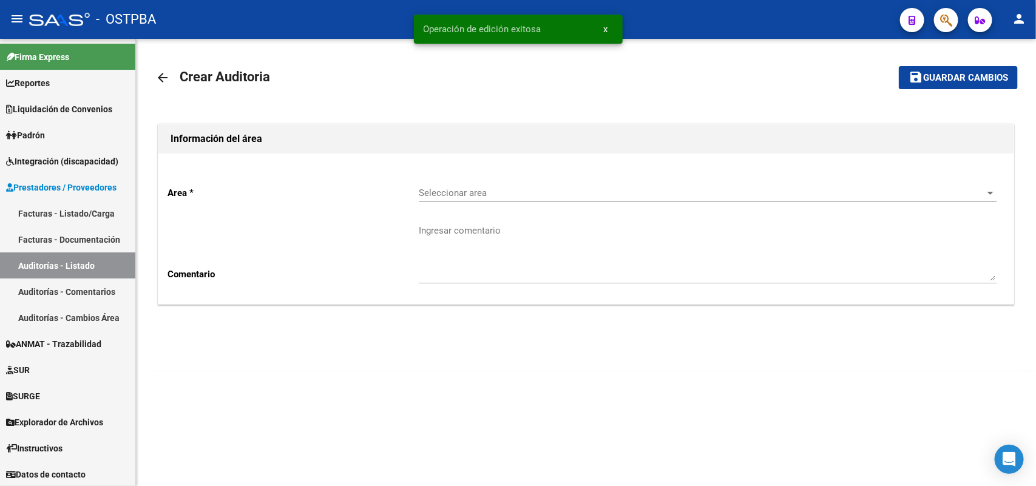
click at [445, 196] on span "Seleccionar area" at bounding box center [702, 192] width 567 height 11
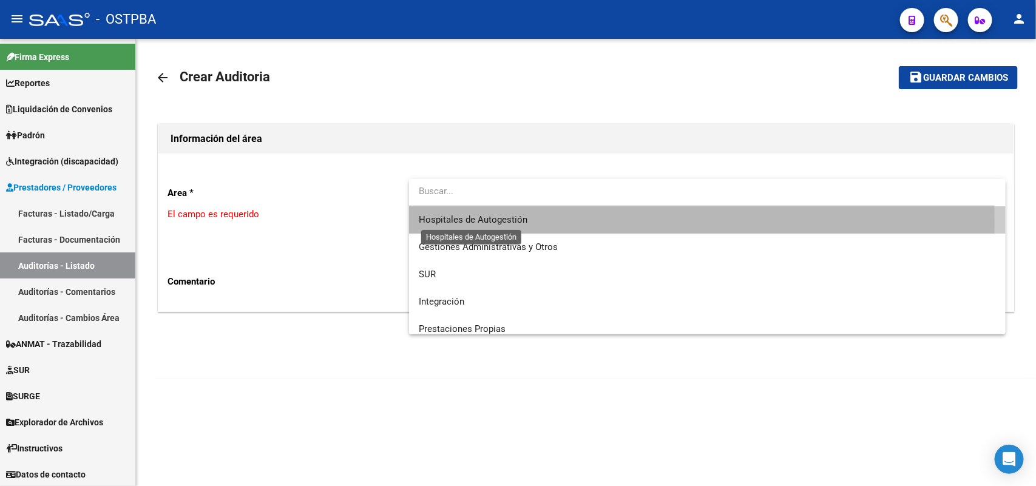
click at [446, 221] on span "Hospitales de Autogestión" at bounding box center [473, 219] width 109 height 11
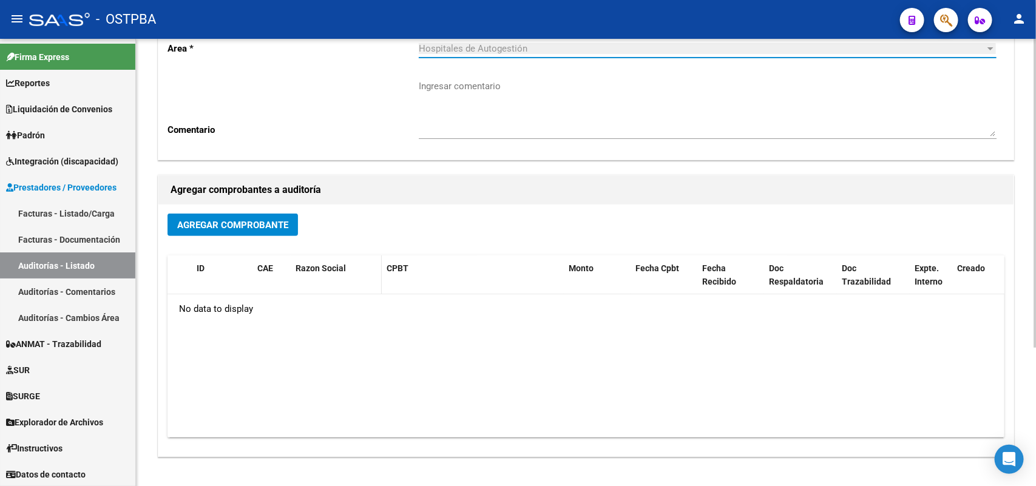
scroll to position [152, 0]
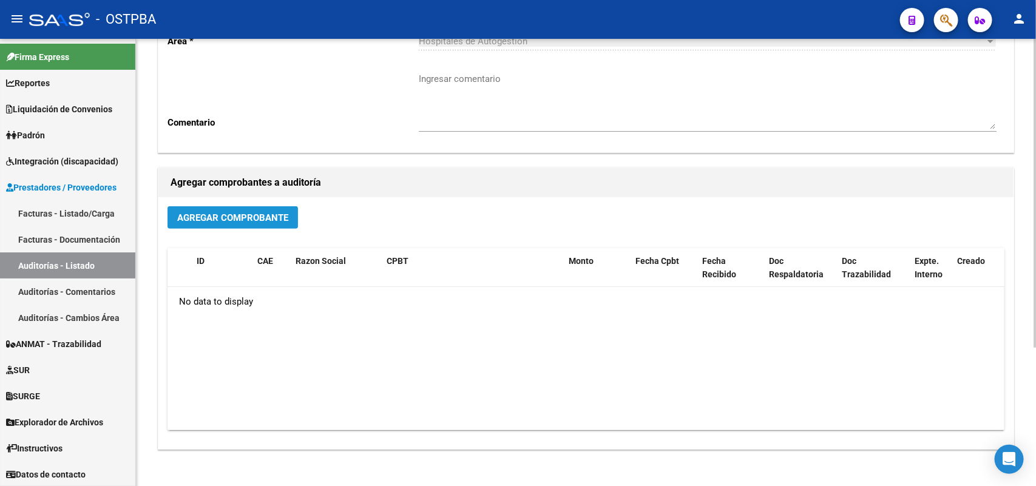
click at [229, 214] on span "Agregar Comprobante" at bounding box center [232, 217] width 111 height 11
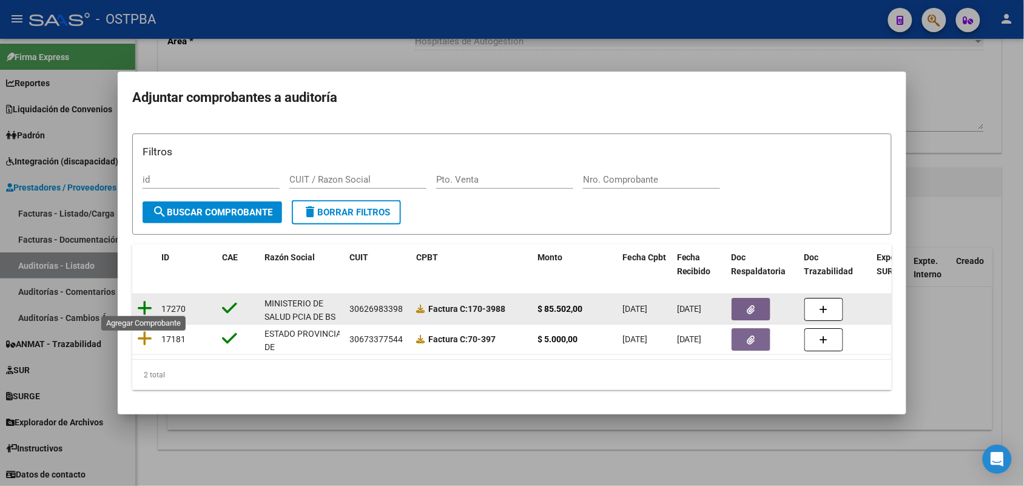
click at [144, 300] on icon at bounding box center [144, 308] width 15 height 17
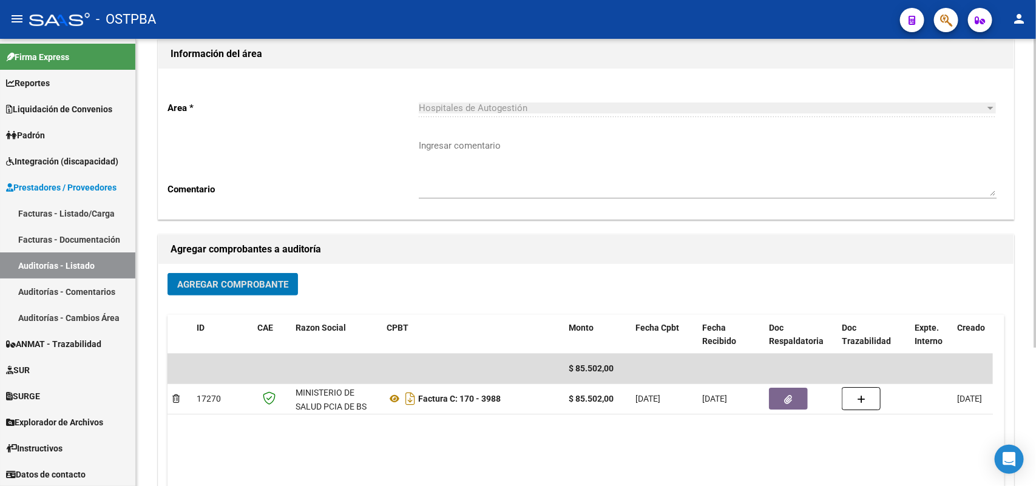
scroll to position [0, 0]
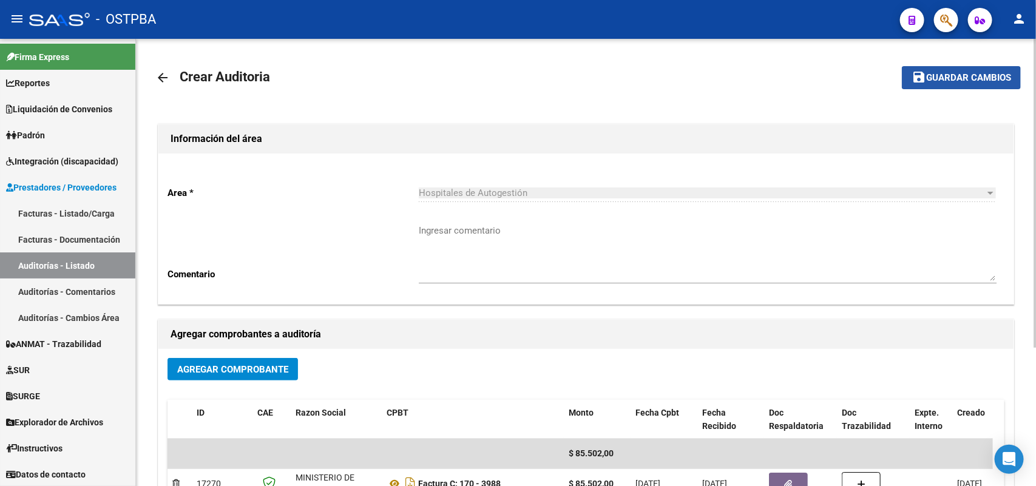
click at [933, 79] on span "Guardar cambios" at bounding box center [968, 78] width 85 height 11
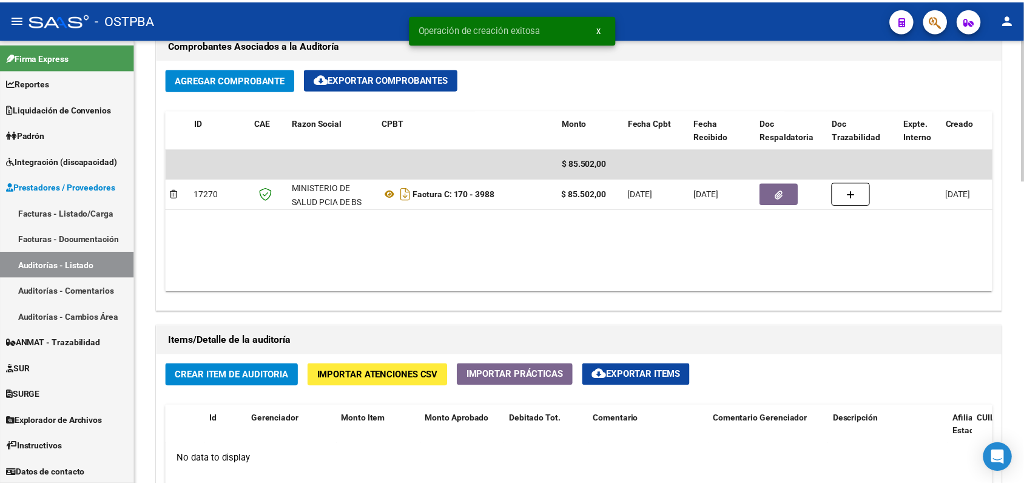
scroll to position [607, 0]
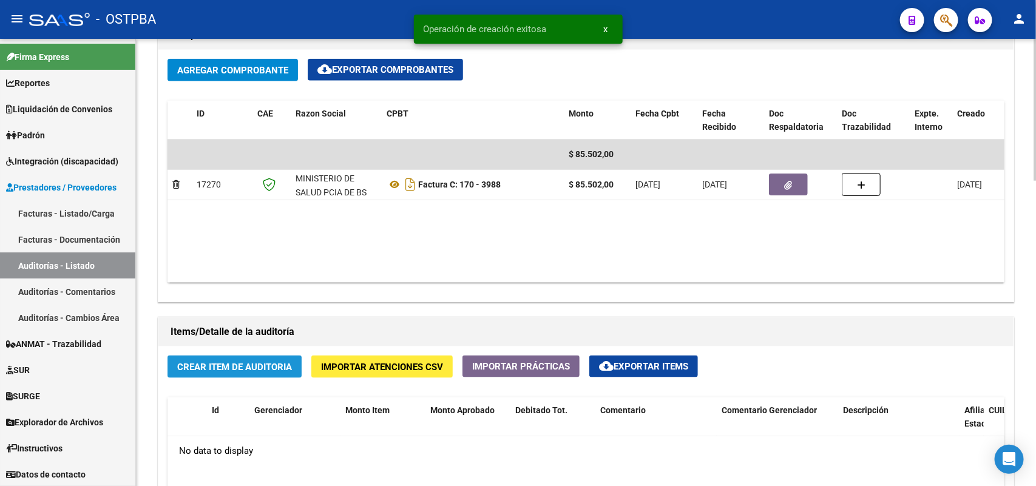
click at [218, 369] on span "Crear Item de Auditoria" at bounding box center [234, 367] width 115 height 11
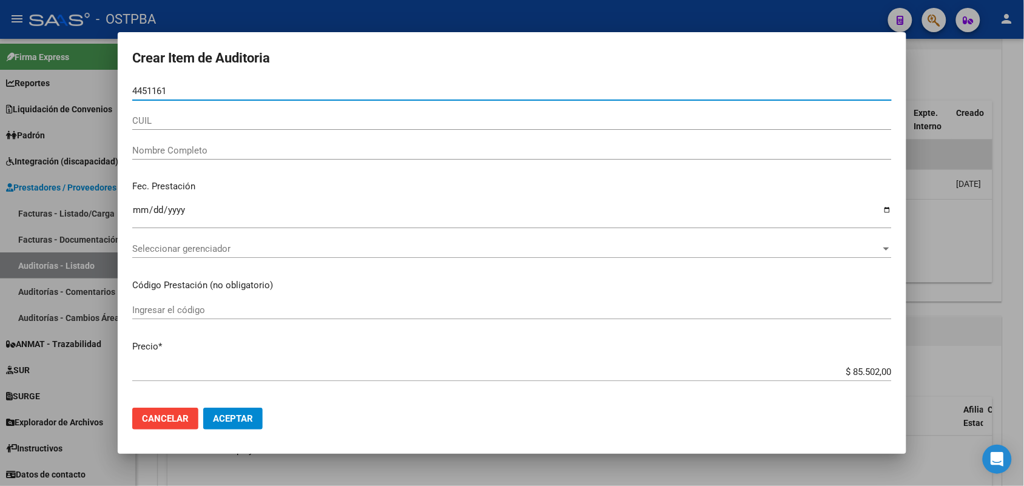
type input "44511610"
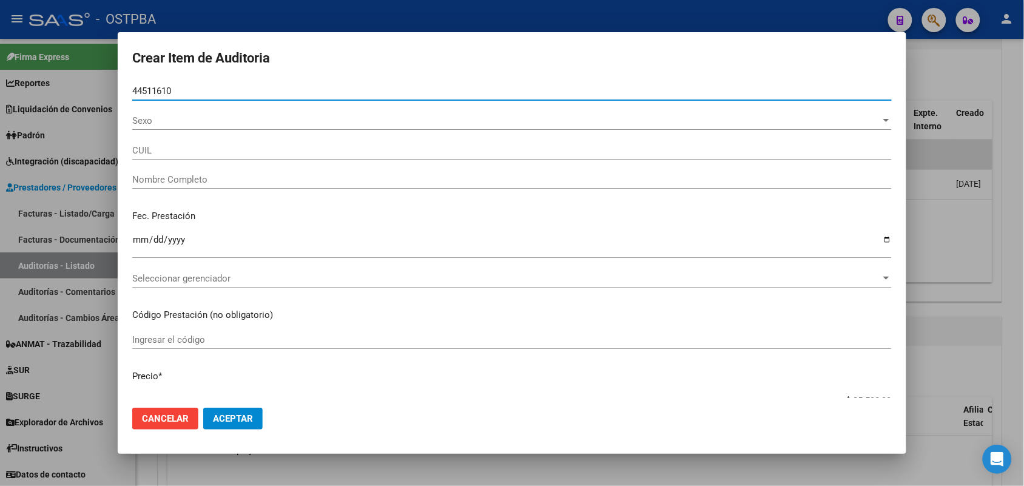
type input "20445116107"
type input "MACIEL LUCIANO NAHUEL -"
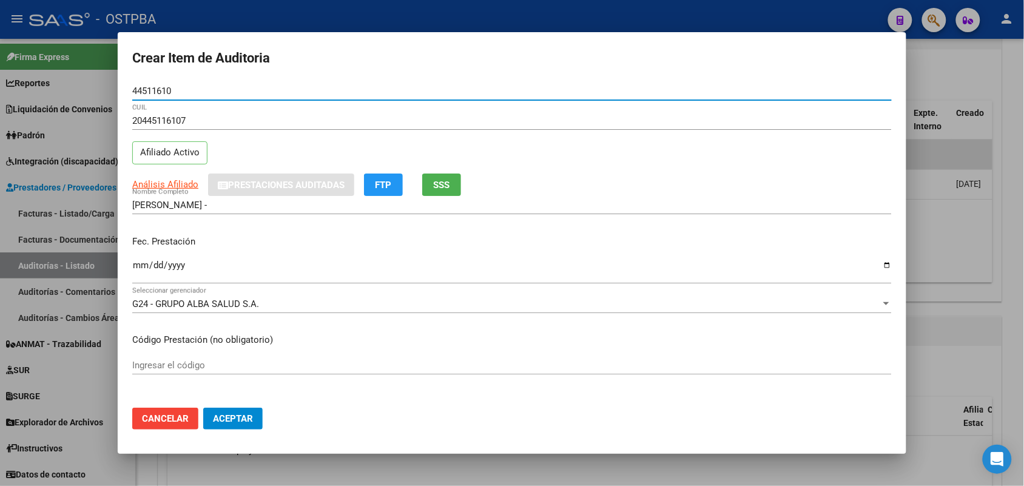
type input "44511610"
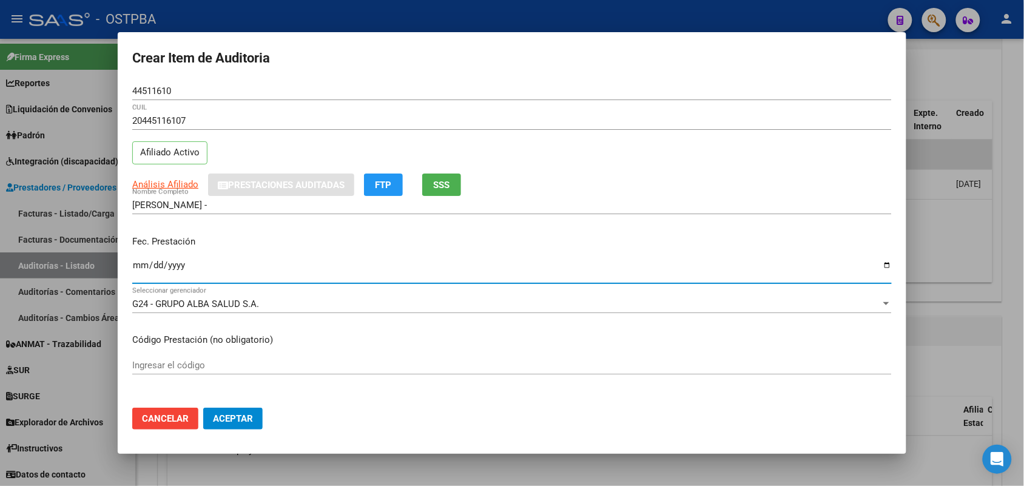
click at [138, 270] on input "Ingresar la fecha" at bounding box center [512, 269] width 760 height 19
type input "2025-01-18"
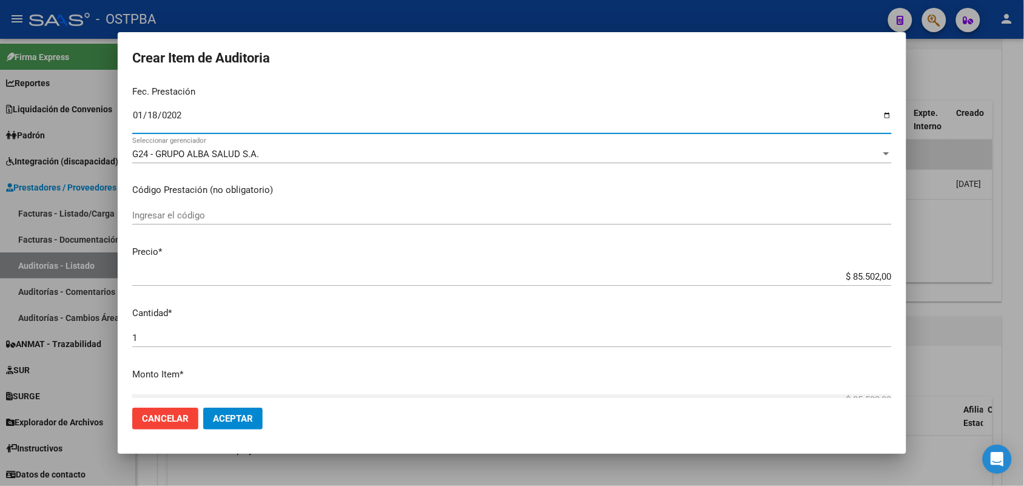
scroll to position [152, 0]
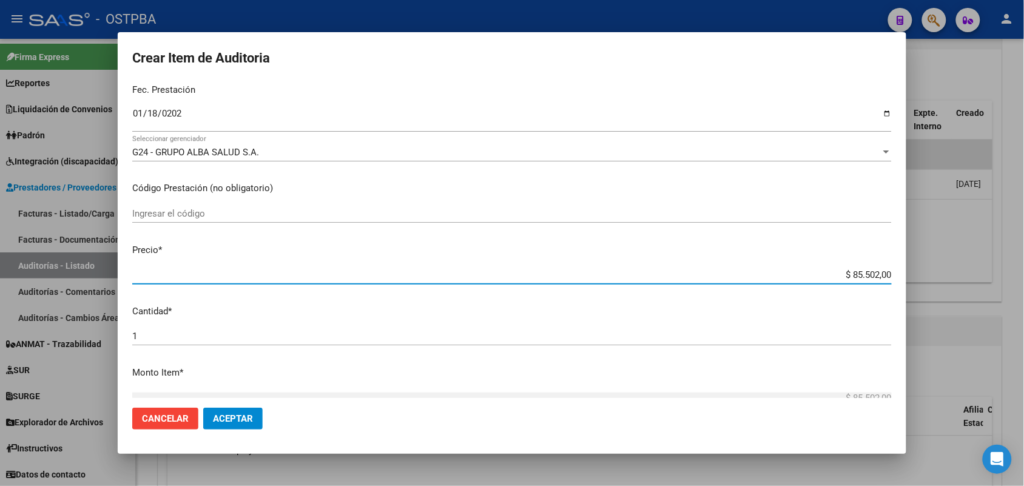
drag, startPoint x: 824, startPoint y: 272, endPoint x: 941, endPoint y: 271, distance: 117.1
click at [941, 271] on div "Crear Item de Auditoria 44511610 Nro Documento 20445116107 CUIL Afiliado Activo…" at bounding box center [512, 243] width 1024 height 486
type input "$ 0,04"
type input "$ 0,42"
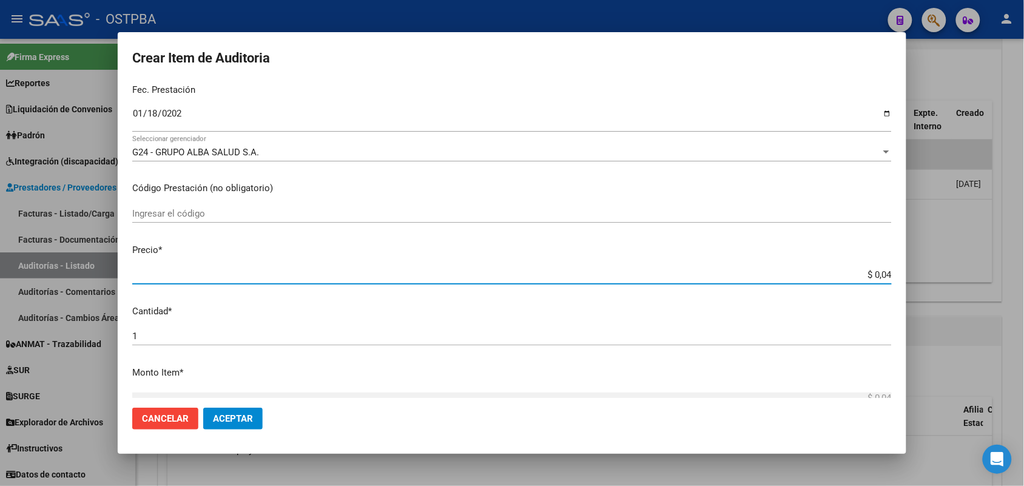
type input "$ 0,42"
type input "$ 4,25"
type input "$ 42,59"
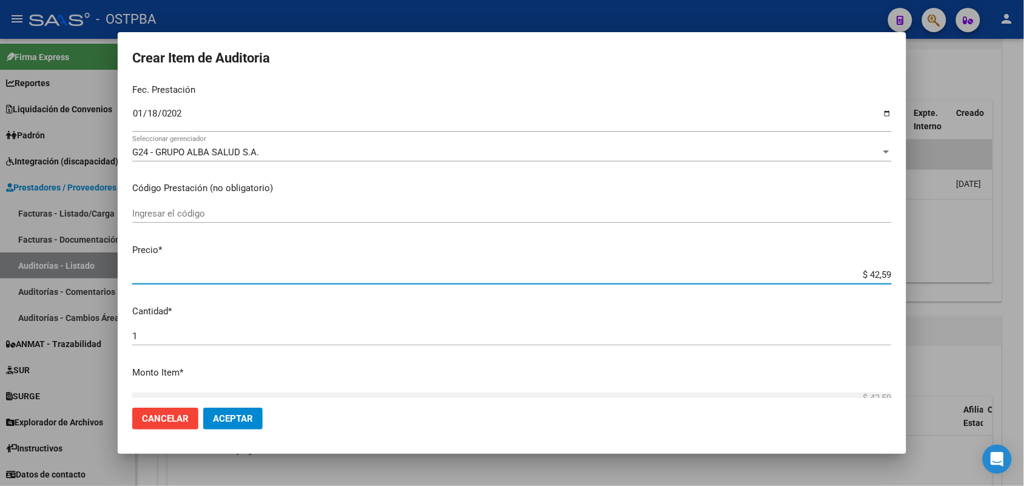
type input "$ 425,91"
type input "$ 4.259,10"
type input "$ 42.591,00"
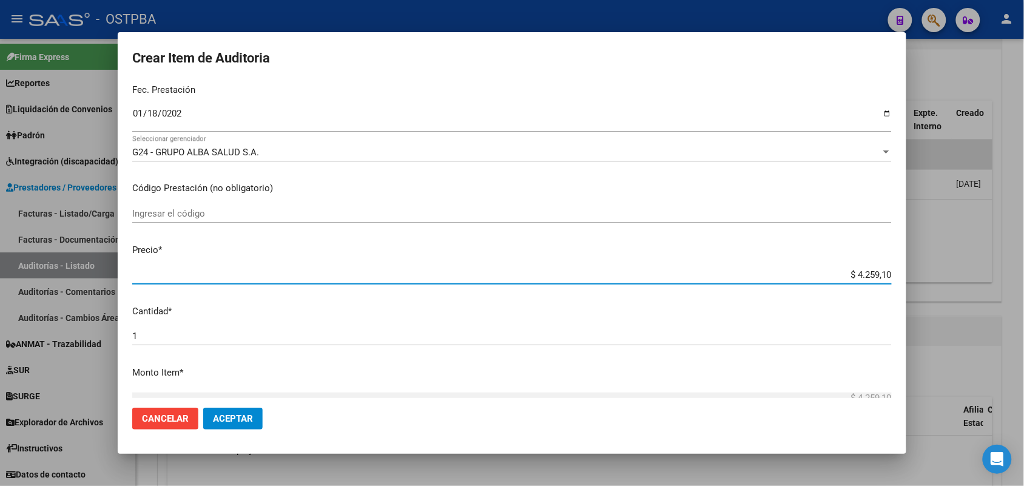
type input "$ 42.591,00"
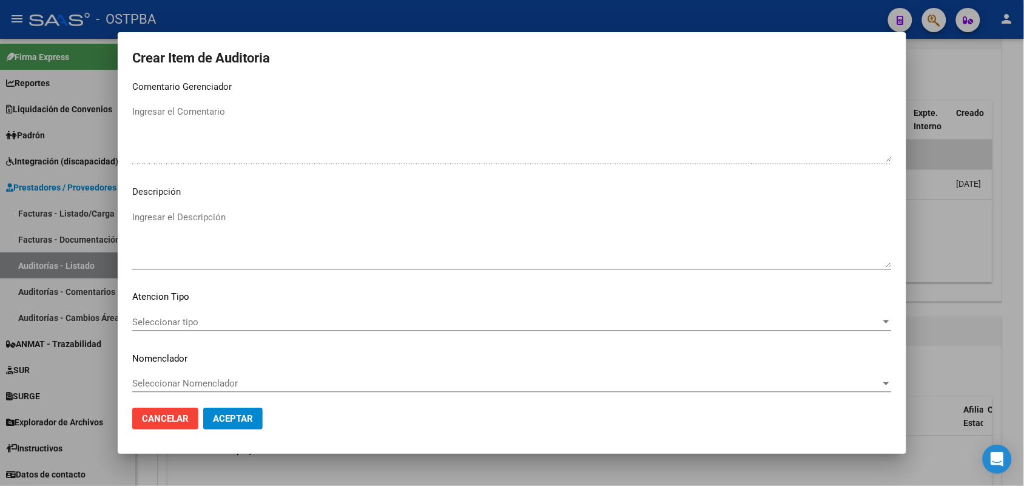
scroll to position [671, 0]
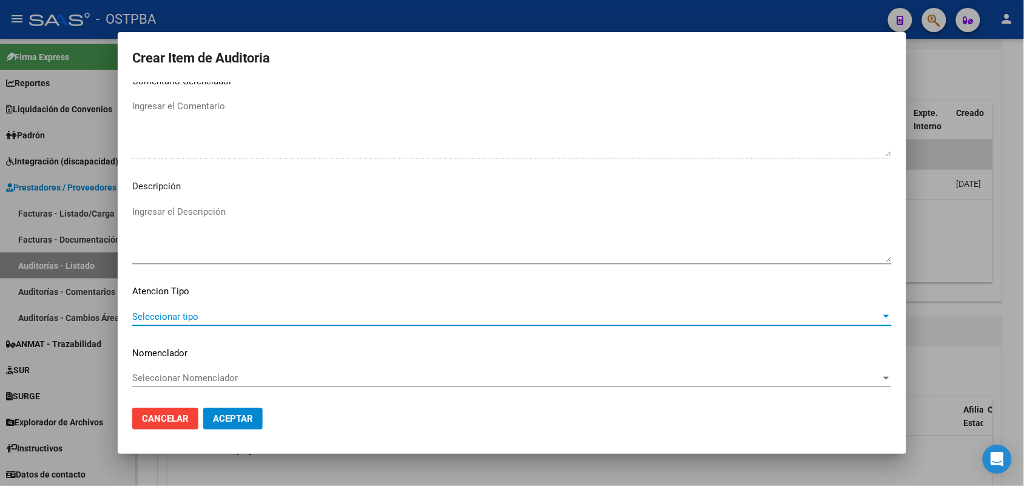
click at [193, 314] on span "Seleccionar tipo" at bounding box center [506, 316] width 749 height 11
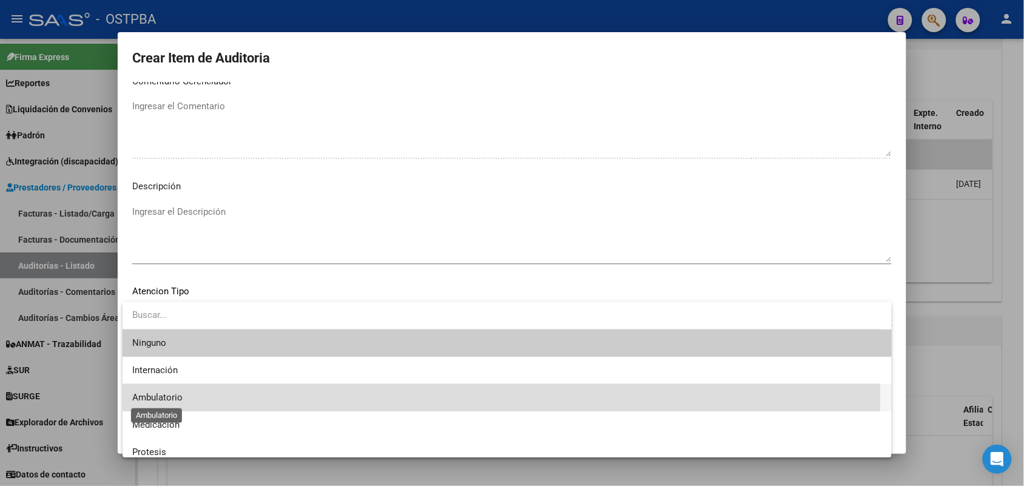
click at [174, 400] on span "Ambulatorio" at bounding box center [157, 397] width 50 height 11
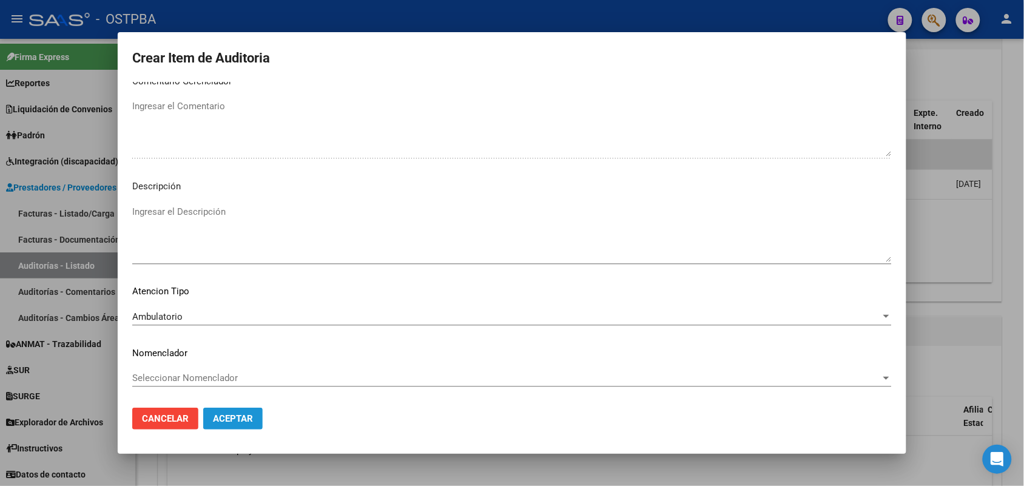
click at [238, 414] on span "Aceptar" at bounding box center [233, 418] width 40 height 11
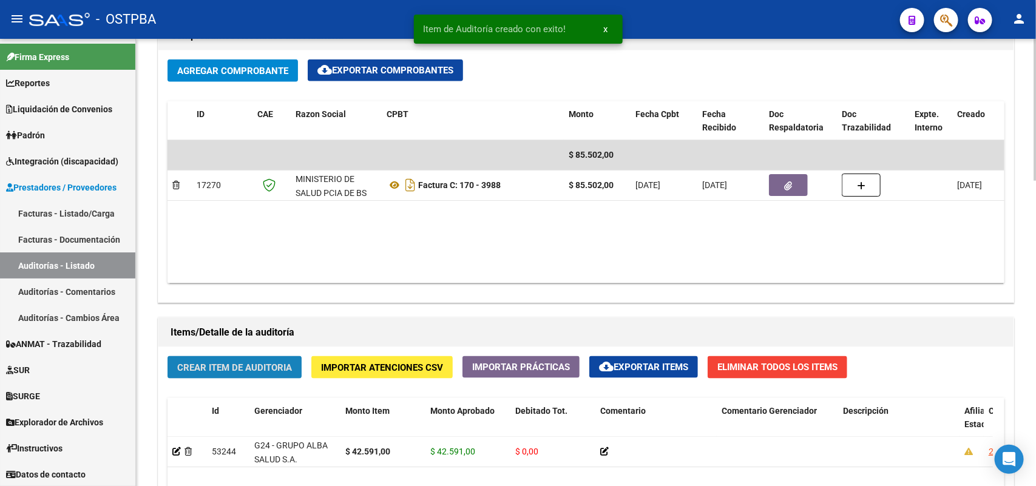
click at [247, 365] on span "Crear Item de Auditoria" at bounding box center [234, 367] width 115 height 11
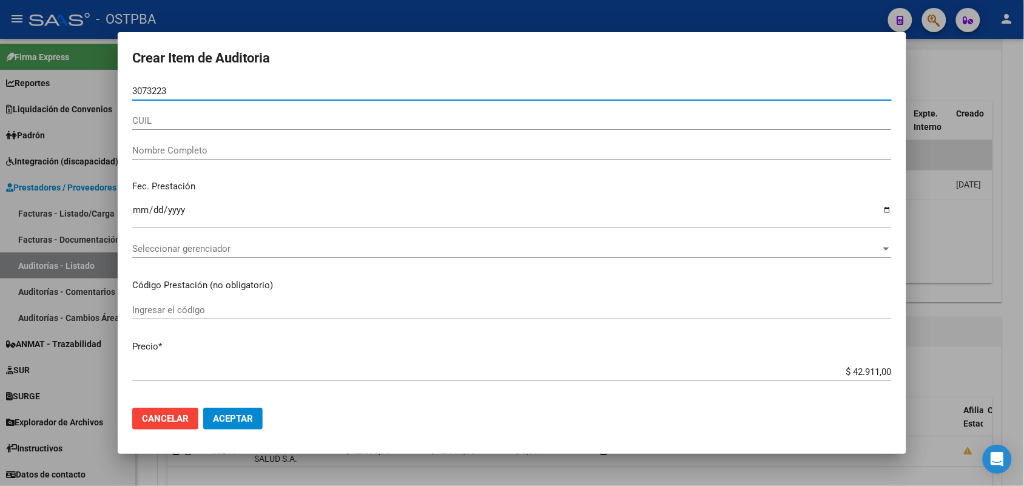
type input "30732233"
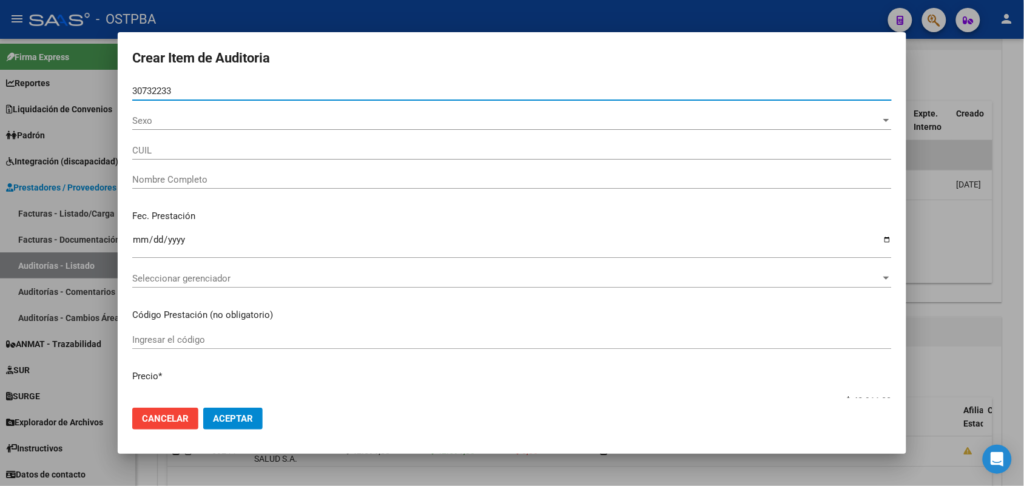
type input "27307322337"
type input "DIAZ CINTIA LILIAN -"
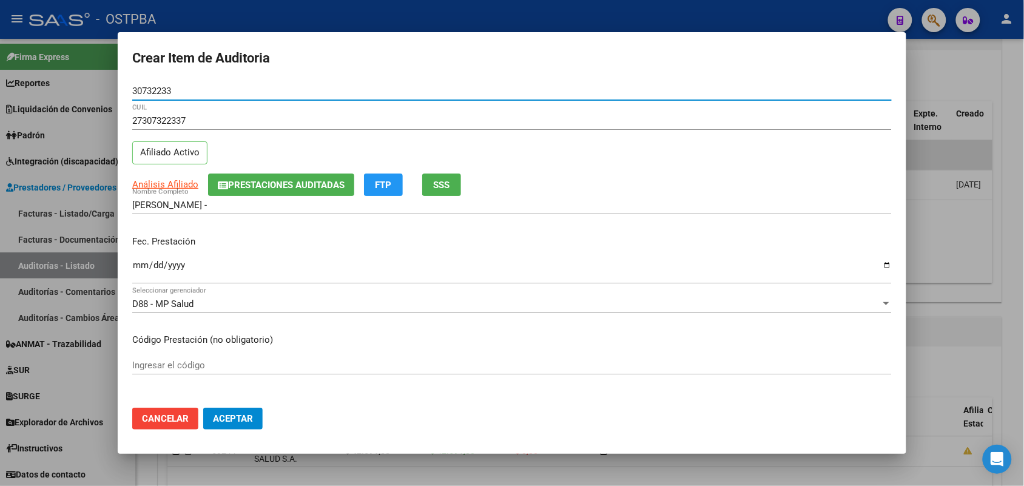
type input "30732233"
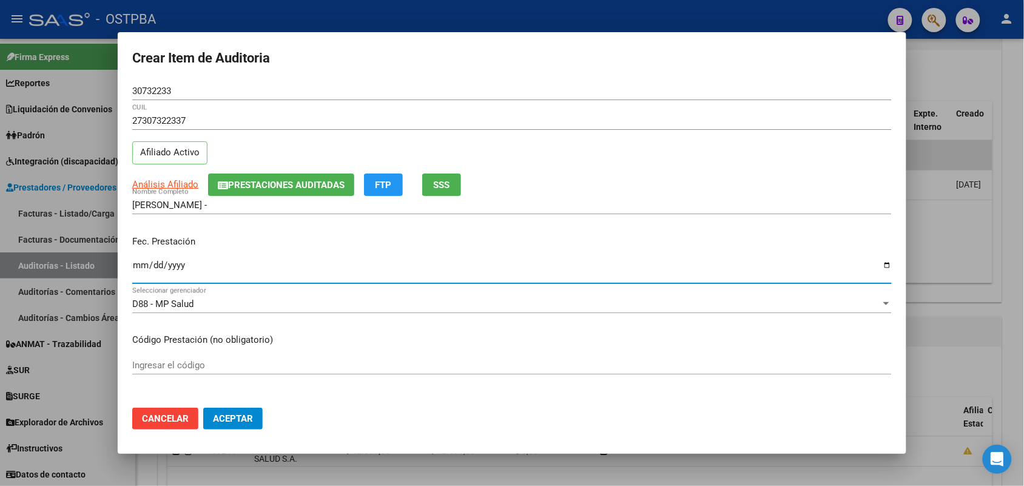
click at [140, 271] on input "Ingresar la fecha" at bounding box center [512, 269] width 760 height 19
type input "2025-02-14"
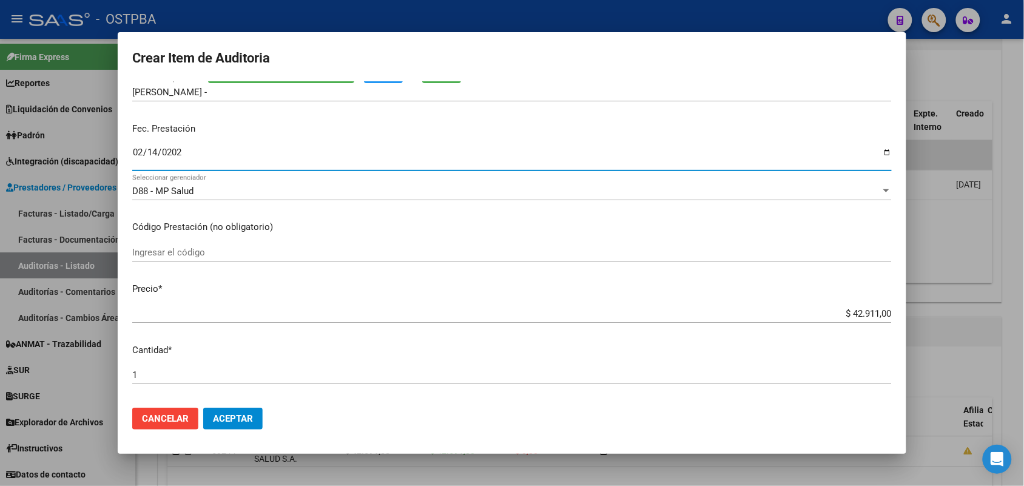
scroll to position [152, 0]
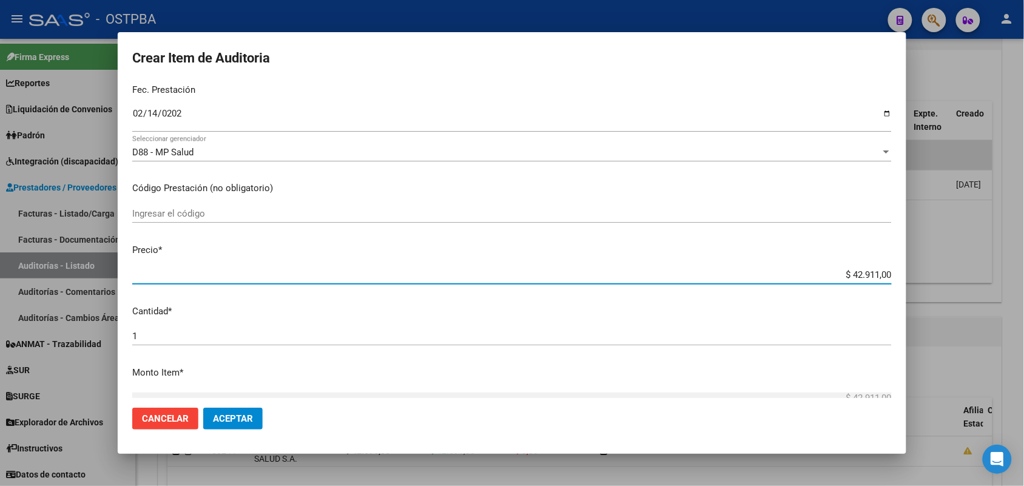
drag, startPoint x: 831, startPoint y: 277, endPoint x: 1001, endPoint y: 276, distance: 169.9
click at [1001, 276] on div "Crear Item de Auditoria 30732233 Nro Documento 27307322337 CUIL Afiliado Activo…" at bounding box center [512, 243] width 1024 height 486
type input "$ 0,07"
type input "$ 0,72"
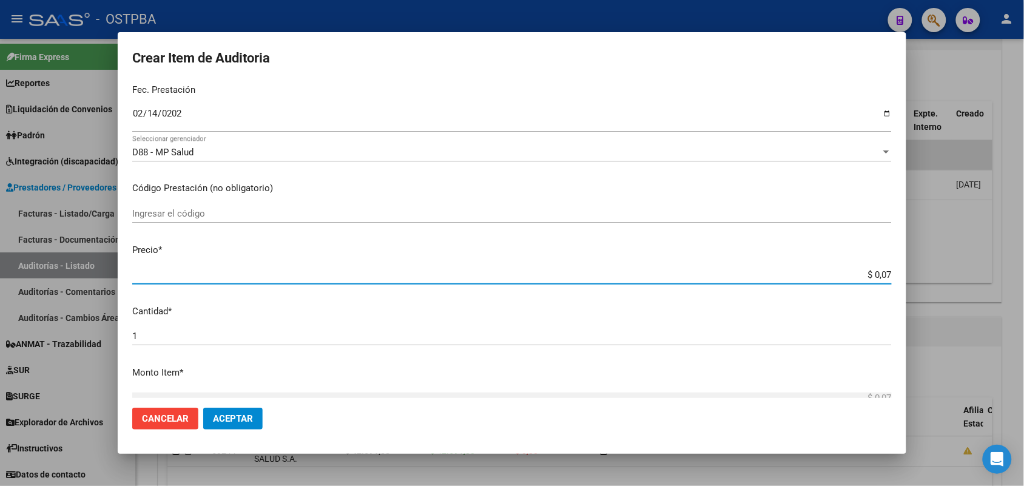
type input "$ 0,72"
type input "$ 7,24"
type input "$ 72,44"
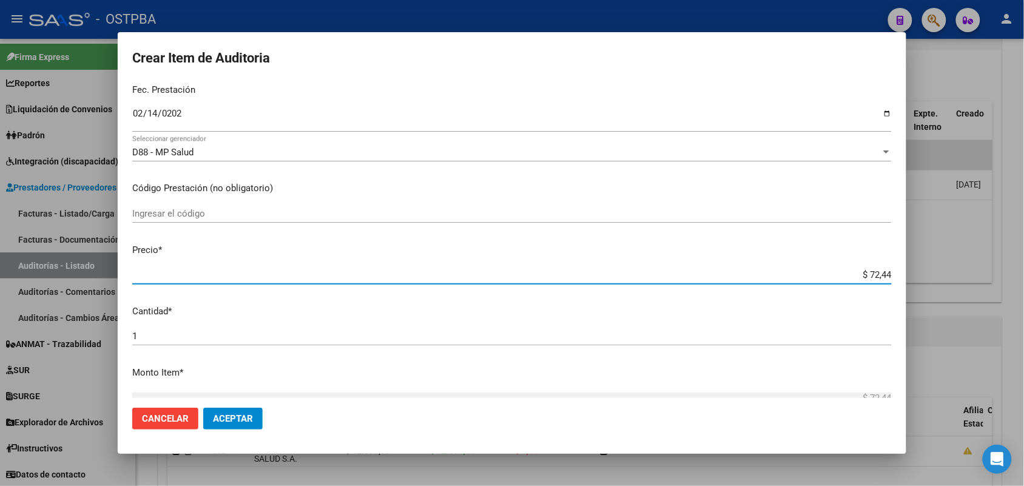
type input "$ 724,40"
type input "$ 7.244,00"
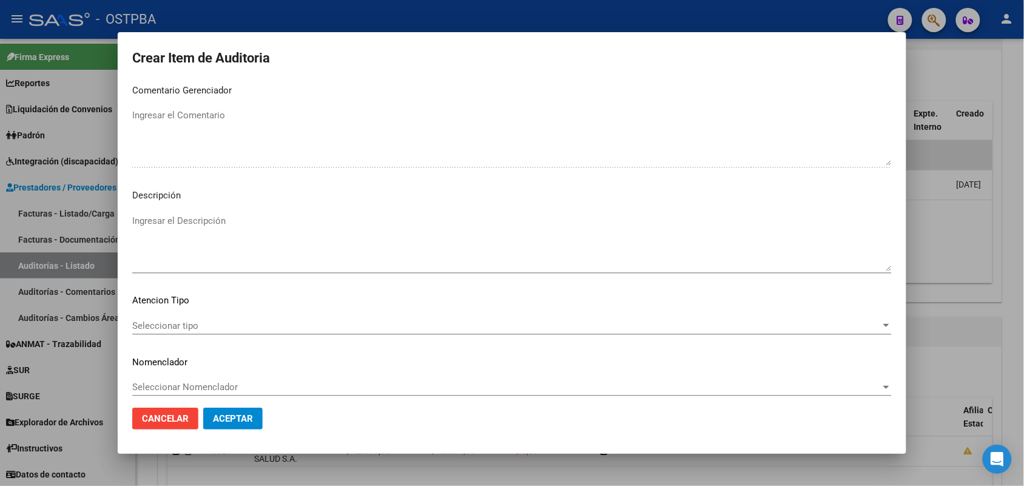
scroll to position [671, 0]
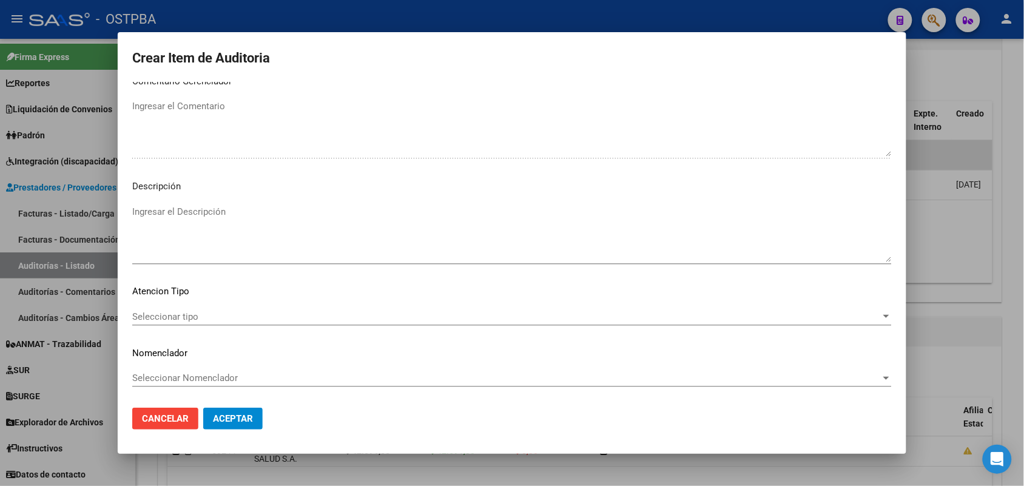
click at [184, 317] on span "Seleccionar tipo" at bounding box center [506, 316] width 749 height 11
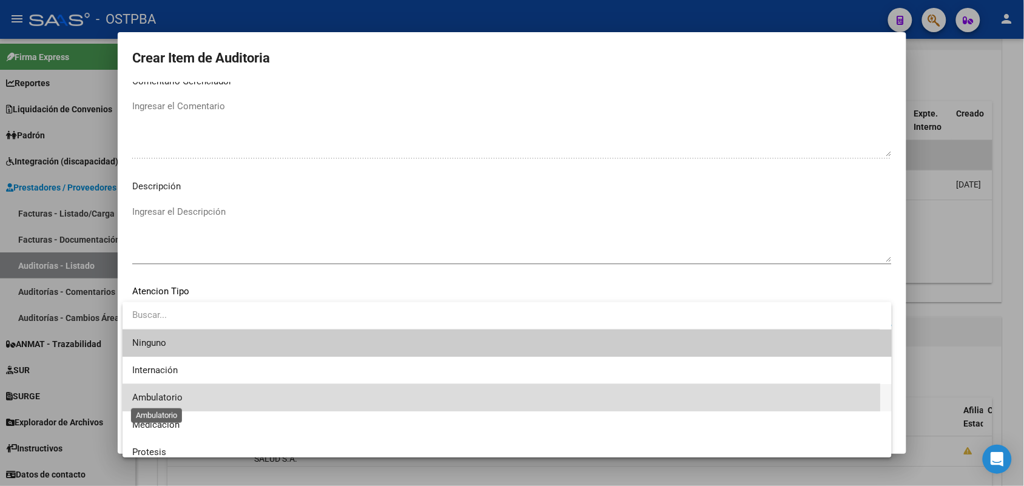
click at [177, 399] on span "Ambulatorio" at bounding box center [157, 397] width 50 height 11
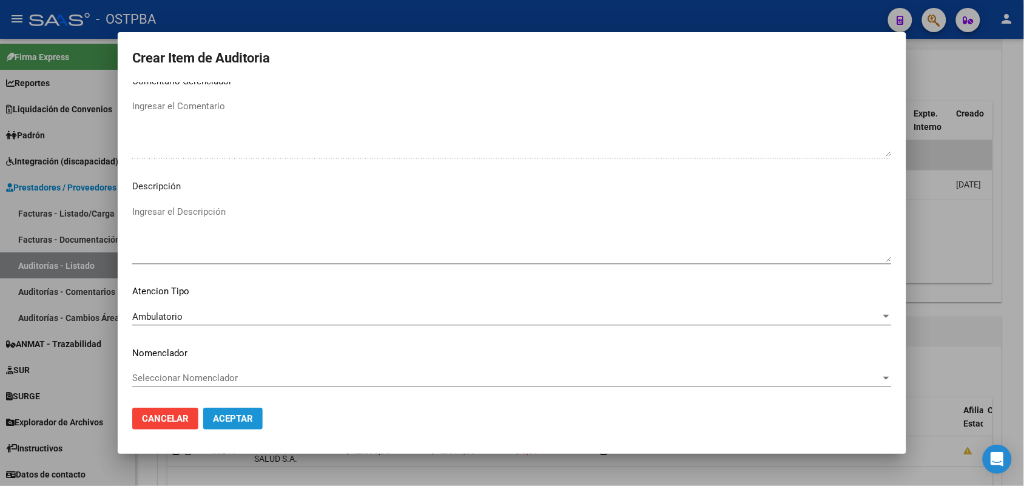
click at [219, 417] on span "Aceptar" at bounding box center [233, 418] width 40 height 11
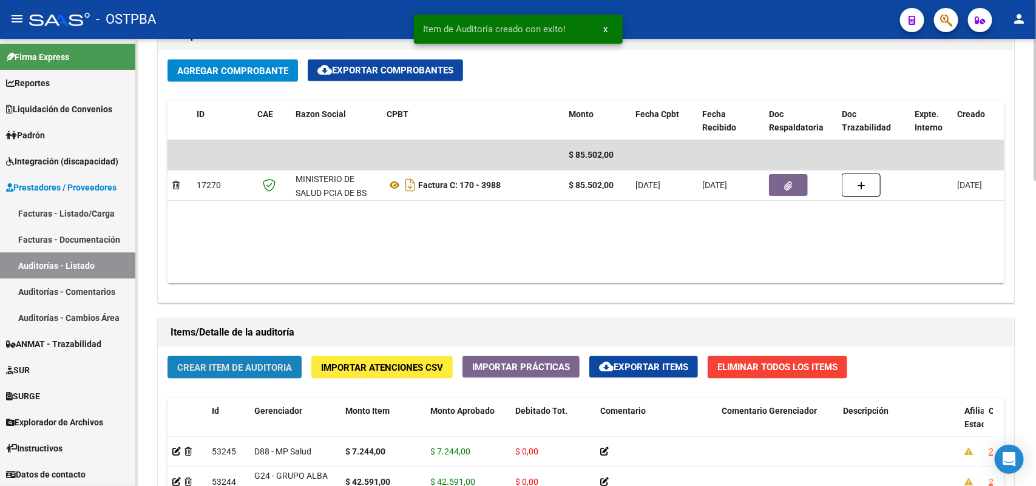
click at [255, 370] on span "Crear Item de Auditoria" at bounding box center [234, 367] width 115 height 11
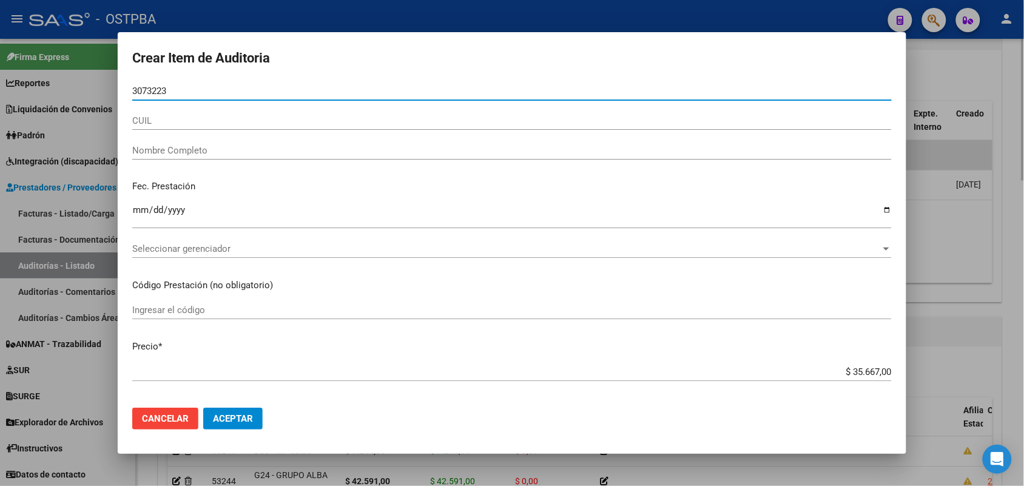
type input "30732233"
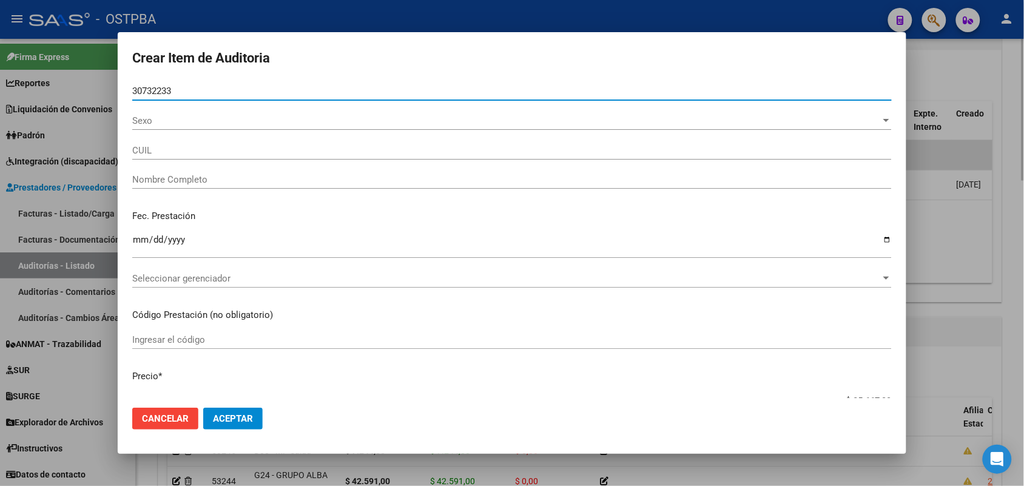
type input "27307322337"
type input "DIAZ CINTIA LILIAN -"
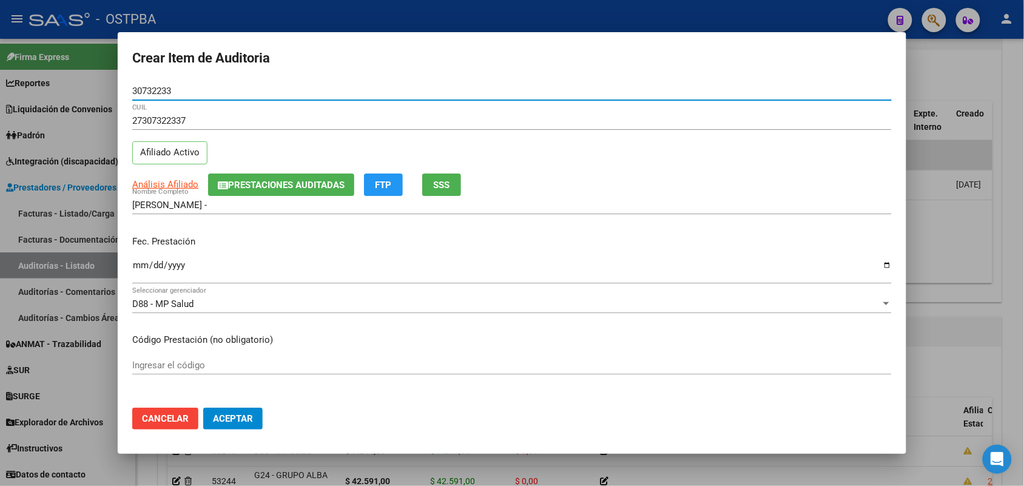
type input "30732233"
click at [135, 268] on input "Ingresar la fecha" at bounding box center [512, 269] width 760 height 19
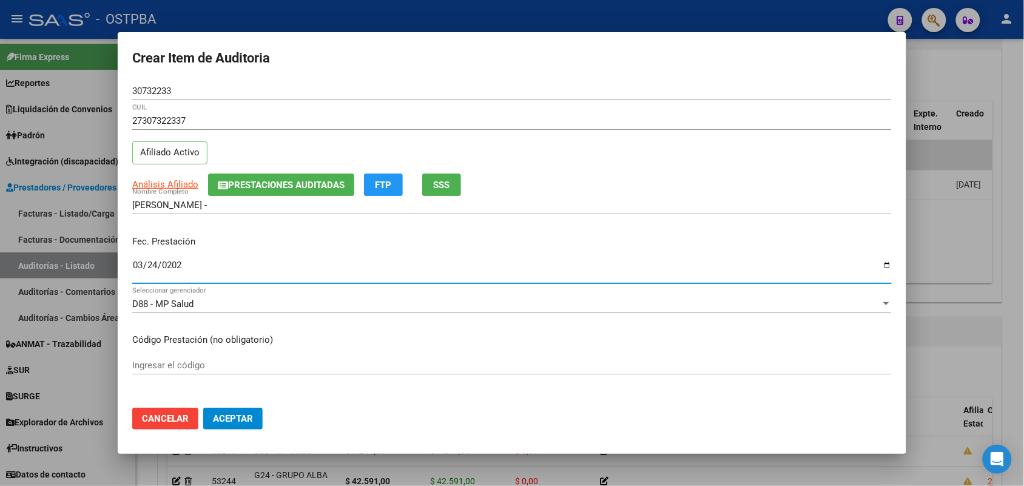
type input "2025-03-24"
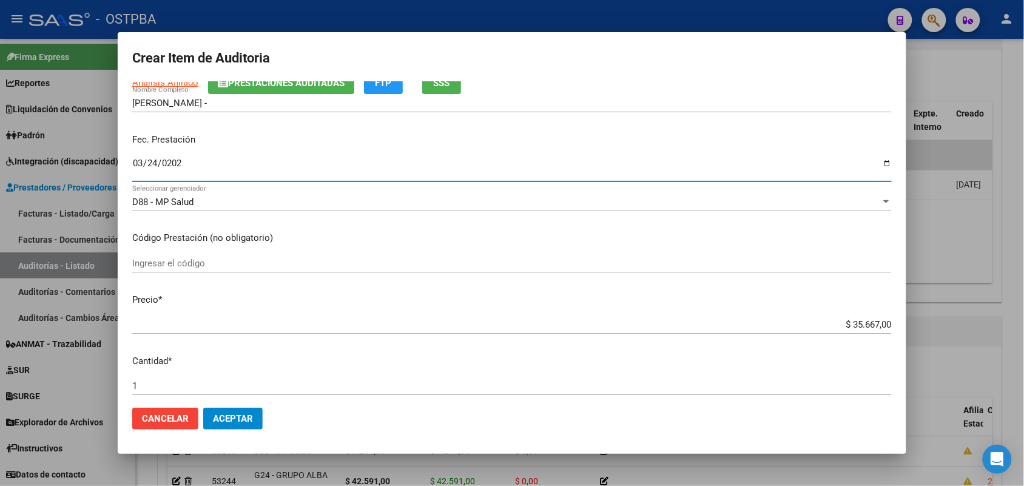
scroll to position [152, 0]
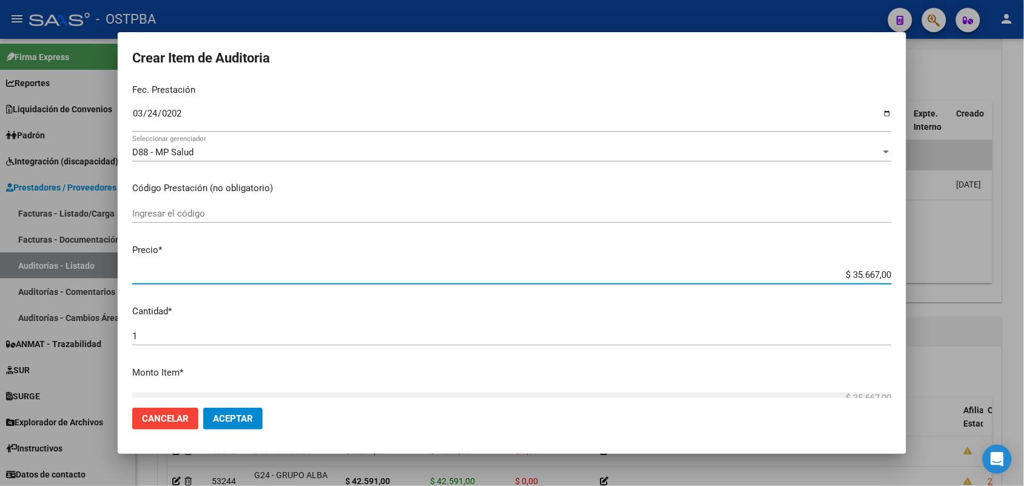
drag, startPoint x: 826, startPoint y: 275, endPoint x: 937, endPoint y: 277, distance: 111.1
click at [937, 277] on div "Crear Item de Auditoria 30732233 Nro Documento 27307322337 CUIL Afiliado Activo…" at bounding box center [512, 243] width 1024 height 486
type input "$ 0,01"
type input "$ 0,11"
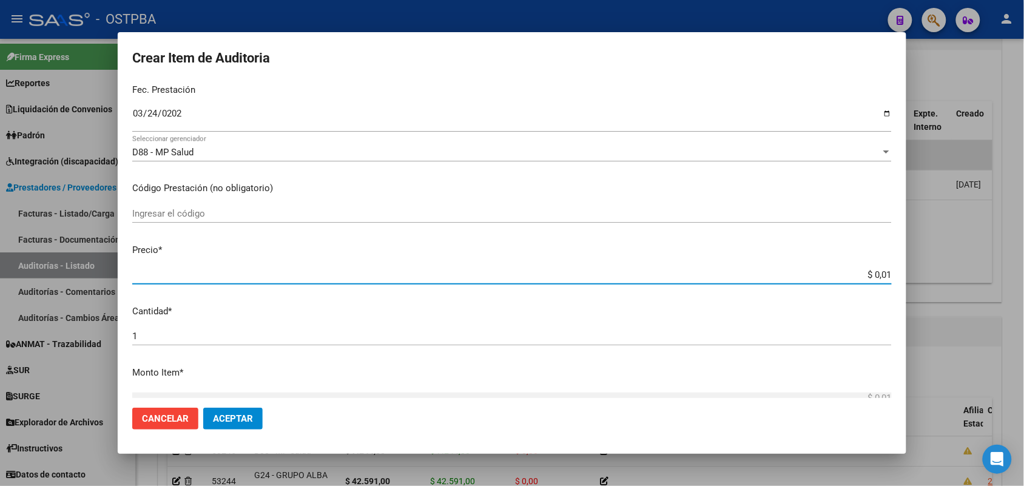
type input "$ 0,11"
type input "$ 1,18"
type input "$ 11,88"
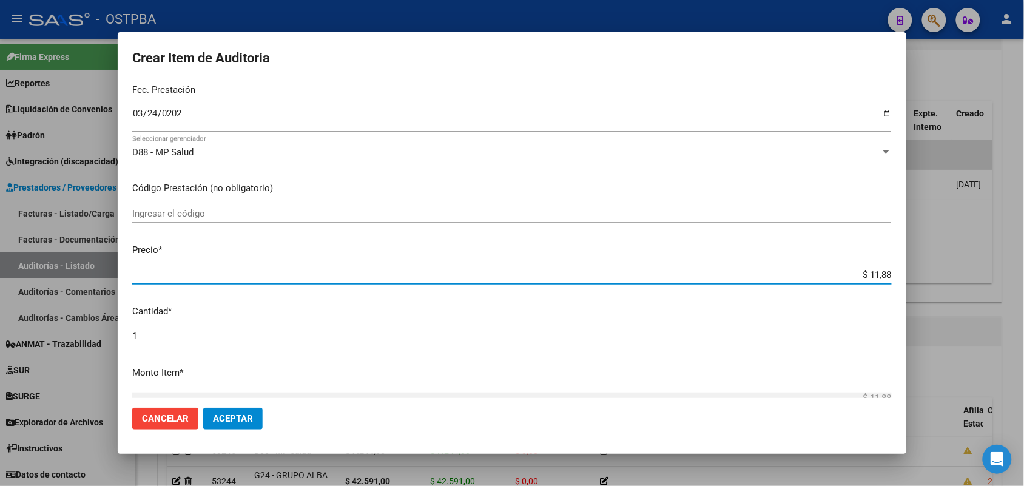
type input "$ 118,89"
type input "$ 1.188,90"
type input "$ 11.889,00"
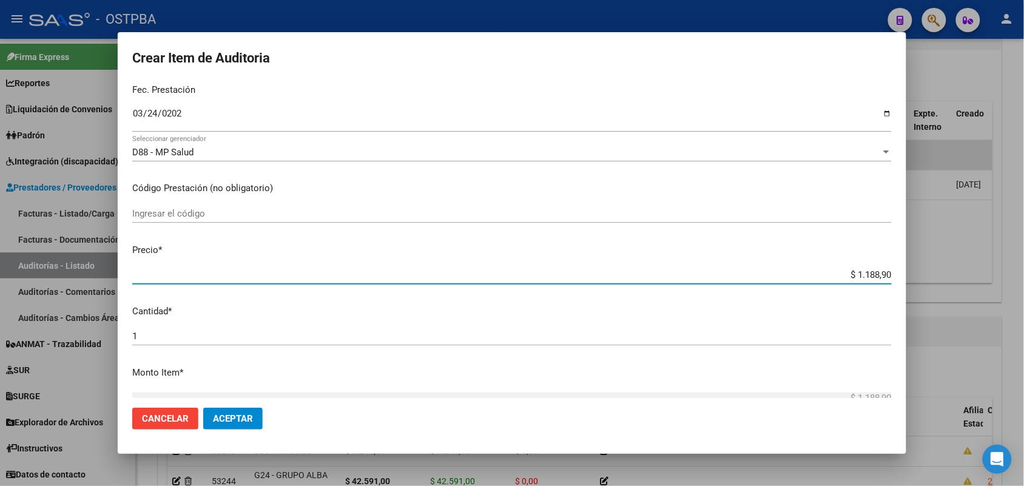
type input "$ 11.889,00"
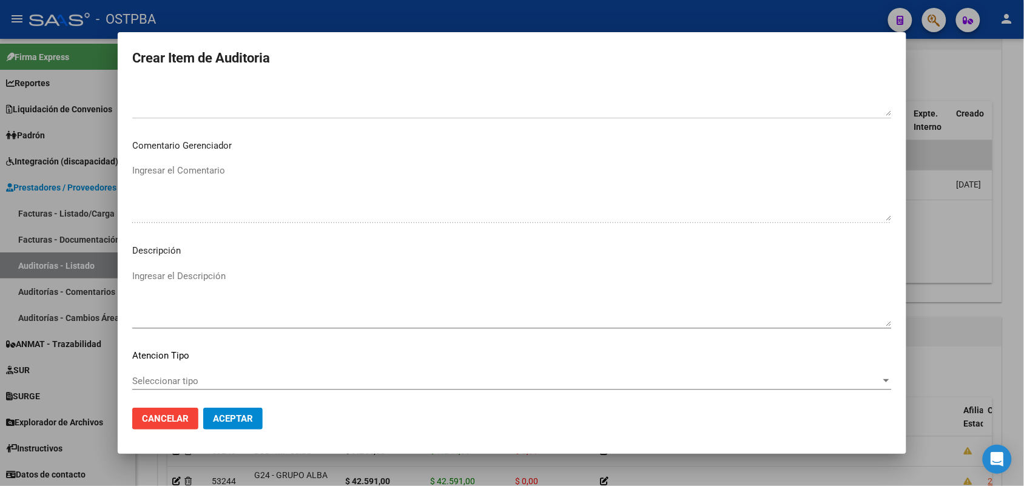
scroll to position [671, 0]
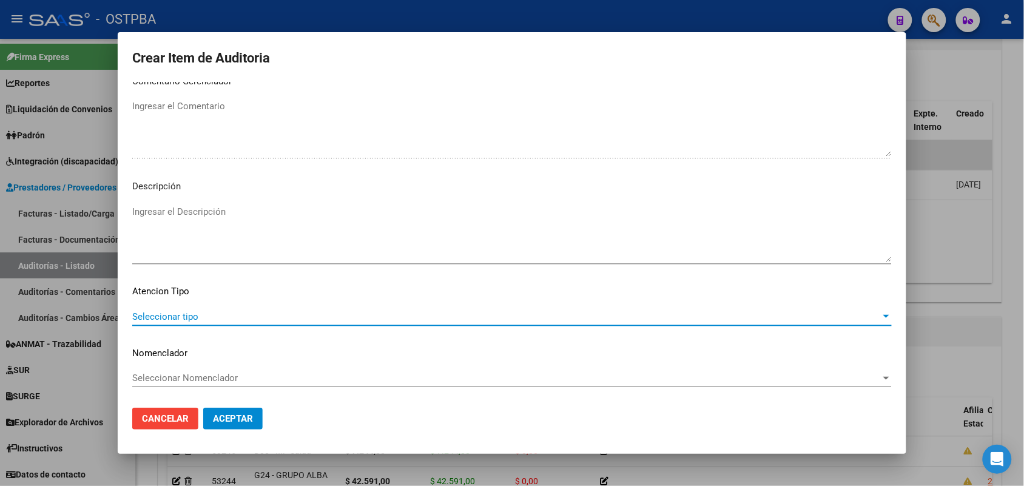
click at [191, 316] on span "Seleccionar tipo" at bounding box center [506, 316] width 749 height 11
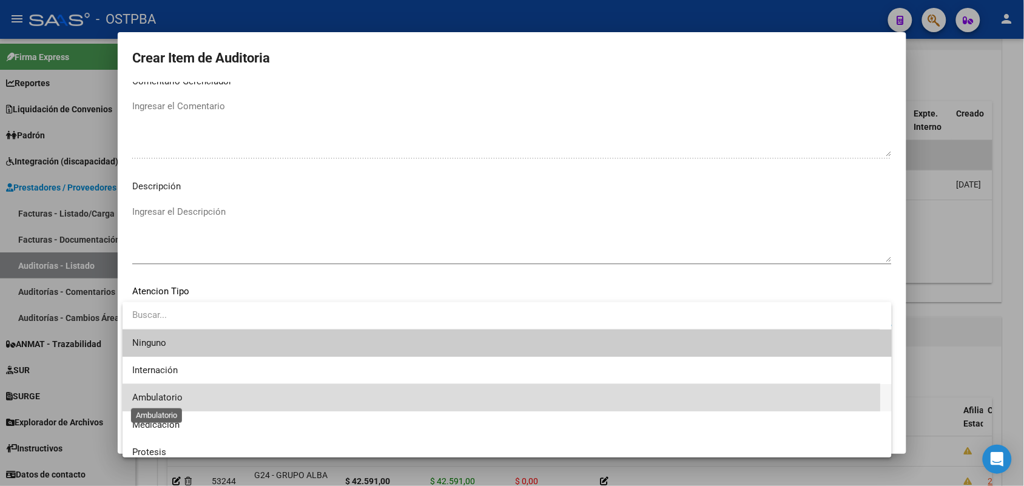
click at [174, 397] on span "Ambulatorio" at bounding box center [157, 397] width 50 height 11
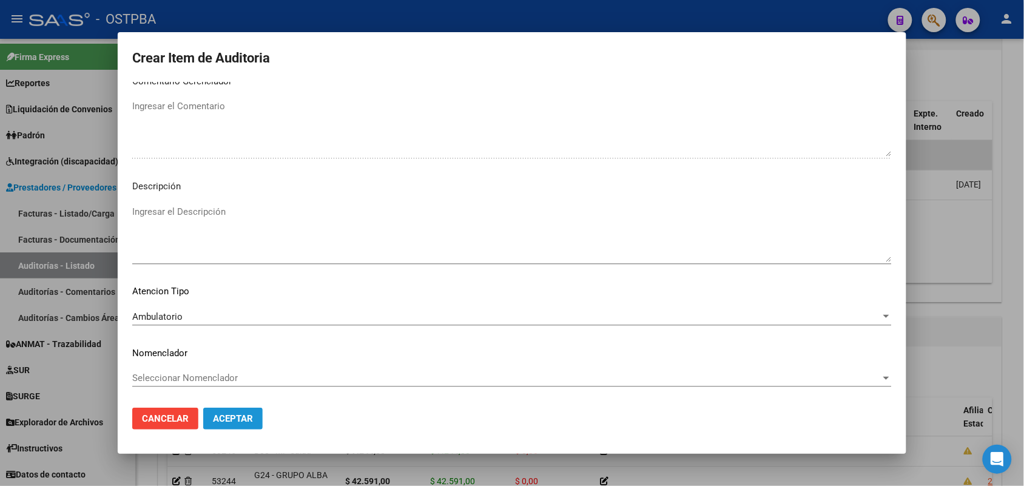
click at [237, 413] on span "Aceptar" at bounding box center [233, 418] width 40 height 11
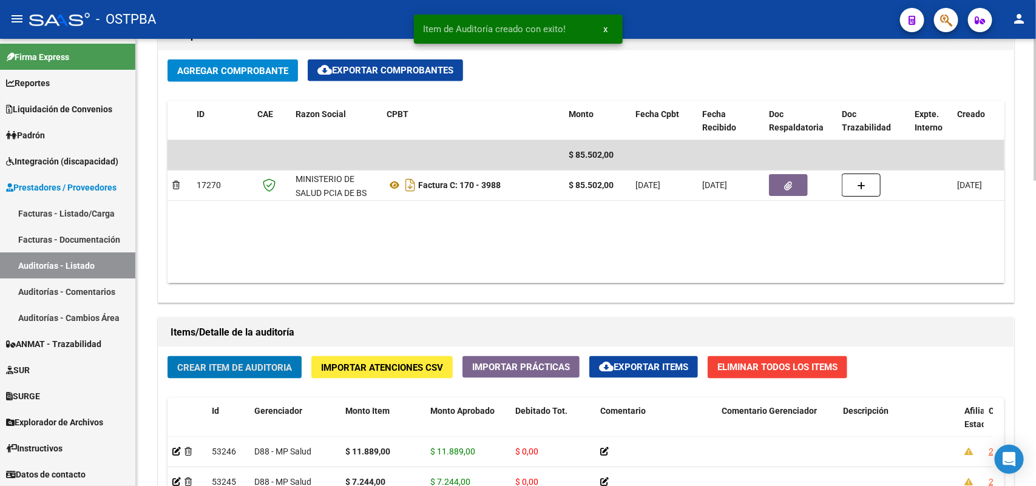
click at [228, 369] on span "Crear Item de Auditoria" at bounding box center [234, 367] width 115 height 11
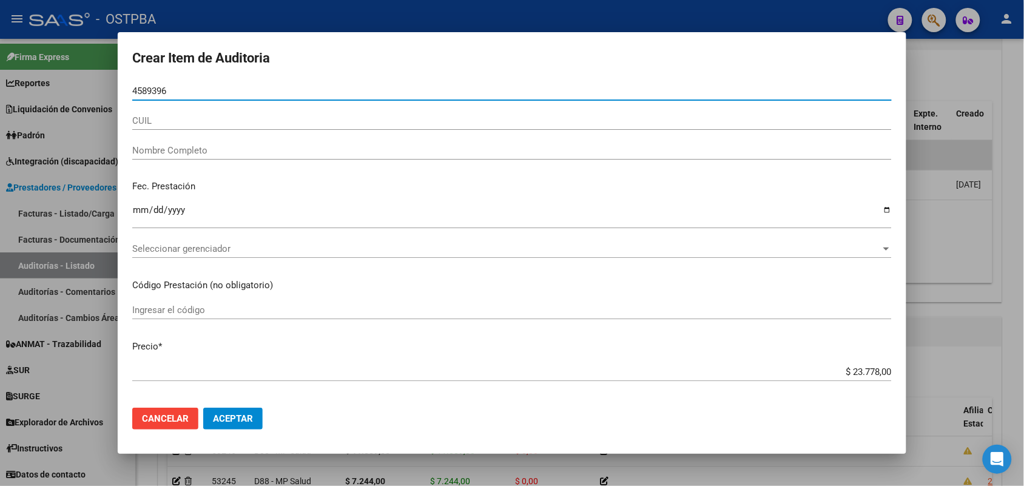
type input "45893960"
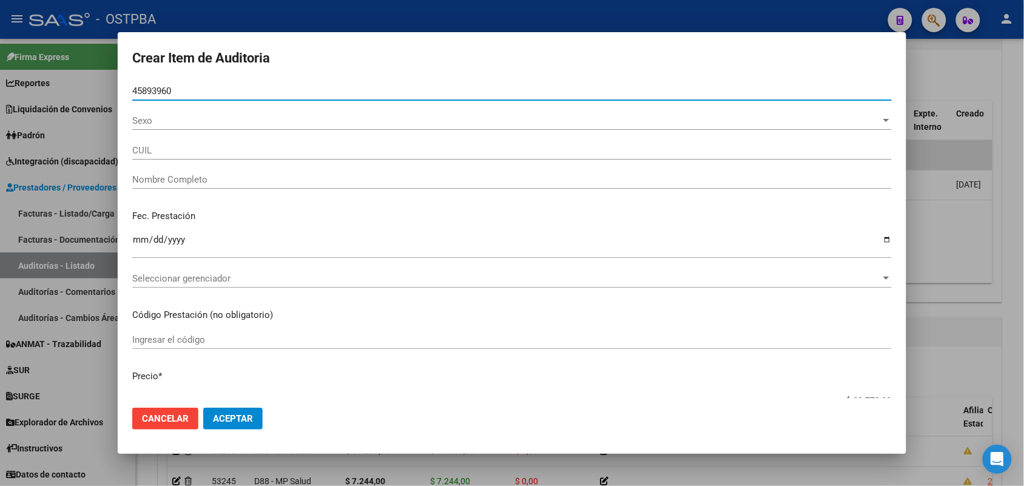
type input "27458939603"
type input "CALDERON MARIA CRISTINA"
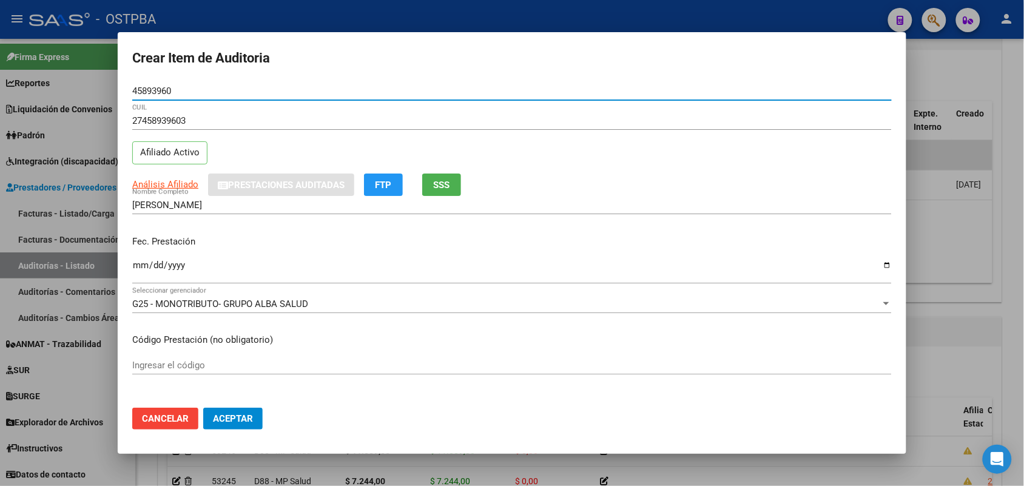
type input "45893960"
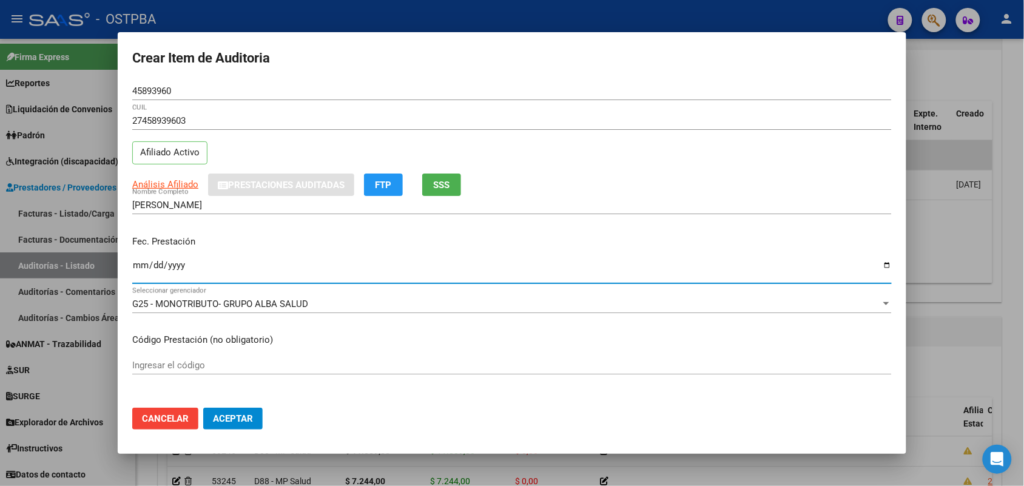
click at [135, 272] on input "Ingresar la fecha" at bounding box center [512, 269] width 760 height 19
type input "2025-04-11"
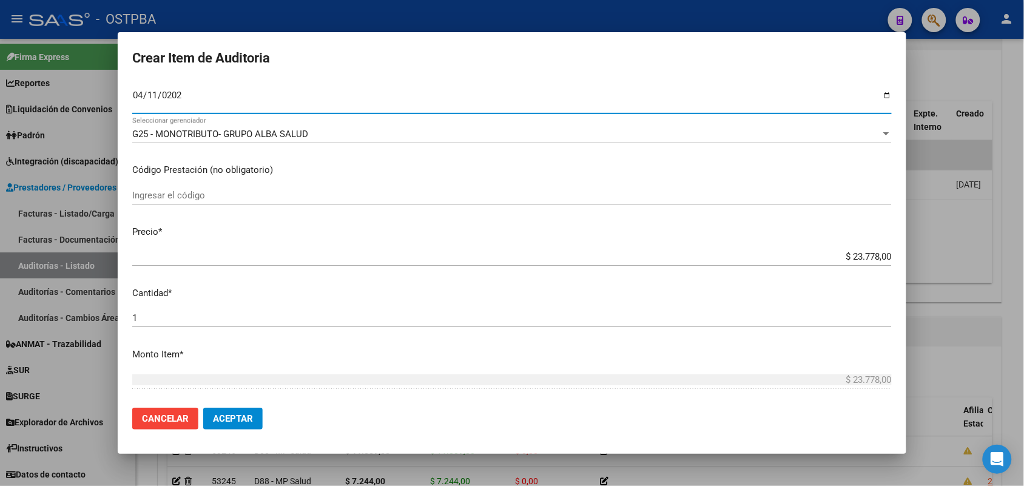
scroll to position [228, 0]
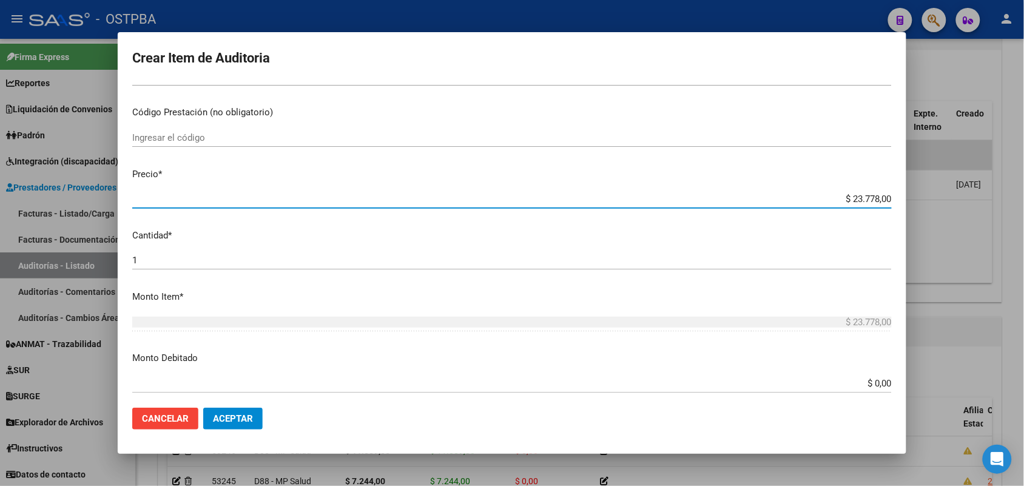
drag, startPoint x: 817, startPoint y: 198, endPoint x: 935, endPoint y: 225, distance: 120.7
click at [931, 220] on div "Crear Item de Auditoria 45893960 Nro Documento 27458939603 CUIL Afiliado Activo…" at bounding box center [512, 243] width 1024 height 486
type input "$ 0,01"
type input "$ 0,11"
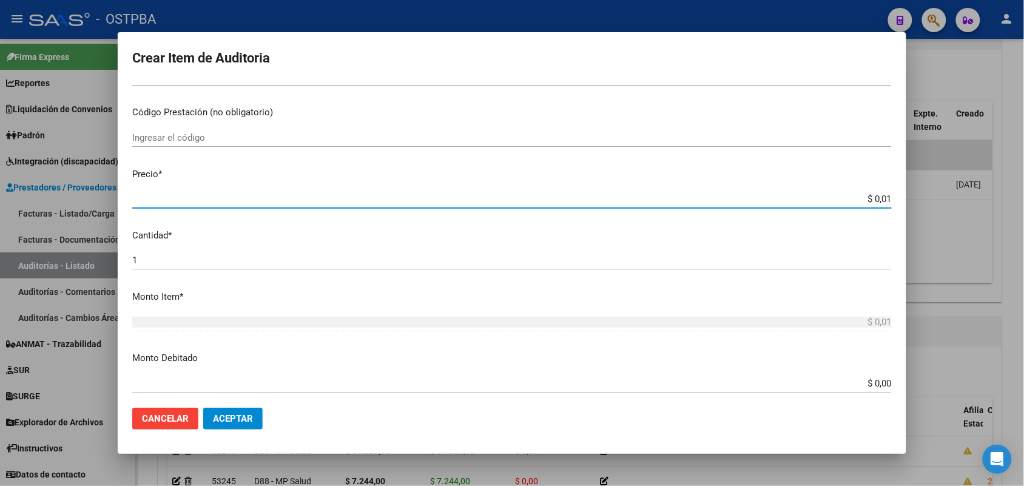
type input "$ 0,11"
type input "$ 1,18"
type input "$ 11,88"
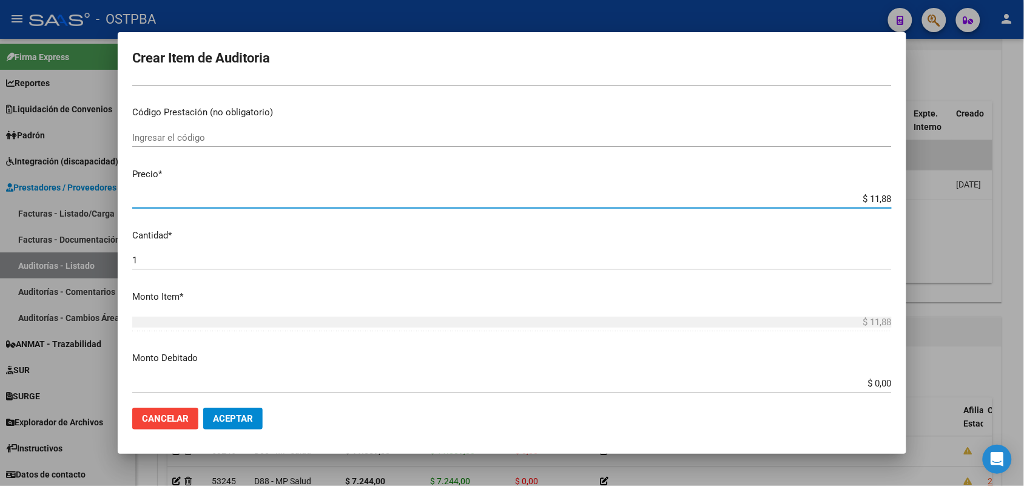
type input "$ 118,89"
type input "$ 1.188,90"
type input "$ 11.889,00"
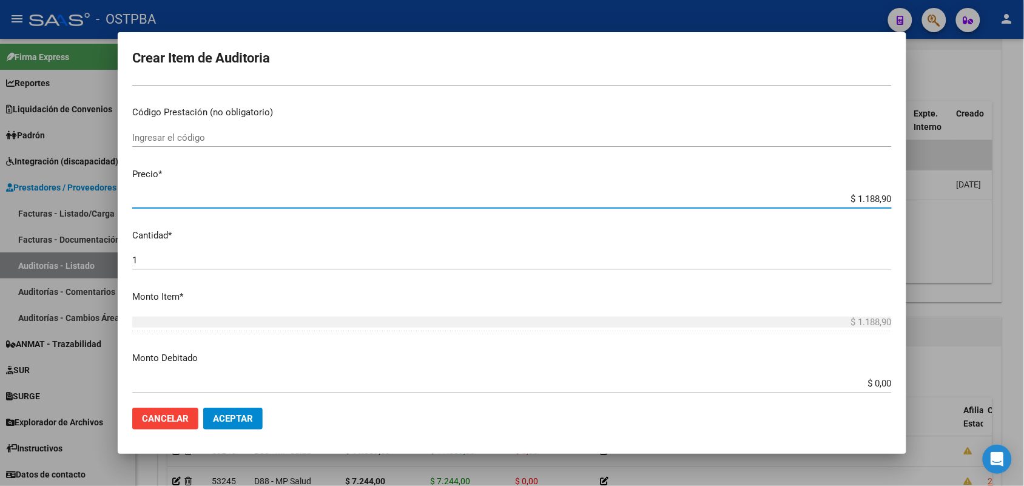
type input "$ 11.889,00"
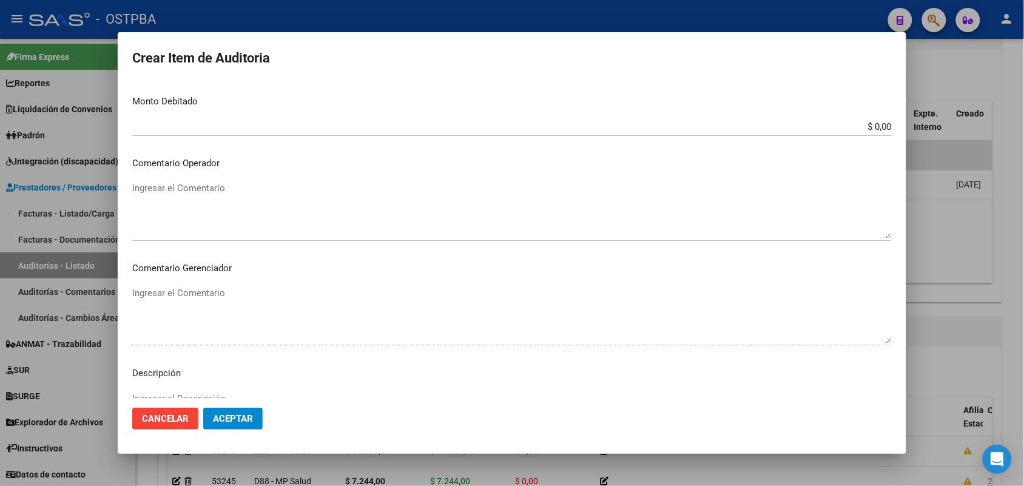
scroll to position [607, 0]
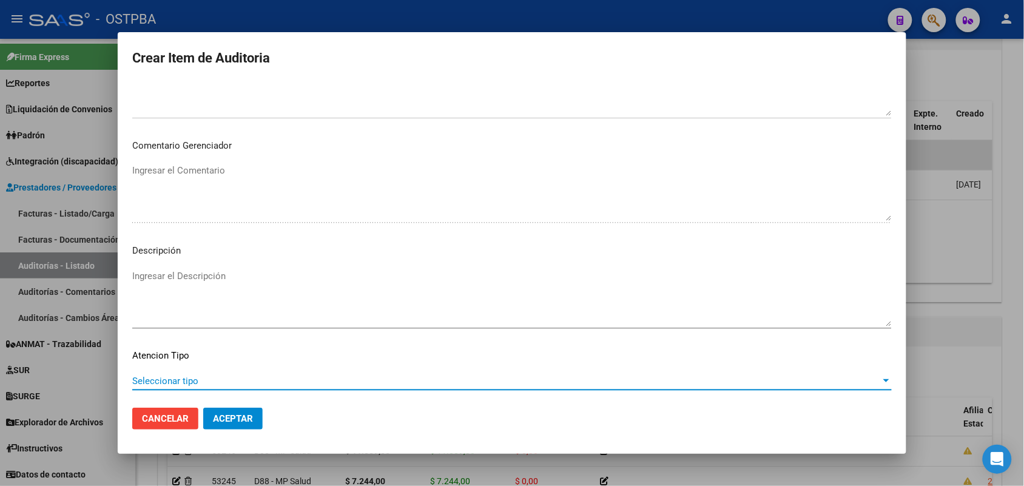
click at [189, 381] on span "Seleccionar tipo" at bounding box center [506, 381] width 749 height 11
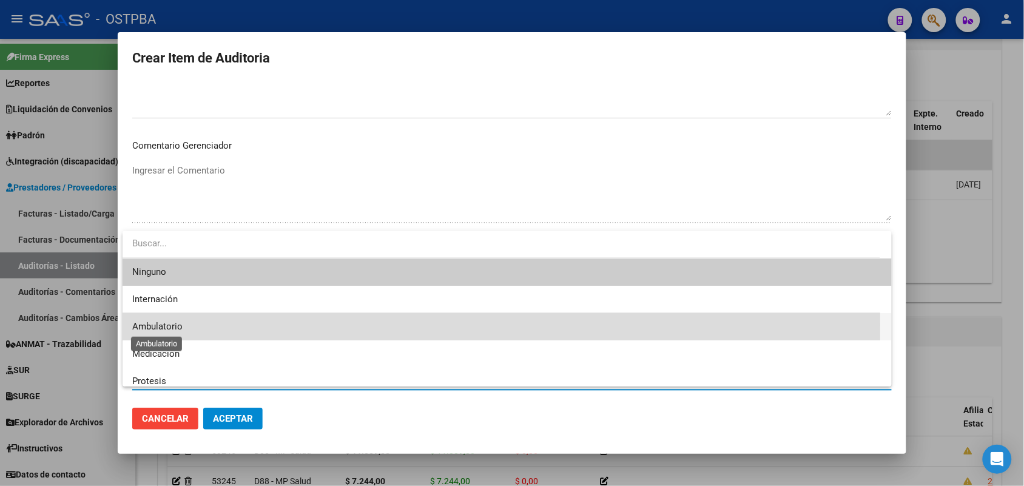
click at [172, 325] on span "Ambulatorio" at bounding box center [157, 326] width 50 height 11
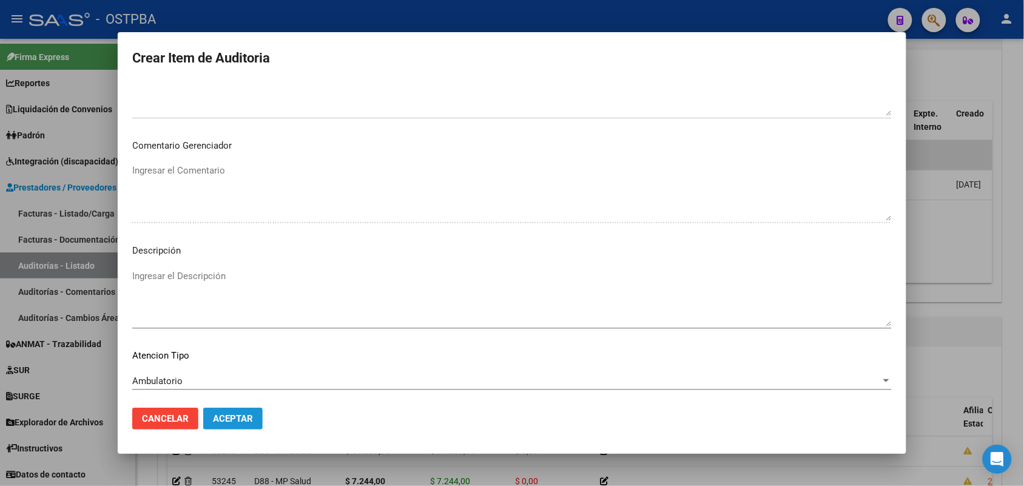
click at [231, 417] on span "Aceptar" at bounding box center [233, 418] width 40 height 11
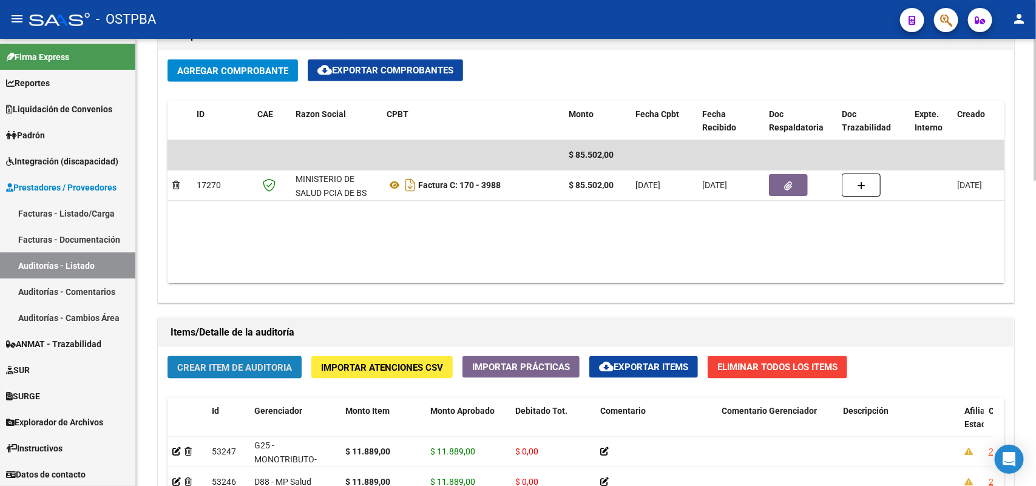
click at [252, 367] on span "Crear Item de Auditoria" at bounding box center [234, 367] width 115 height 11
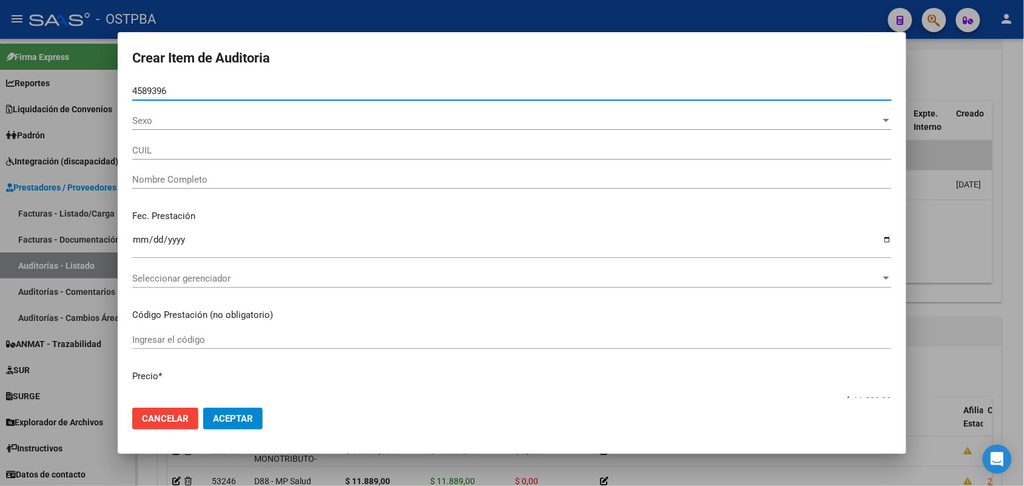
type input "45893960"
type input "27458939603"
type input "CALDERON MARIA CRISTINA"
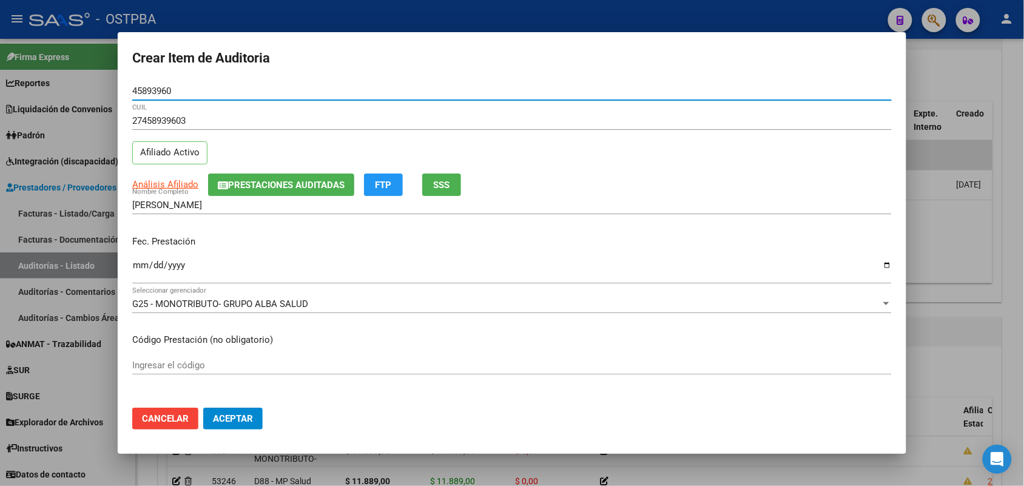
type input "45893960"
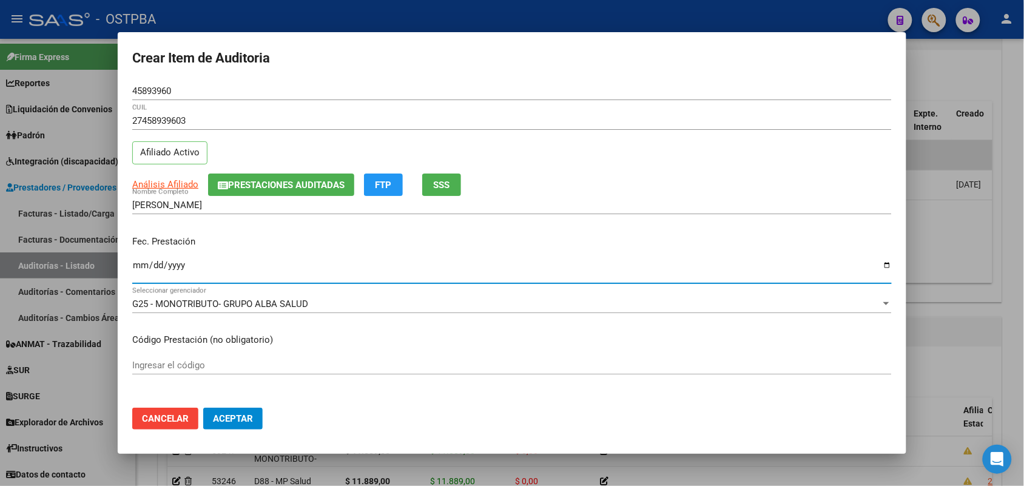
click at [140, 273] on input "Ingresar la fecha" at bounding box center [512, 269] width 760 height 19
type input "2025-06-03"
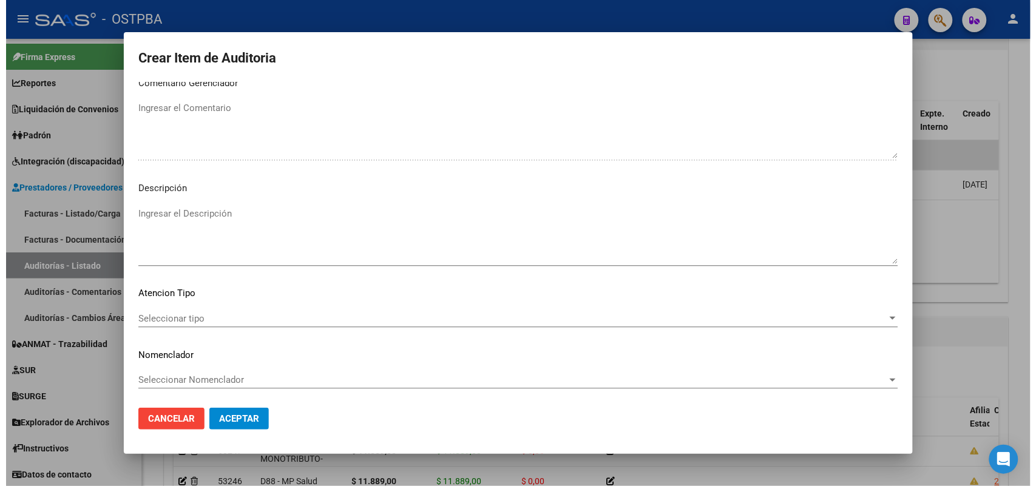
scroll to position [671, 0]
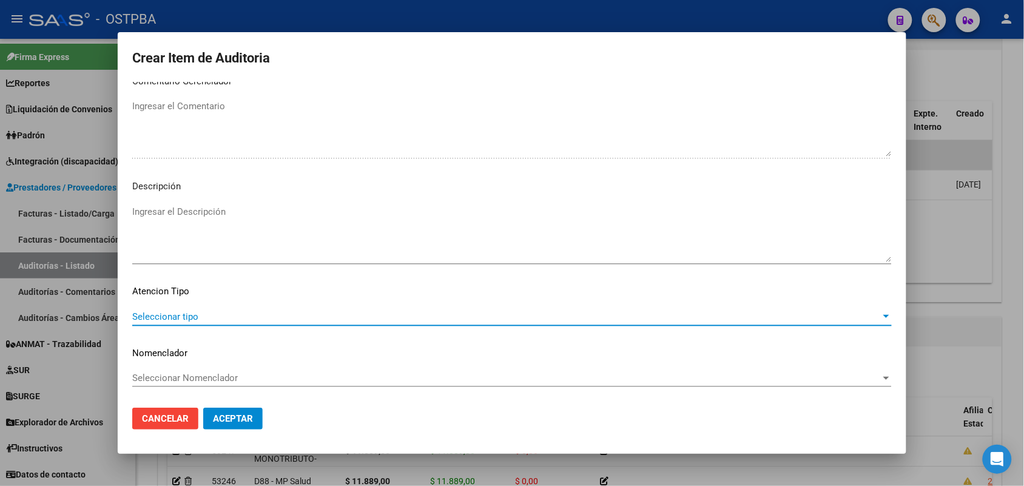
click at [189, 319] on span "Seleccionar tipo" at bounding box center [506, 316] width 749 height 11
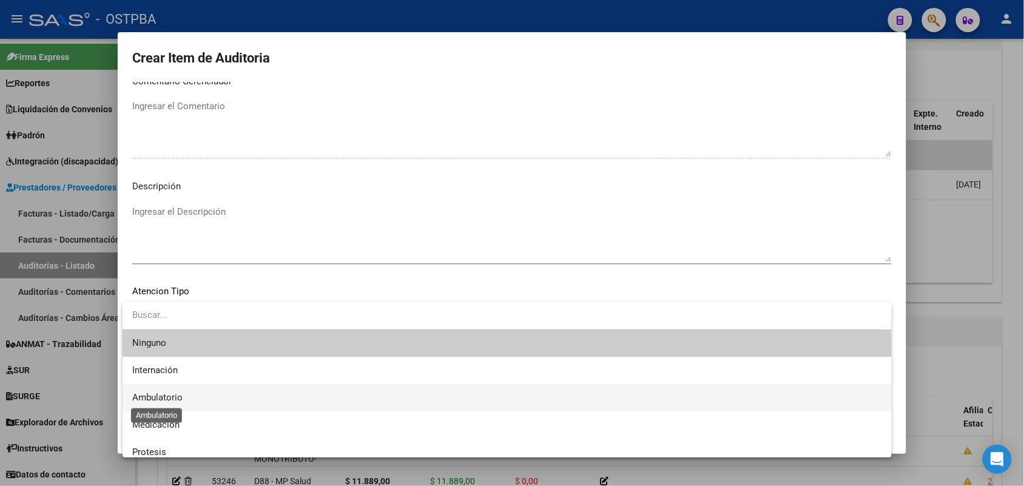
click at [173, 397] on span "Ambulatorio" at bounding box center [157, 397] width 50 height 11
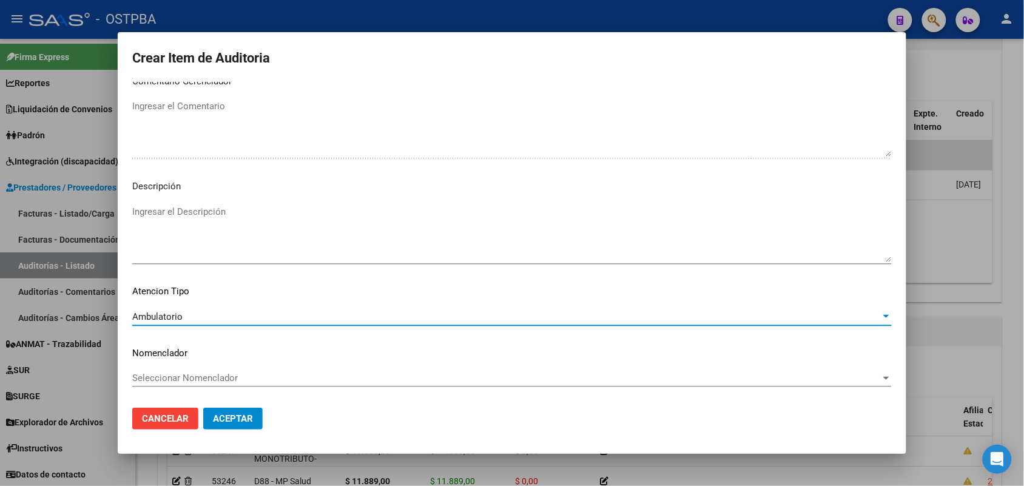
click at [240, 416] on span "Aceptar" at bounding box center [233, 418] width 40 height 11
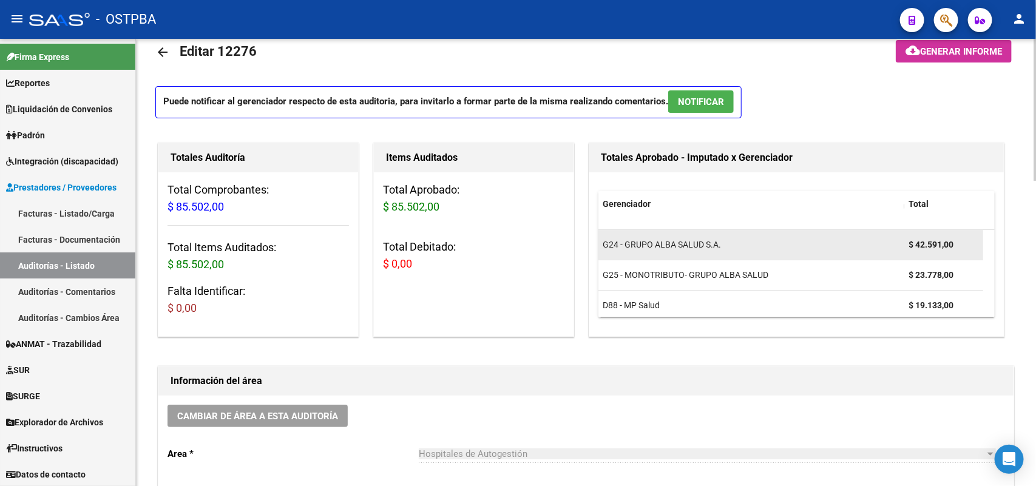
scroll to position [0, 0]
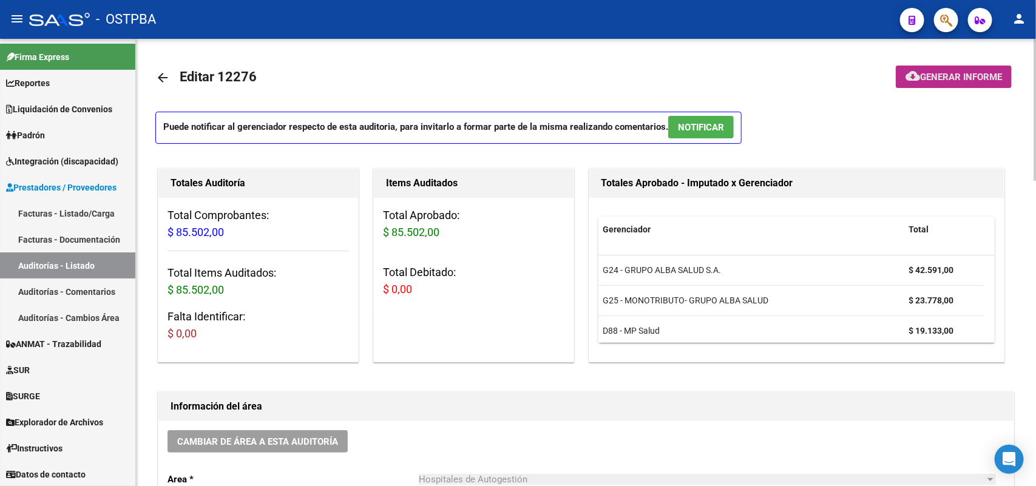
click at [978, 73] on span "Generar informe" at bounding box center [961, 77] width 82 height 11
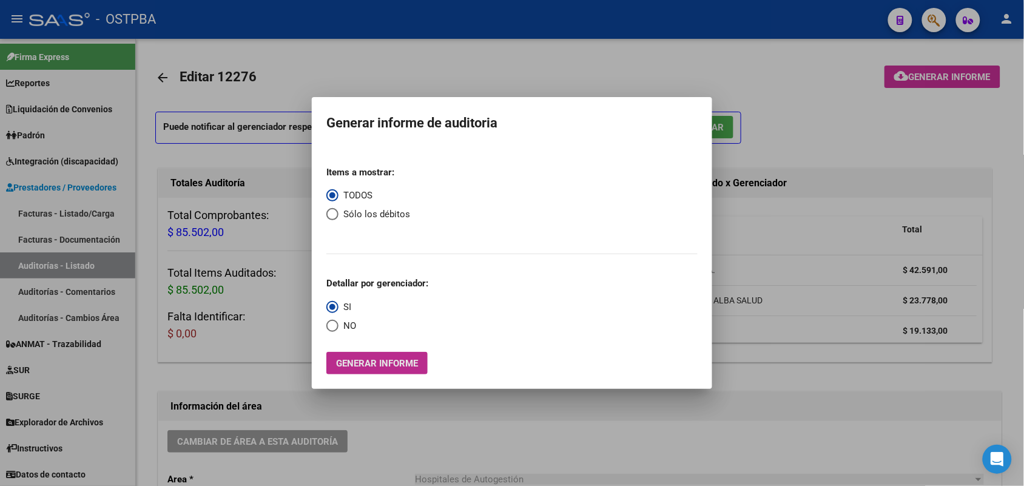
click at [405, 364] on span "Generar informe" at bounding box center [377, 363] width 82 height 11
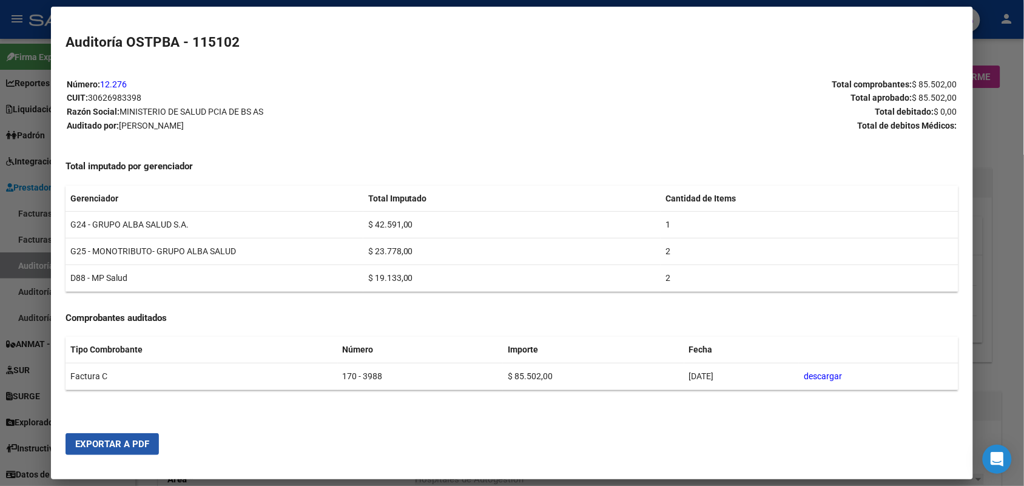
click at [112, 444] on span "Exportar a PDF" at bounding box center [112, 444] width 74 height 11
click at [1007, 111] on div at bounding box center [512, 243] width 1024 height 486
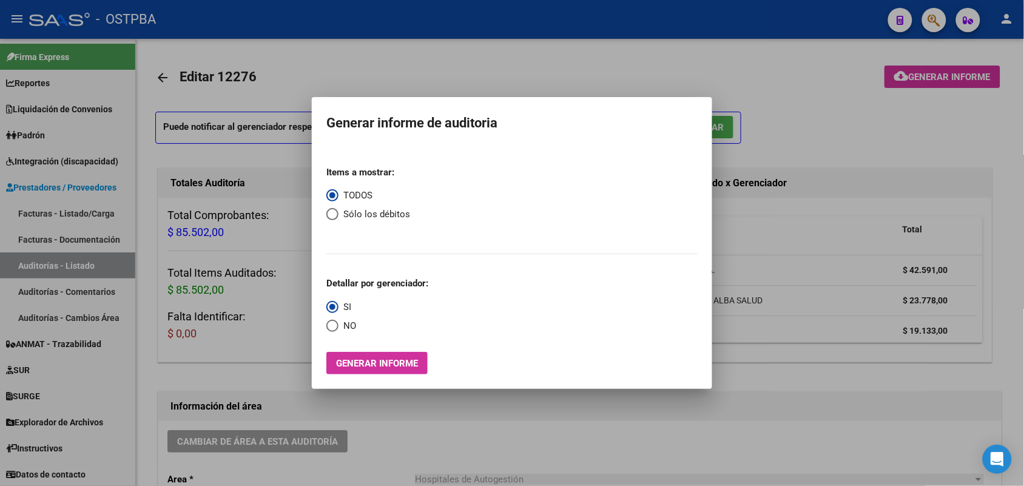
click at [794, 155] on div at bounding box center [512, 243] width 1024 height 486
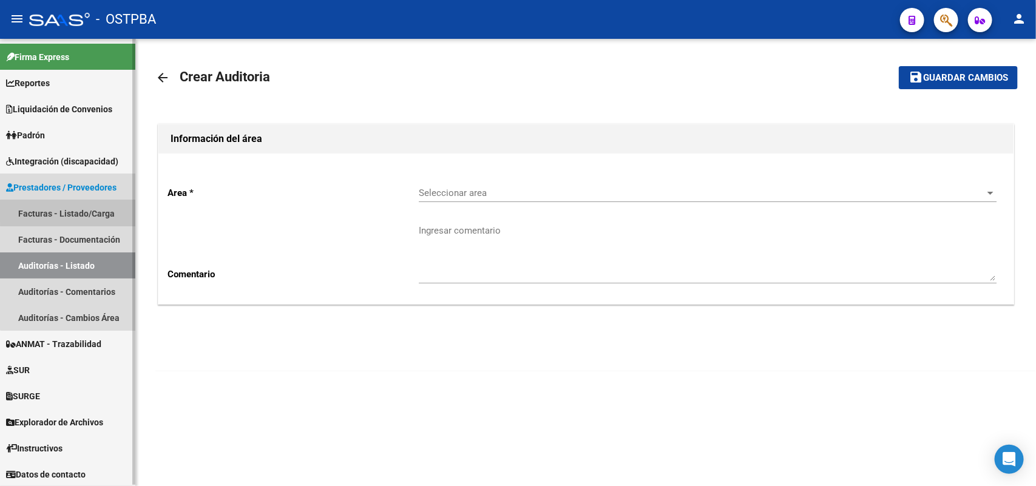
drag, startPoint x: 104, startPoint y: 211, endPoint x: 153, endPoint y: 208, distance: 48.7
click at [105, 211] on link "Facturas - Listado/Carga" at bounding box center [67, 213] width 135 height 26
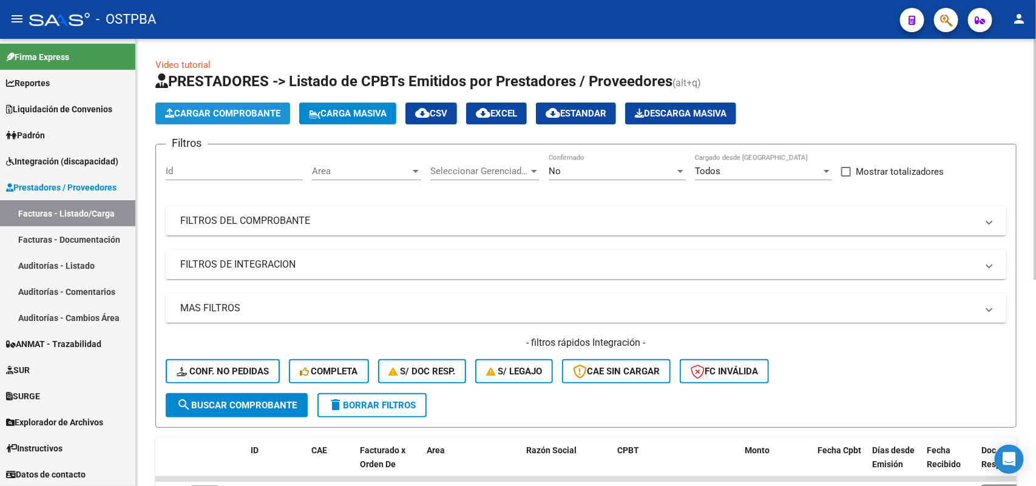
click at [256, 108] on span "Cargar Comprobante" at bounding box center [222, 113] width 115 height 11
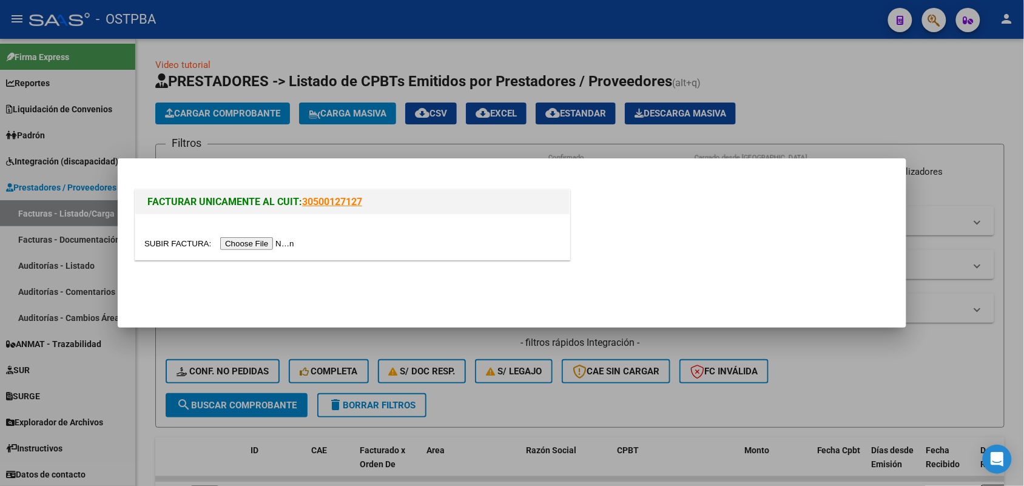
click at [281, 243] on input "file" at bounding box center [221, 243] width 154 height 13
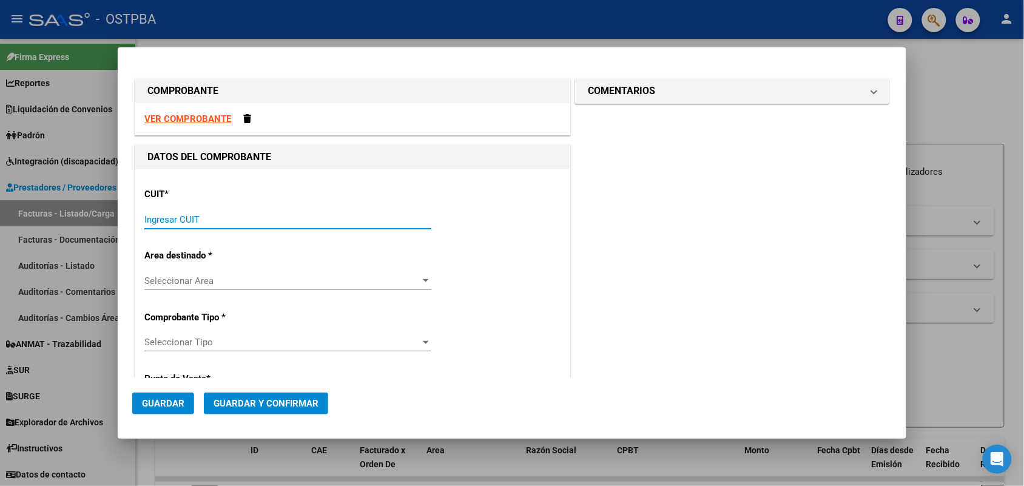
drag, startPoint x: 161, startPoint y: 222, endPoint x: 278, endPoint y: 197, distance: 119.1
click at [164, 223] on input "Ingresar CUIT" at bounding box center [287, 219] width 287 height 11
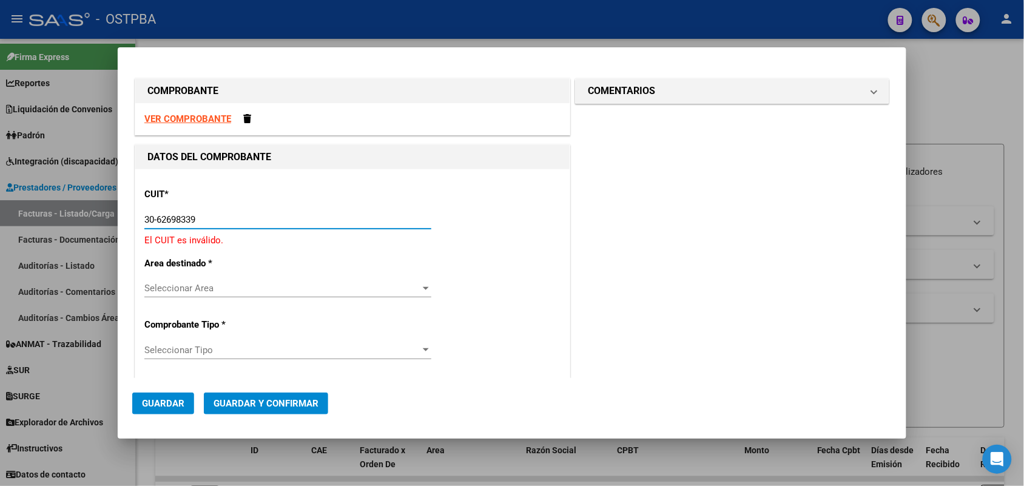
type input "30-62698339-8"
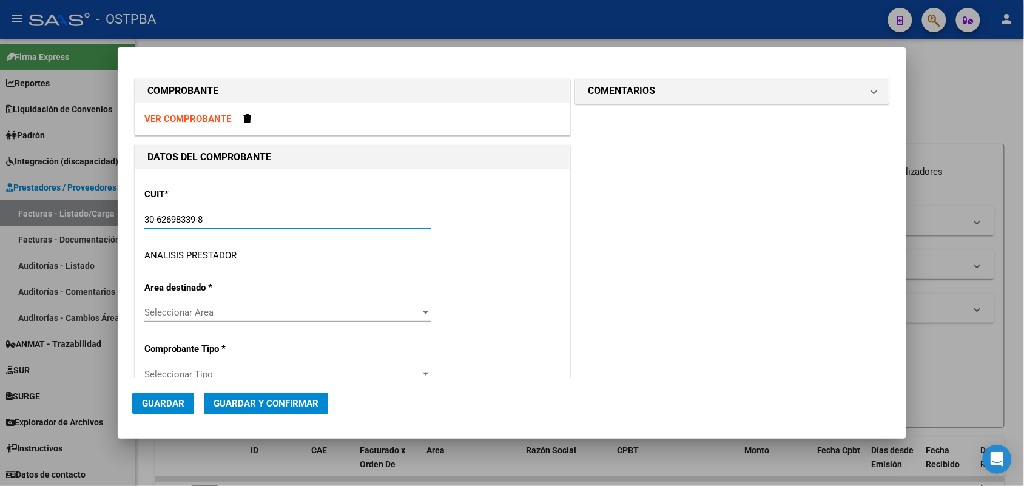
type input "102"
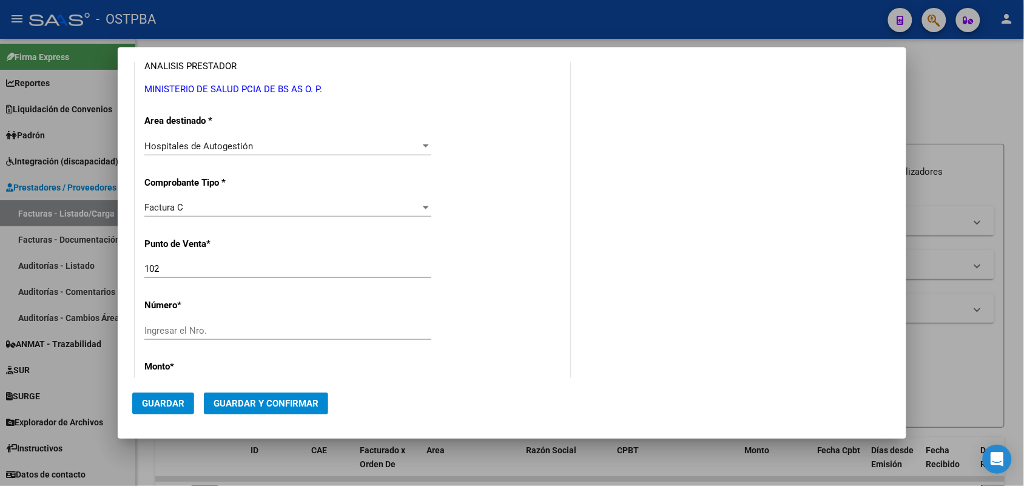
scroll to position [228, 0]
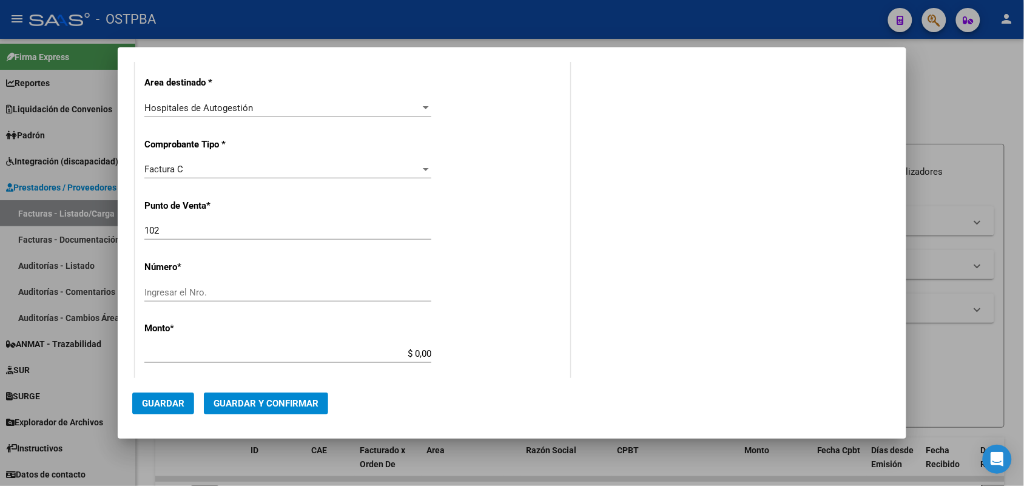
type input "30-62698339-8"
drag, startPoint x: 163, startPoint y: 231, endPoint x: 114, endPoint y: 232, distance: 48.6
click at [114, 232] on div "COMPROBANTE VER COMPROBANTE DATOS DEL COMPROBANTE CUIT * 30-62698339-8 Ingresar…" at bounding box center [512, 243] width 1024 height 486
type input "169"
drag, startPoint x: 167, startPoint y: 296, endPoint x: 237, endPoint y: 286, distance: 69.9
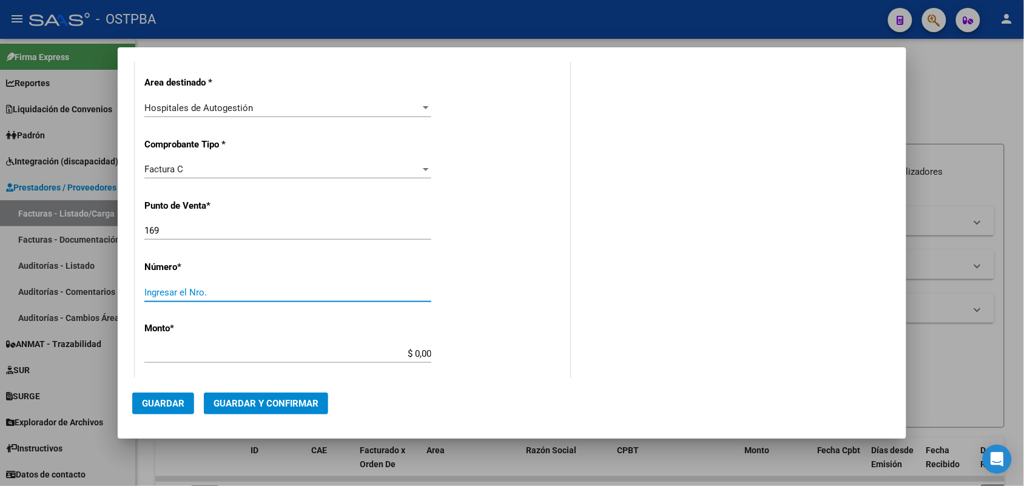
click at [171, 296] on input "Ingresar el Nro." at bounding box center [287, 292] width 287 height 11
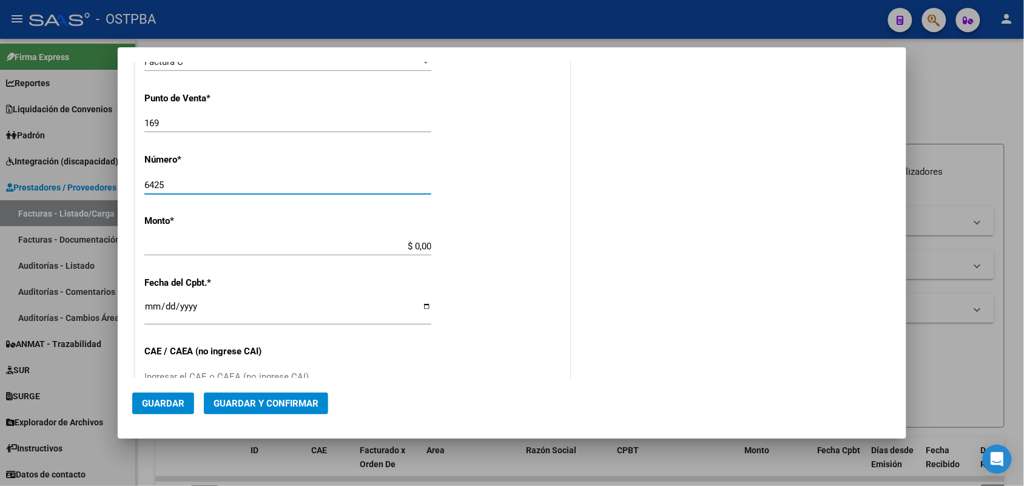
scroll to position [379, 0]
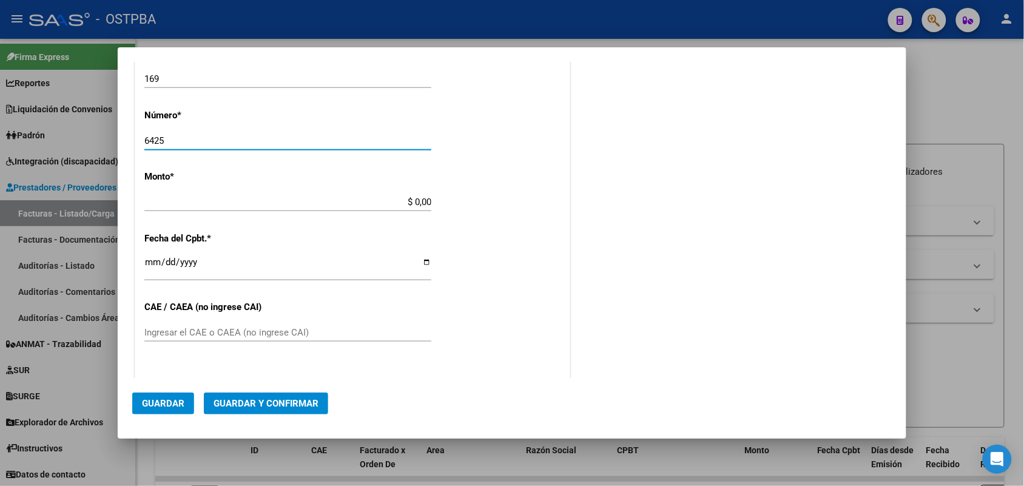
type input "6425"
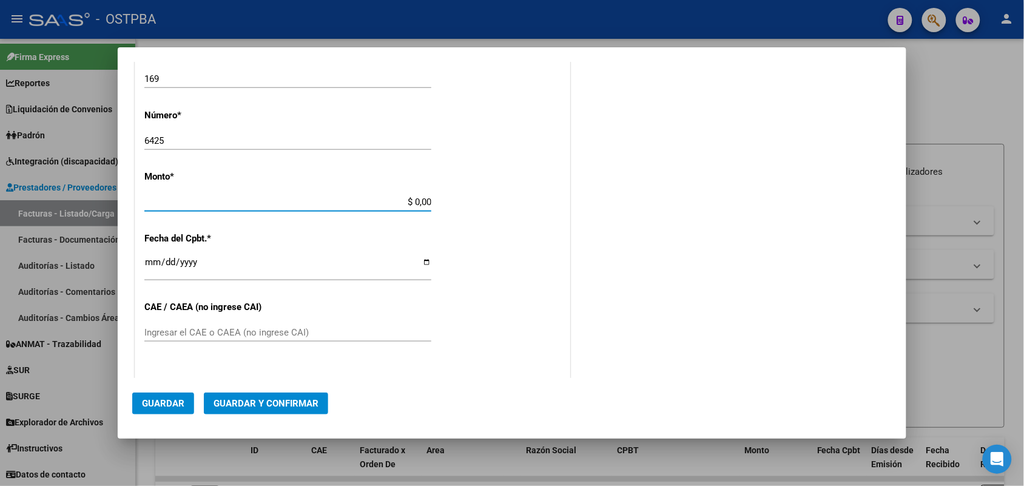
drag, startPoint x: 398, startPoint y: 200, endPoint x: 454, endPoint y: 204, distance: 56.0
click at [454, 204] on div "CUIT * 30-62698339-8 Ingresar CUIT ANALISIS PRESTADOR MINISTERIO DE SALUD PCIA …" at bounding box center [352, 220] width 434 height 860
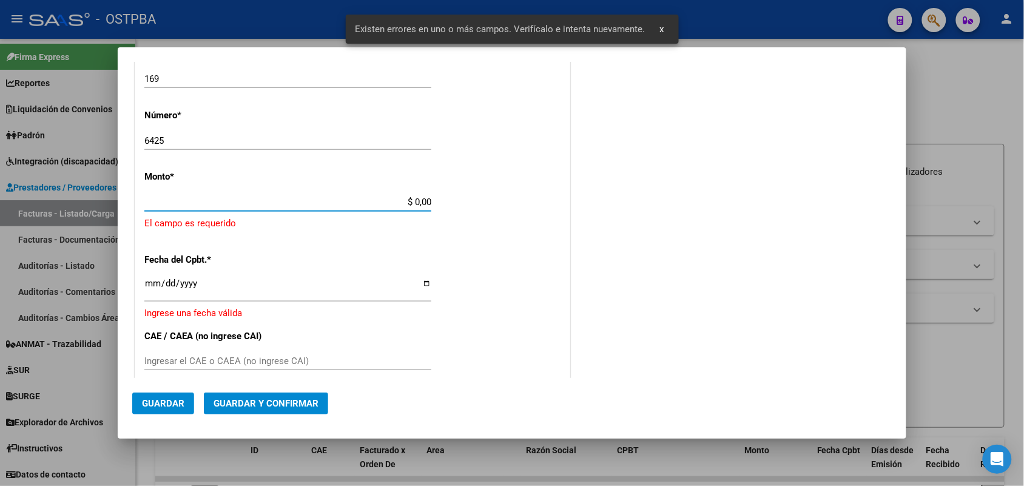
scroll to position [356, 0]
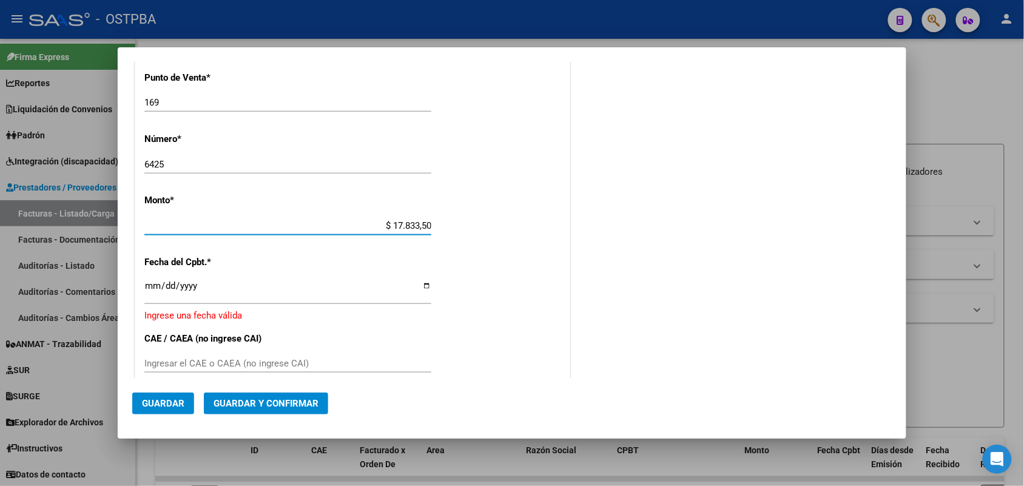
type input "$ 178.335,00"
click at [150, 289] on input "Ingresar la fecha" at bounding box center [287, 290] width 287 height 19
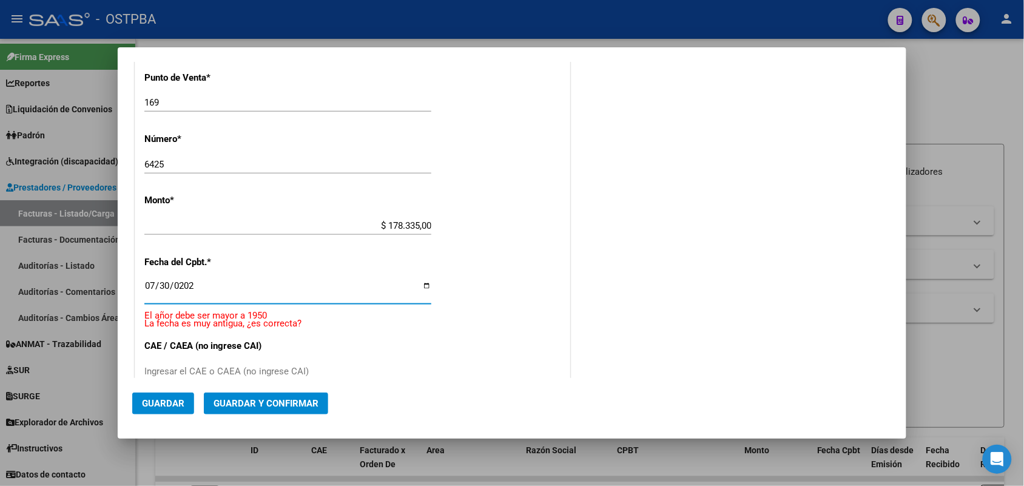
type input "[DATE]"
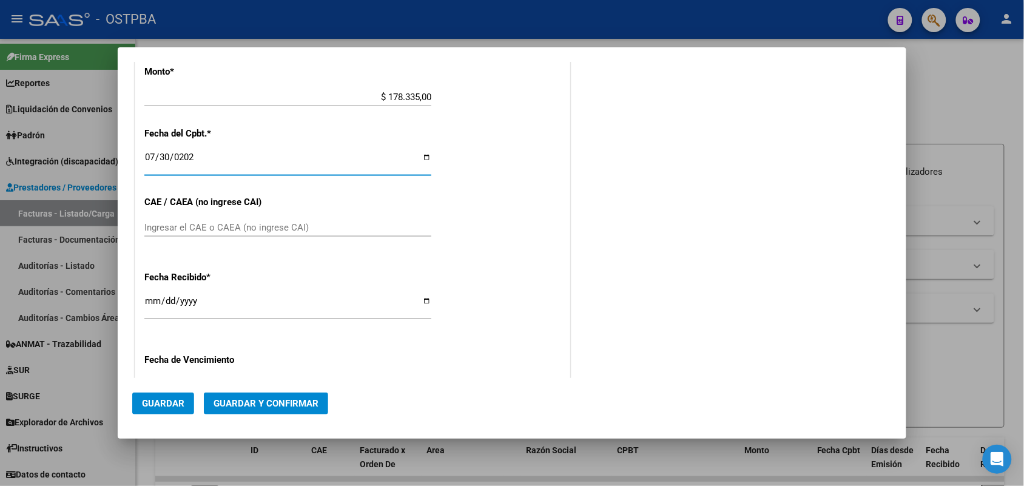
scroll to position [507, 0]
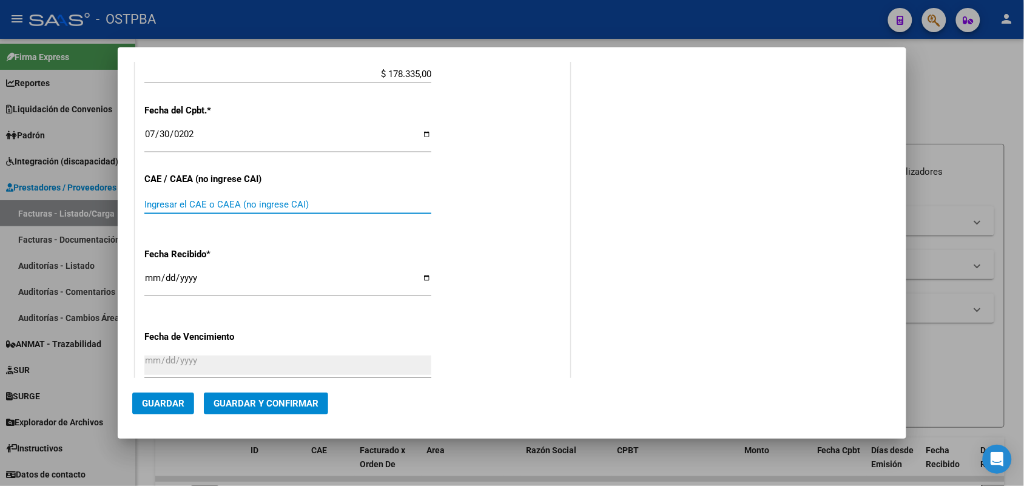
click at [154, 199] on input "Ingresar el CAE o CAEA (no ingrese CAI)" at bounding box center [287, 204] width 287 height 11
type input "75318273405439"
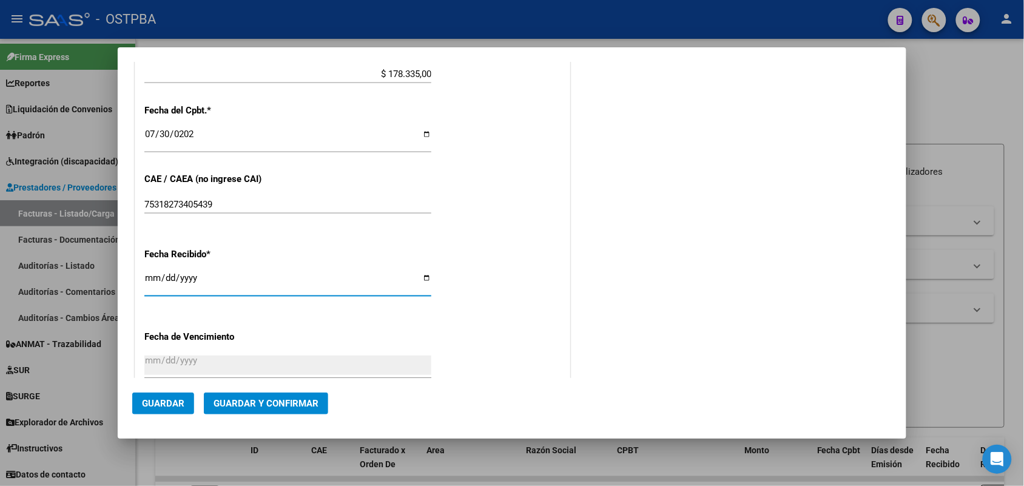
click at [152, 280] on input "[DATE]" at bounding box center [287, 282] width 287 height 19
type input "[DATE]"
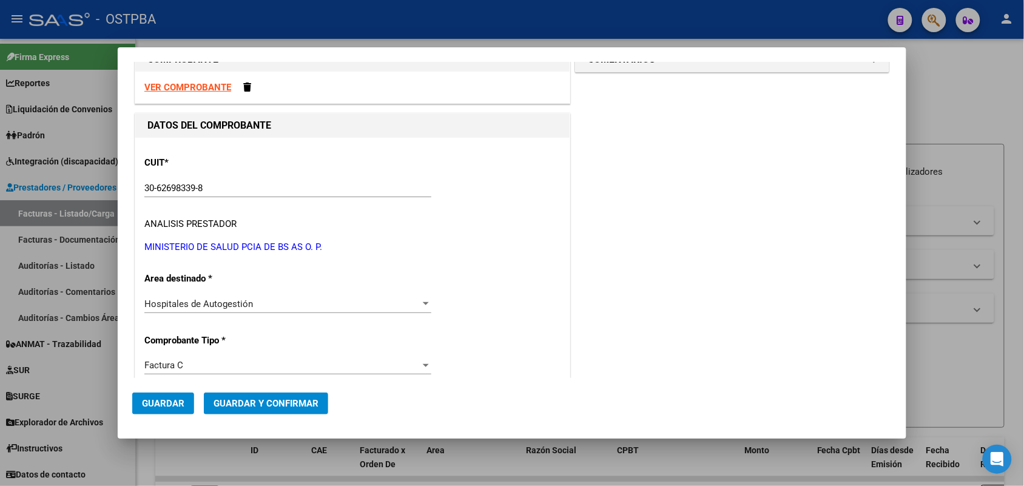
scroll to position [0, 0]
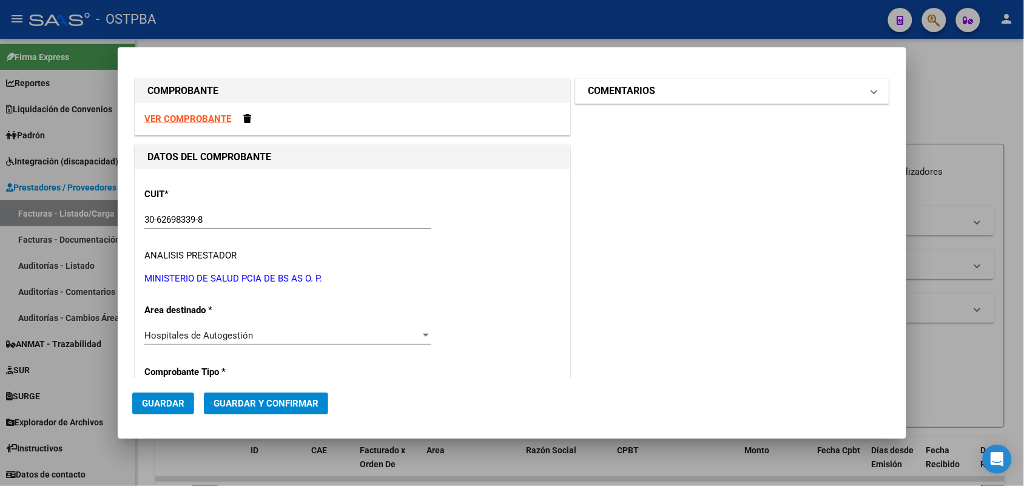
click at [872, 93] on span at bounding box center [874, 91] width 5 height 15
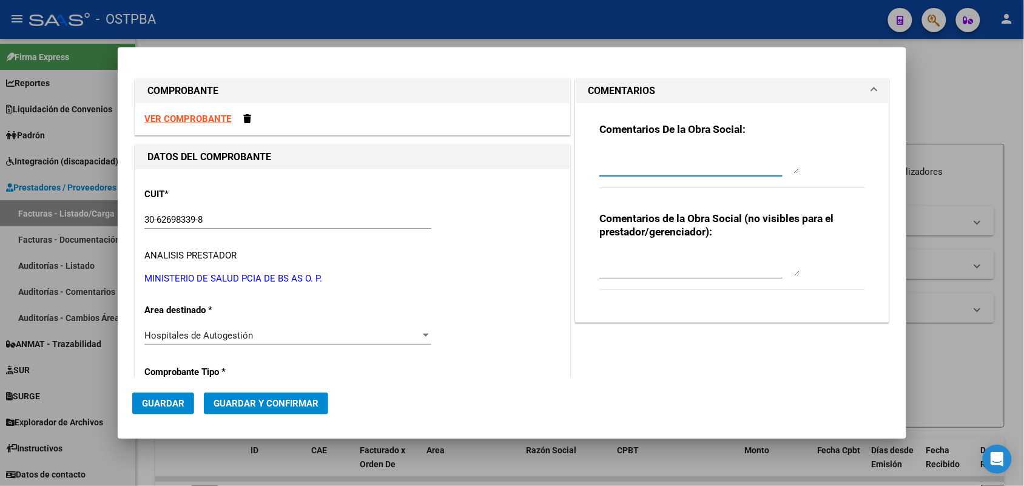
click at [605, 165] on textarea at bounding box center [699, 161] width 200 height 24
type textarea "HR 123396"
click at [179, 407] on span "Guardar" at bounding box center [163, 403] width 42 height 11
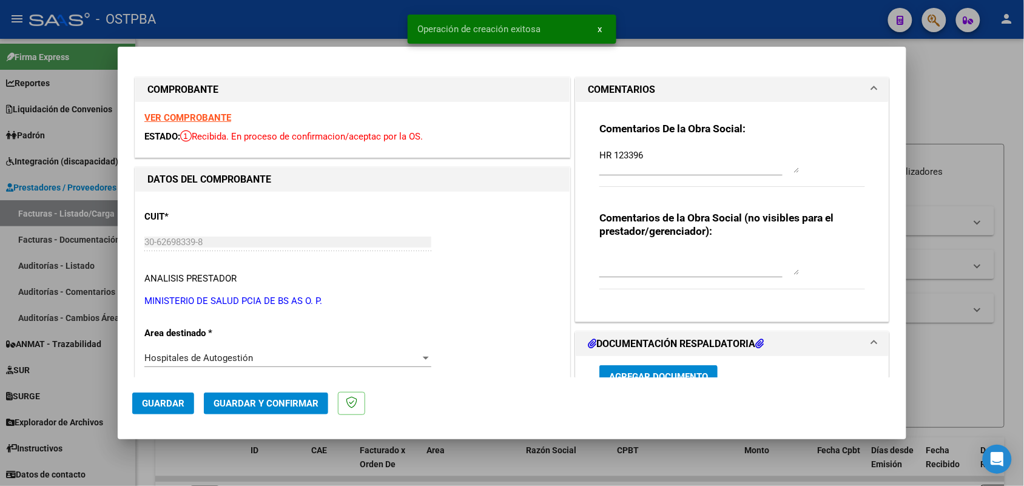
type input "2025-09-28"
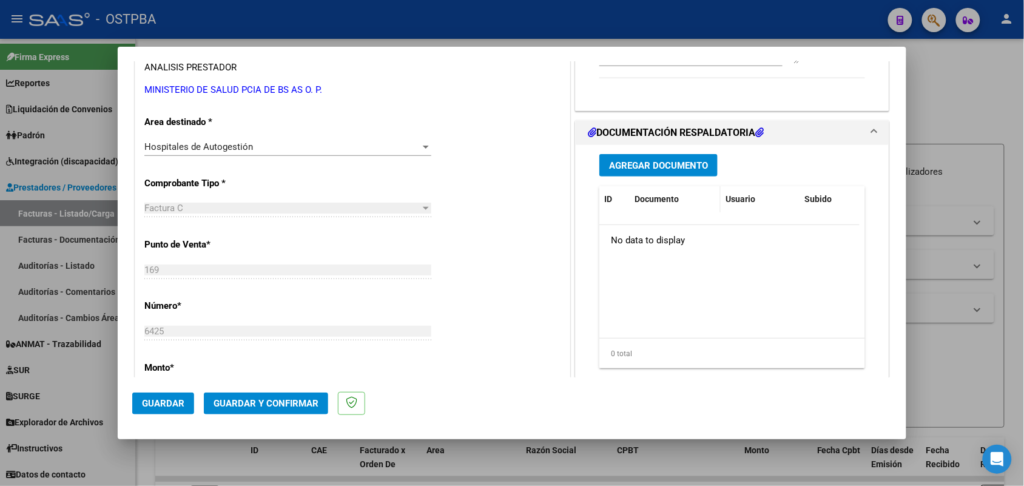
scroll to position [228, 0]
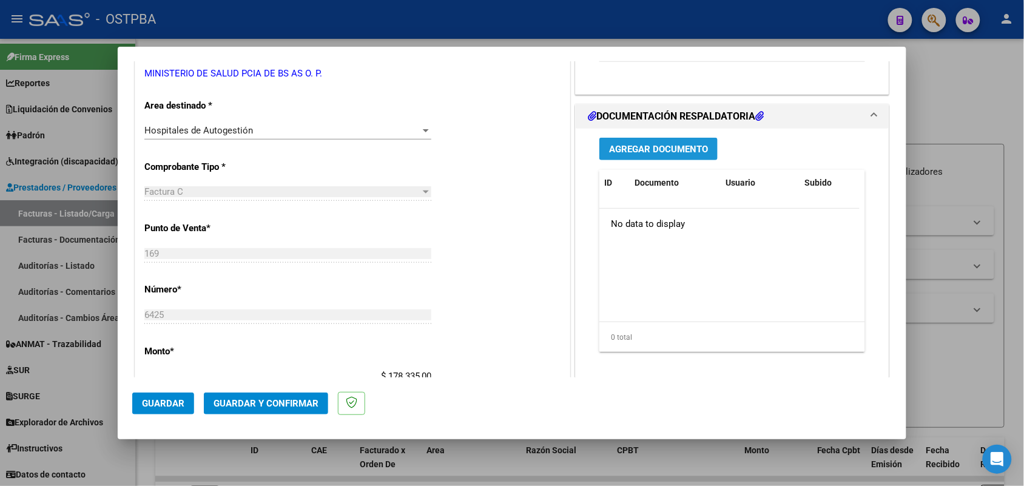
click at [660, 140] on button "Agregar Documento" at bounding box center [658, 149] width 118 height 22
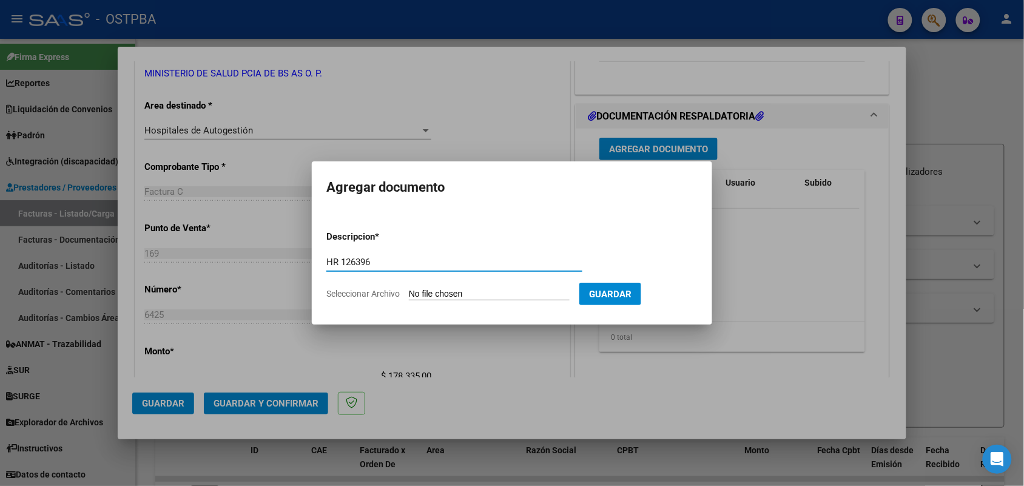
type input "HR 126396"
click at [425, 298] on input "Seleccionar Archivo" at bounding box center [489, 295] width 161 height 12
type input "C:\fakepath\HR 126396.pdf"
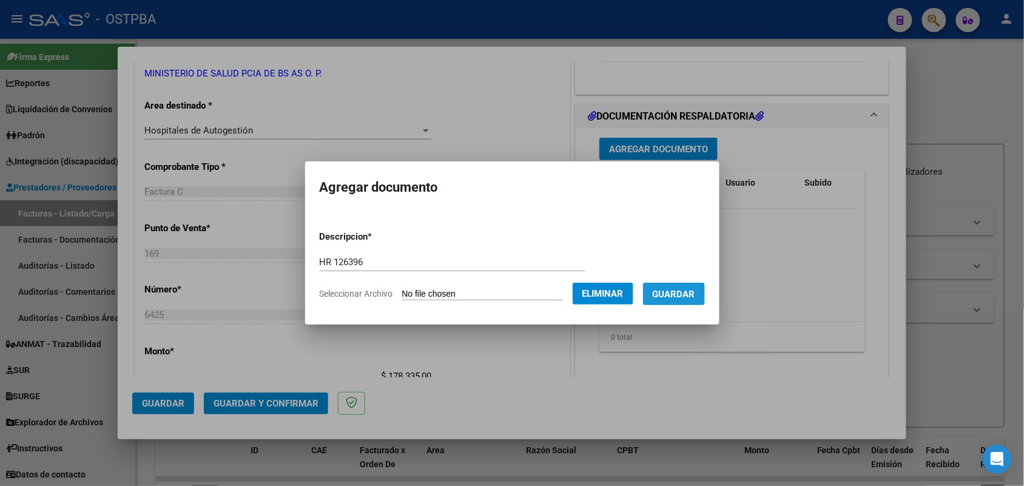
click at [689, 296] on span "Guardar" at bounding box center [674, 294] width 42 height 11
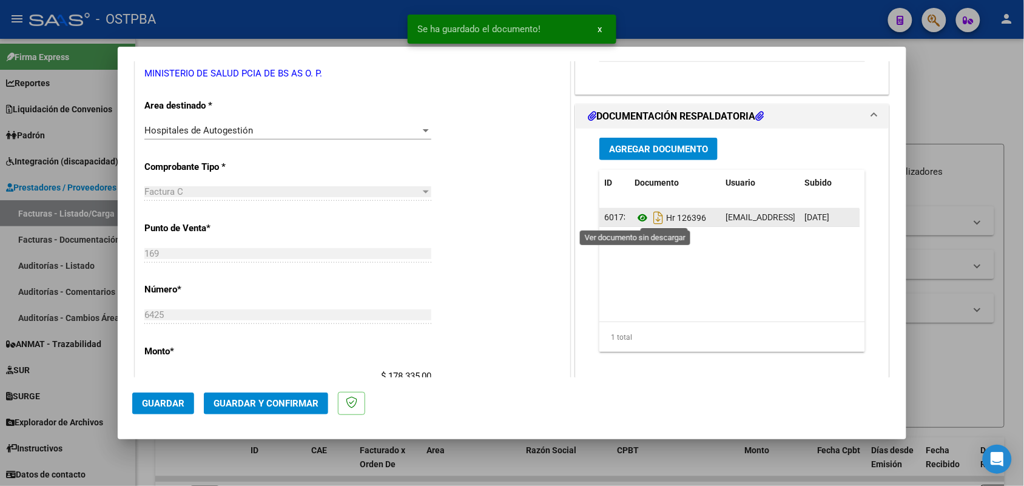
click at [637, 217] on icon at bounding box center [643, 218] width 16 height 15
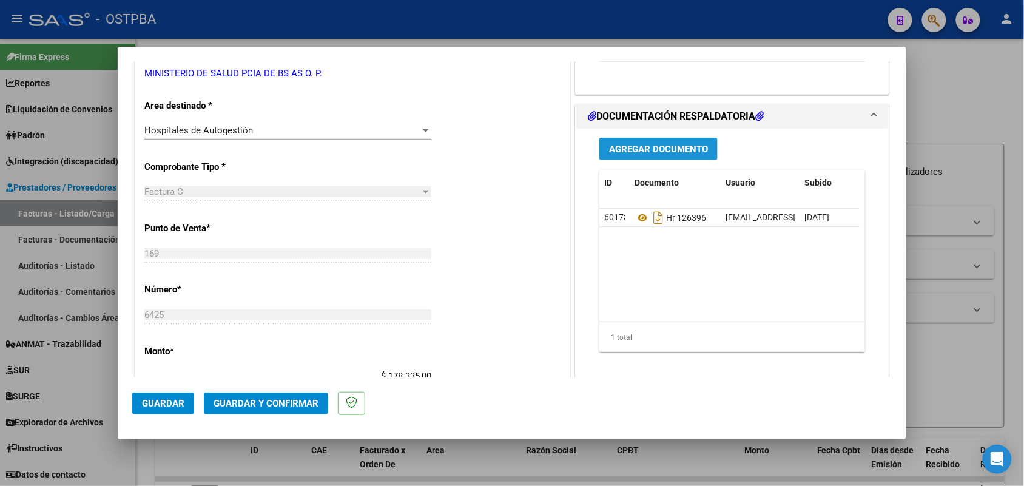
click at [663, 144] on span "Agregar Documento" at bounding box center [658, 149] width 99 height 11
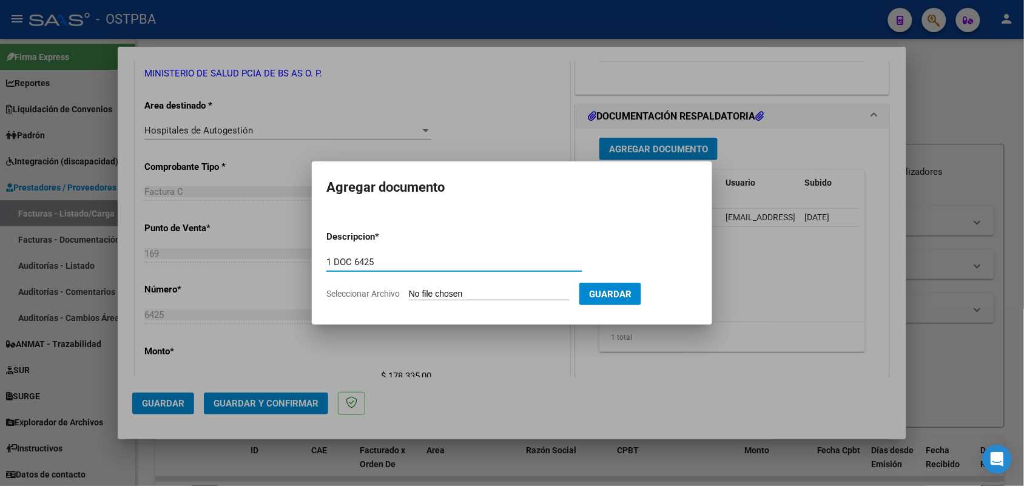
type input "1 DOC 6425"
click at [419, 293] on input "Seleccionar Archivo" at bounding box center [489, 295] width 161 height 12
type input "C:\fakepath\1 DOC 6425.pdf"
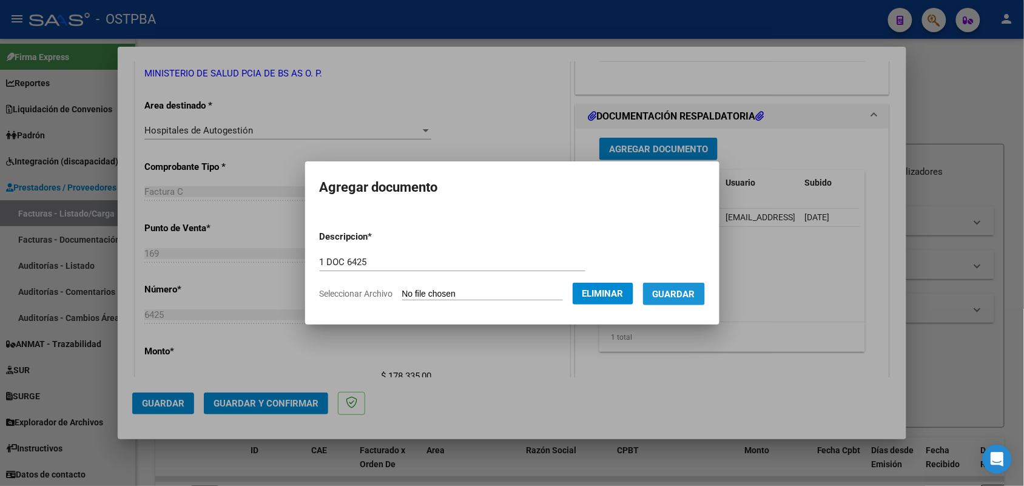
click at [692, 298] on span "Guardar" at bounding box center [674, 294] width 42 height 11
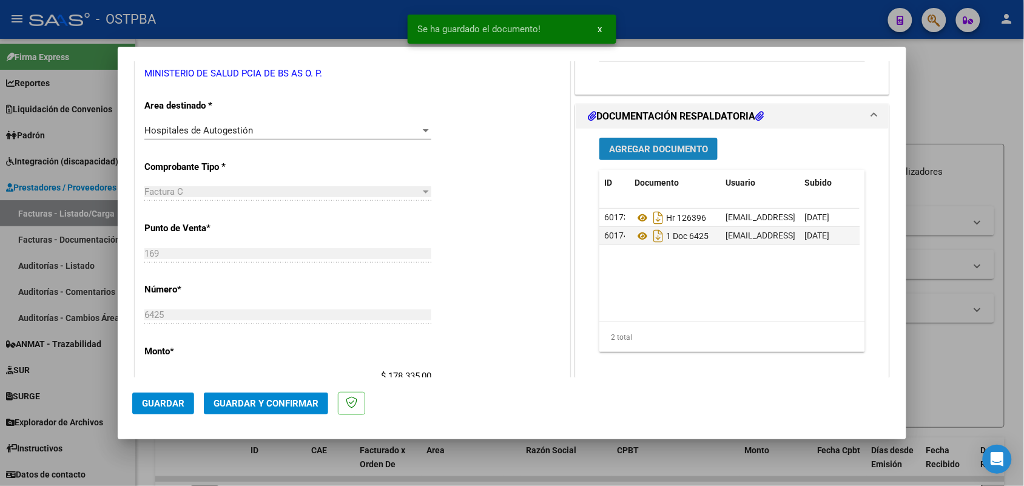
click at [680, 152] on span "Agregar Documento" at bounding box center [658, 149] width 99 height 11
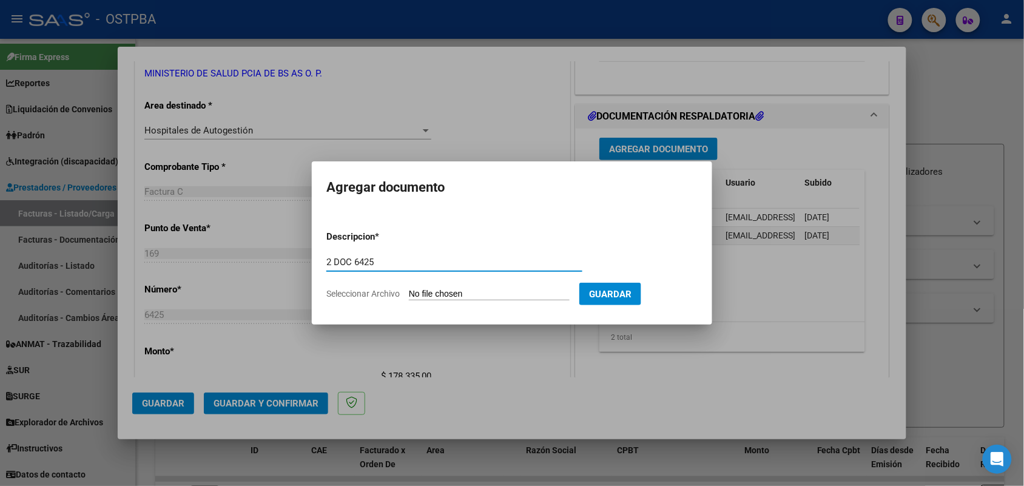
type input "2 DOC 6425"
click at [419, 296] on input "Seleccionar Archivo" at bounding box center [489, 295] width 161 height 12
type input "C:\fakepath\2 DOC 6425.pdf"
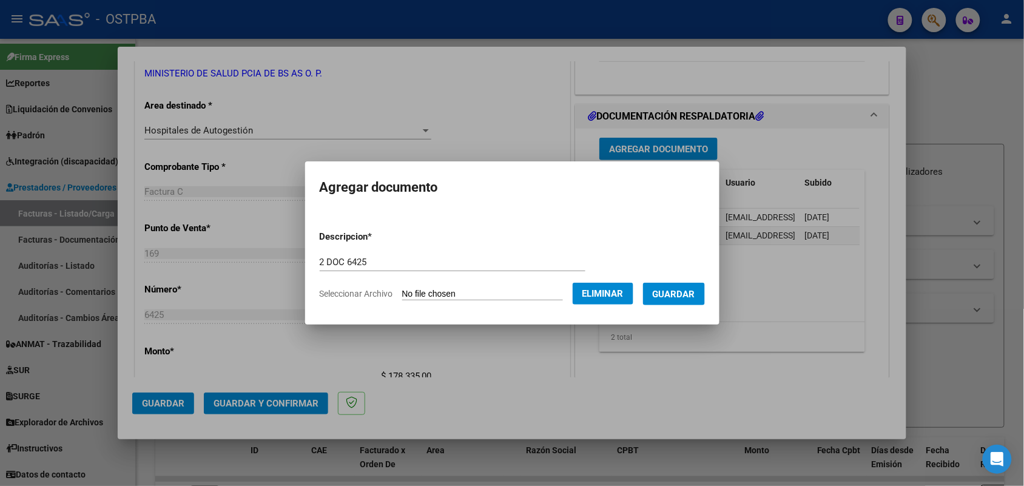
click at [684, 292] on span "Guardar" at bounding box center [674, 294] width 42 height 11
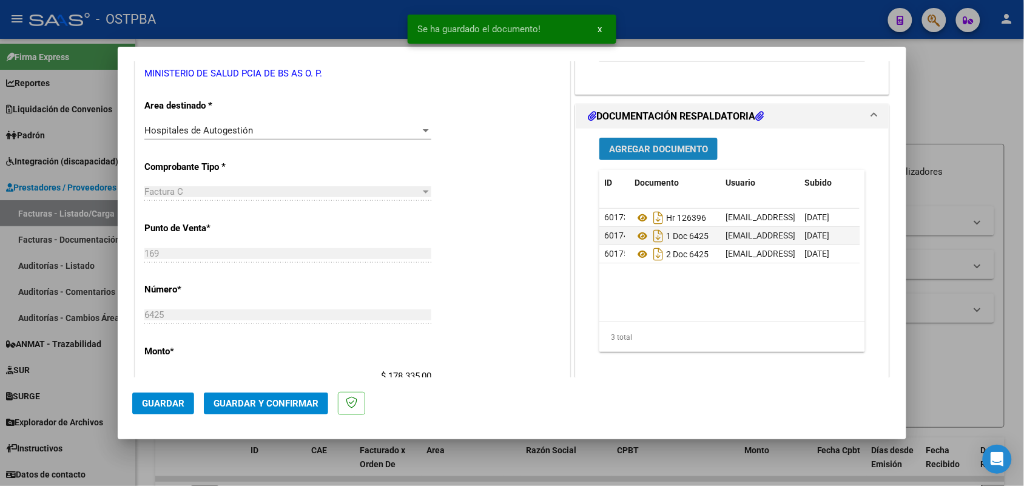
click at [655, 147] on span "Agregar Documento" at bounding box center [658, 149] width 99 height 11
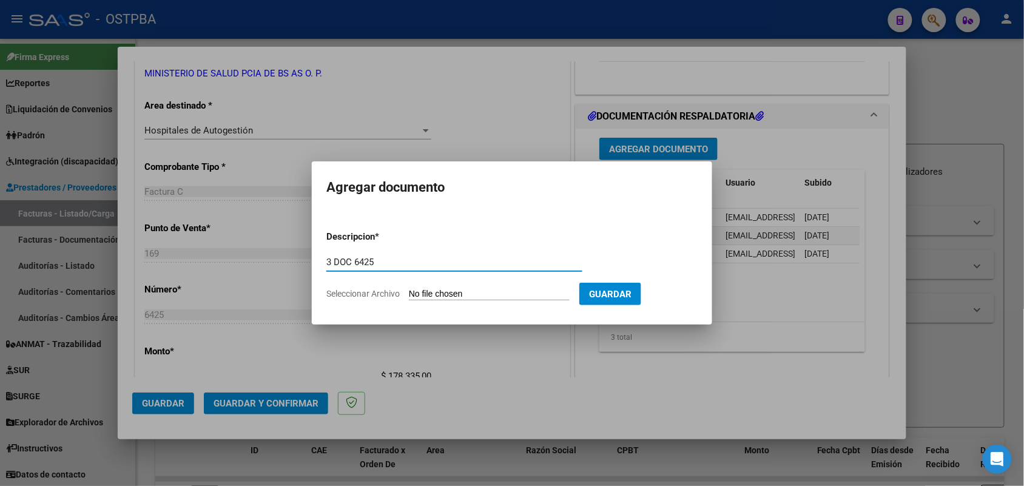
type input "3 DOC 6425"
click at [410, 295] on app-file-uploader "Seleccionar Archivo" at bounding box center [452, 293] width 253 height 11
click at [417, 291] on input "Seleccionar Archivo" at bounding box center [489, 295] width 161 height 12
type input "C:\fakepath\3 DOC 6425.pdf"
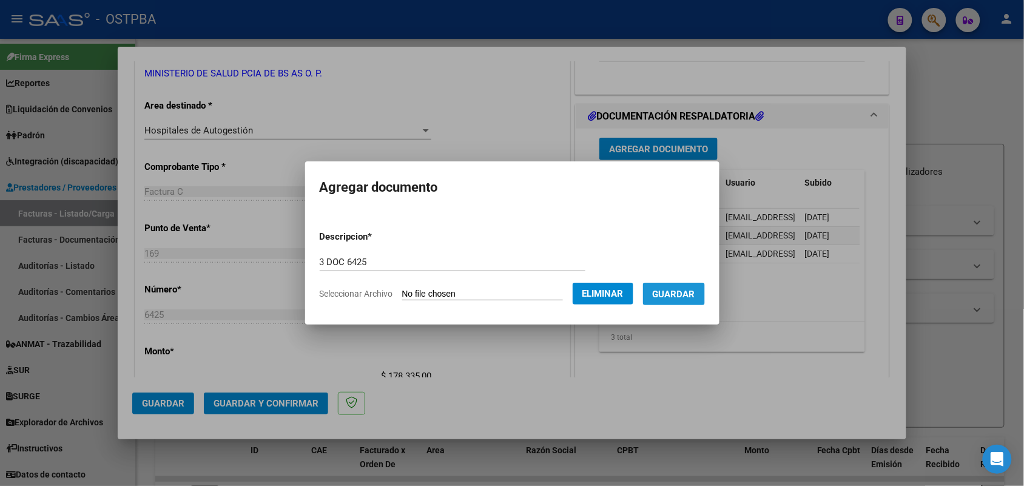
click at [689, 294] on span "Guardar" at bounding box center [674, 294] width 42 height 11
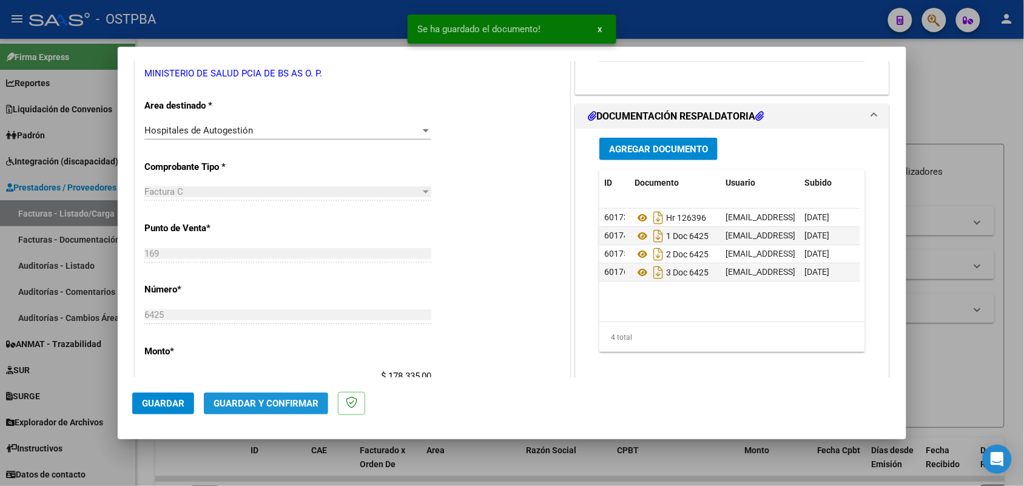
click at [283, 399] on span "Guardar y Confirmar" at bounding box center [266, 403] width 105 height 11
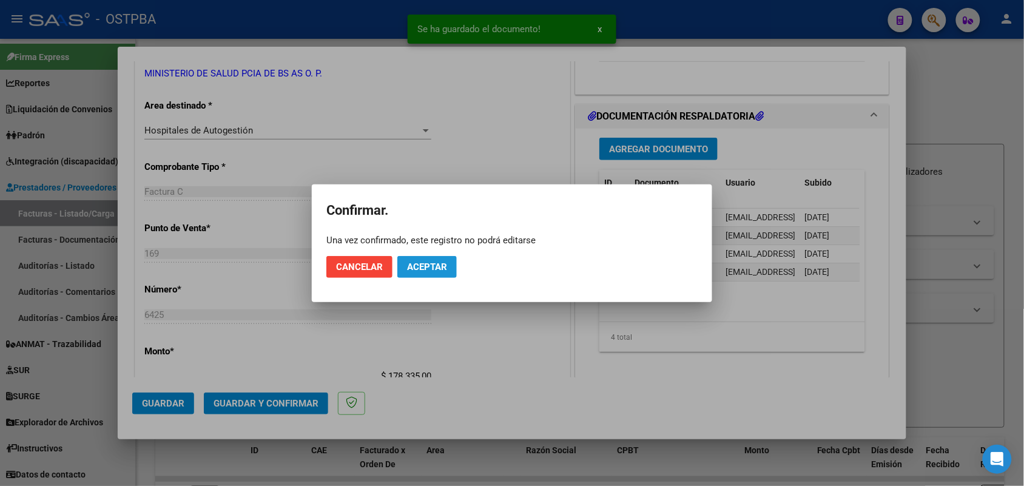
click at [427, 262] on span "Aceptar" at bounding box center [427, 267] width 40 height 11
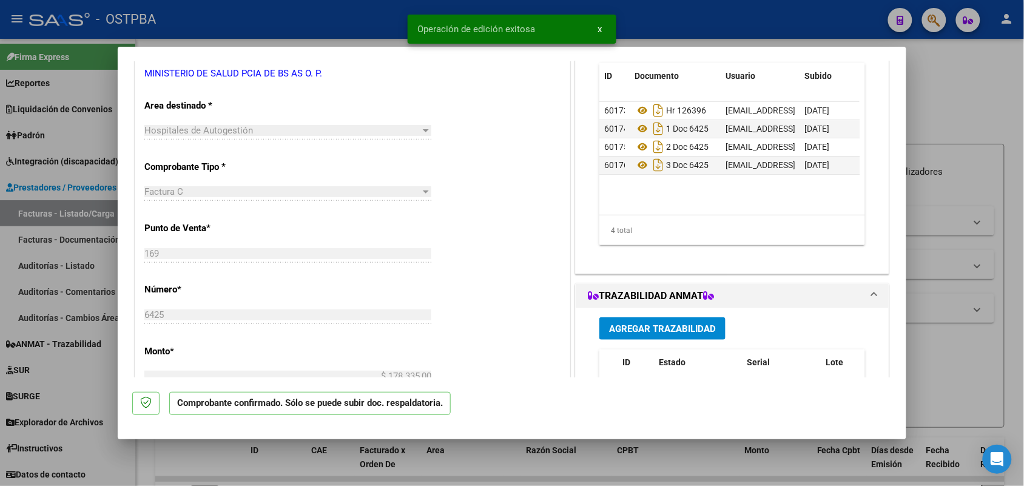
click at [98, 251] on div at bounding box center [512, 243] width 1024 height 486
type input "$ 0,00"
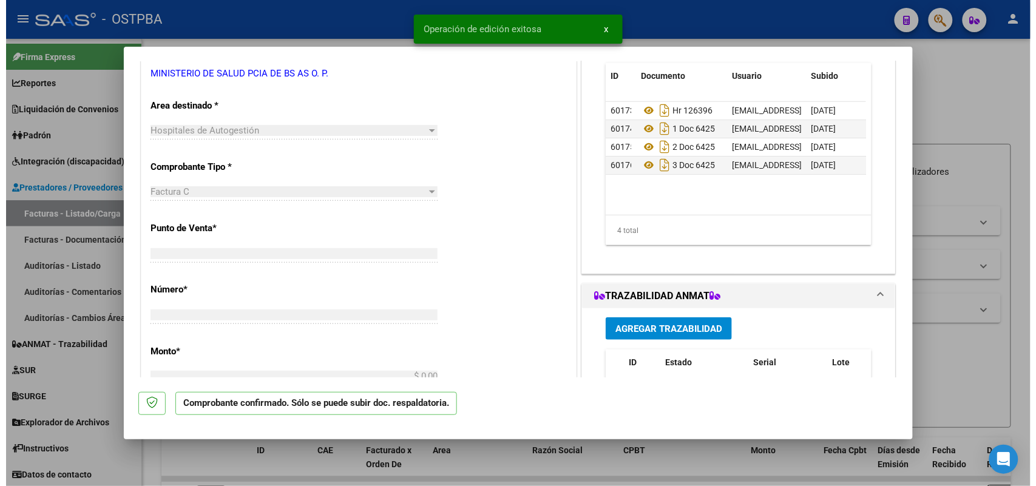
scroll to position [220, 0]
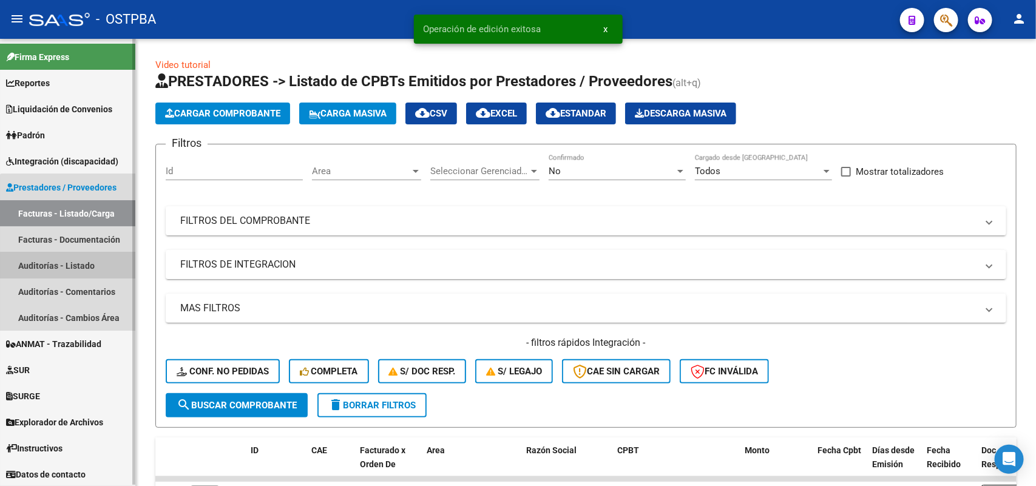
click at [89, 265] on link "Auditorías - Listado" at bounding box center [67, 265] width 135 height 26
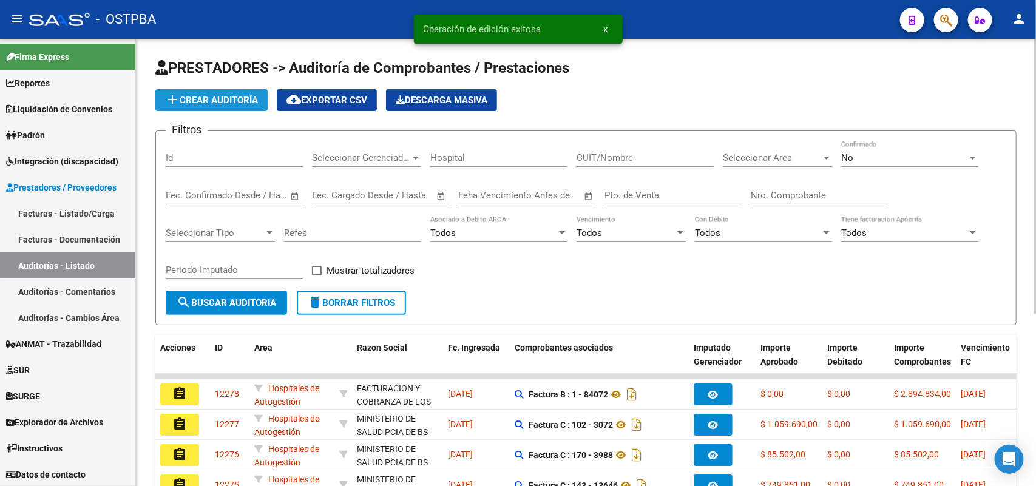
click at [256, 96] on span "add Crear Auditoría" at bounding box center [211, 100] width 93 height 11
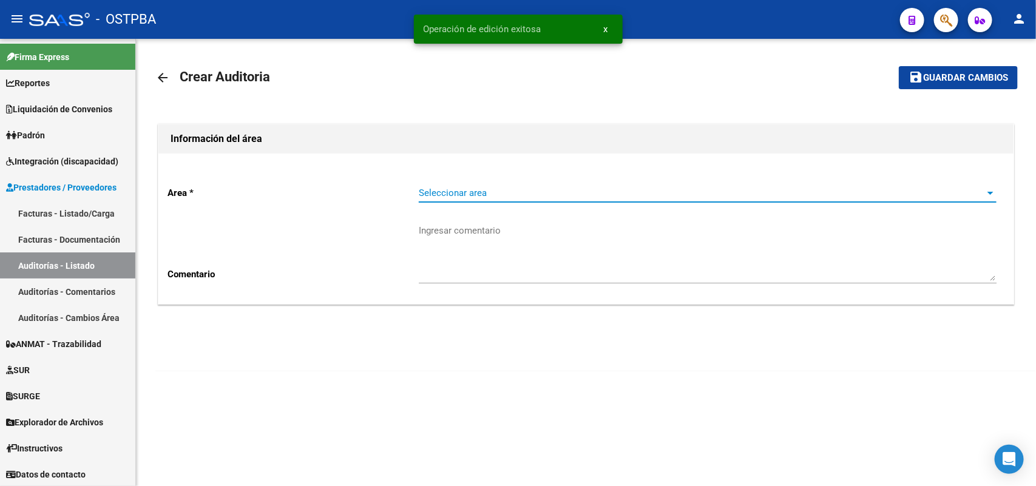
click at [481, 189] on span "Seleccionar area" at bounding box center [702, 192] width 567 height 11
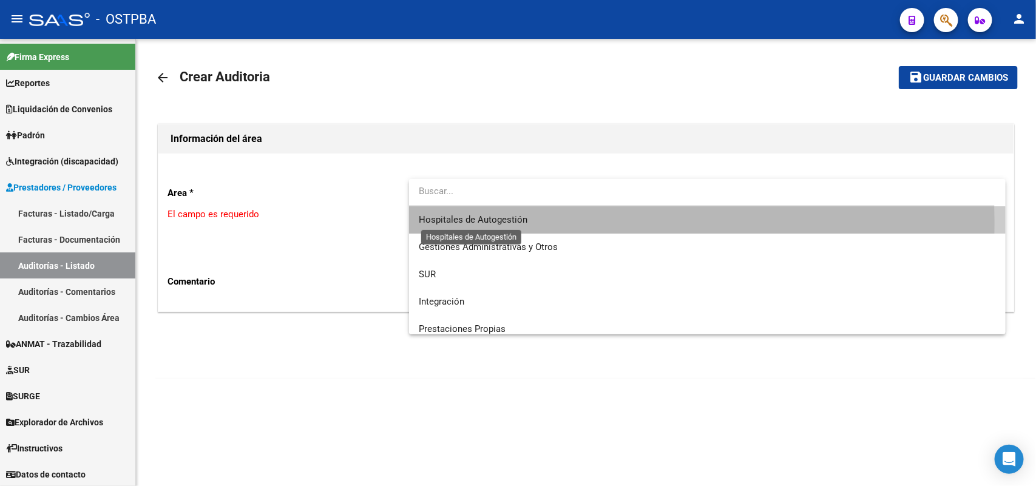
click at [487, 221] on span "Hospitales de Autogestión" at bounding box center [473, 219] width 109 height 11
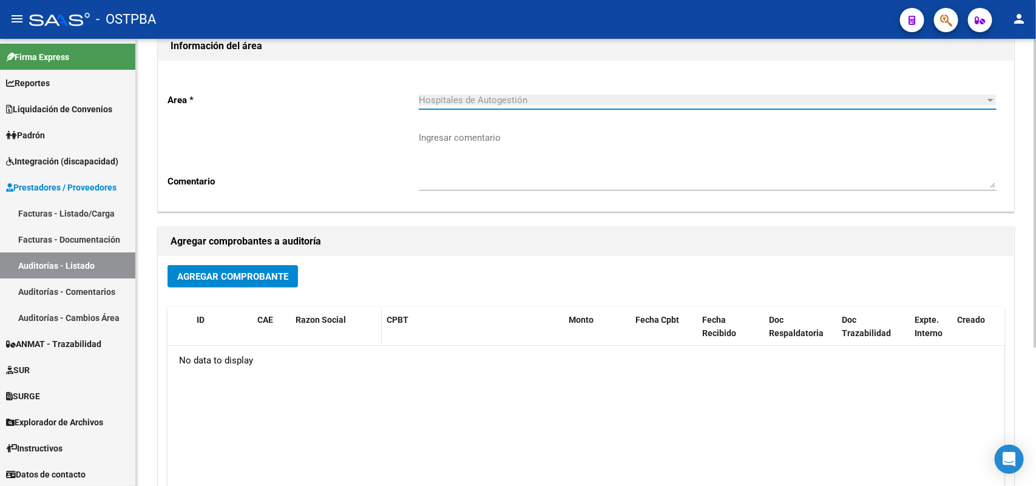
scroll to position [200, 0]
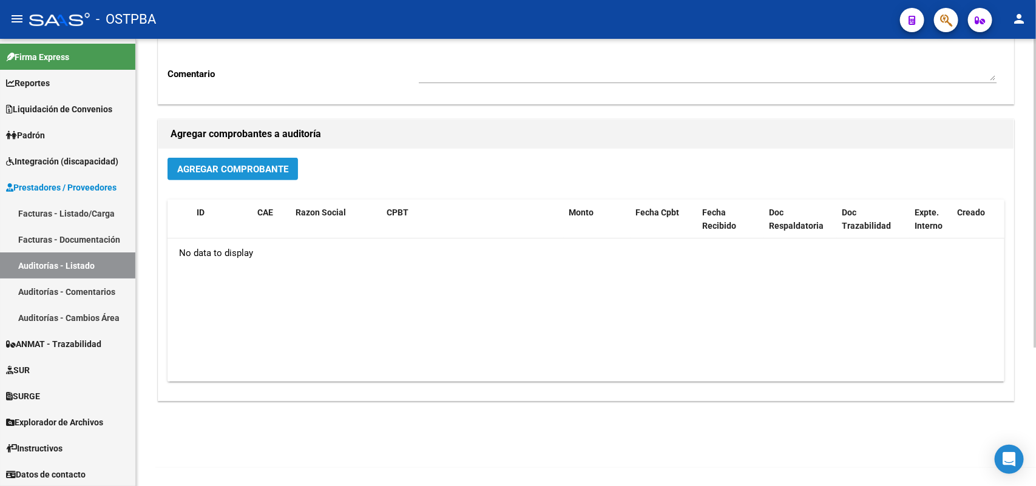
click at [275, 169] on span "Agregar Comprobante" at bounding box center [232, 169] width 111 height 11
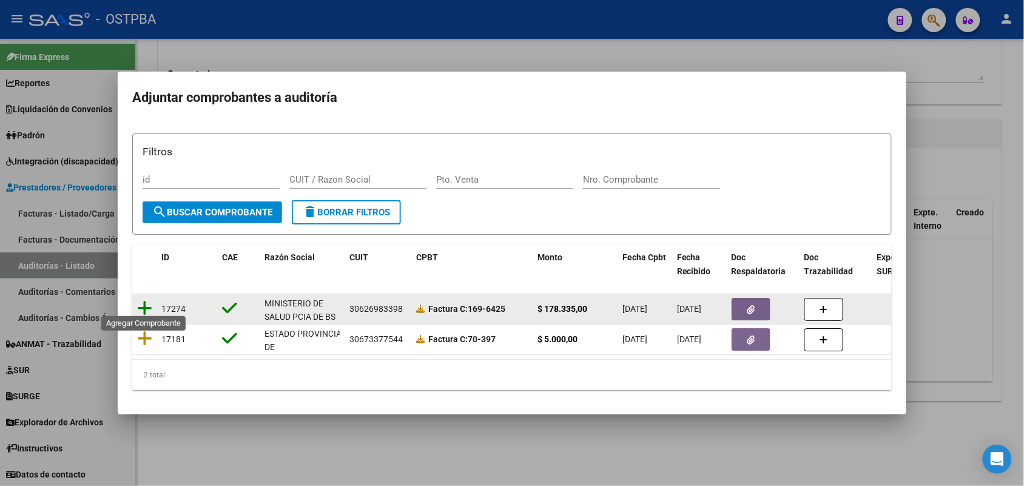
click at [146, 302] on icon at bounding box center [144, 308] width 15 height 17
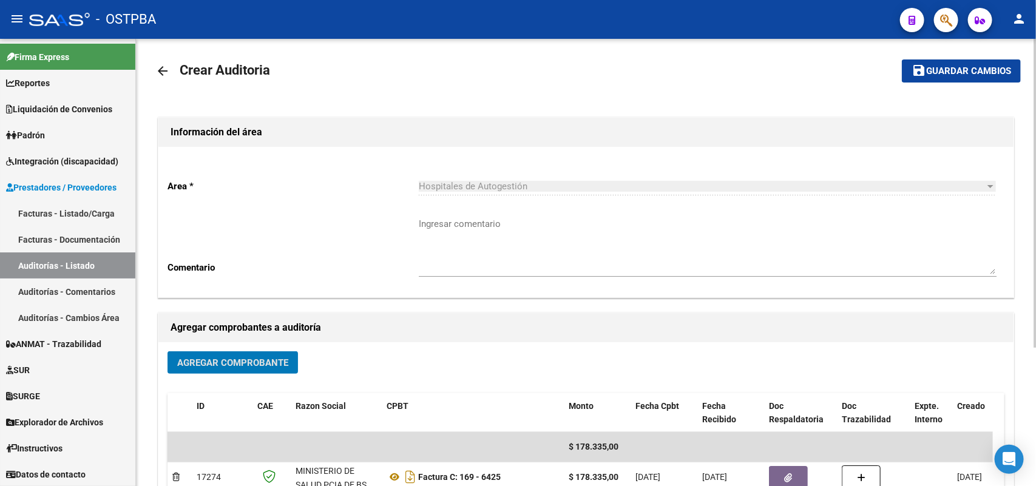
scroll to position [0, 0]
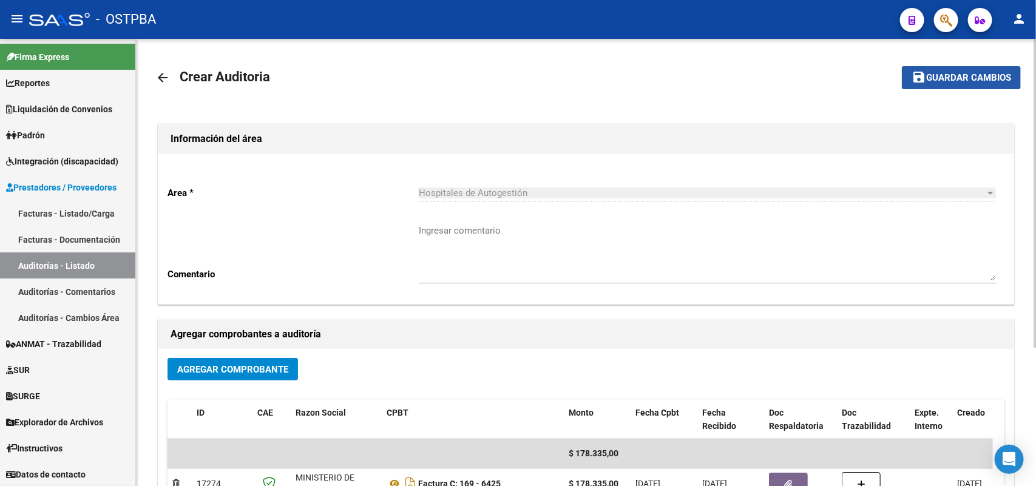
click at [959, 73] on span "Guardar cambios" at bounding box center [968, 78] width 85 height 11
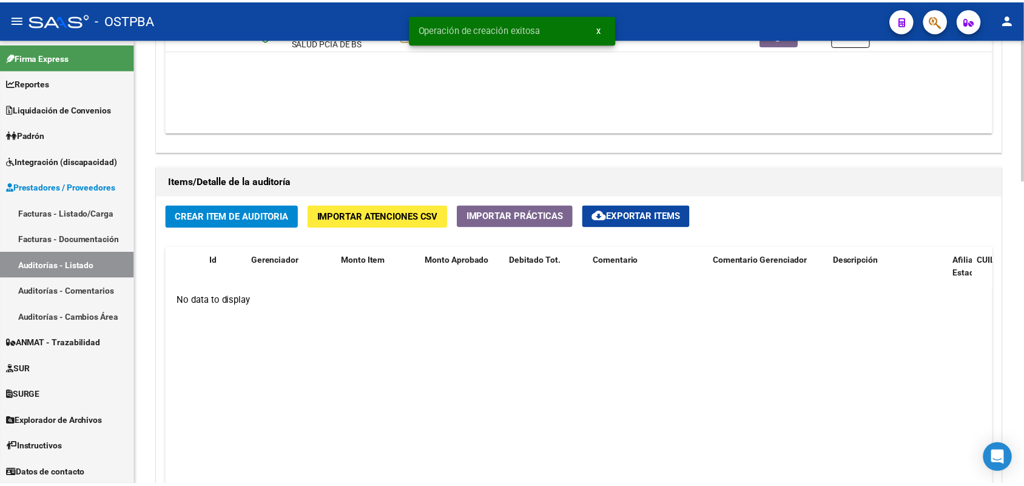
scroll to position [758, 0]
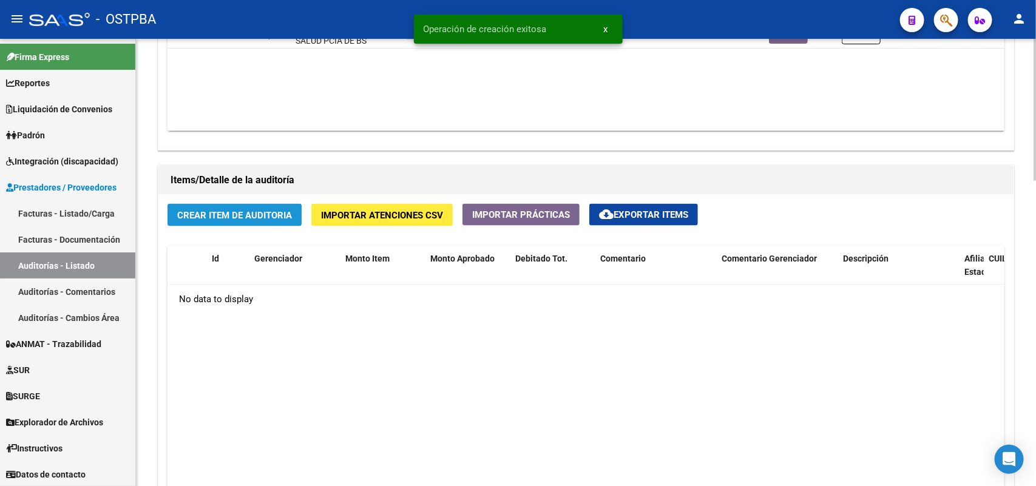
click at [247, 214] on span "Crear Item de Auditoria" at bounding box center [234, 215] width 115 height 11
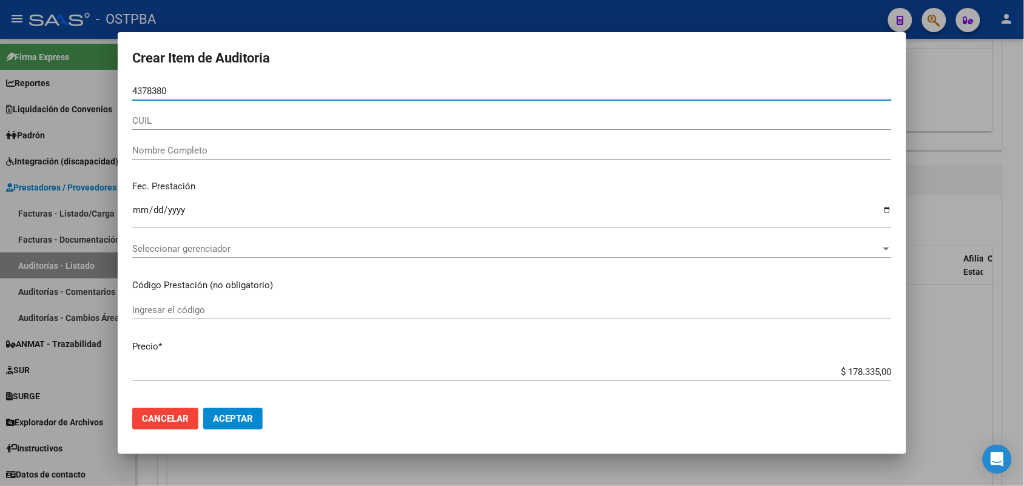
type input "43783800"
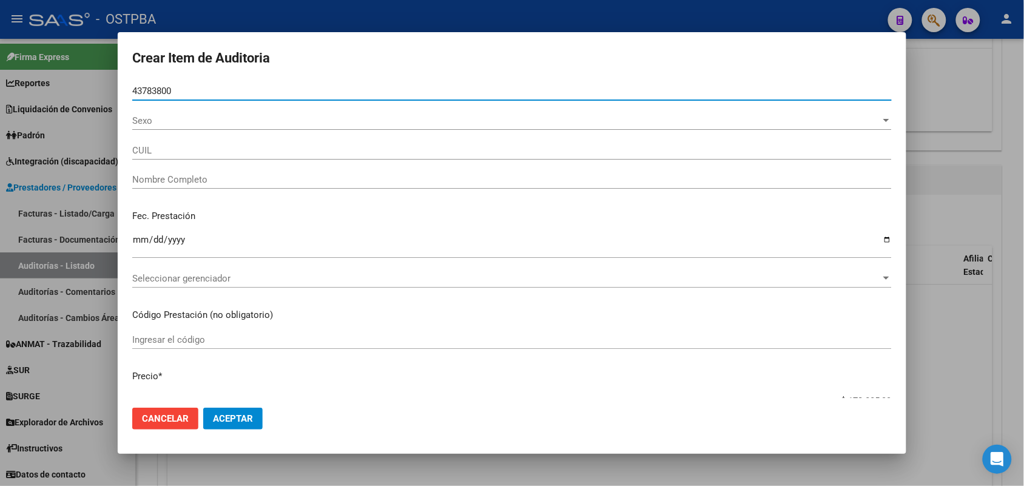
type input "27437838009"
type input "DIAZ JULIETA GISELLE"
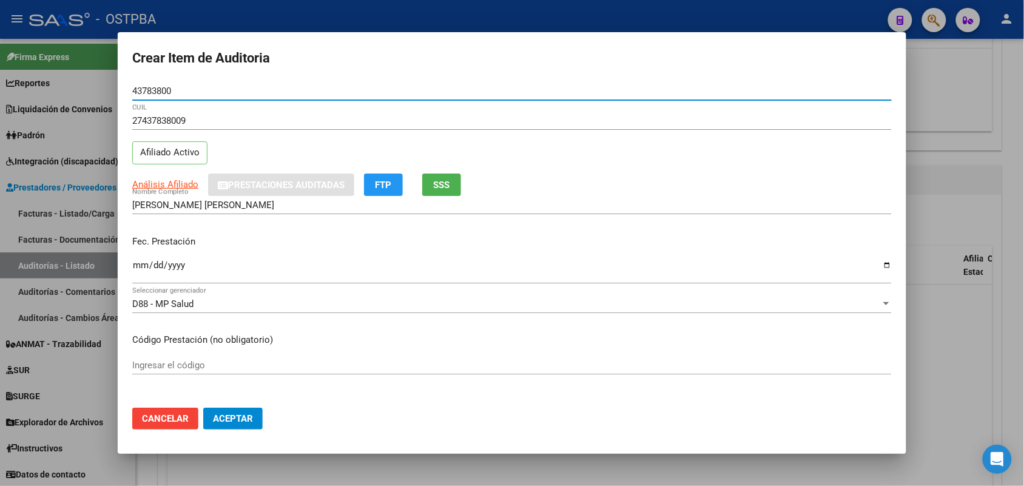
type input "43783800"
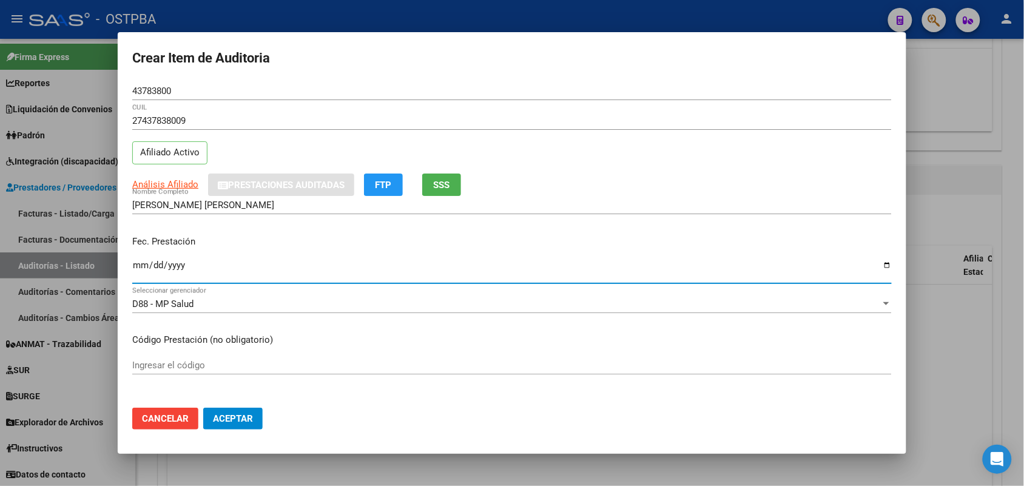
click at [137, 270] on input "Ingresar la fecha" at bounding box center [512, 269] width 760 height 19
type input "2025-05-20"
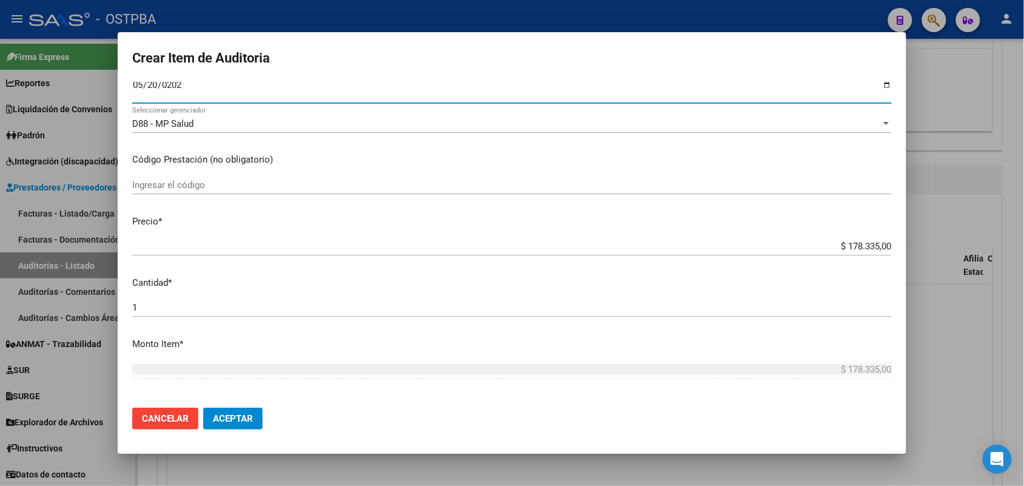
scroll to position [228, 0]
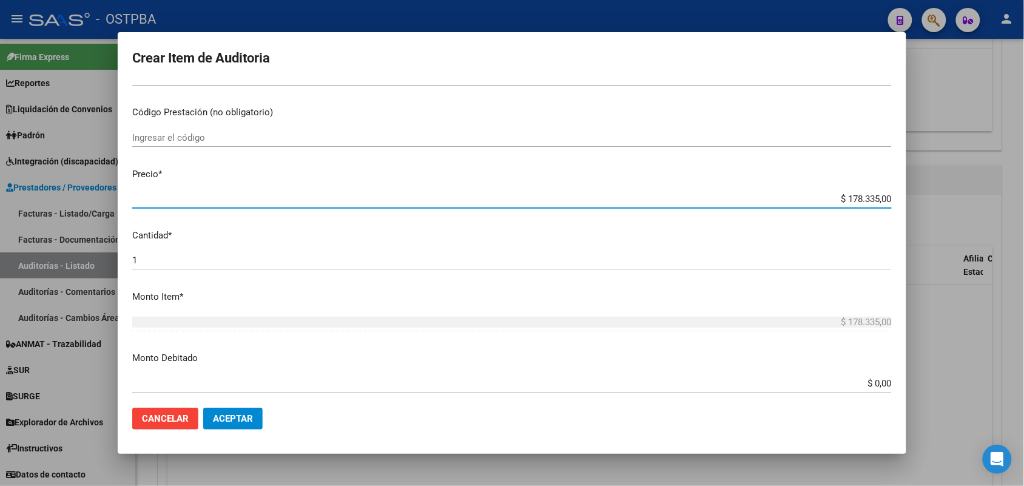
drag, startPoint x: 823, startPoint y: 201, endPoint x: 930, endPoint y: 197, distance: 106.2
click at [930, 197] on div "Crear Item de Auditoria 43783800 Nro Documento 27437838009 CUIL Afiliado Activo…" at bounding box center [512, 243] width 1024 height 486
type input "$ 0,01"
type input "$ 0,11"
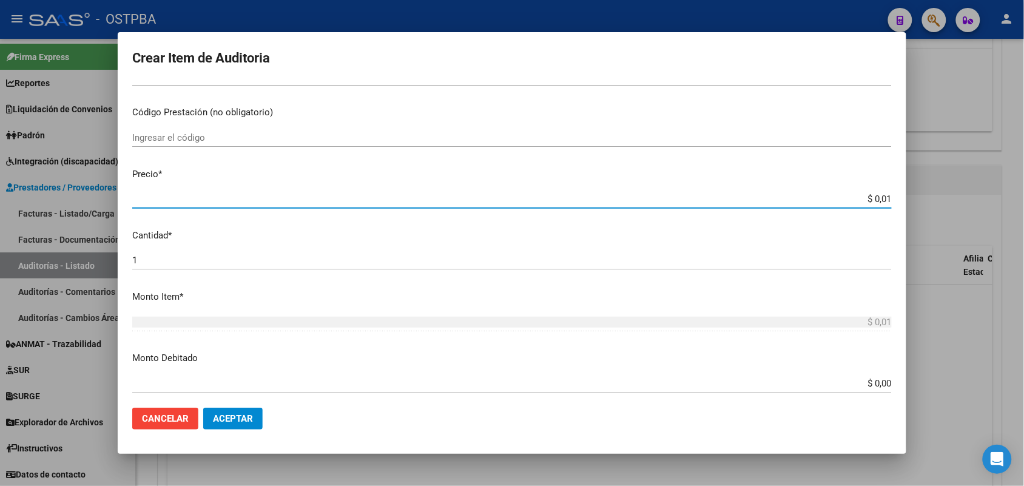
type input "$ 0,11"
type input "$ 1,18"
type input "$ 11,88"
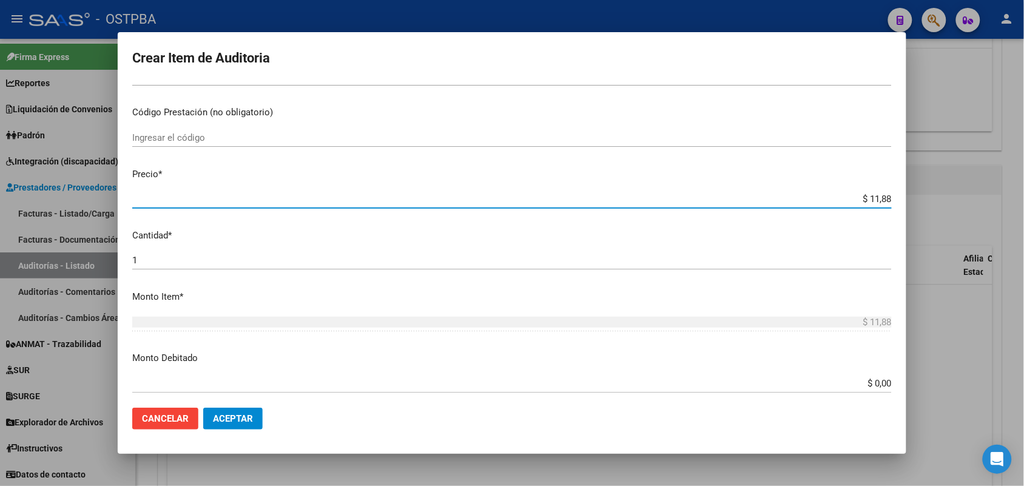
type input "$ 118,89"
type input "$ 1.188,90"
type input "$ 11.889,00"
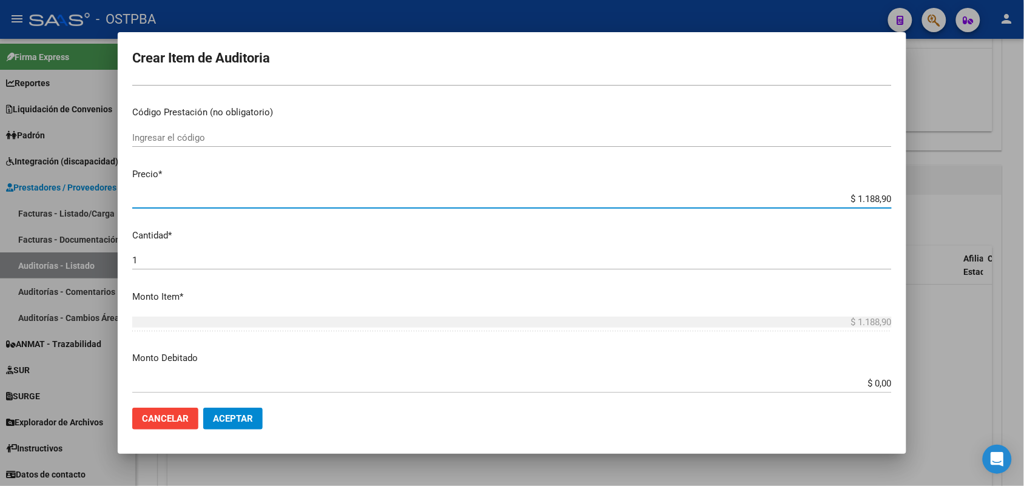
type input "$ 11.889,00"
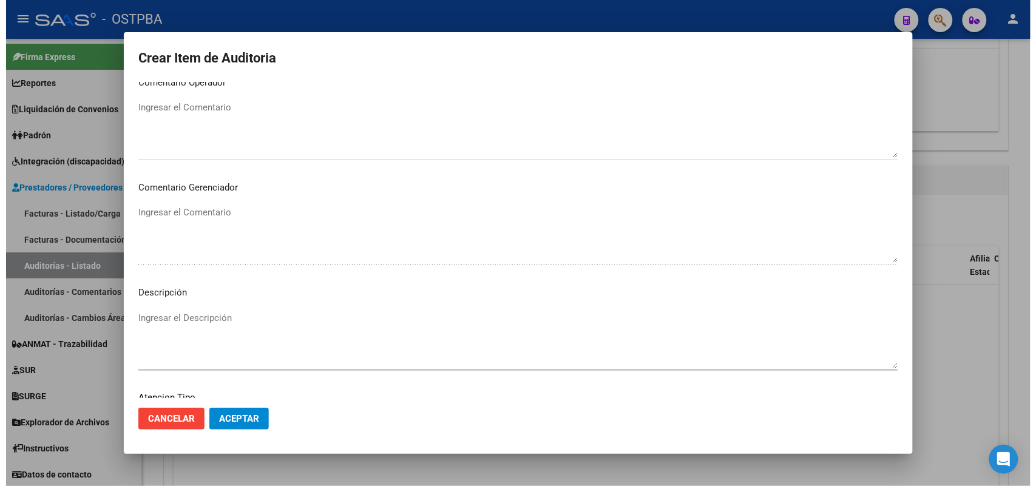
scroll to position [671, 0]
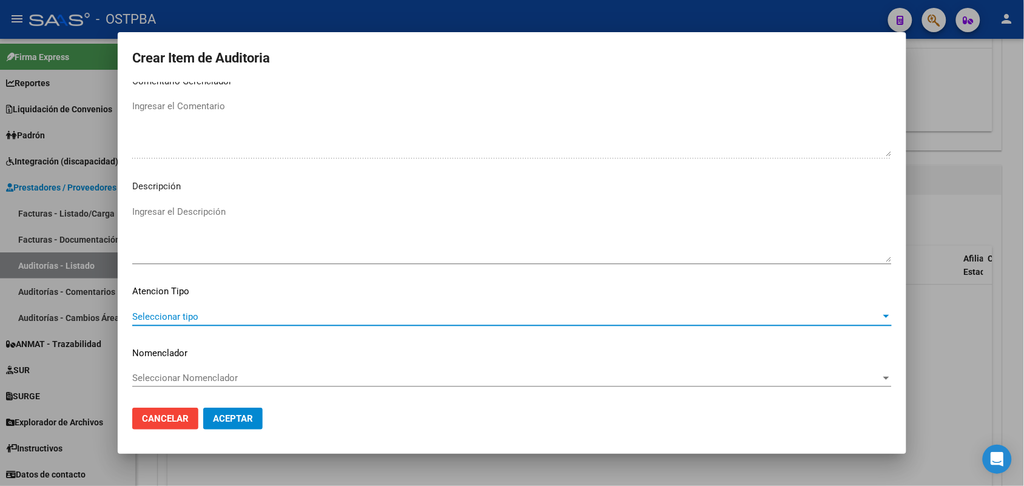
click at [191, 317] on span "Seleccionar tipo" at bounding box center [506, 316] width 749 height 11
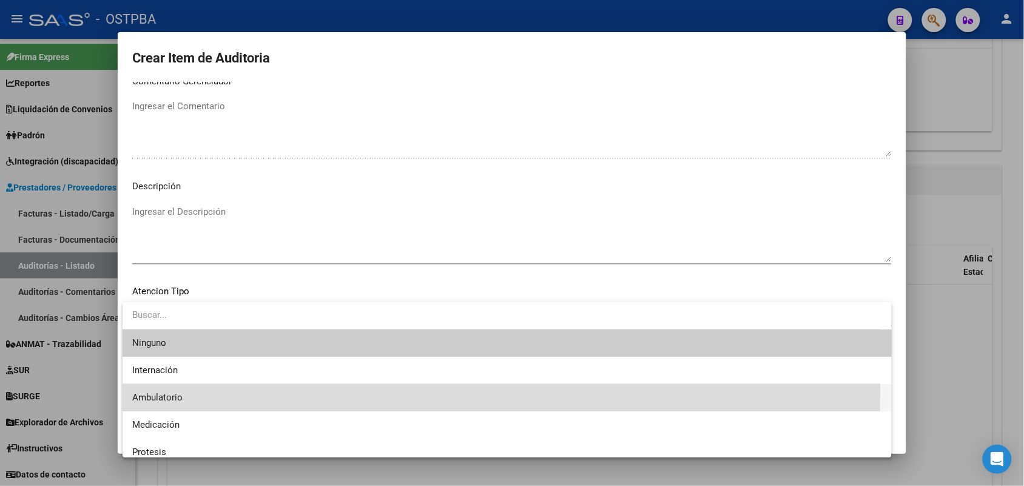
click at [175, 391] on span "Ambulatorio" at bounding box center [507, 397] width 750 height 27
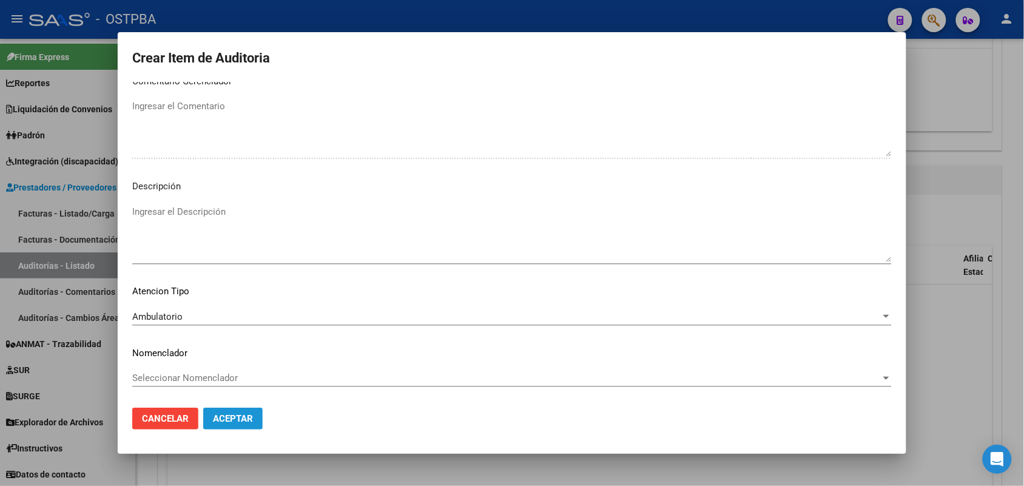
click at [249, 417] on span "Aceptar" at bounding box center [233, 418] width 40 height 11
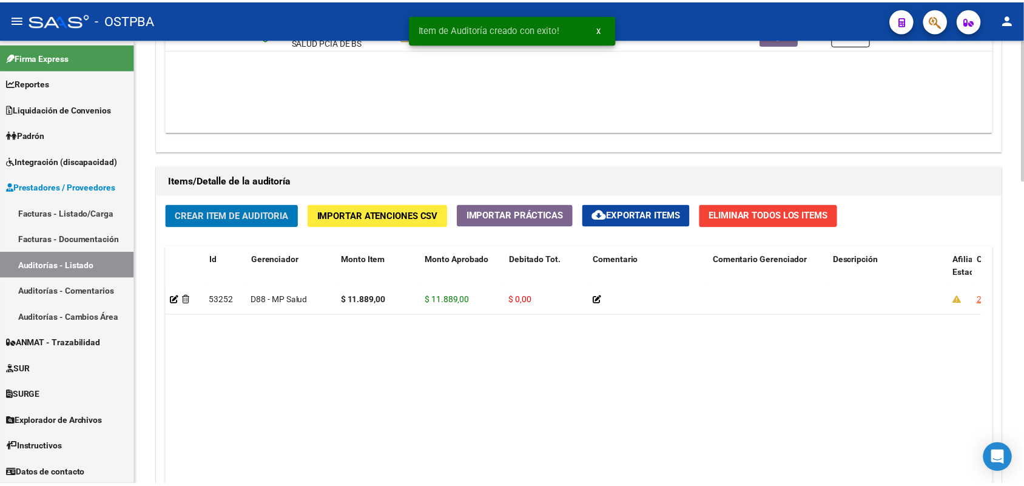
scroll to position [759, 0]
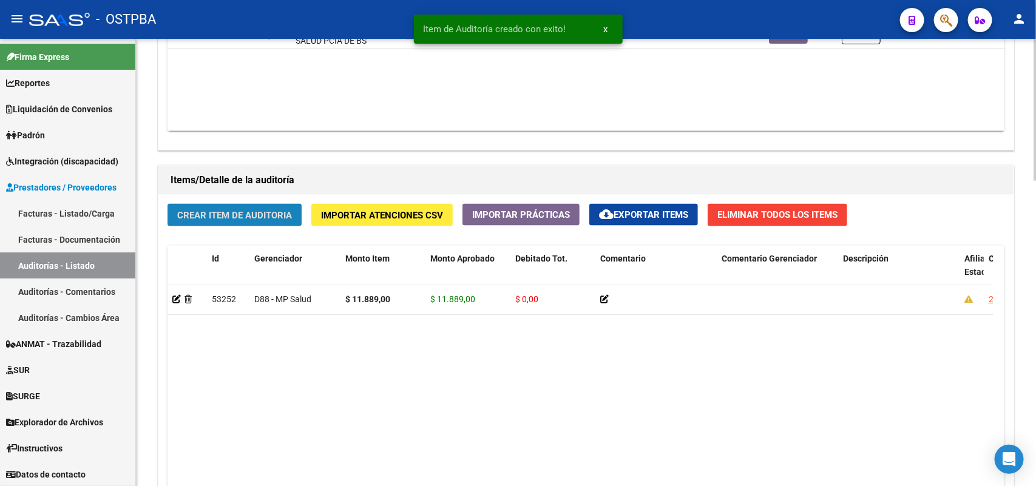
click at [277, 205] on button "Crear Item de Auditoria" at bounding box center [234, 215] width 134 height 22
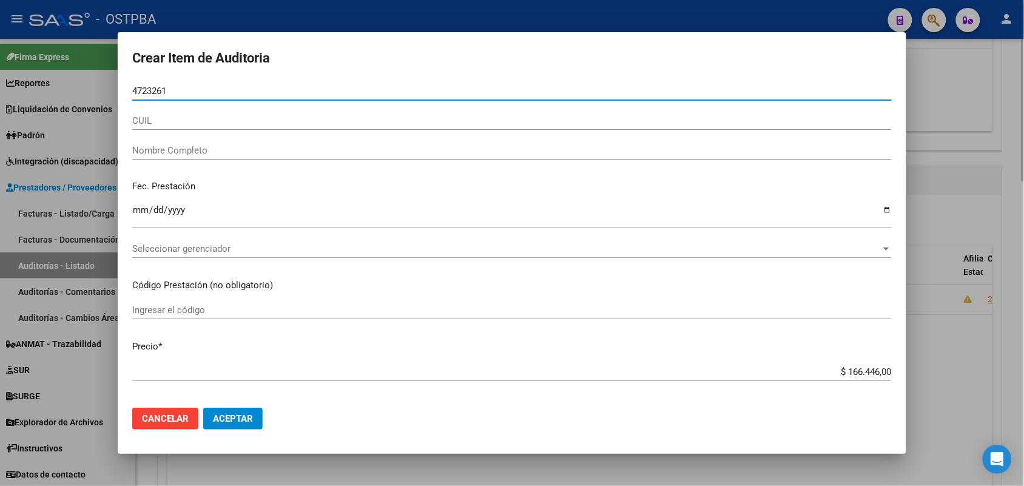
type input "47232618"
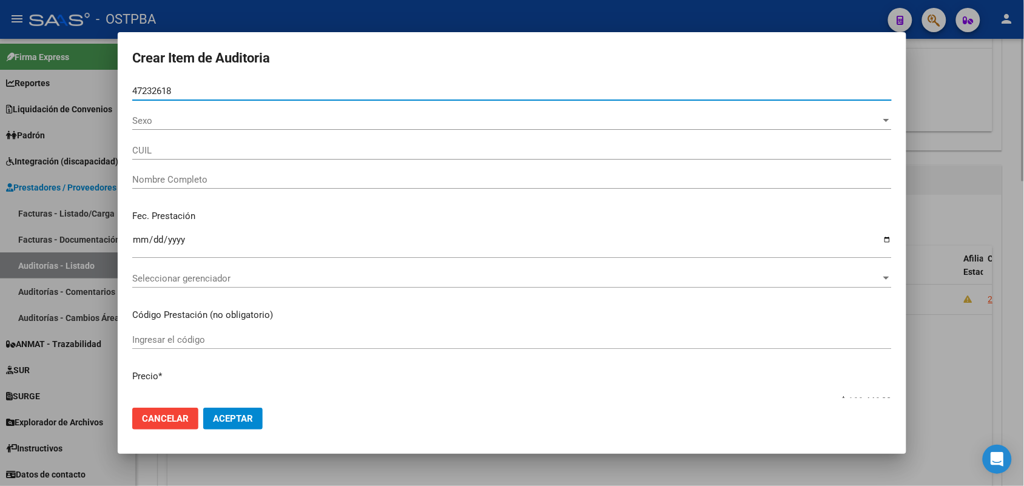
type input "27472326185"
type input "RODRIGUEZ BRISA A."
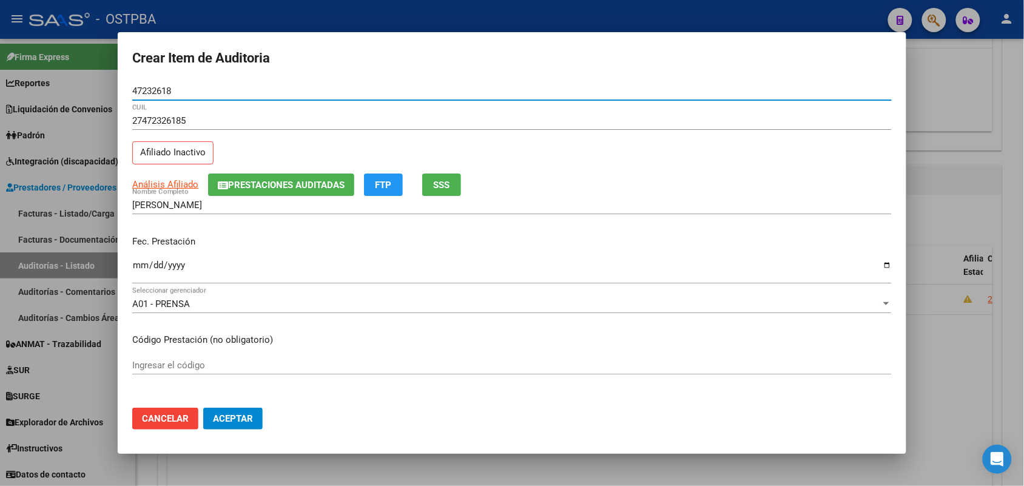
type input "47232618"
click at [140, 268] on input "Ingresar la fecha" at bounding box center [512, 269] width 760 height 19
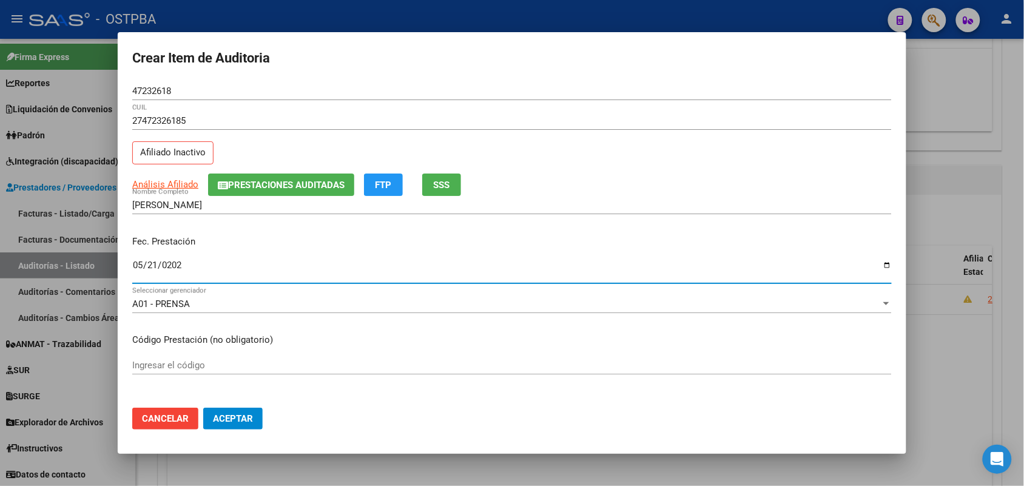
type input "2025-05-21"
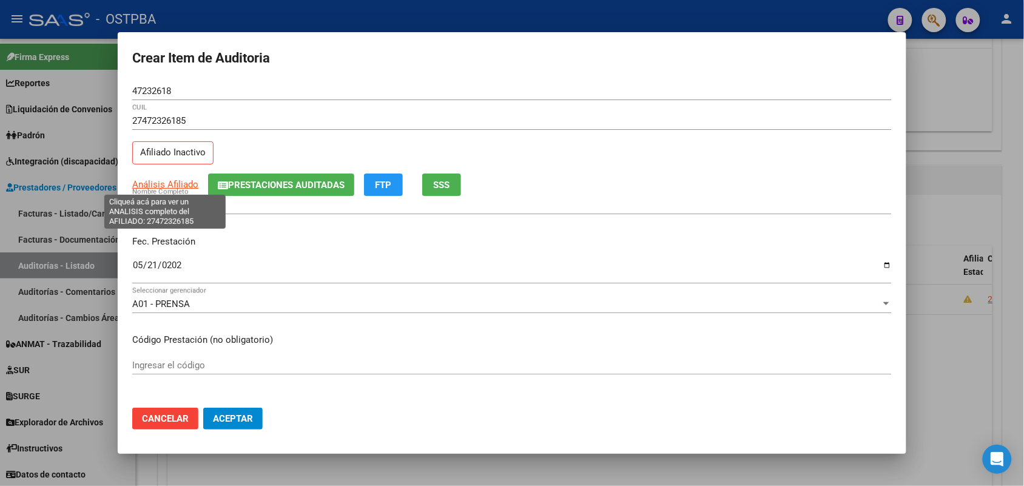
click at [186, 185] on span "Análisis Afiliado" at bounding box center [165, 184] width 66 height 11
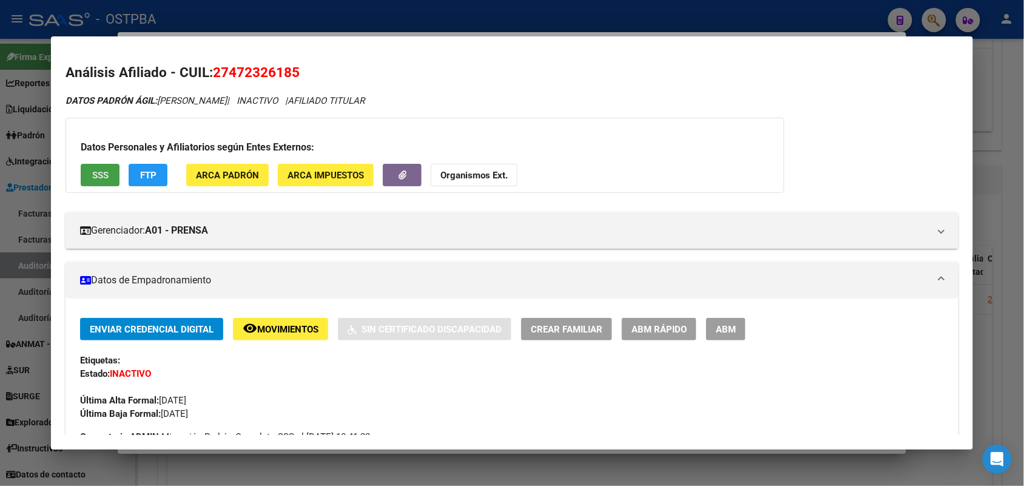
click at [96, 177] on span "SSS" at bounding box center [100, 175] width 16 height 11
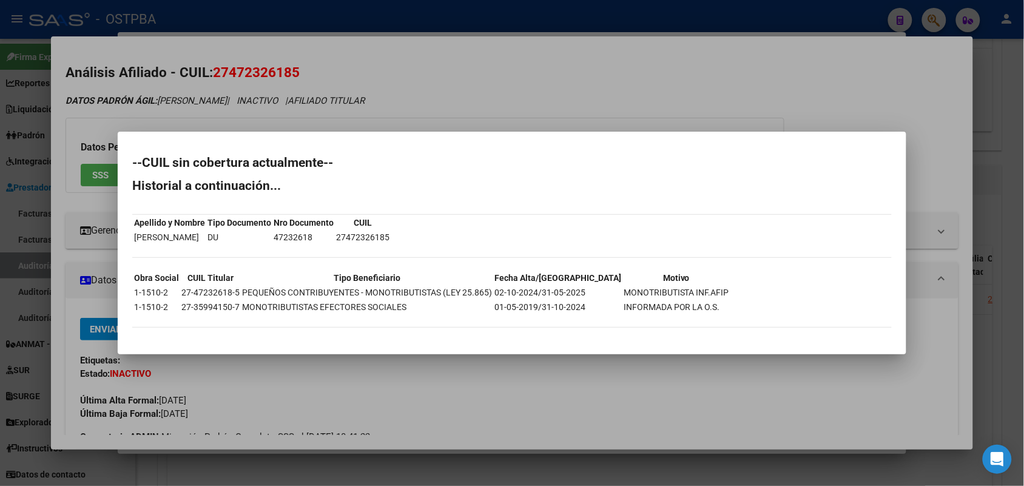
click at [371, 389] on div at bounding box center [512, 243] width 1024 height 486
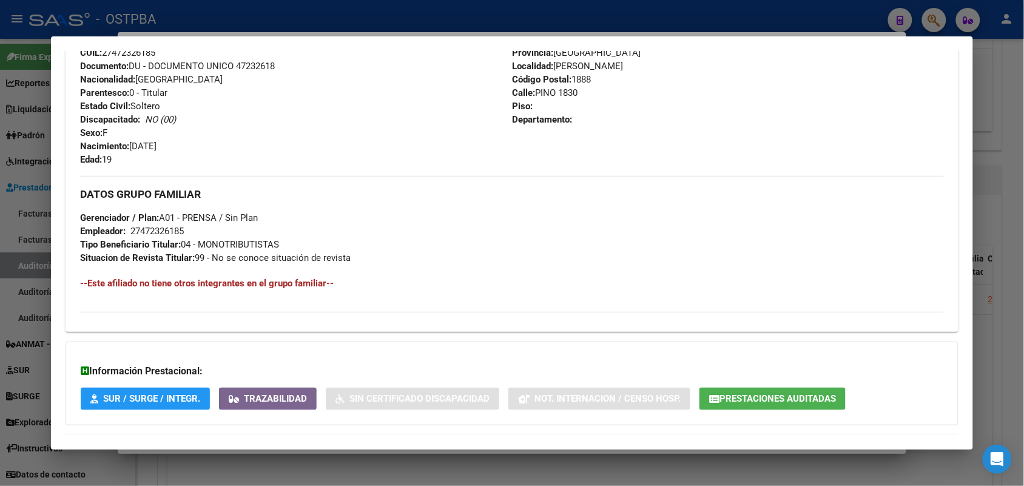
scroll to position [512, 0]
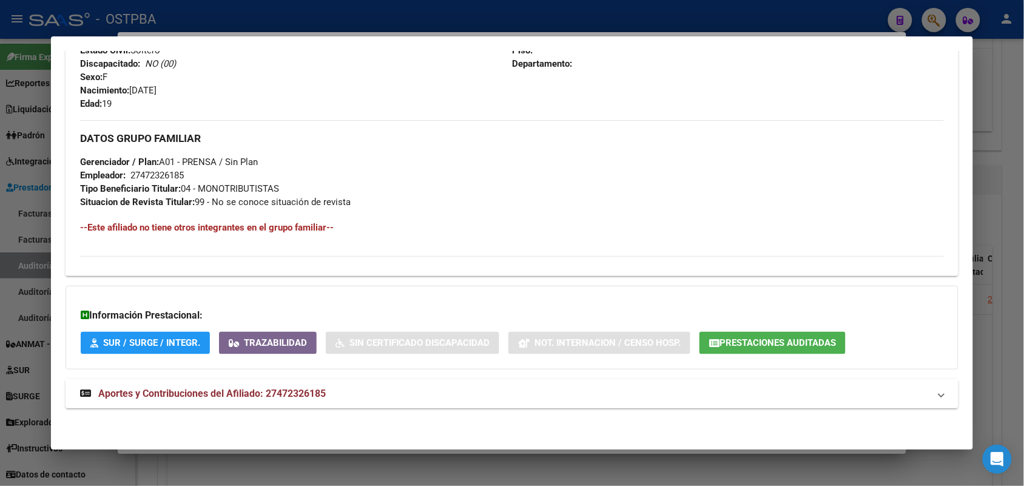
click at [80, 390] on icon at bounding box center [85, 393] width 11 height 10
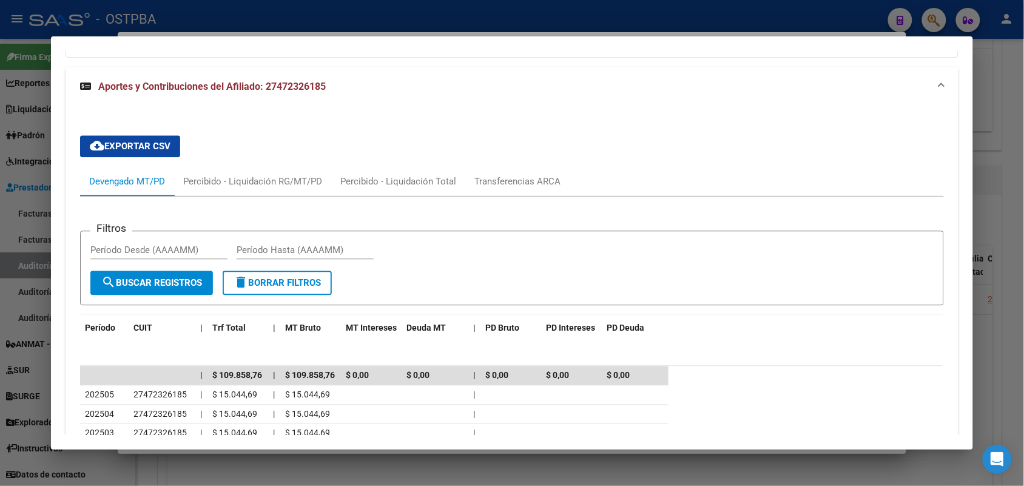
scroll to position [824, 0]
click at [30, 291] on div at bounding box center [512, 243] width 1024 height 486
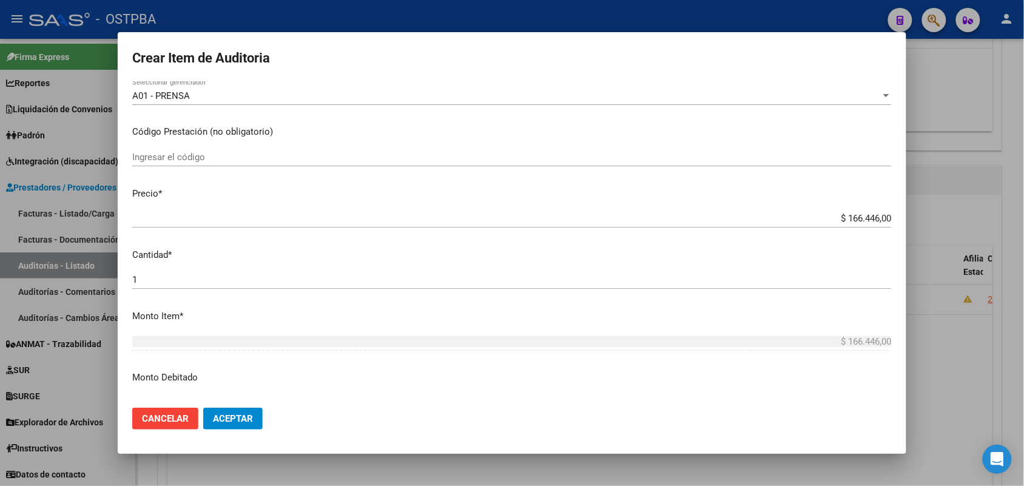
scroll to position [228, 0]
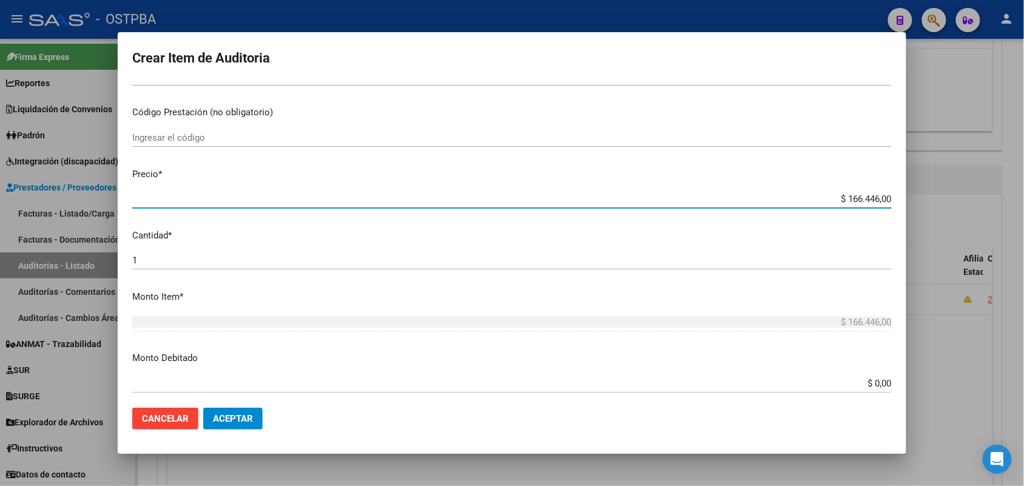
drag, startPoint x: 824, startPoint y: 197, endPoint x: 942, endPoint y: 199, distance: 117.7
click at [942, 199] on div "Crear Item de Auditoria 47232618 Nro Documento 27472326185 CUIL Afiliado Inacti…" at bounding box center [512, 243] width 1024 height 486
type input "$ 0,01"
type input "$ 0,11"
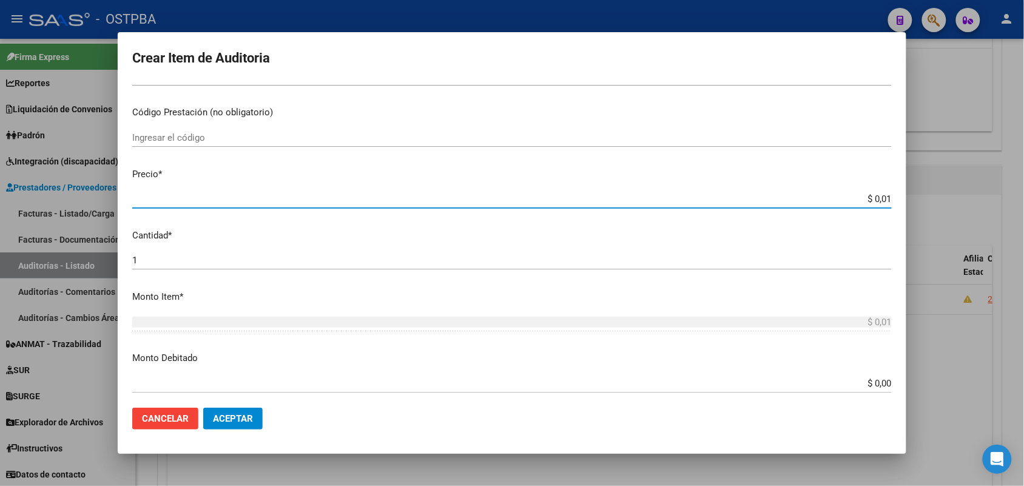
type input "$ 0,11"
type input "$ 1,18"
type input "$ 11,88"
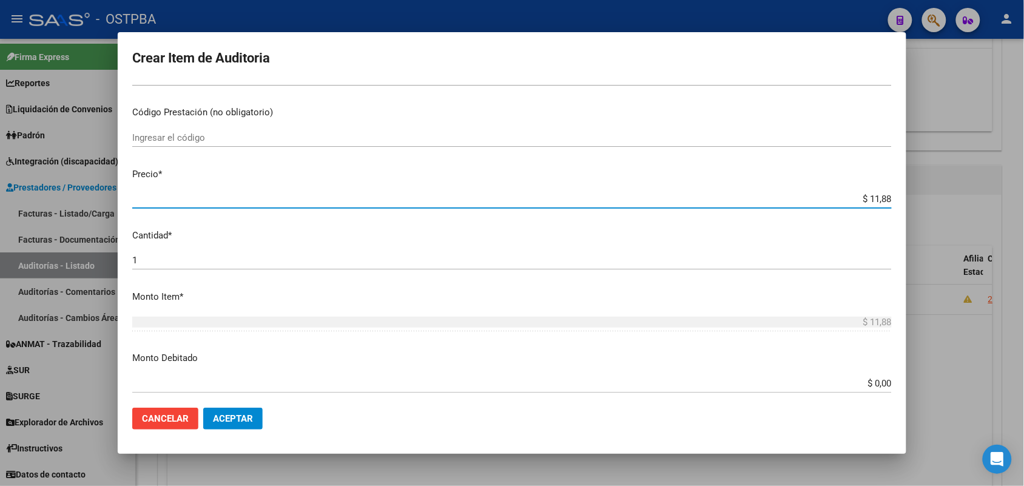
type input "$ 118,89"
type input "$ 1.188,90"
type input "$ 11.889,00"
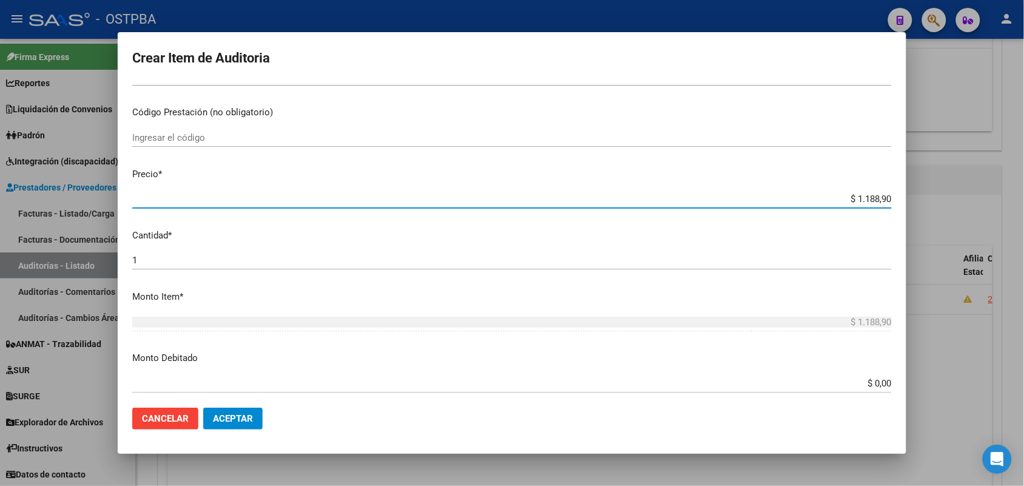
type input "$ 11.889,00"
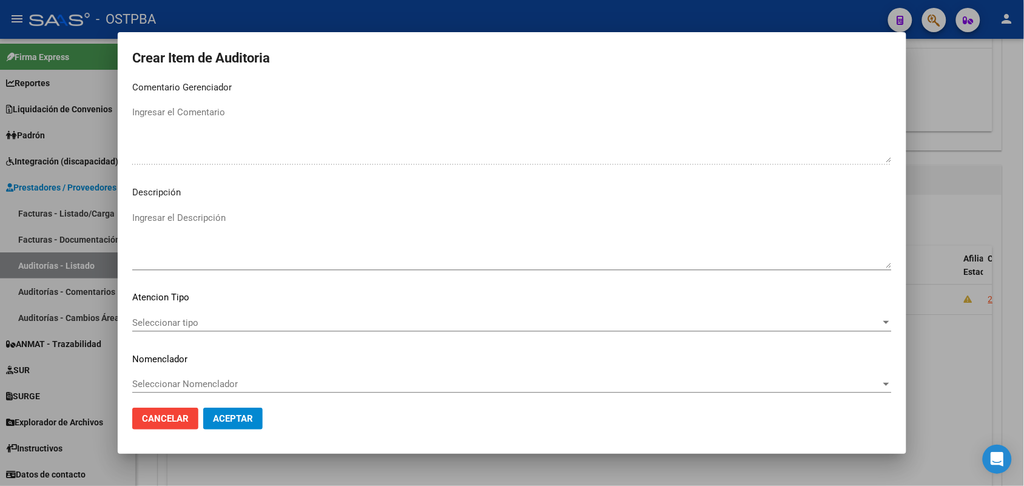
scroll to position [671, 0]
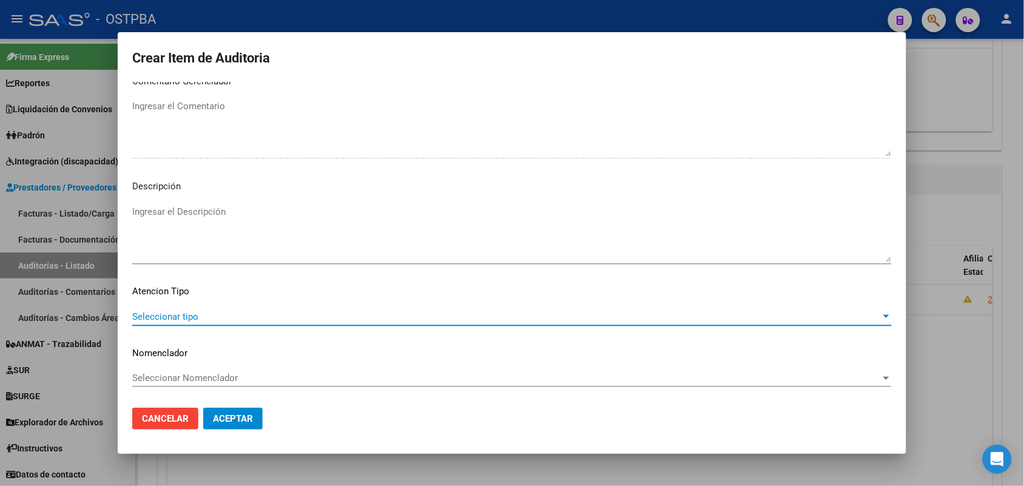
click at [167, 317] on span "Seleccionar tipo" at bounding box center [506, 316] width 749 height 11
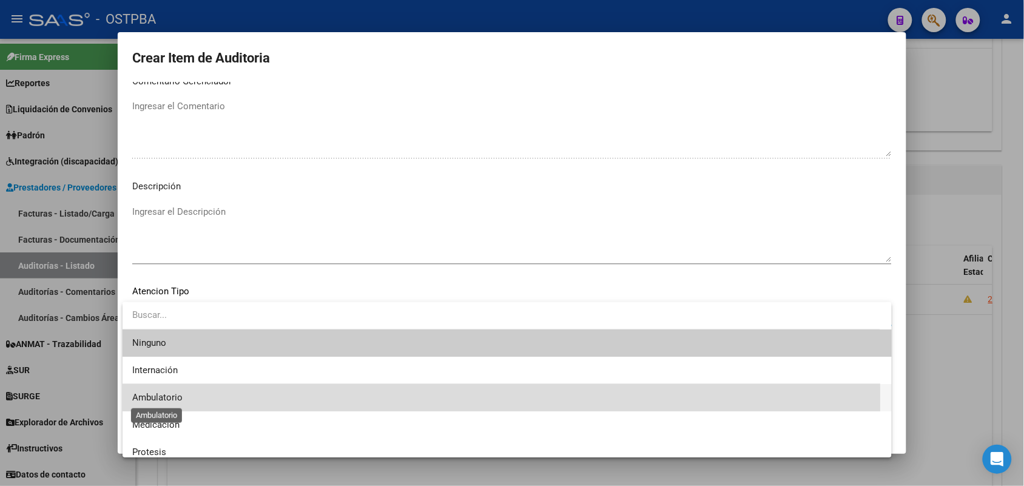
click at [174, 399] on span "Ambulatorio" at bounding box center [157, 397] width 50 height 11
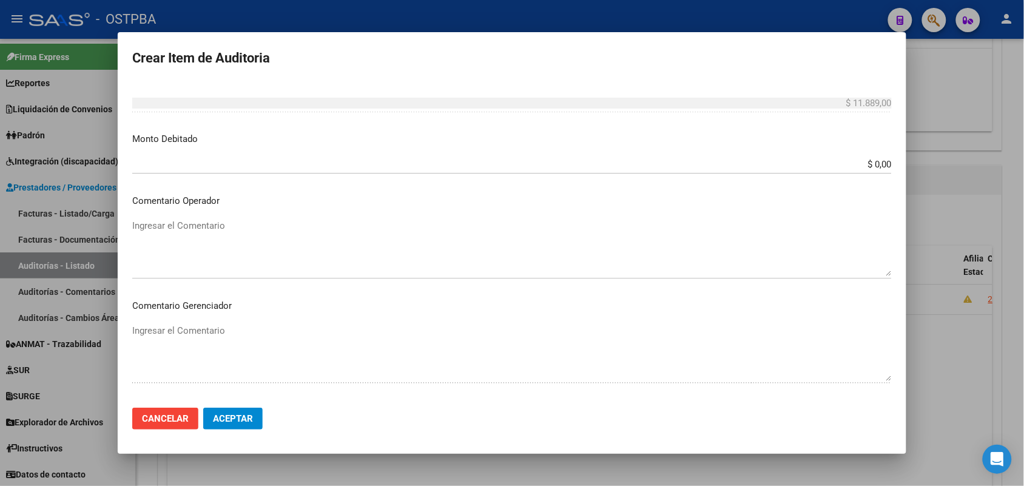
scroll to position [519, 0]
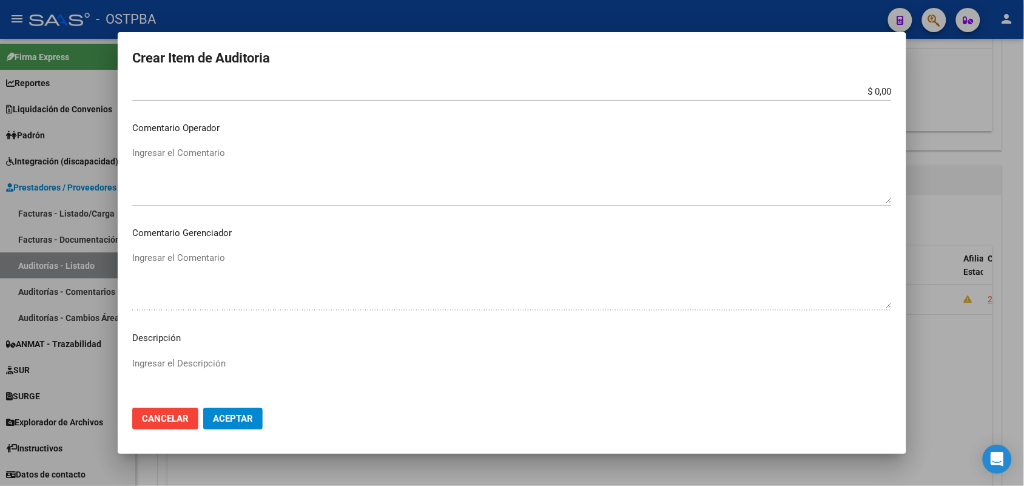
click at [216, 131] on p "Comentario Operador" at bounding box center [512, 128] width 760 height 14
click at [208, 131] on p "Comentario Operador" at bounding box center [512, 128] width 760 height 14
click at [209, 130] on p "Comentario Operador" at bounding box center [512, 128] width 760 height 14
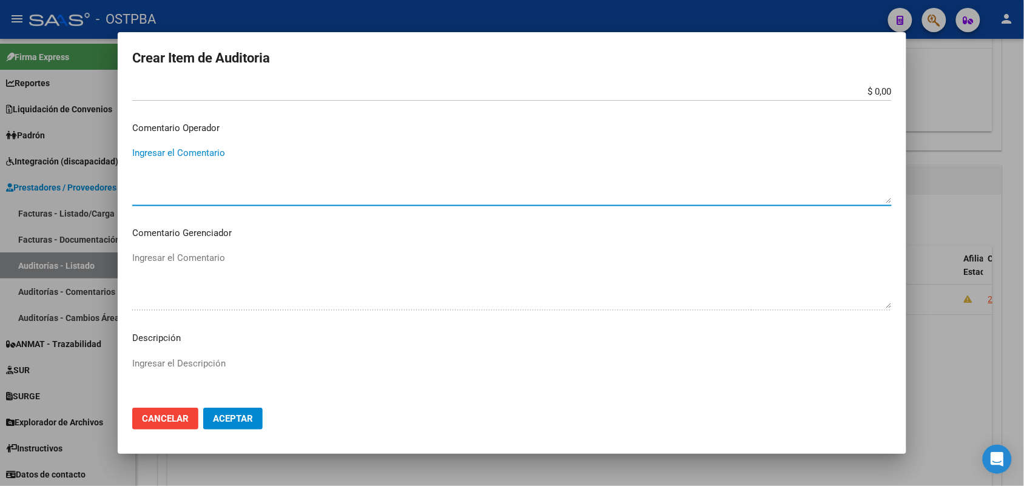
click at [208, 154] on textarea "Ingresar el Comentario" at bounding box center [512, 174] width 760 height 57
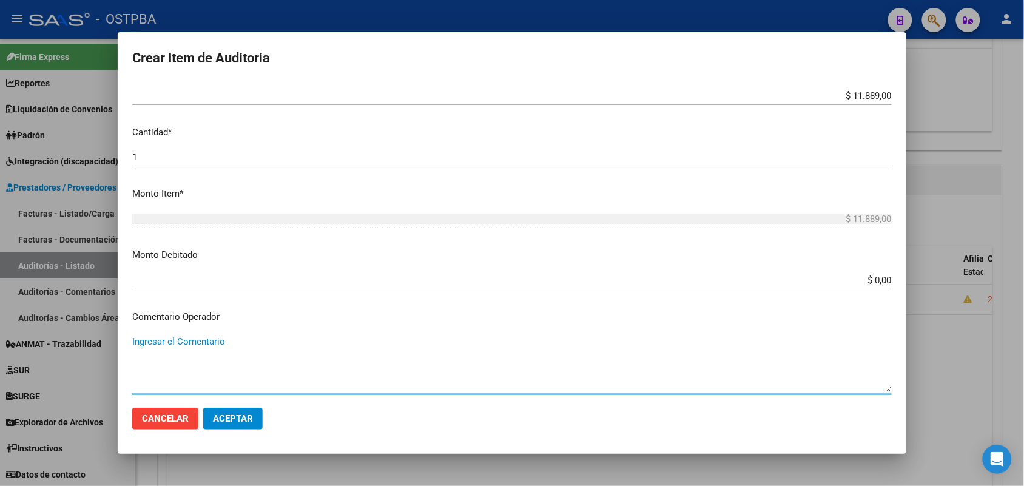
scroll to position [444, 0]
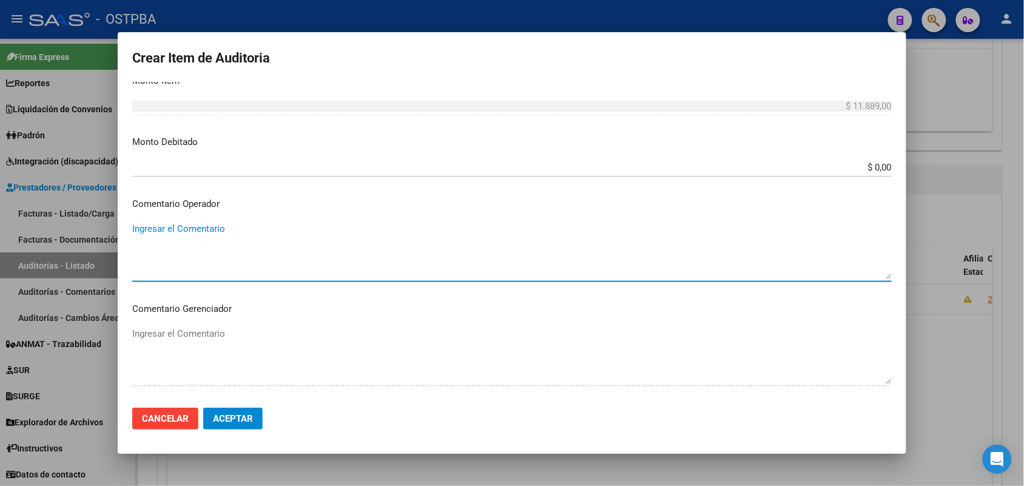
click at [140, 234] on textarea "Ingresar el Comentario" at bounding box center [512, 250] width 760 height 57
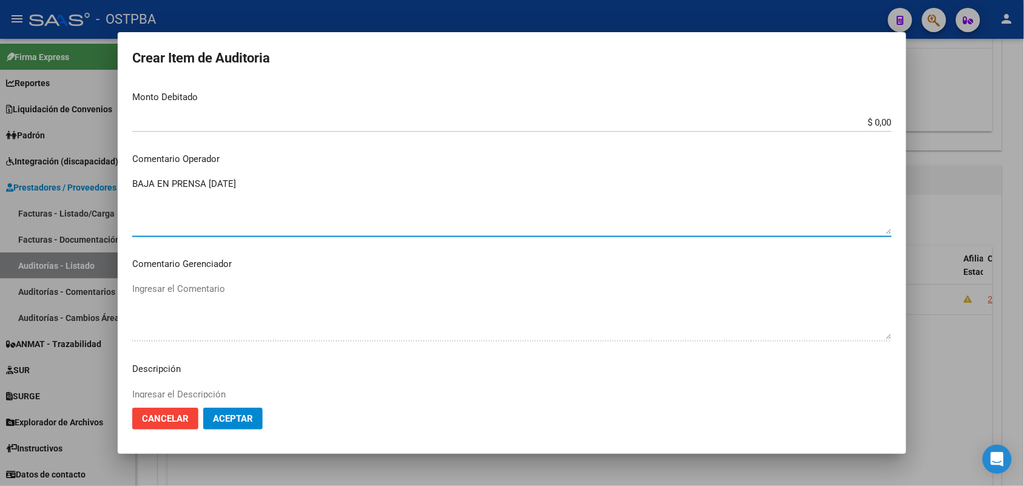
scroll to position [607, 0]
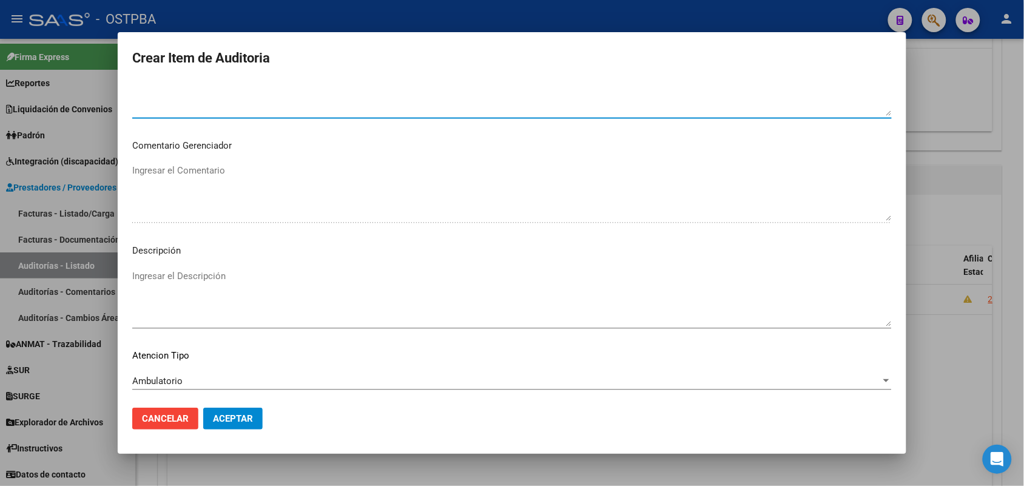
type textarea "BAJA EN PRENSA 31/05/2025"
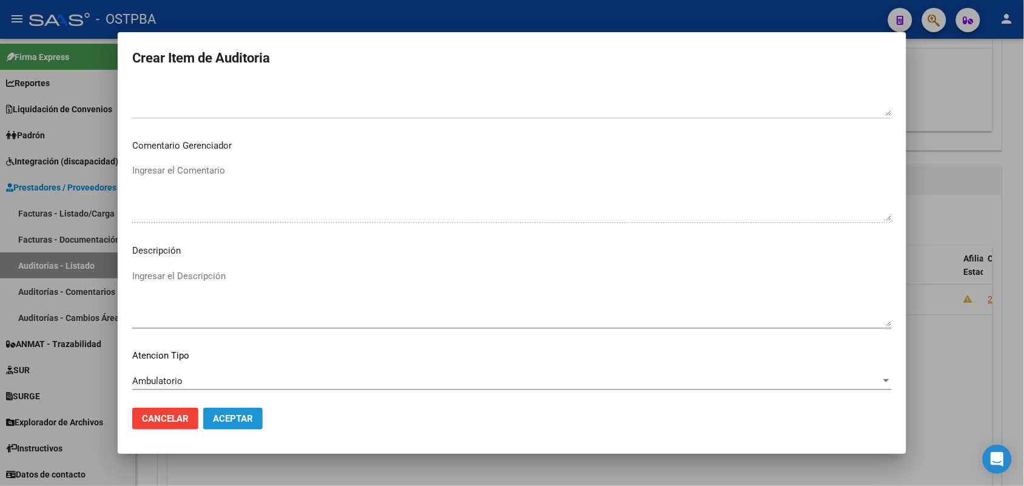
click at [240, 424] on button "Aceptar" at bounding box center [232, 419] width 59 height 22
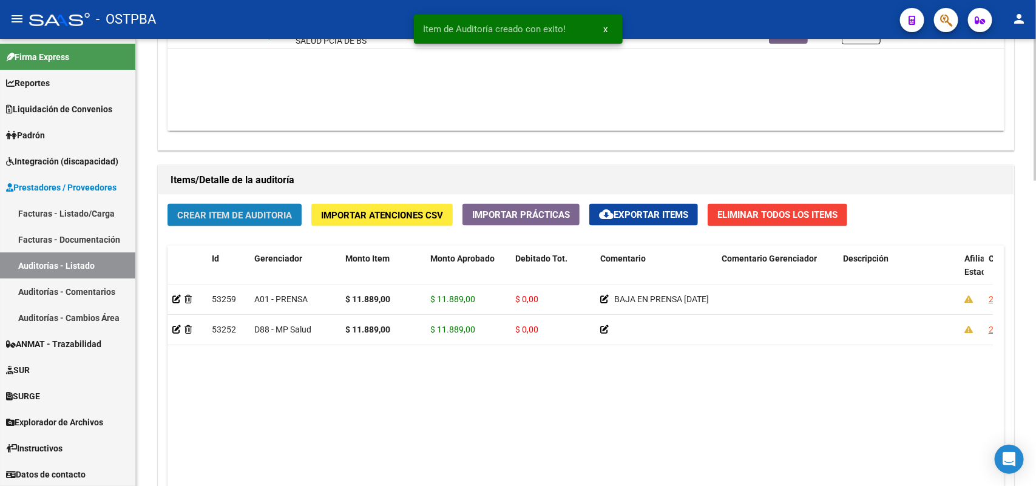
click at [269, 214] on span "Crear Item de Auditoria" at bounding box center [234, 215] width 115 height 11
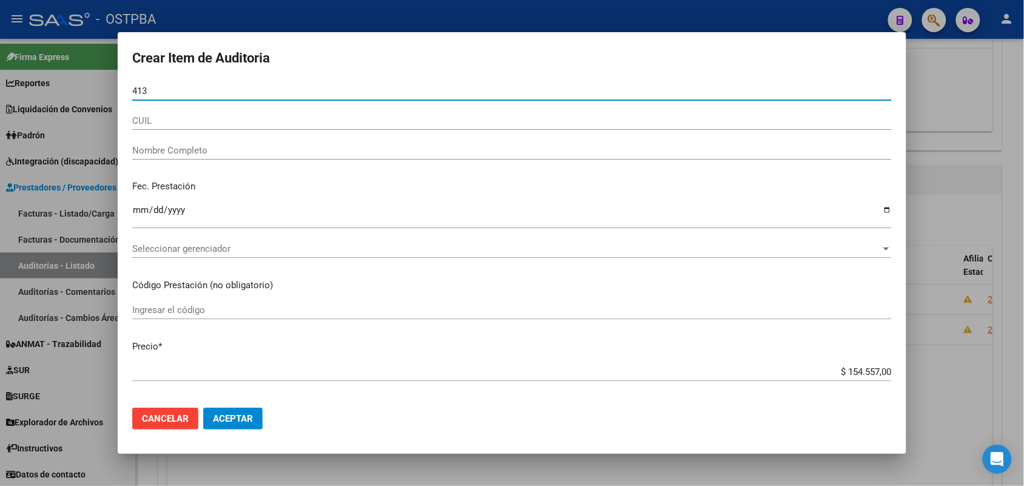
type input "413"
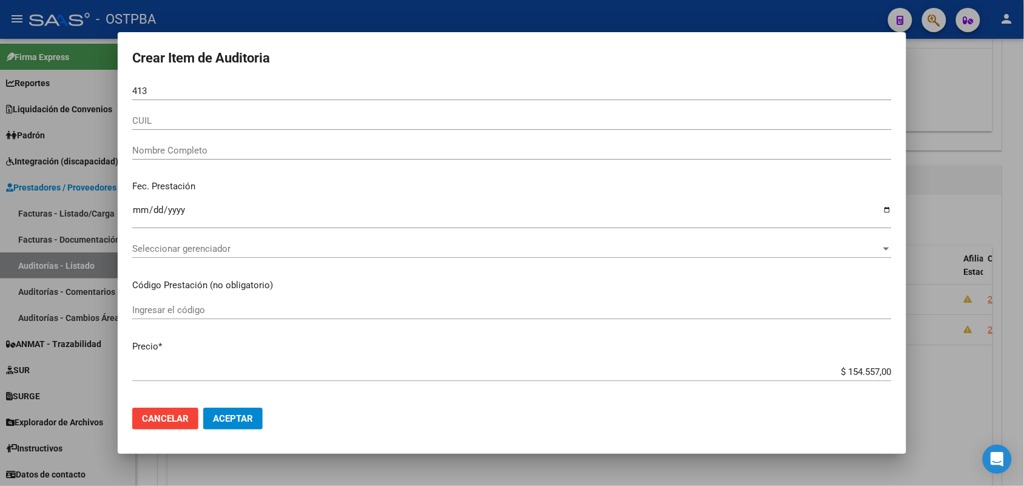
click at [62, 253] on div at bounding box center [512, 243] width 1024 height 486
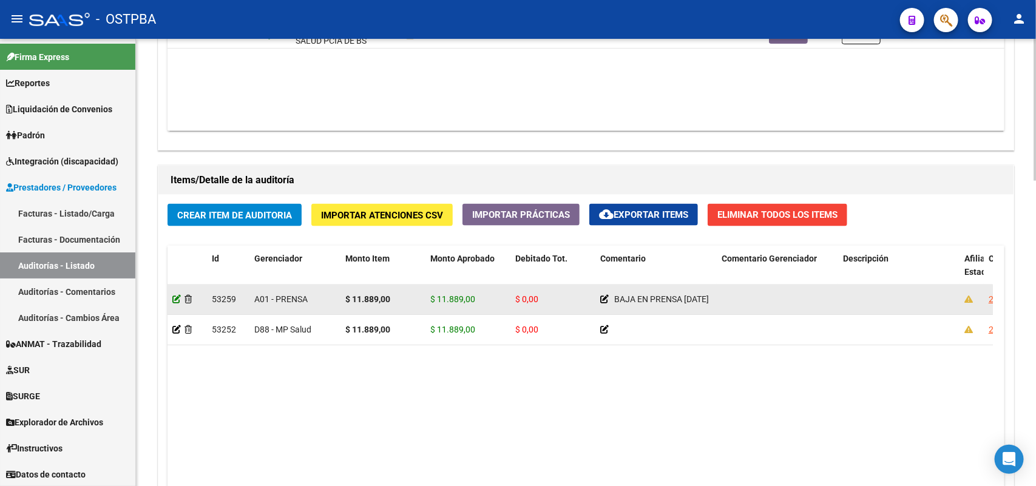
click at [174, 296] on icon at bounding box center [176, 299] width 8 height 8
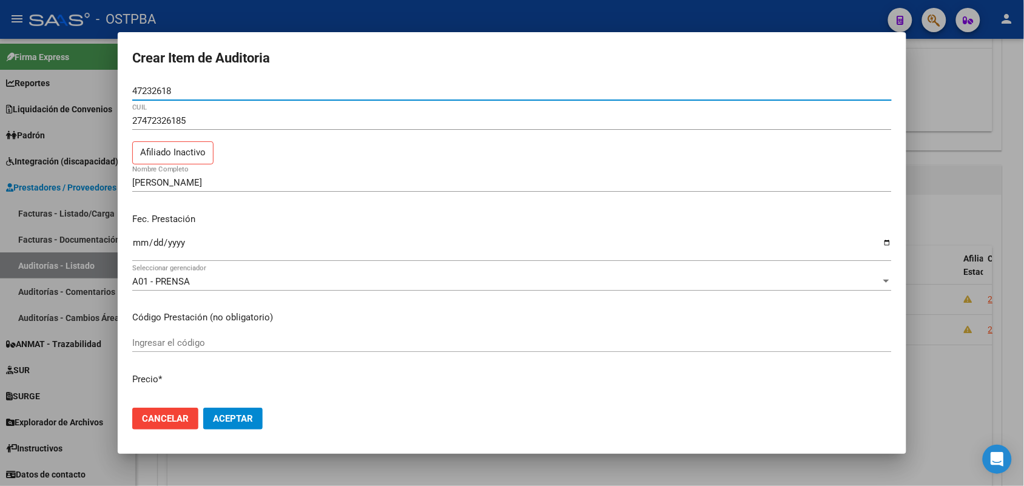
click at [70, 259] on div at bounding box center [512, 243] width 1024 height 486
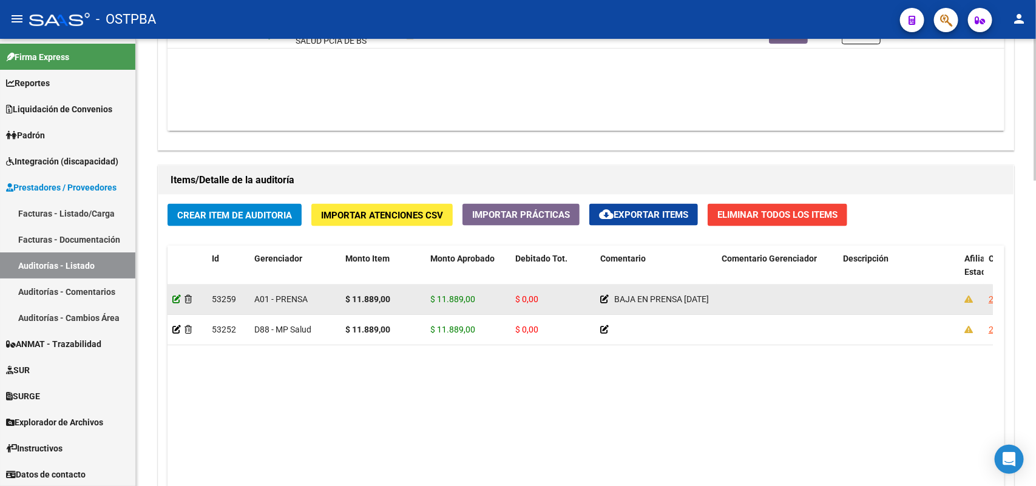
click at [173, 300] on icon at bounding box center [176, 299] width 8 height 8
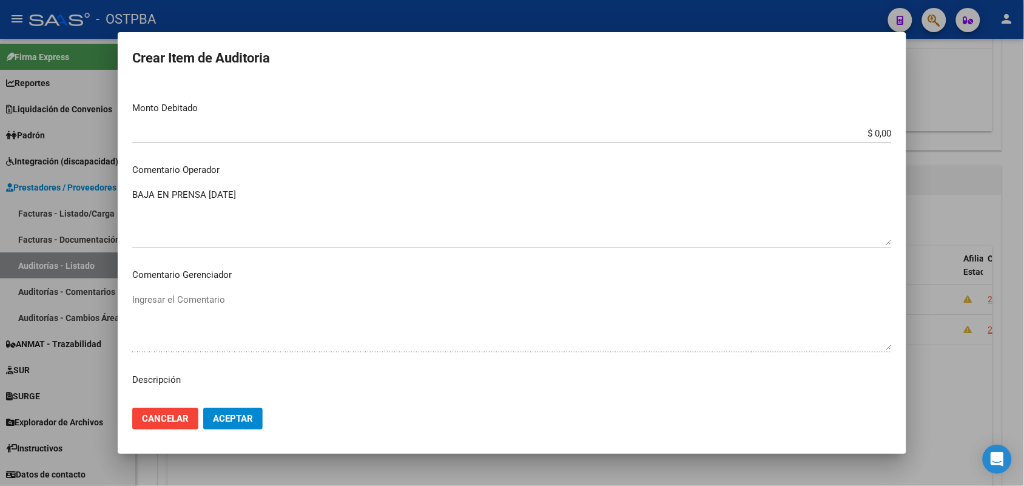
scroll to position [531, 0]
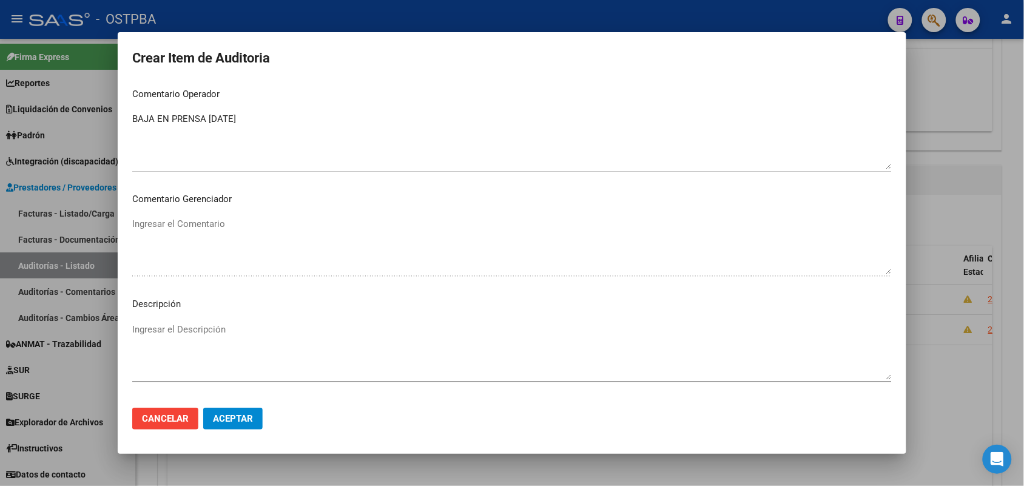
click at [83, 265] on div at bounding box center [512, 243] width 1024 height 486
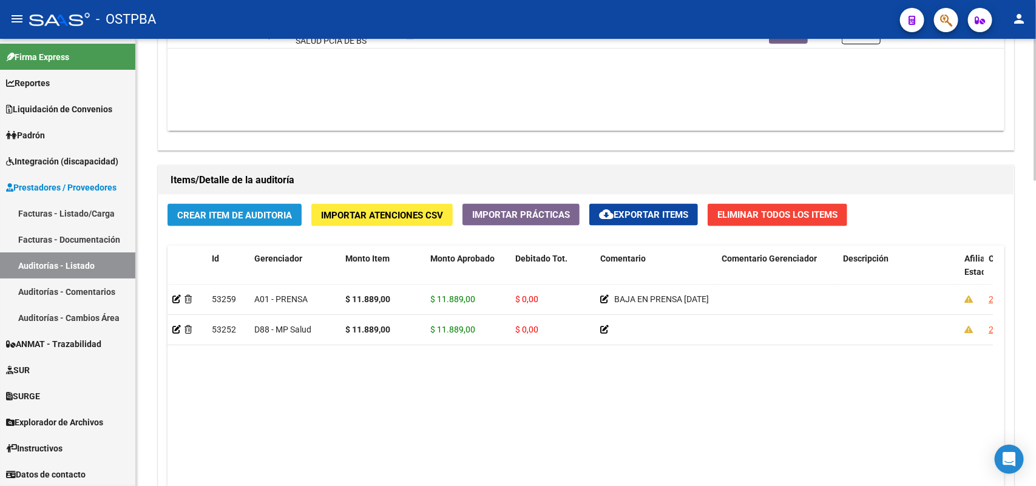
click at [220, 212] on span "Crear Item de Auditoria" at bounding box center [234, 215] width 115 height 11
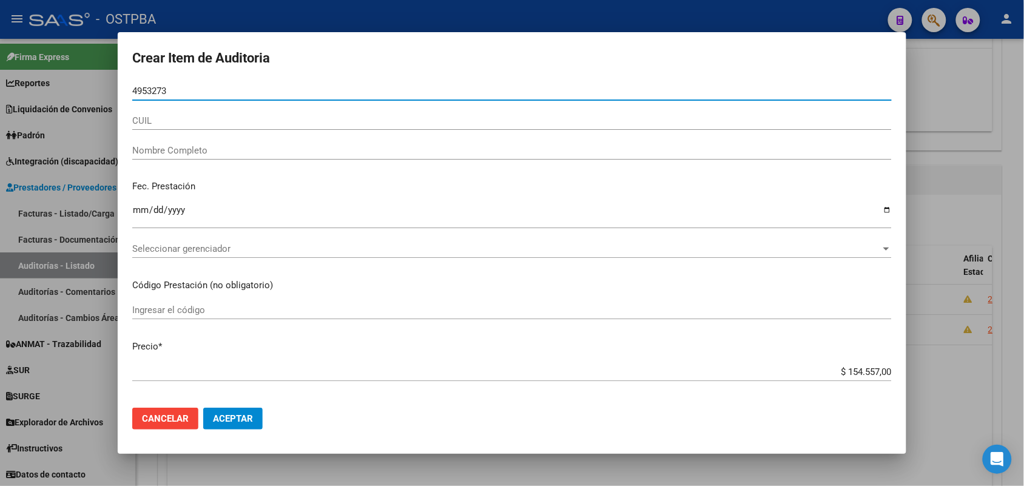
type input "49532736"
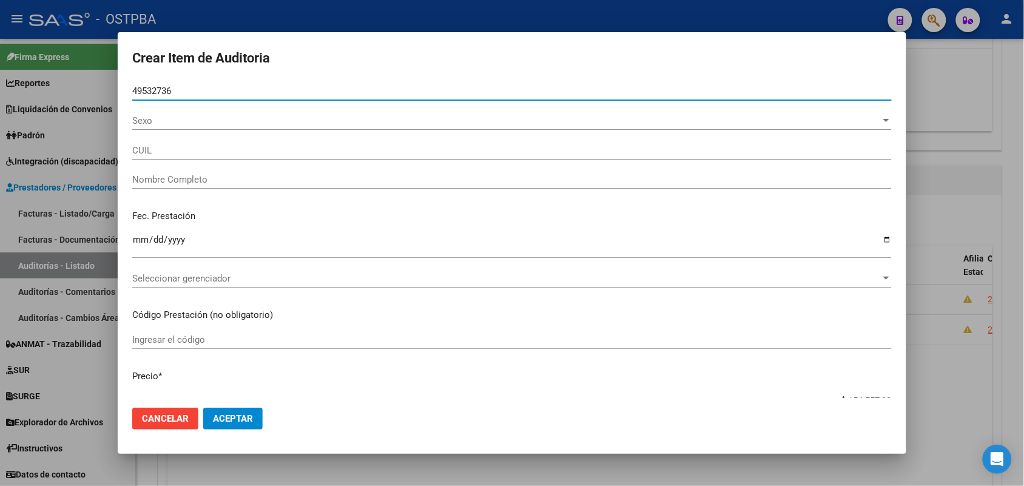
type input "20495327362"
type input "SANCHEZ CIRO ISAIAS JULIAN"
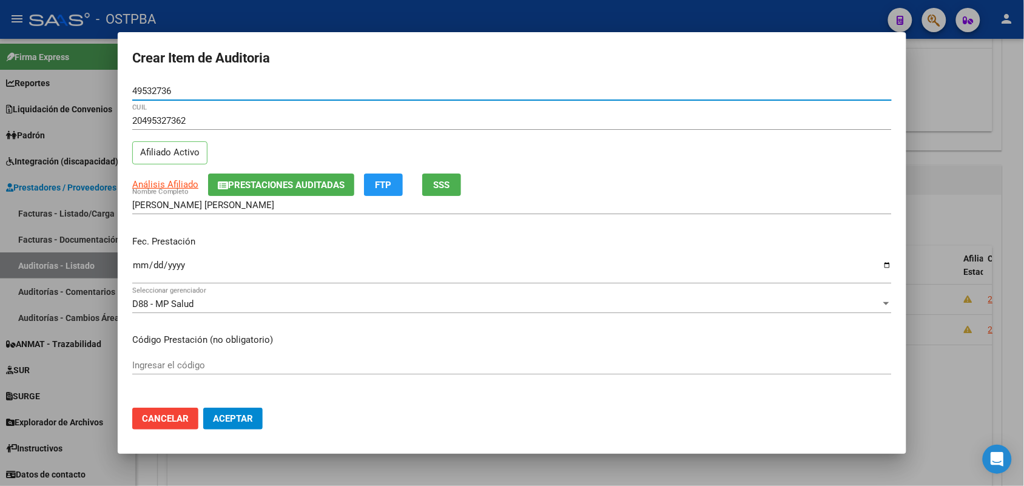
type input "49532736"
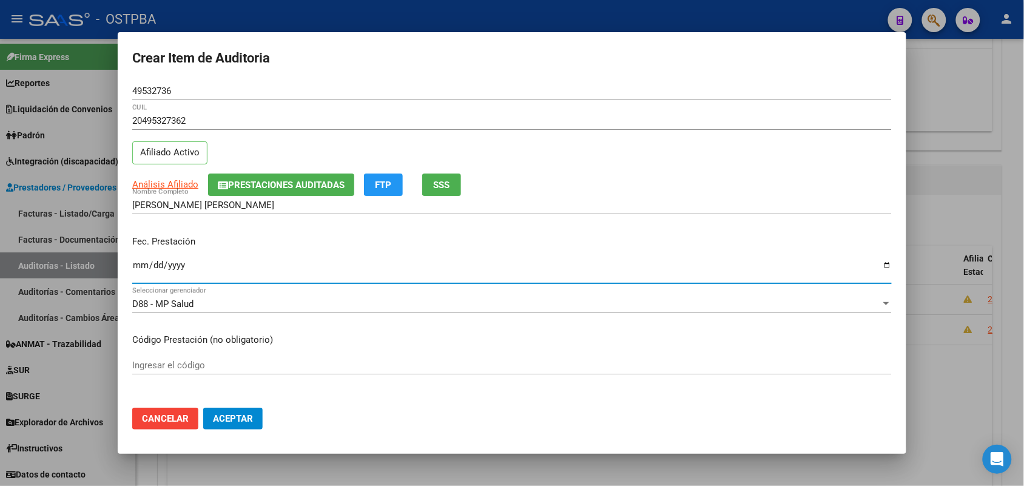
click at [144, 275] on input "Ingresar la fecha" at bounding box center [512, 269] width 760 height 19
type input "2025-05-30"
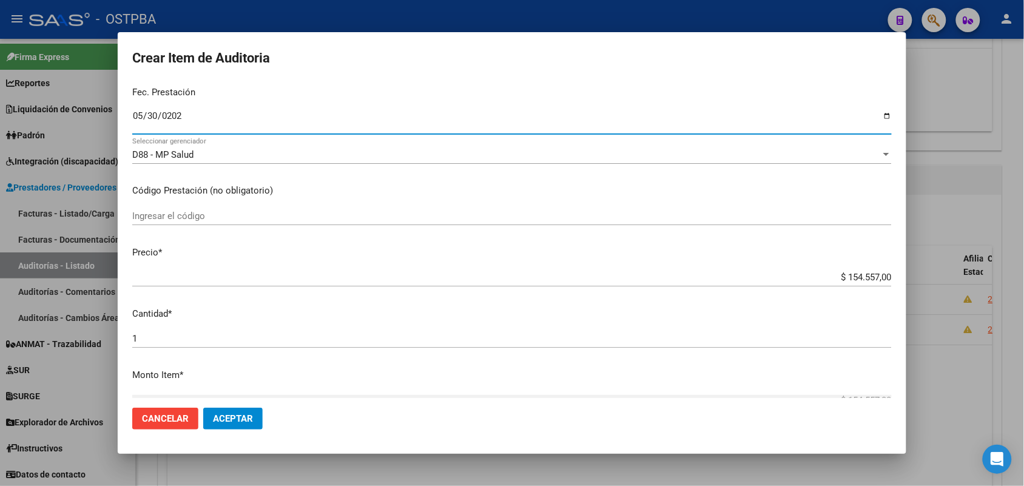
scroll to position [152, 0]
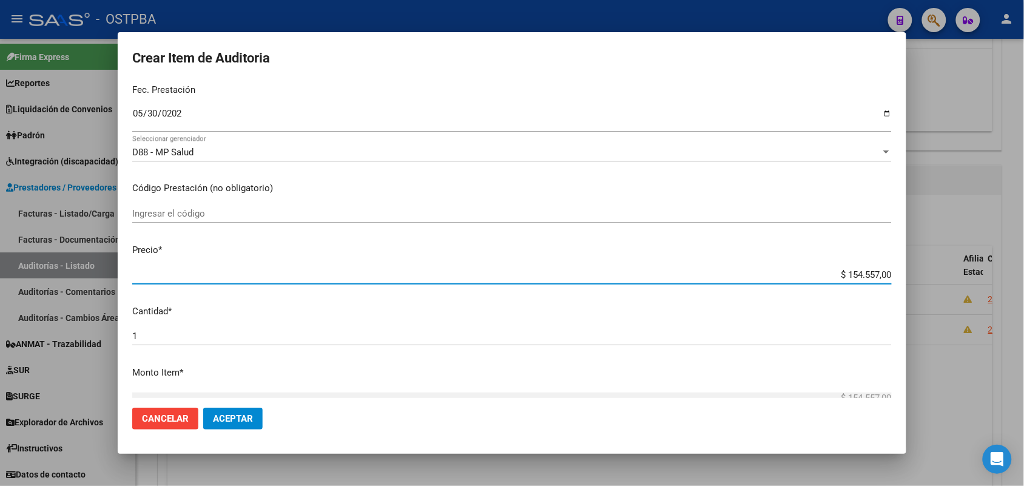
drag, startPoint x: 823, startPoint y: 276, endPoint x: 924, endPoint y: 275, distance: 101.3
click at [924, 275] on div "Crear Item de Auditoria 49532736 Nro Documento 20495327362 CUIL Afiliado Activo…" at bounding box center [512, 243] width 1024 height 486
type input "$ 0,01"
type input "$ 0,11"
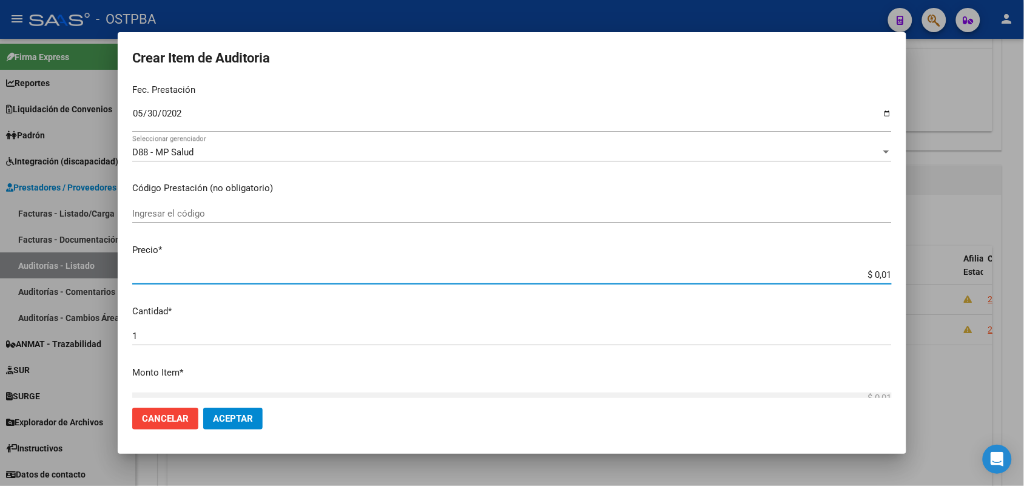
type input "$ 0,11"
type input "$ 1,18"
type input "$ 11,88"
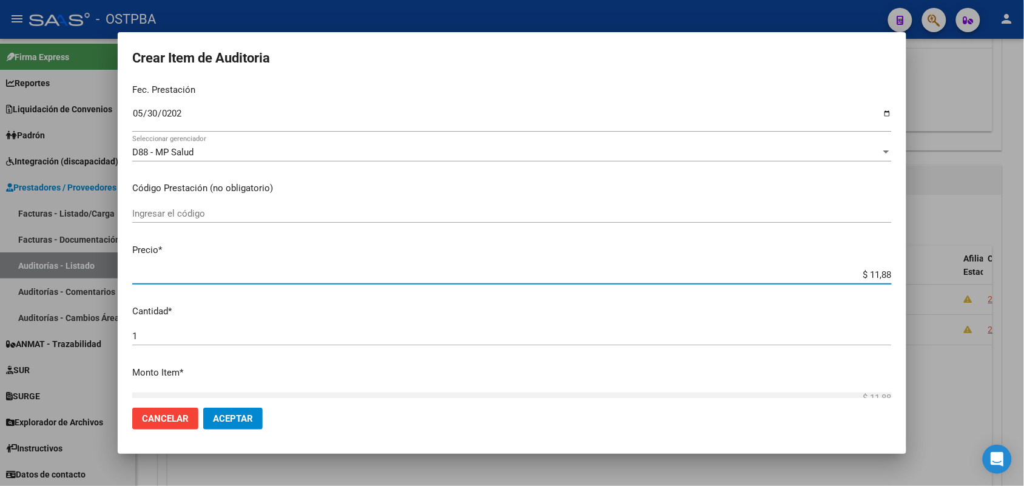
type input "$ 118,89"
type input "$ 1.188,90"
type input "$ 11.889,00"
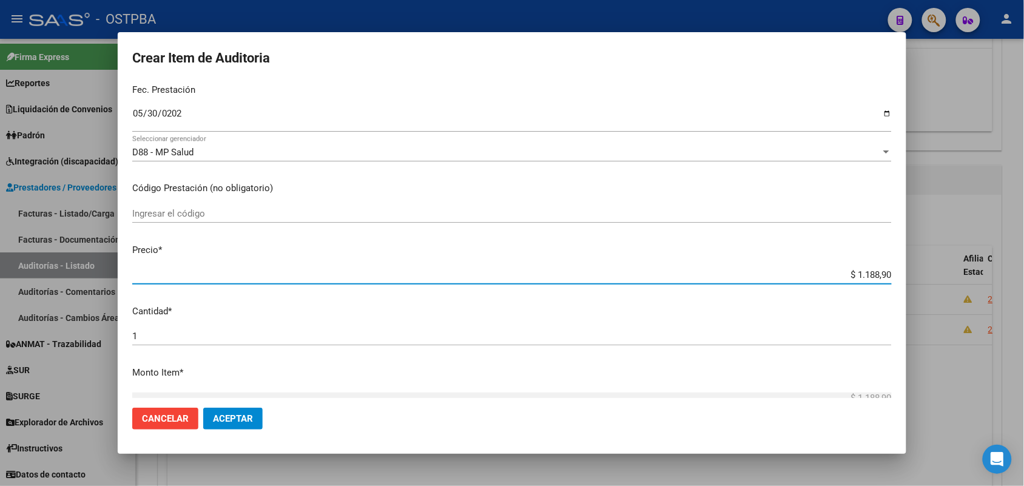
type input "$ 11.889,00"
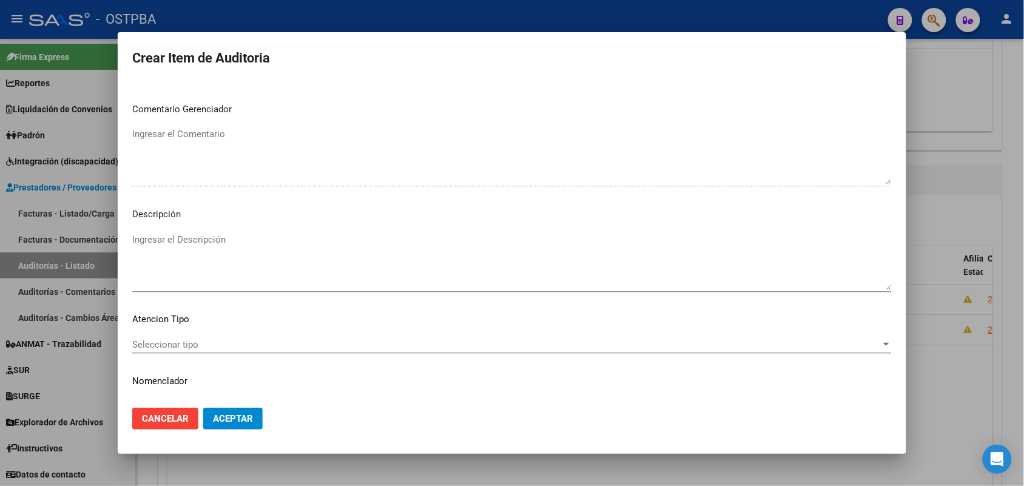
scroll to position [671, 0]
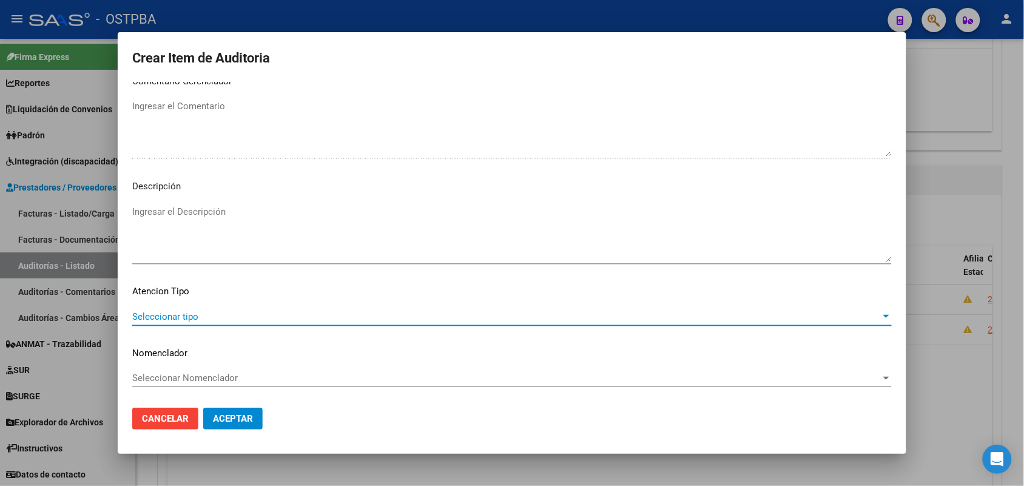
click at [183, 317] on span "Seleccionar tipo" at bounding box center [506, 316] width 749 height 11
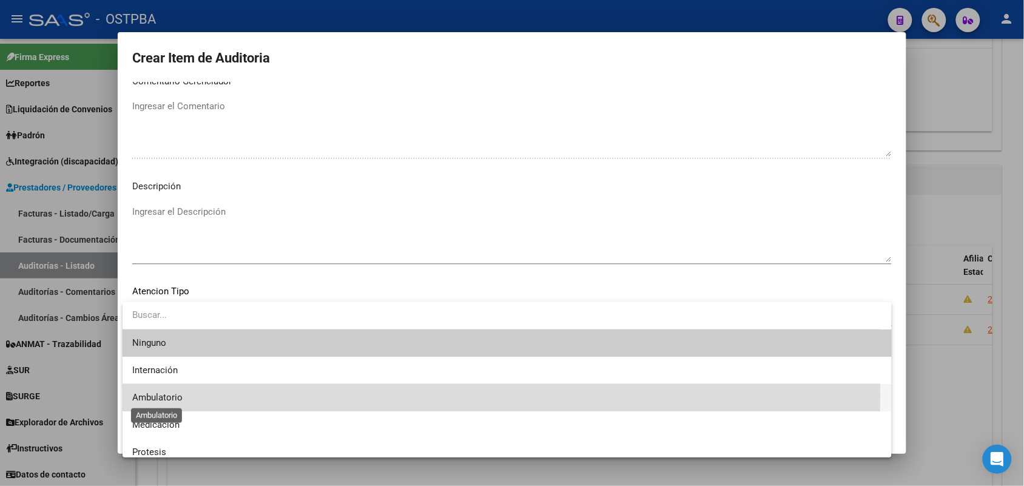
click at [180, 396] on span "Ambulatorio" at bounding box center [157, 397] width 50 height 11
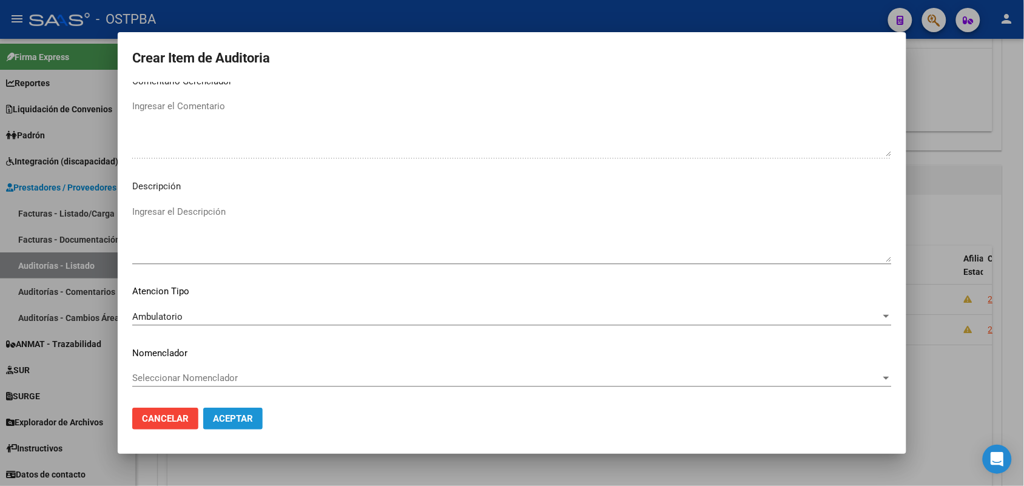
click at [225, 419] on span "Aceptar" at bounding box center [233, 418] width 40 height 11
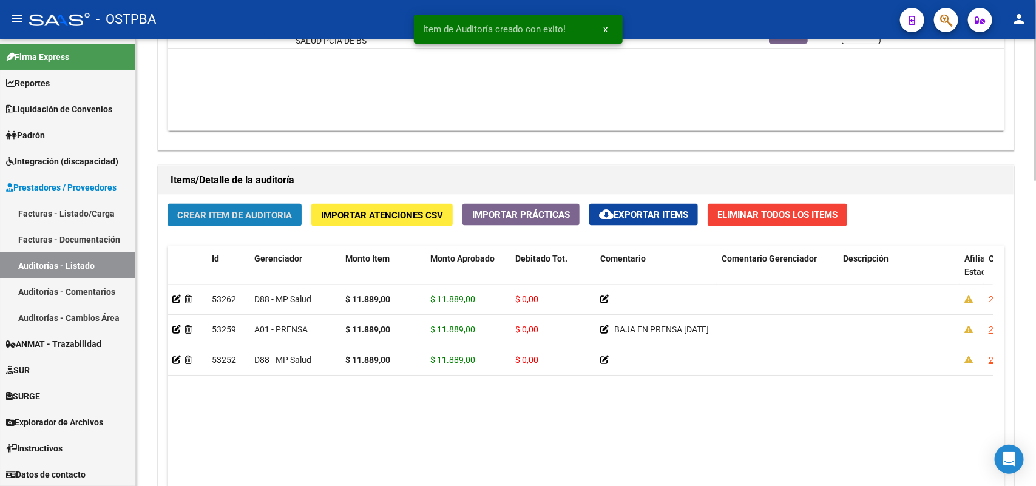
click at [252, 210] on span "Crear Item de Auditoria" at bounding box center [234, 215] width 115 height 11
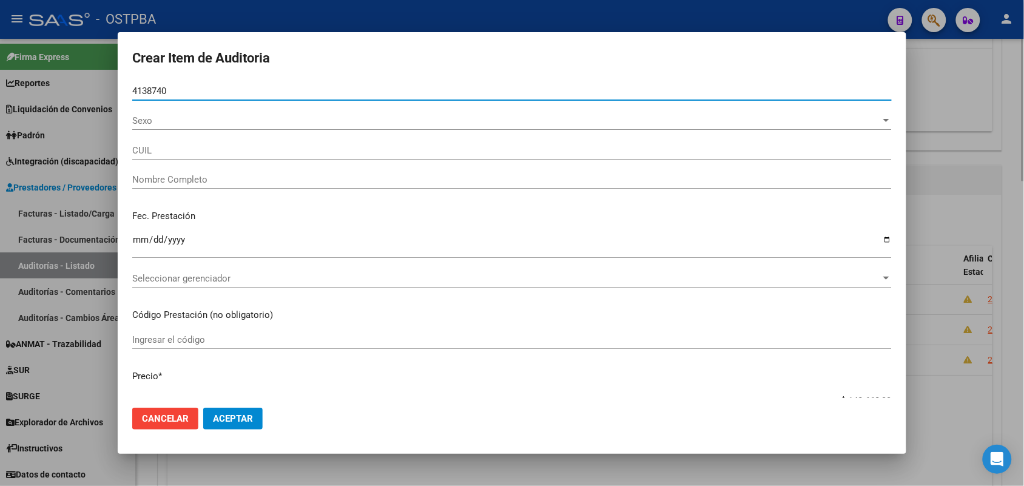
type input "41387402"
type input "27413874020"
type input "GUILLAZA BARBARA NOEMI"
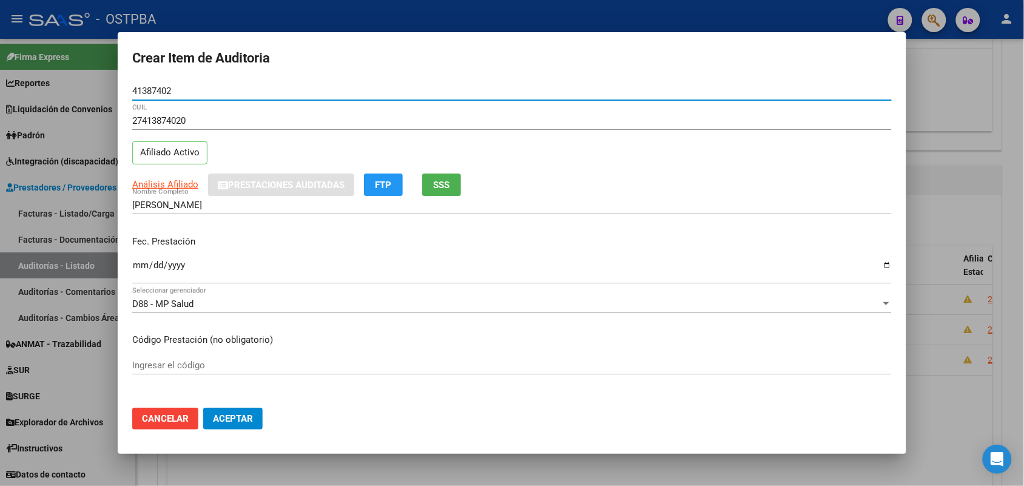
type input "41387402"
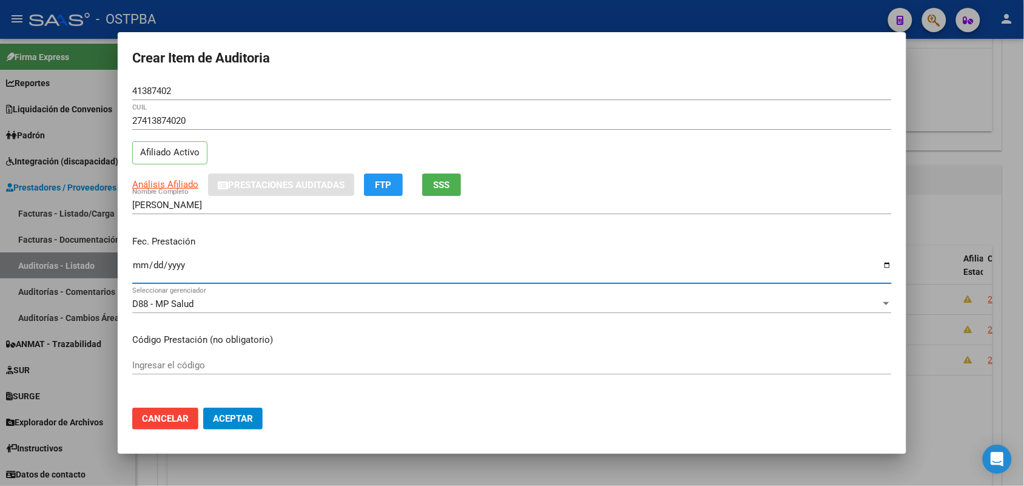
click at [141, 269] on input "Ingresar la fecha" at bounding box center [512, 269] width 760 height 19
type input "2025-06-05"
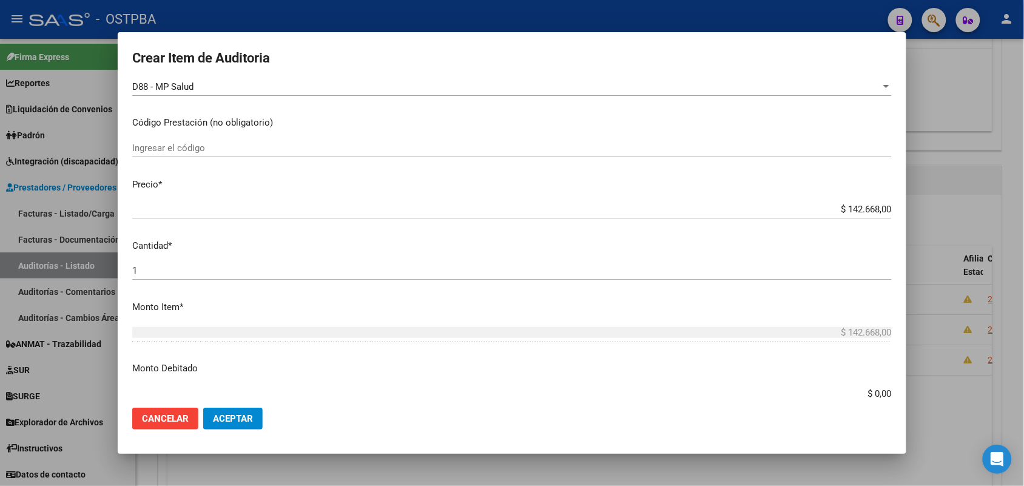
scroll to position [228, 0]
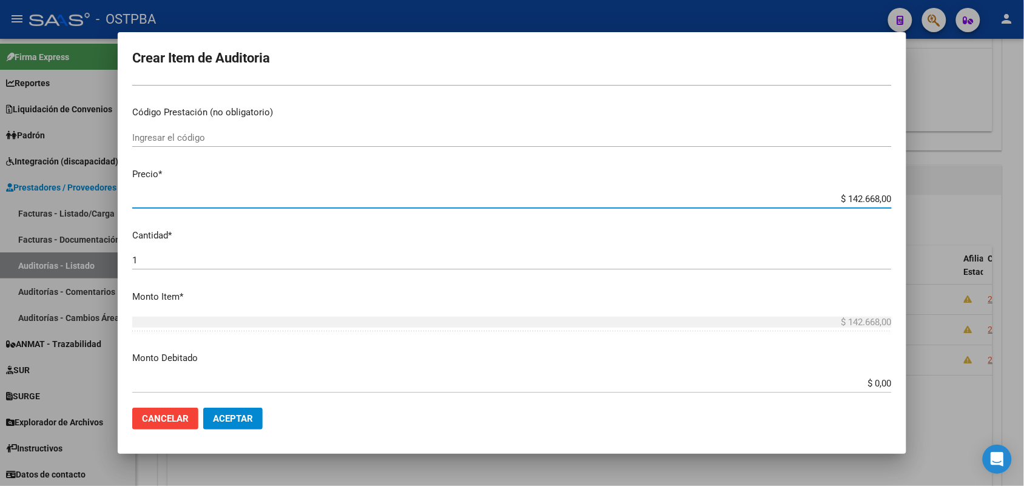
drag, startPoint x: 823, startPoint y: 195, endPoint x: 984, endPoint y: 201, distance: 161.5
click at [984, 201] on div "Crear Item de Auditoria 41387402 Nro Documento 27413874020 CUIL Afiliado Activo…" at bounding box center [512, 243] width 1024 height 486
type input "$ 0,01"
type input "$ 0,11"
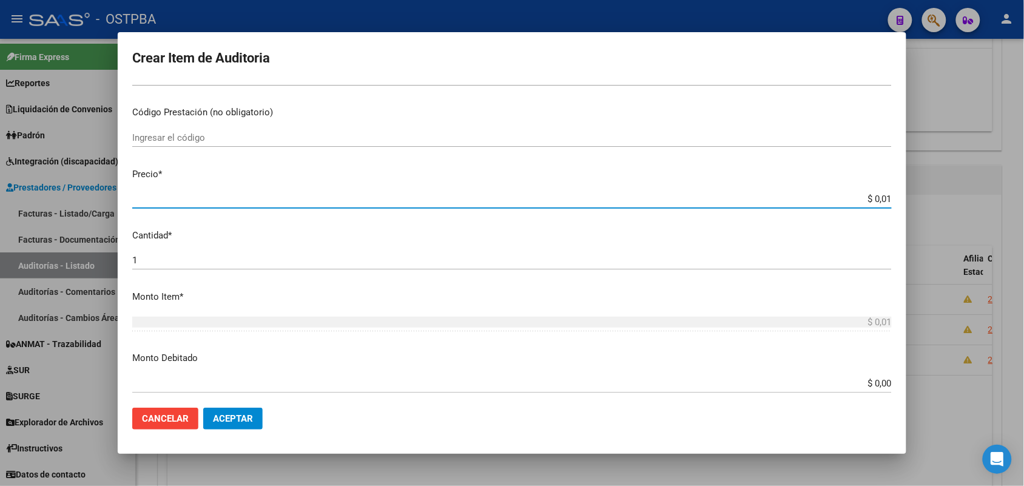
type input "$ 0,11"
type input "$ 1,18"
type input "$ 11,88"
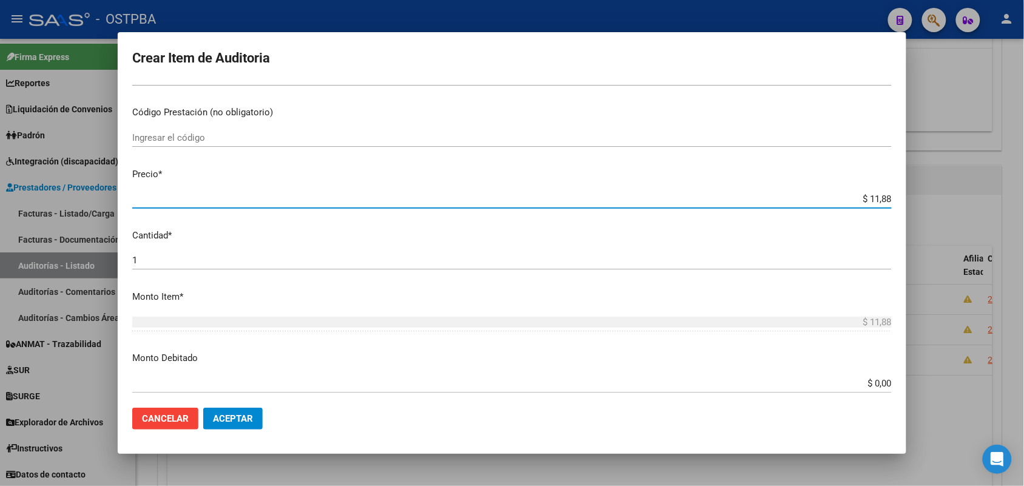
type input "$ 118,89"
type input "$ 1.188,90"
type input "$ 11.889,00"
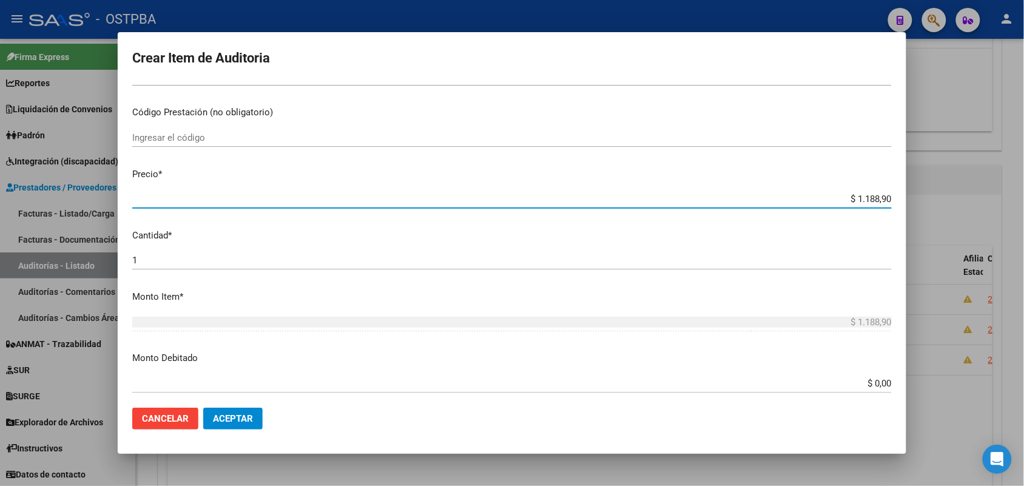
type input "$ 11.889,00"
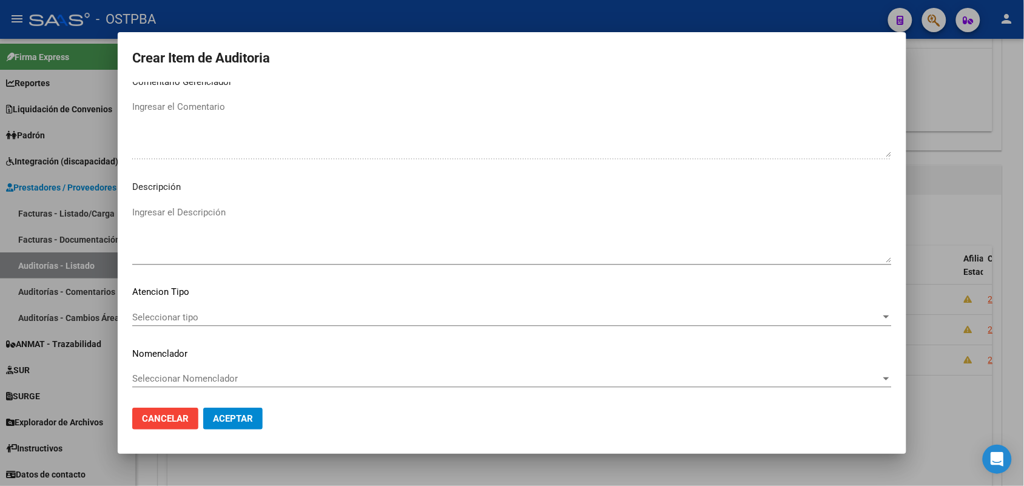
scroll to position [671, 0]
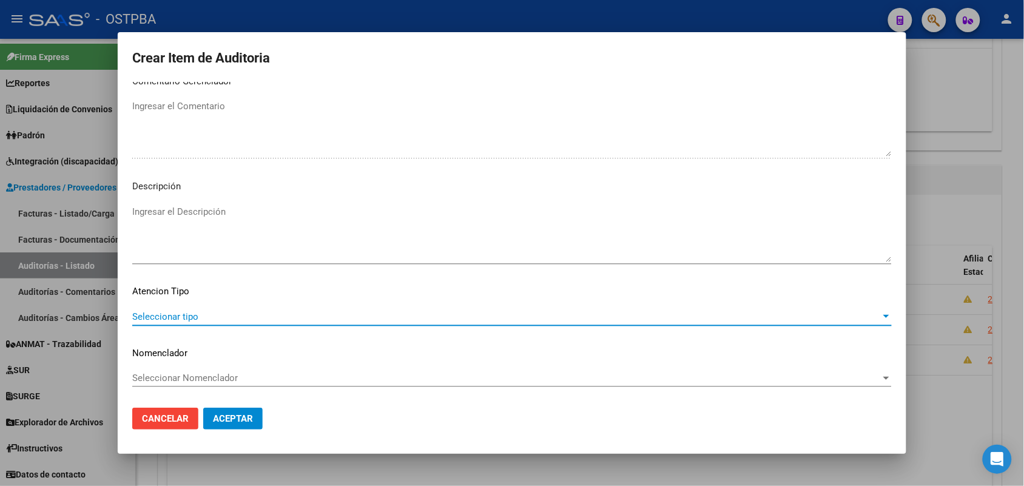
click at [180, 316] on span "Seleccionar tipo" at bounding box center [506, 316] width 749 height 11
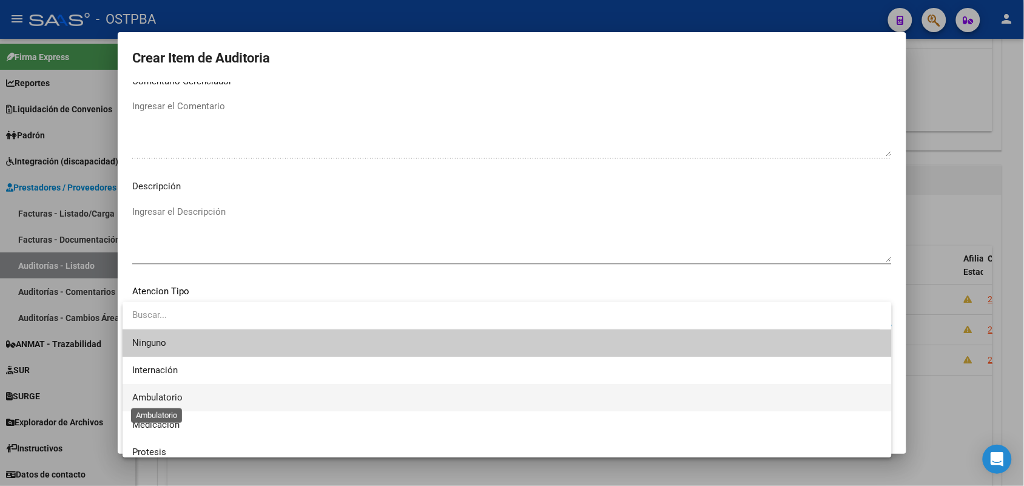
click at [174, 397] on span "Ambulatorio" at bounding box center [157, 397] width 50 height 11
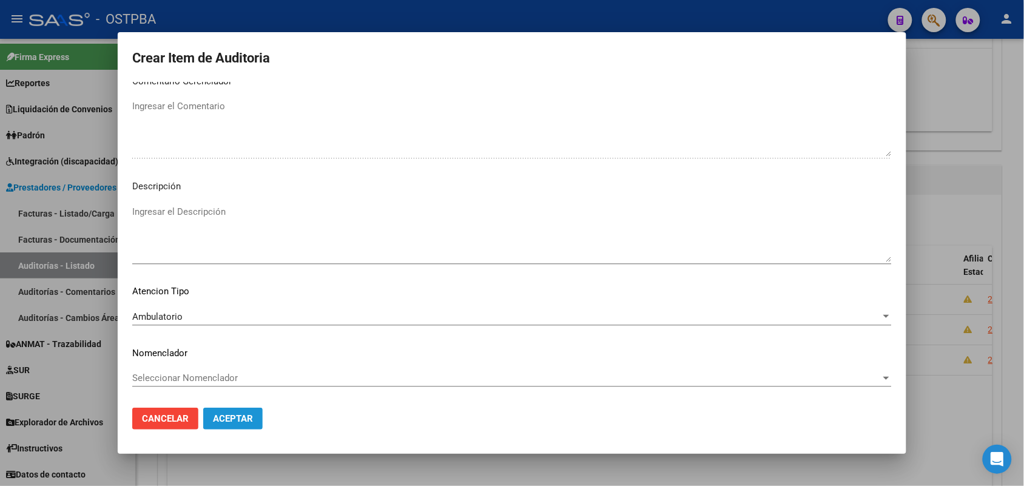
click at [237, 416] on span "Aceptar" at bounding box center [233, 418] width 40 height 11
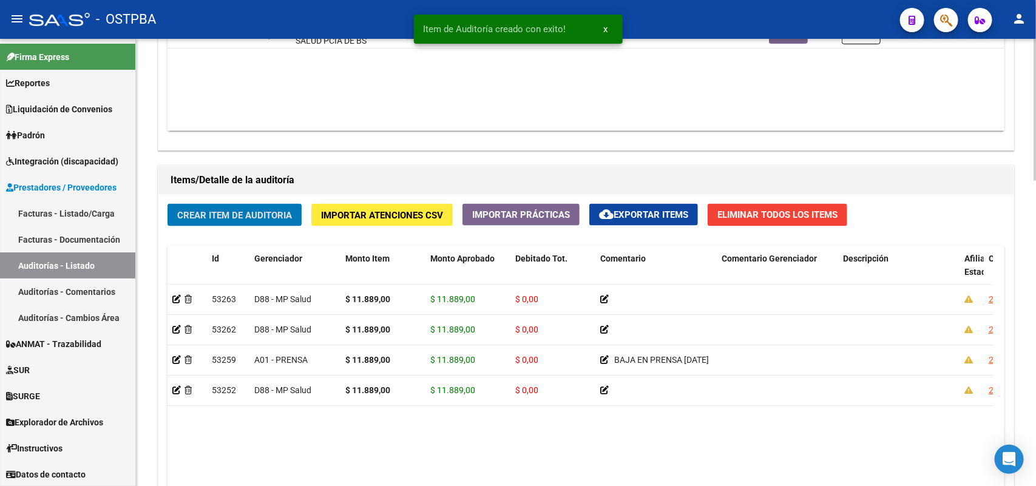
click at [245, 211] on span "Crear Item de Auditoria" at bounding box center [234, 215] width 115 height 11
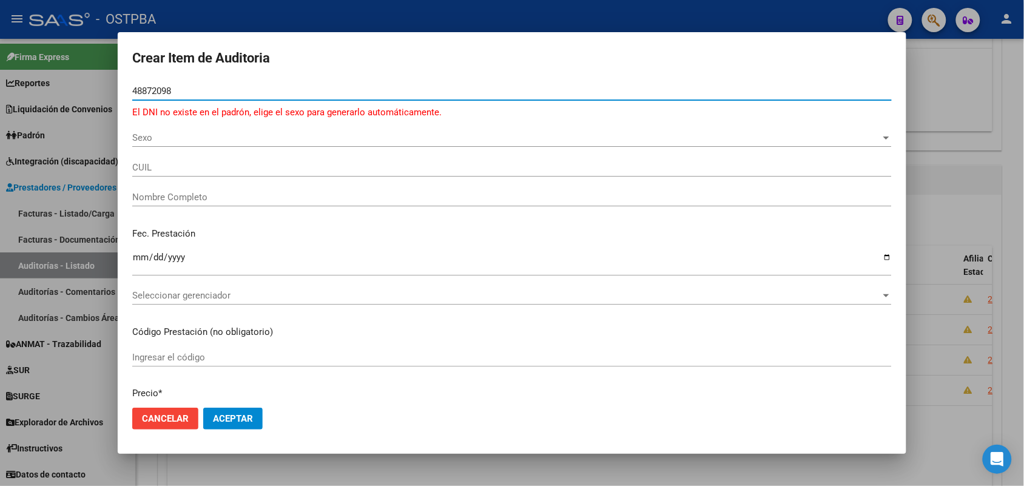
type input "48872098"
click at [82, 162] on div at bounding box center [512, 243] width 1024 height 486
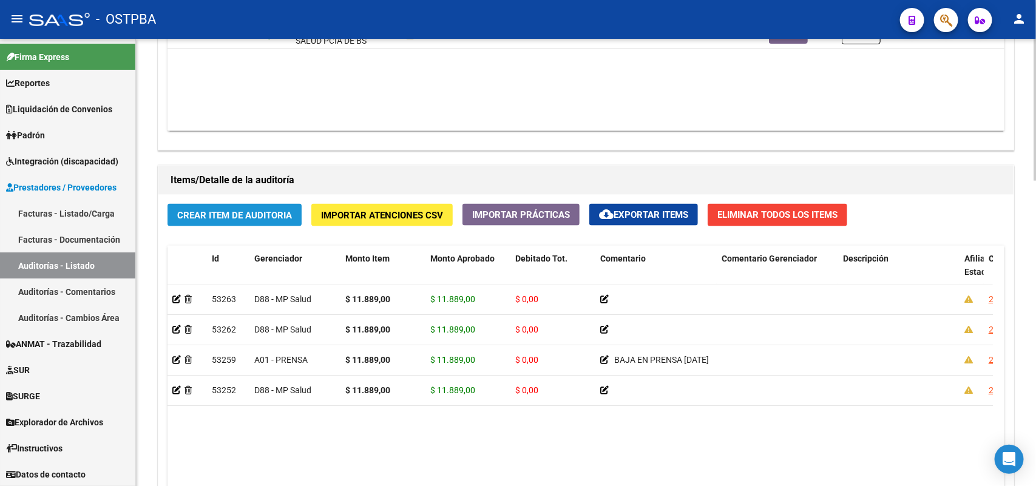
click at [226, 212] on span "Crear Item de Auditoria" at bounding box center [234, 215] width 115 height 11
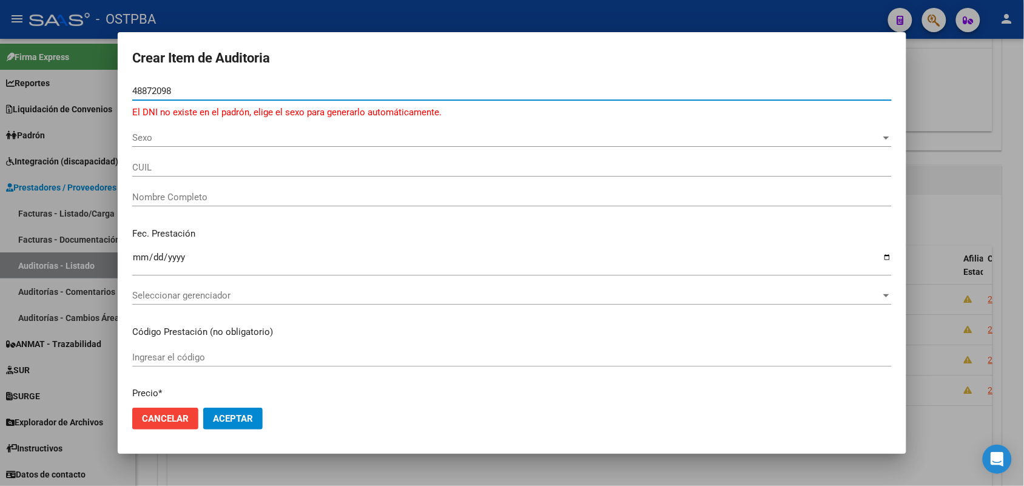
type input "48872098"
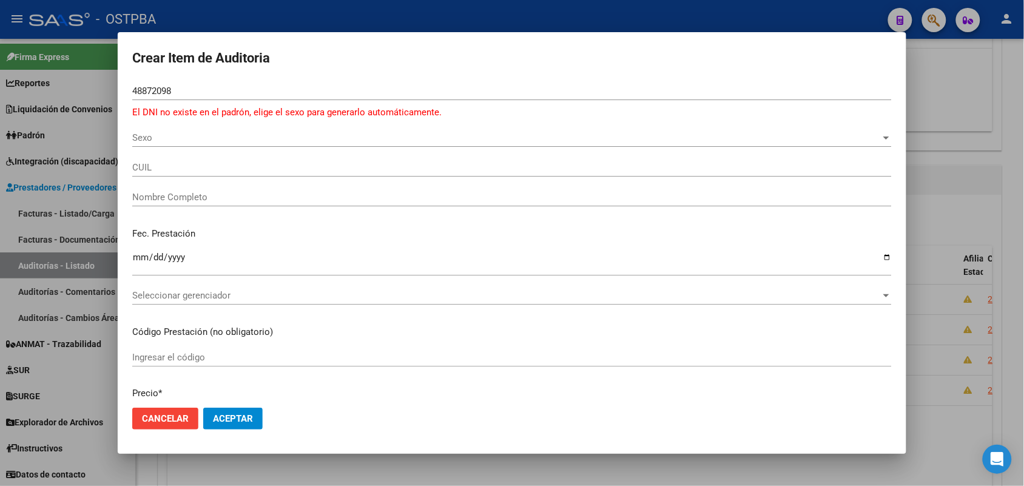
click at [81, 159] on div at bounding box center [512, 243] width 1024 height 486
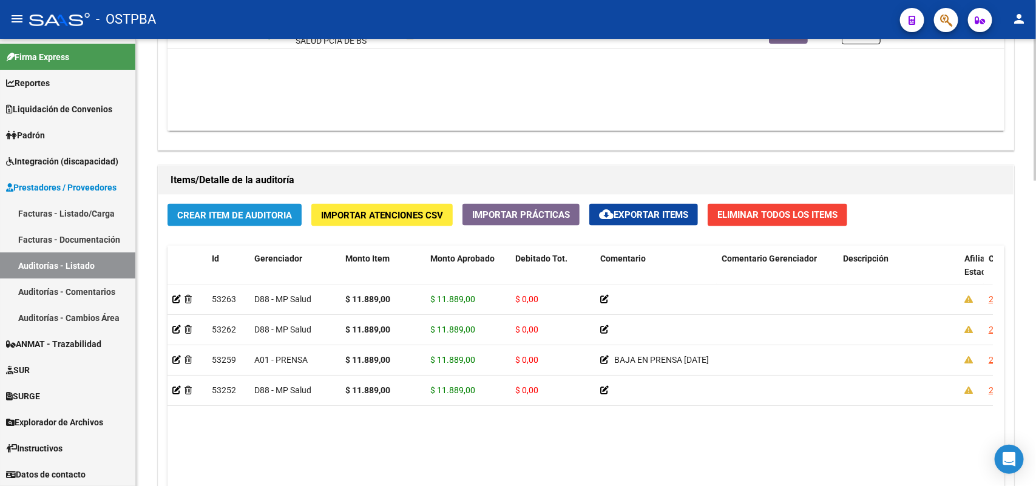
click at [237, 212] on span "Crear Item de Auditoria" at bounding box center [234, 215] width 115 height 11
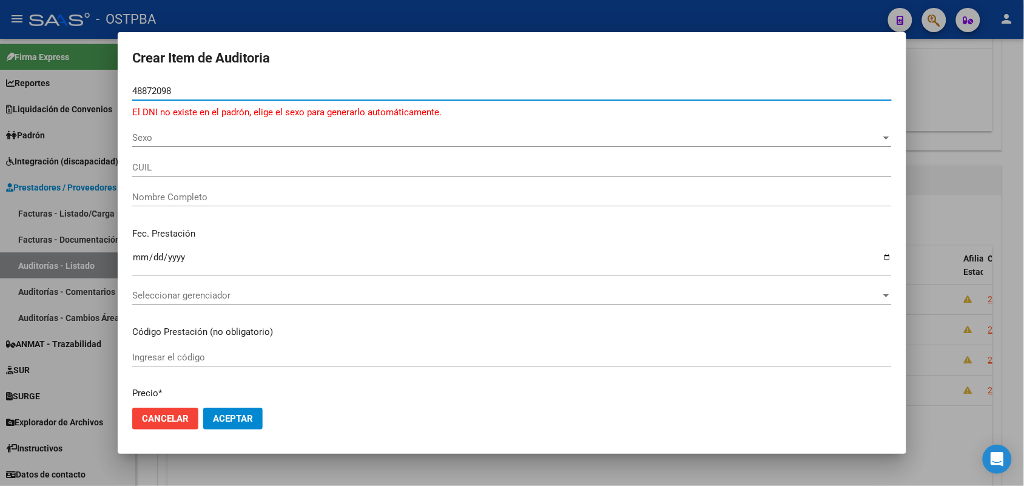
type input "48872098"
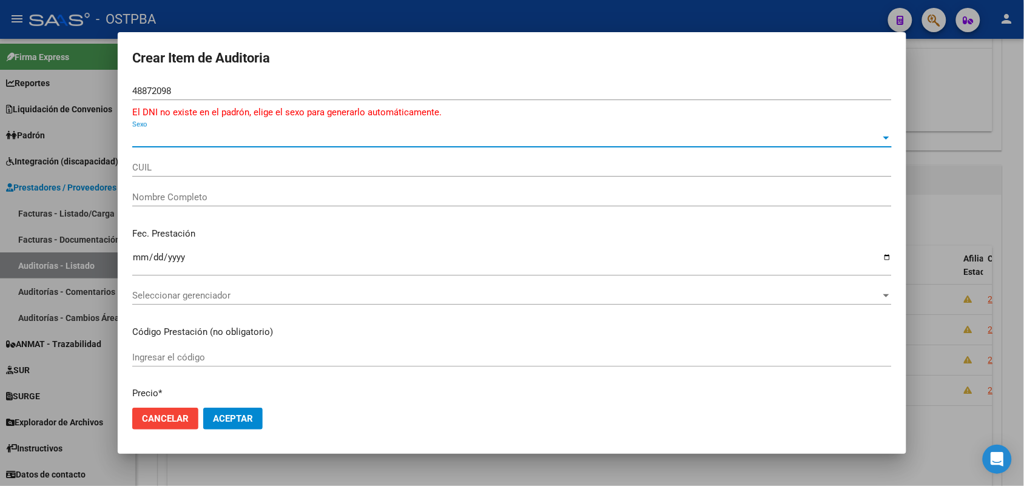
click at [140, 138] on span "Sexo" at bounding box center [506, 137] width 749 height 11
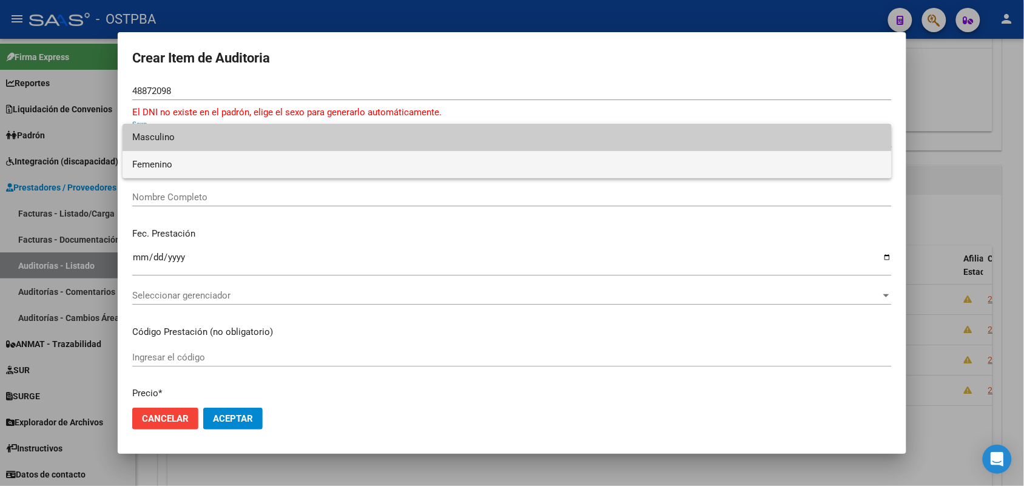
click at [176, 165] on span "Femenino" at bounding box center [507, 164] width 750 height 27
type input "27488720983"
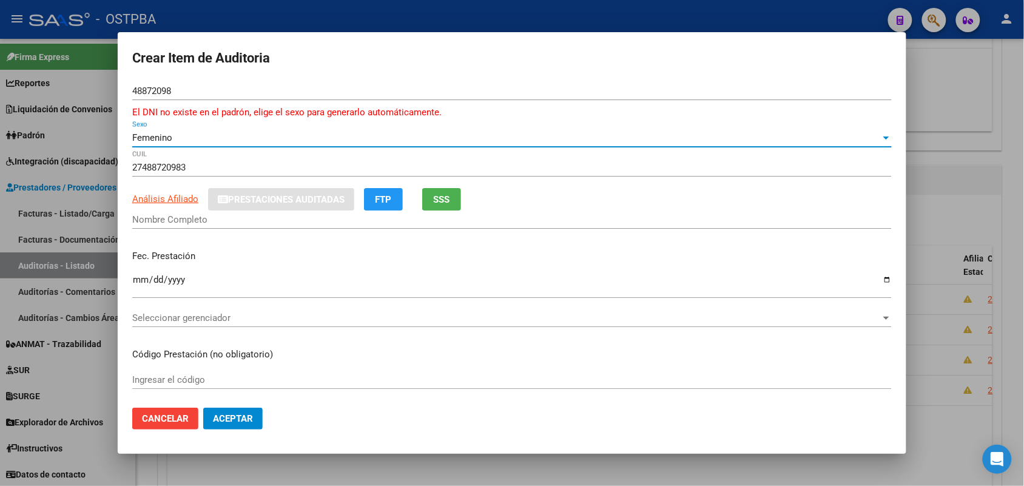
type input "RODRIGUEZ LUDMILA ABIGAIL"
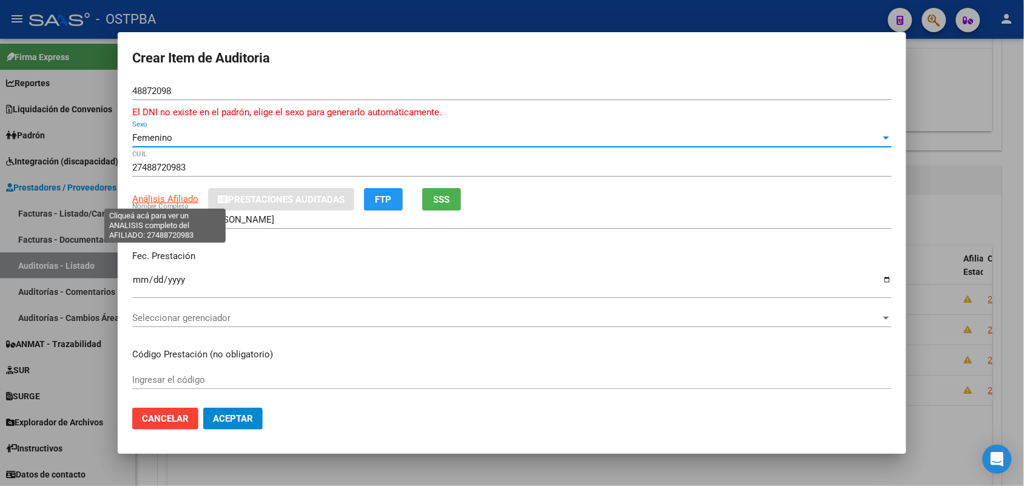
click at [172, 200] on span "Análisis Afiliado" at bounding box center [165, 199] width 66 height 11
type textarea "27488720983"
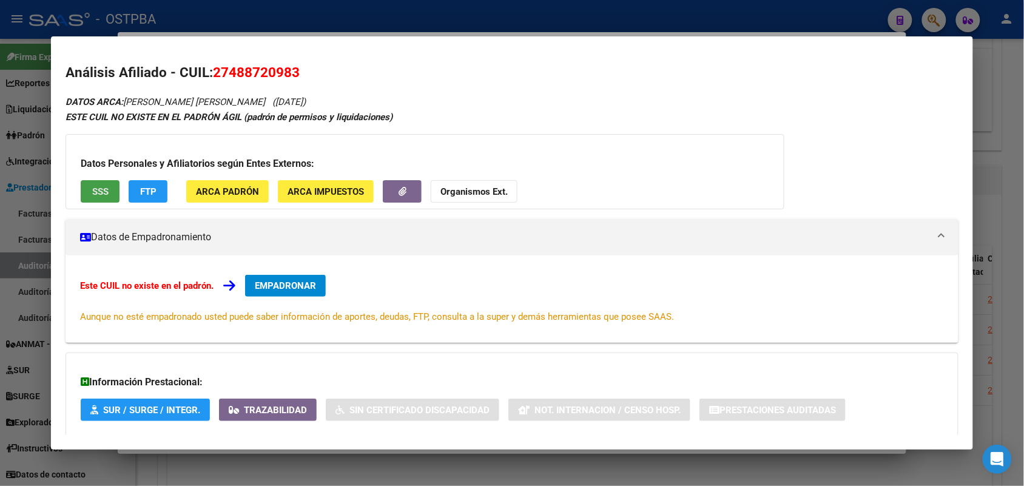
click at [99, 195] on span "SSS" at bounding box center [100, 191] width 16 height 11
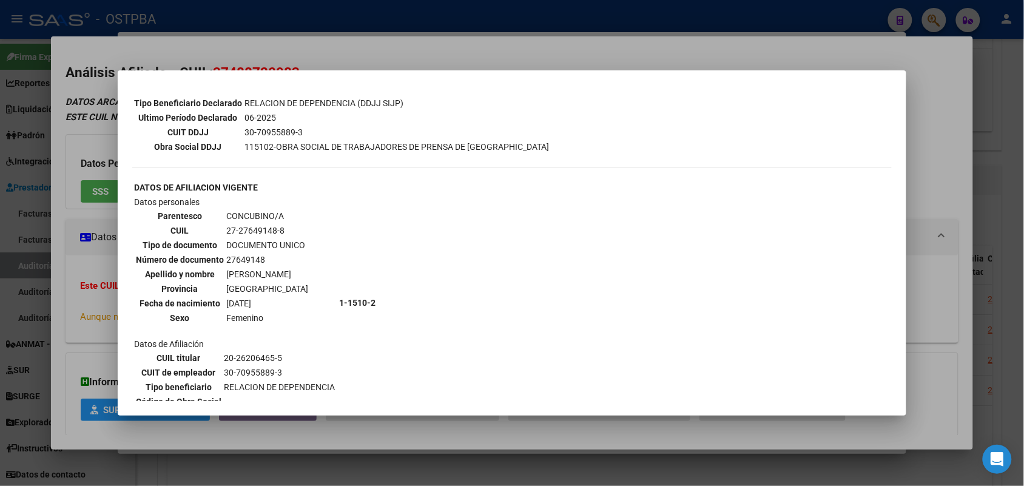
scroll to position [319, 0]
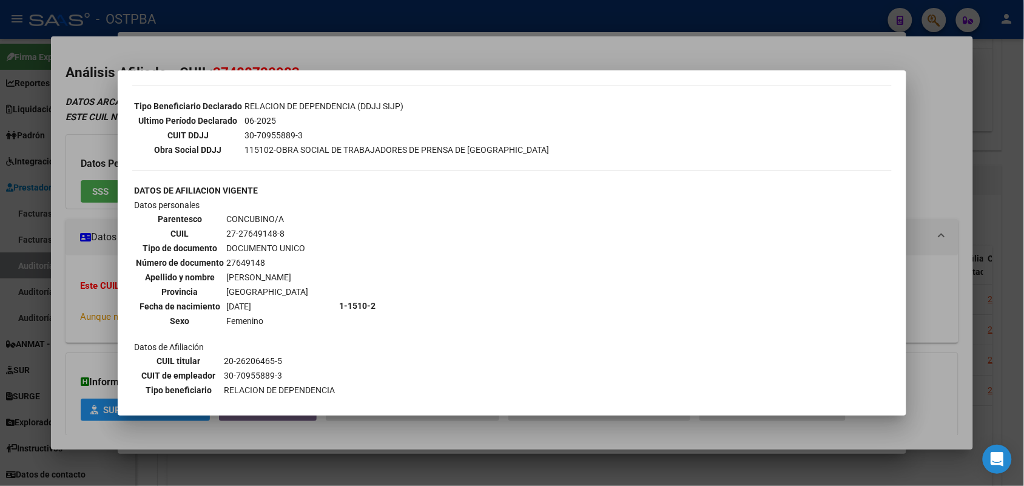
click at [84, 278] on div at bounding box center [512, 243] width 1024 height 486
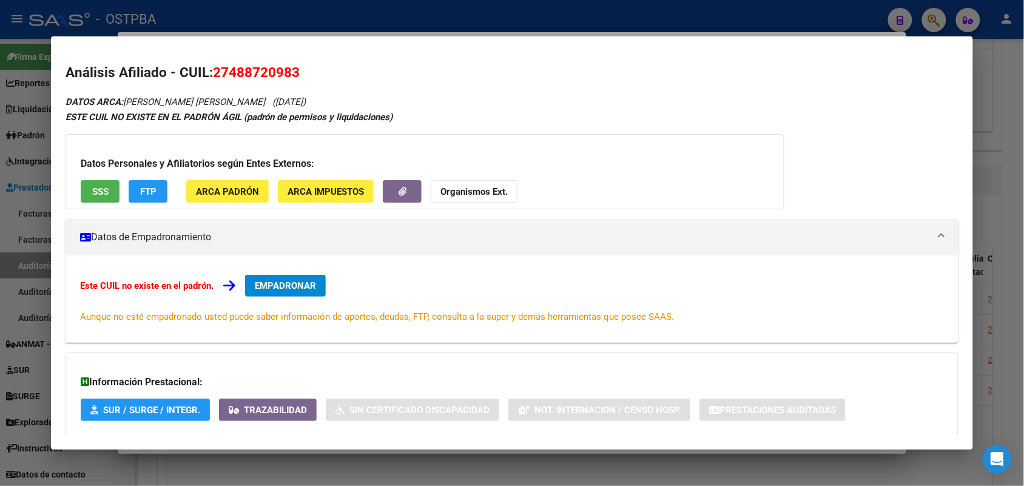
click at [29, 295] on div at bounding box center [512, 243] width 1024 height 486
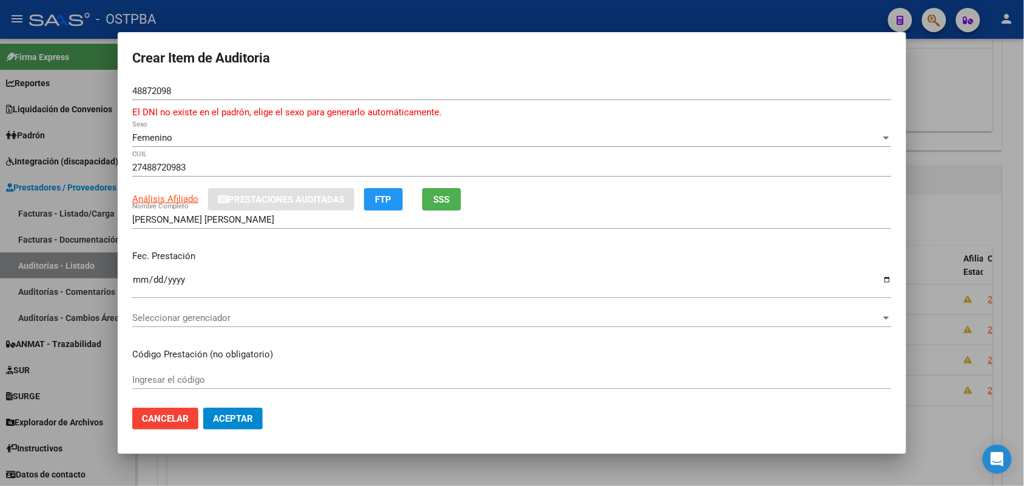
click at [79, 201] on div at bounding box center [512, 243] width 1024 height 486
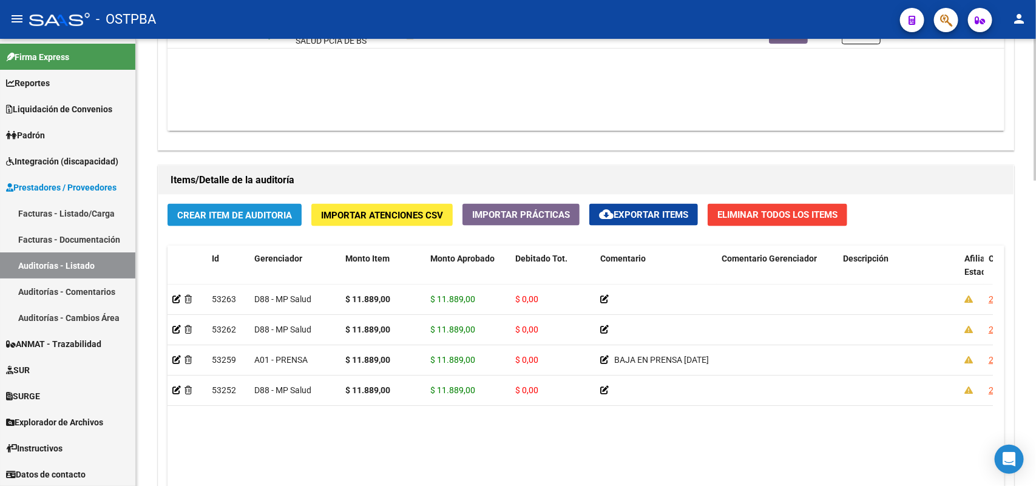
click at [193, 210] on span "Crear Item de Auditoria" at bounding box center [234, 215] width 115 height 11
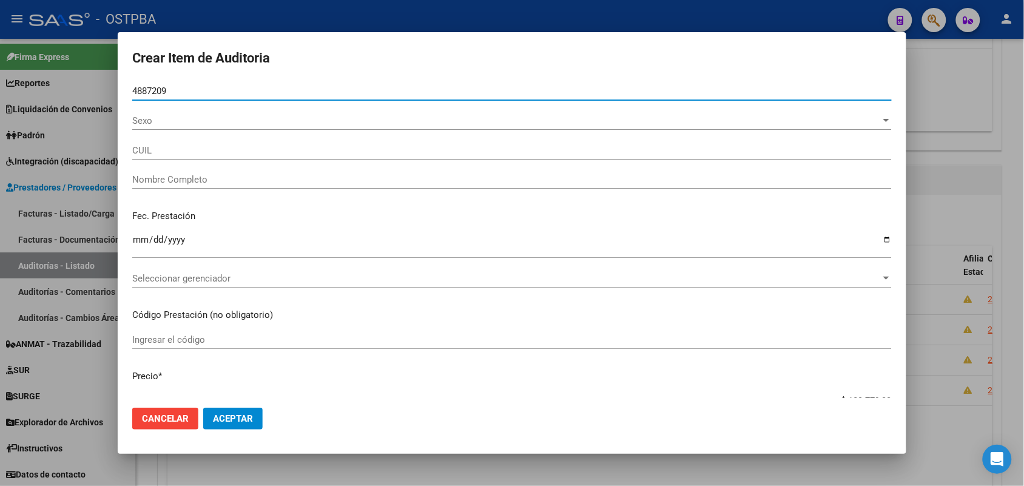
type input "48872098"
type input "27488720983"
type input "RODRIGUEZ LUDMILA ABIGAIL"
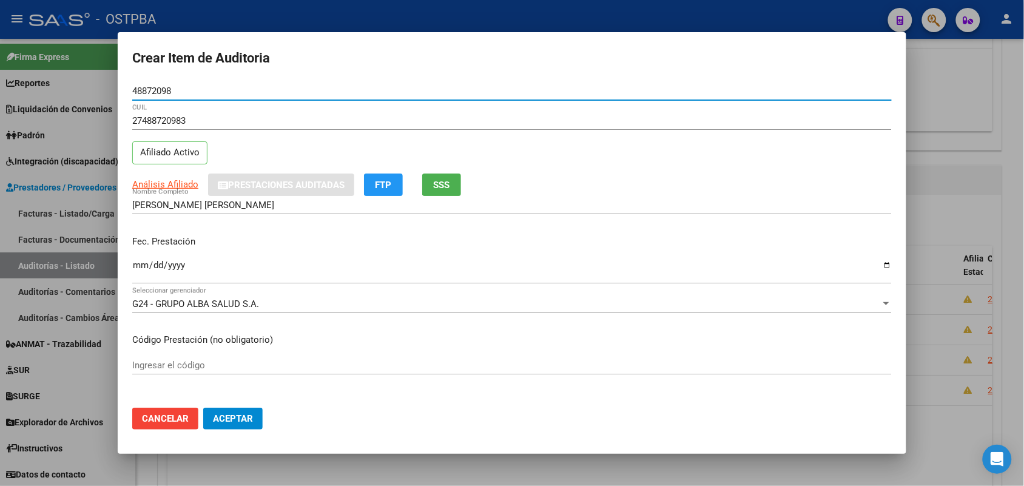
type input "48872098"
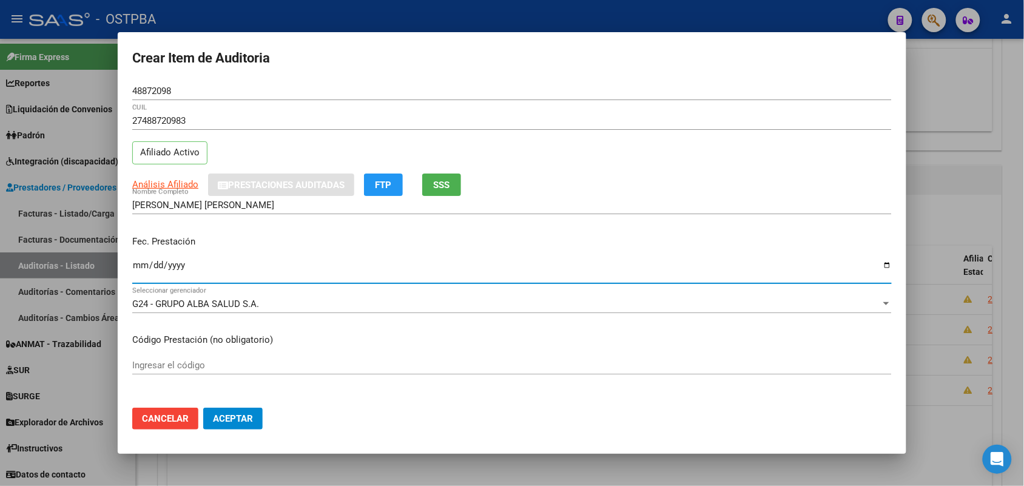
click at [137, 270] on input "Ingresar la fecha" at bounding box center [512, 269] width 760 height 19
type input "2025-06-05"
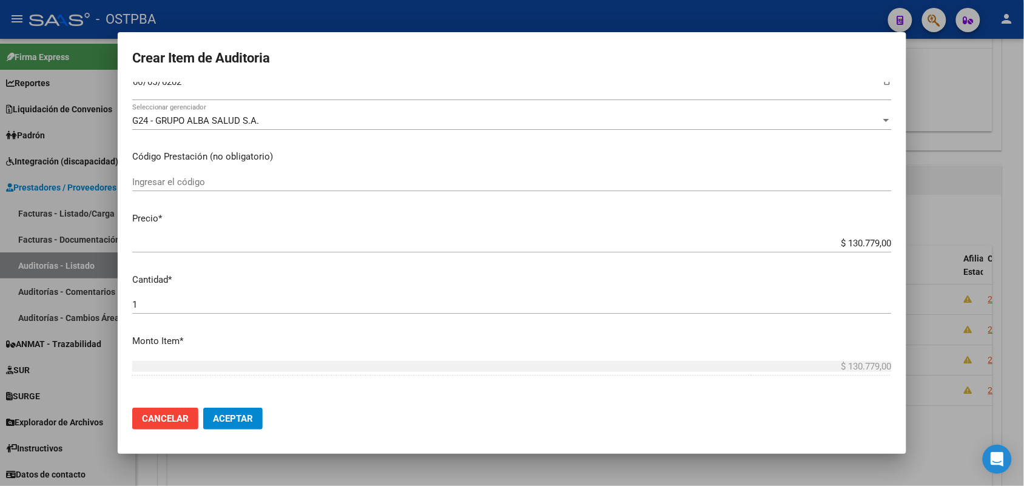
scroll to position [228, 0]
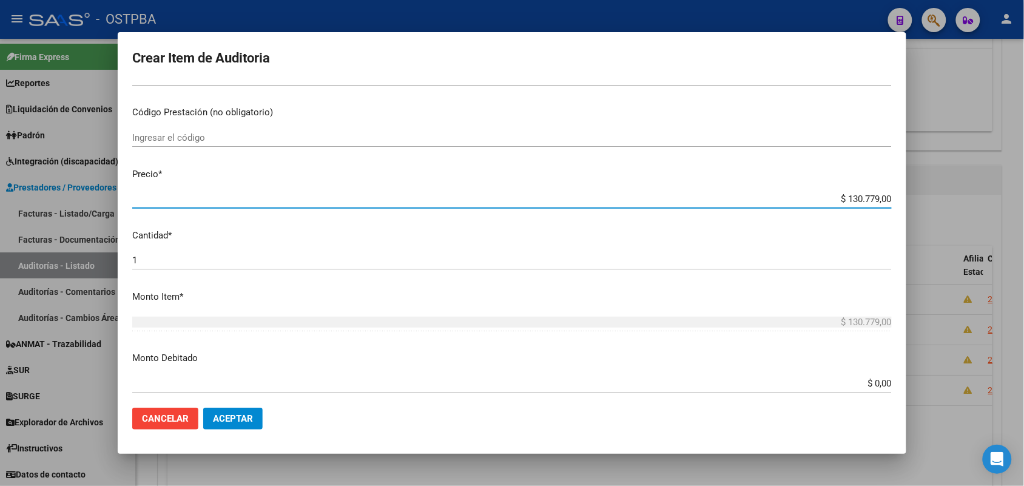
drag, startPoint x: 822, startPoint y: 200, endPoint x: 931, endPoint y: 193, distance: 109.5
click at [931, 193] on div "Crear Item de Auditoria 48872098 Nro Documento 27488720983 CUIL Afiliado Activo…" at bounding box center [512, 243] width 1024 height 486
type input "$ 0,01"
type input "$ 0,11"
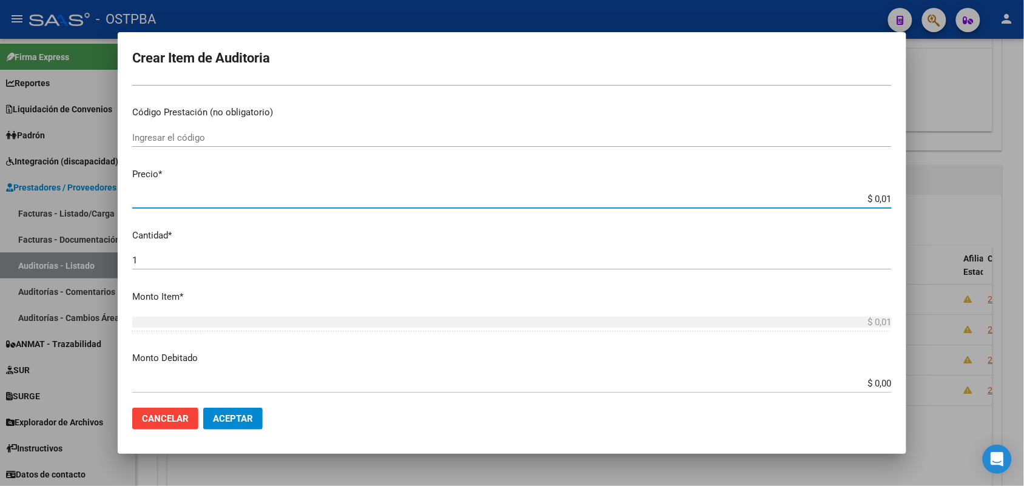
type input "$ 0,11"
type input "$ 1,18"
type input "$ 11,88"
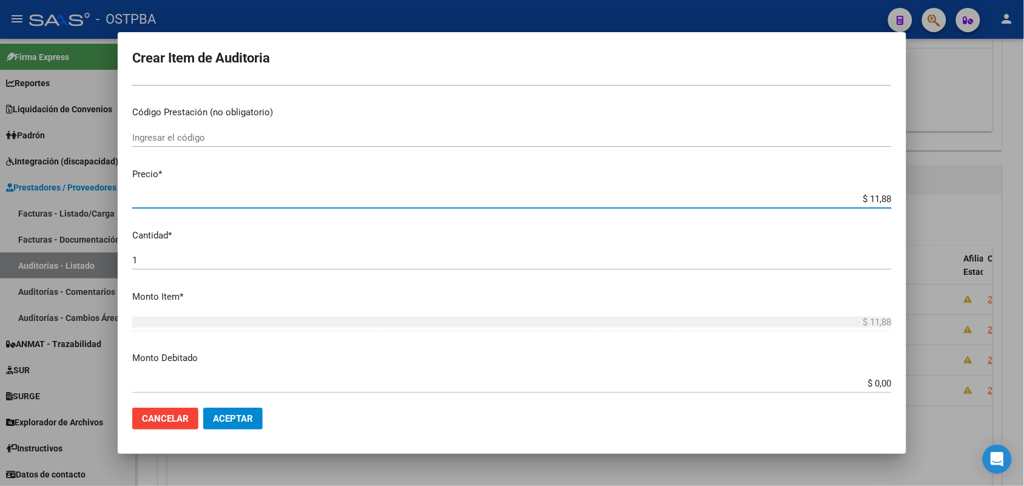
type input "$ 118,89"
type input "$ 1.188,90"
type input "$ 11.889,00"
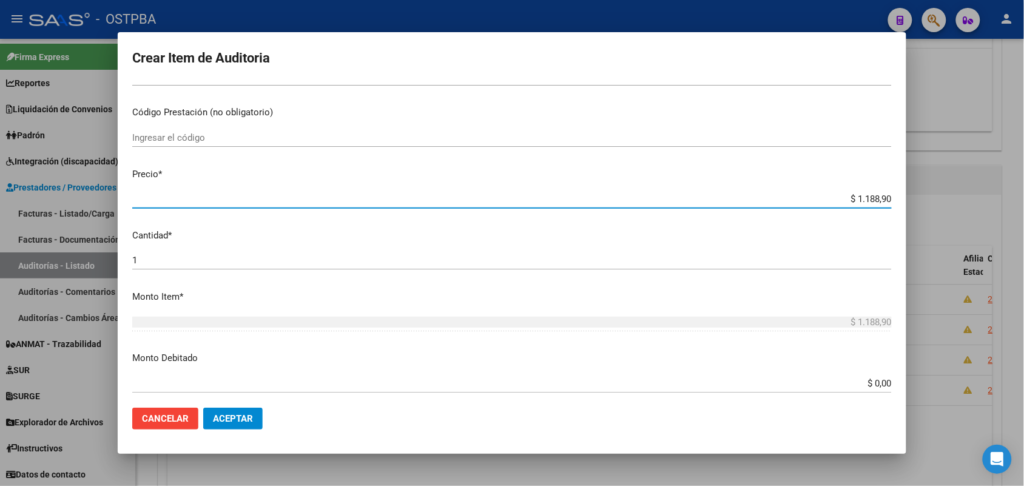
type input "$ 11.889,00"
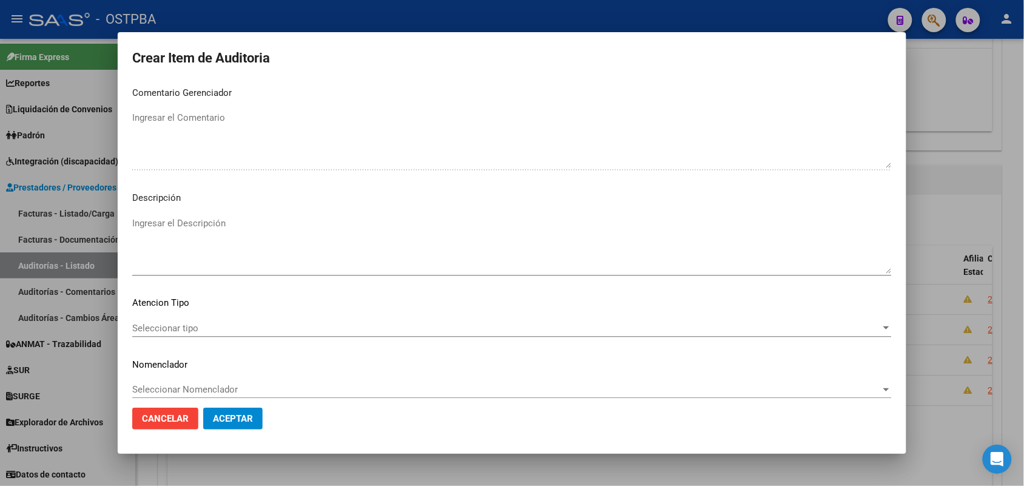
scroll to position [671, 0]
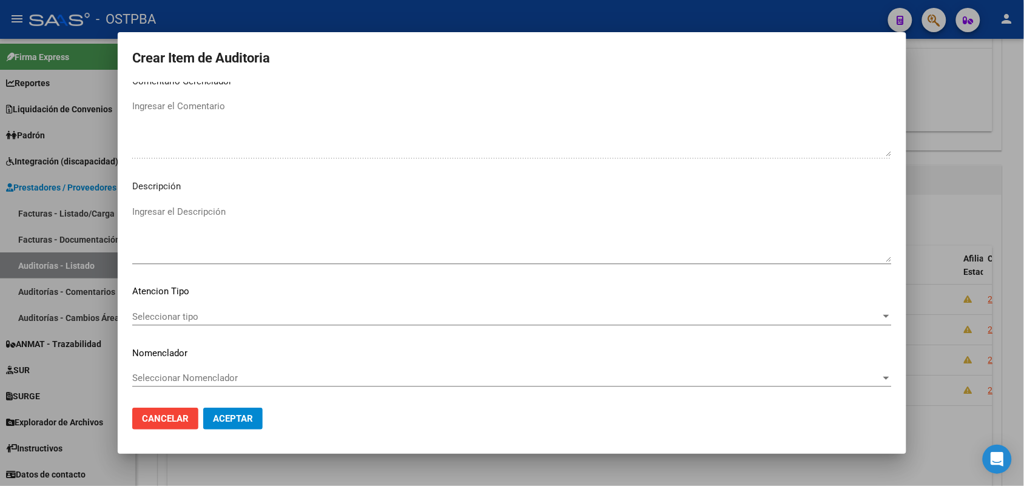
click at [180, 312] on span "Seleccionar tipo" at bounding box center [506, 316] width 749 height 11
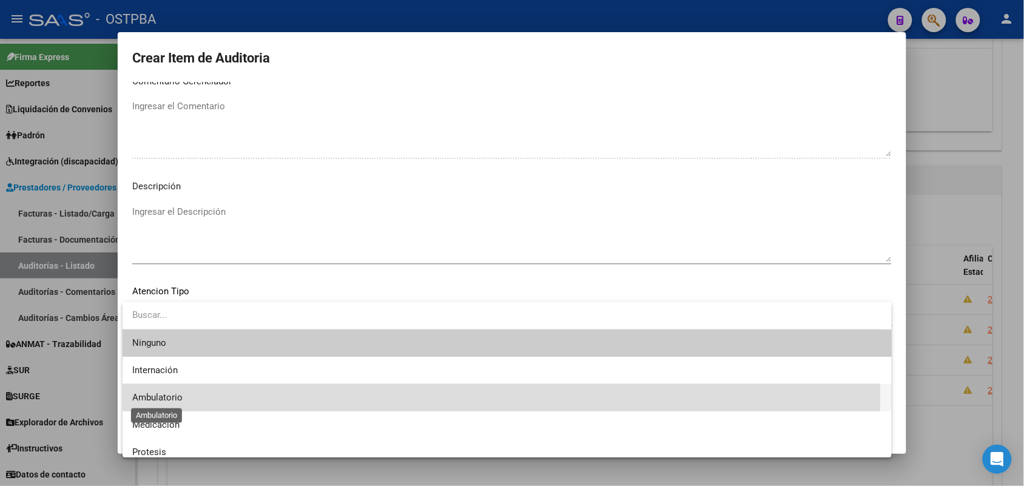
click at [164, 399] on span "Ambulatorio" at bounding box center [157, 397] width 50 height 11
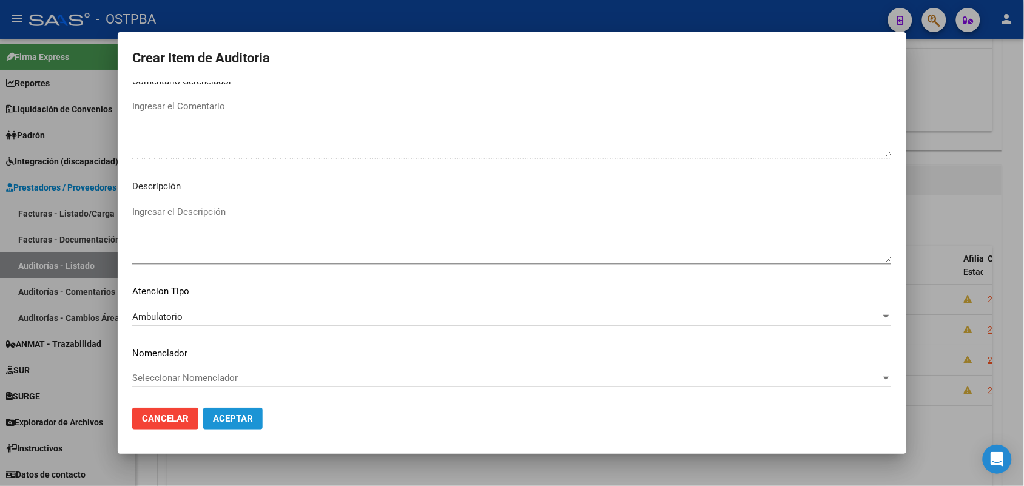
click at [225, 420] on span "Aceptar" at bounding box center [233, 418] width 40 height 11
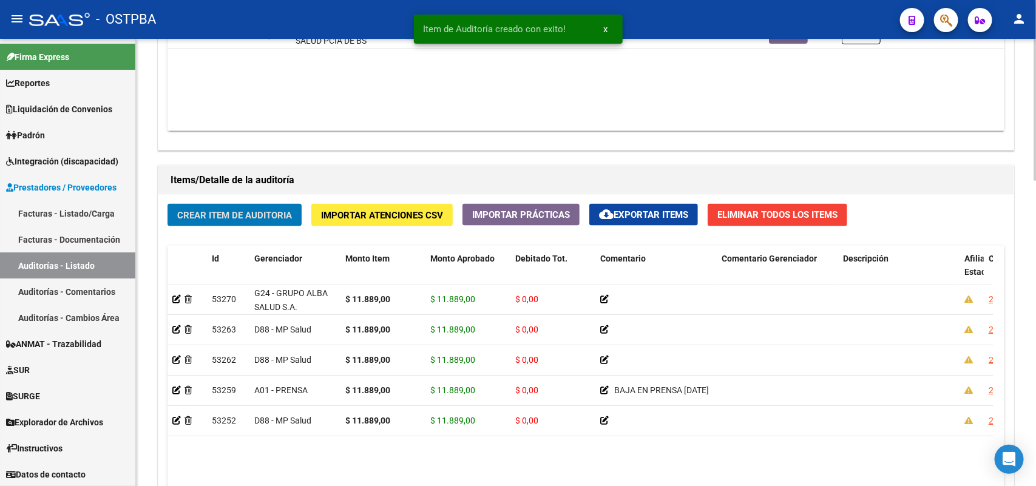
click at [246, 213] on span "Crear Item de Auditoria" at bounding box center [234, 215] width 115 height 11
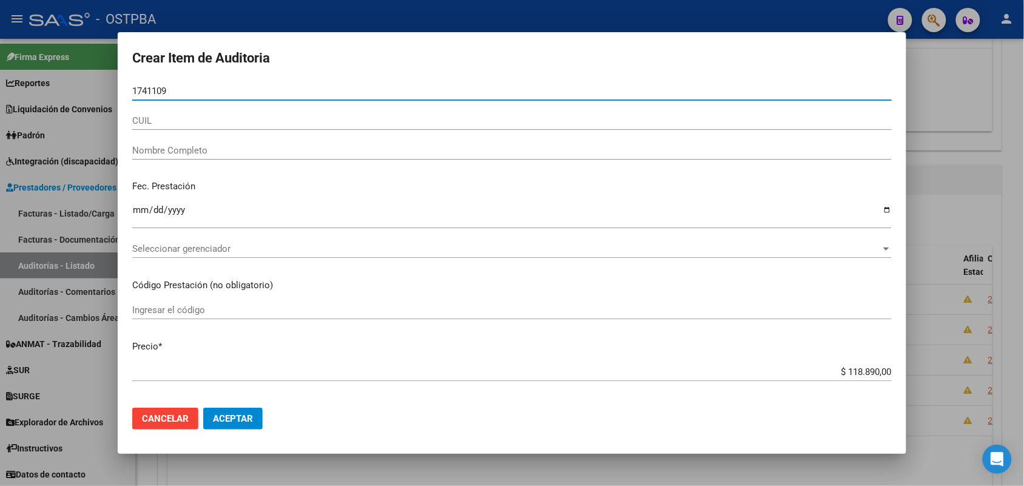
type input "17411094"
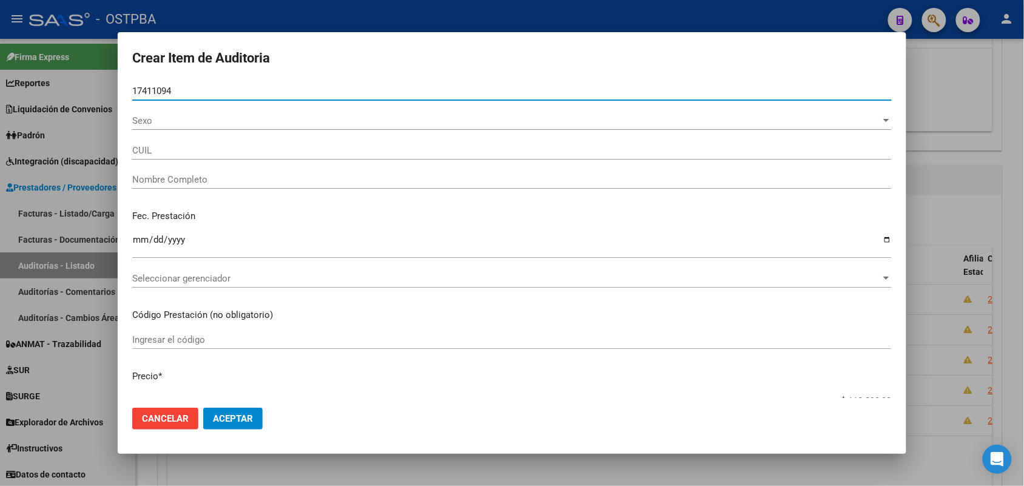
type input "20174110949"
type input "MARTIN ALFREDO TEODORO"
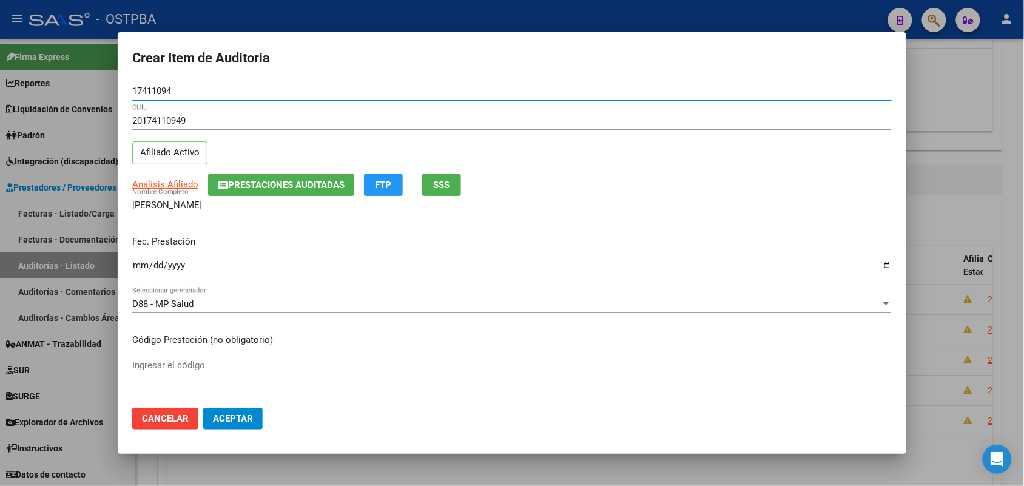
type input "17411094"
click at [138, 266] on input "Ingresar la fecha" at bounding box center [512, 269] width 760 height 19
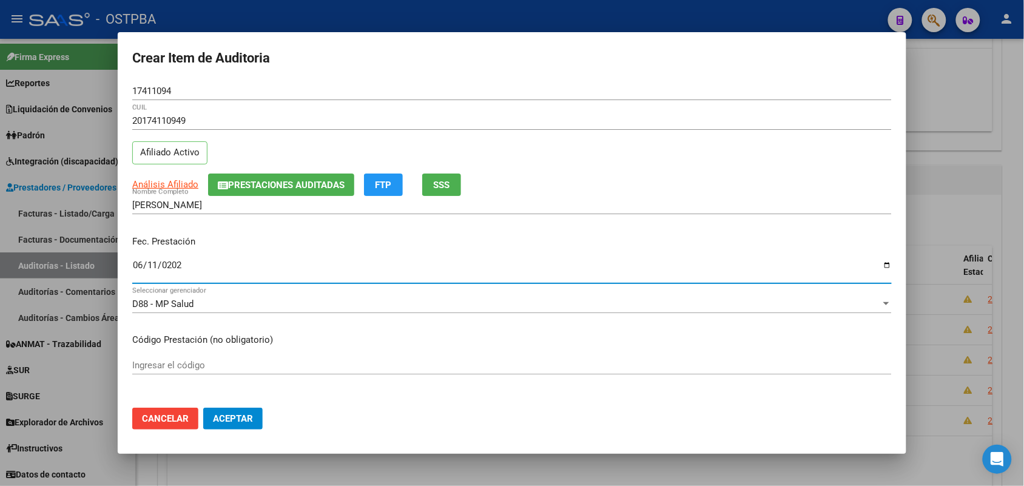
type input "2025-06-11"
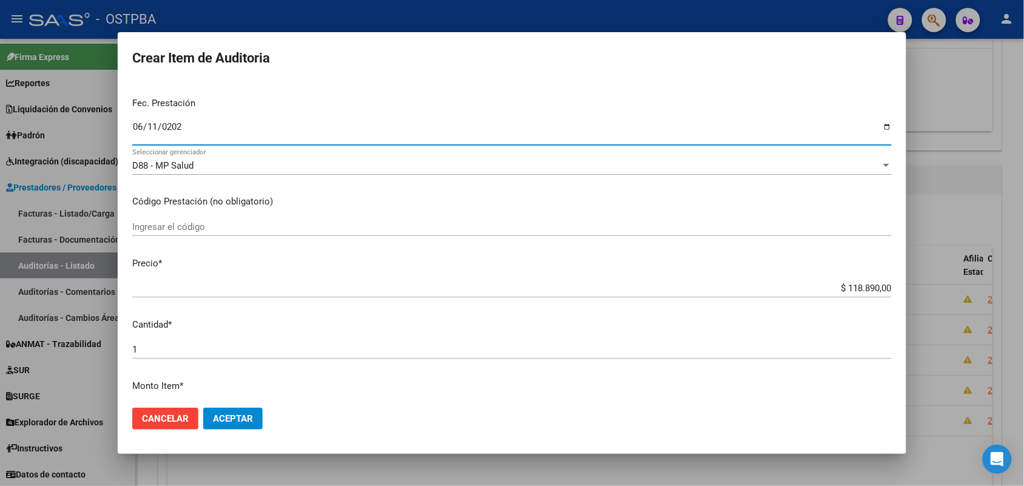
scroll to position [152, 0]
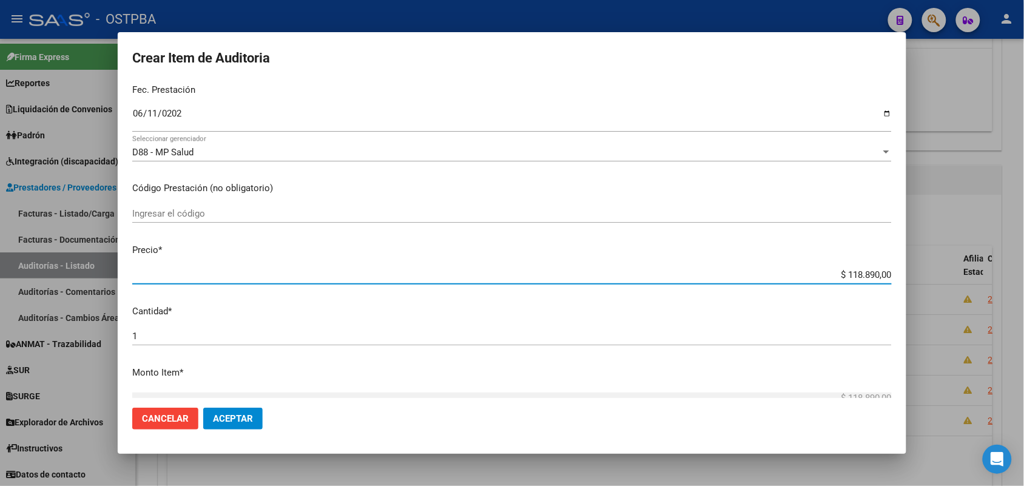
drag, startPoint x: 826, startPoint y: 277, endPoint x: 927, endPoint y: 274, distance: 100.1
click at [927, 274] on div "Crear Item de Auditoria 17411094 Nro Documento 20174110949 CUIL Afiliado Activo…" at bounding box center [512, 243] width 1024 height 486
type input "$ 0,01"
type input "$ 0,11"
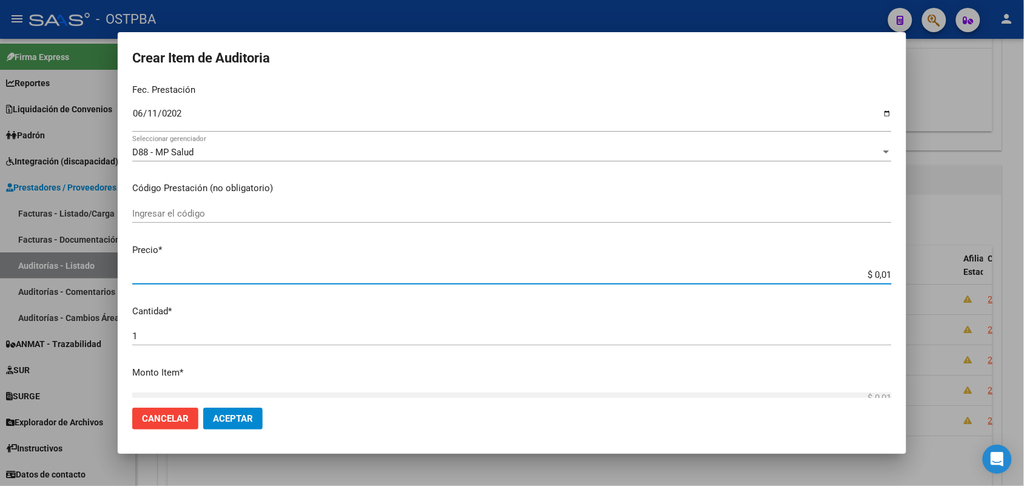
type input "$ 0,11"
type input "$ 1,18"
type input "$ 11,88"
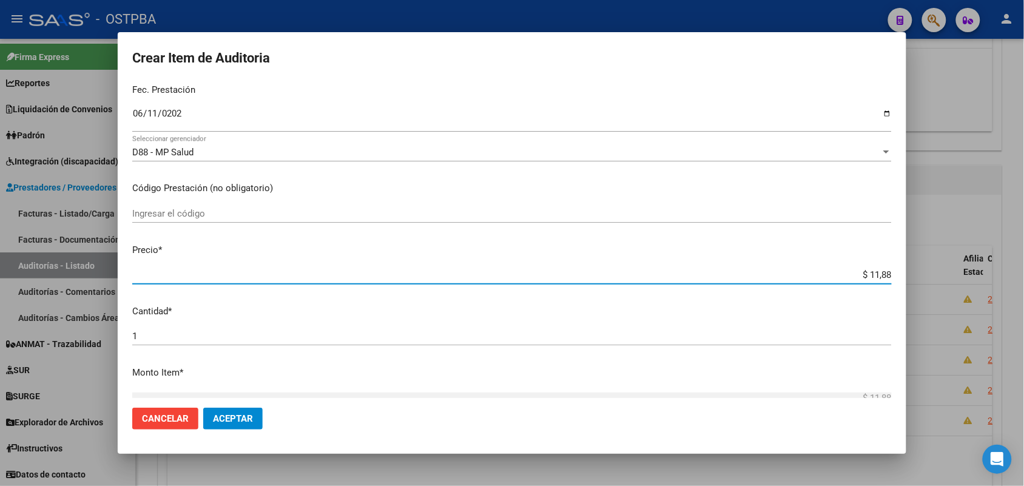
type input "$ 118,89"
type input "$ 1.188,90"
type input "$ 11.889,00"
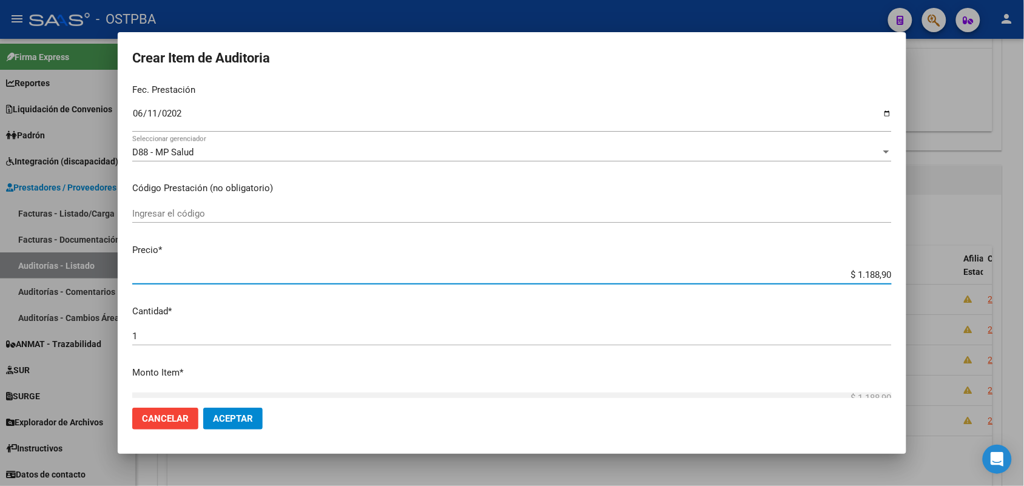
type input "$ 11.889,00"
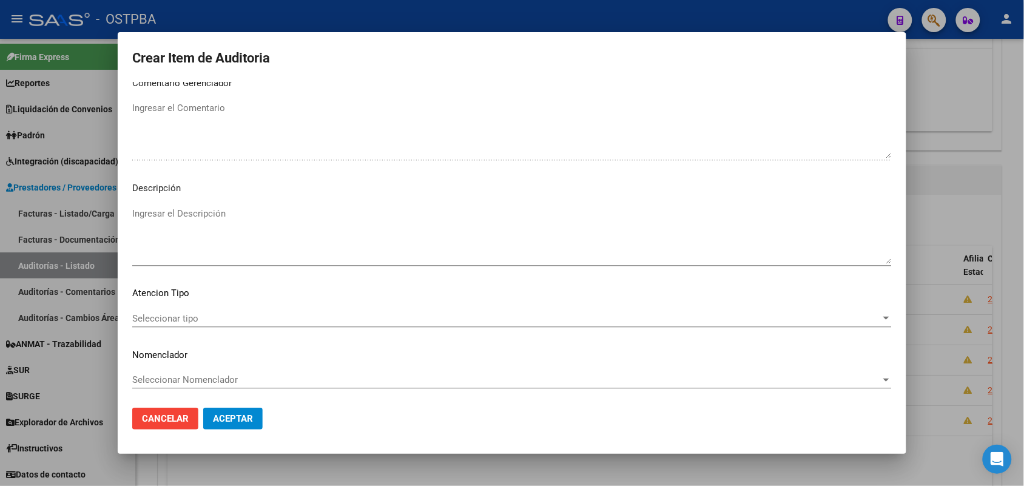
scroll to position [671, 0]
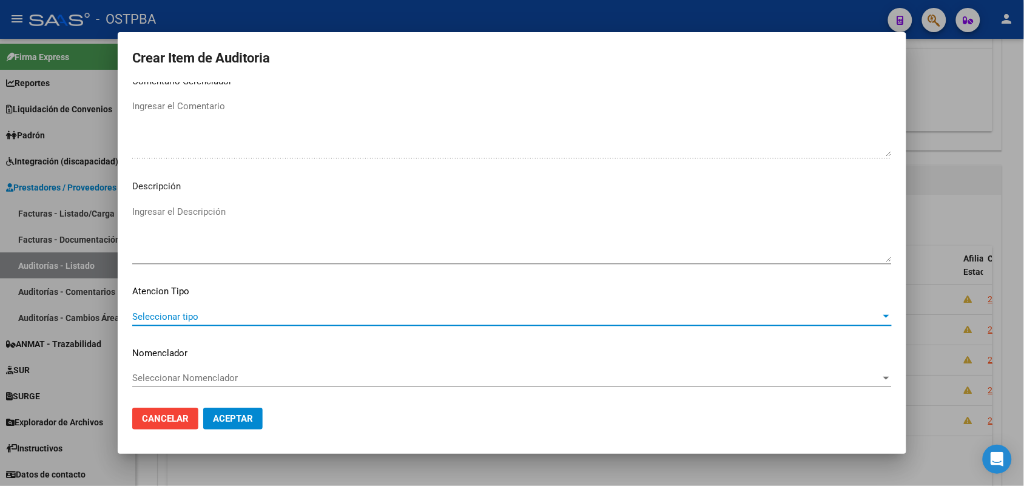
click at [190, 314] on span "Seleccionar tipo" at bounding box center [506, 316] width 749 height 11
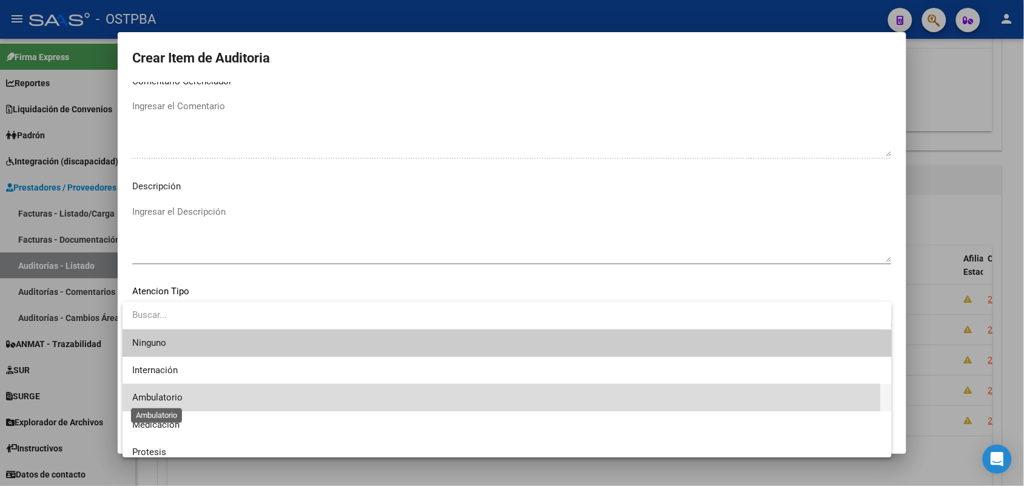
click at [179, 398] on span "Ambulatorio" at bounding box center [157, 397] width 50 height 11
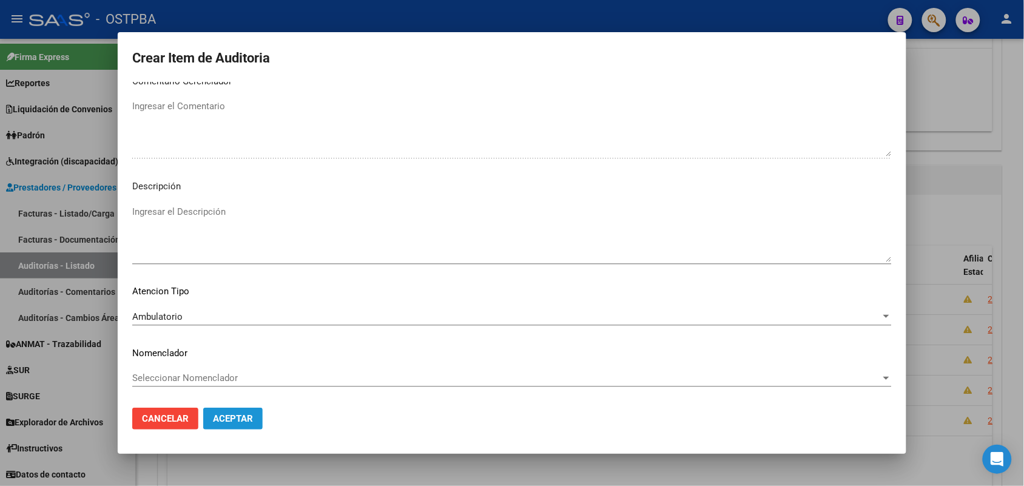
click at [234, 414] on span "Aceptar" at bounding box center [233, 418] width 40 height 11
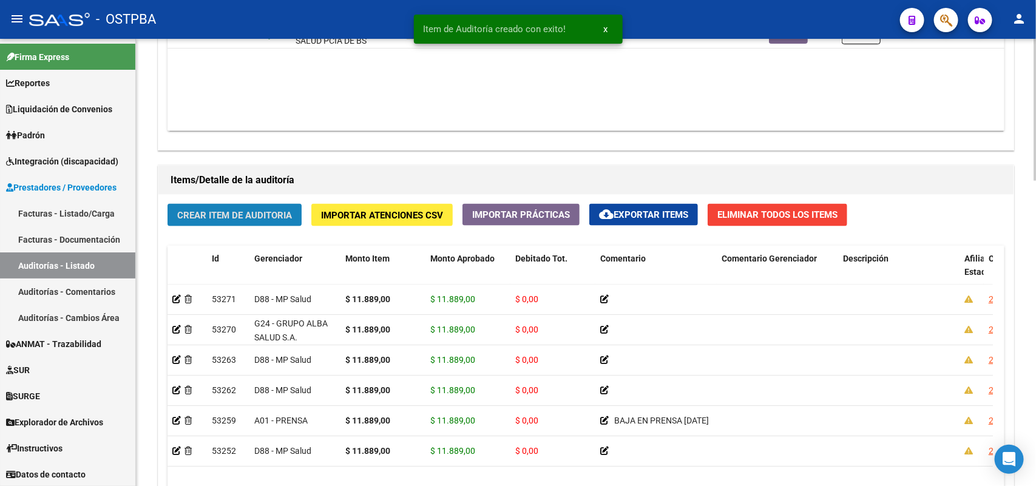
click at [248, 217] on span "Crear Item de Auditoria" at bounding box center [234, 215] width 115 height 11
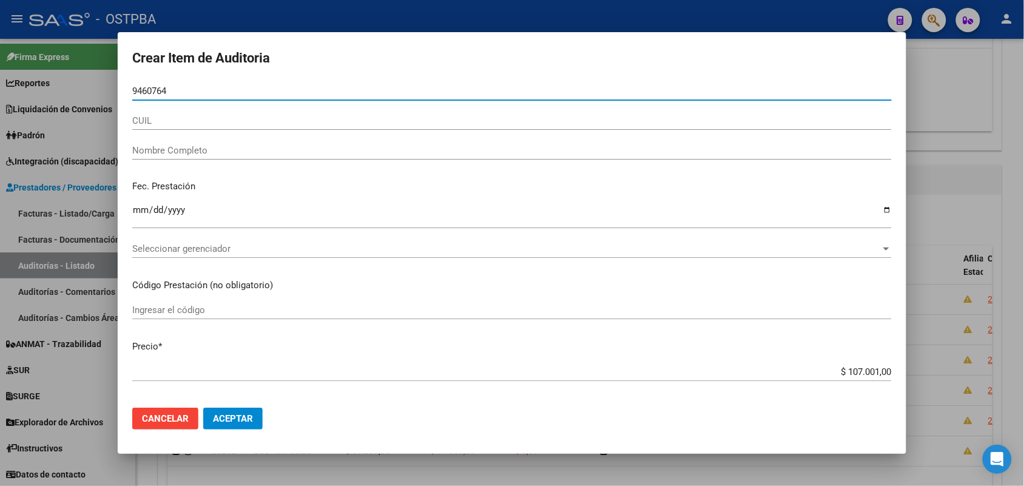
type input "94607642"
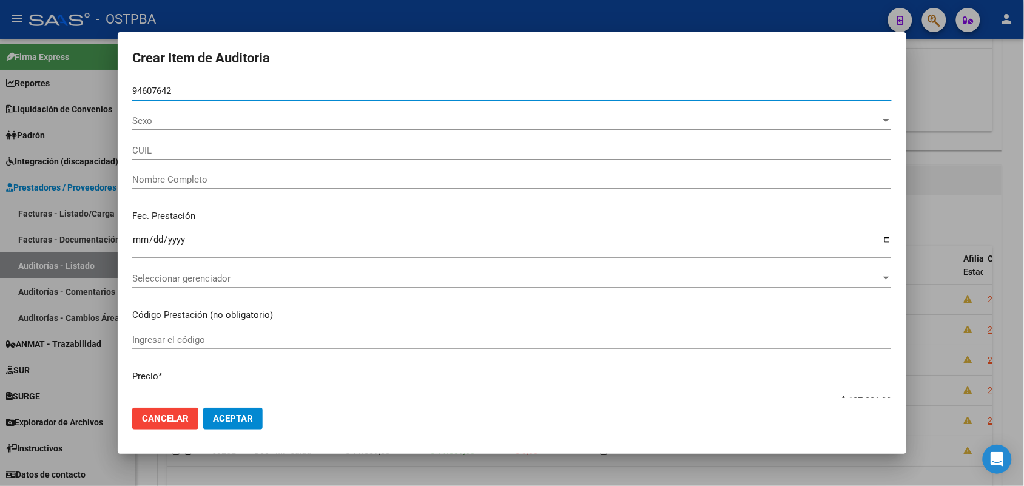
type input "27946076428"
type input "ORTIZ CUEVA MARLENY"
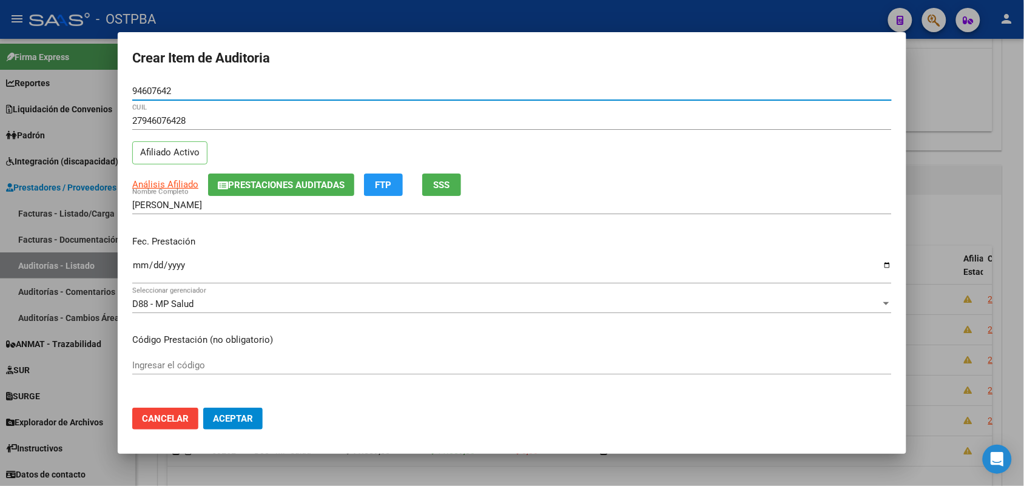
type input "94607642"
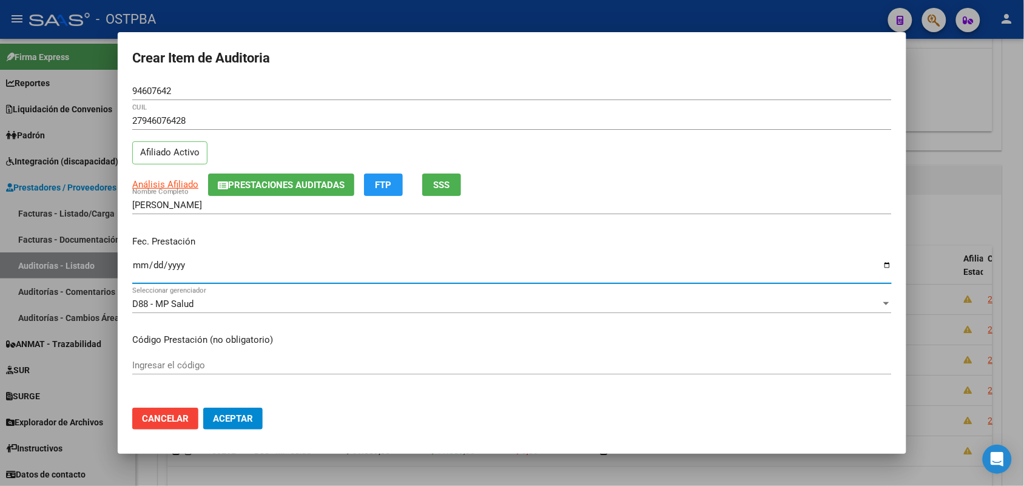
click at [141, 266] on input "Ingresar la fecha" at bounding box center [512, 269] width 760 height 19
type input "2025-06-19"
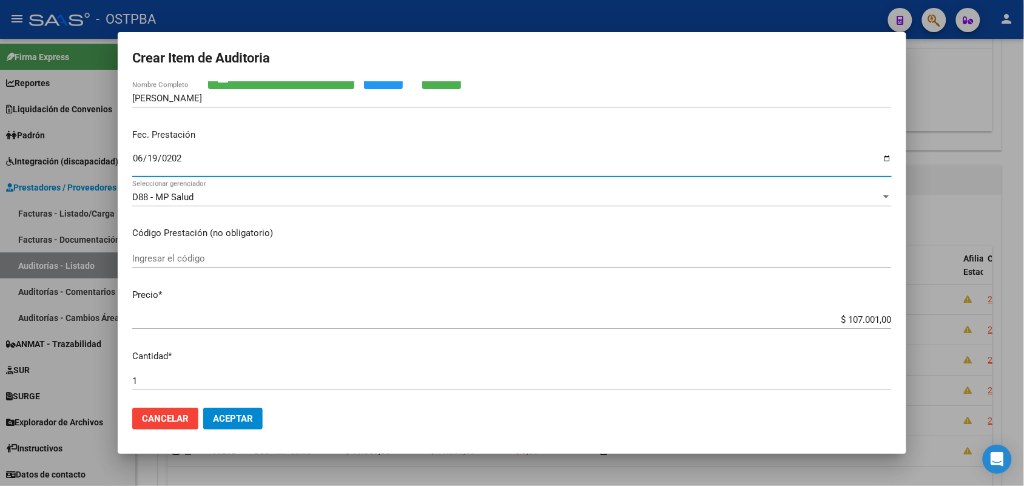
scroll to position [152, 0]
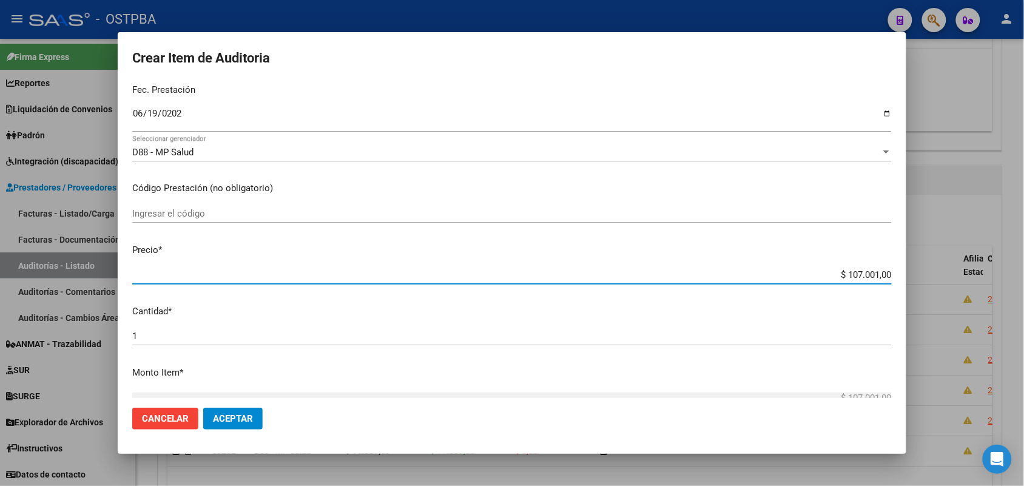
drag, startPoint x: 825, startPoint y: 272, endPoint x: 927, endPoint y: 271, distance: 101.9
click at [927, 271] on div "Crear Item de Auditoria 94607642 Nro Documento 27946076428 CUIL Afiliado Activo…" at bounding box center [512, 243] width 1024 height 486
type input "$ 0,01"
type input "$ 0,11"
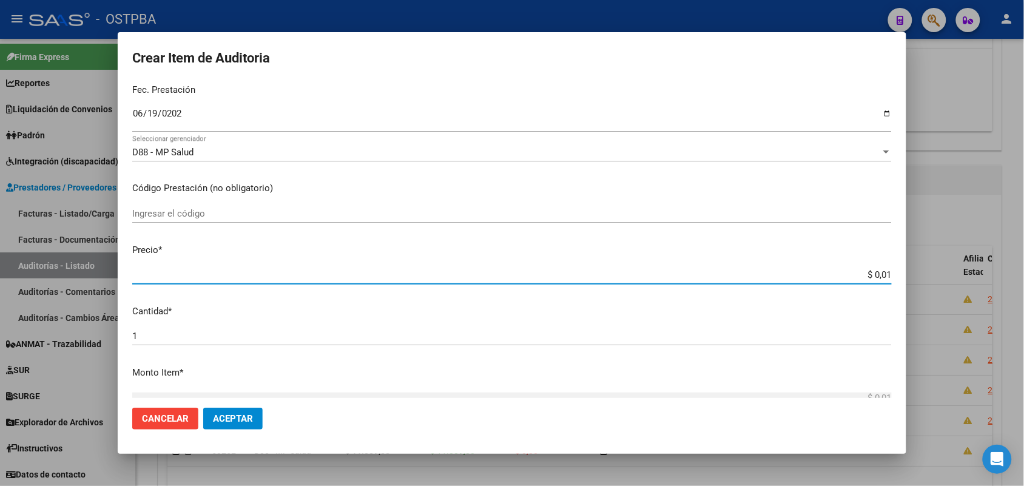
type input "$ 0,11"
type input "$ 1,18"
type input "$ 11,88"
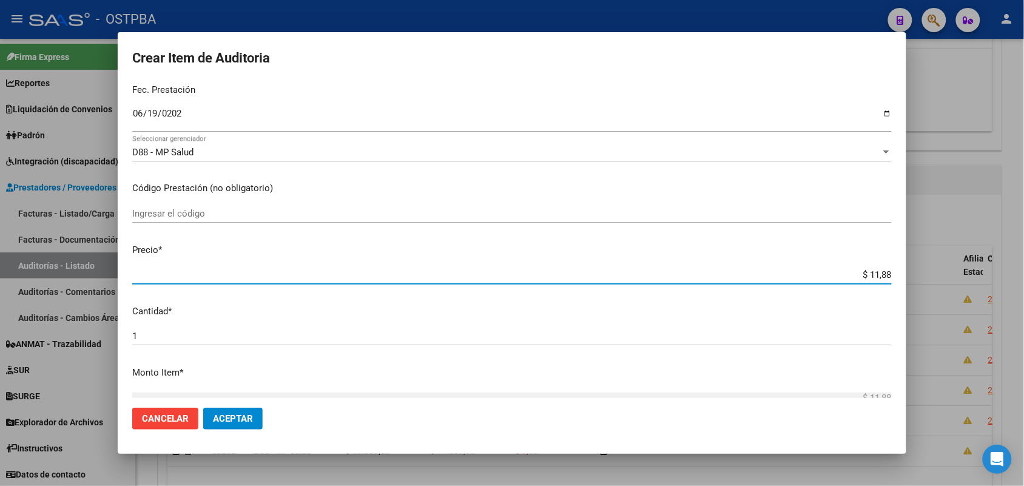
type input "$ 118,89"
type input "$ 1.188,90"
type input "$ 11.889,00"
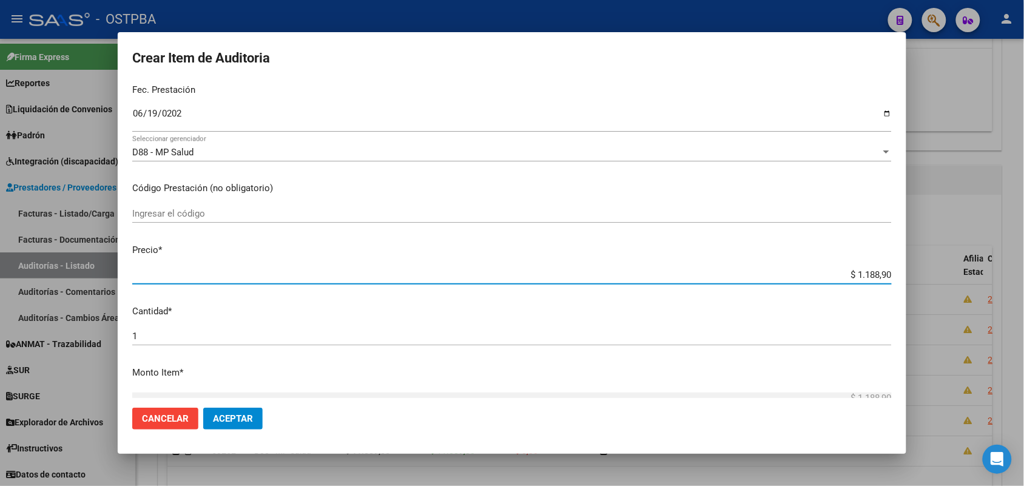
type input "$ 11.889,00"
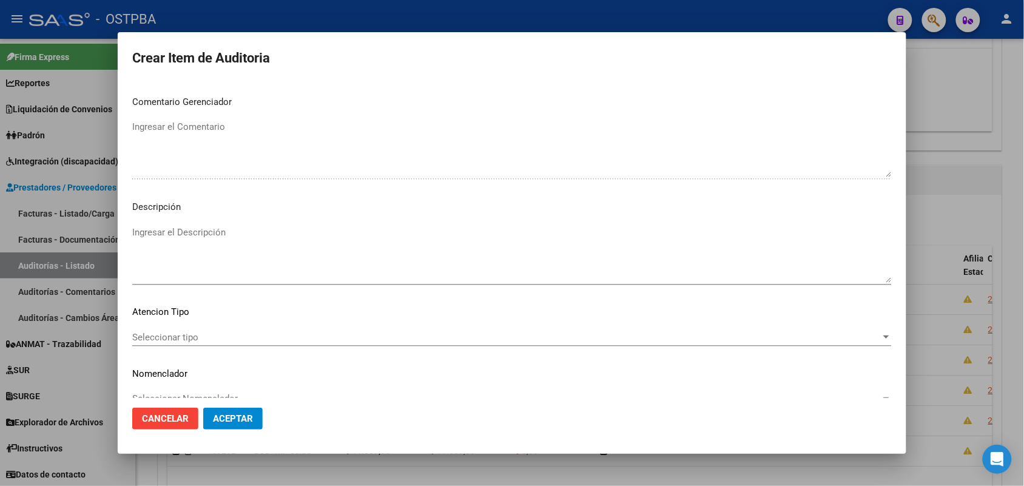
scroll to position [671, 0]
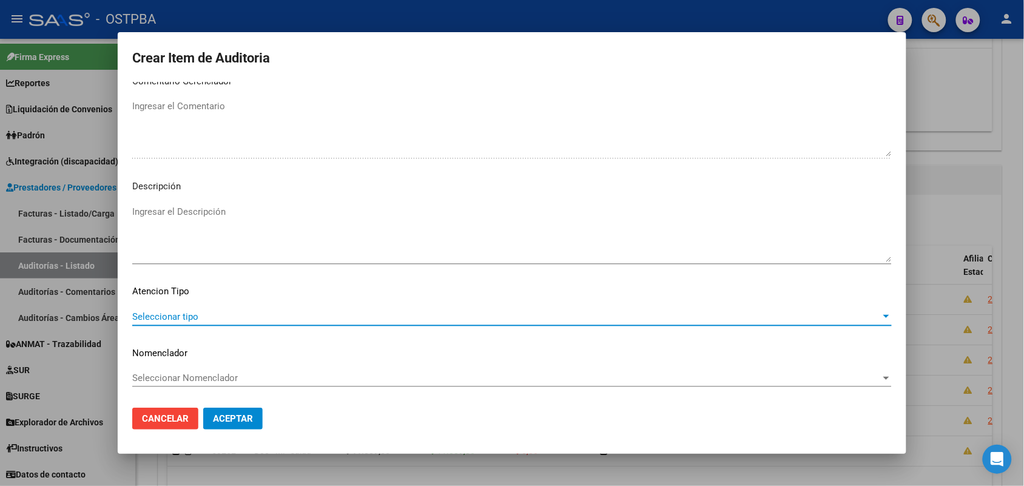
click at [185, 314] on span "Seleccionar tipo" at bounding box center [506, 316] width 749 height 11
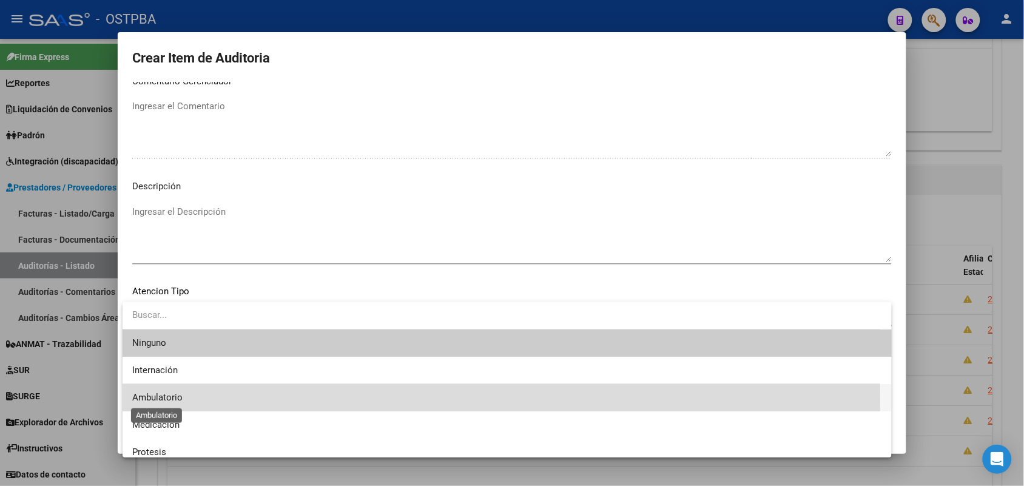
click at [168, 400] on span "Ambulatorio" at bounding box center [157, 397] width 50 height 11
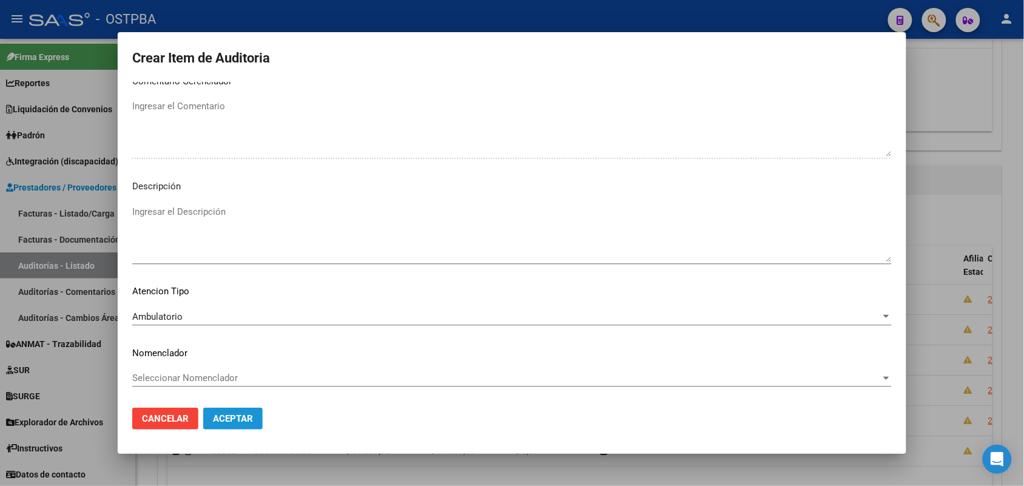
click at [223, 422] on span "Aceptar" at bounding box center [233, 418] width 40 height 11
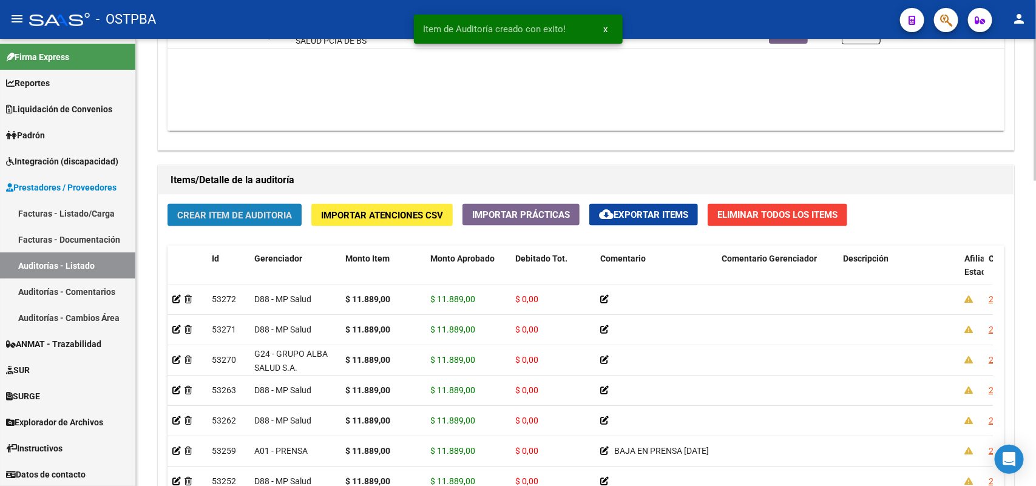
click at [281, 219] on button "Crear Item de Auditoria" at bounding box center [234, 215] width 134 height 22
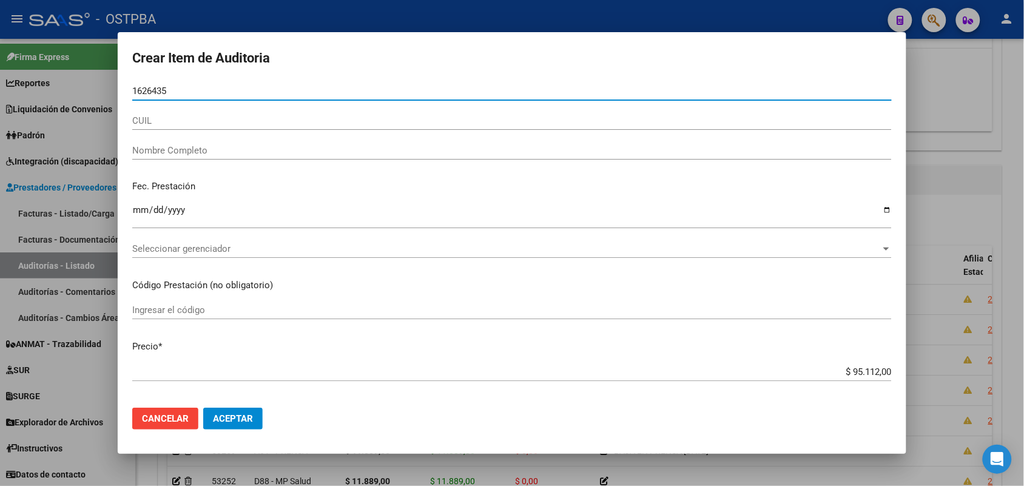
type input "16264358"
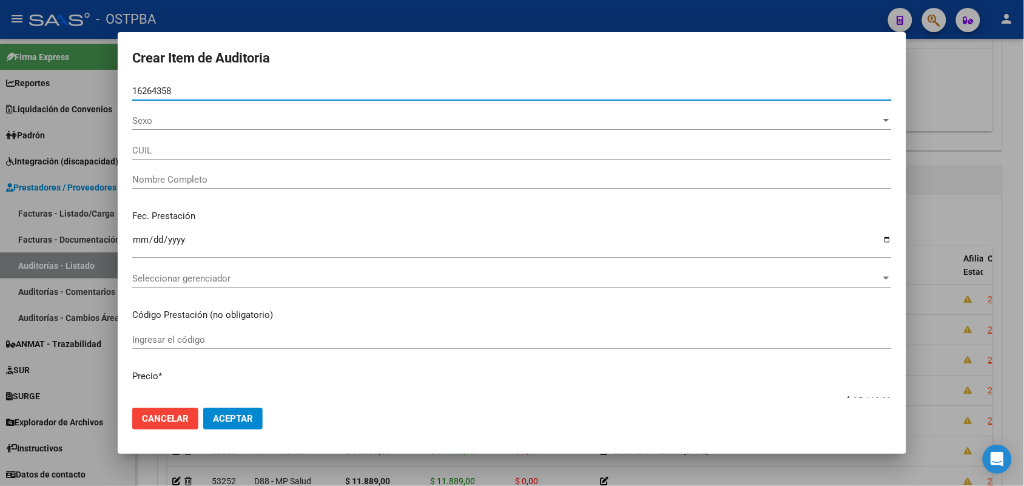
type input "20162643585"
type input "GALEANO MAXIMO ANGEL"
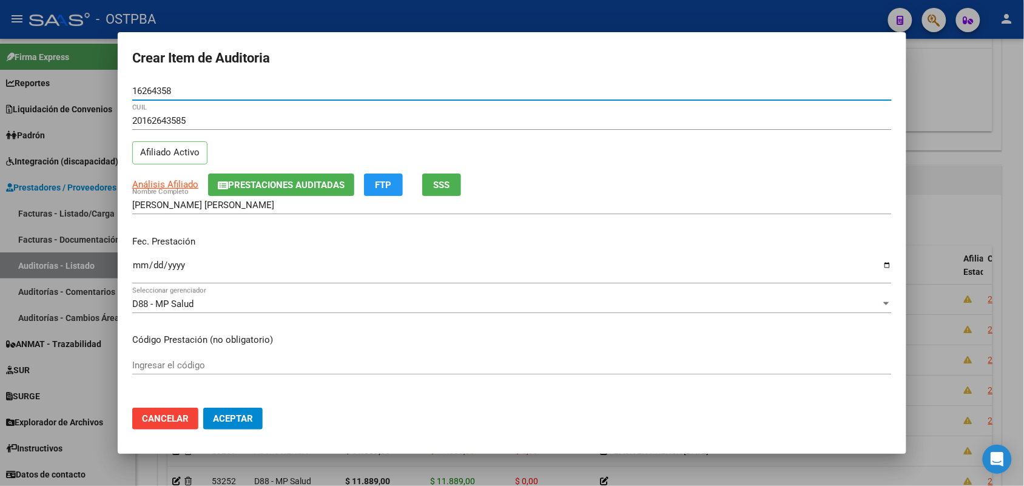
type input "16264358"
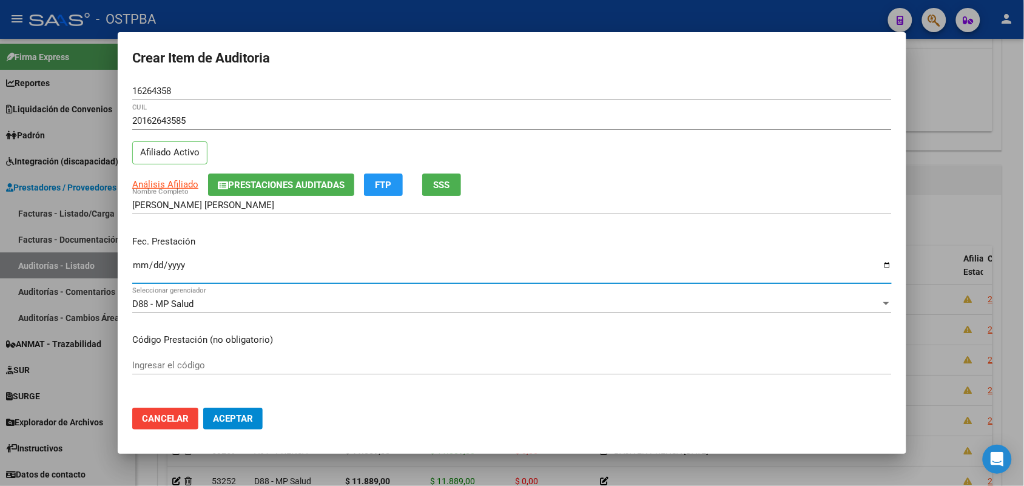
click at [135, 273] on input "Ingresar la fecha" at bounding box center [512, 269] width 760 height 19
type input "2025-06-21"
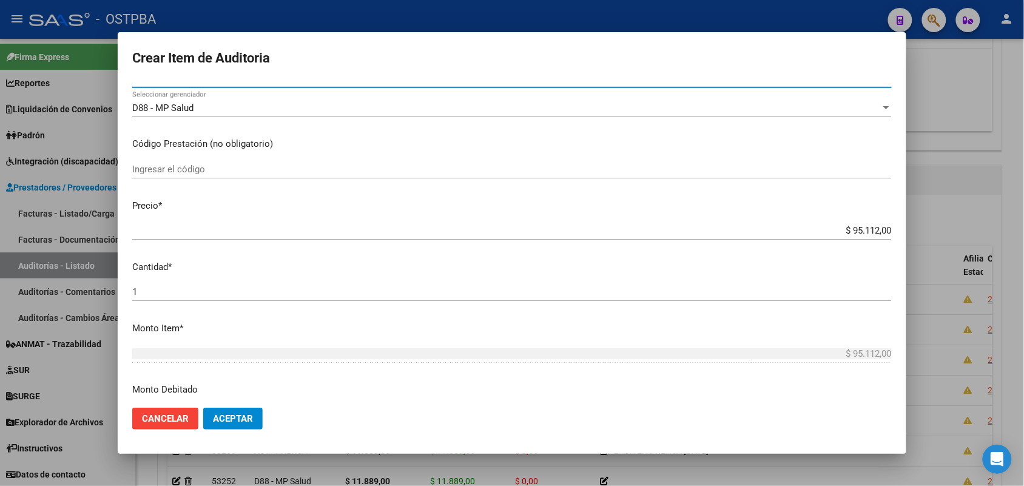
scroll to position [228, 0]
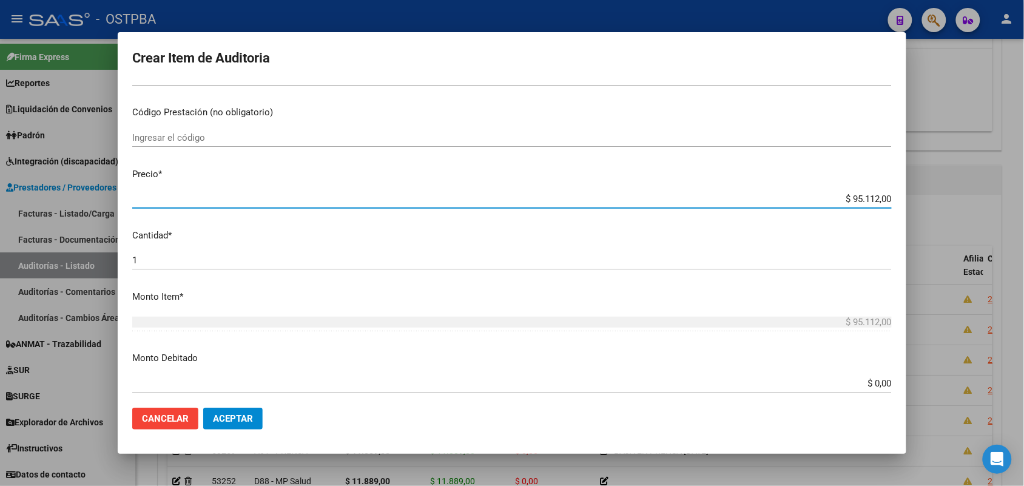
drag, startPoint x: 832, startPoint y: 198, endPoint x: 961, endPoint y: 207, distance: 128.9
click at [961, 207] on div "Crear Item de Auditoria 16264358 Nro Documento 20162643585 CUIL Afiliado Activo…" at bounding box center [512, 243] width 1024 height 486
type input "$ 0,01"
type input "$ 0,11"
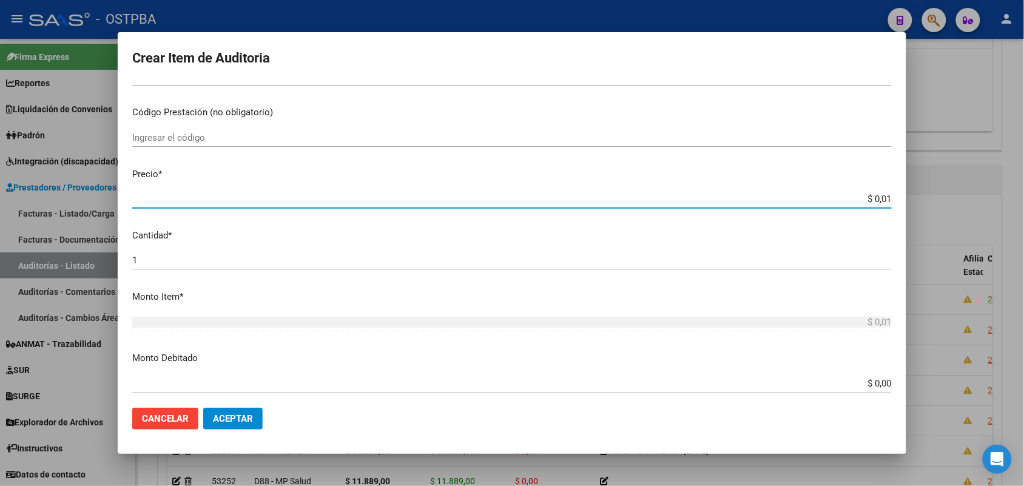
type input "$ 0,11"
type input "$ 1,18"
type input "$ 11,88"
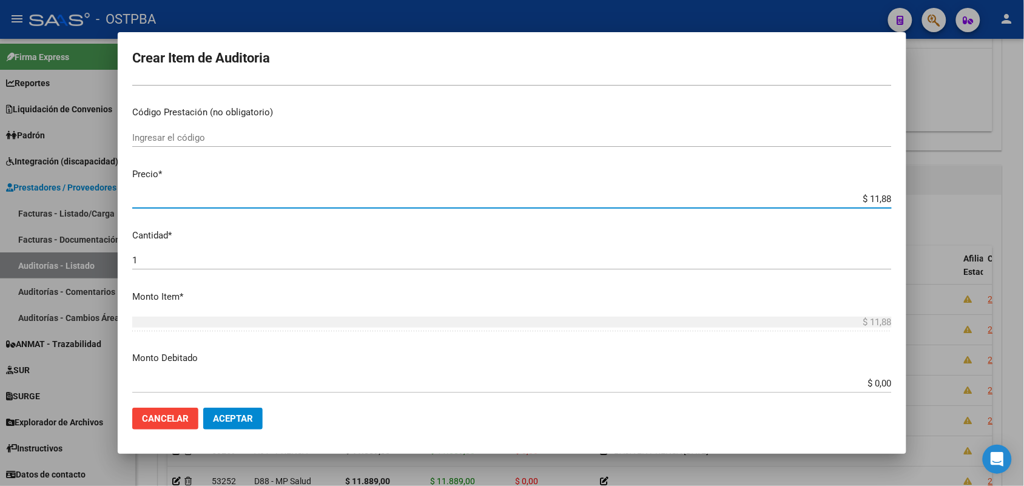
type input "$ 118,89"
type input "$ 1.188,90"
type input "$ 11.889,00"
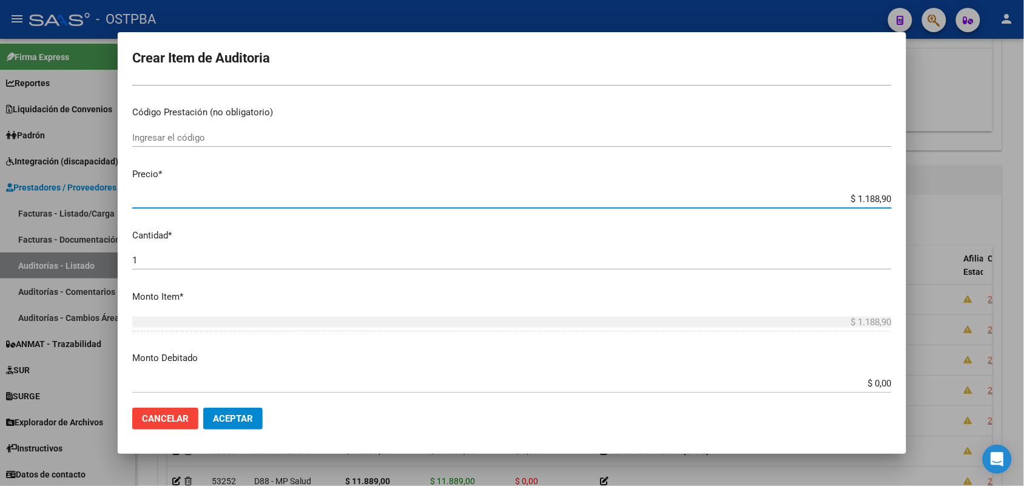
type input "$ 11.889,00"
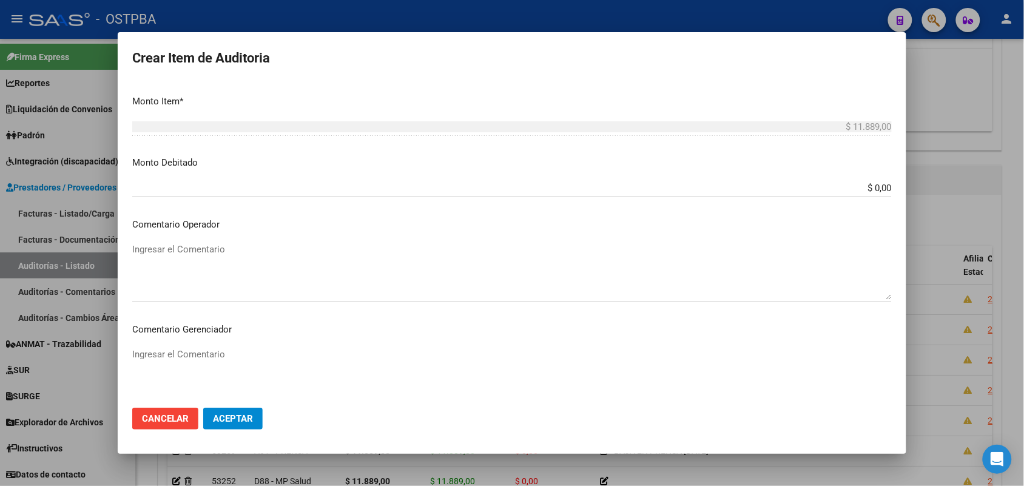
scroll to position [671, 0]
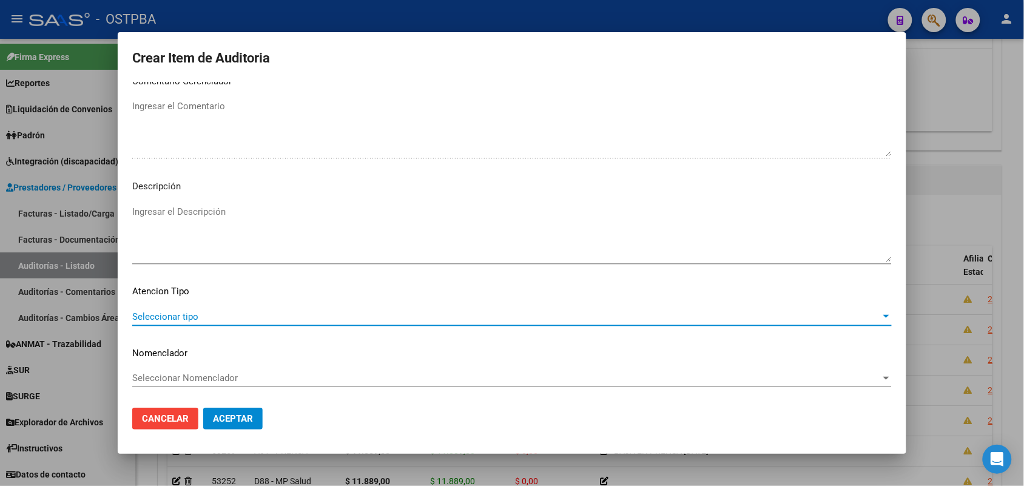
click at [177, 313] on span "Seleccionar tipo" at bounding box center [506, 316] width 749 height 11
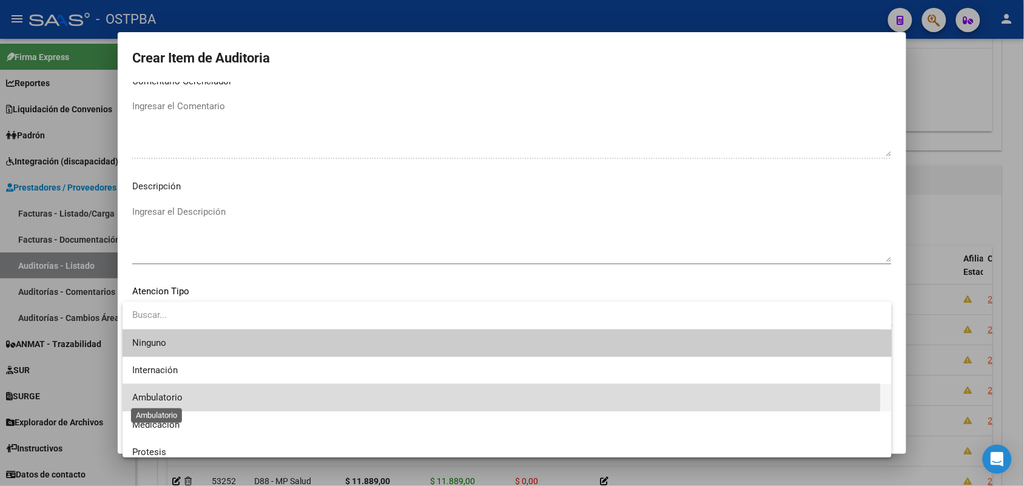
click at [167, 393] on span "Ambulatorio" at bounding box center [157, 397] width 50 height 11
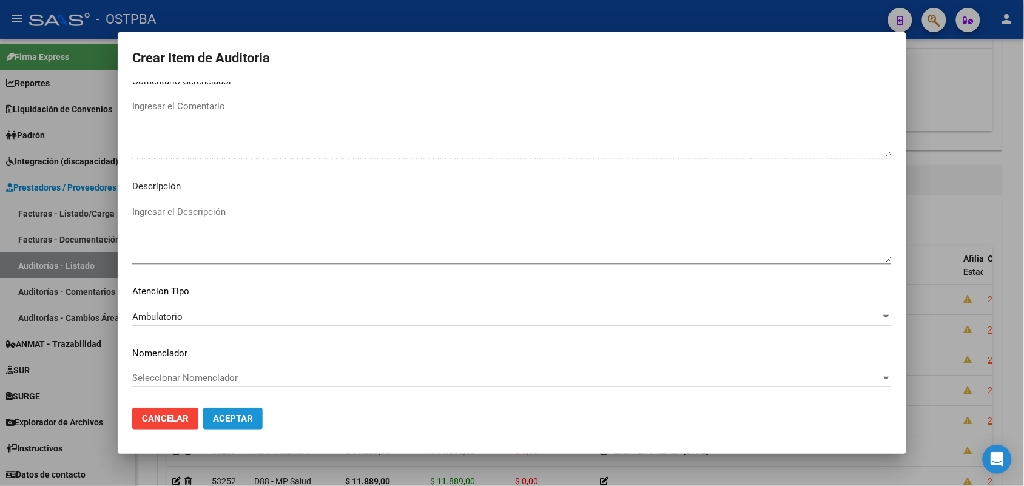
click at [231, 422] on span "Aceptar" at bounding box center [233, 418] width 40 height 11
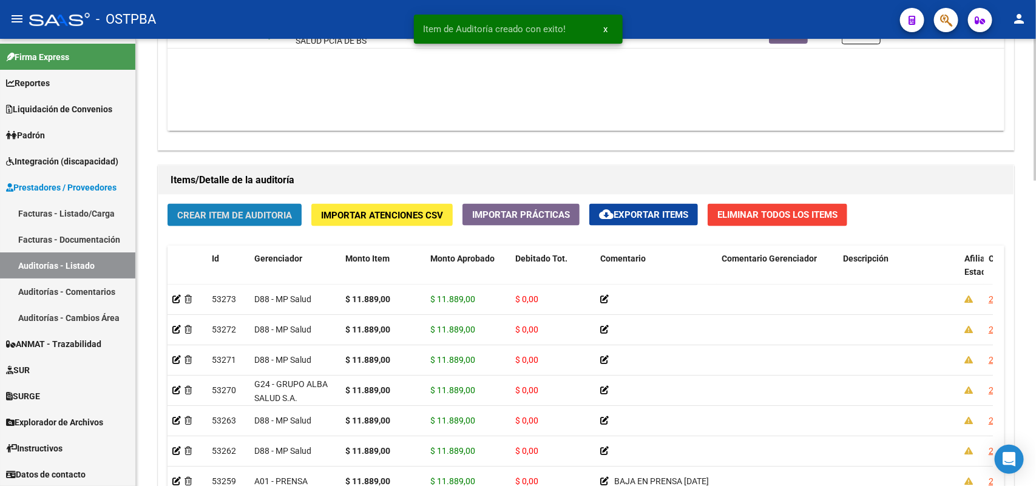
click at [265, 217] on span "Crear Item de Auditoria" at bounding box center [234, 215] width 115 height 11
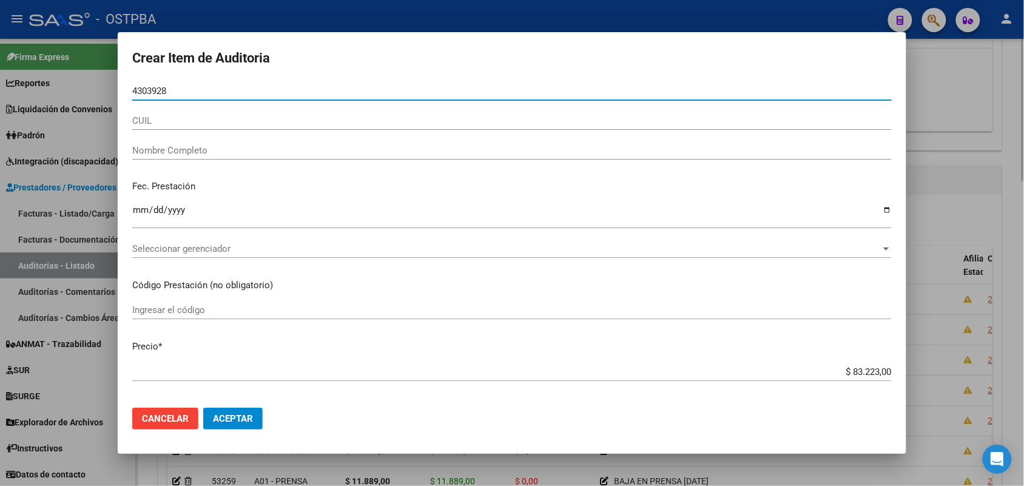
type input "43039280"
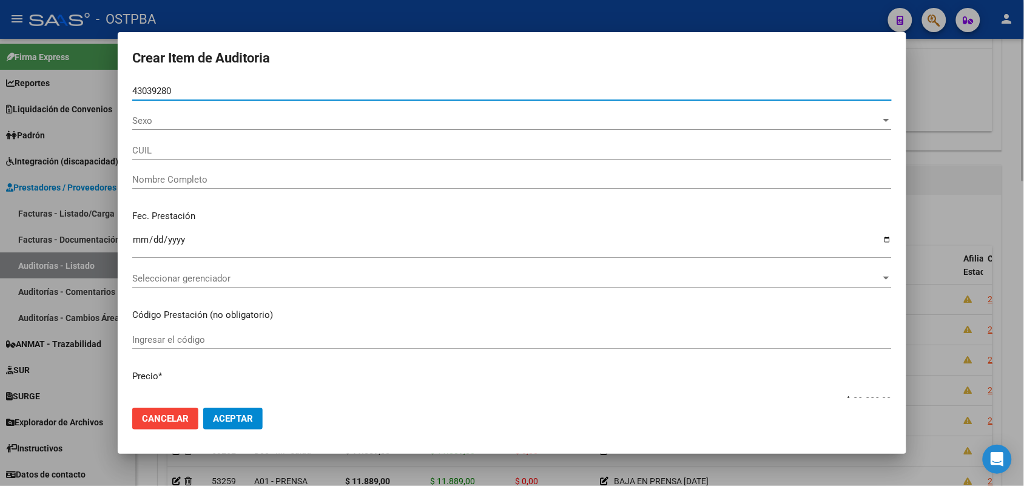
type input "27430392803"
type input "GONZALEZ LUCIA ANDREA"
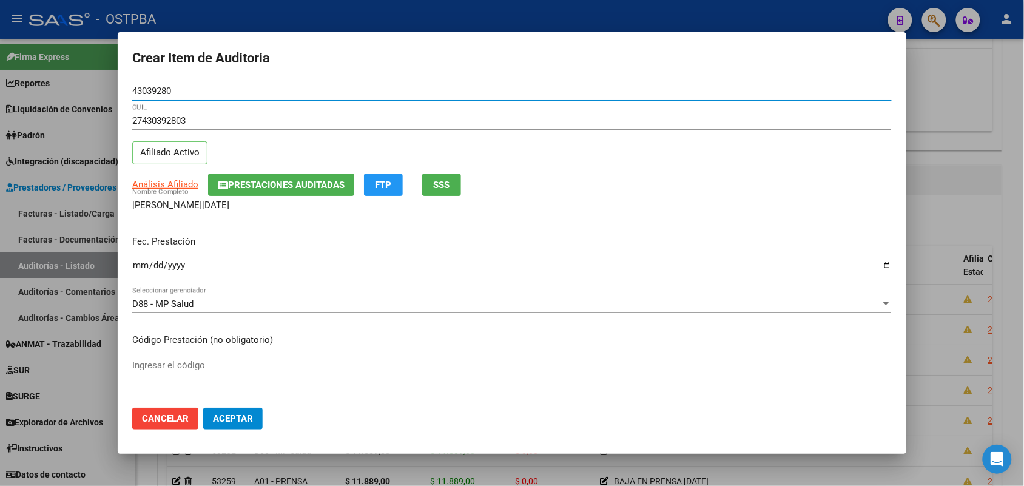
type input "43039280"
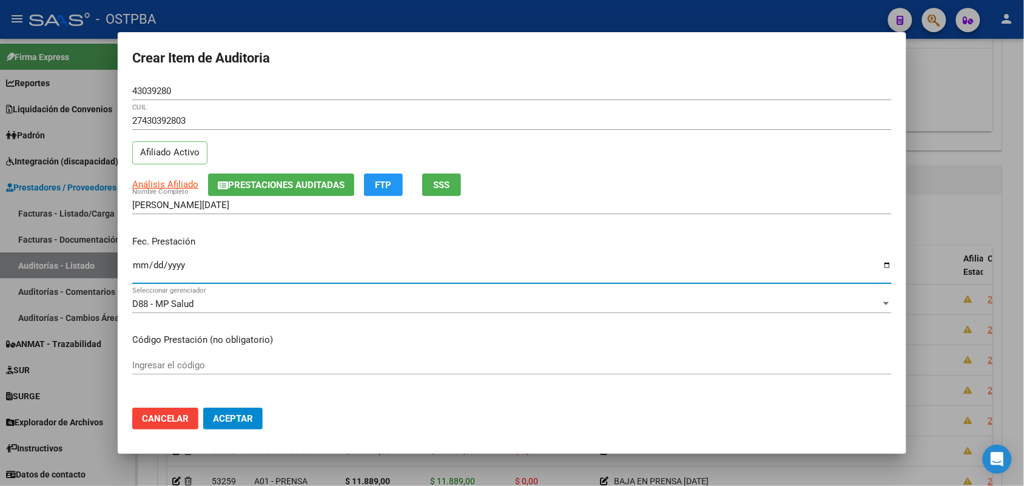
click at [137, 268] on input "Ingresar la fecha" at bounding box center [512, 269] width 760 height 19
type input "2025-06-23"
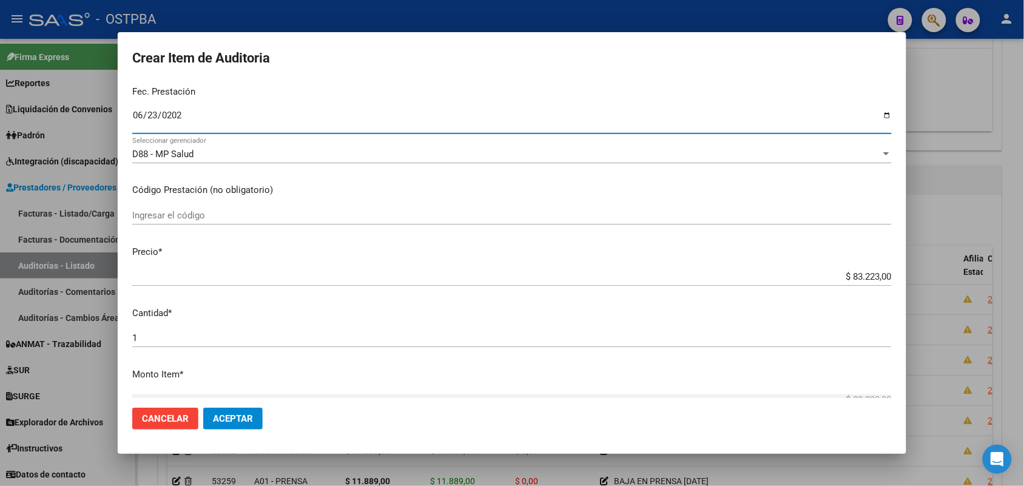
scroll to position [152, 0]
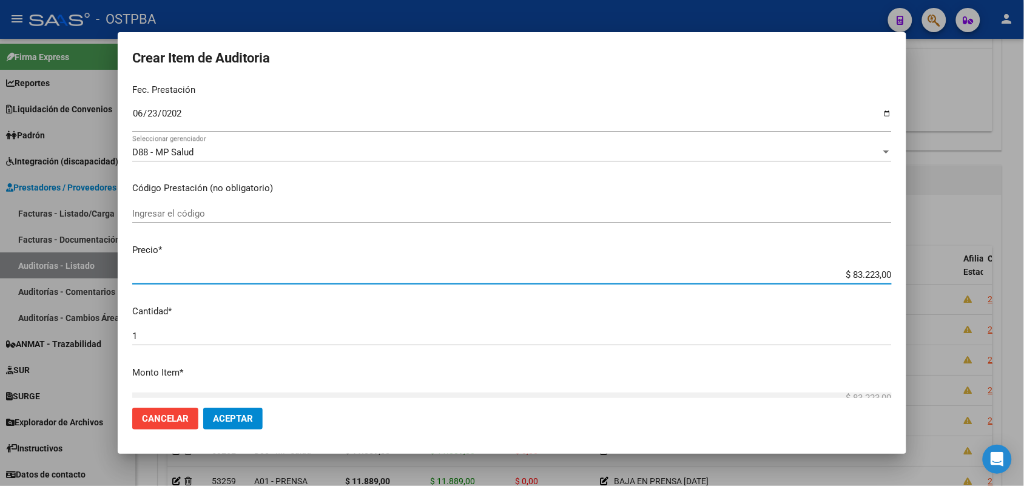
drag, startPoint x: 835, startPoint y: 278, endPoint x: 959, endPoint y: 277, distance: 123.8
click at [959, 277] on div "Crear Item de Auditoria 43039280 Nro Documento 27430392803 CUIL Afiliado Activo…" at bounding box center [512, 243] width 1024 height 486
type input "$ 0,01"
type input "$ 0,11"
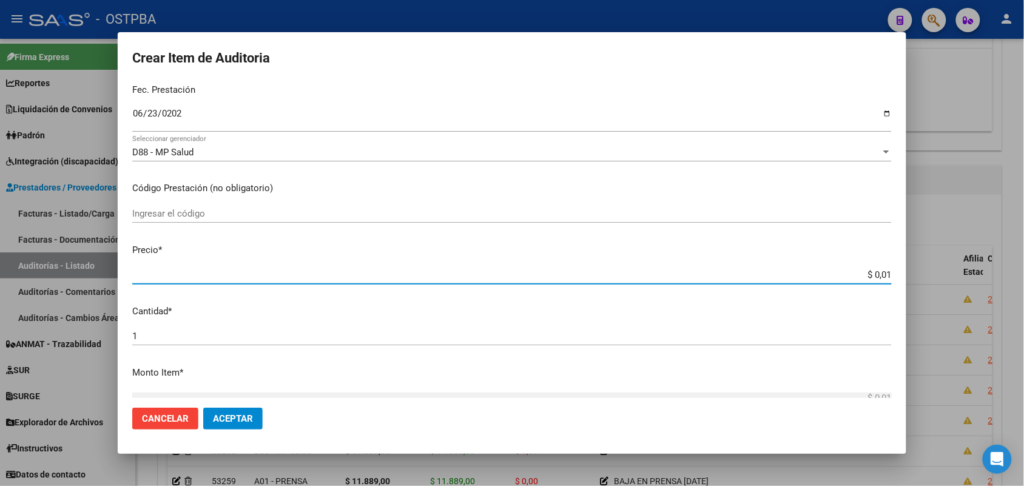
type input "$ 0,11"
type input "$ 1,18"
type input "$ 11,88"
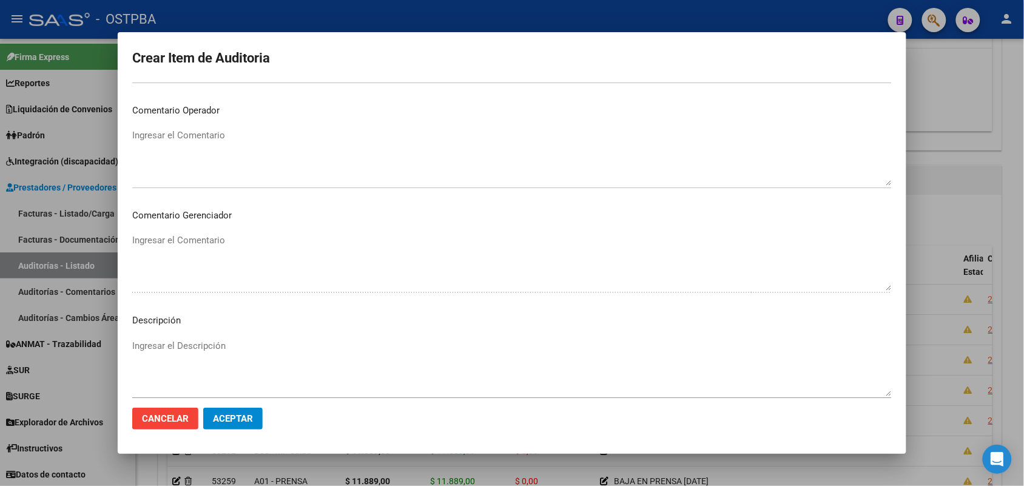
scroll to position [671, 0]
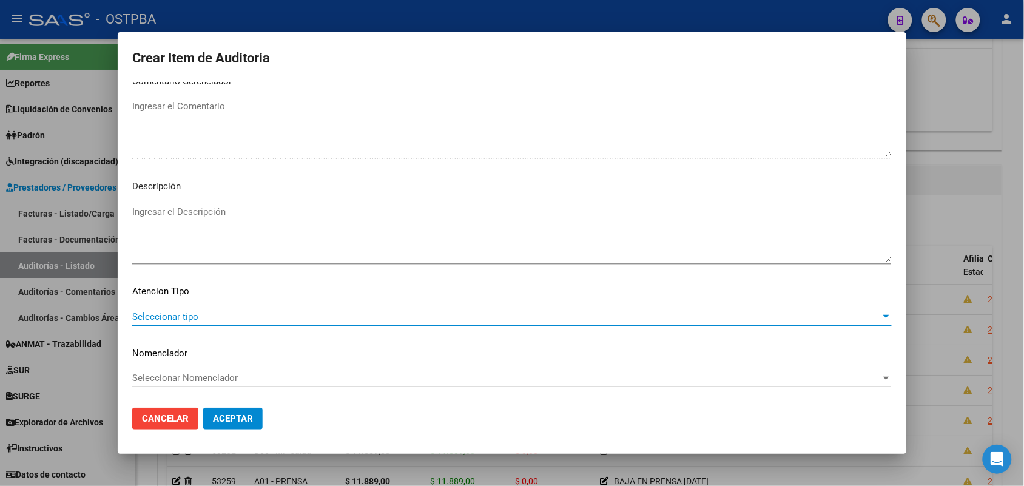
click at [188, 317] on span "Seleccionar tipo" at bounding box center [506, 316] width 749 height 11
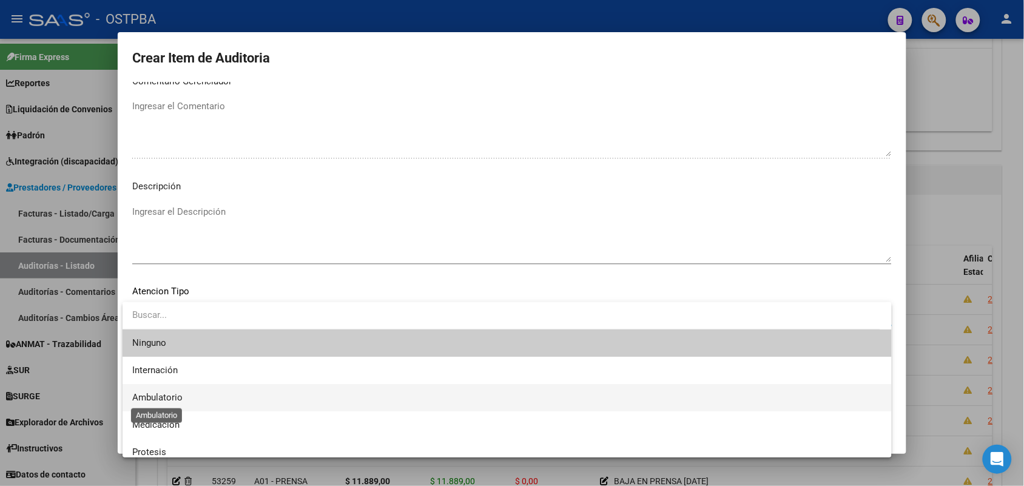
click at [178, 395] on span "Ambulatorio" at bounding box center [157, 397] width 50 height 11
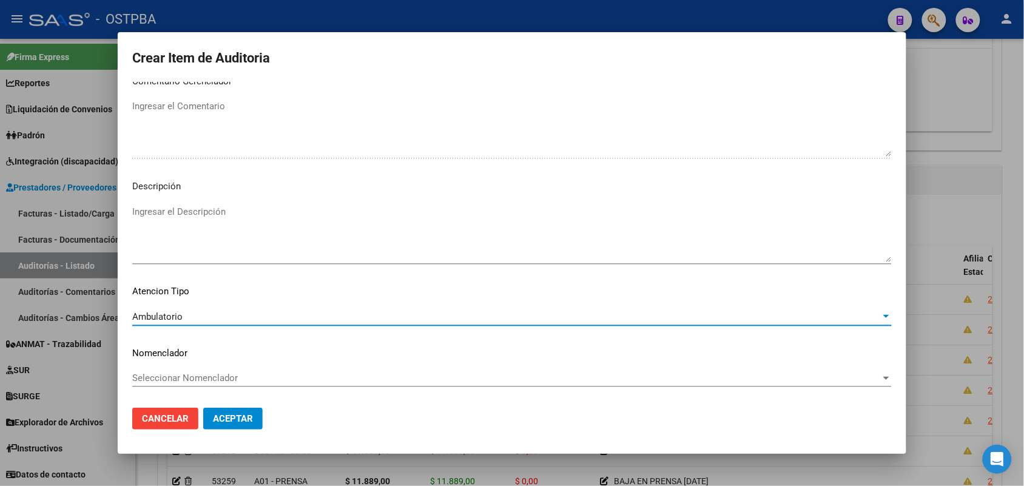
click at [221, 419] on span "Aceptar" at bounding box center [233, 418] width 40 height 11
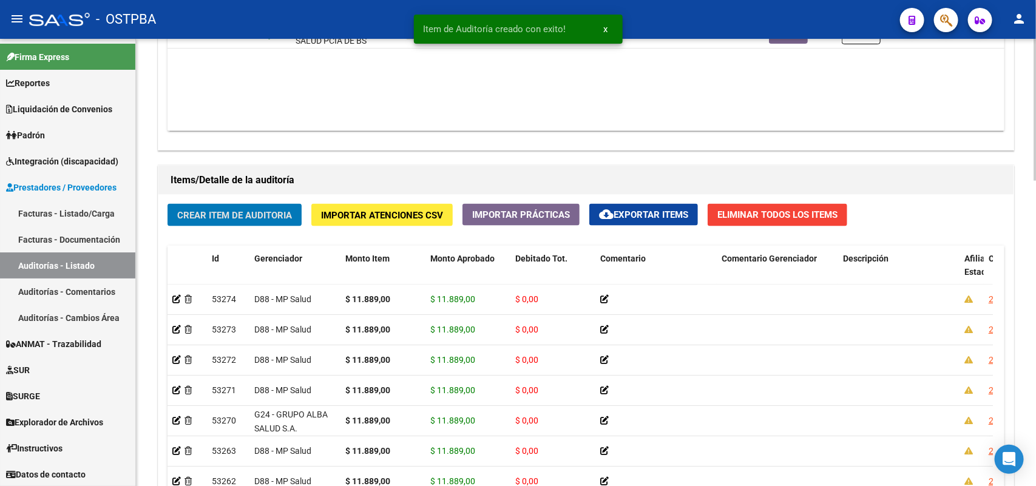
click at [232, 210] on span "Crear Item de Auditoria" at bounding box center [234, 215] width 115 height 11
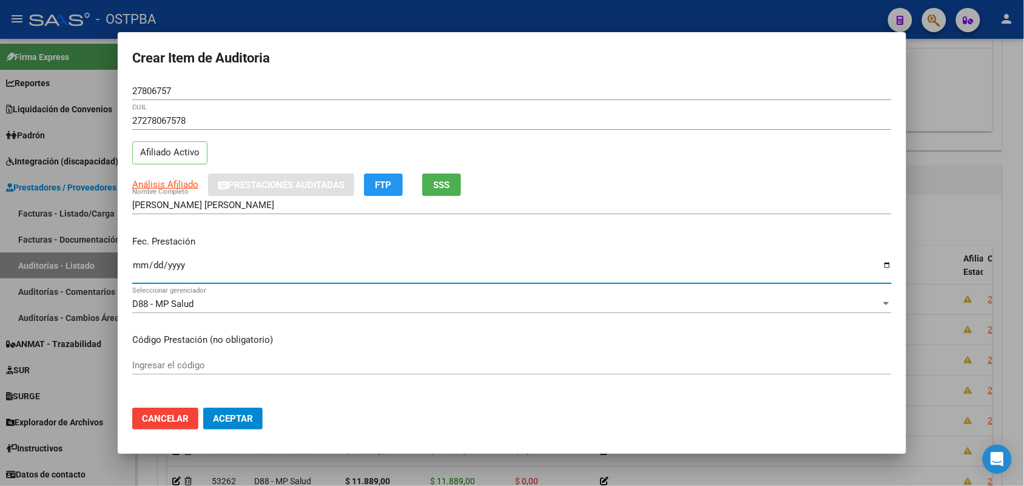
click at [141, 271] on input "Ingresar la fecha" at bounding box center [512, 269] width 760 height 19
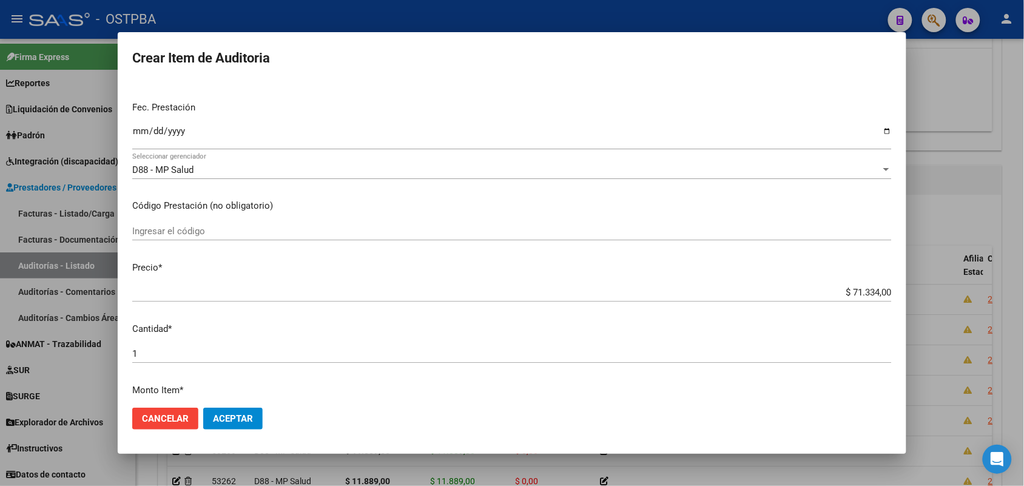
scroll to position [152, 0]
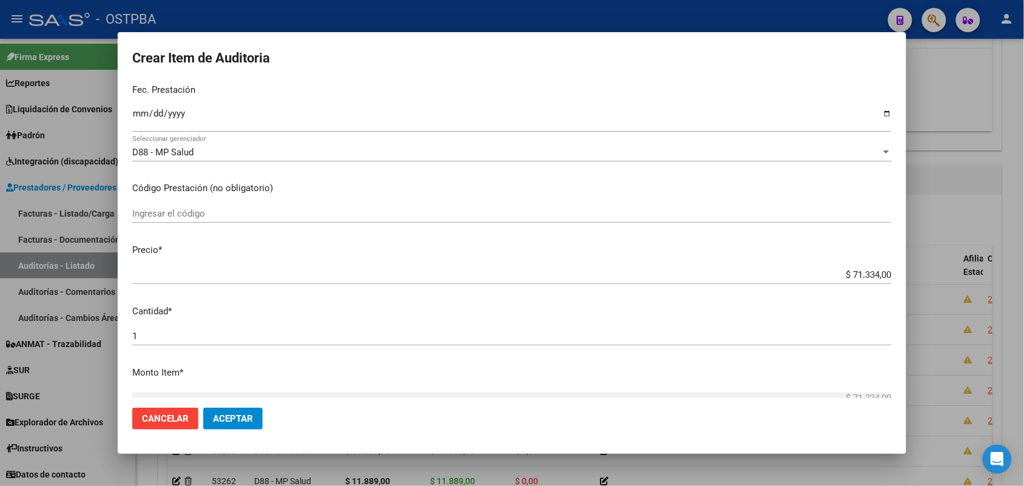
drag, startPoint x: 823, startPoint y: 280, endPoint x: 895, endPoint y: 280, distance: 71.6
click at [895, 280] on mat-dialog-content "27806757 Nro Documento 27278067578 CUIL Afiliado Activo Análisis Afiliado Prest…" at bounding box center [512, 240] width 789 height 316
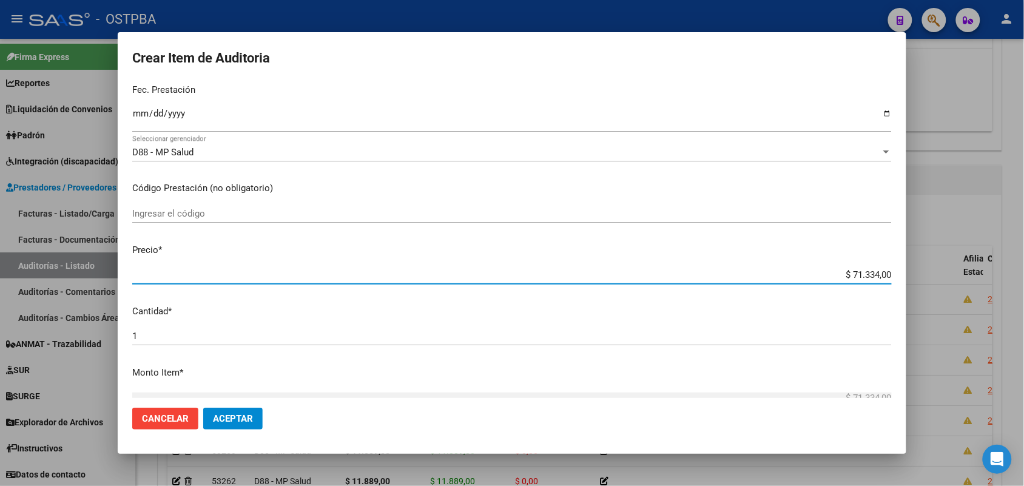
drag, startPoint x: 832, startPoint y: 272, endPoint x: 980, endPoint y: 286, distance: 148.8
click at [980, 286] on div "Crear Item de Auditoria 27806757 Nro Documento 27278067578 CUIL Afiliado Activo…" at bounding box center [512, 243] width 1024 height 486
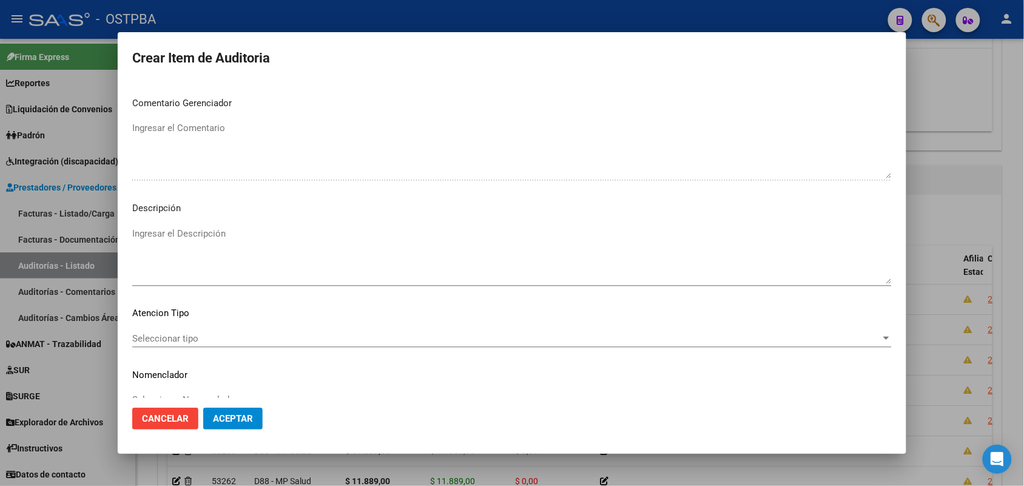
scroll to position [671, 0]
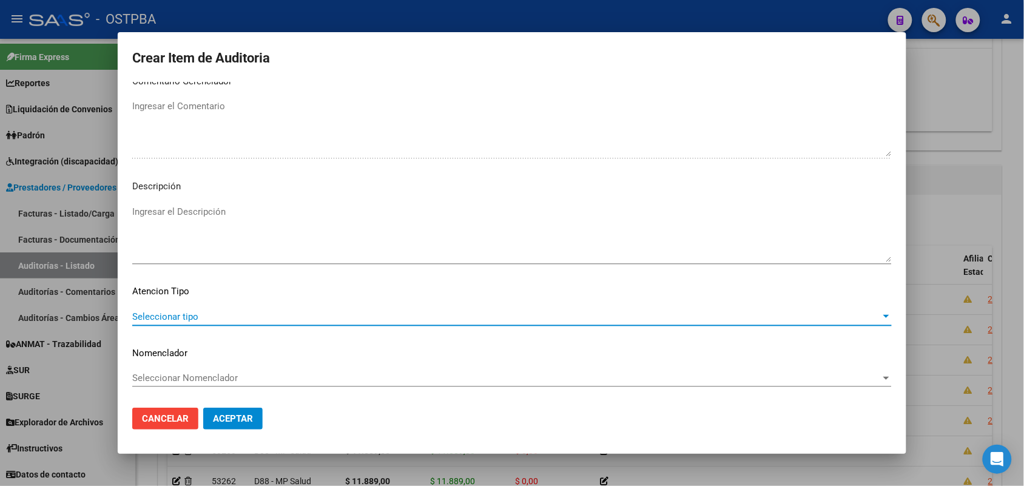
click at [191, 317] on span "Seleccionar tipo" at bounding box center [506, 316] width 749 height 11
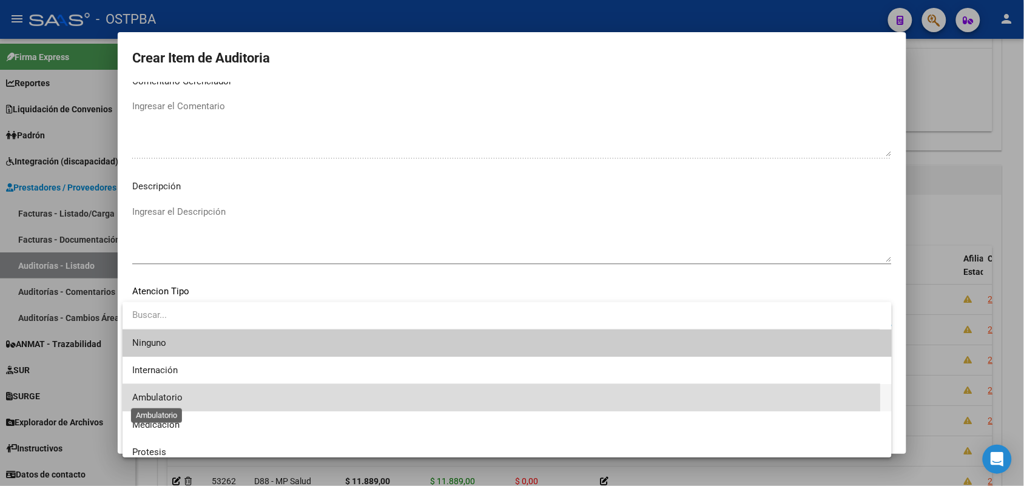
click at [173, 402] on span "Ambulatorio" at bounding box center [157, 397] width 50 height 11
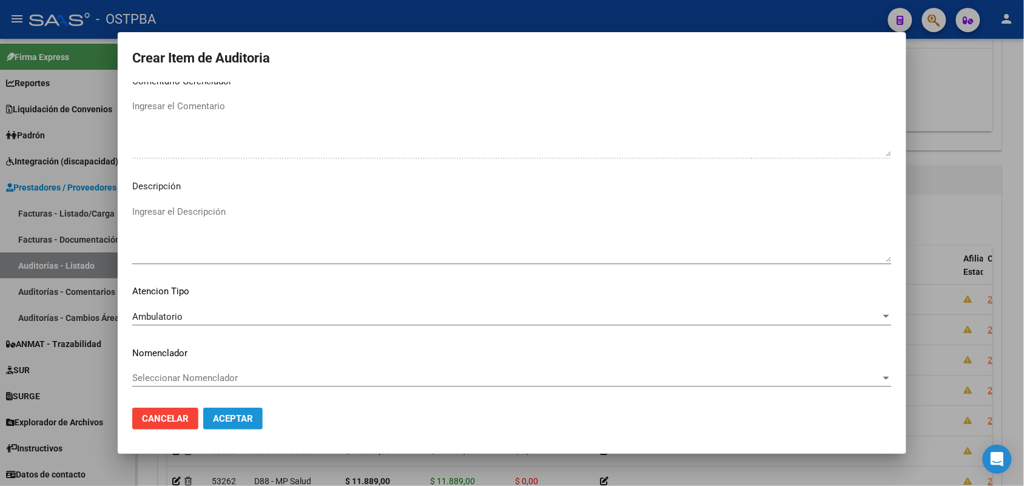
click at [217, 424] on button "Aceptar" at bounding box center [232, 419] width 59 height 22
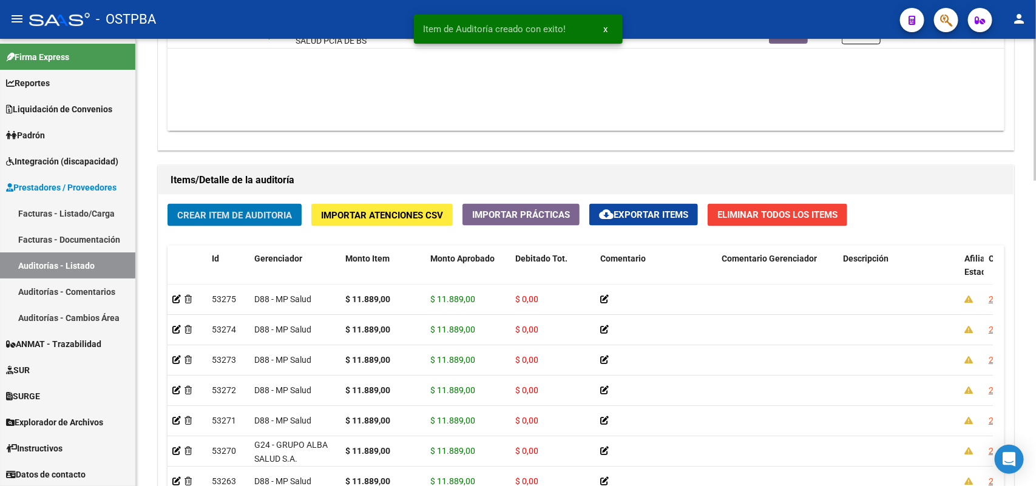
click at [235, 206] on button "Crear Item de Auditoria" at bounding box center [234, 215] width 134 height 22
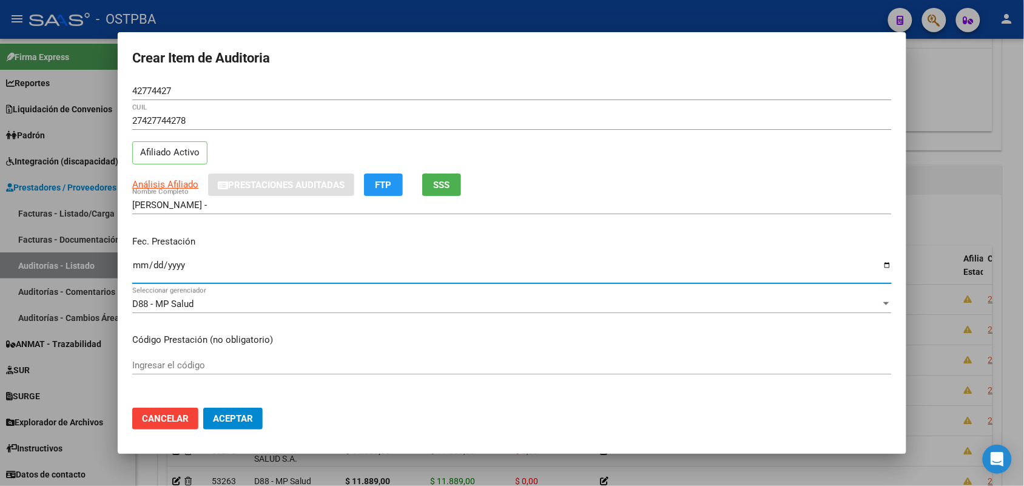
click at [138, 270] on input "Ingresar la fecha" at bounding box center [512, 269] width 760 height 19
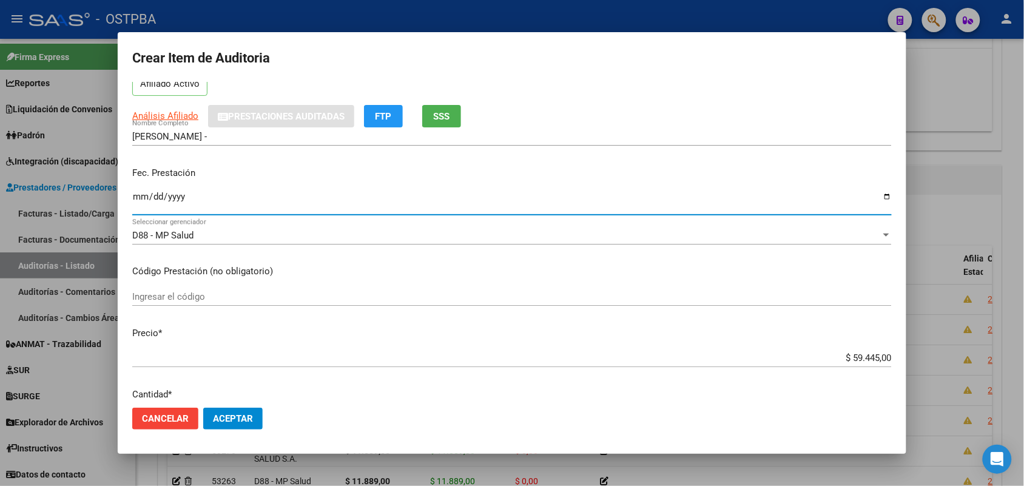
scroll to position [152, 0]
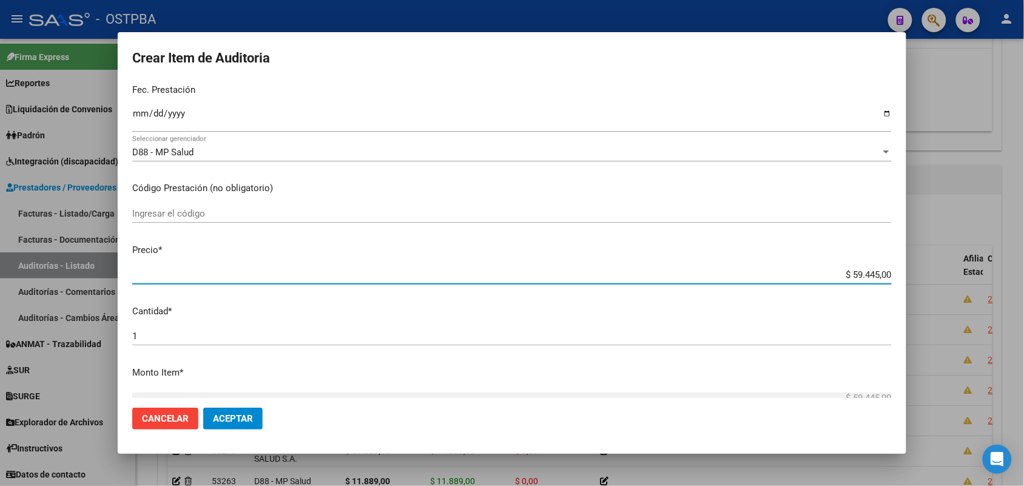
drag, startPoint x: 833, startPoint y: 276, endPoint x: 916, endPoint y: 282, distance: 84.0
click at [916, 282] on div "Crear Item de Auditoria 42774427 Nro Documento 27427744278 CUIL Afiliado Activo…" at bounding box center [512, 243] width 1024 height 486
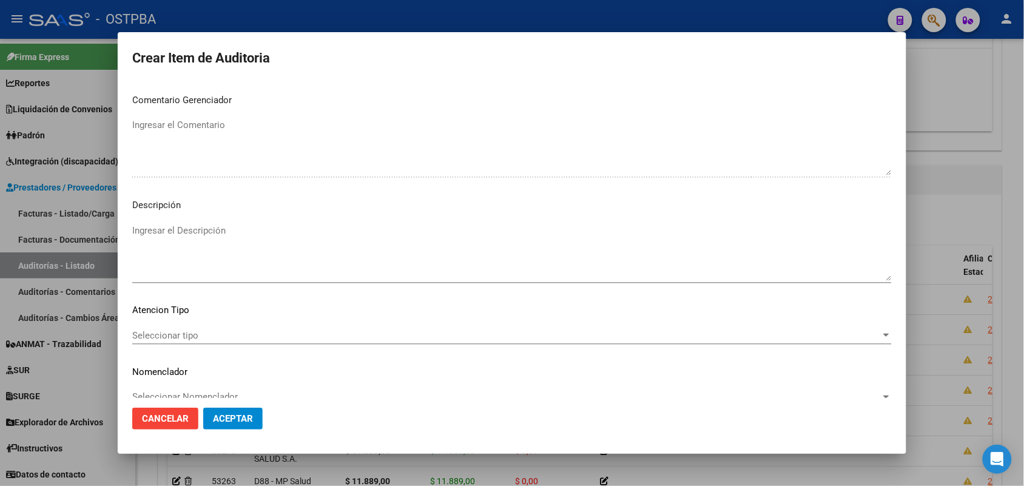
scroll to position [671, 0]
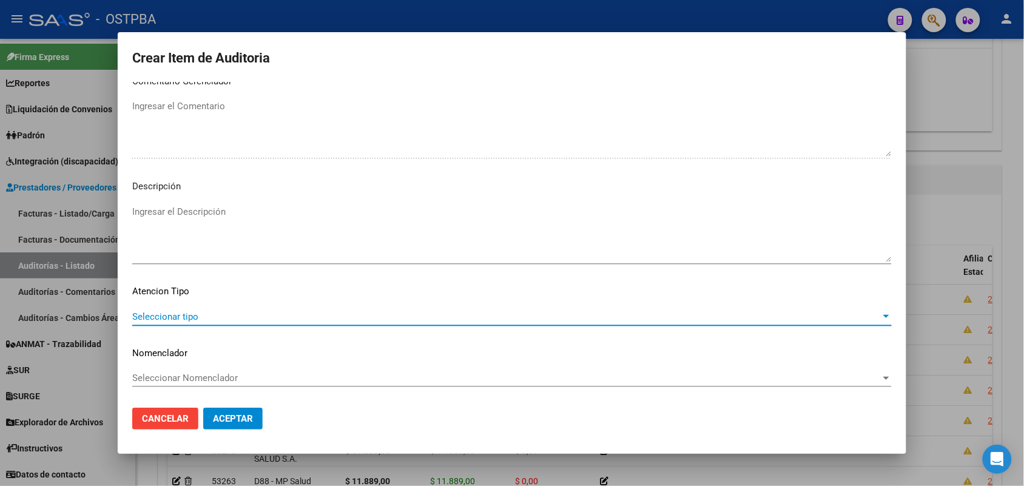
click at [180, 317] on span "Seleccionar tipo" at bounding box center [506, 316] width 749 height 11
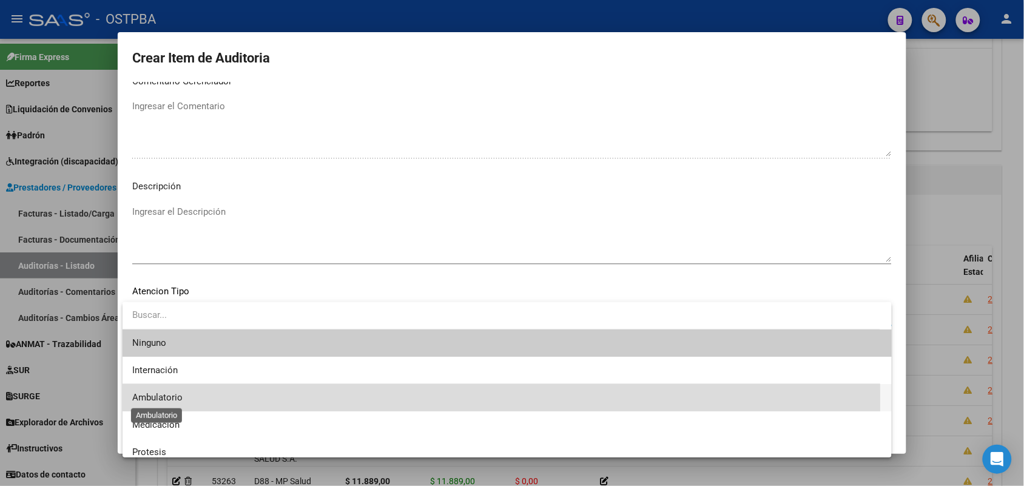
click at [179, 402] on span "Ambulatorio" at bounding box center [157, 397] width 50 height 11
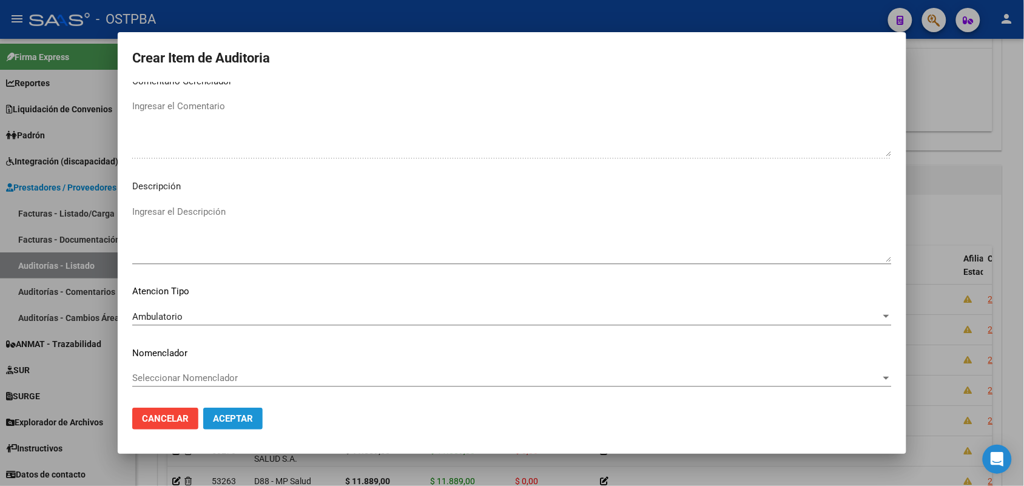
click at [246, 417] on span "Aceptar" at bounding box center [233, 418] width 40 height 11
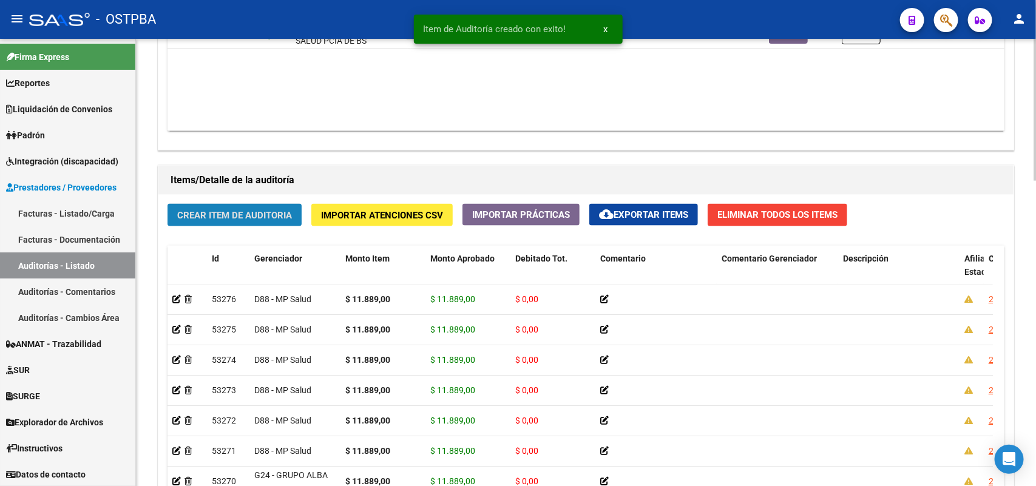
click at [264, 210] on span "Crear Item de Auditoria" at bounding box center [234, 215] width 115 height 11
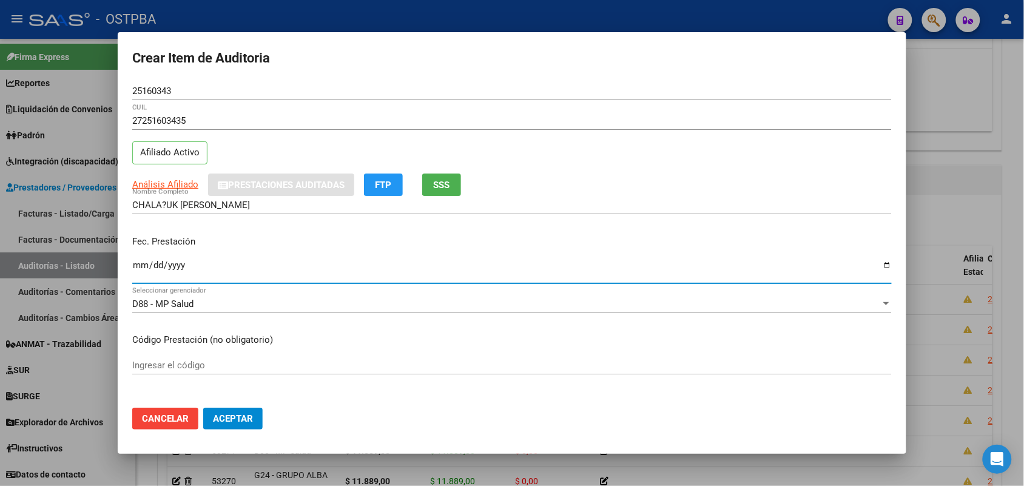
click at [140, 267] on input "Ingresar la fecha" at bounding box center [512, 269] width 760 height 19
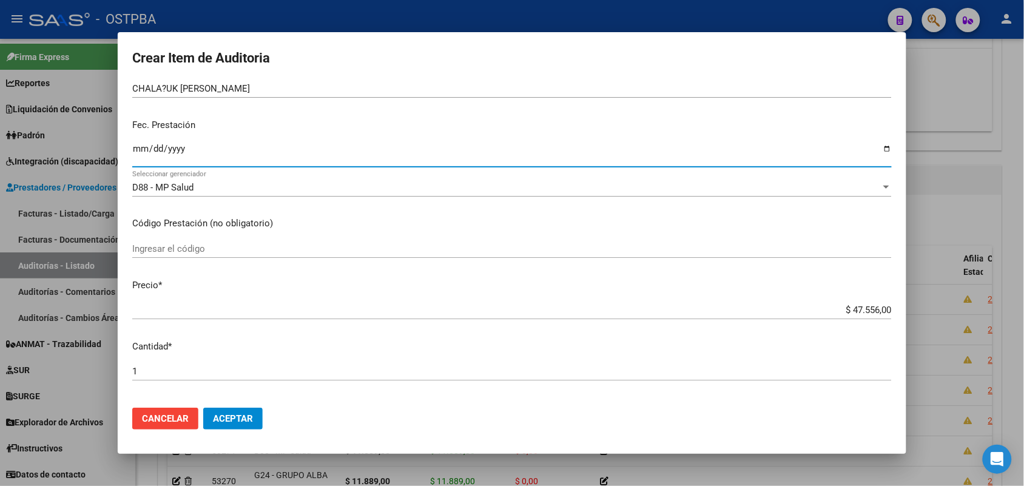
scroll to position [228, 0]
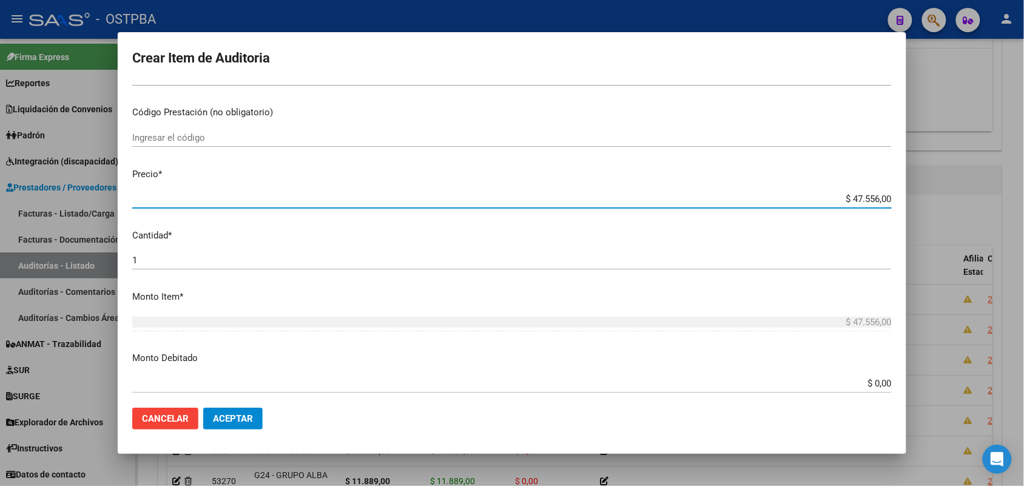
drag, startPoint x: 825, startPoint y: 196, endPoint x: 1015, endPoint y: 198, distance: 189.3
click at [1015, 198] on div "Crear Item de Auditoria 25160343 Nro Documento 27251603435 CUIL Afiliado Activo…" at bounding box center [512, 243] width 1024 height 486
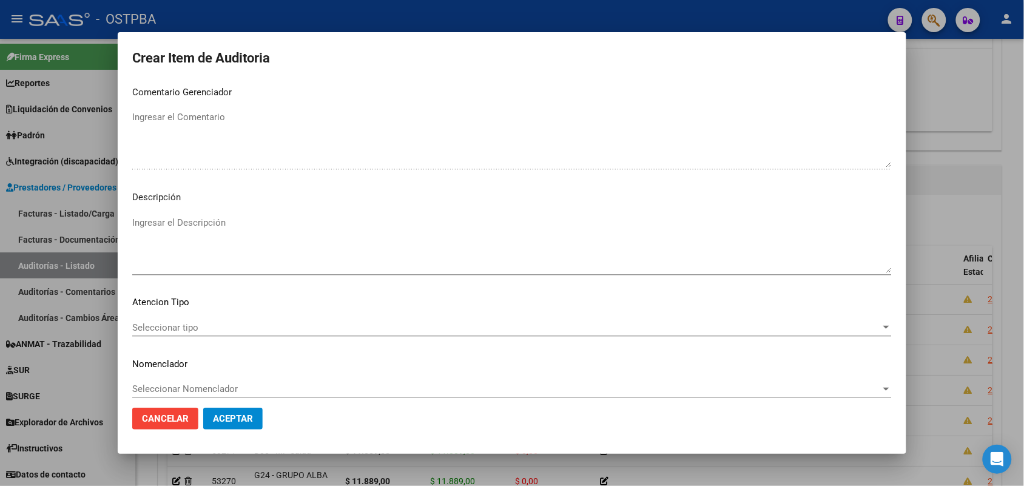
scroll to position [671, 0]
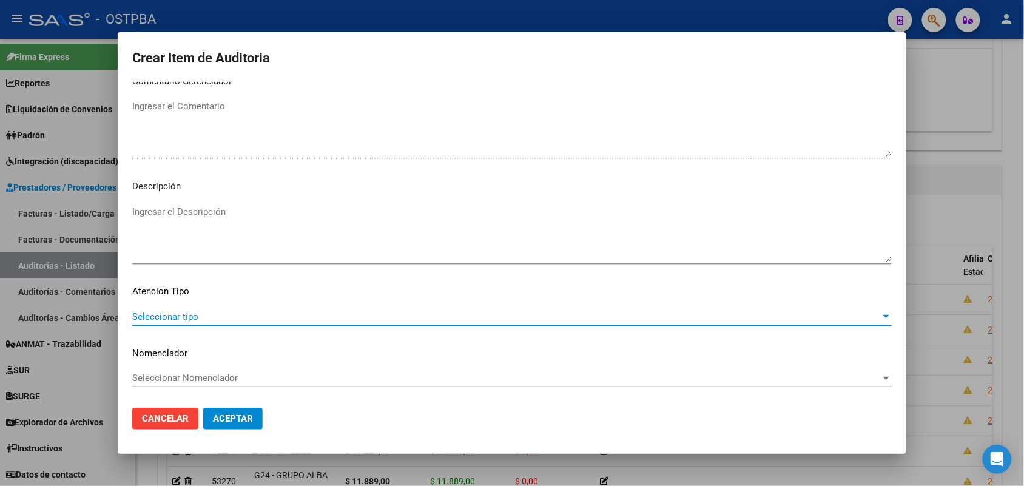
click at [160, 320] on span "Seleccionar tipo" at bounding box center [506, 316] width 749 height 11
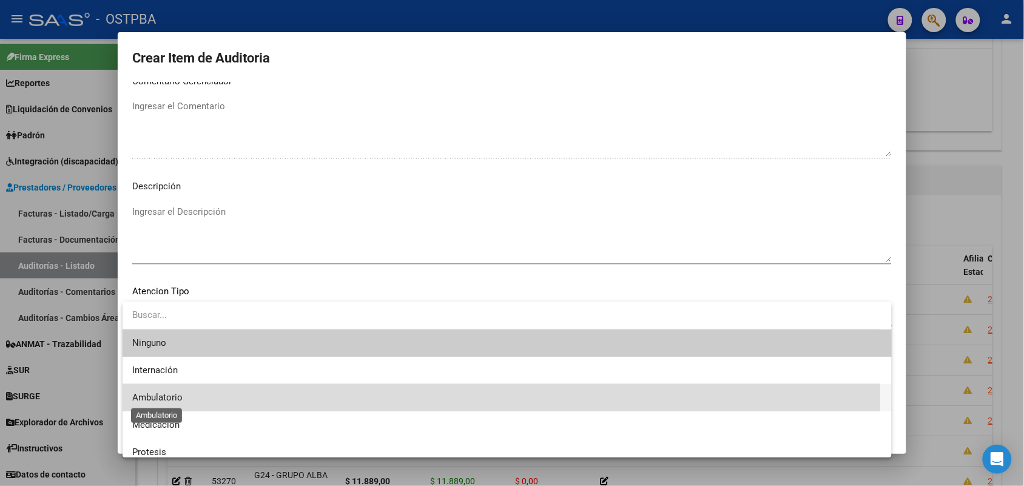
click at [177, 397] on span "Ambulatorio" at bounding box center [157, 397] width 50 height 11
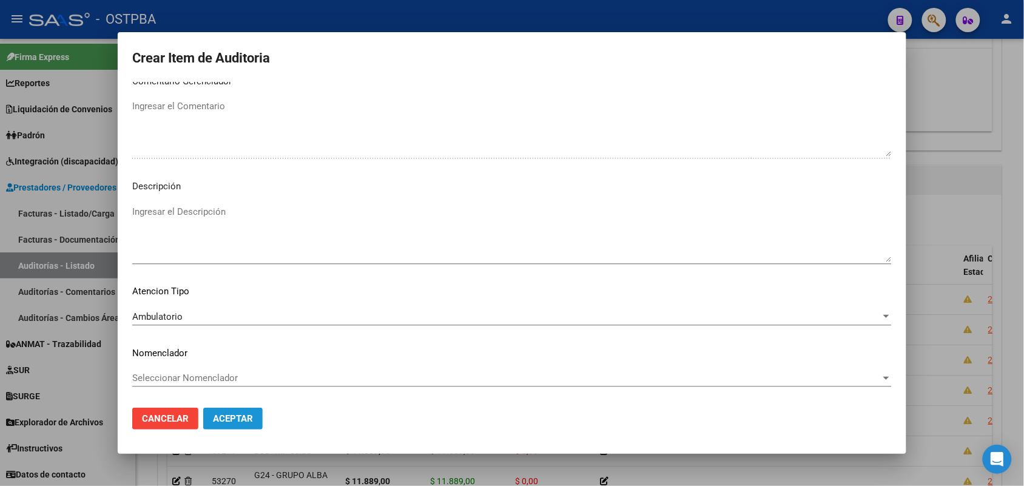
click at [235, 422] on span "Aceptar" at bounding box center [233, 418] width 40 height 11
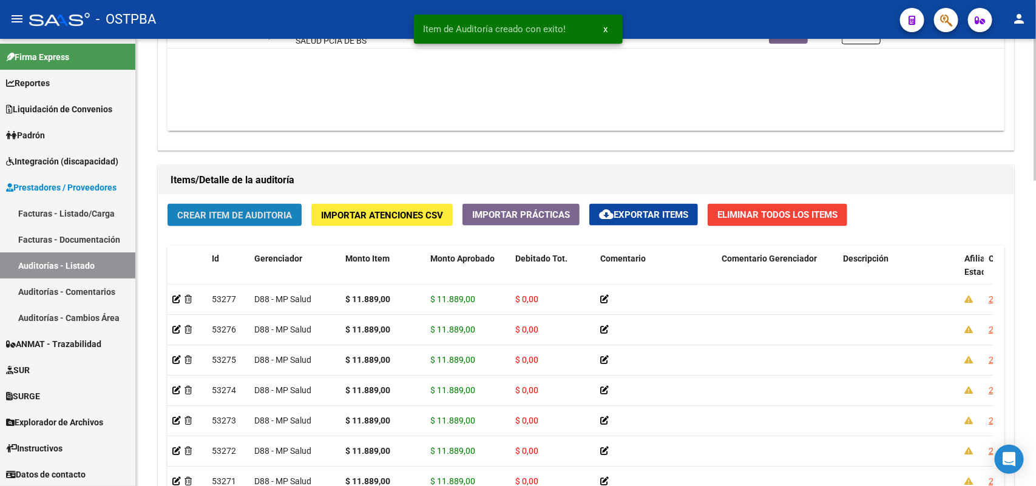
click at [238, 211] on span "Crear Item de Auditoria" at bounding box center [234, 215] width 115 height 11
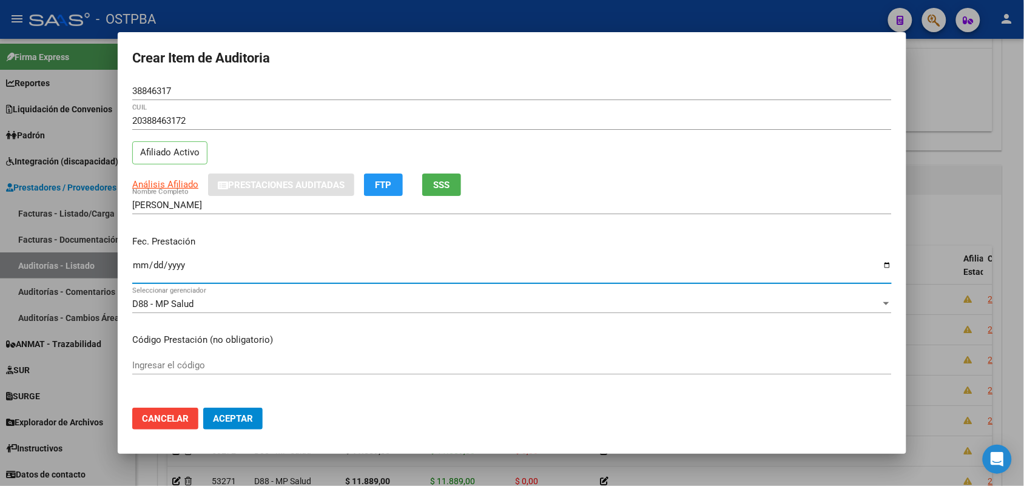
click at [135, 271] on input "Ingresar la fecha" at bounding box center [512, 269] width 760 height 19
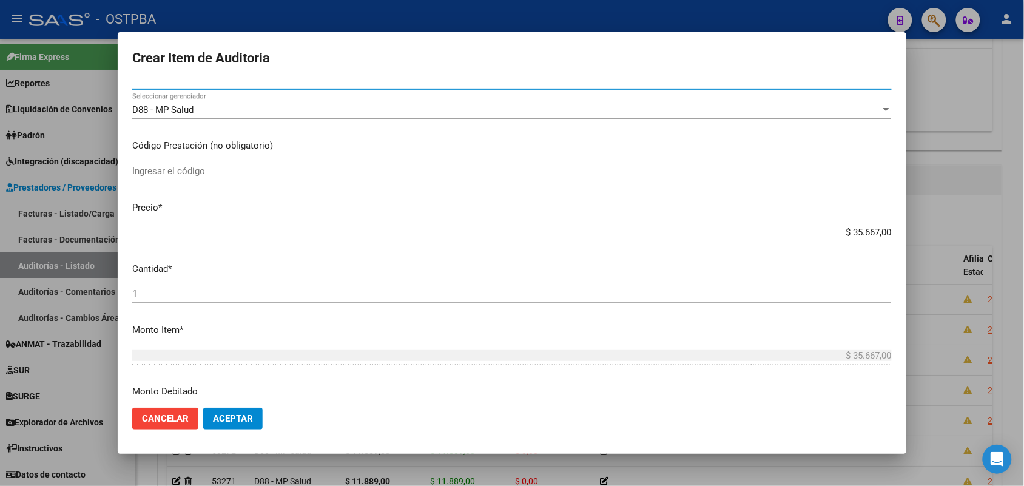
scroll to position [228, 0]
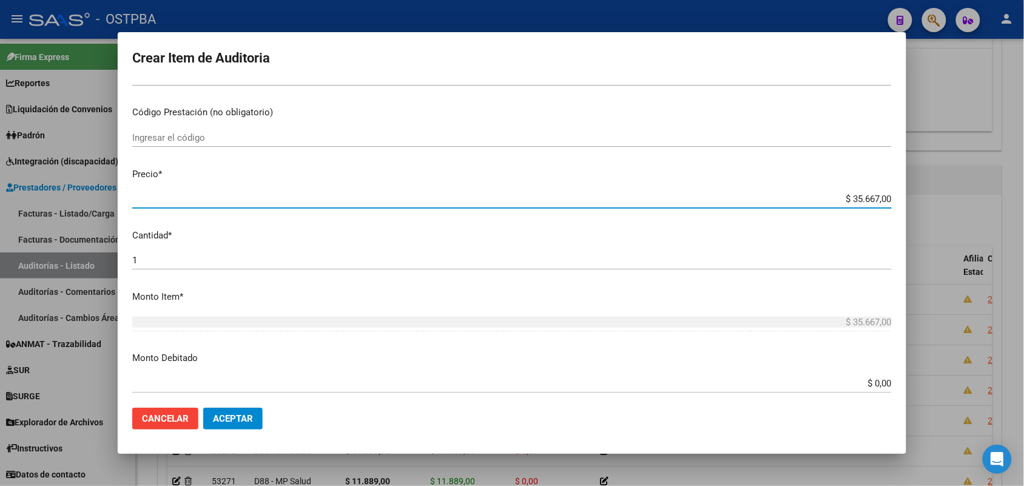
drag, startPoint x: 834, startPoint y: 198, endPoint x: 957, endPoint y: 198, distance: 123.2
click at [957, 198] on div "Crear Item de Auditoria 38846317 Nro Documento 20388463172 CUIL Afiliado Activo…" at bounding box center [512, 243] width 1024 height 486
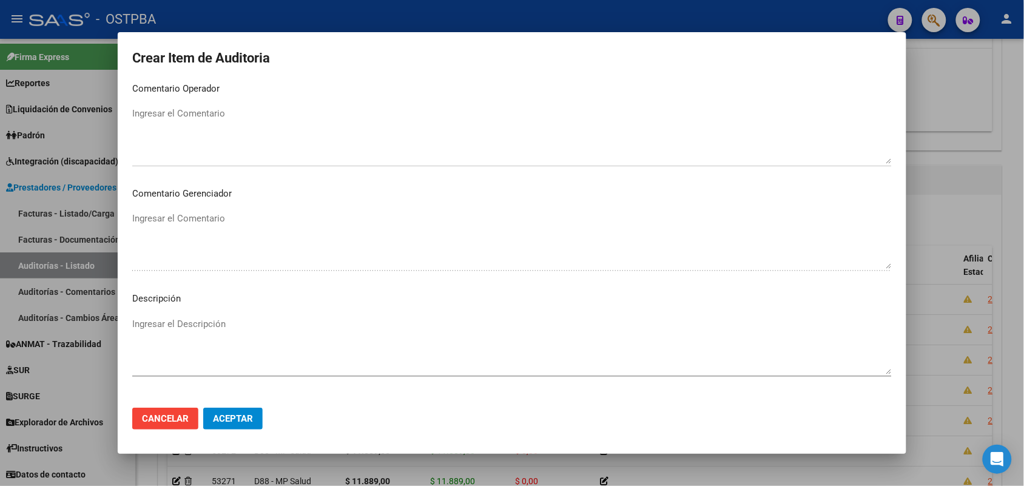
scroll to position [671, 0]
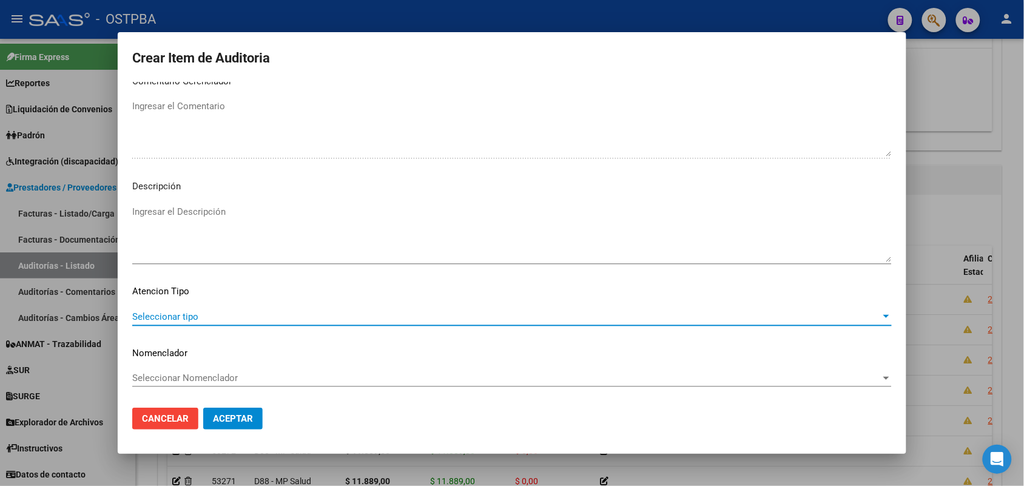
click at [184, 313] on span "Seleccionar tipo" at bounding box center [506, 316] width 749 height 11
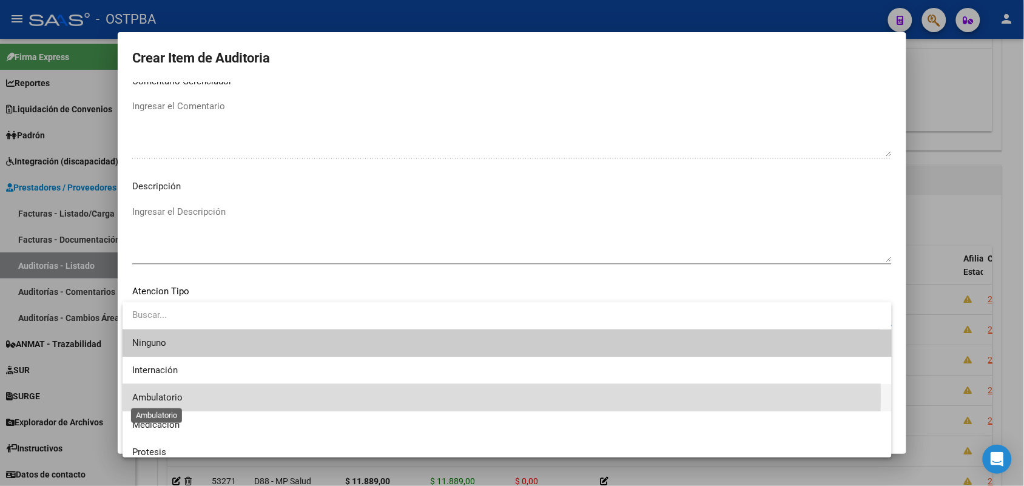
click at [160, 397] on span "Ambulatorio" at bounding box center [157, 397] width 50 height 11
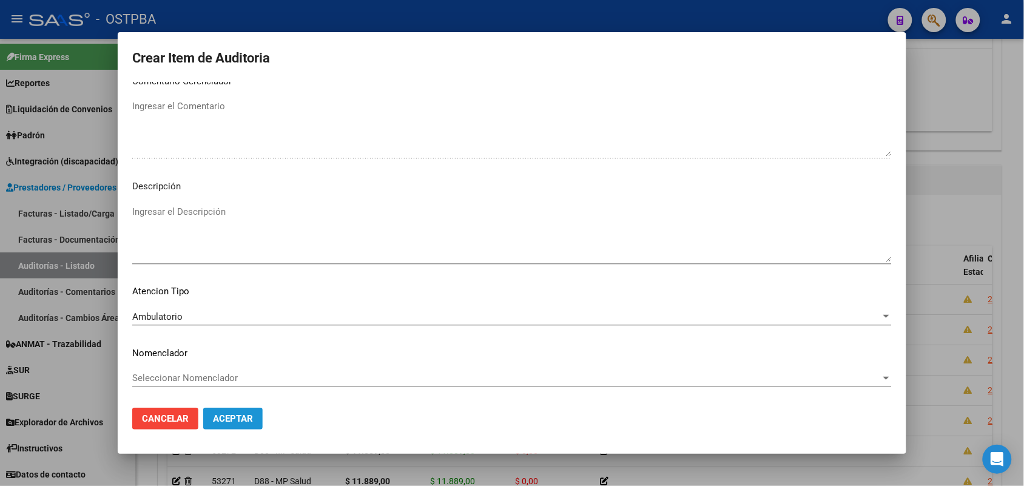
click at [237, 414] on span "Aceptar" at bounding box center [233, 418] width 40 height 11
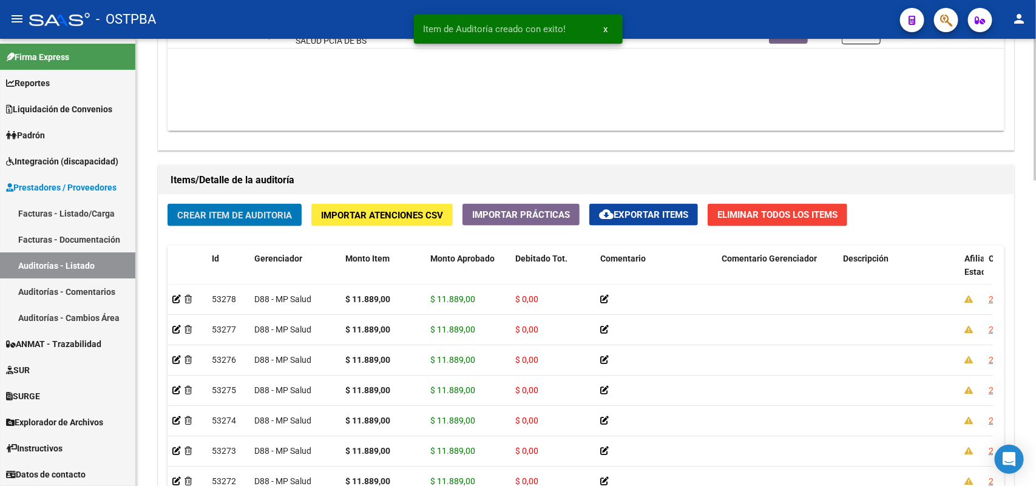
click at [258, 217] on span "Crear Item de Auditoria" at bounding box center [234, 215] width 115 height 11
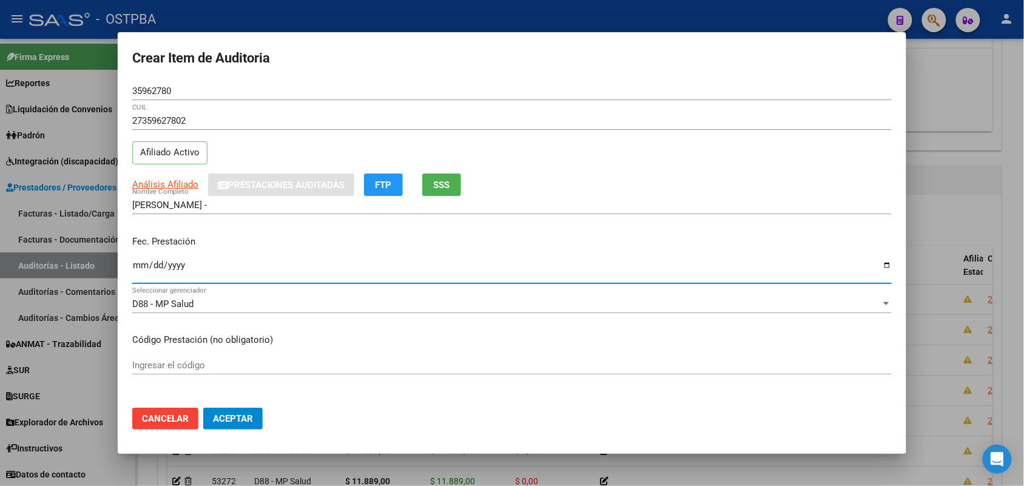
click at [141, 271] on input "Ingresar la fecha" at bounding box center [512, 269] width 760 height 19
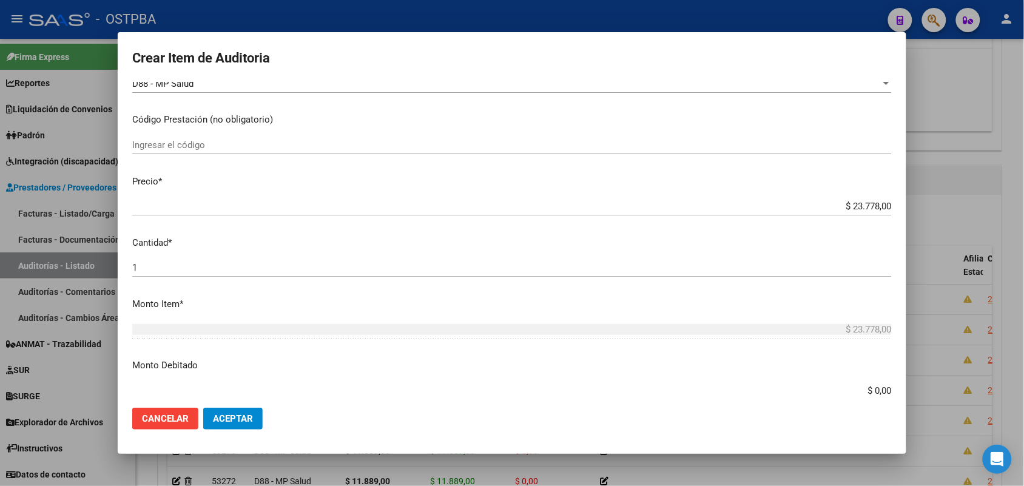
scroll to position [228, 0]
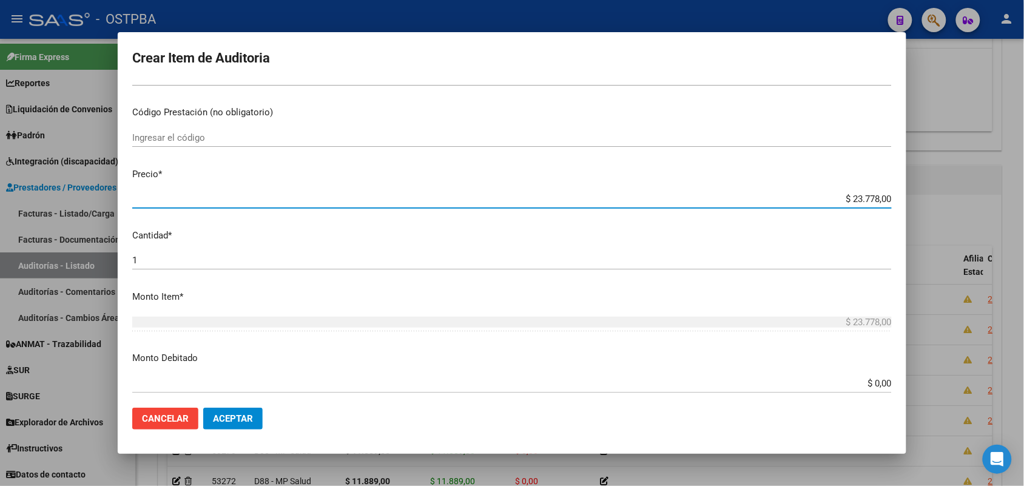
drag, startPoint x: 817, startPoint y: 199, endPoint x: 974, endPoint y: 202, distance: 157.2
click at [974, 202] on div "Crear Item de Auditoria 35962780 Nro Documento 27359627802 CUIL Afiliado Activo…" at bounding box center [512, 243] width 1024 height 486
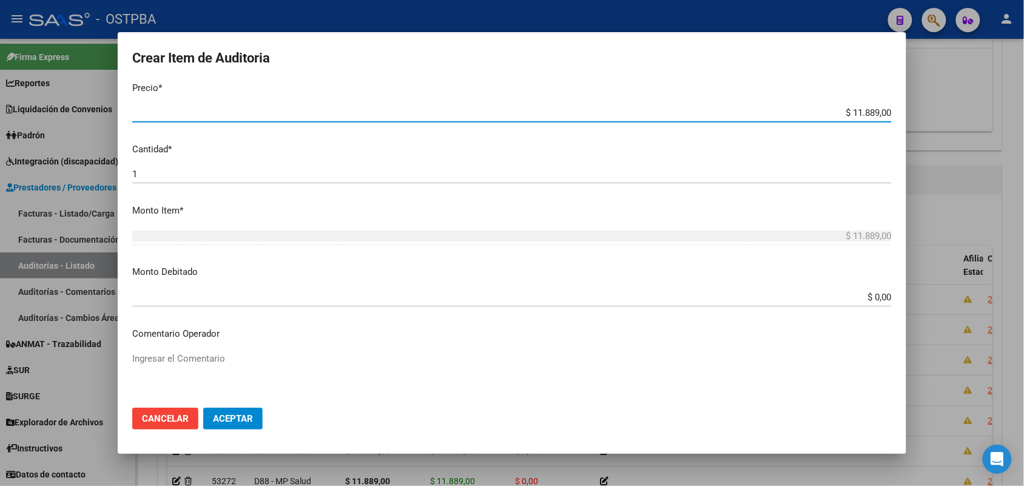
scroll to position [671, 0]
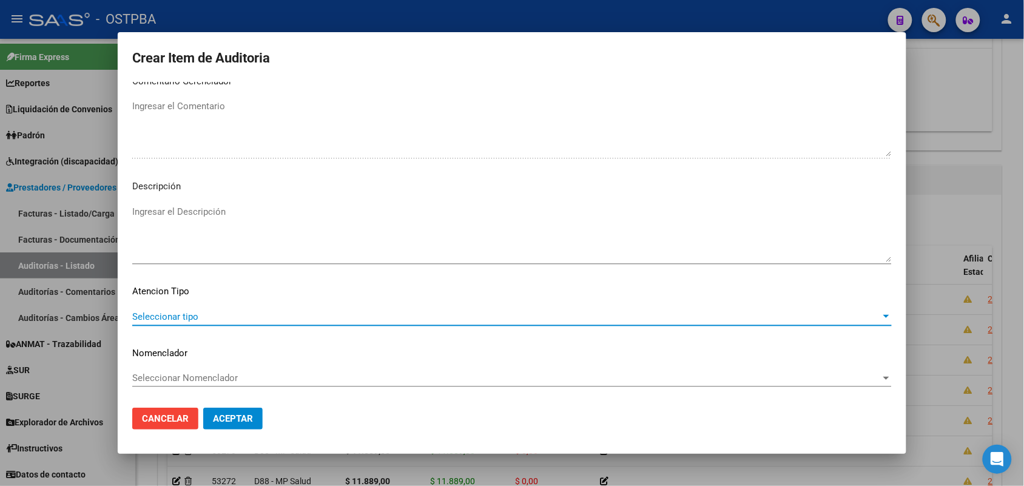
click at [188, 314] on span "Seleccionar tipo" at bounding box center [506, 316] width 749 height 11
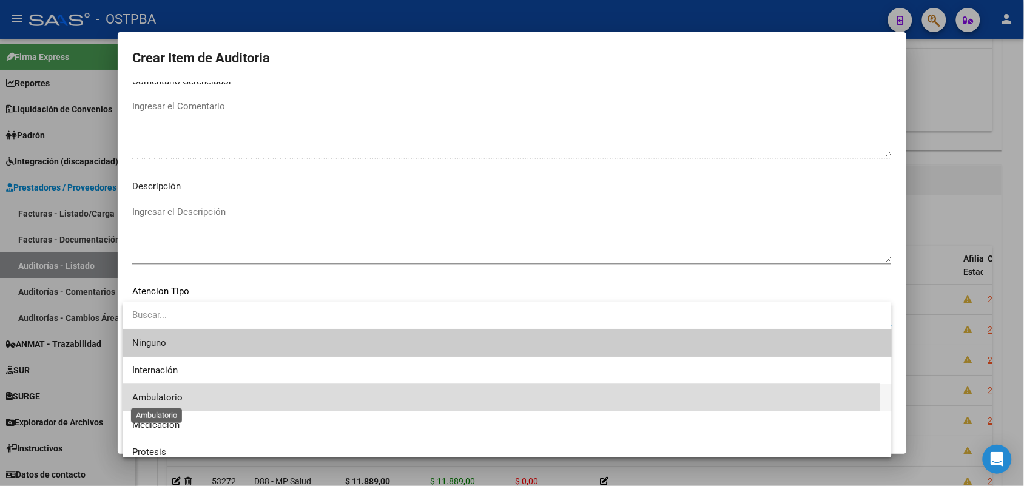
click at [171, 396] on span "Ambulatorio" at bounding box center [157, 397] width 50 height 11
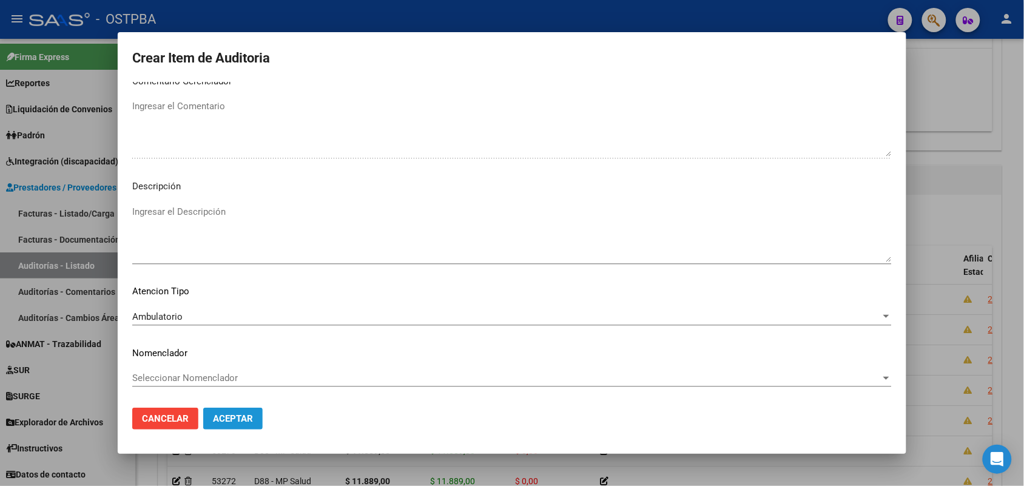
click at [225, 410] on button "Aceptar" at bounding box center [232, 419] width 59 height 22
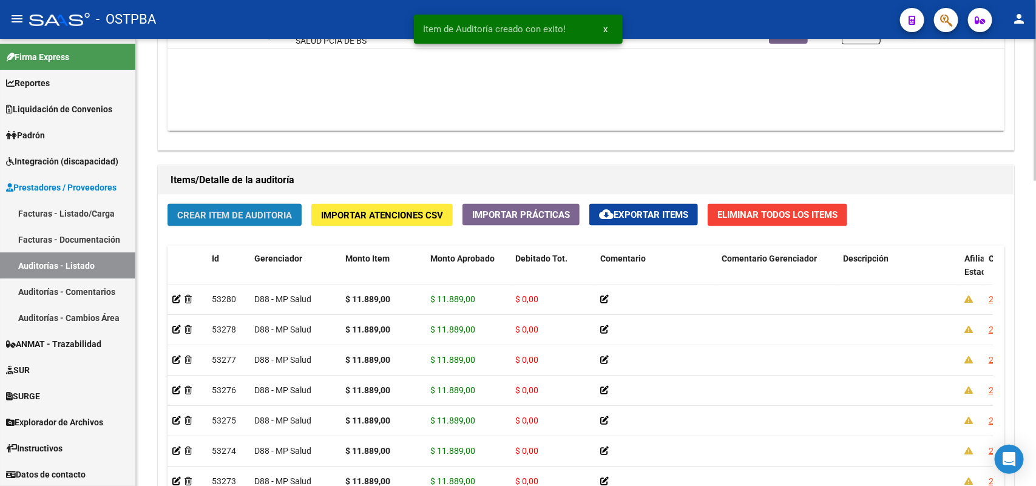
click at [220, 206] on button "Crear Item de Auditoria" at bounding box center [234, 215] width 134 height 22
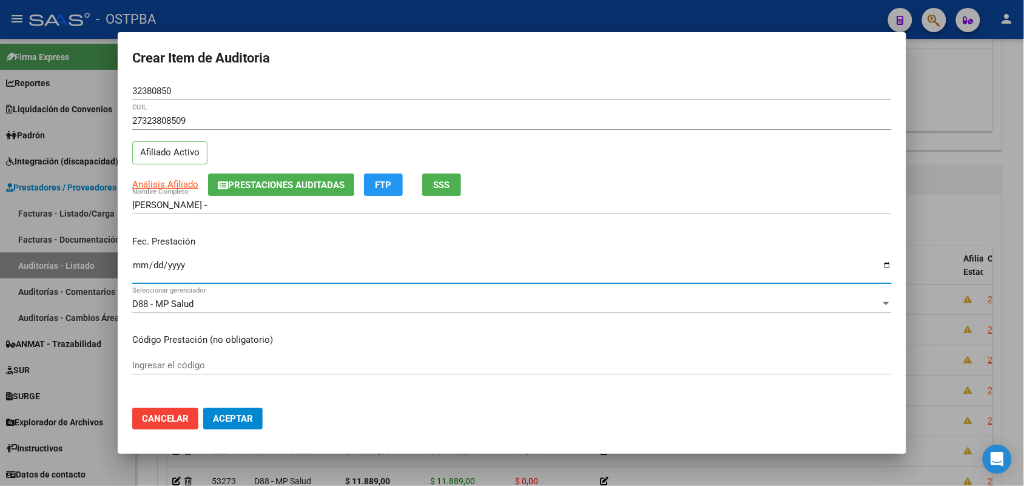
click at [144, 270] on input "Ingresar la fecha" at bounding box center [512, 269] width 760 height 19
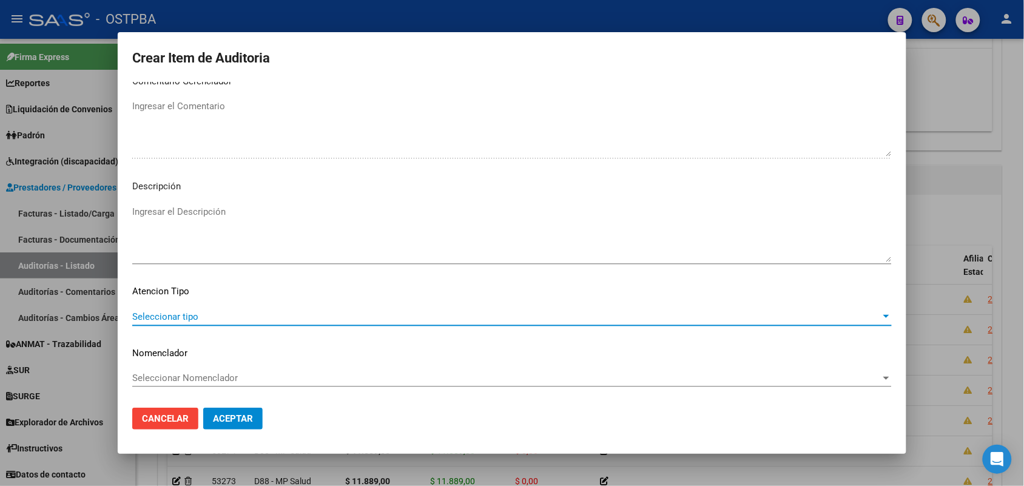
click at [178, 317] on span "Seleccionar tipo" at bounding box center [506, 316] width 749 height 11
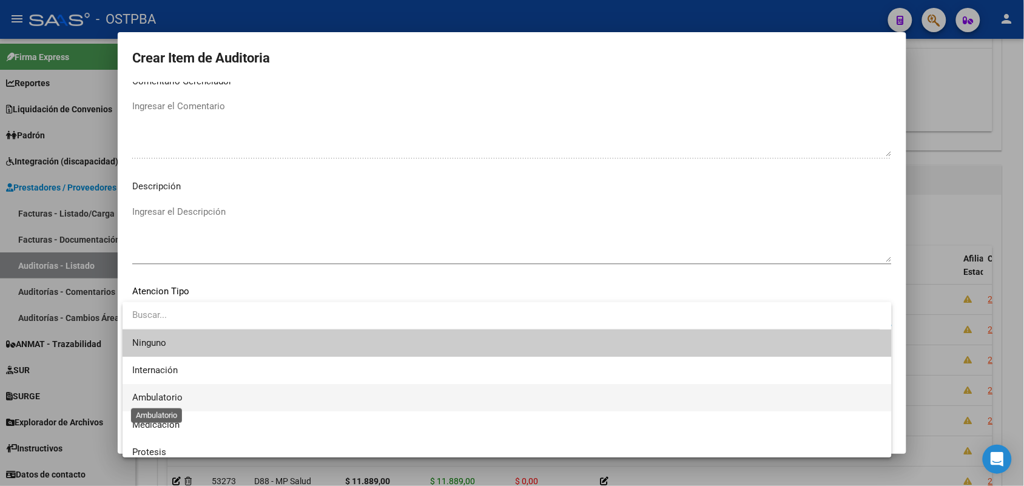
click at [171, 396] on span "Ambulatorio" at bounding box center [157, 397] width 50 height 11
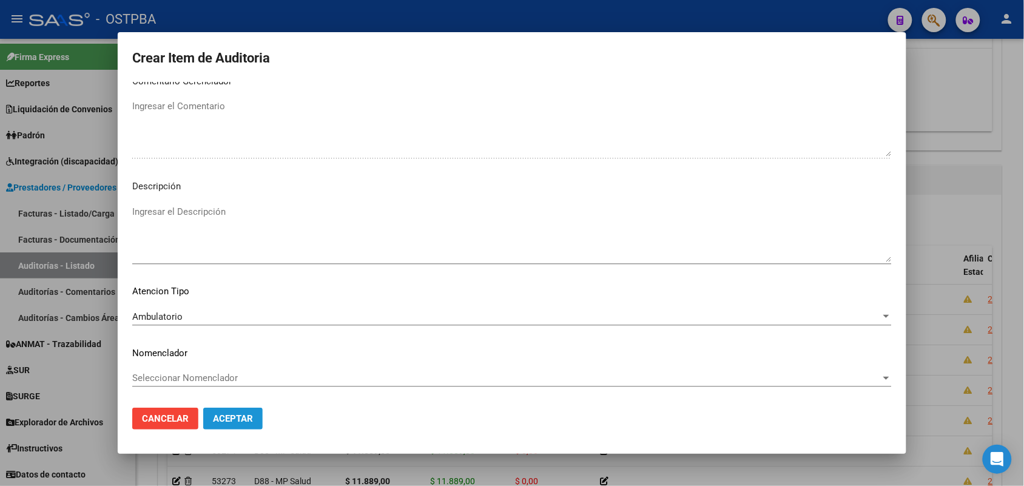
click at [220, 416] on span "Aceptar" at bounding box center [233, 418] width 40 height 11
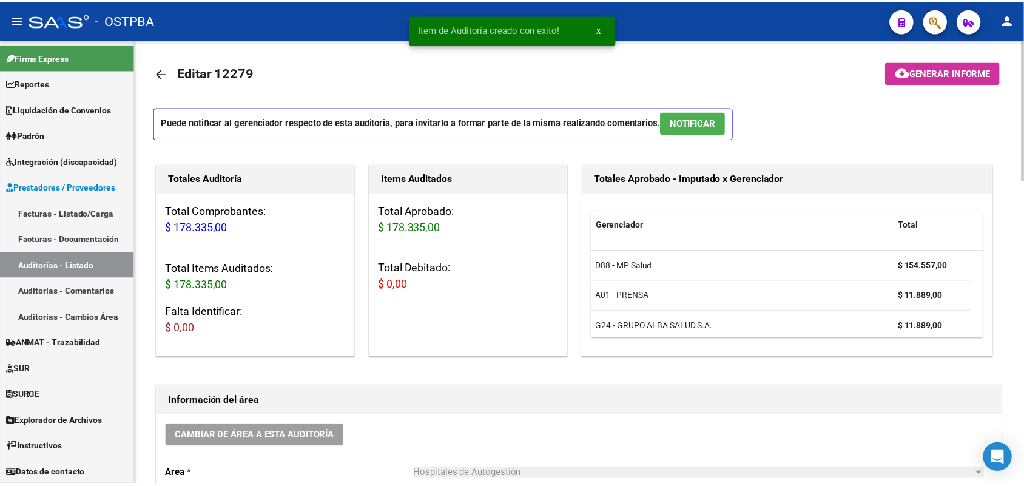
scroll to position [0, 0]
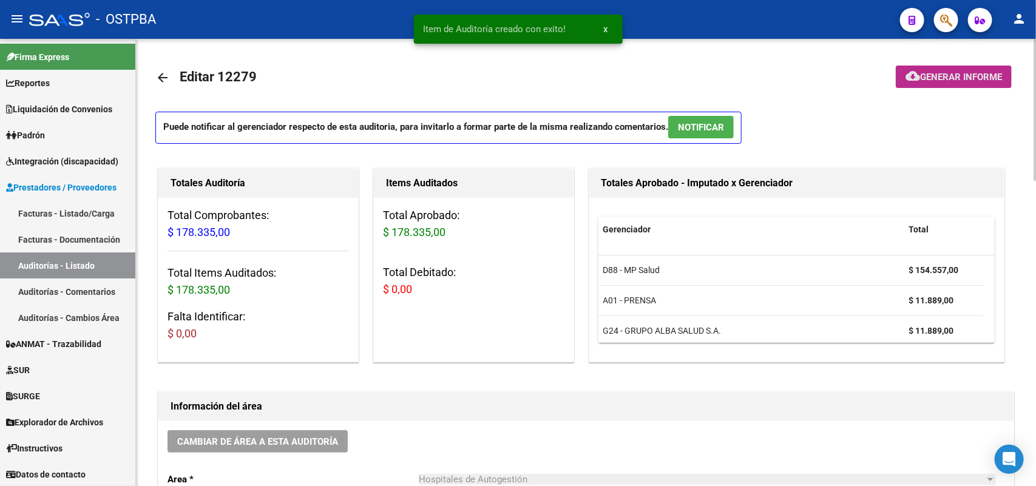
click at [945, 70] on button "cloud_download Generar informe" at bounding box center [954, 77] width 116 height 22
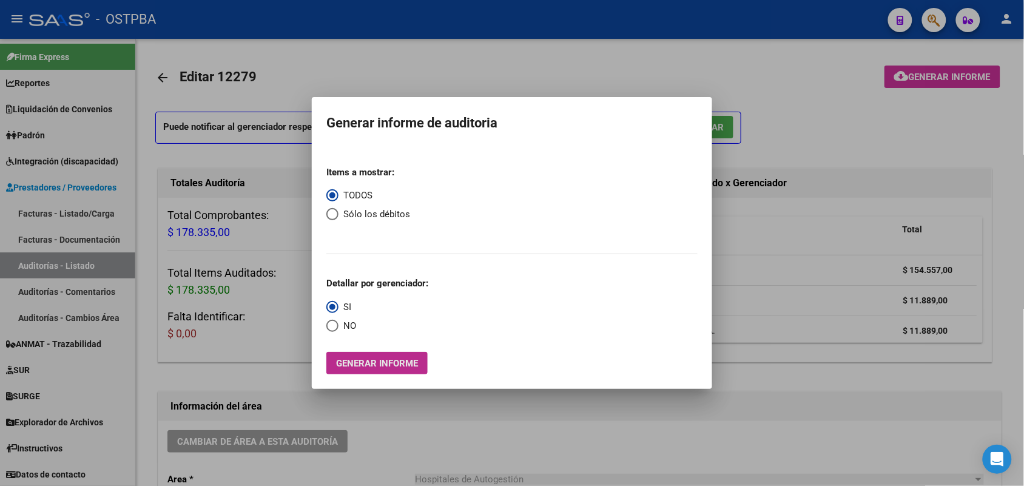
click at [362, 366] on span "Generar informe" at bounding box center [377, 363] width 82 height 11
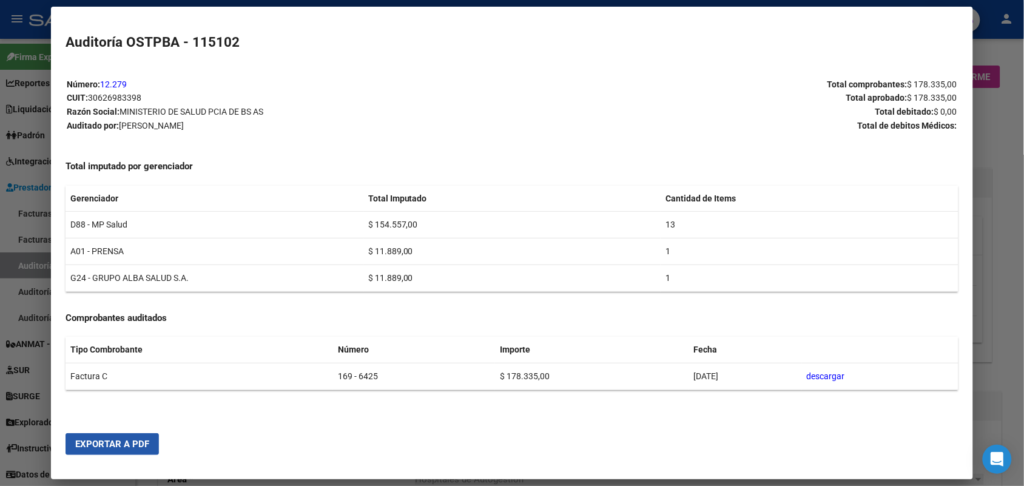
click at [106, 444] on span "Exportar a PDF" at bounding box center [112, 444] width 74 height 11
click at [981, 190] on div at bounding box center [512, 243] width 1024 height 486
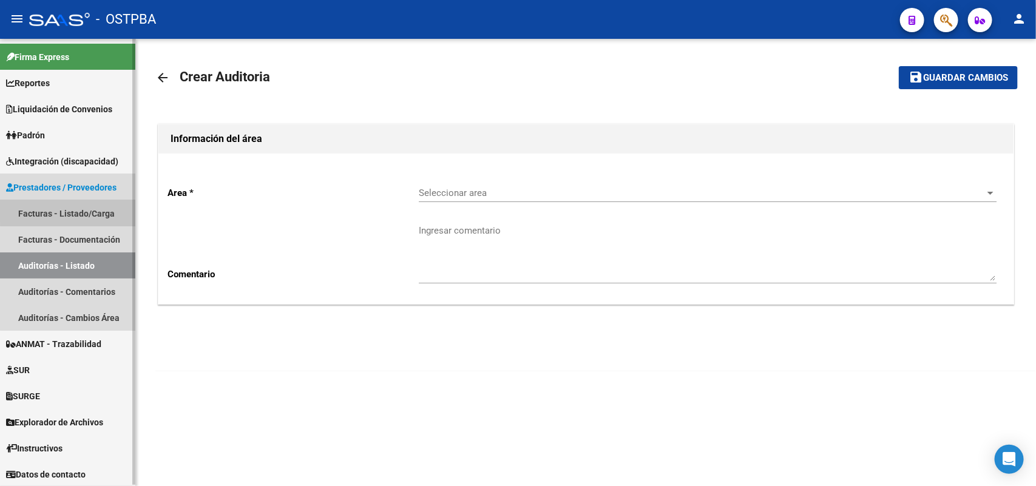
click at [110, 211] on link "Facturas - Listado/Carga" at bounding box center [67, 213] width 135 height 26
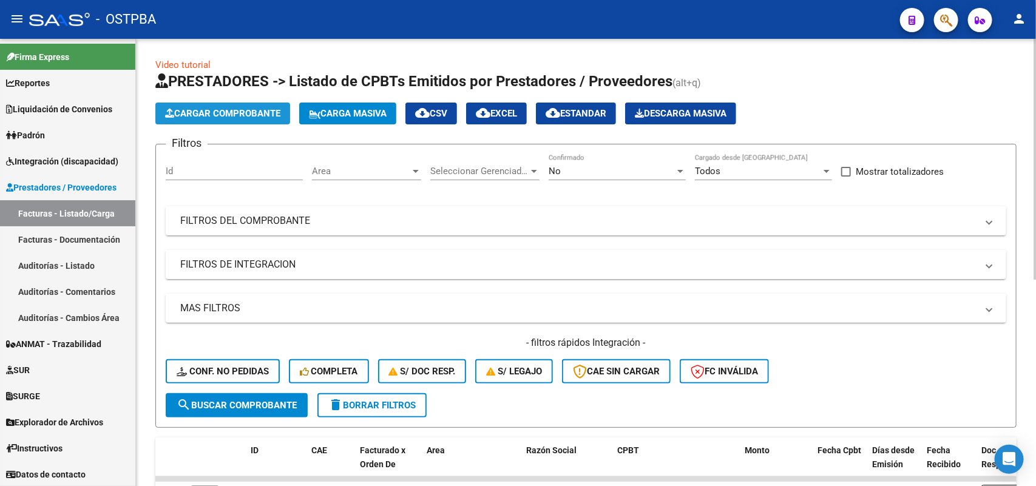
click at [257, 106] on button "Cargar Comprobante" at bounding box center [222, 114] width 135 height 22
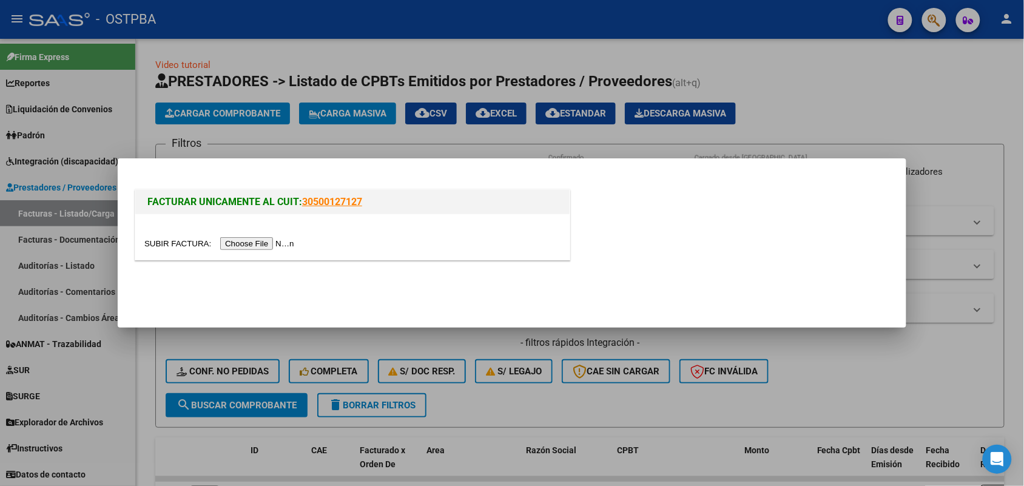
click at [246, 240] on input "file" at bounding box center [221, 243] width 154 height 13
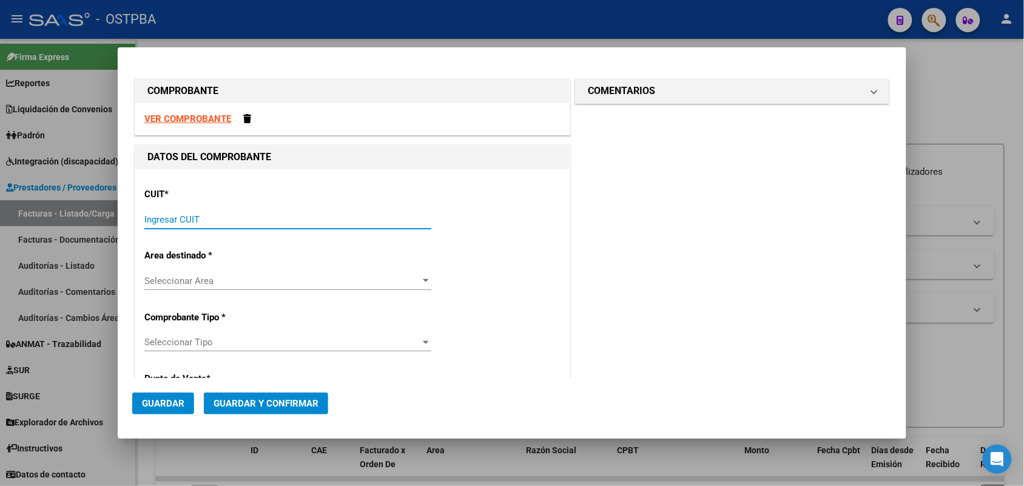
click at [164, 215] on input "Ingresar CUIT" at bounding box center [287, 219] width 287 height 11
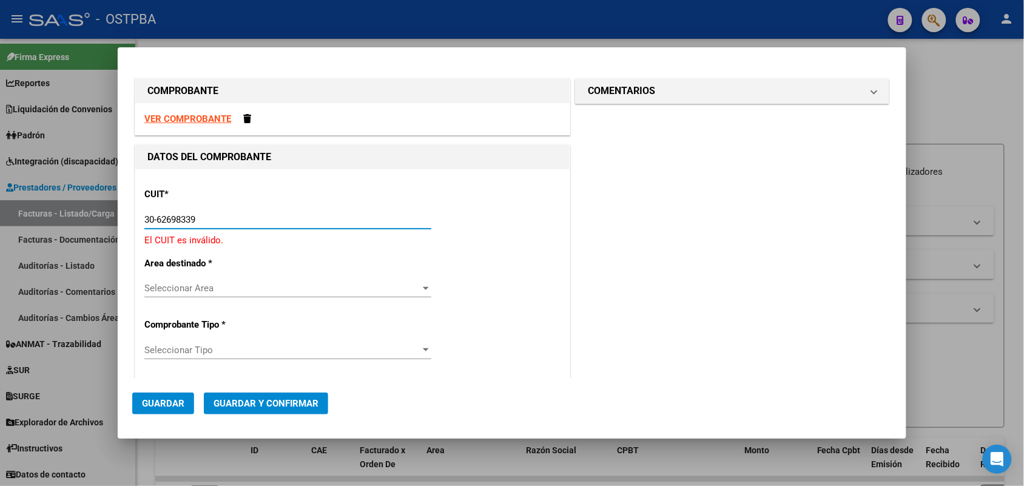
type input "30-62698339-8"
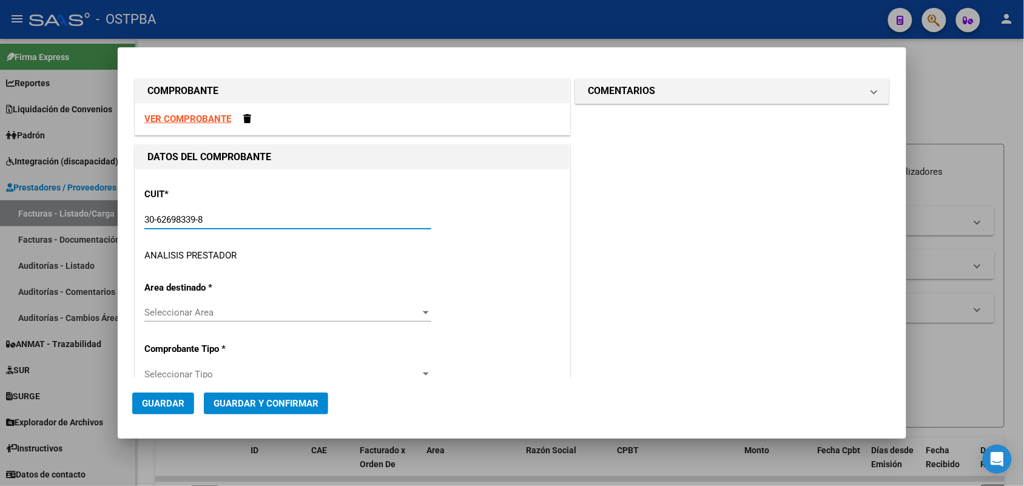
type input "169"
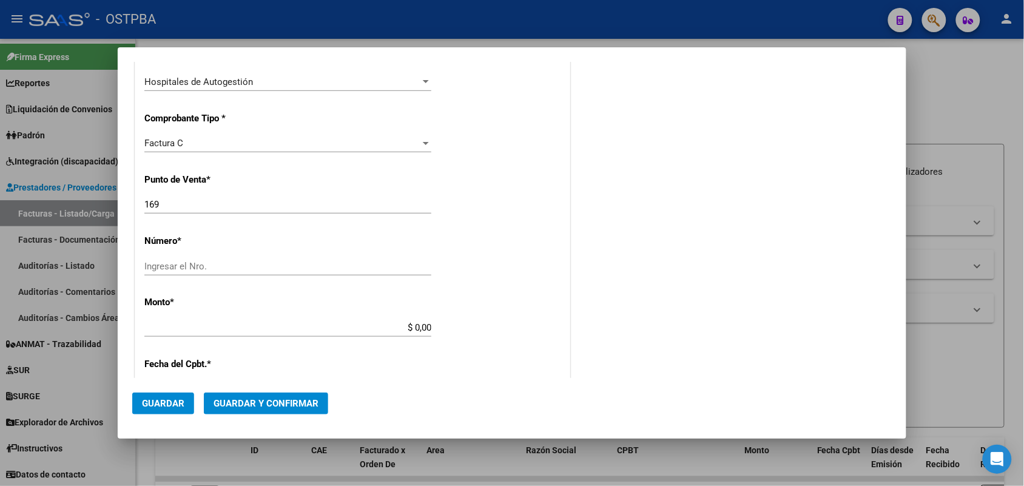
scroll to position [303, 0]
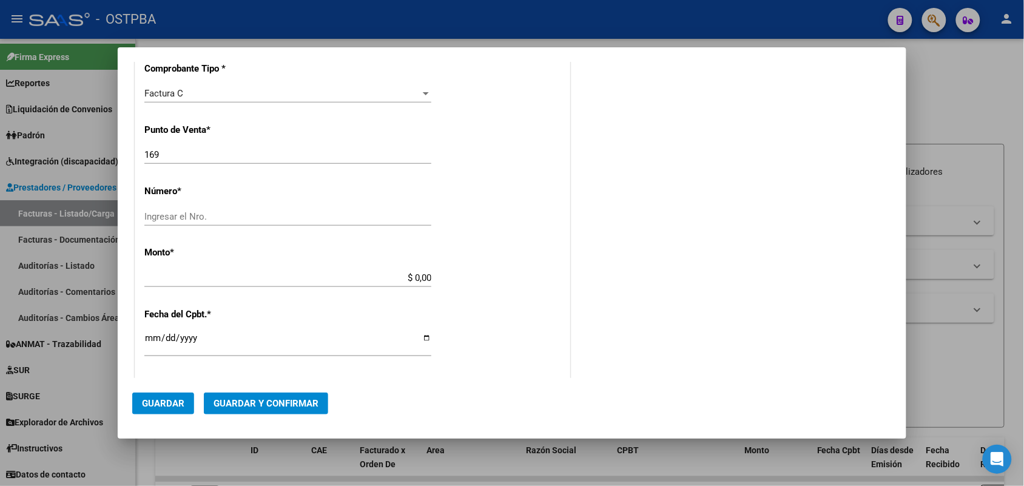
type input "30-62698339-8"
click at [158, 216] on input "Ingresar el Nro." at bounding box center [287, 216] width 287 height 11
type input "6463"
drag, startPoint x: 399, startPoint y: 280, endPoint x: 464, endPoint y: 289, distance: 65.6
click at [464, 289] on div "CUIT * 30-62698339-8 Ingresar CUIT ANALISIS PRESTADOR MINISTERIO DE SALUD PCIA …" at bounding box center [352, 296] width 434 height 860
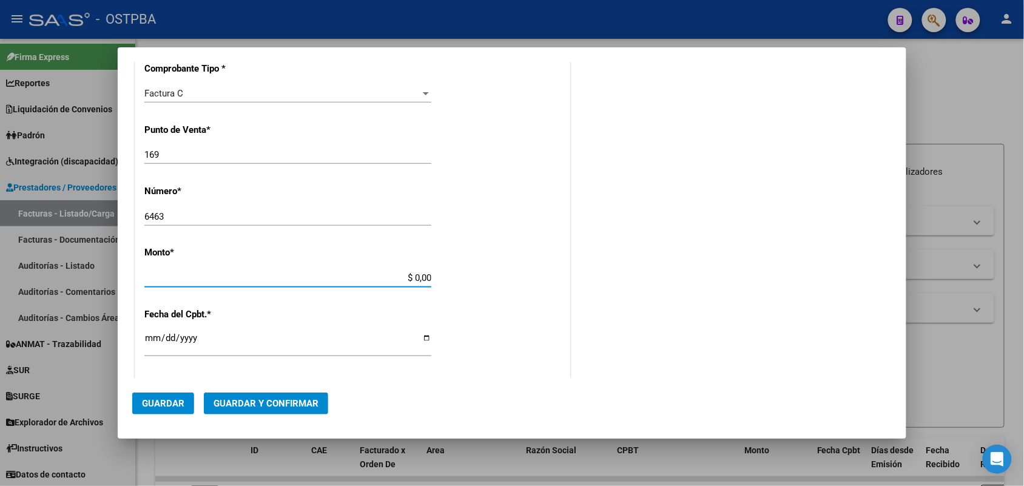
scroll to position [356, 0]
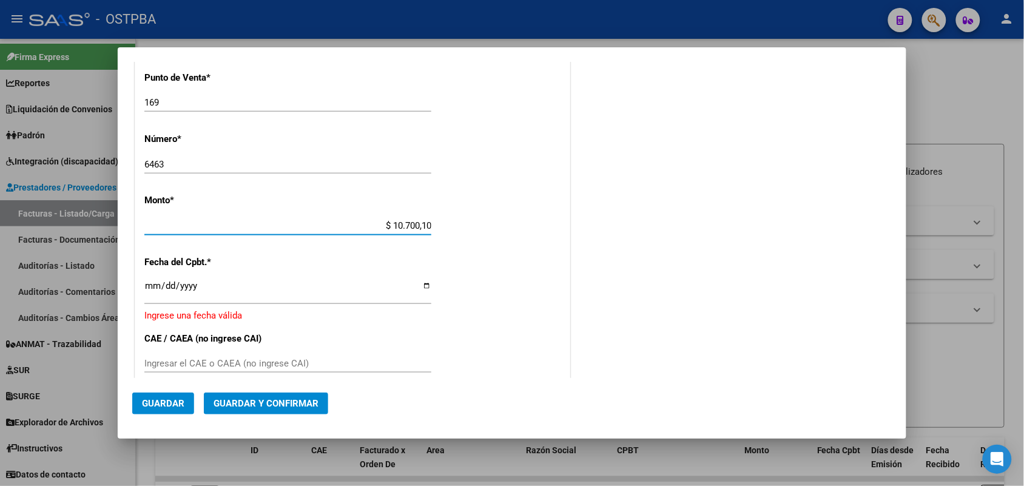
type input "$ 107.001,00"
drag, startPoint x: 154, startPoint y: 293, endPoint x: 175, endPoint y: 285, distance: 22.7
click at [159, 292] on input "Ingresar la fecha" at bounding box center [287, 290] width 287 height 19
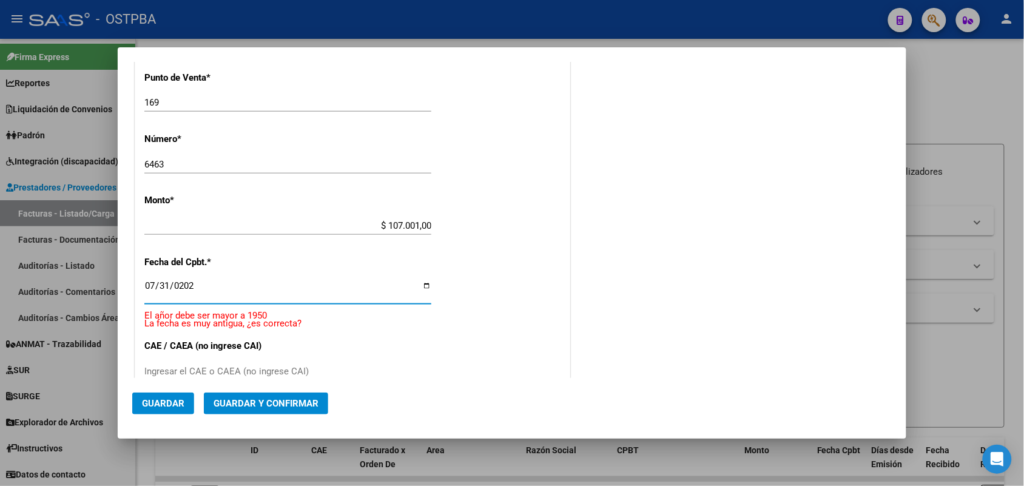
type input "[DATE]"
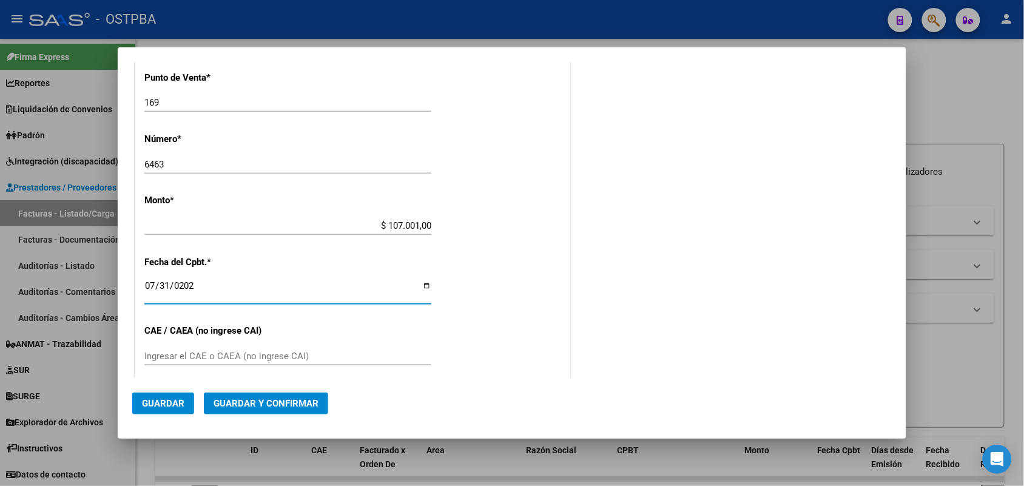
scroll to position [431, 0]
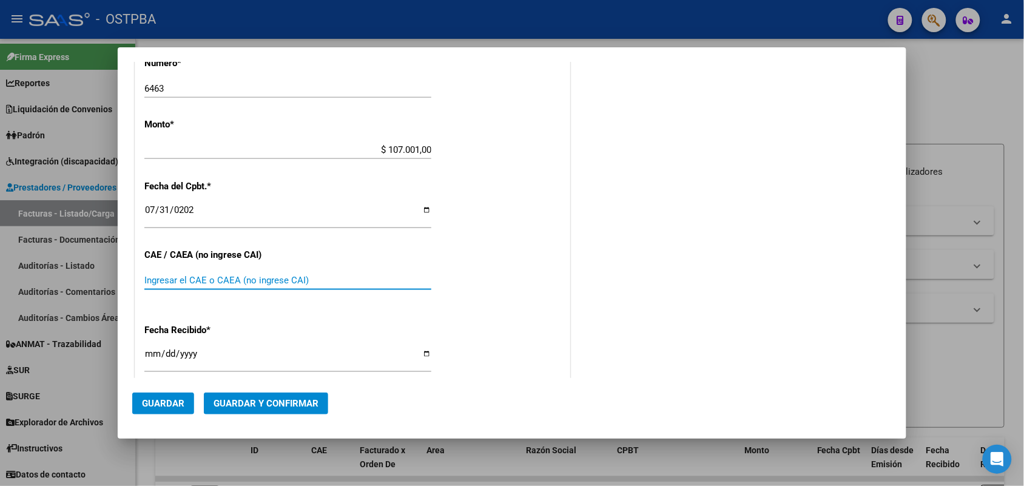
click at [153, 280] on input "Ingresar el CAE o CAEA (no ingrese CAI)" at bounding box center [287, 280] width 287 height 11
type input "75318411340448"
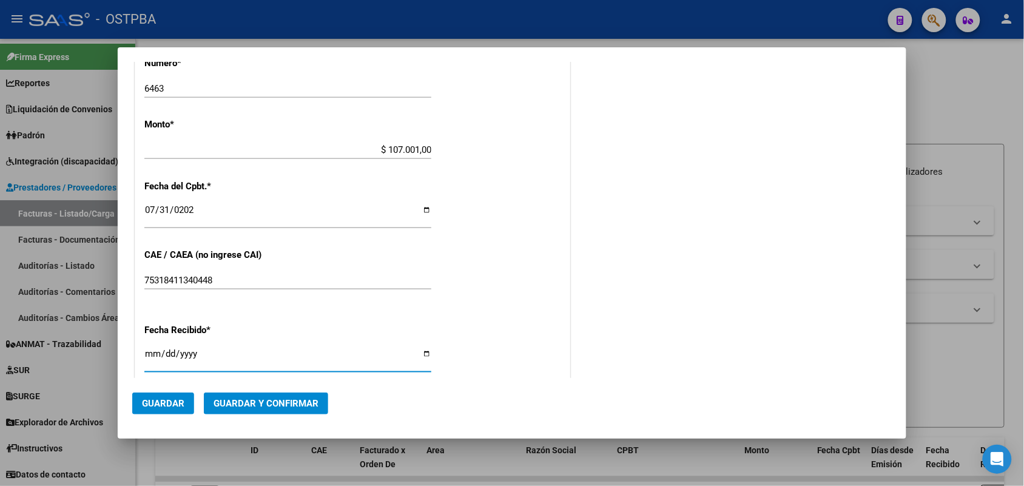
click at [152, 361] on input "[DATE]" at bounding box center [287, 358] width 287 height 19
type input "[DATE]"
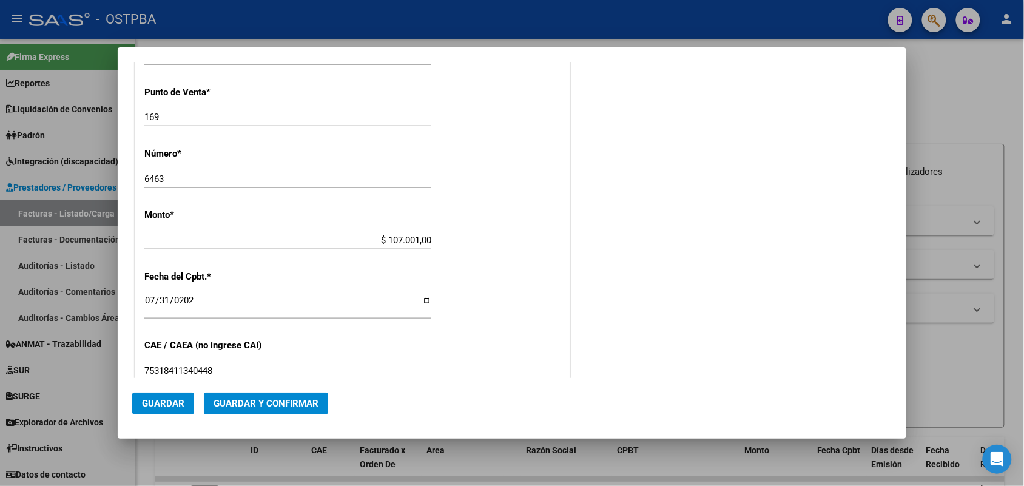
scroll to position [0, 0]
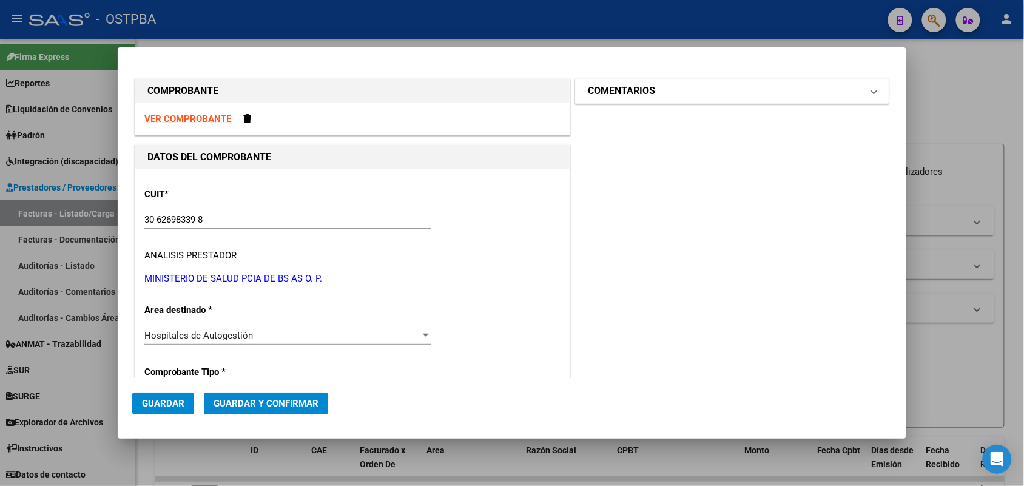
click at [866, 93] on mat-expansion-panel-header "COMENTARIOS" at bounding box center [732, 91] width 313 height 24
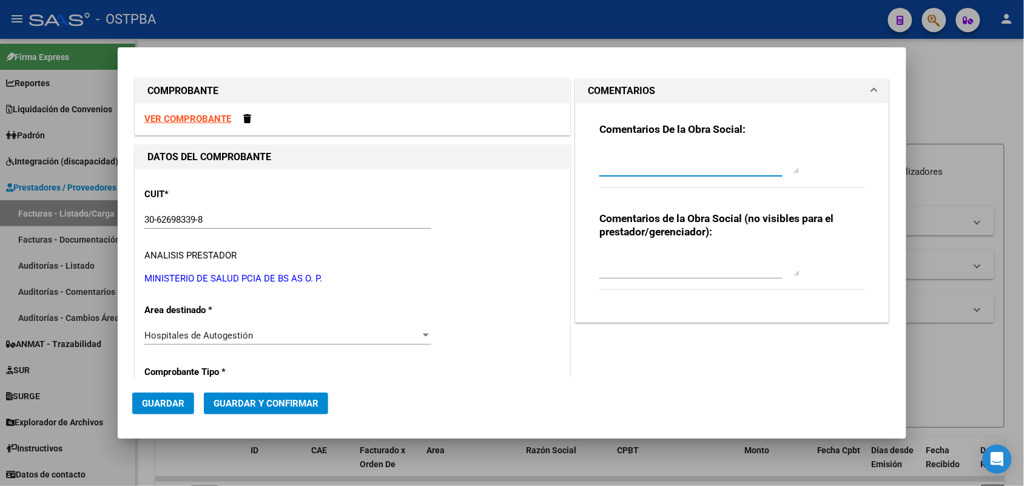
click at [631, 167] on textarea at bounding box center [699, 161] width 200 height 24
type textarea "HR 126399"
click at [171, 399] on span "Guardar" at bounding box center [163, 403] width 42 height 11
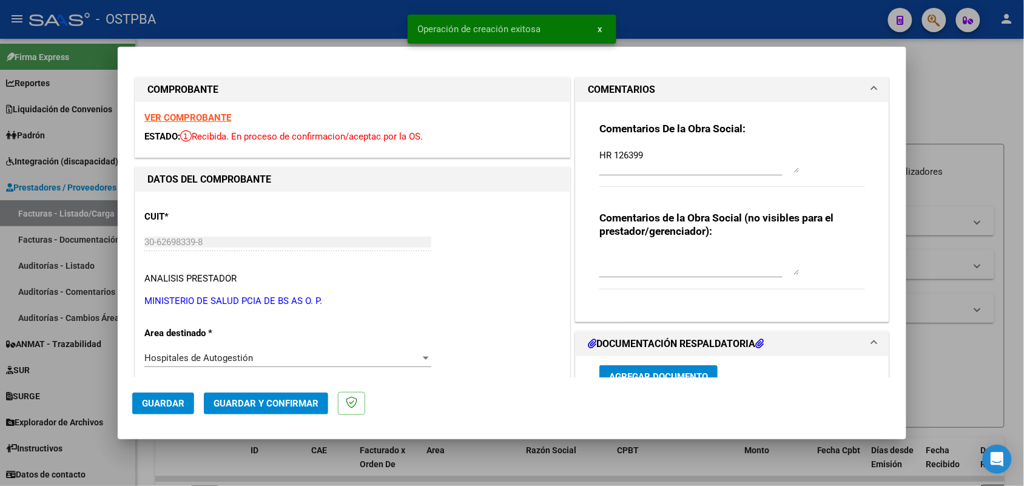
type input "[DATE]"
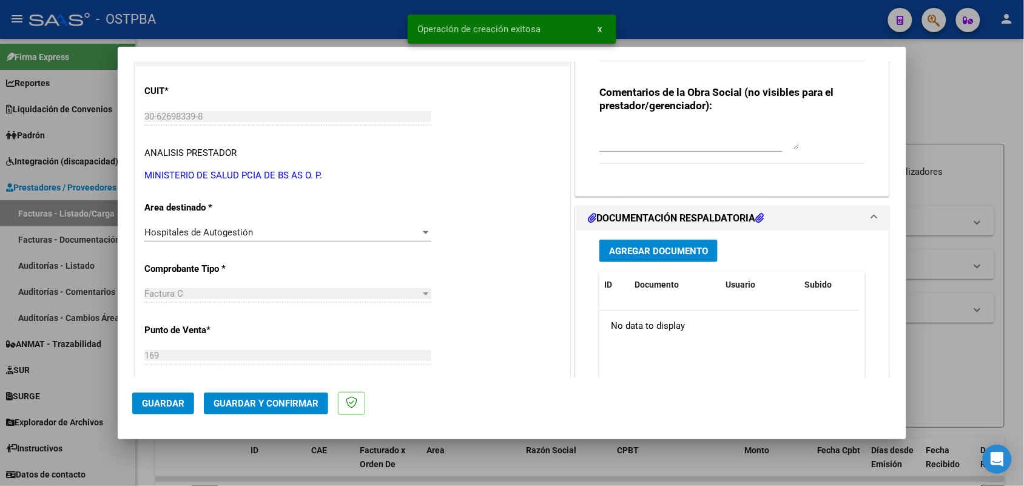
scroll to position [228, 0]
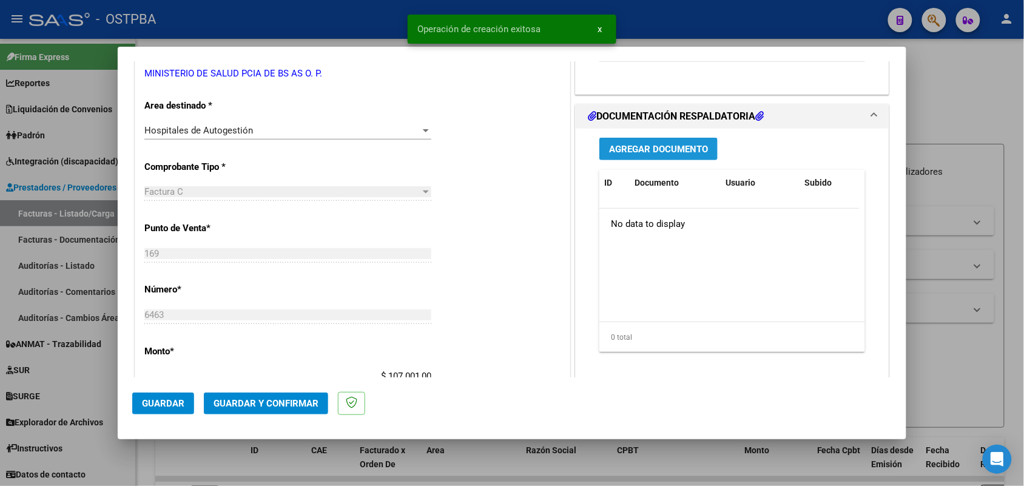
click at [650, 152] on span "Agregar Documento" at bounding box center [658, 149] width 99 height 11
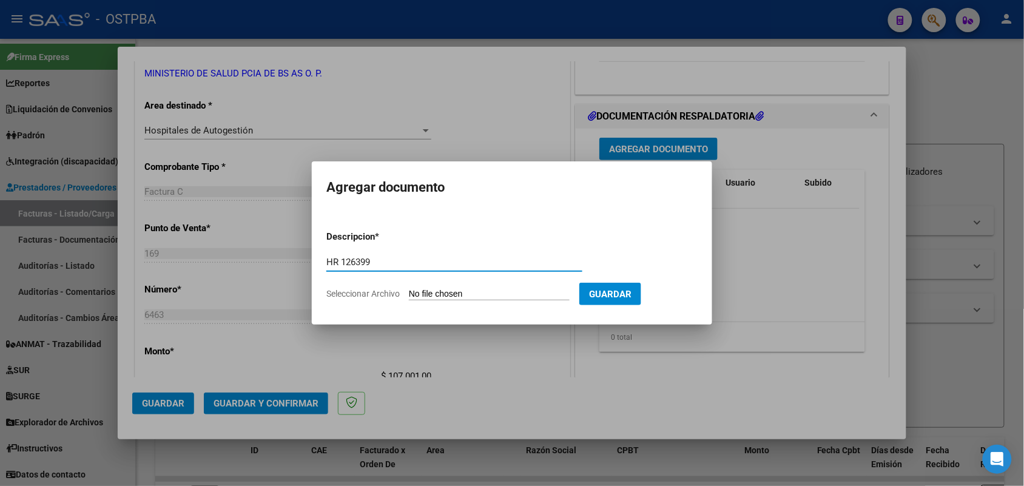
type input "HR 126399"
click at [416, 292] on input "Seleccionar Archivo" at bounding box center [489, 295] width 161 height 12
type input "C:\fakepath\HR 126399.pdf"
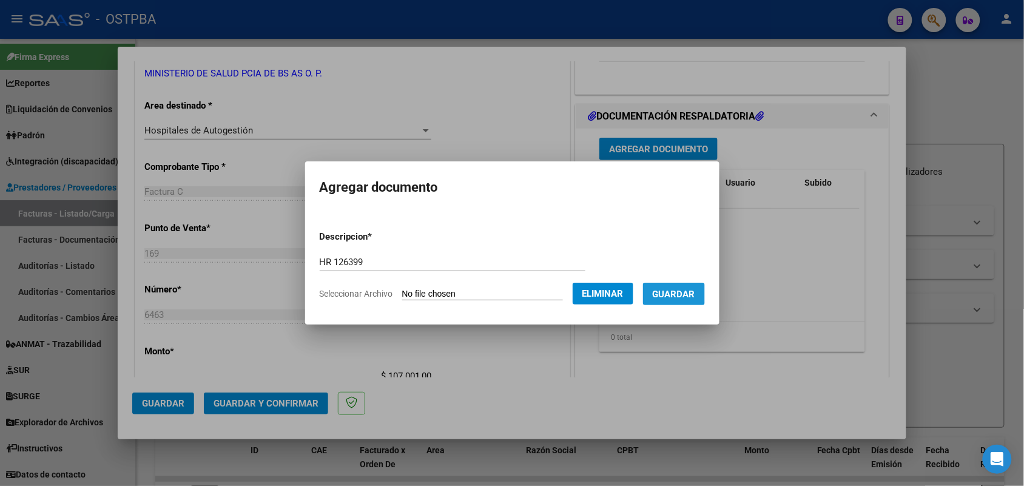
click at [681, 289] on span "Guardar" at bounding box center [674, 294] width 42 height 11
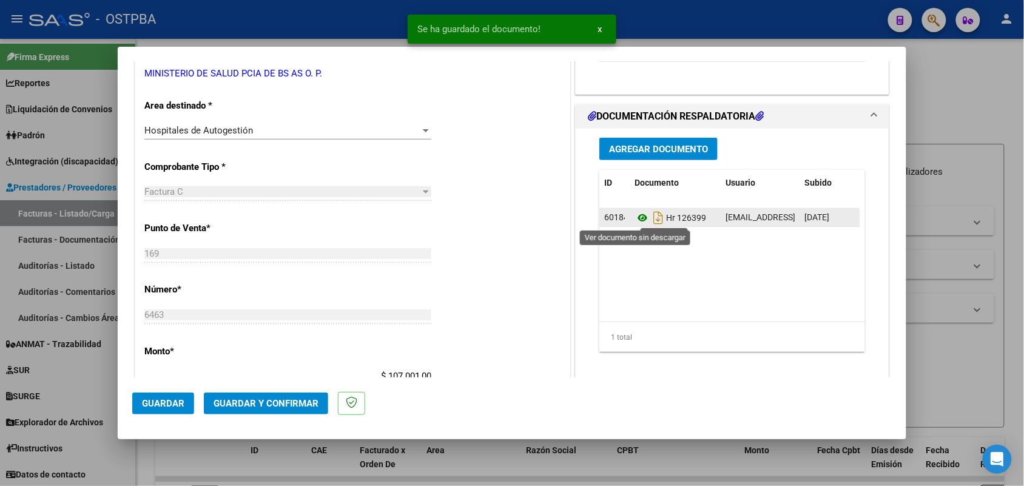
click at [636, 220] on icon at bounding box center [643, 218] width 16 height 15
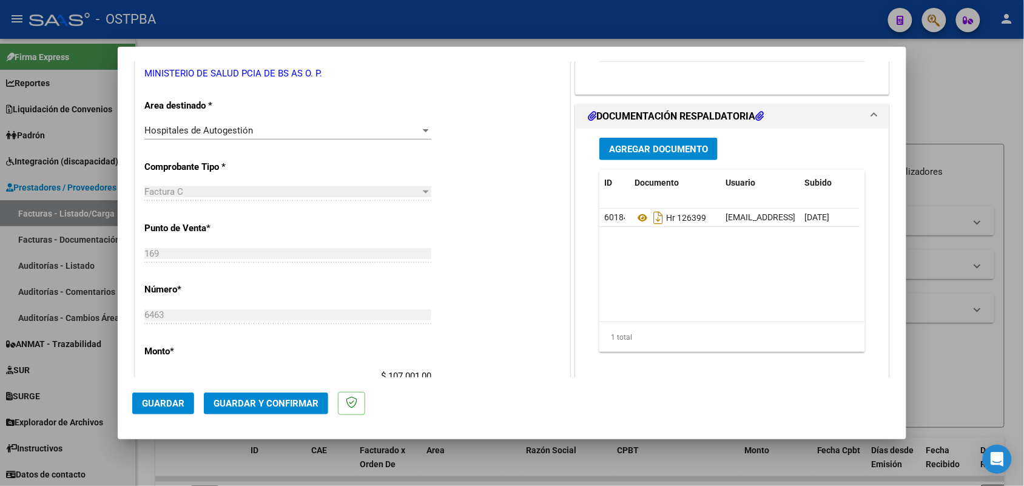
click at [667, 144] on span "Agregar Documento" at bounding box center [658, 149] width 99 height 11
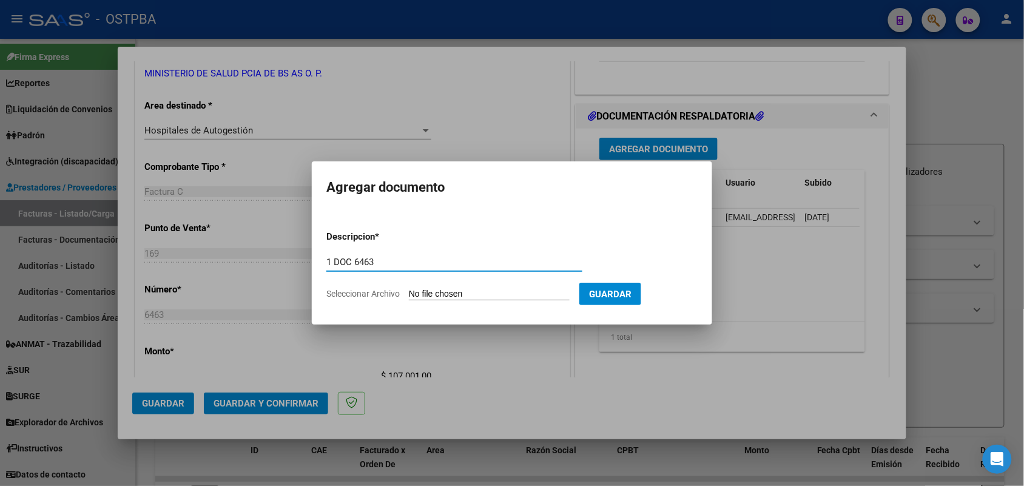
type input "1 DOC 6463"
click at [420, 299] on input "Seleccionar Archivo" at bounding box center [489, 295] width 161 height 12
type input "C:\fakepath\1 DOC 6463.pdf"
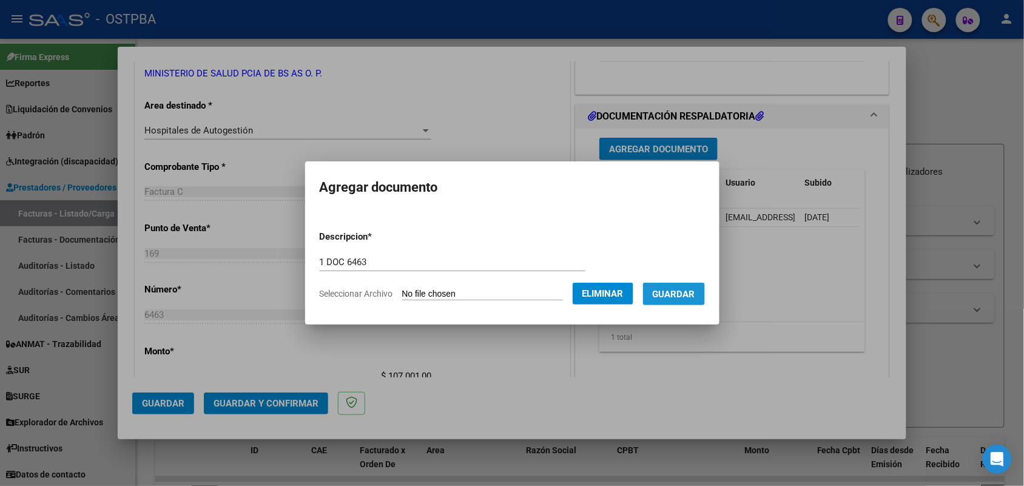
click at [680, 289] on span "Guardar" at bounding box center [674, 294] width 42 height 11
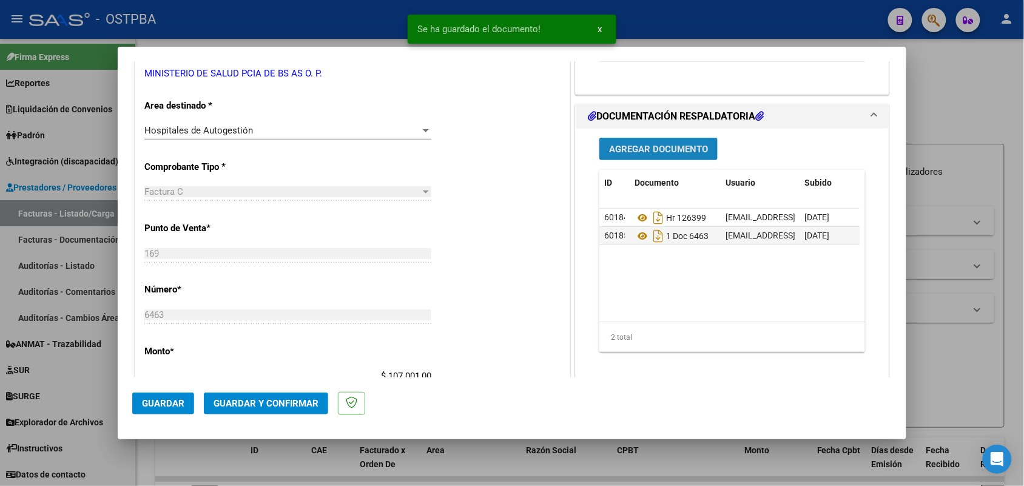
click at [655, 146] on span "Agregar Documento" at bounding box center [658, 149] width 99 height 11
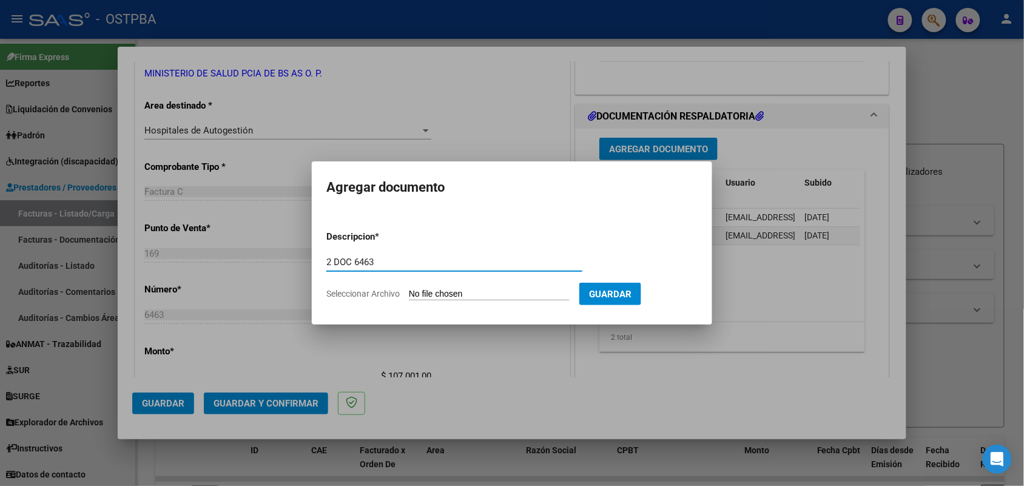
type input "2 DOC 6463"
click at [416, 292] on input "Seleccionar Archivo" at bounding box center [489, 295] width 161 height 12
type input "C:\fakepath\2 DOC 6463.pdf"
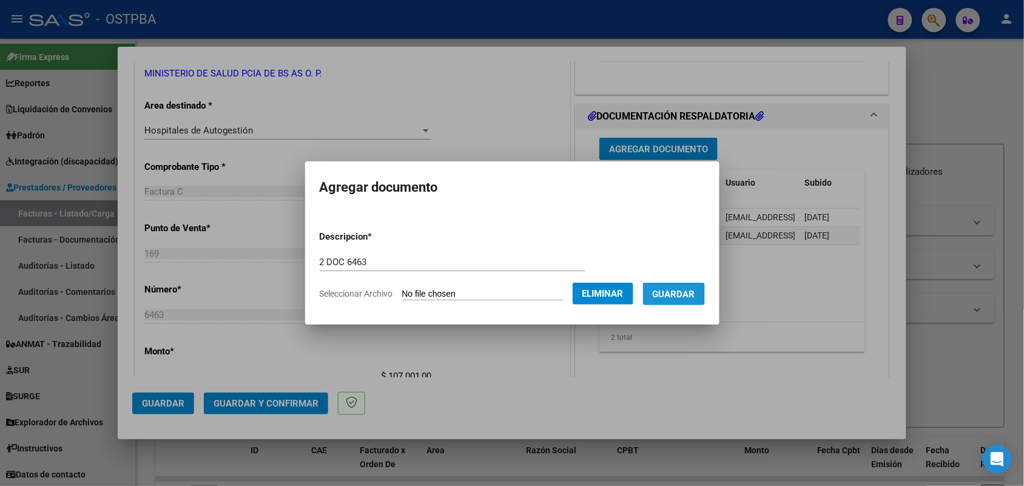
click at [693, 292] on span "Guardar" at bounding box center [674, 294] width 42 height 11
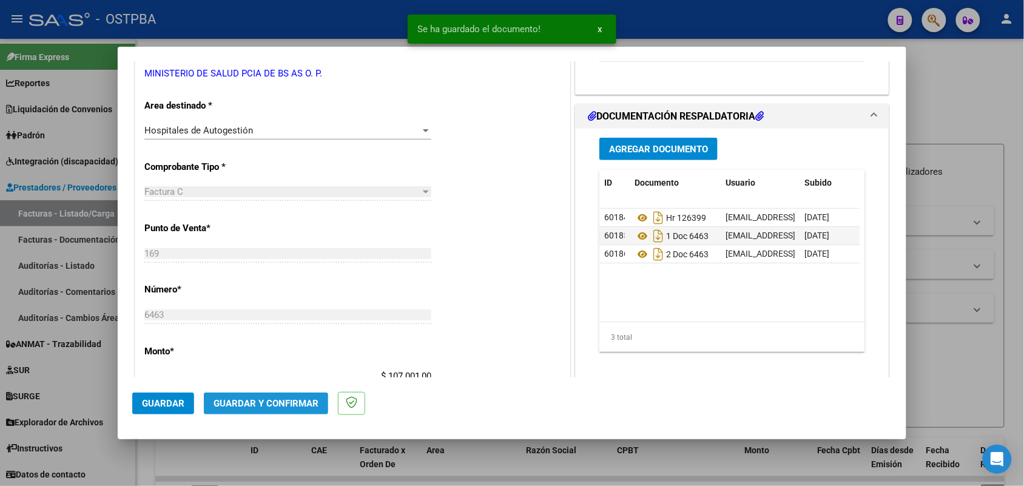
click at [247, 404] on span "Guardar y Confirmar" at bounding box center [266, 403] width 105 height 11
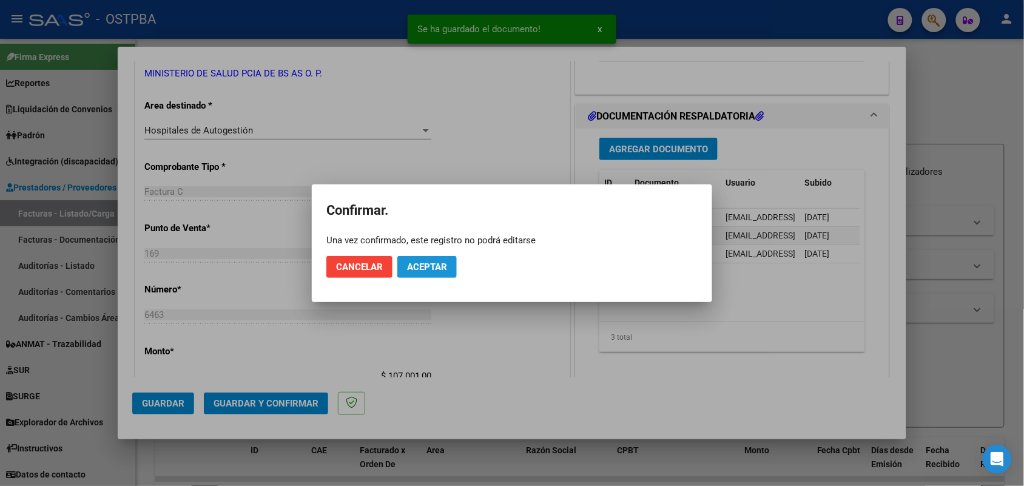
click at [431, 269] on span "Aceptar" at bounding box center [427, 267] width 40 height 11
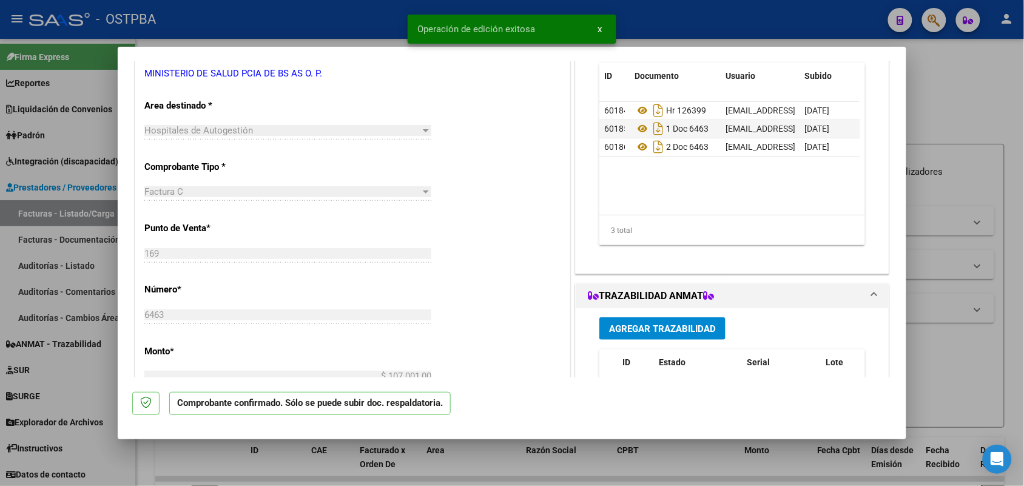
click at [92, 297] on div at bounding box center [512, 243] width 1024 height 486
type input "$ 0,00"
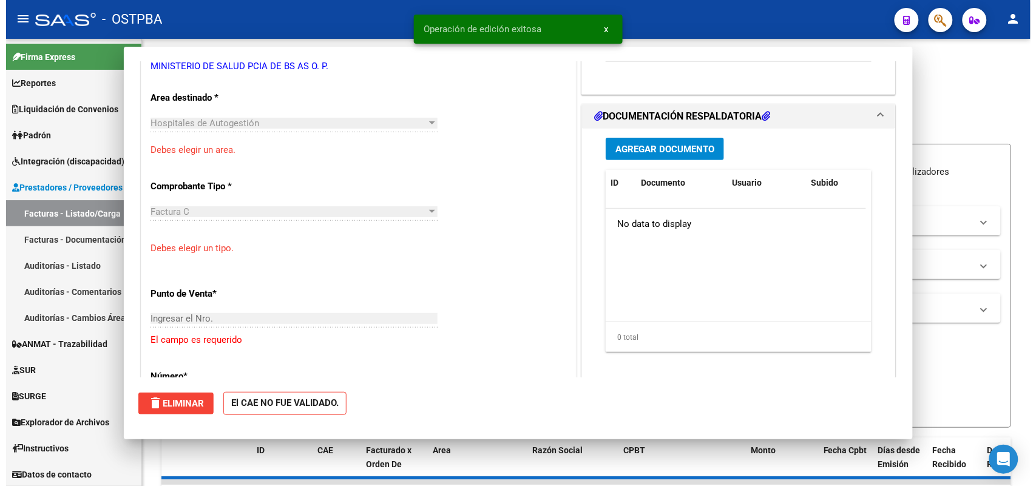
scroll to position [220, 0]
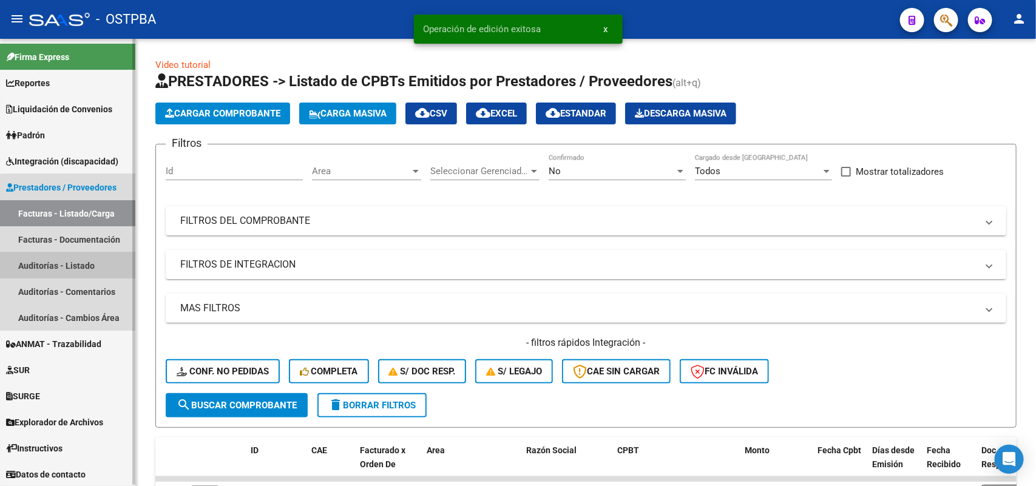
click at [83, 267] on link "Auditorías - Listado" at bounding box center [67, 265] width 135 height 26
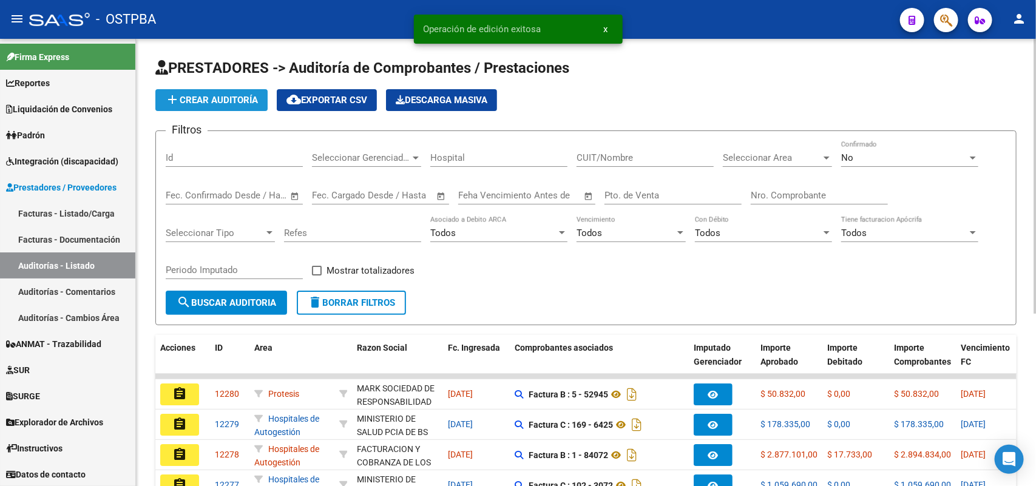
click at [250, 98] on span "add Crear Auditoría" at bounding box center [211, 100] width 93 height 11
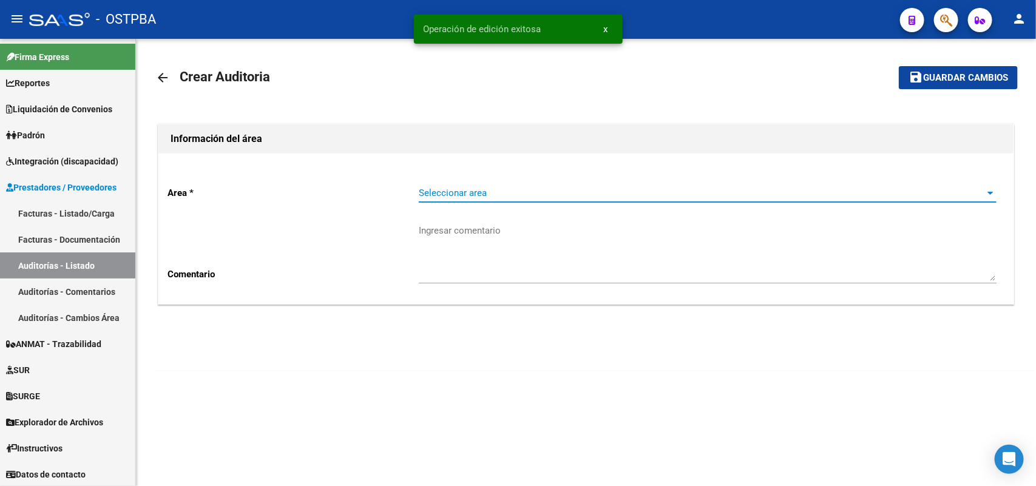
click at [438, 191] on span "Seleccionar area" at bounding box center [702, 192] width 567 height 11
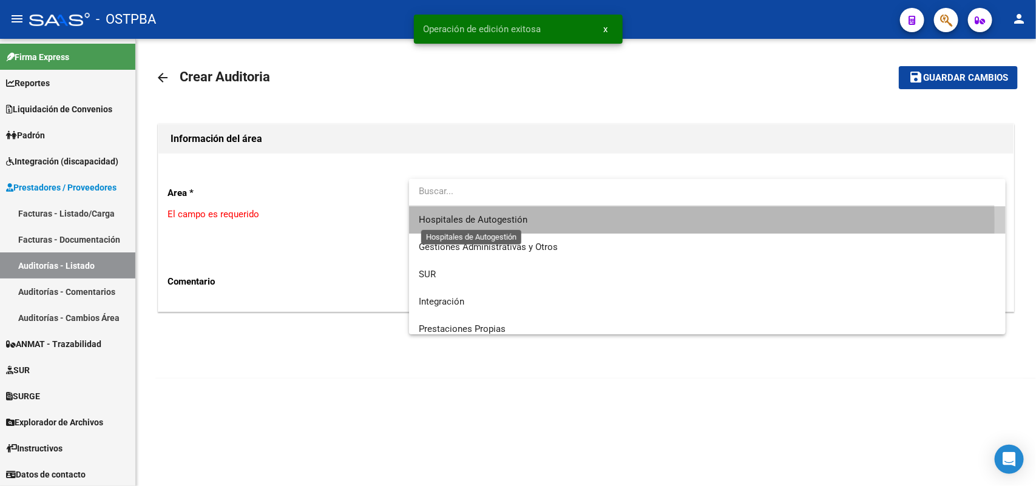
click at [450, 223] on span "Hospitales de Autogestión" at bounding box center [473, 219] width 109 height 11
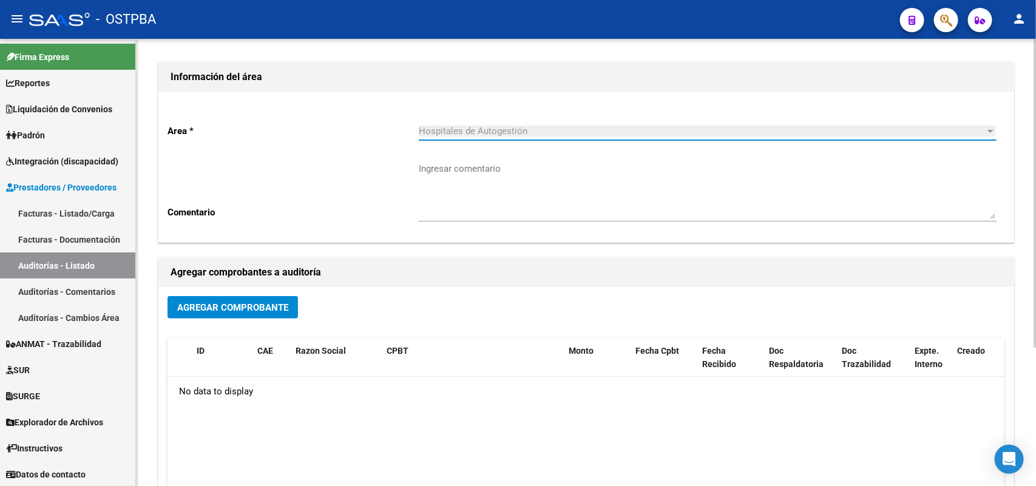
scroll to position [200, 0]
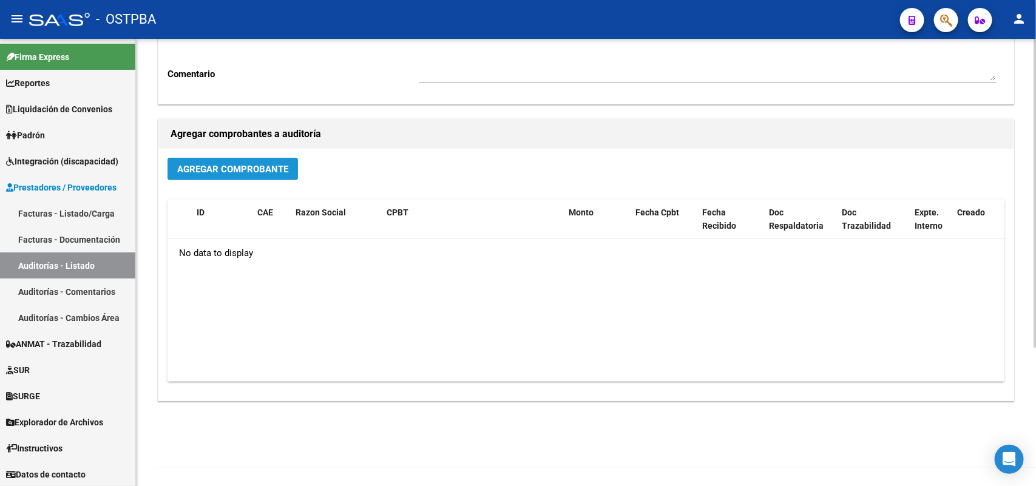
click at [243, 164] on span "Agregar Comprobante" at bounding box center [232, 169] width 111 height 11
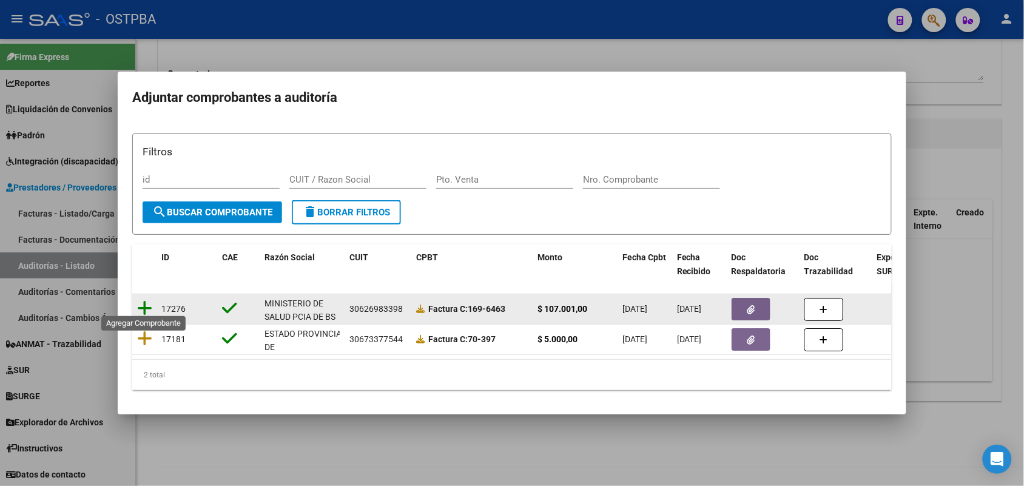
click at [146, 302] on icon at bounding box center [144, 308] width 15 height 17
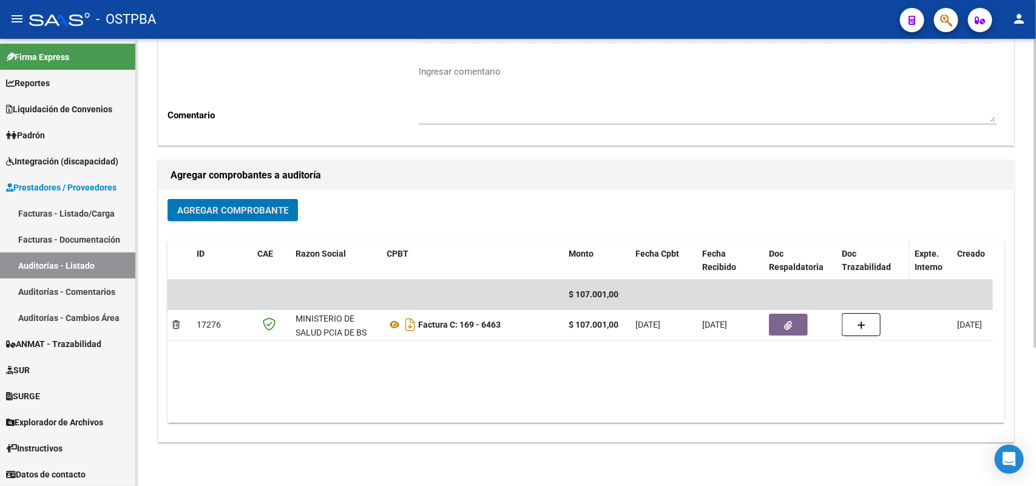
scroll to position [0, 0]
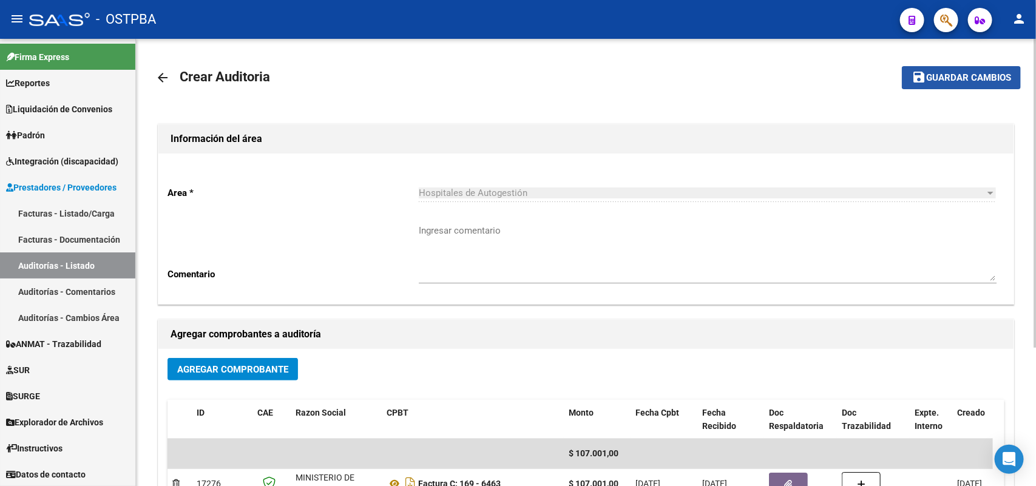
click at [971, 74] on span "Guardar cambios" at bounding box center [968, 78] width 85 height 11
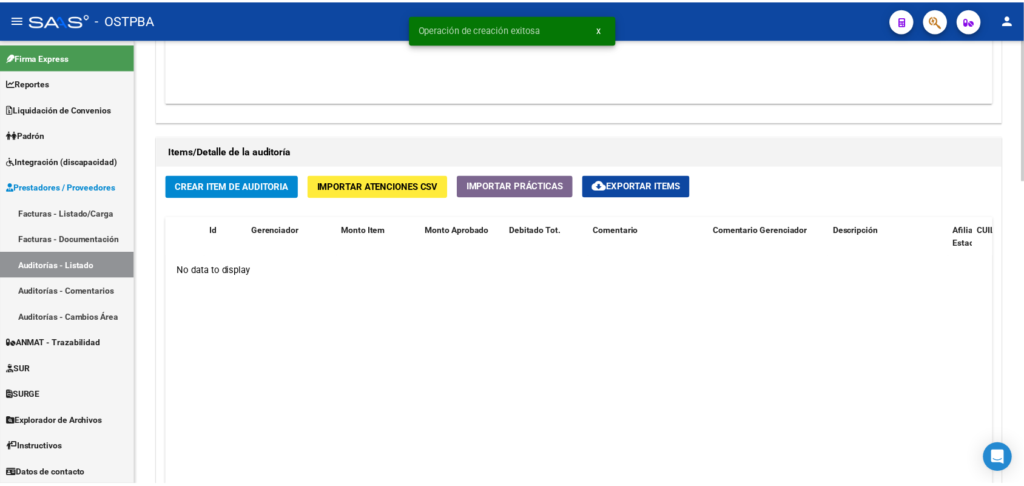
scroll to position [834, 0]
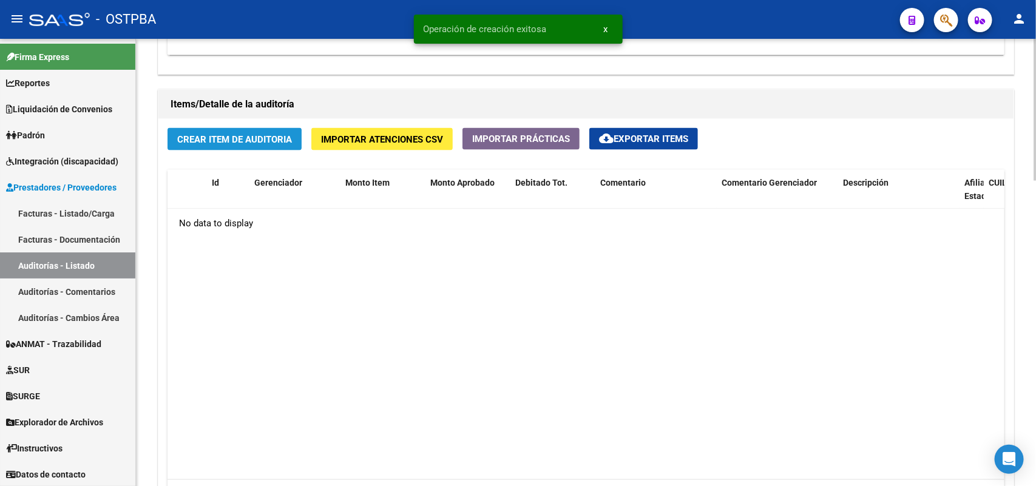
click at [252, 134] on span "Crear Item de Auditoria" at bounding box center [234, 139] width 115 height 11
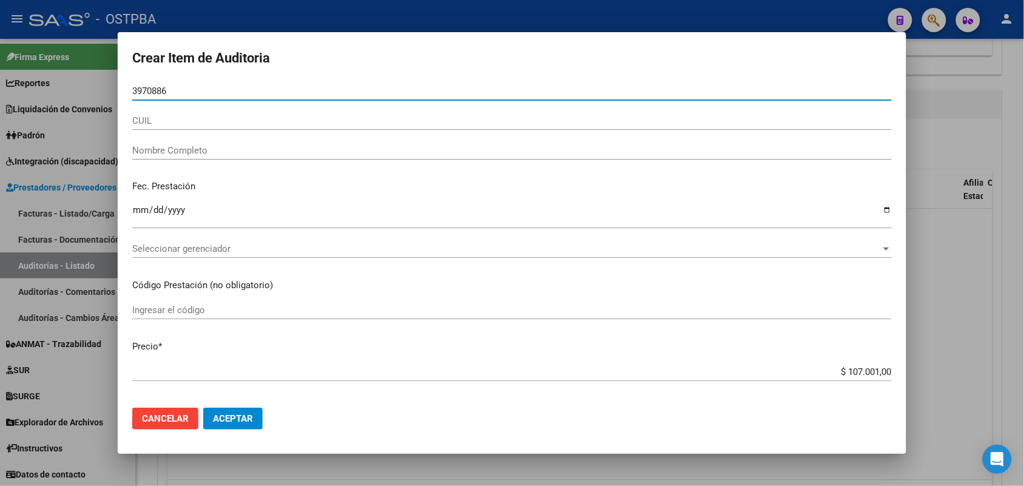
type input "39708865"
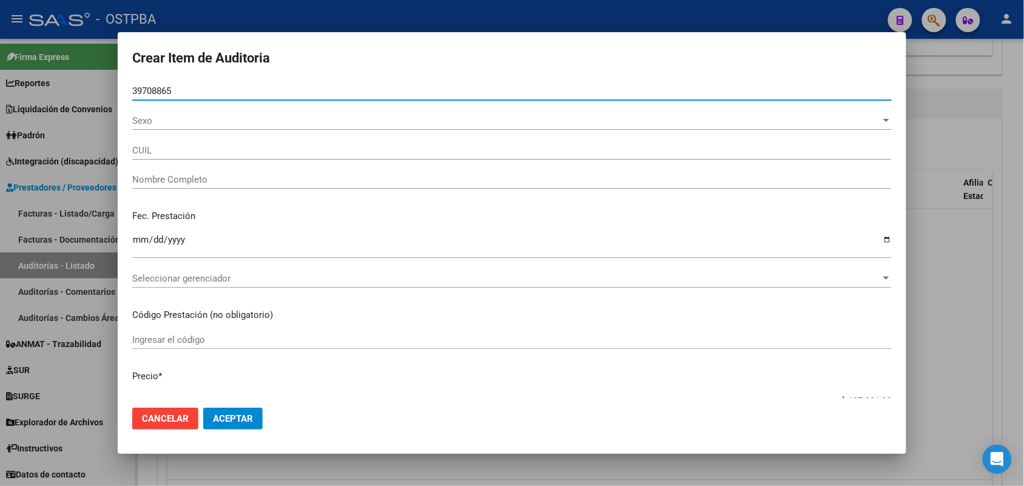
type input "27397088656"
type input "[PERSON_NAME] [PERSON_NAME]"
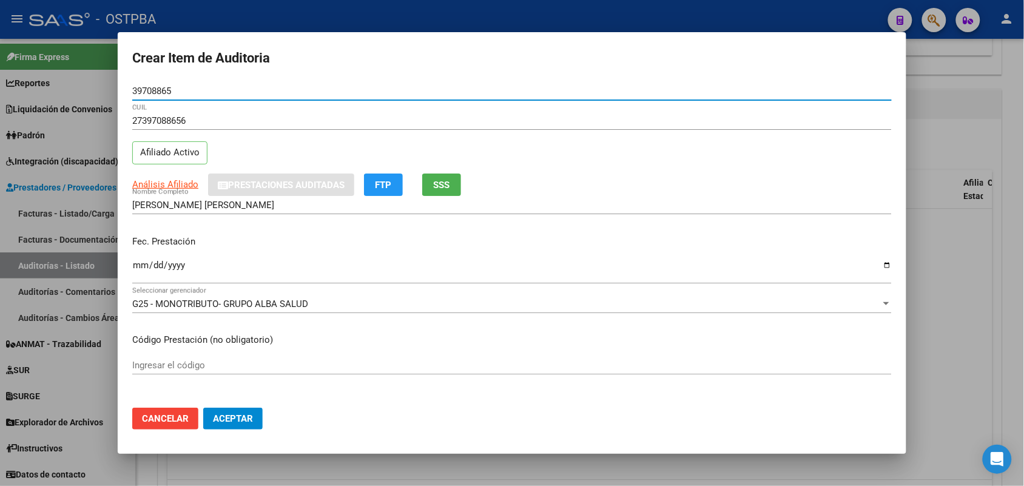
type input "39708865"
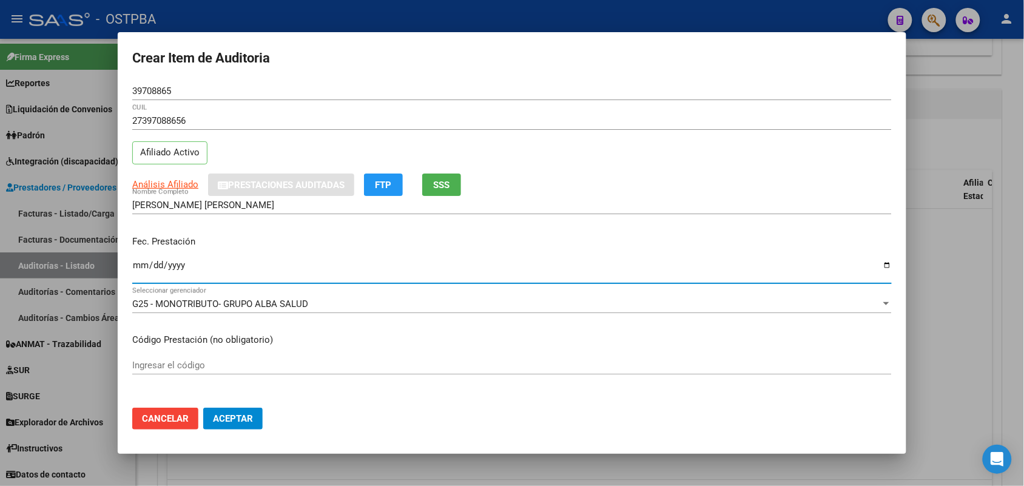
click at [135, 263] on input "Ingresar la fecha" at bounding box center [512, 269] width 760 height 19
type input "[DATE]"
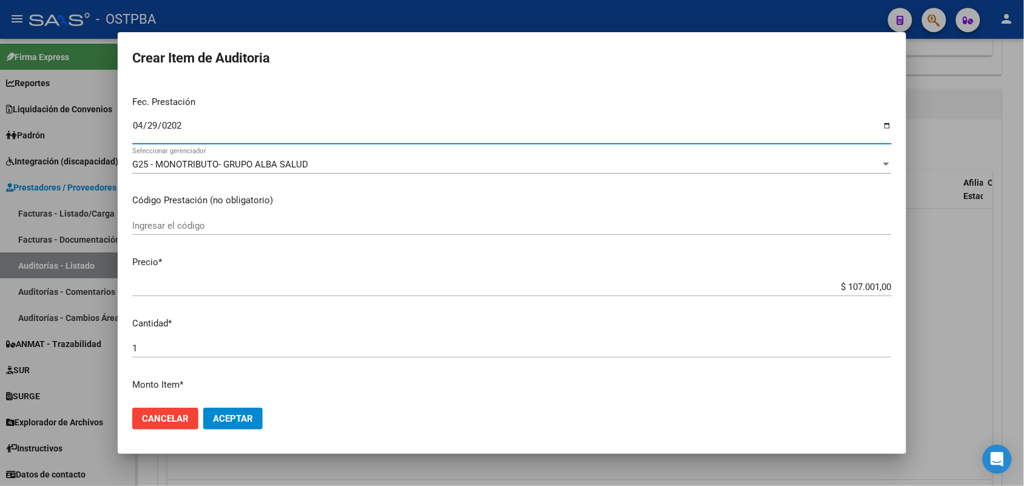
scroll to position [152, 0]
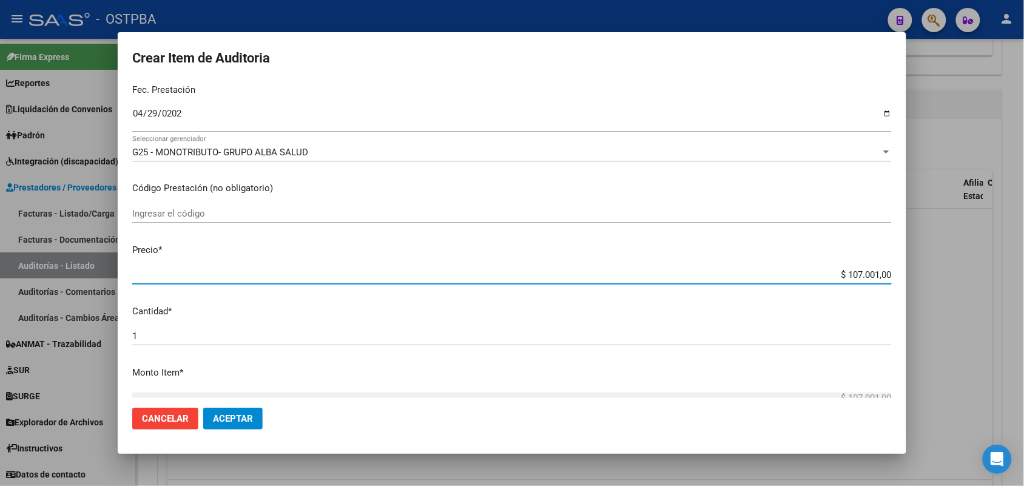
drag, startPoint x: 824, startPoint y: 270, endPoint x: 935, endPoint y: 268, distance: 111.1
click at [935, 268] on div "Crear Item de Auditoria 39708865 Nro Documento 27397088656 CUIL Afiliado Activo…" at bounding box center [512, 243] width 1024 height 486
type input "$ 0,01"
type input "$ 0,11"
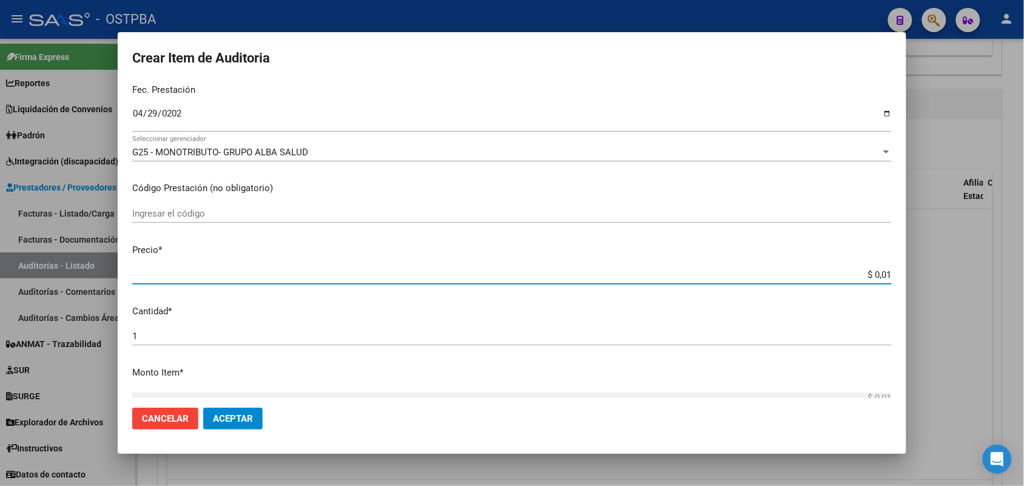
type input "$ 0,11"
type input "$ 1,18"
type input "$ 11,88"
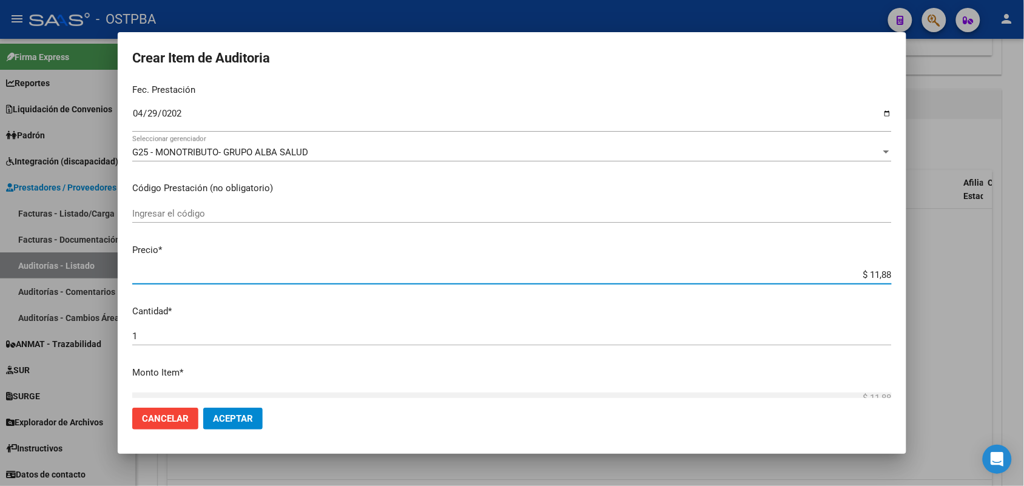
type input "$ 118,89"
type input "$ 1.188,90"
type input "$ 11.889,00"
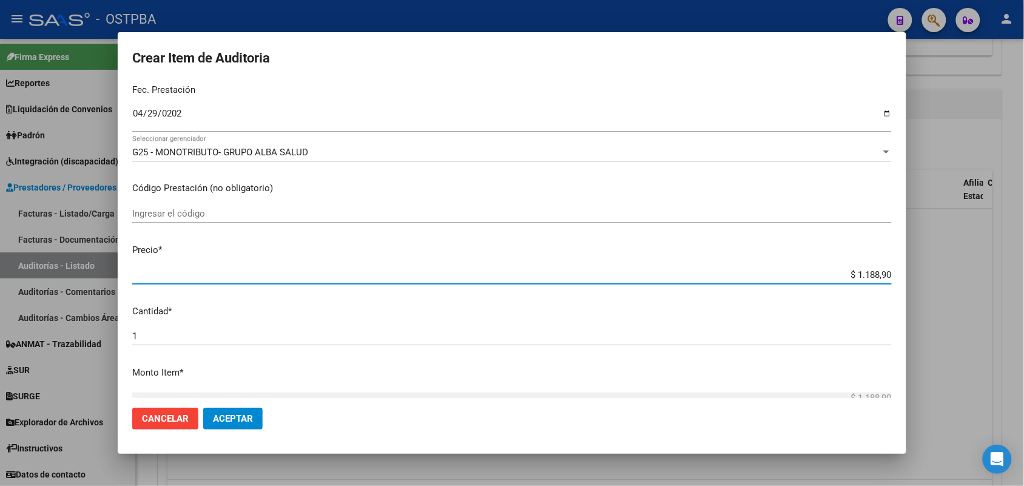
type input "$ 11.889,00"
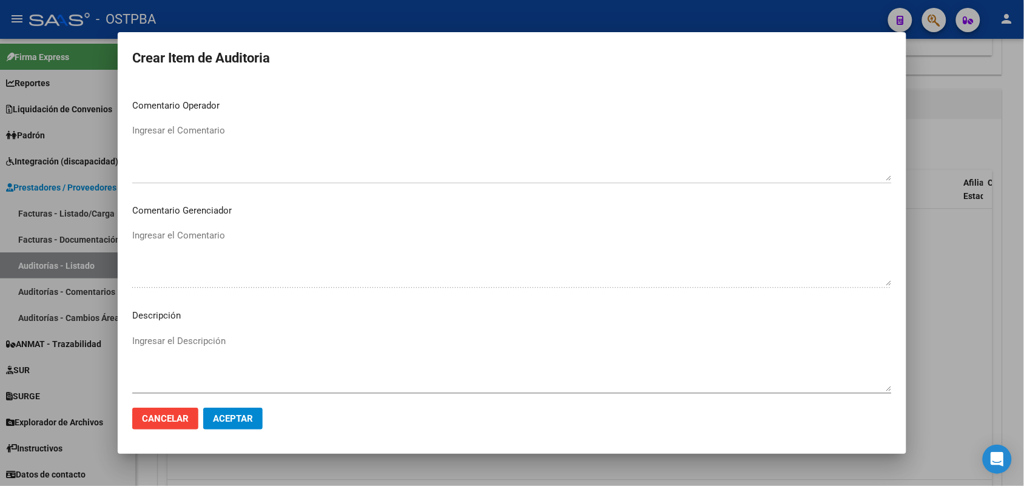
scroll to position [671, 0]
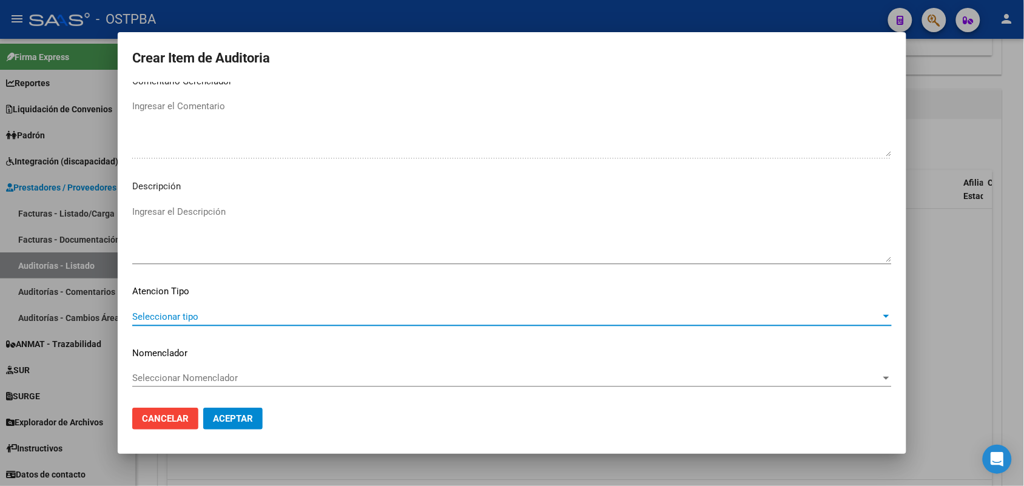
click at [171, 314] on span "Seleccionar tipo" at bounding box center [506, 316] width 749 height 11
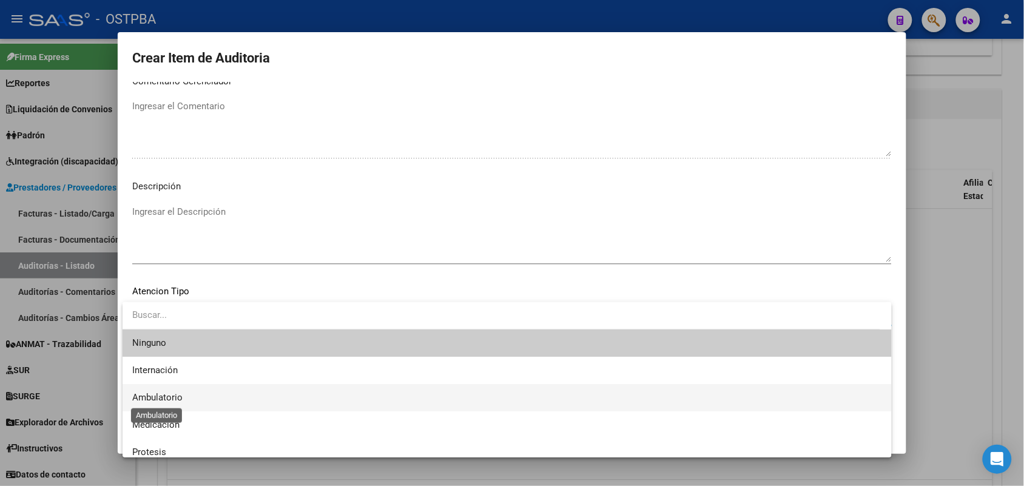
click at [166, 398] on span "Ambulatorio" at bounding box center [157, 397] width 50 height 11
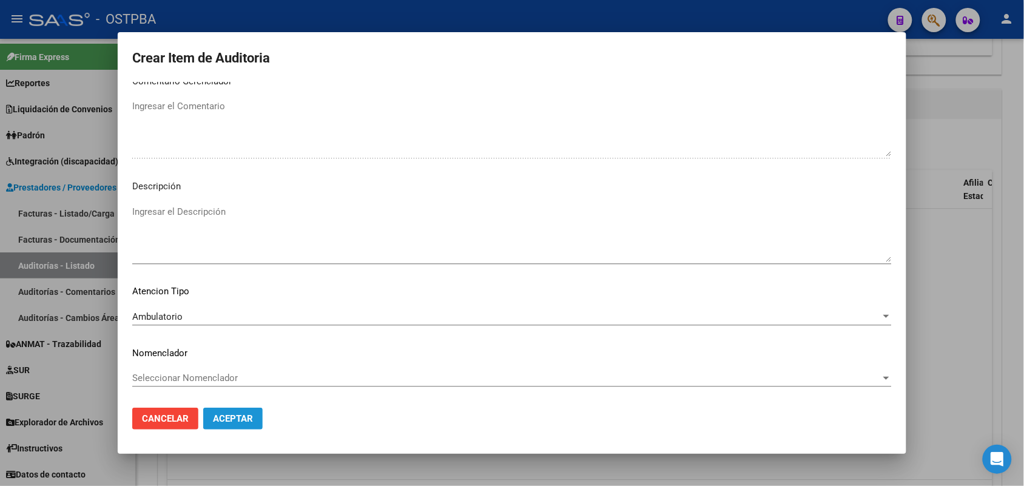
click at [247, 419] on span "Aceptar" at bounding box center [233, 418] width 40 height 11
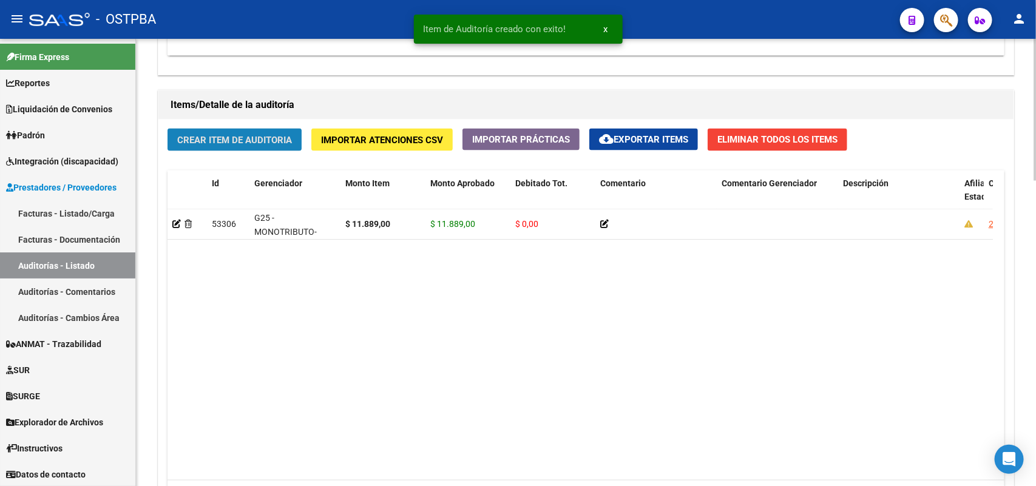
click at [282, 143] on span "Crear Item de Auditoria" at bounding box center [234, 140] width 115 height 11
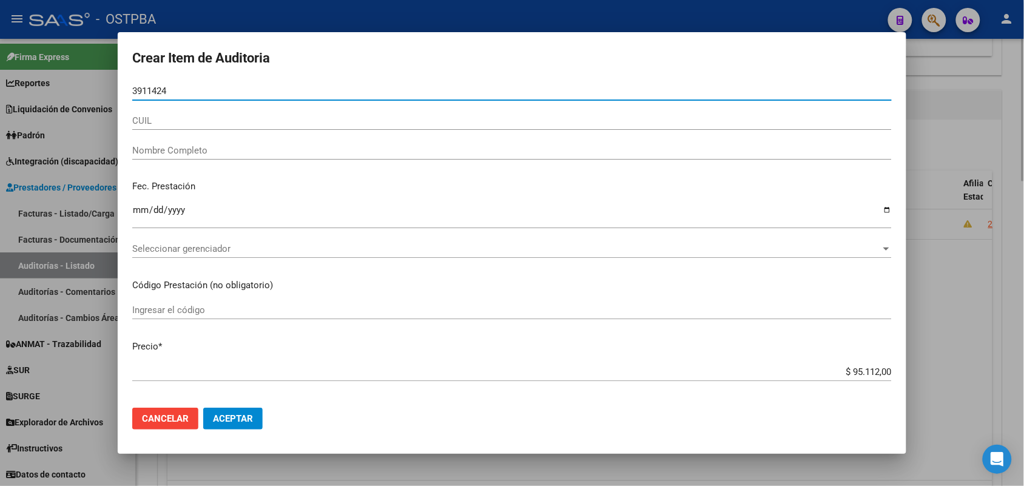
type input "39114242"
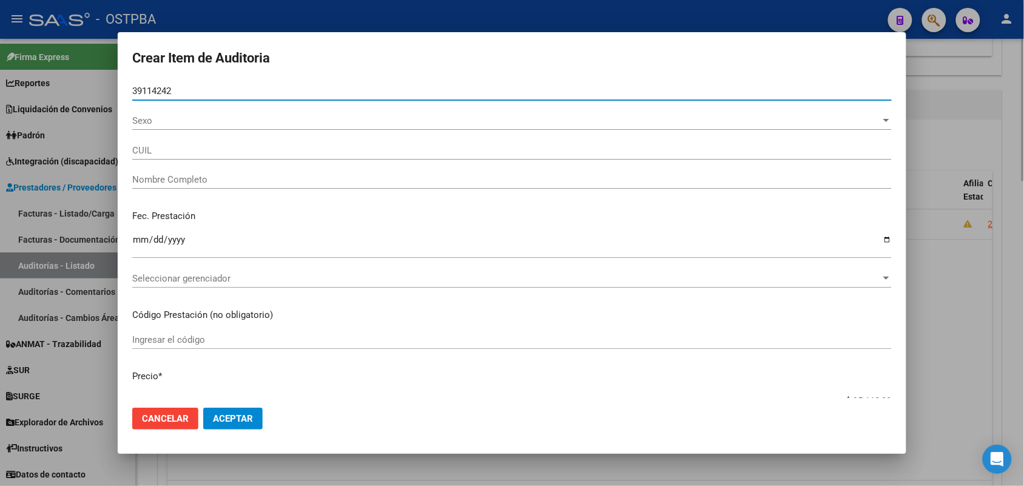
type input "23391142424"
type input "[PERSON_NAME] AILEN -"
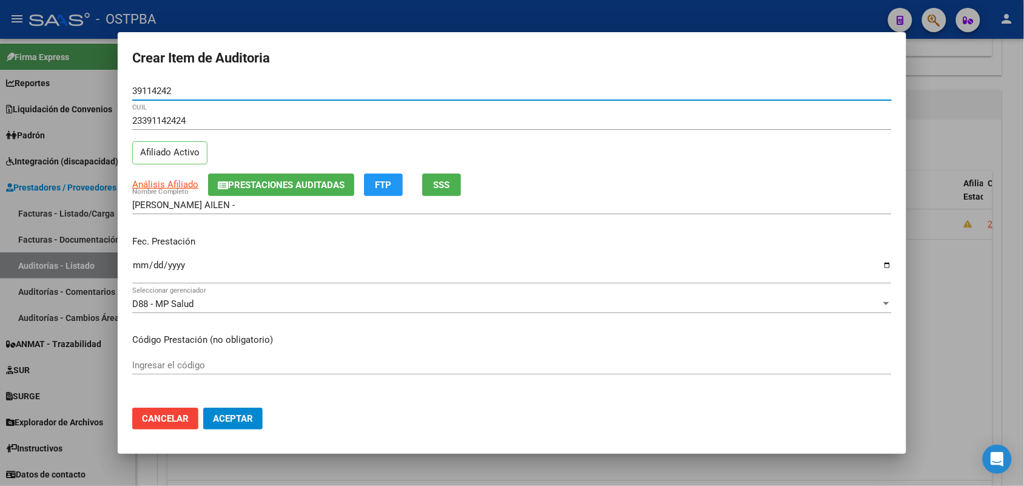
type input "39114242"
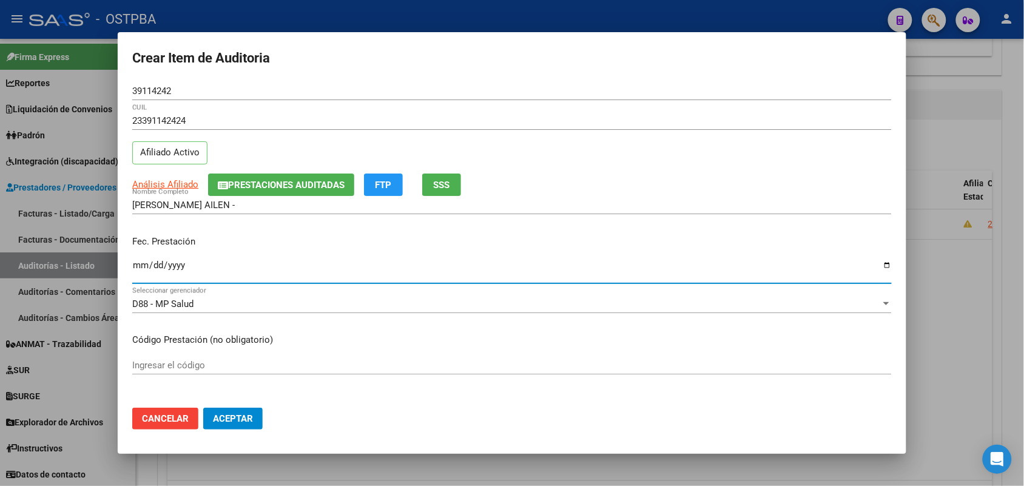
click at [138, 267] on input "Ingresar la fecha" at bounding box center [512, 269] width 760 height 19
type input "[DATE]"
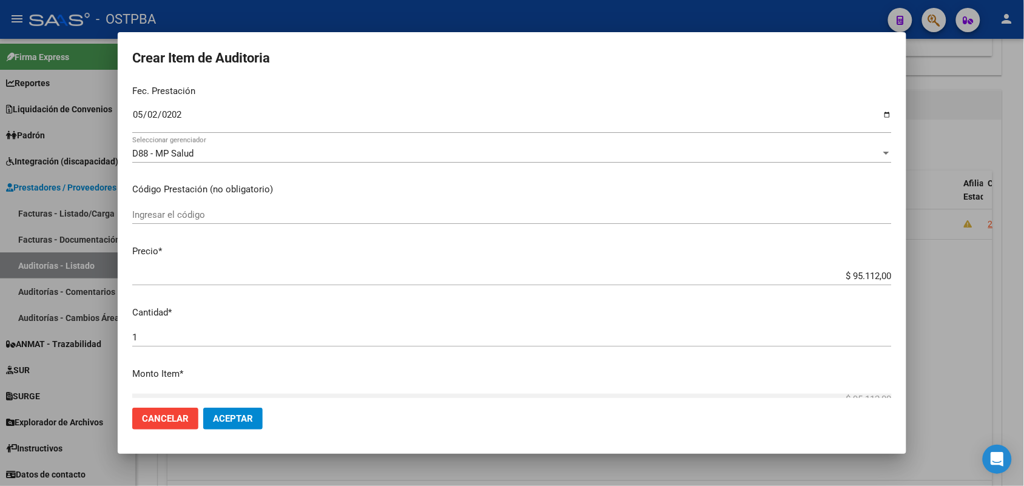
scroll to position [152, 0]
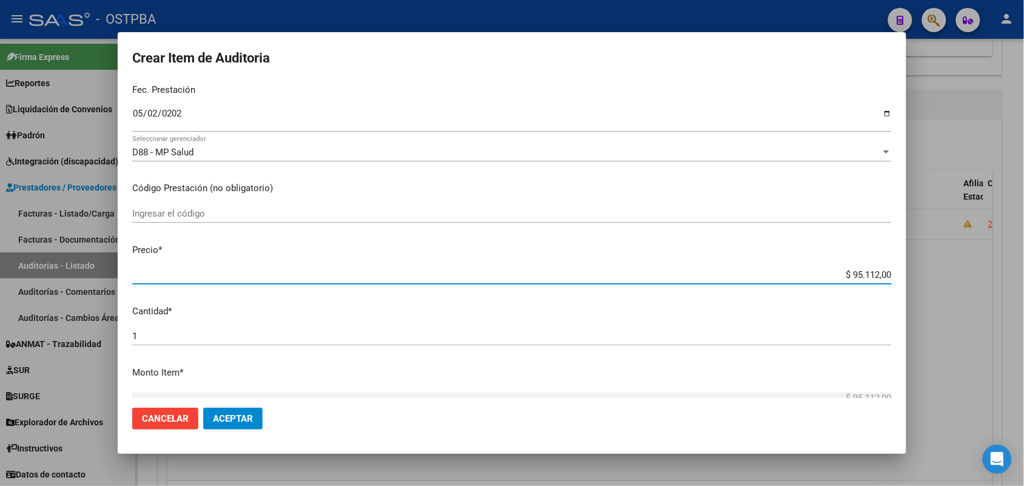
drag, startPoint x: 822, startPoint y: 274, endPoint x: 968, endPoint y: 292, distance: 146.8
click at [968, 292] on div "Crear Item de Auditoria 39114242 Nro Documento 23391142424 CUIL Afiliado Activo…" at bounding box center [512, 243] width 1024 height 486
type input "$ 0,01"
type input "$ 0,11"
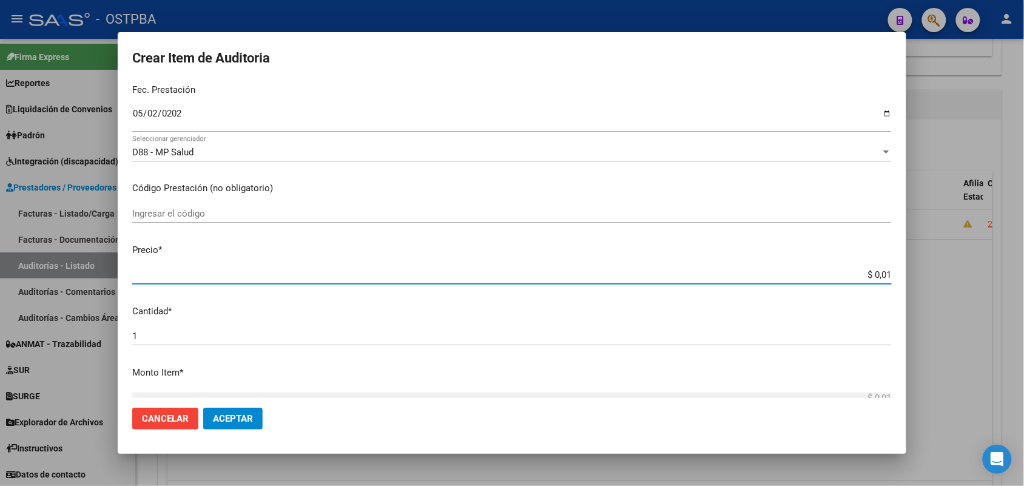
type input "$ 0,11"
type input "$ 1,18"
type input "$ 11,88"
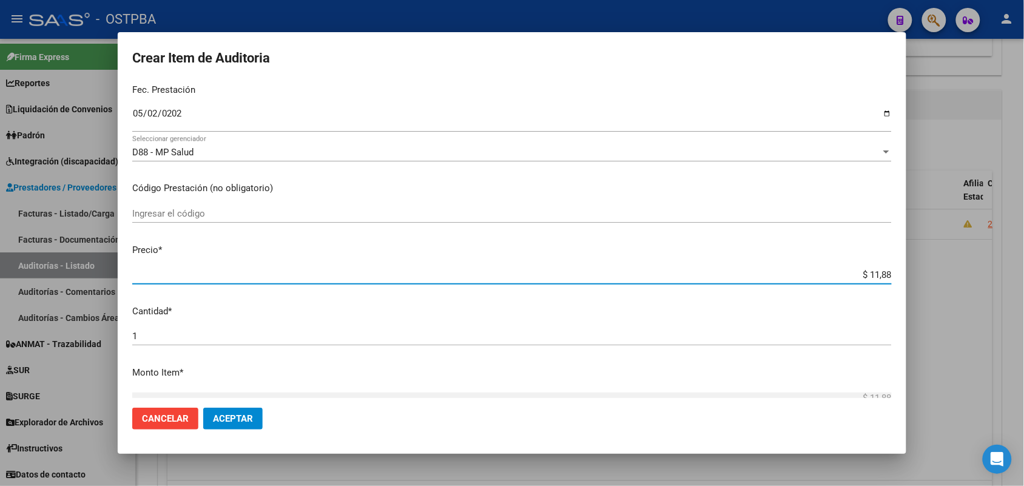
type input "$ 118,89"
type input "$ 1.188,90"
type input "$ 11.889,00"
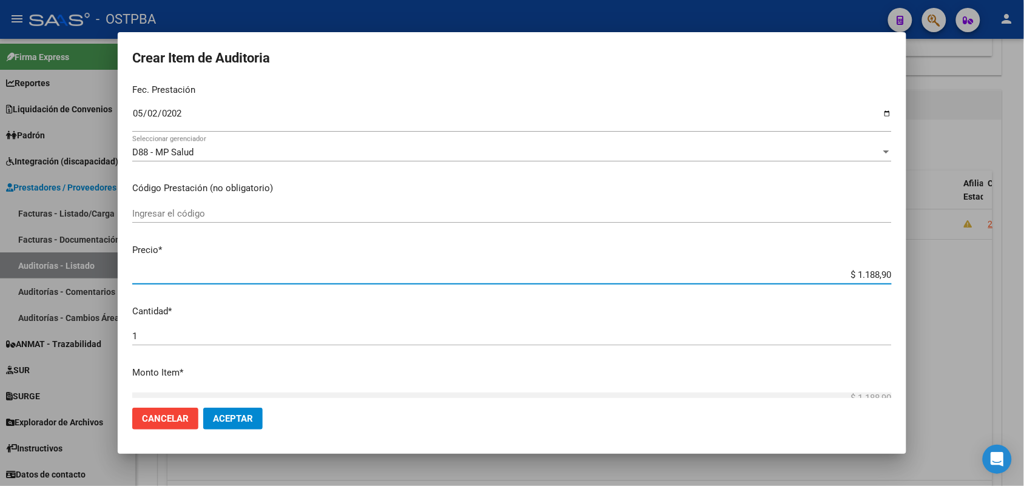
type input "$ 11.889,00"
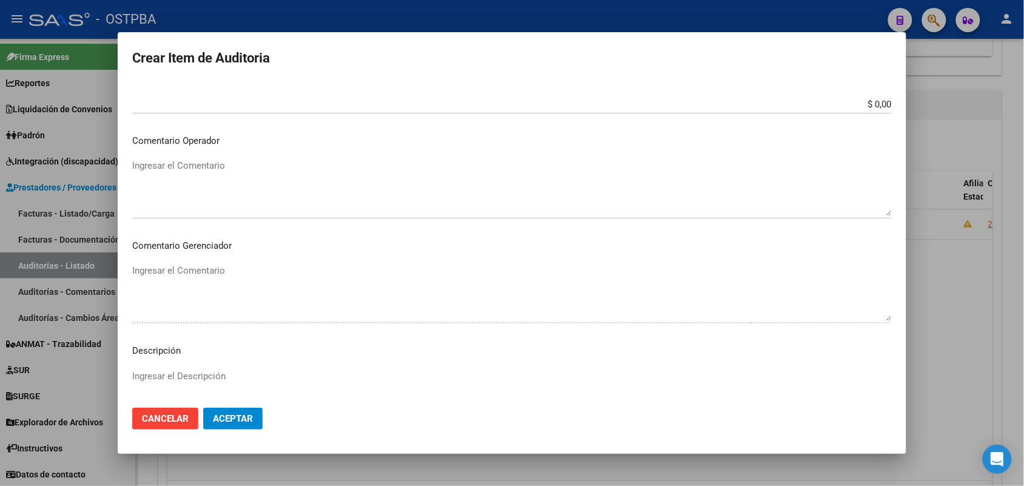
scroll to position [607, 0]
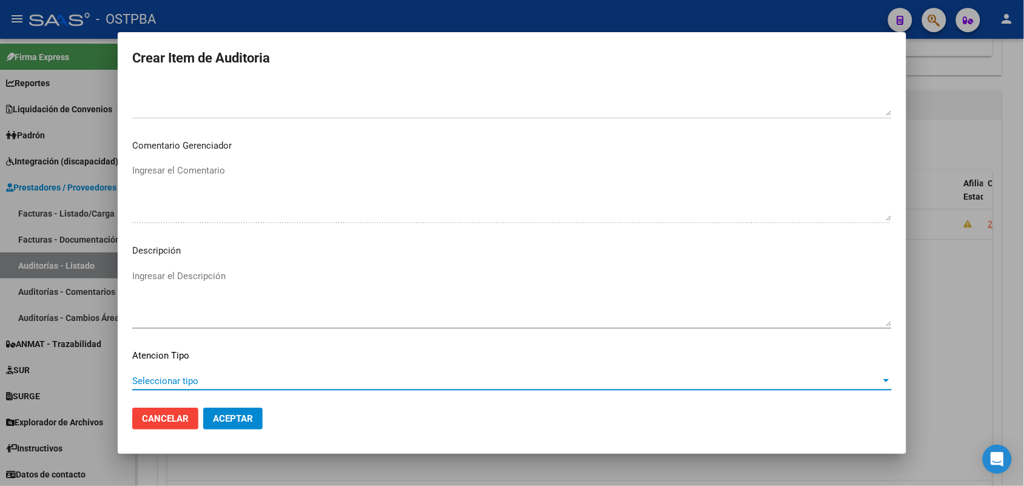
click at [178, 382] on span "Seleccionar tipo" at bounding box center [506, 381] width 749 height 11
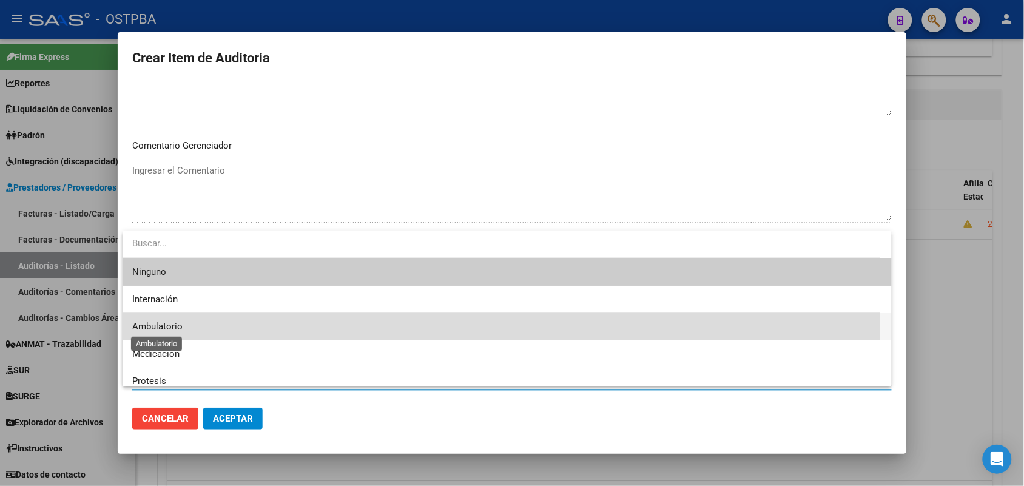
click at [166, 331] on span "Ambulatorio" at bounding box center [157, 326] width 50 height 11
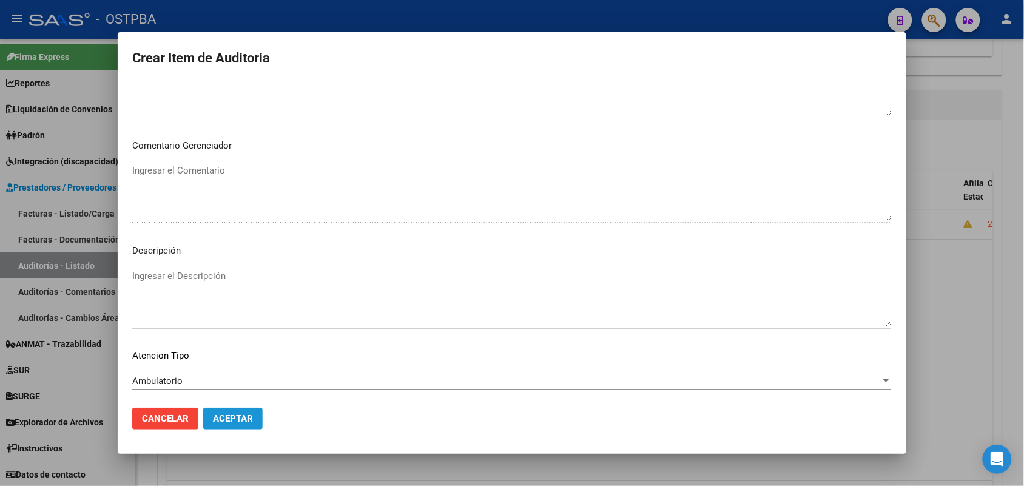
click at [231, 417] on span "Aceptar" at bounding box center [233, 418] width 40 height 11
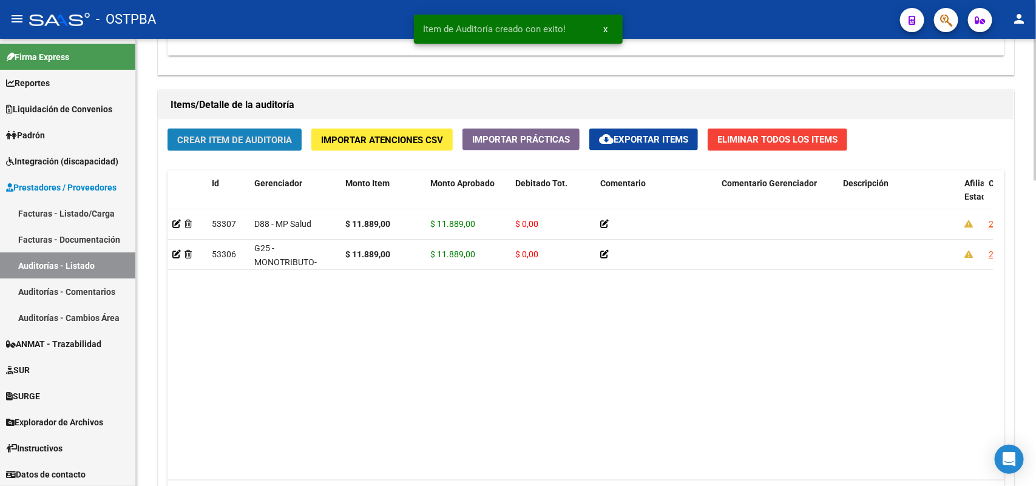
click at [265, 141] on span "Crear Item de Auditoria" at bounding box center [234, 140] width 115 height 11
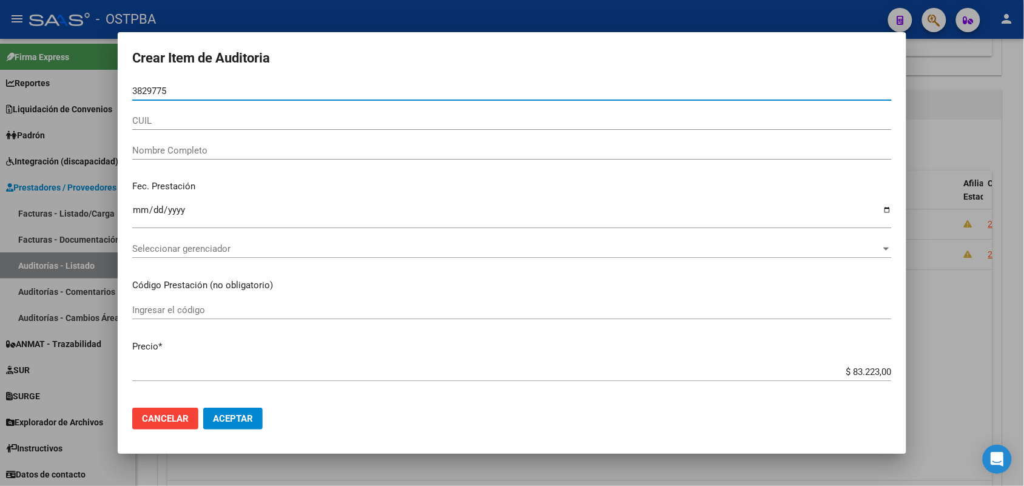
type input "38297750"
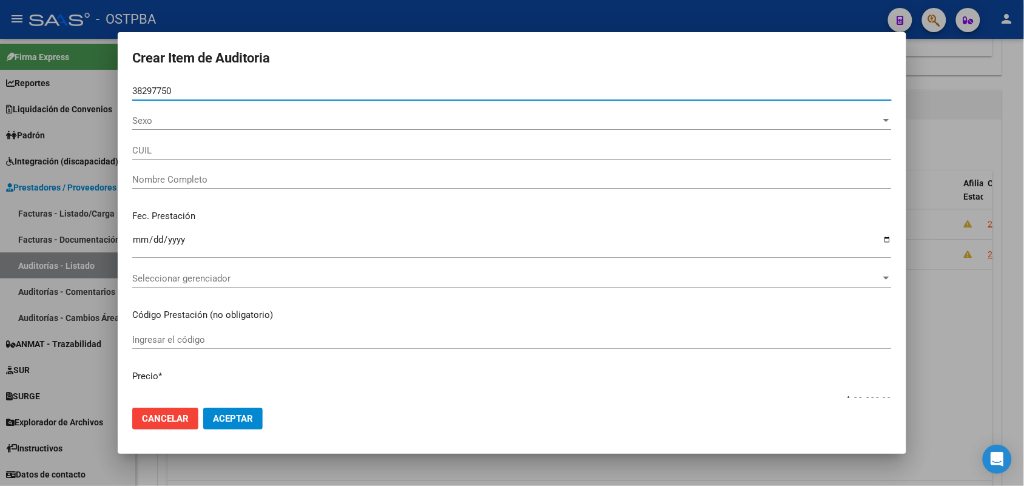
type input "27382977500"
type input "[PERSON_NAME]"
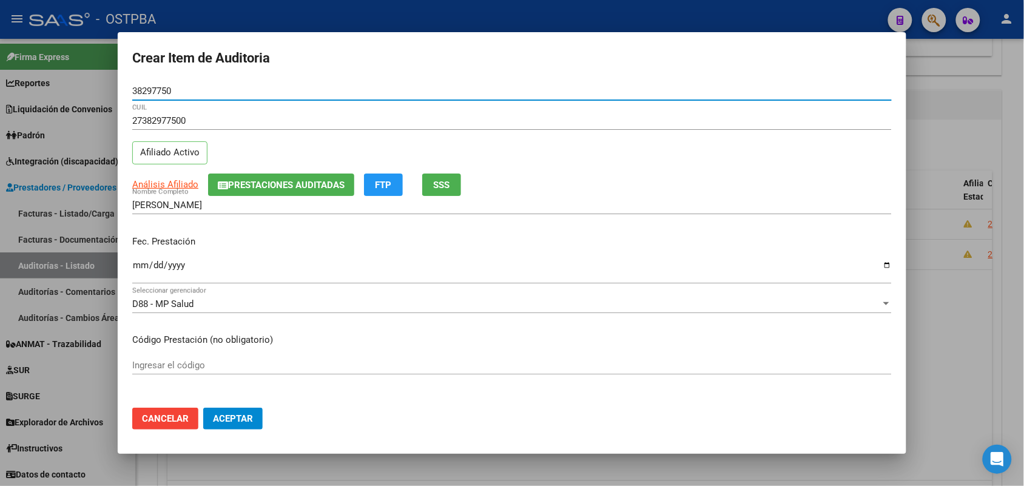
type input "38297750"
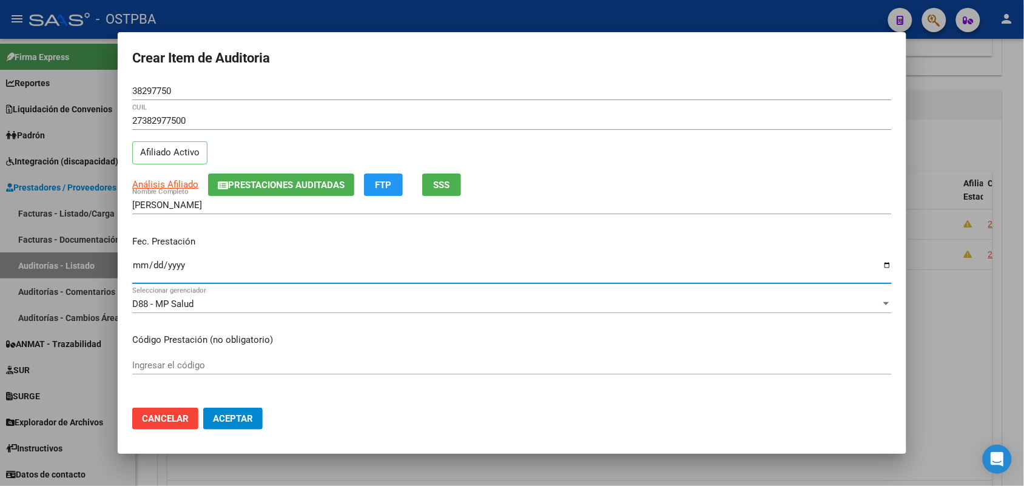
click at [144, 272] on input "Ingresar la fecha" at bounding box center [512, 269] width 760 height 19
type input "[DATE]"
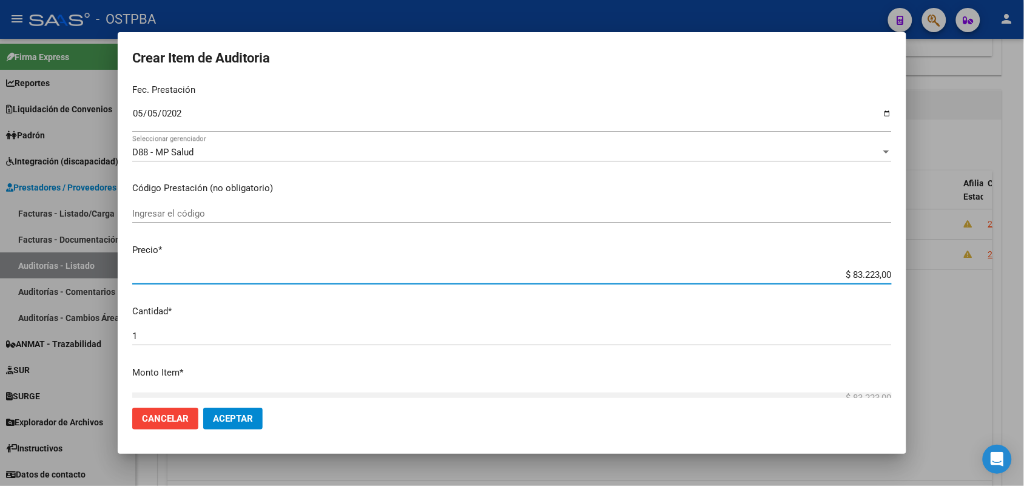
drag, startPoint x: 829, startPoint y: 274, endPoint x: 911, endPoint y: 256, distance: 83.8
click at [911, 256] on div "Crear Item de Auditoria 38297750 Nro Documento 27382977500 CUIL Afiliado Activo…" at bounding box center [512, 243] width 1024 height 486
type input "$ 0,01"
type input "$ 0,11"
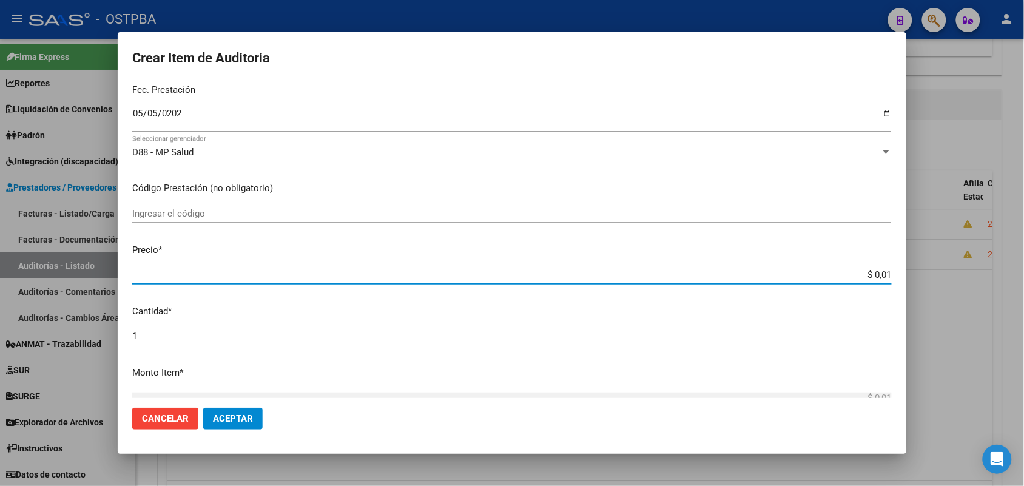
type input "$ 0,11"
type input "$ 1,18"
type input "$ 11,88"
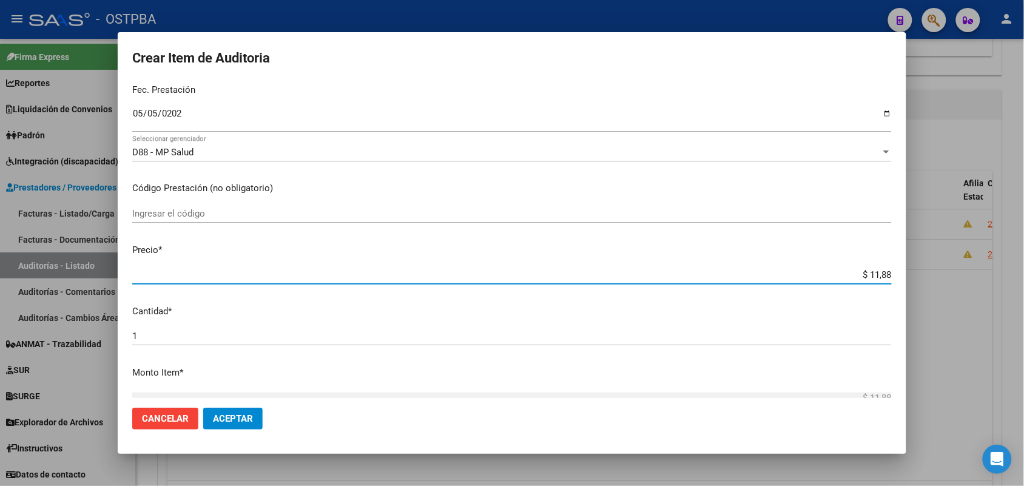
type input "$ 118,89"
type input "$ 1.188,90"
type input "$ 11.889,00"
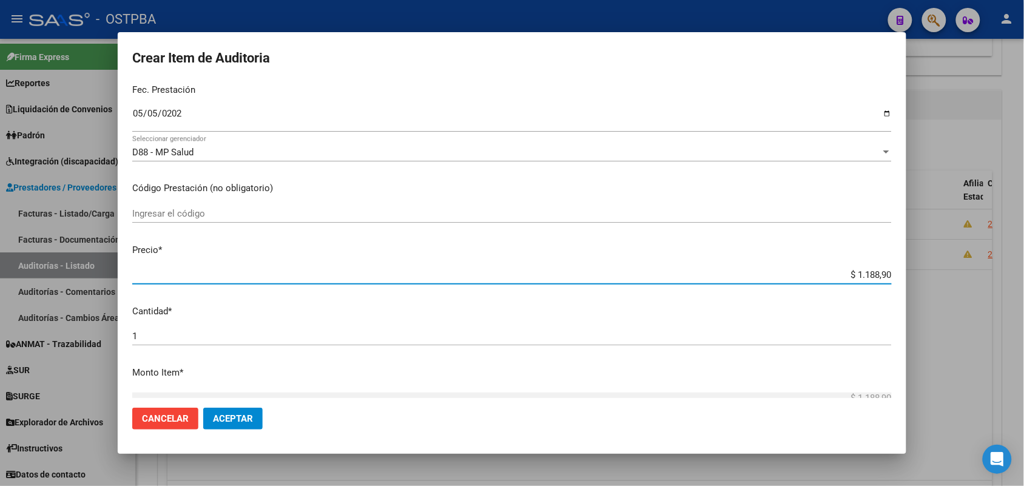
type input "$ 11.889,00"
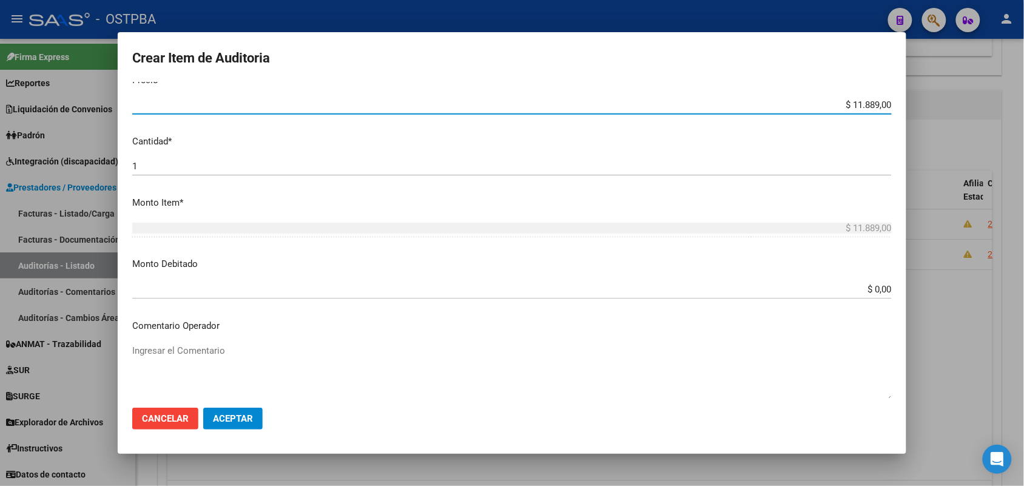
scroll to position [607, 0]
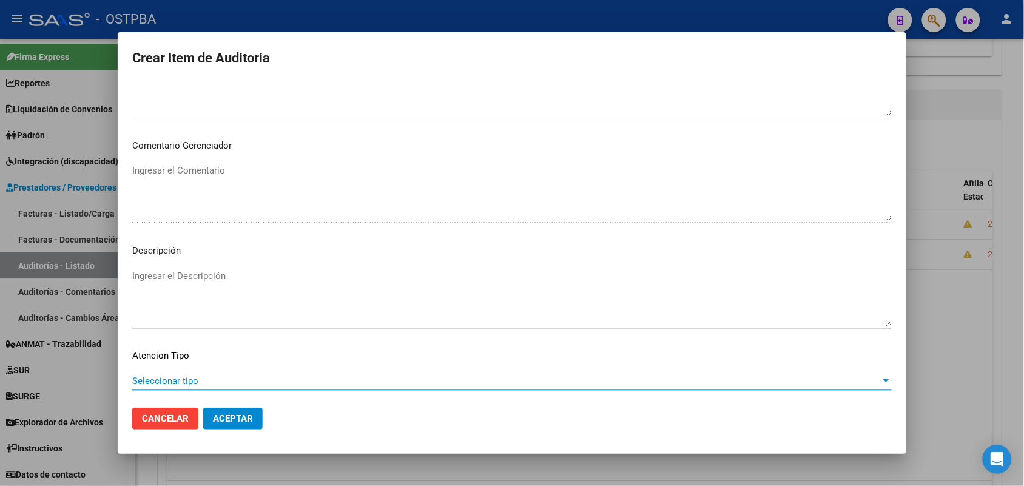
click at [179, 382] on span "Seleccionar tipo" at bounding box center [506, 381] width 749 height 11
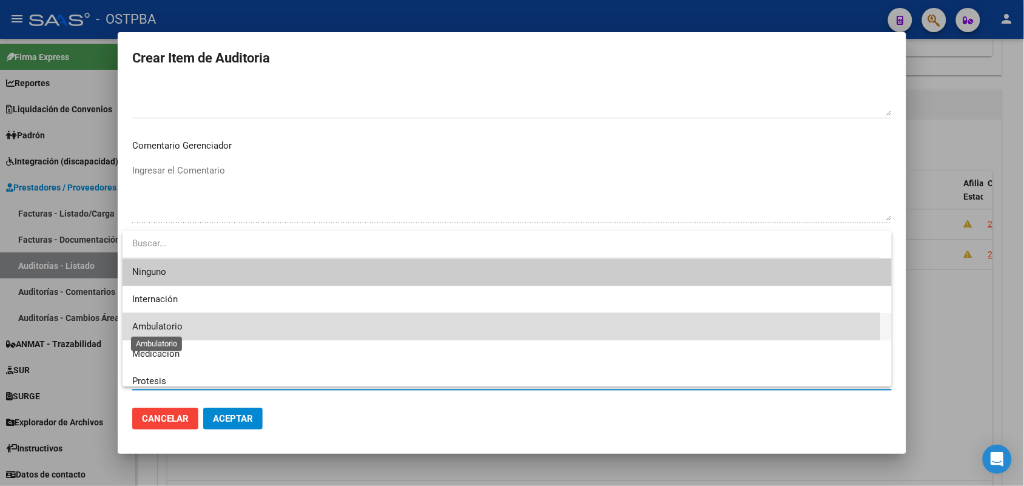
click at [161, 323] on span "Ambulatorio" at bounding box center [157, 326] width 50 height 11
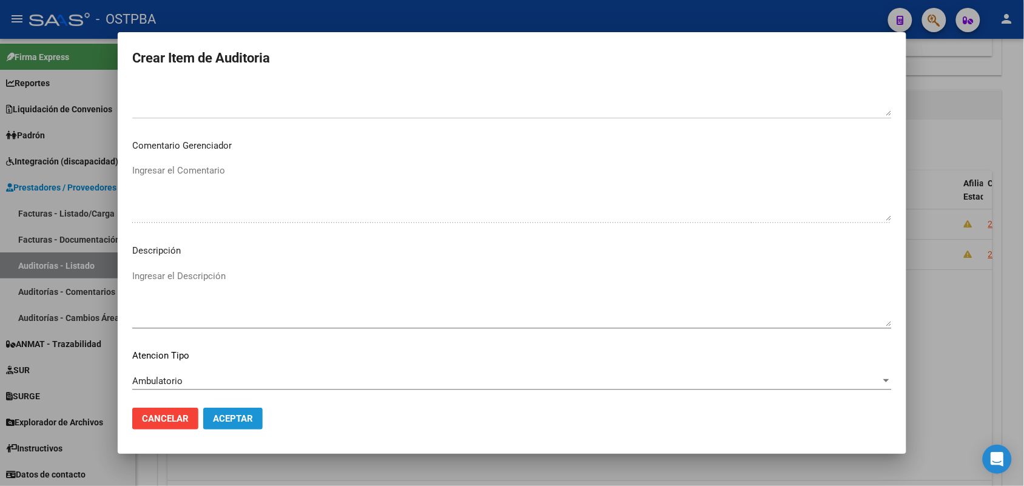
click at [231, 413] on span "Aceptar" at bounding box center [233, 418] width 40 height 11
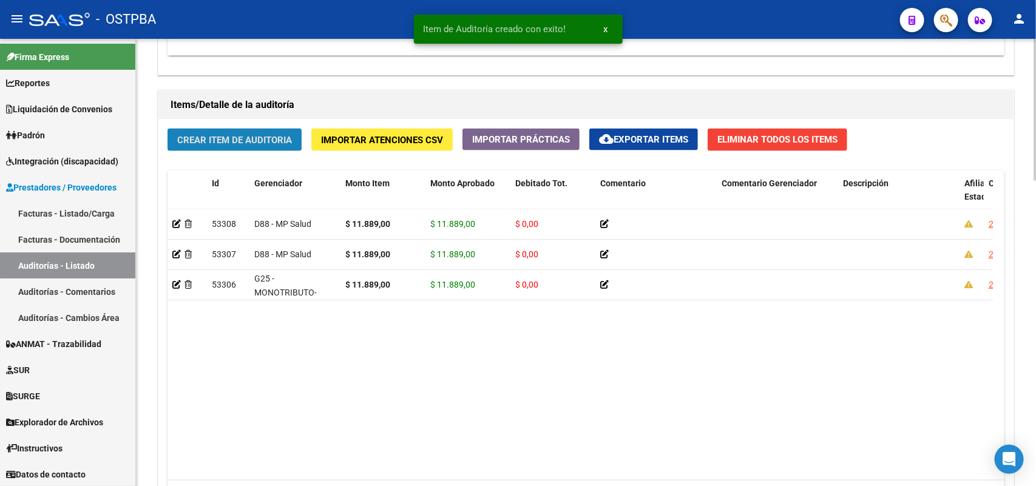
click at [275, 137] on span "Crear Item de Auditoria" at bounding box center [234, 140] width 115 height 11
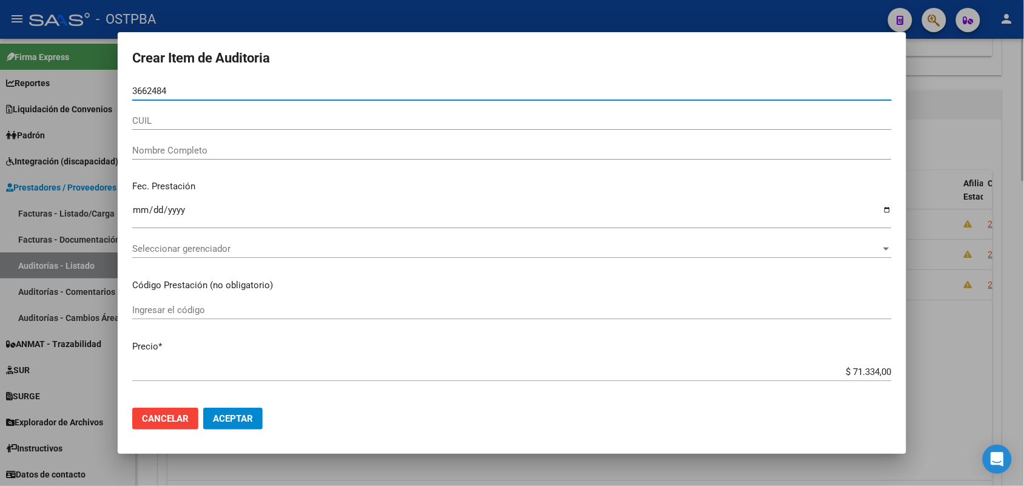
type input "36624844"
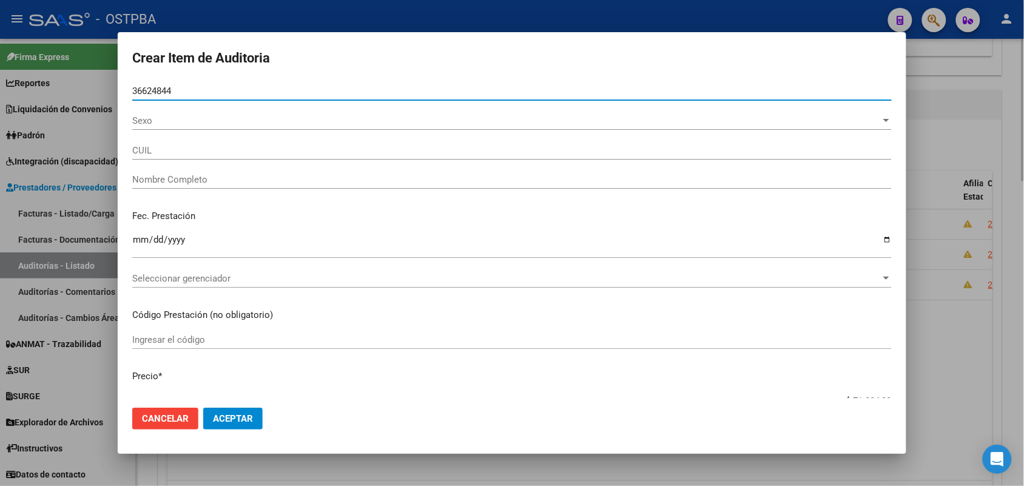
type input "27366248442"
type input "[PERSON_NAME]"
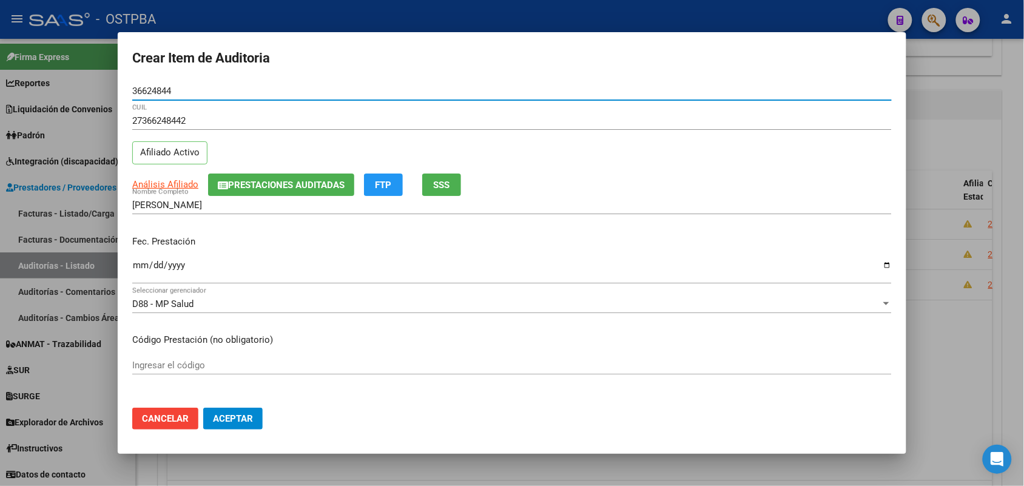
type input "36624844"
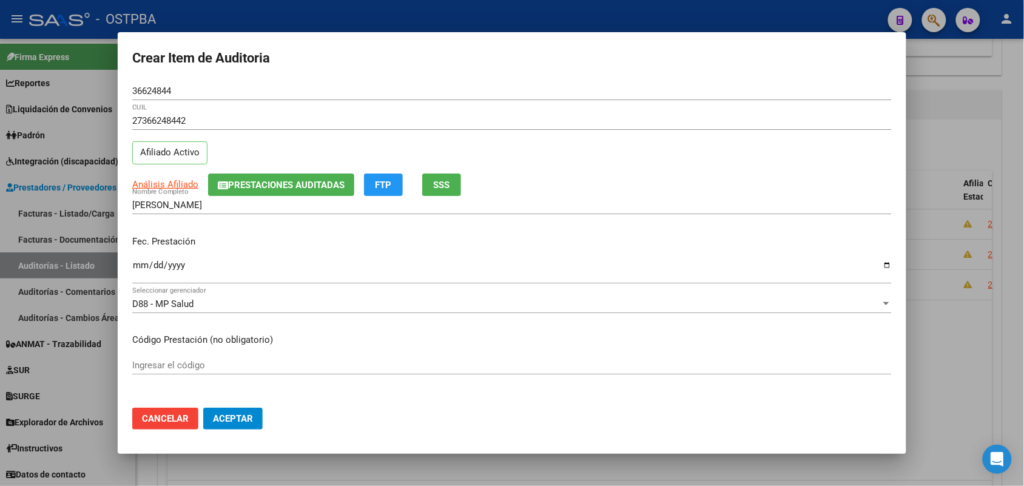
click at [131, 268] on mat-dialog-content "36624844 Nro Documento 27366248442 CUIL Afiliado Activo Análisis Afiliado Prest…" at bounding box center [512, 240] width 789 height 316
click at [138, 265] on input "Ingresar la fecha" at bounding box center [512, 269] width 760 height 19
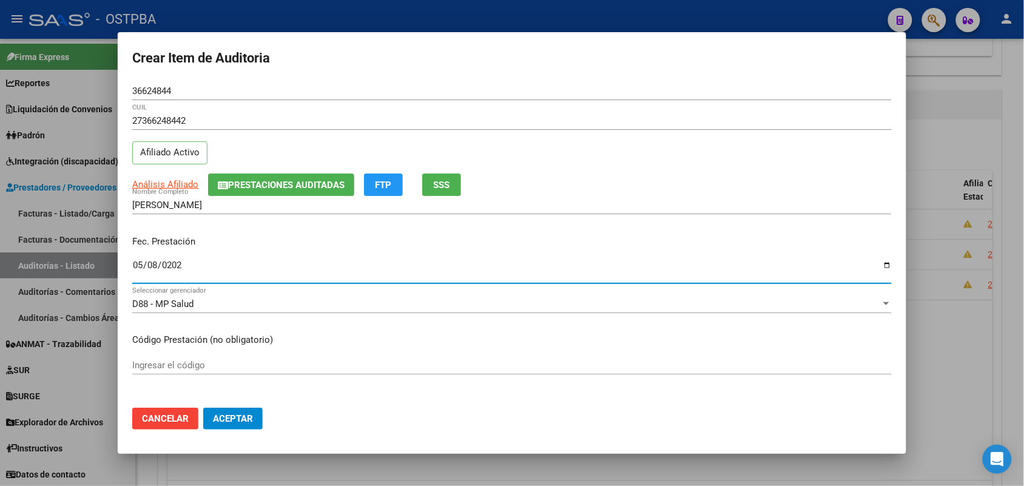
type input "[DATE]"
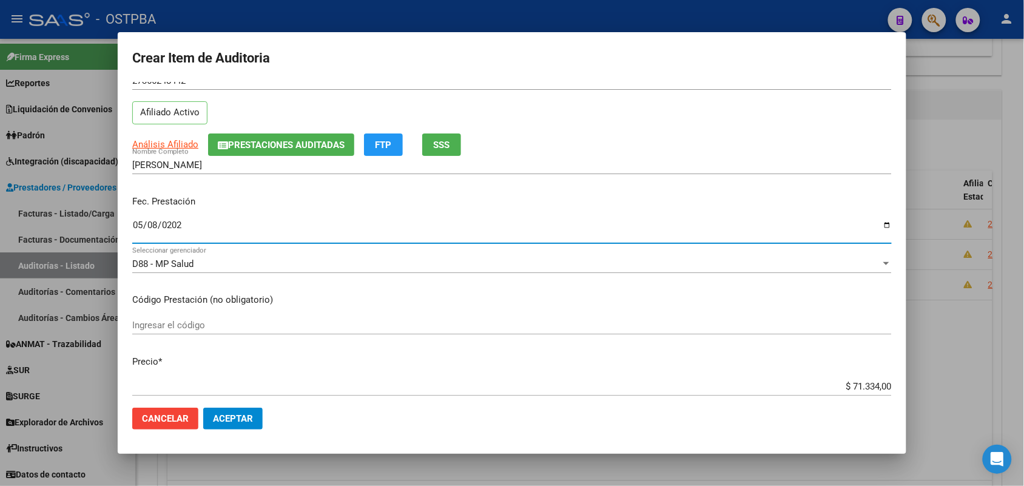
scroll to position [152, 0]
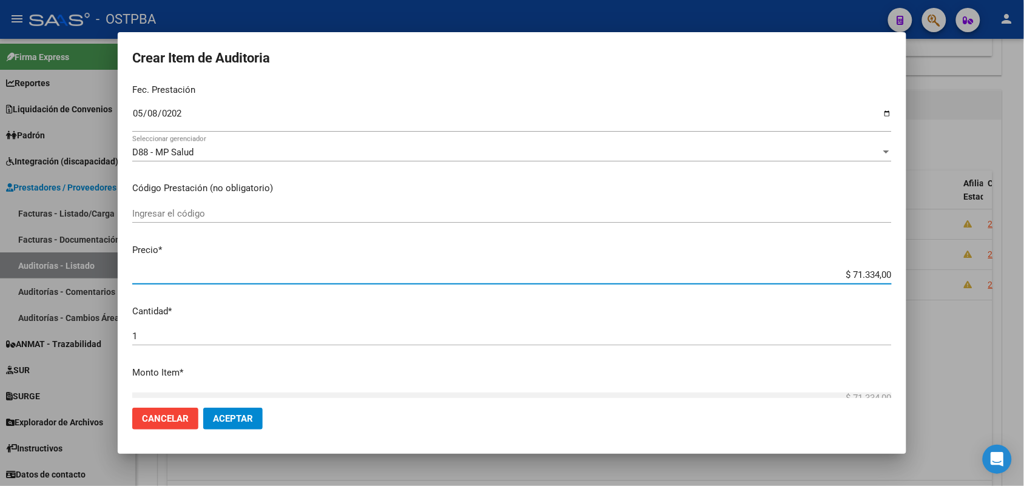
drag, startPoint x: 836, startPoint y: 278, endPoint x: 973, endPoint y: 262, distance: 137.5
click at [973, 262] on div "Crear Item de Auditoria 36624844 Nro Documento 27366248442 CUIL Afiliado Activo…" at bounding box center [512, 243] width 1024 height 486
type input "$ 0,01"
type input "$ 0,11"
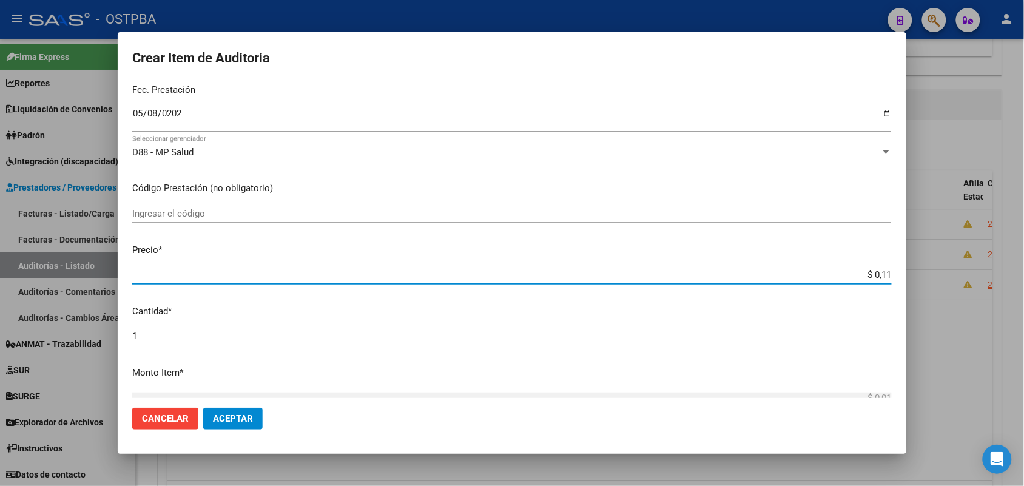
type input "$ 0,11"
type input "$ 1,18"
type input "$ 11,88"
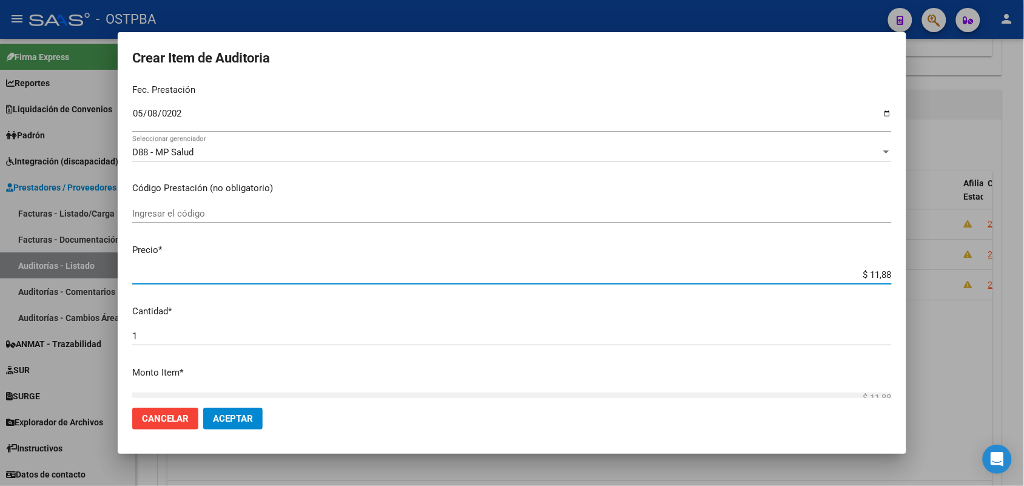
type input "$ 118,89"
type input "$ 1.188,90"
type input "$ 11.889,00"
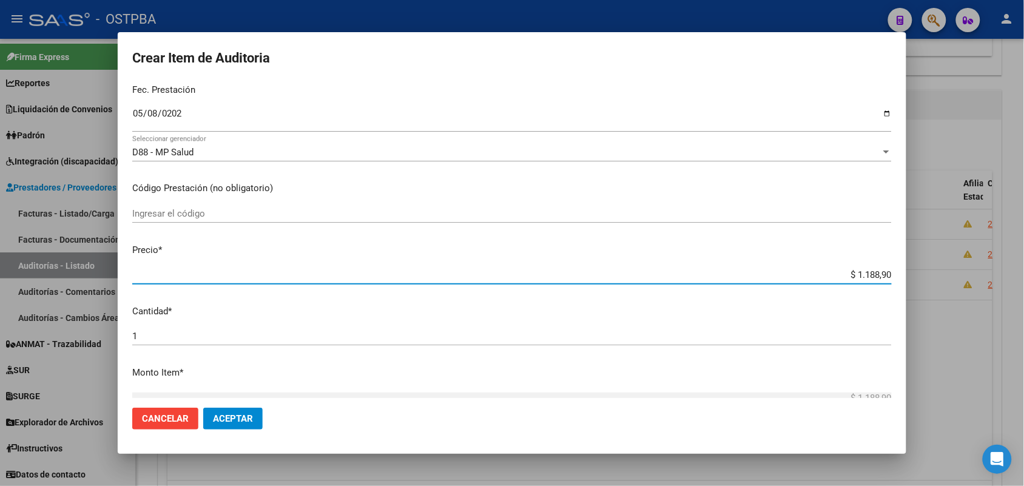
type input "$ 11.889,00"
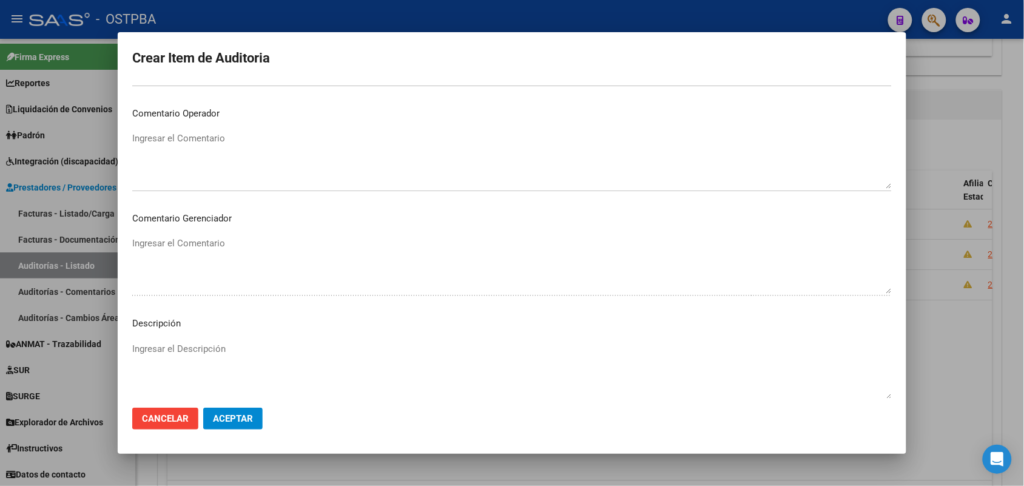
scroll to position [671, 0]
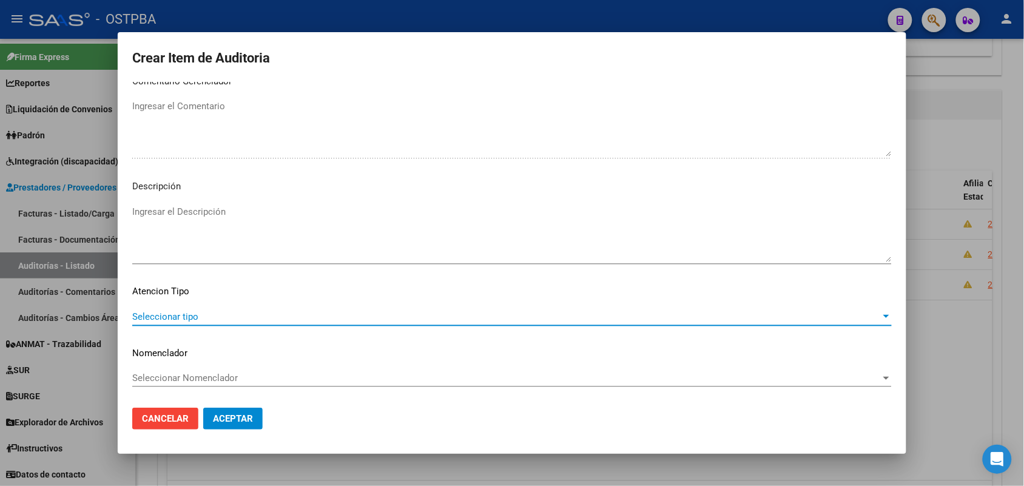
click at [172, 317] on span "Seleccionar tipo" at bounding box center [506, 316] width 749 height 11
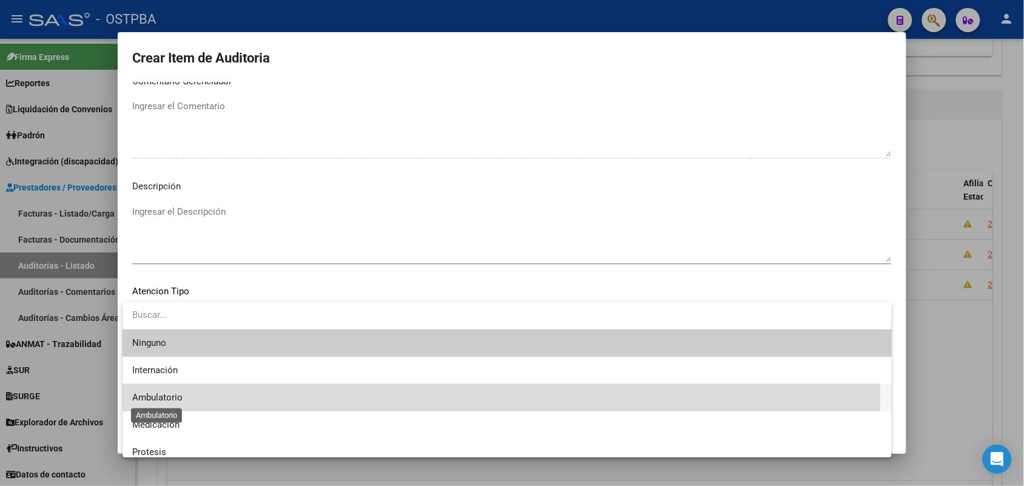
click at [171, 397] on span "Ambulatorio" at bounding box center [157, 397] width 50 height 11
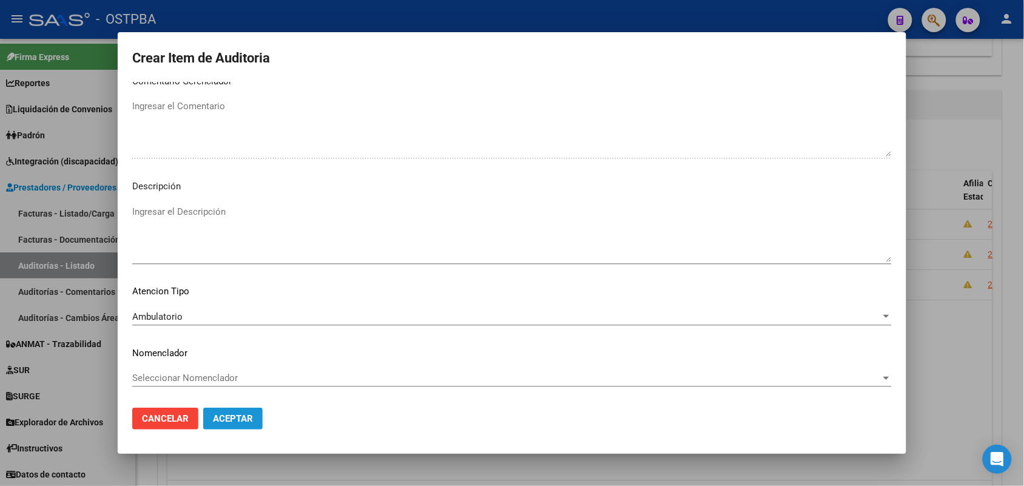
click at [245, 411] on button "Aceptar" at bounding box center [232, 419] width 59 height 22
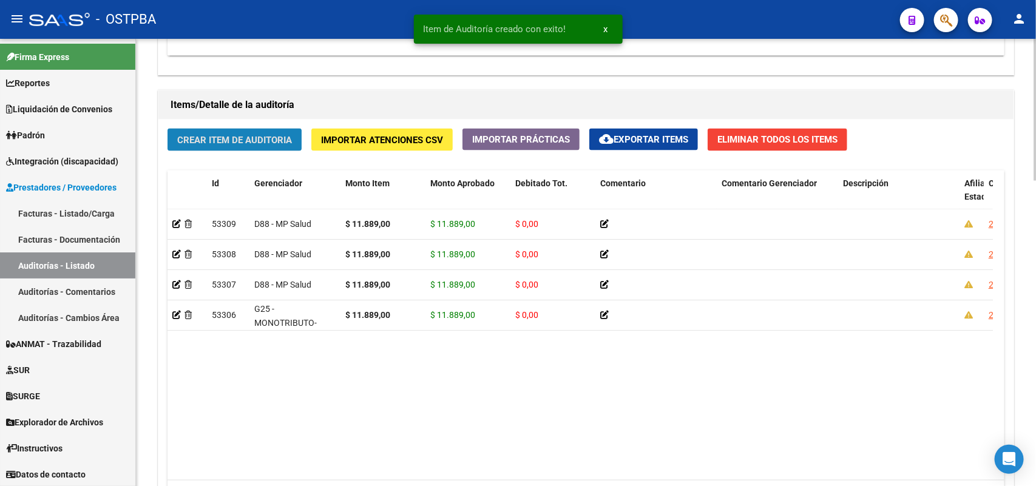
click at [263, 137] on span "Crear Item de Auditoria" at bounding box center [234, 140] width 115 height 11
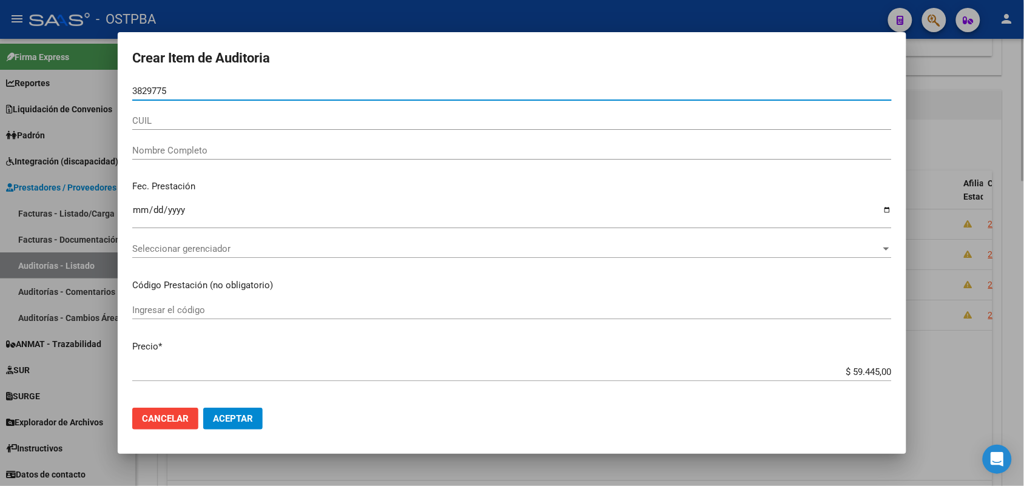
type input "38297750"
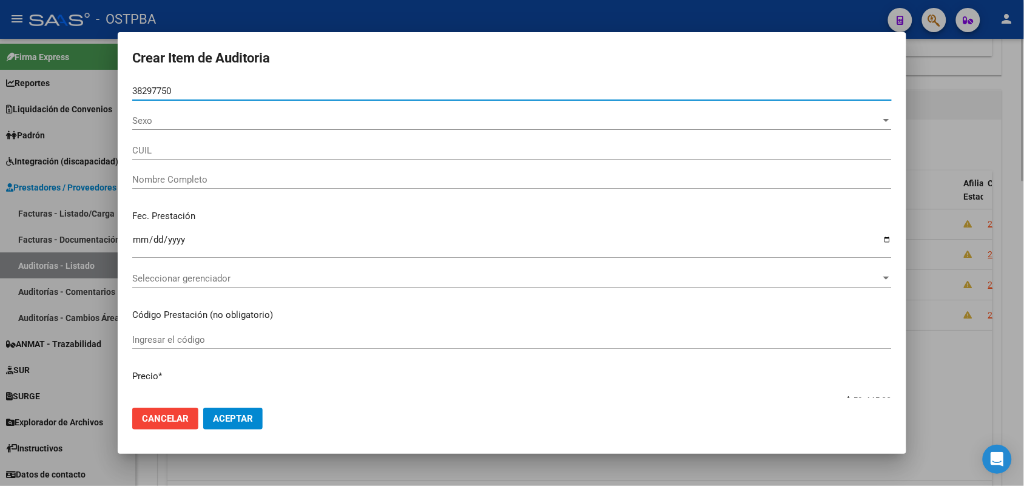
type input "27382977500"
type input "[PERSON_NAME]"
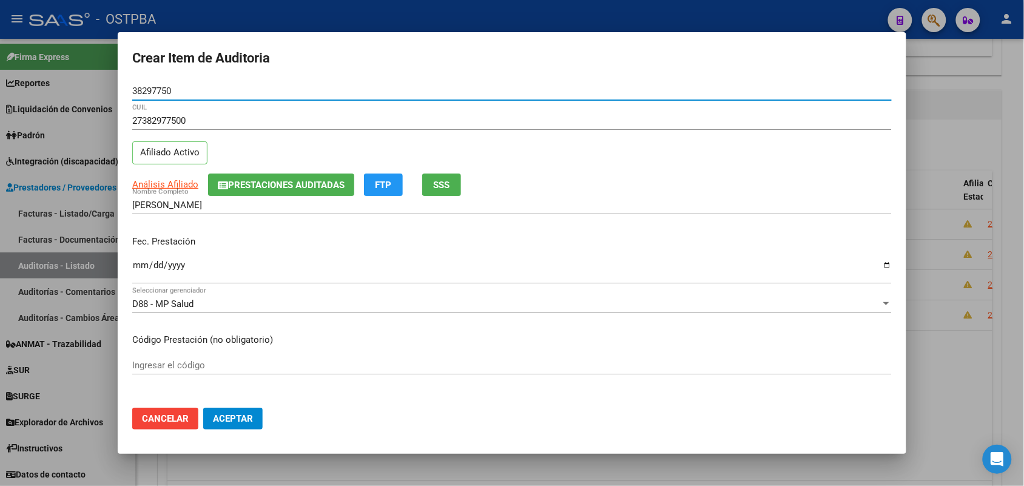
type input "38297750"
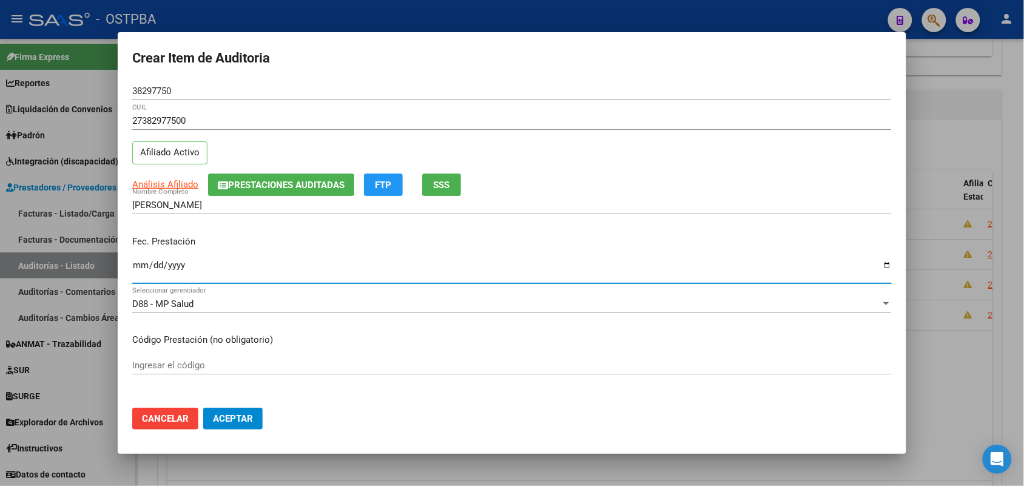
click at [144, 273] on input "Ingresar la fecha" at bounding box center [512, 269] width 760 height 19
type input "[DATE]"
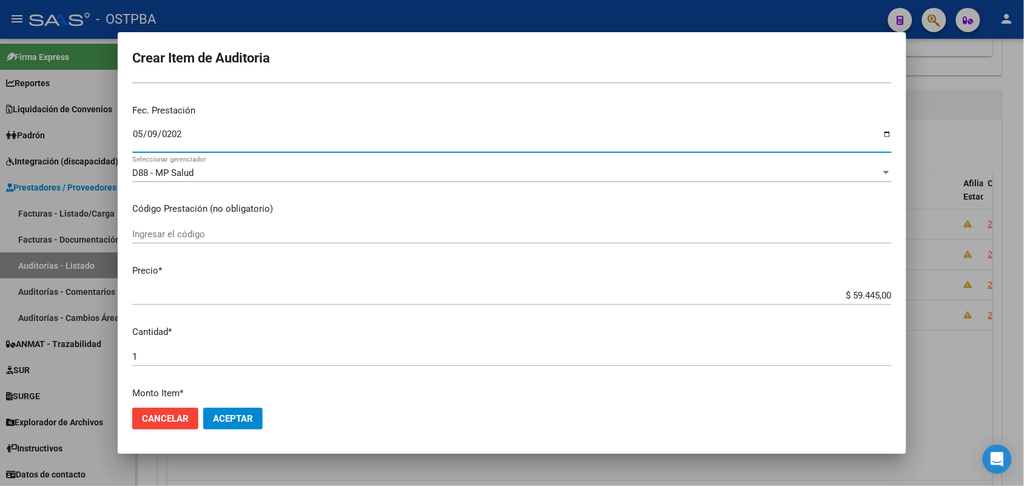
scroll to position [152, 0]
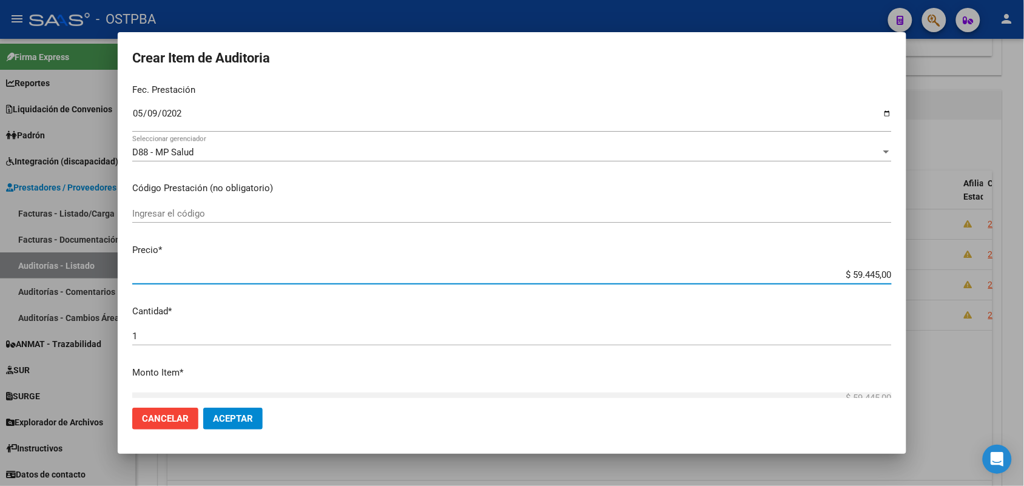
drag, startPoint x: 848, startPoint y: 280, endPoint x: 930, endPoint y: 280, distance: 81.9
click at [938, 278] on div "Crear Item de Auditoria 38297750 Nro Documento 27382977500 CUIL Afiliado Activo…" at bounding box center [512, 243] width 1024 height 486
type input "$ 0,01"
type input "$ 0,11"
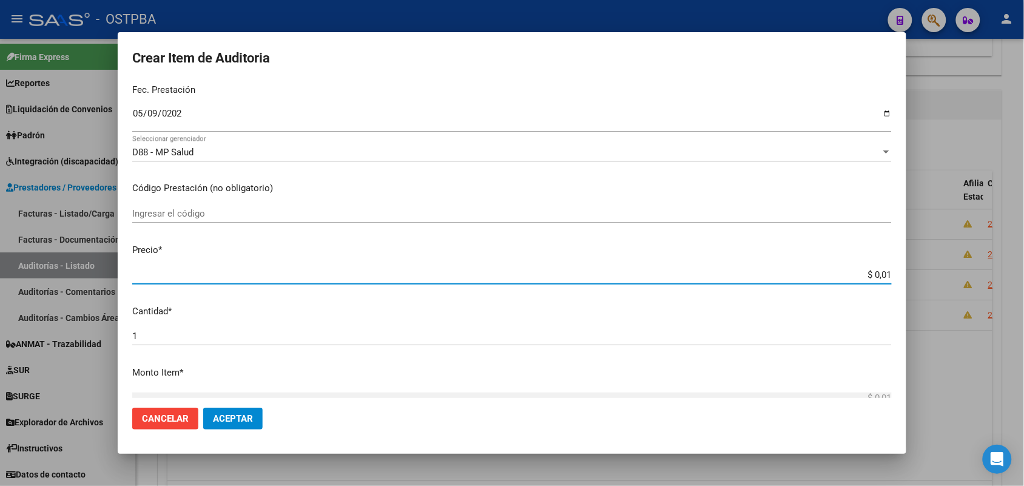
type input "$ 0,11"
type input "$ 1,18"
type input "$ 11,88"
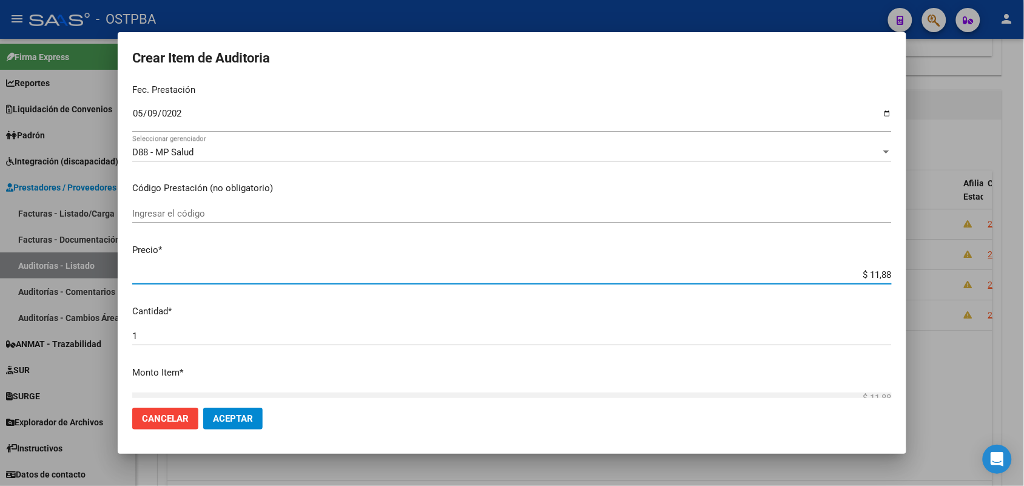
type input "$ 118,89"
type input "$ 1.188,90"
type input "$ 11.889,00"
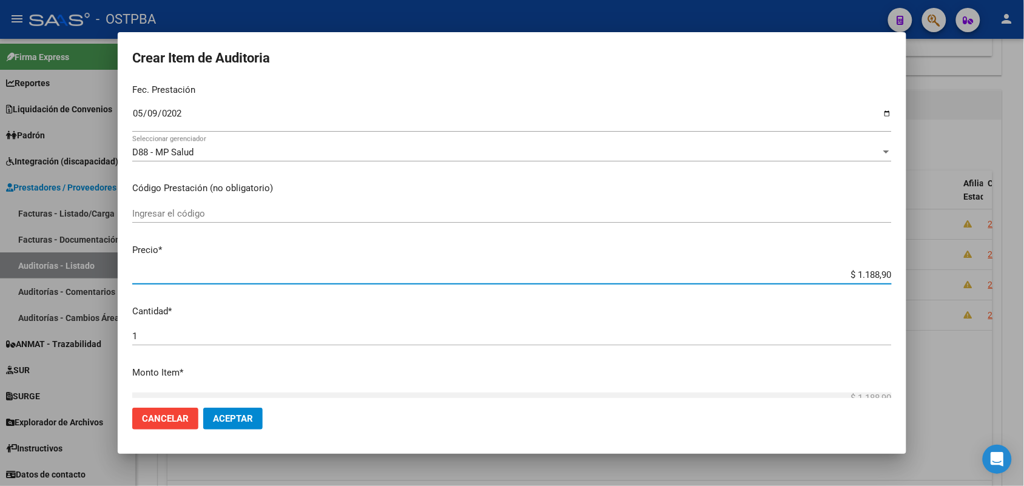
type input "$ 11.889,00"
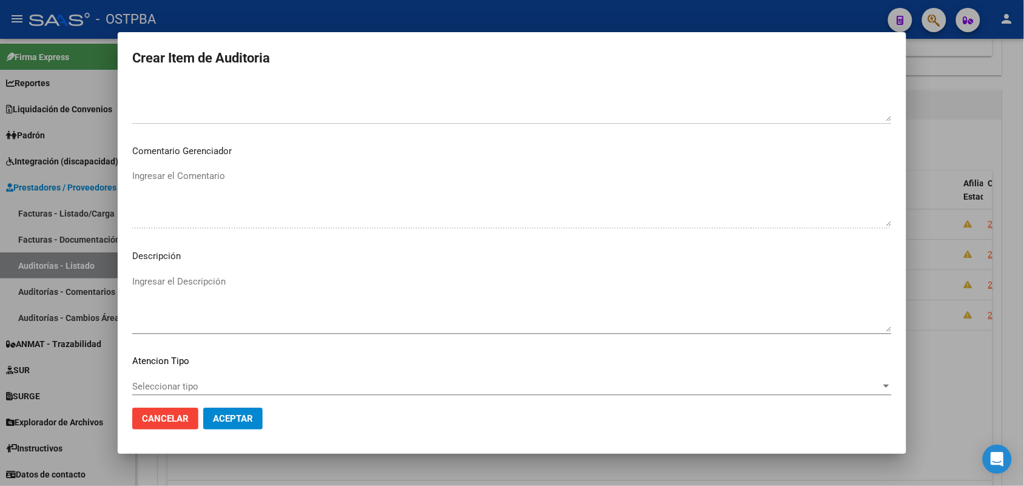
scroll to position [607, 0]
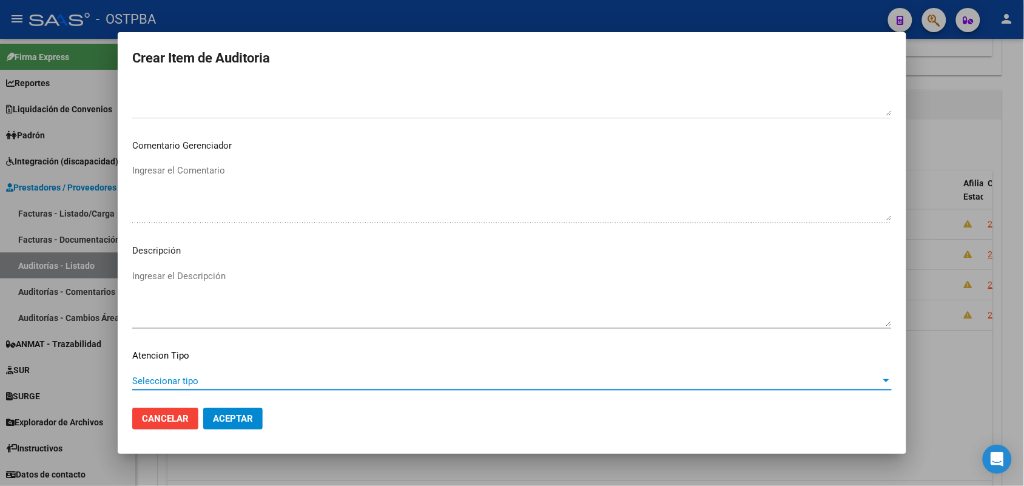
click at [198, 377] on span "Seleccionar tipo" at bounding box center [506, 381] width 749 height 11
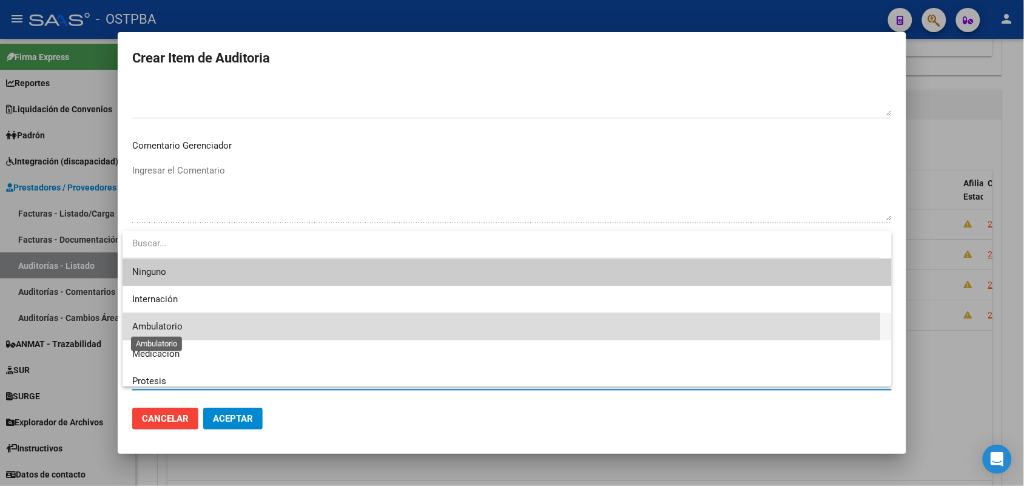
drag, startPoint x: 181, startPoint y: 326, endPoint x: 232, endPoint y: 350, distance: 55.9
click at [181, 328] on span "Ambulatorio" at bounding box center [157, 326] width 50 height 11
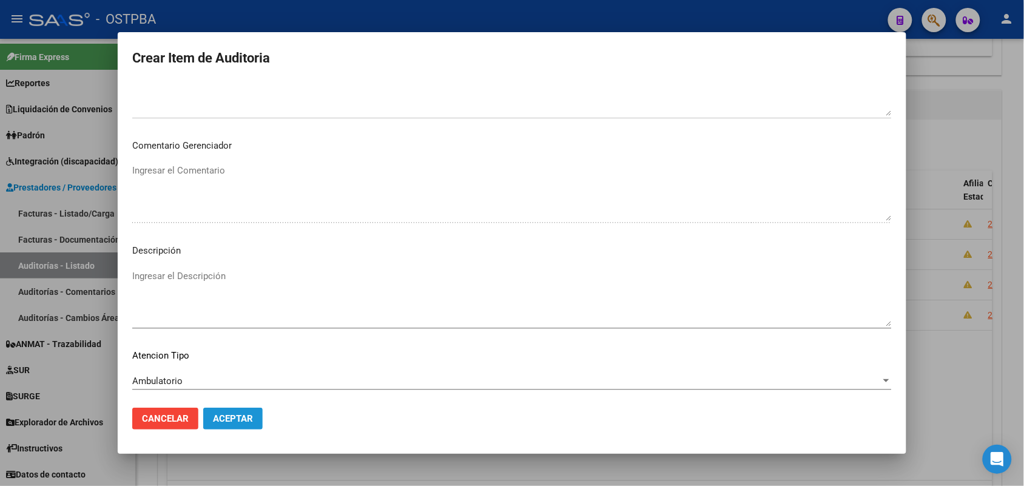
click at [246, 417] on span "Aceptar" at bounding box center [233, 418] width 40 height 11
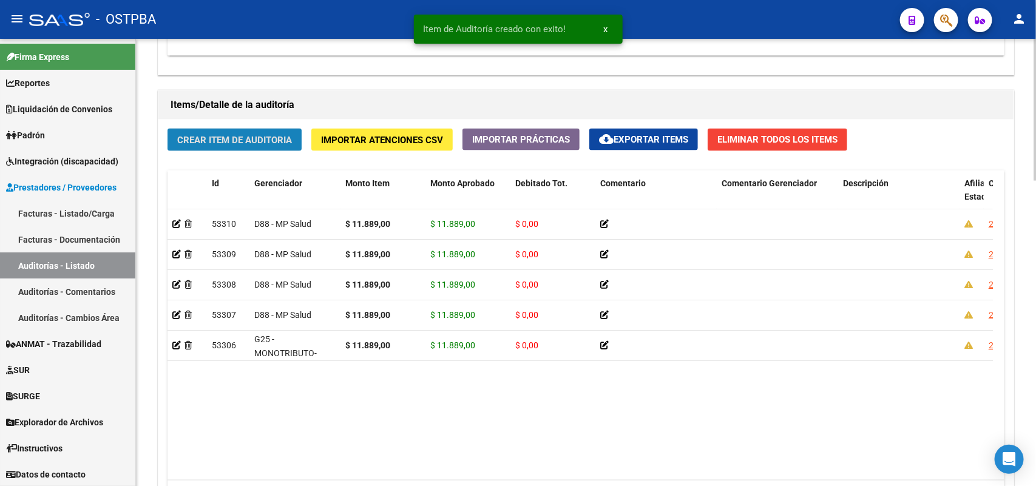
click at [267, 138] on span "Crear Item de Auditoria" at bounding box center [234, 140] width 115 height 11
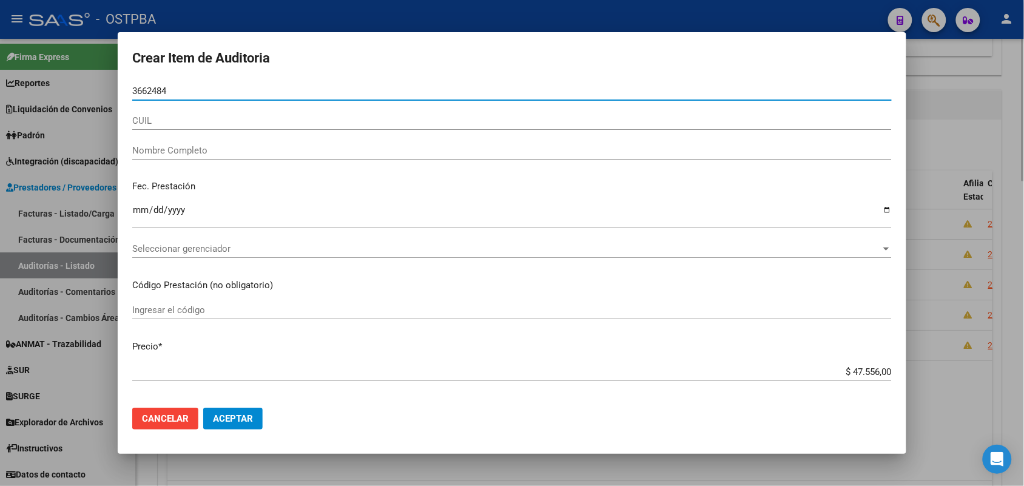
type input "36624844"
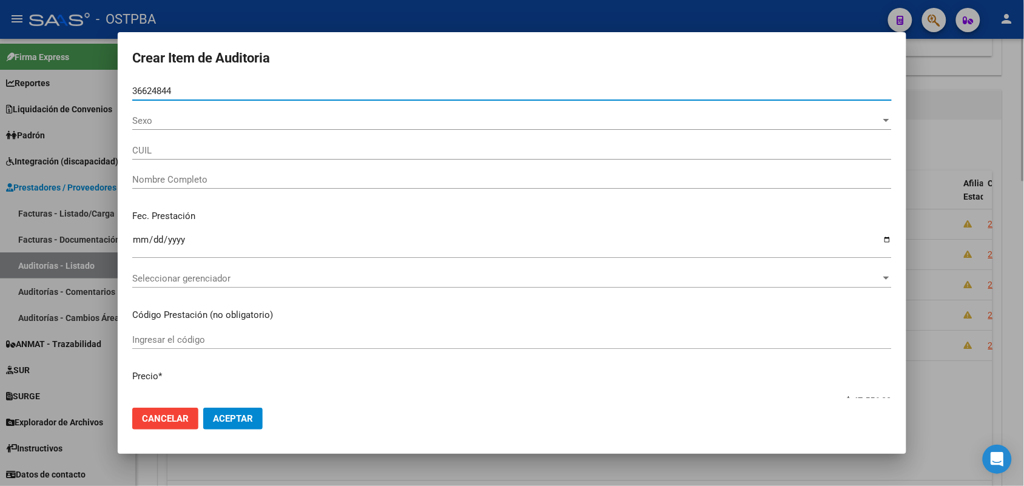
type input "27366248442"
type input "[PERSON_NAME]"
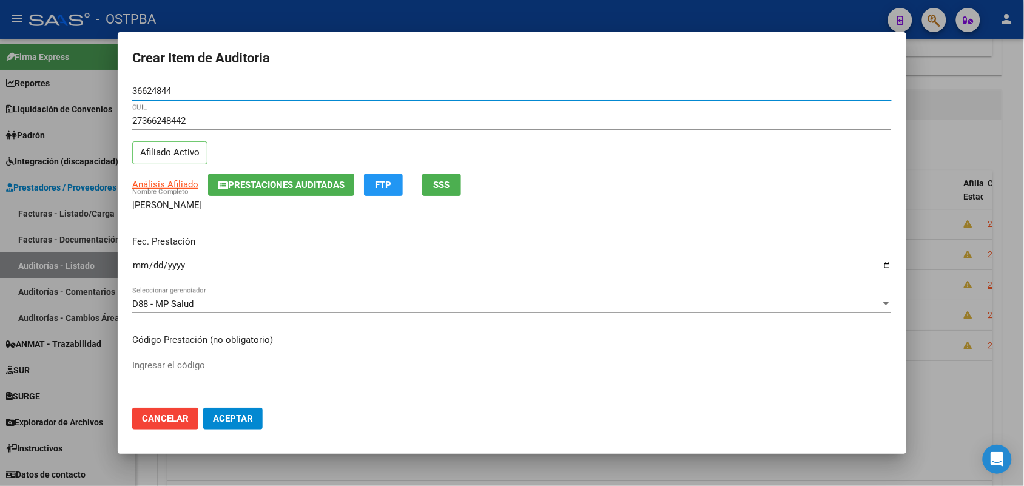
type input "36624844"
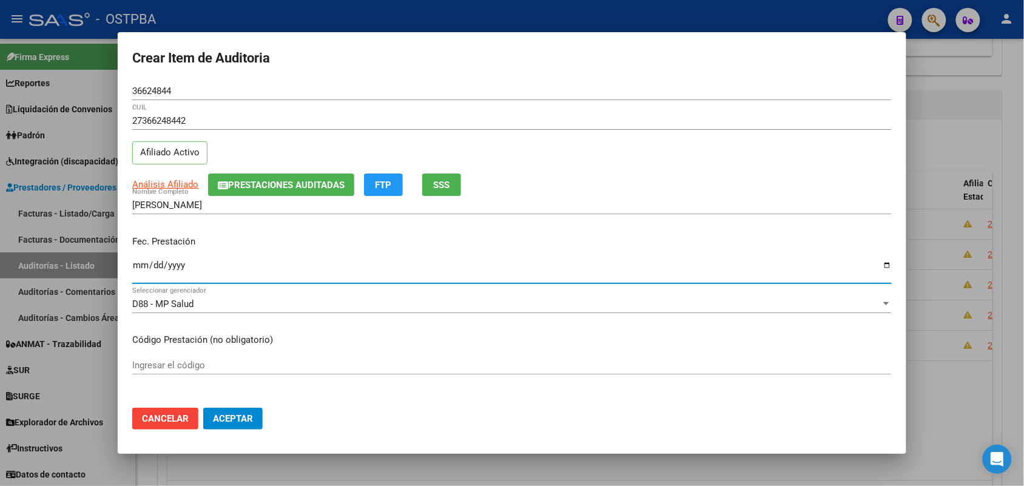
click at [137, 270] on input "Ingresar la fecha" at bounding box center [512, 269] width 760 height 19
type input "[DATE]"
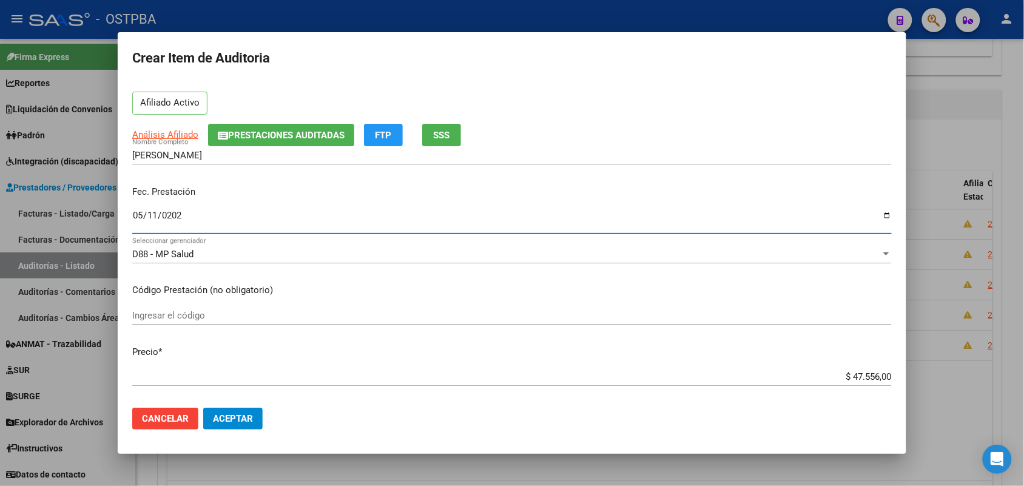
scroll to position [152, 0]
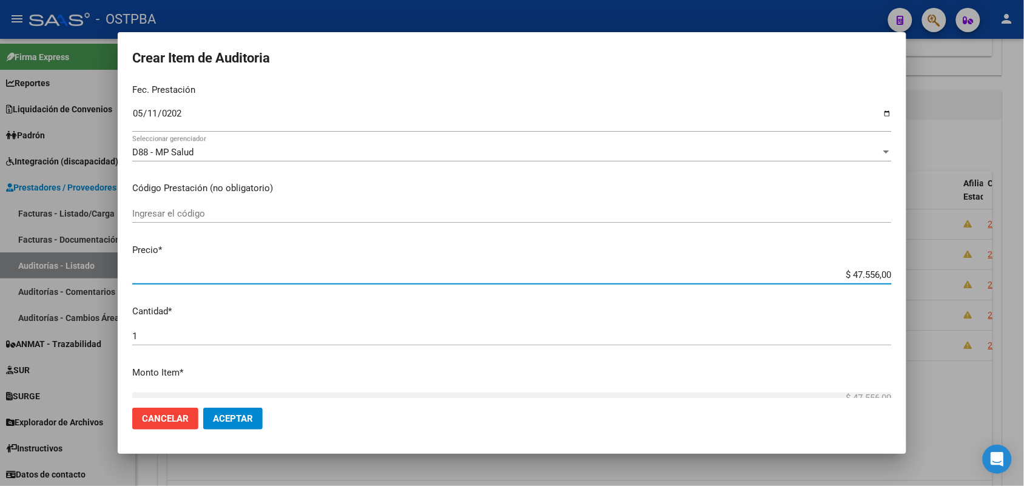
drag, startPoint x: 833, startPoint y: 274, endPoint x: 950, endPoint y: 278, distance: 117.8
click at [950, 278] on div "Crear Item de Auditoria 36624844 Nro Documento 27366248442 CUIL Afiliado Activo…" at bounding box center [512, 243] width 1024 height 486
type input "$ 0,01"
type input "$ 0,11"
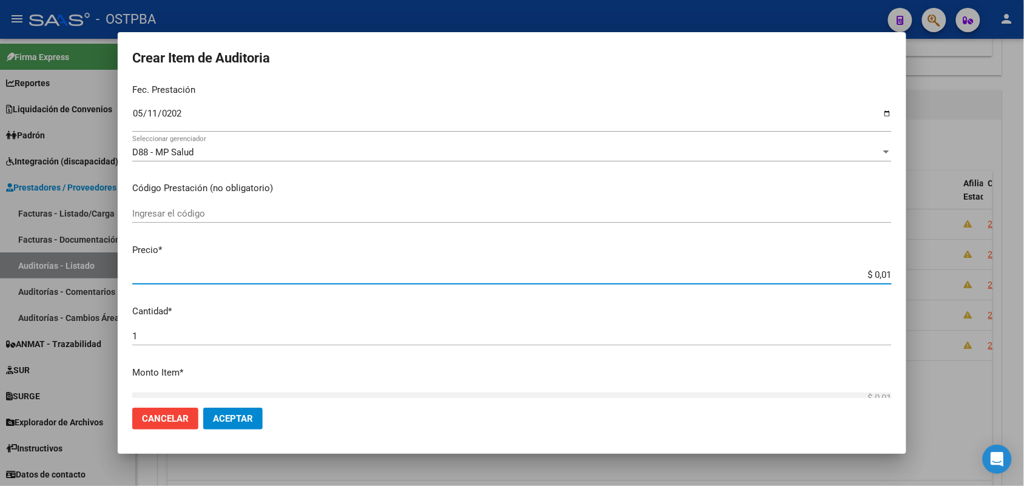
type input "$ 0,11"
type input "$ 1,18"
type input "$ 11,88"
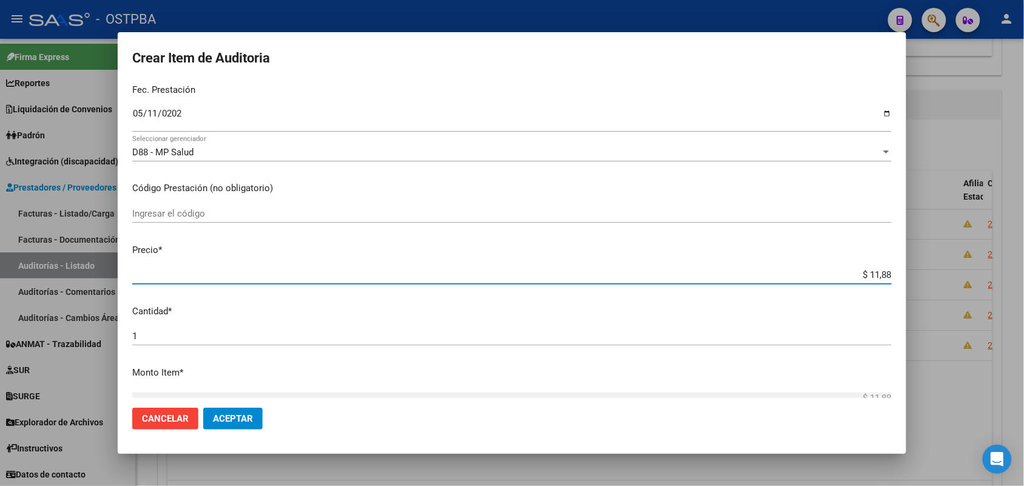
type input "$ 118,89"
type input "$ 1.188,90"
type input "$ 11.889,00"
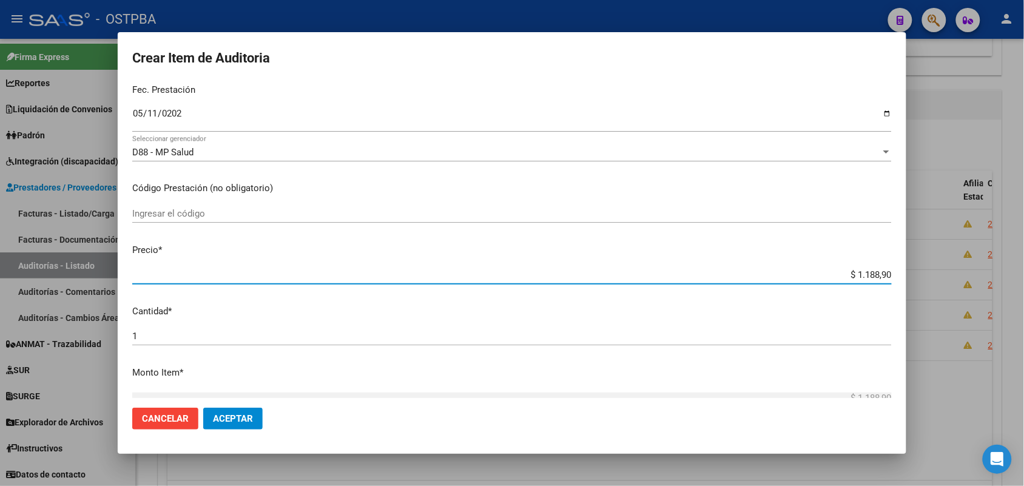
type input "$ 11.889,00"
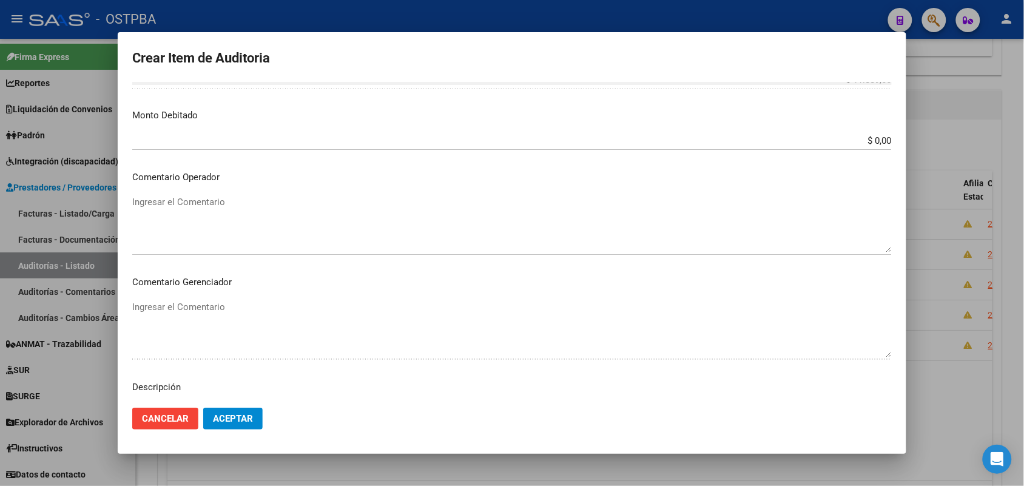
scroll to position [671, 0]
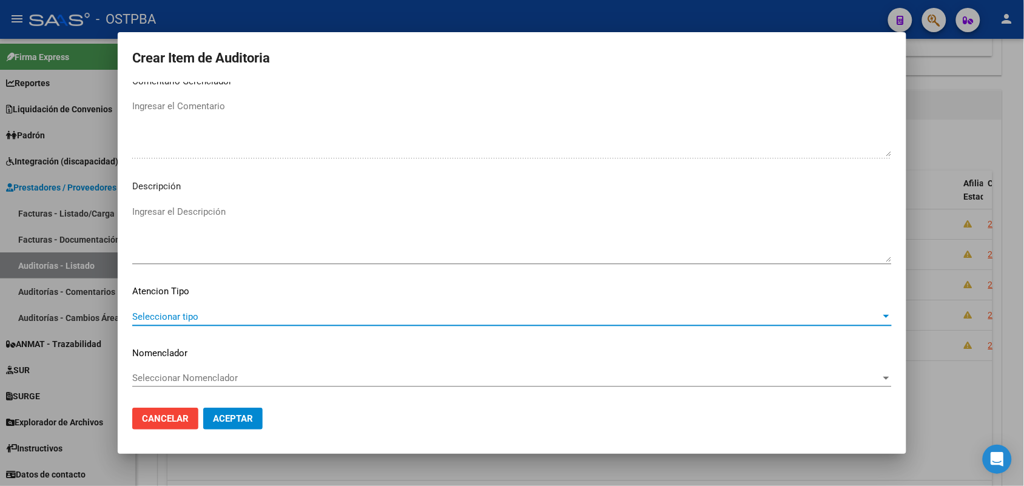
click at [189, 316] on span "Seleccionar tipo" at bounding box center [506, 316] width 749 height 11
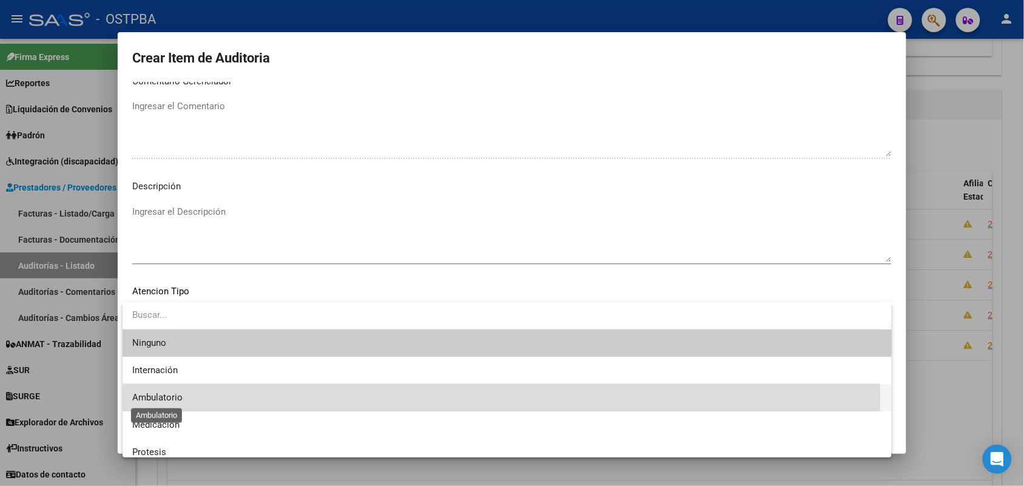
click at [168, 397] on span "Ambulatorio" at bounding box center [157, 397] width 50 height 11
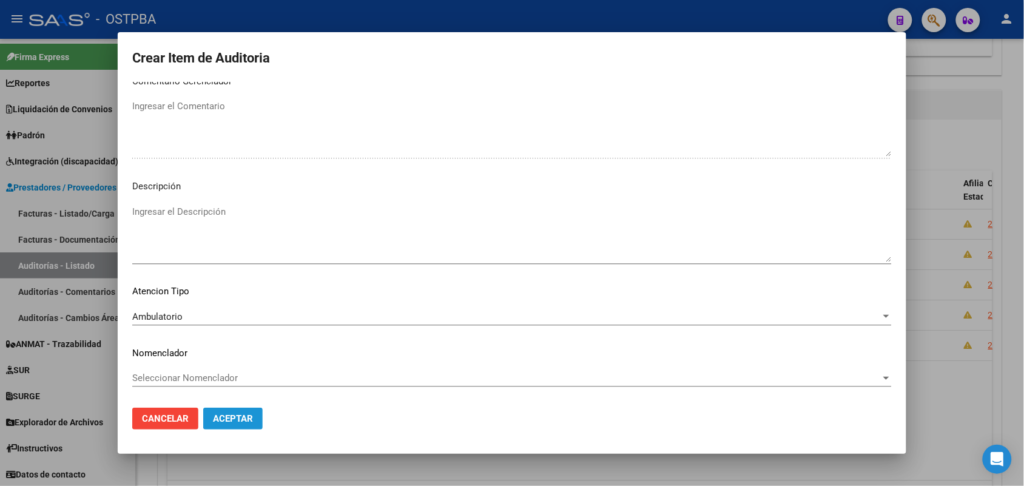
click at [231, 420] on span "Aceptar" at bounding box center [233, 418] width 40 height 11
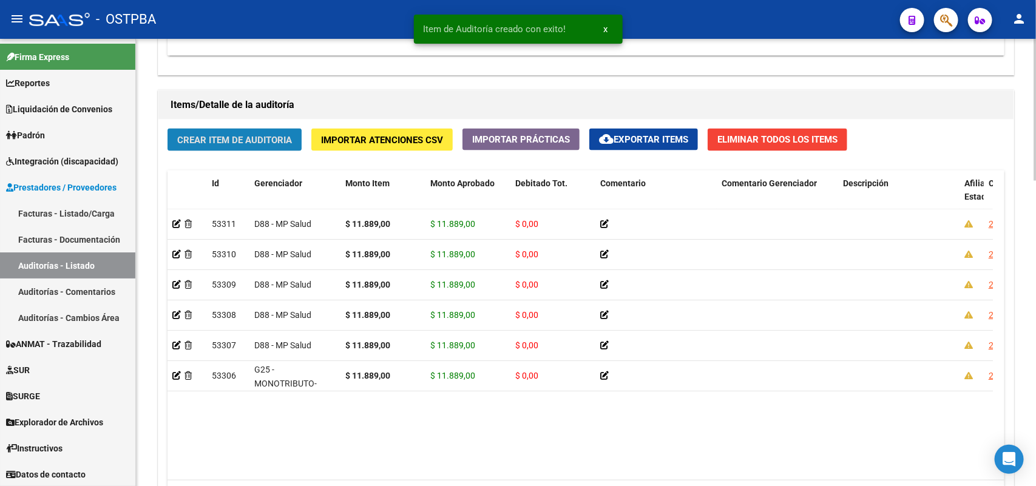
click at [265, 138] on span "Crear Item de Auditoria" at bounding box center [234, 140] width 115 height 11
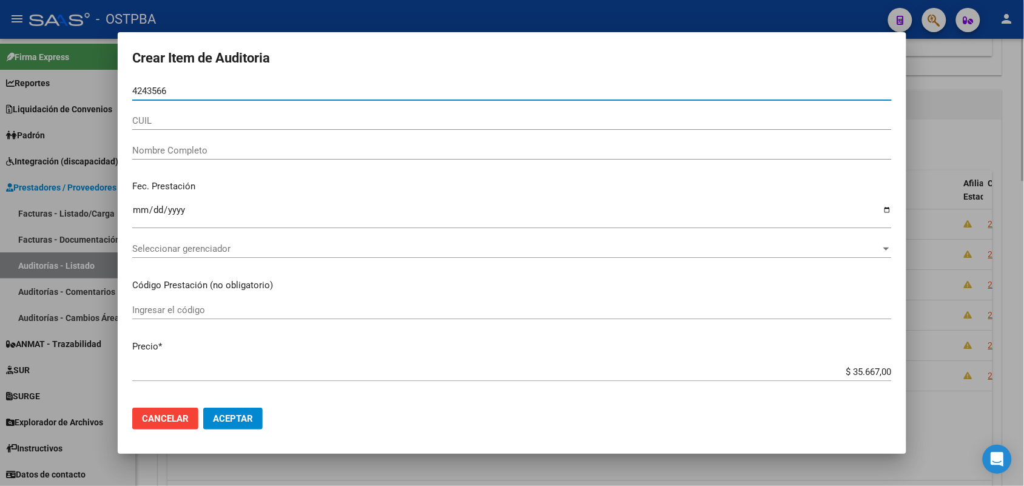
type input "42435663"
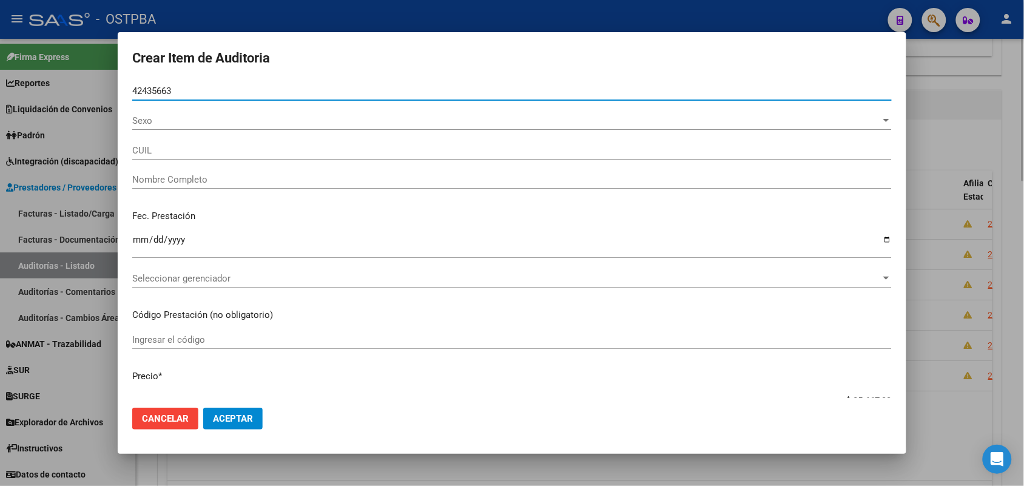
type input "27424356633"
type input "[PERSON_NAME] [PERSON_NAME]"
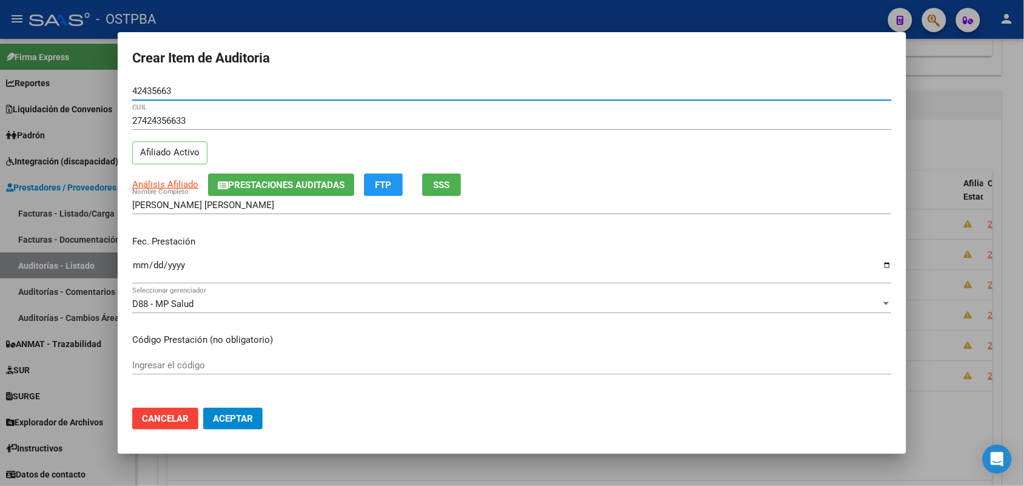
type input "42435663"
click at [137, 271] on input "Ingresar la fecha" at bounding box center [512, 269] width 760 height 19
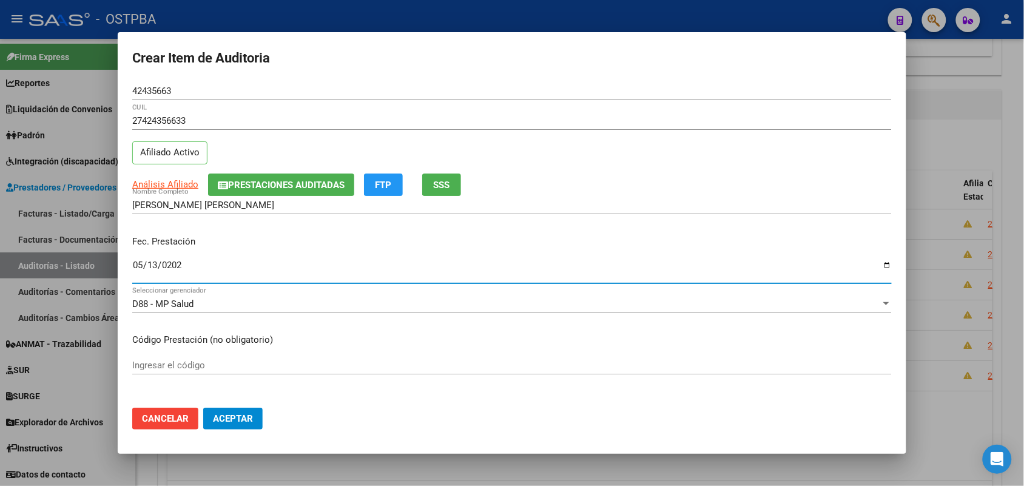
type input "[DATE]"
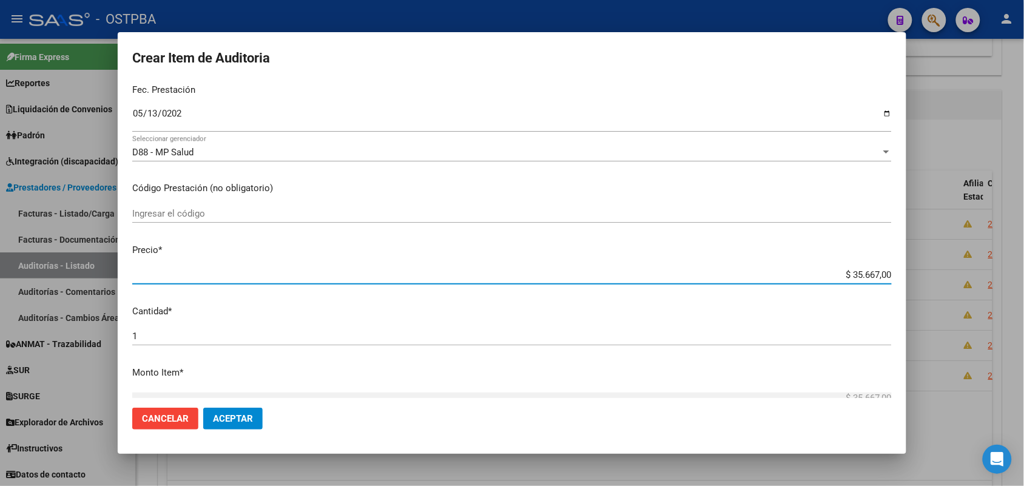
drag, startPoint x: 832, startPoint y: 274, endPoint x: 913, endPoint y: 274, distance: 81.3
click at [913, 274] on div "Crear Item de Auditoria 42435663 Nro Documento 27424356633 CUIL Afiliado Activo…" at bounding box center [512, 243] width 1024 height 486
type input "$ 0,01"
type input "$ 0,11"
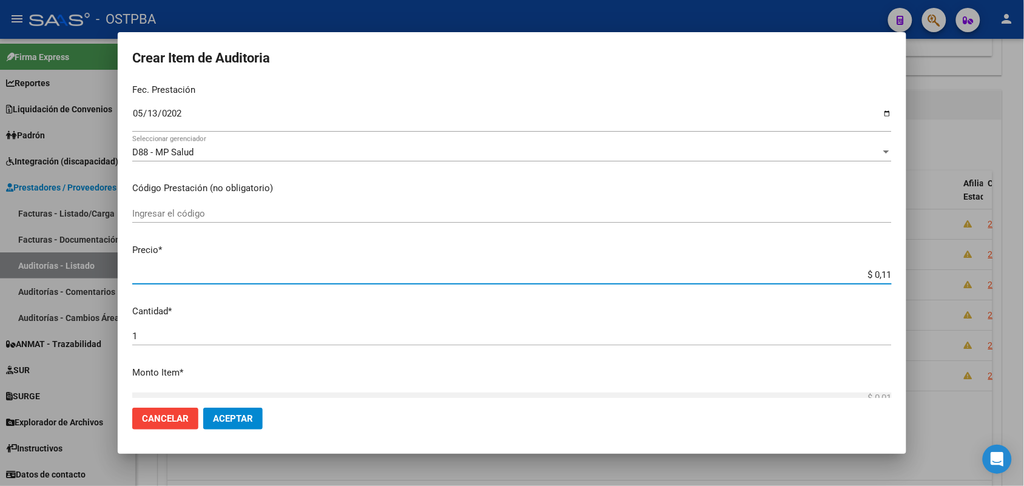
type input "$ 0,11"
type input "$ 1,18"
type input "$ 11,88"
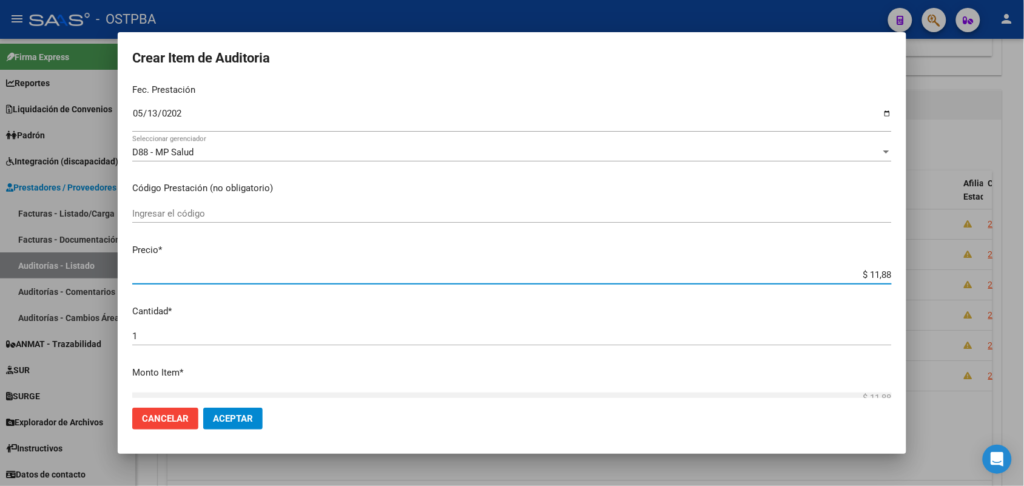
type input "$ 118,89"
type input "$ 1.188,90"
type input "$ 11.889,00"
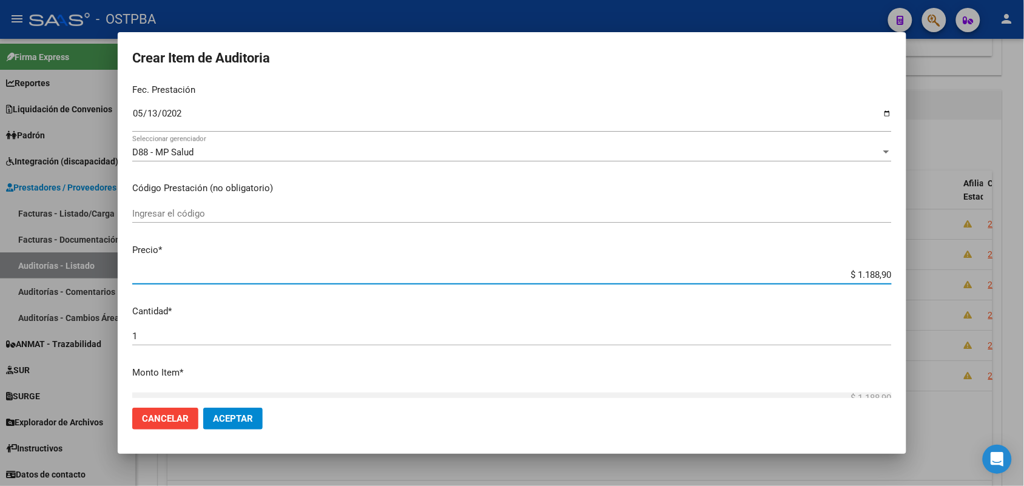
type input "$ 11.889,00"
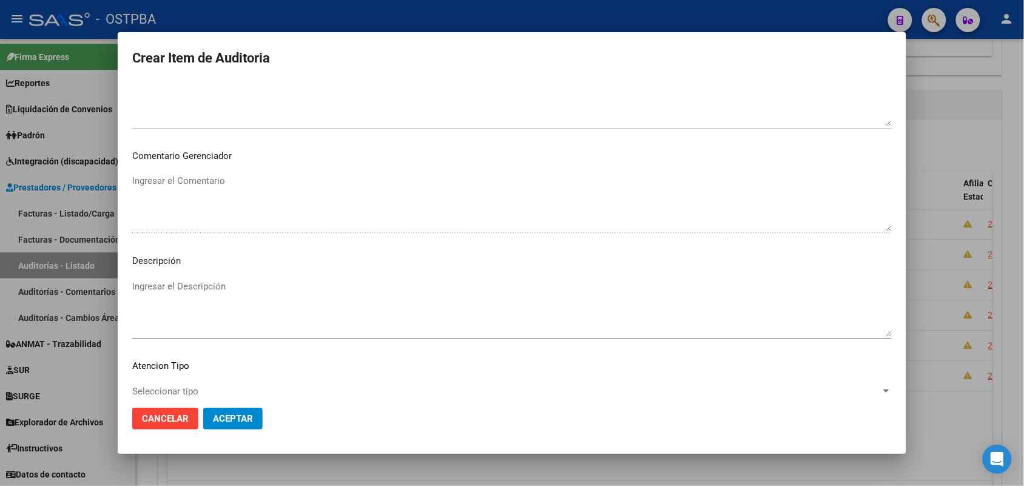
scroll to position [607, 0]
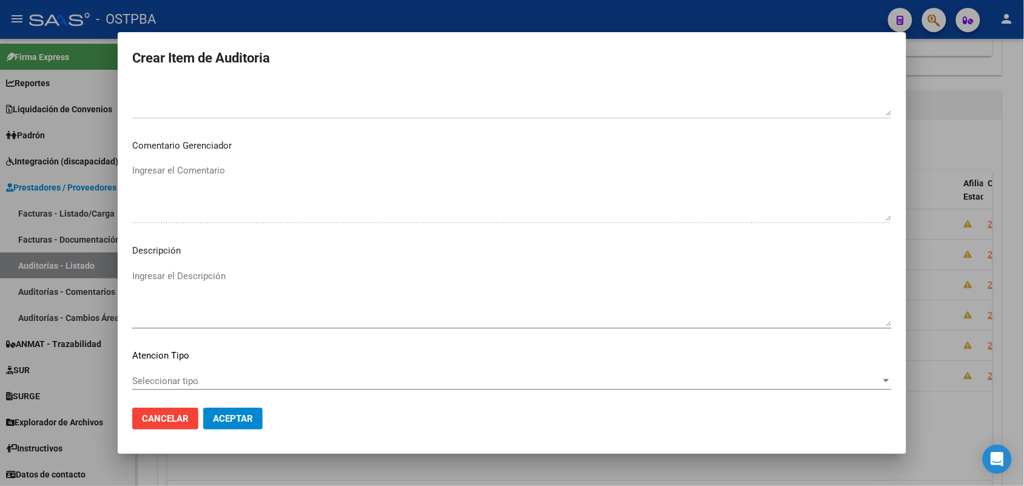
click at [175, 380] on span "Seleccionar tipo" at bounding box center [506, 381] width 749 height 11
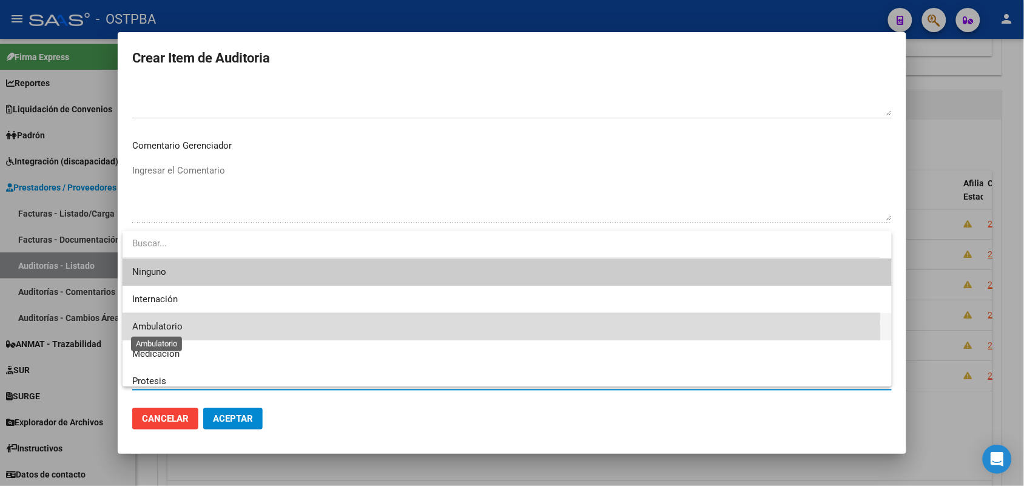
click at [174, 322] on span "Ambulatorio" at bounding box center [157, 326] width 50 height 11
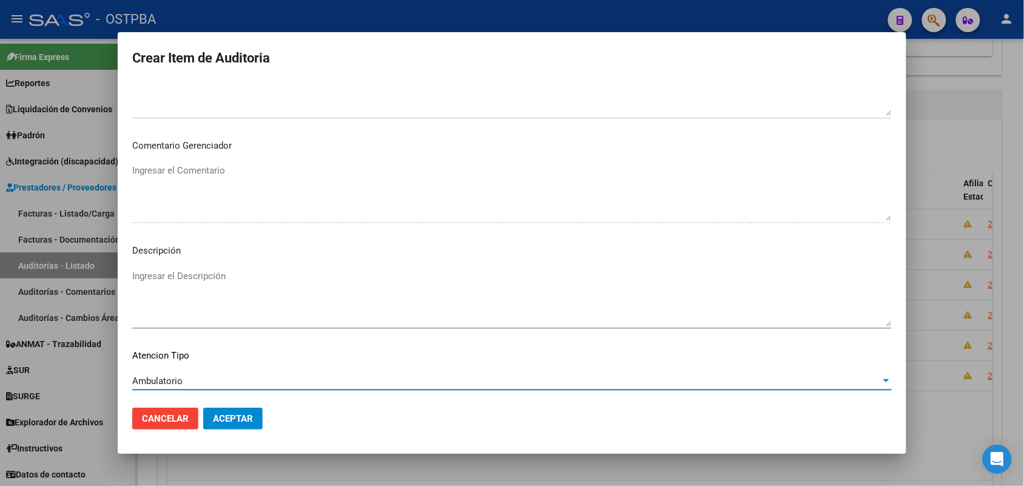
click at [219, 419] on span "Aceptar" at bounding box center [233, 418] width 40 height 11
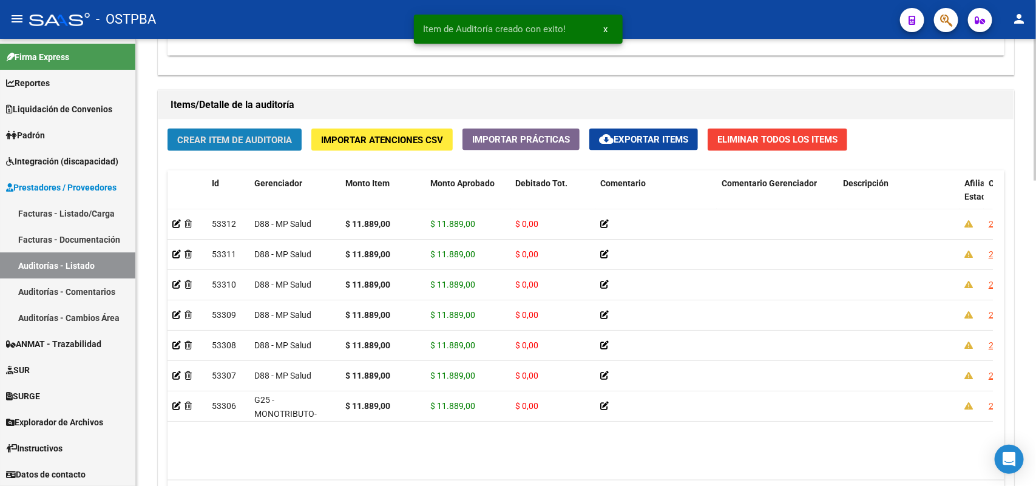
click at [281, 143] on span "Crear Item de Auditoria" at bounding box center [234, 140] width 115 height 11
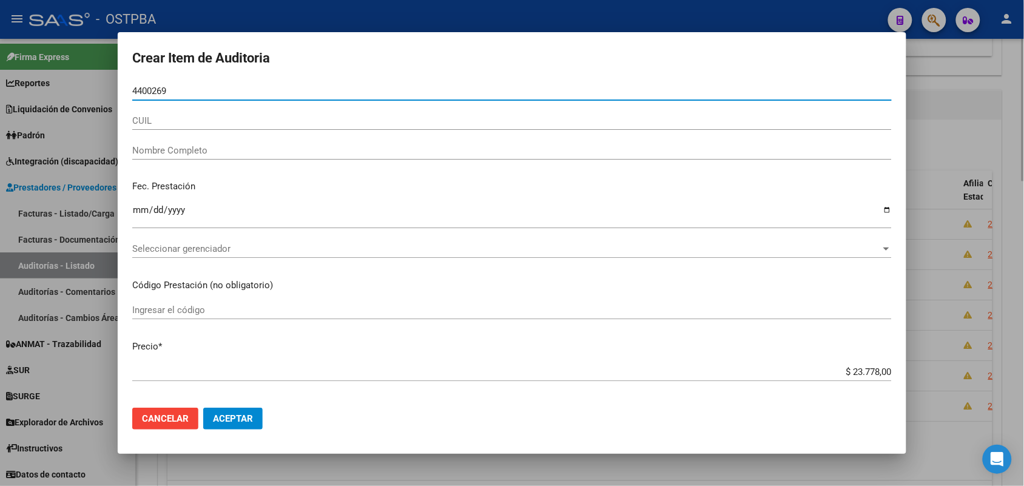
type input "44002691"
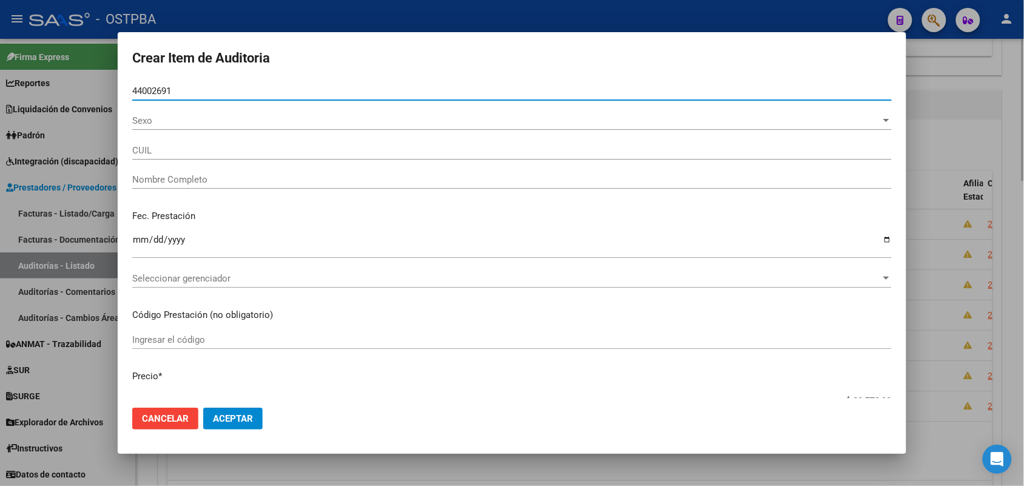
type input "27440026910"
type input "[PERSON_NAME]"
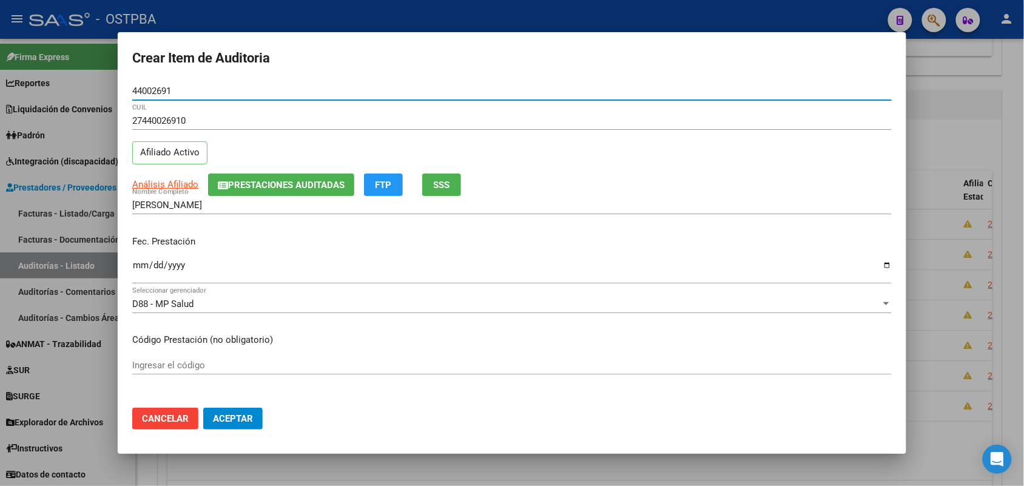
type input "44002691"
click at [135, 271] on input "Ingresar la fecha" at bounding box center [512, 269] width 760 height 19
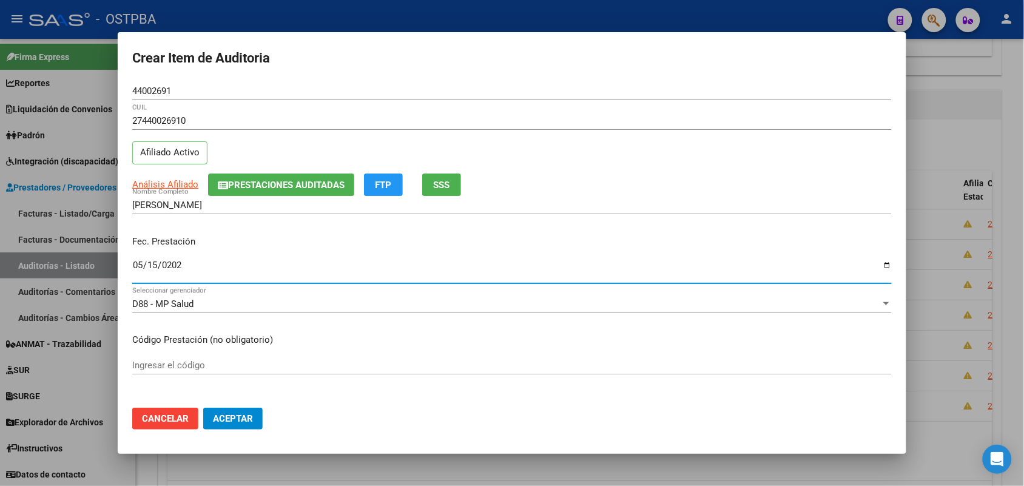
type input "[DATE]"
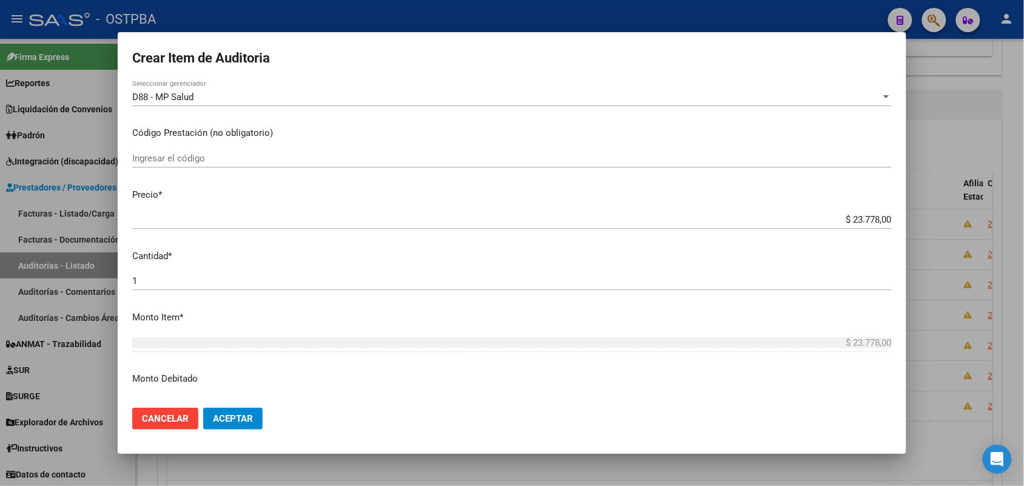
scroll to position [228, 0]
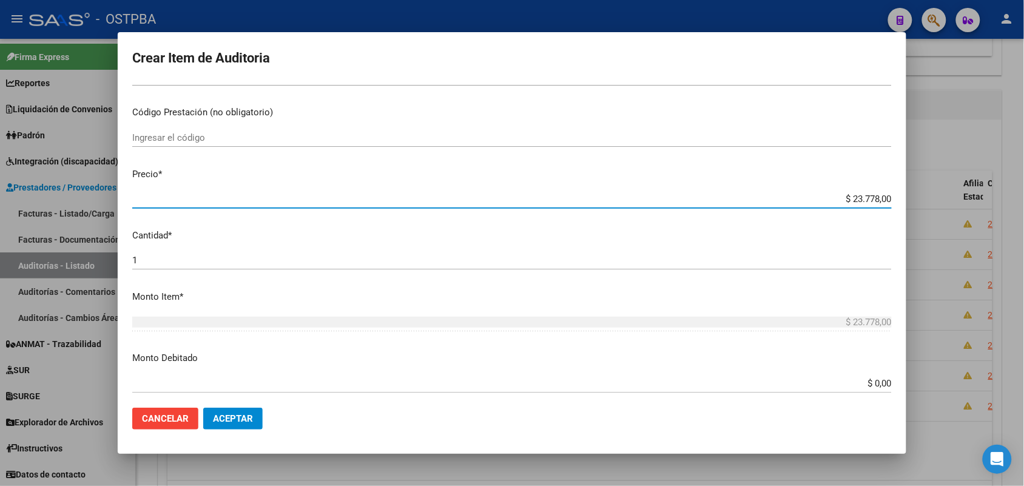
drag, startPoint x: 829, startPoint y: 202, endPoint x: 914, endPoint y: 202, distance: 84.9
click at [914, 202] on div "Crear Item de Auditoria 44002691 Nro Documento 27440026910 CUIL Afiliado Activo…" at bounding box center [512, 243] width 1024 height 486
type input "$ 0,01"
type input "$ 0,11"
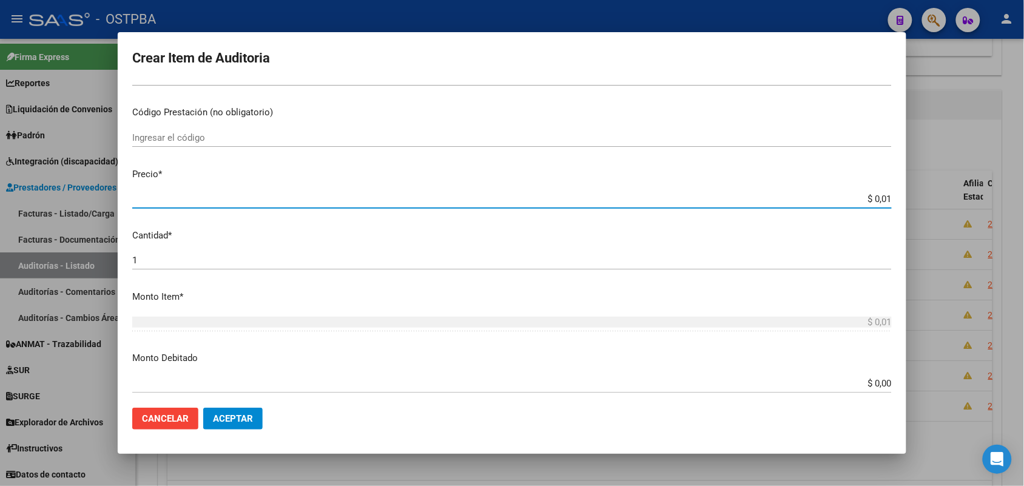
type input "$ 0,11"
type input "$ 1,18"
type input "$ 11,88"
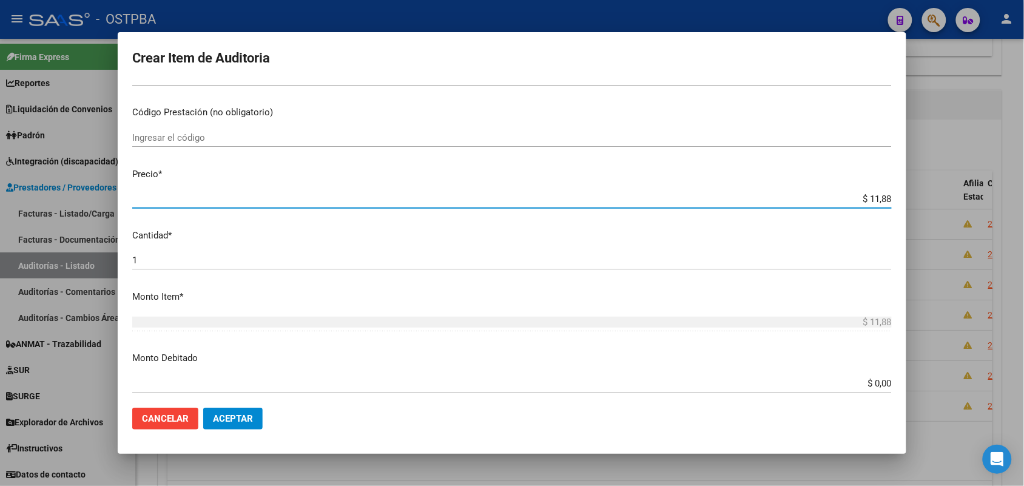
type input "$ 118,89"
type input "$ 1.188,90"
type input "$ 11.889,00"
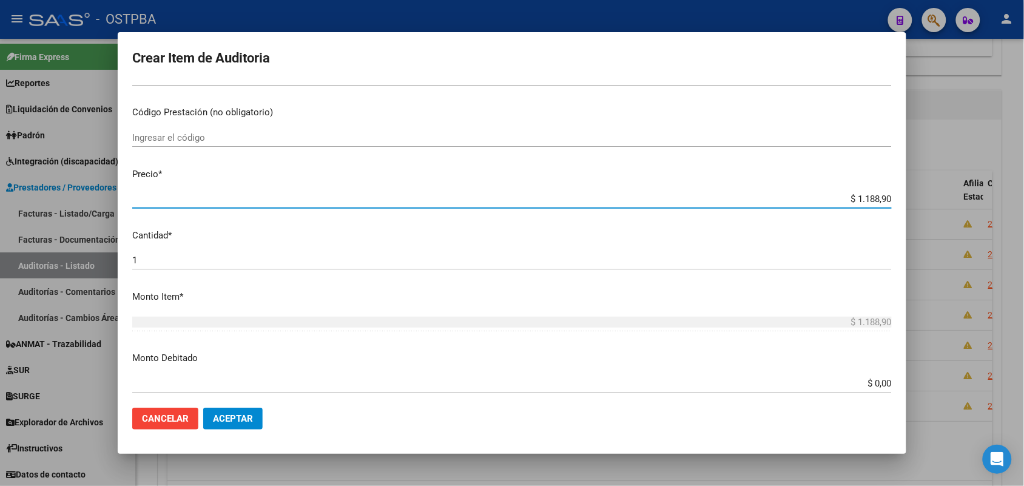
type input "$ 11.889,00"
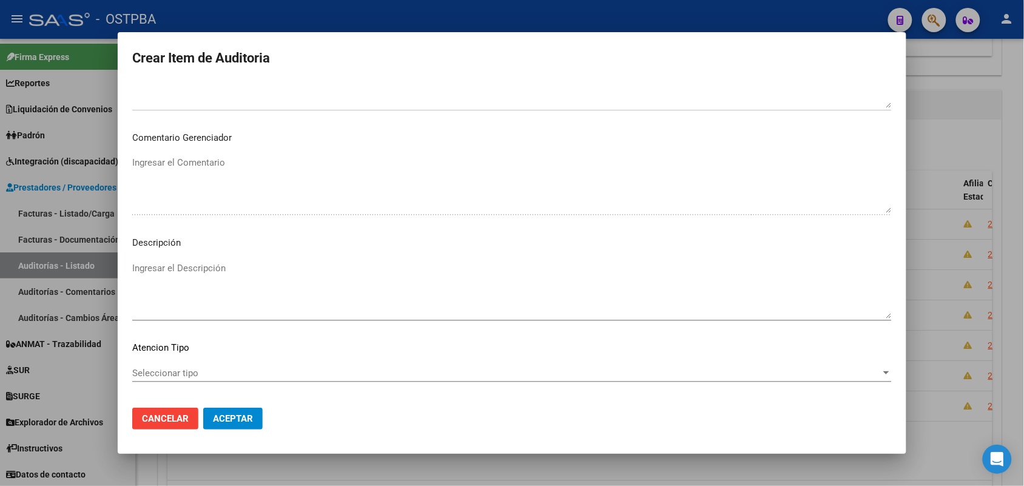
scroll to position [671, 0]
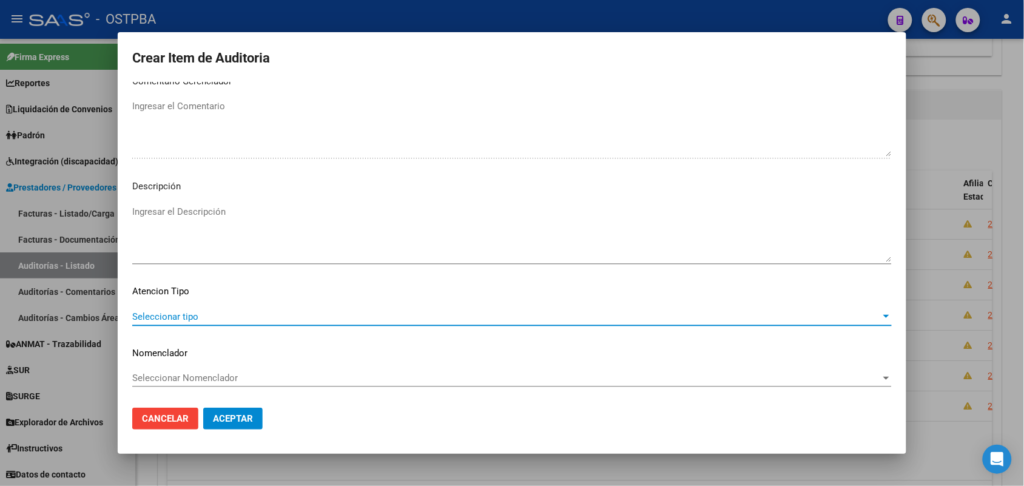
click at [179, 312] on span "Seleccionar tipo" at bounding box center [506, 316] width 749 height 11
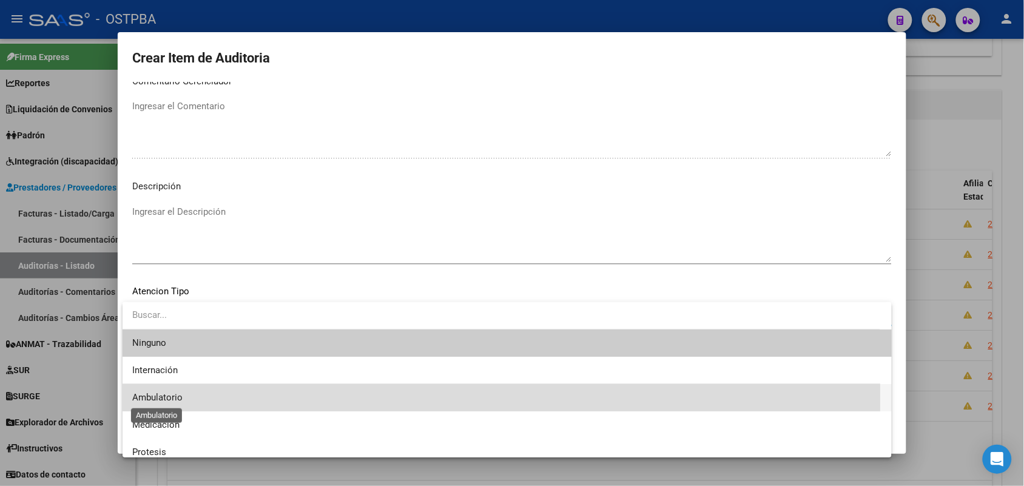
click at [174, 397] on span "Ambulatorio" at bounding box center [157, 397] width 50 height 11
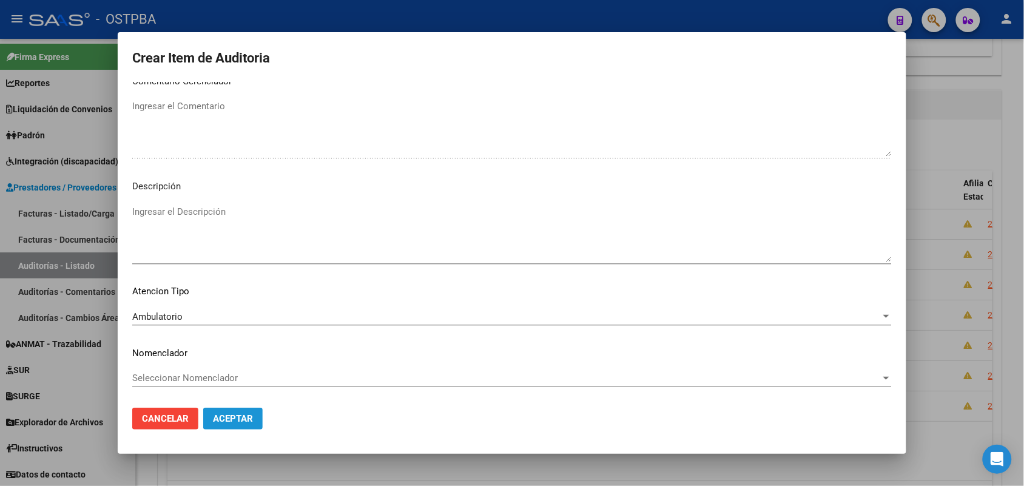
click at [232, 420] on span "Aceptar" at bounding box center [233, 418] width 40 height 11
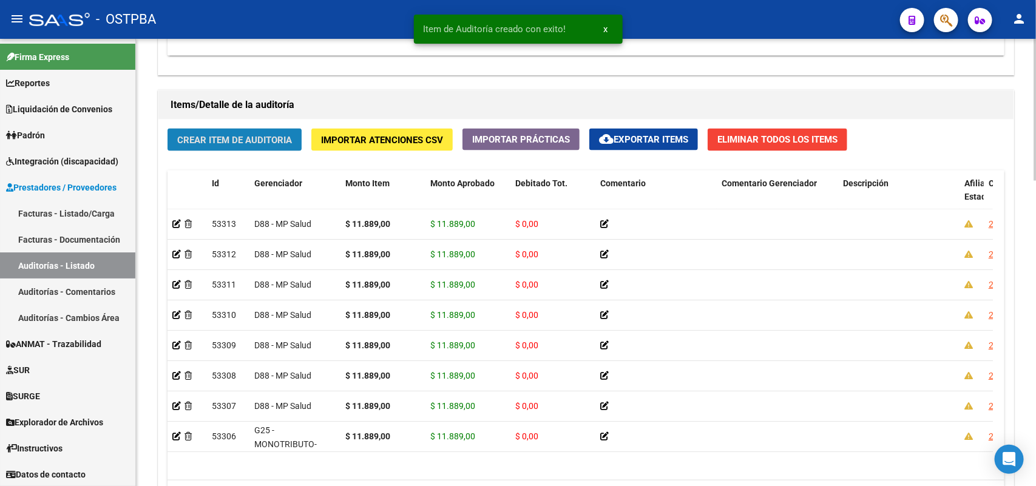
click at [265, 138] on span "Crear Item de Auditoria" at bounding box center [234, 140] width 115 height 11
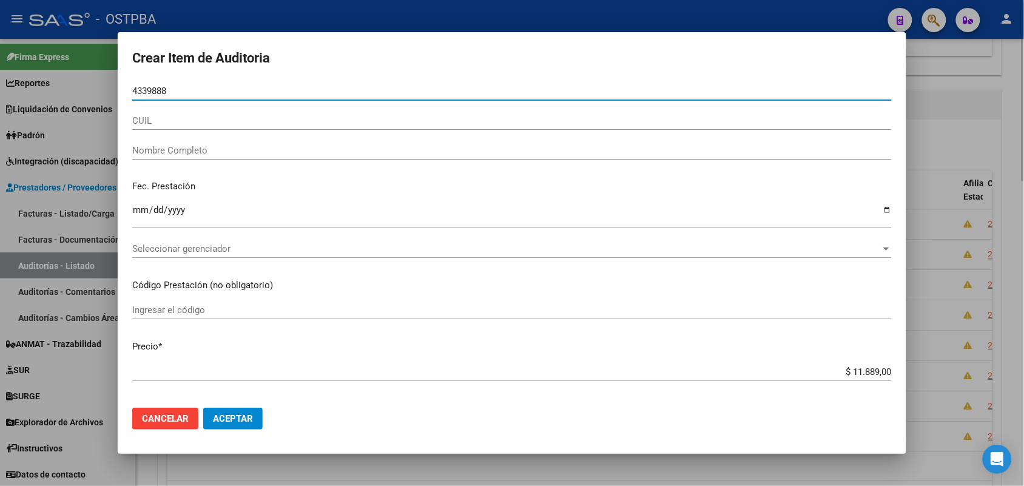
type input "43398881"
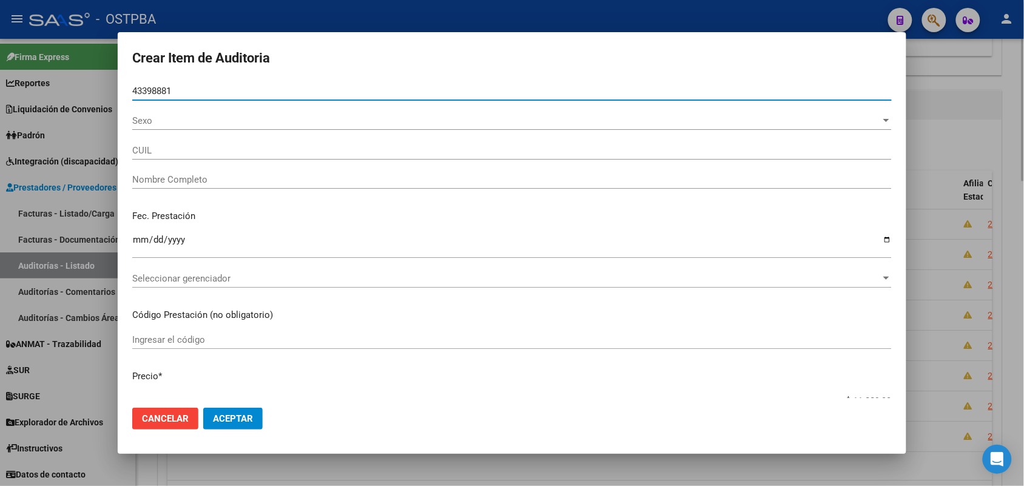
type input "27433988812"
type input "[PERSON_NAME]"
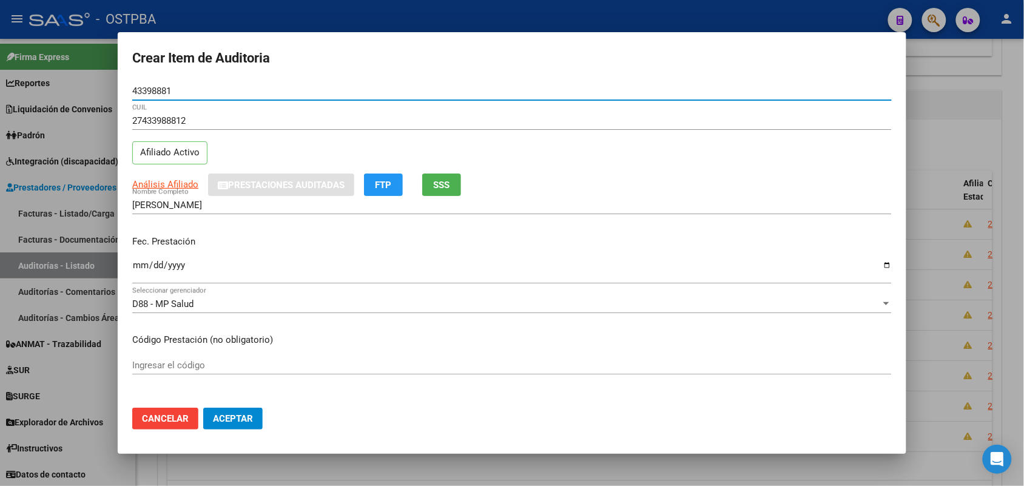
type input "43398881"
click at [141, 269] on input "Ingresar la fecha" at bounding box center [512, 269] width 760 height 19
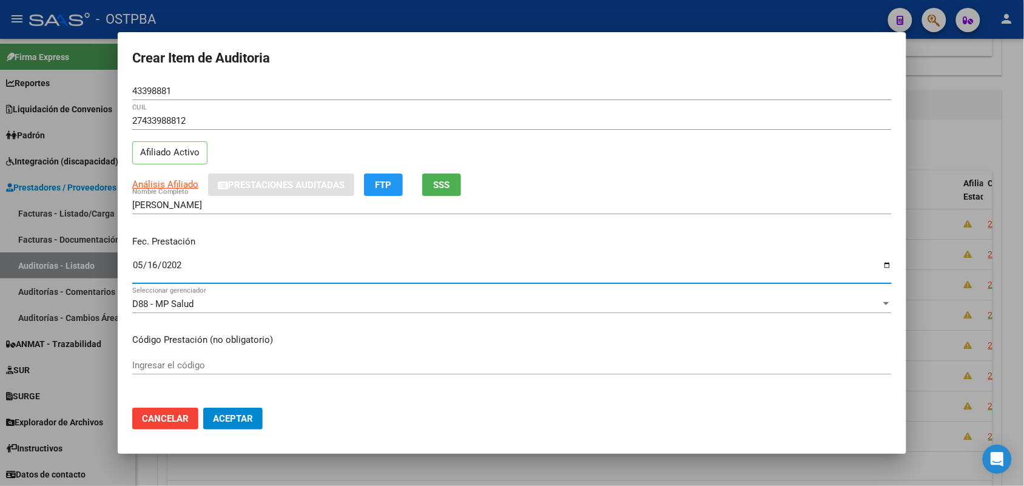
type input "[DATE]"
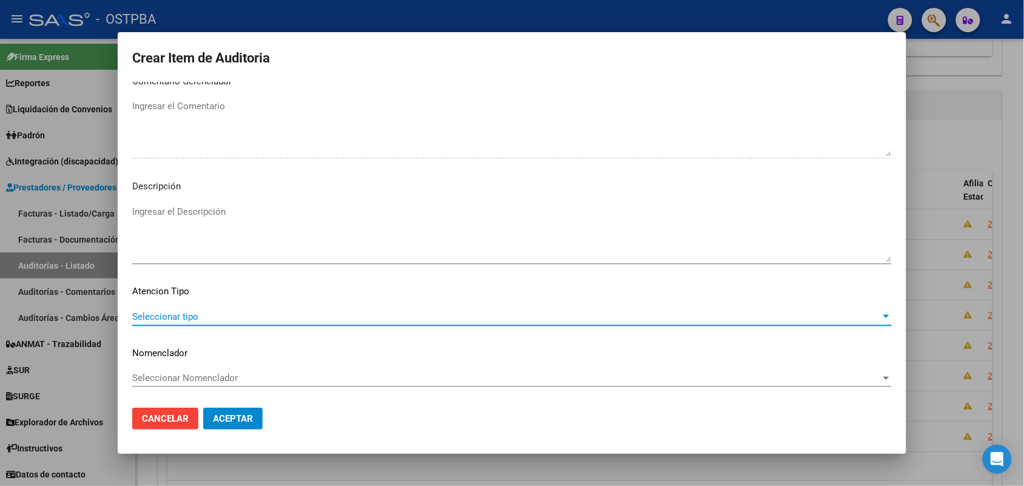
click at [175, 319] on span "Seleccionar tipo" at bounding box center [506, 316] width 749 height 11
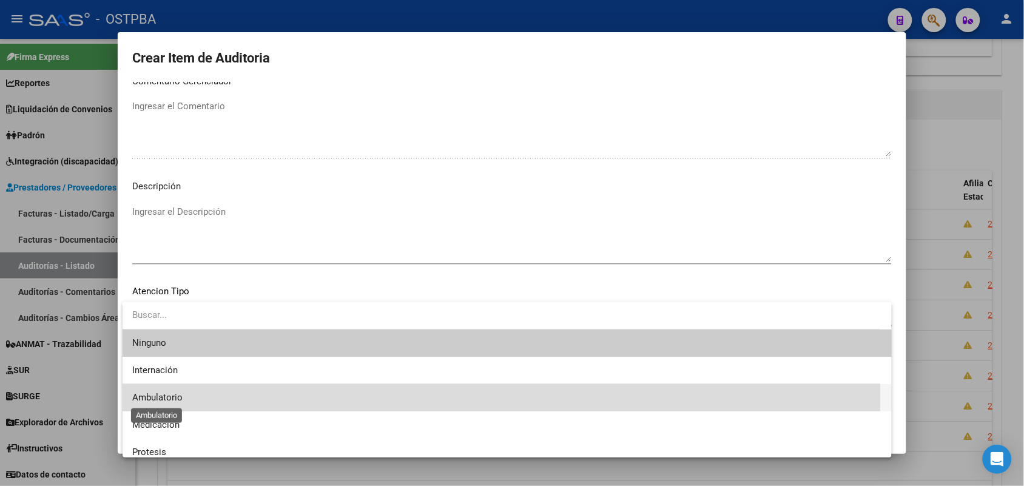
click at [179, 394] on span "Ambulatorio" at bounding box center [157, 397] width 50 height 11
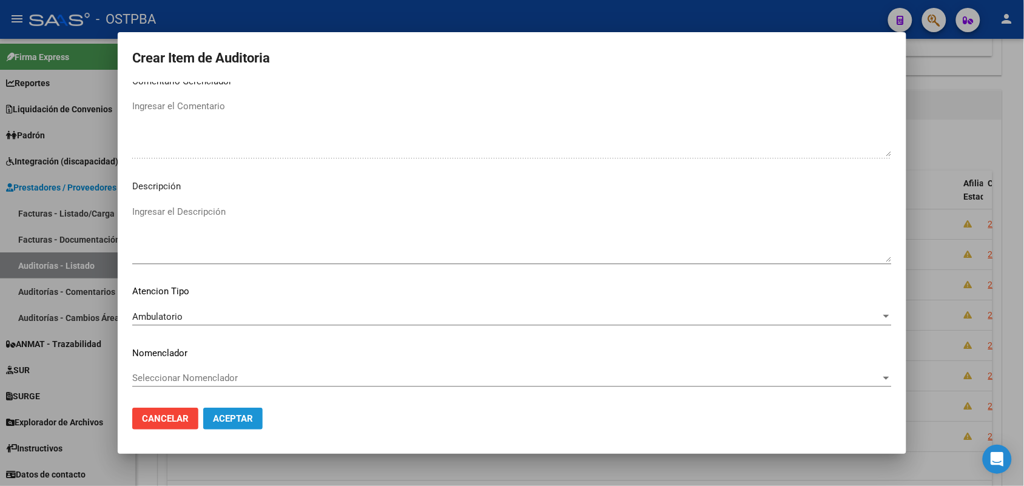
click at [231, 413] on span "Aceptar" at bounding box center [233, 418] width 40 height 11
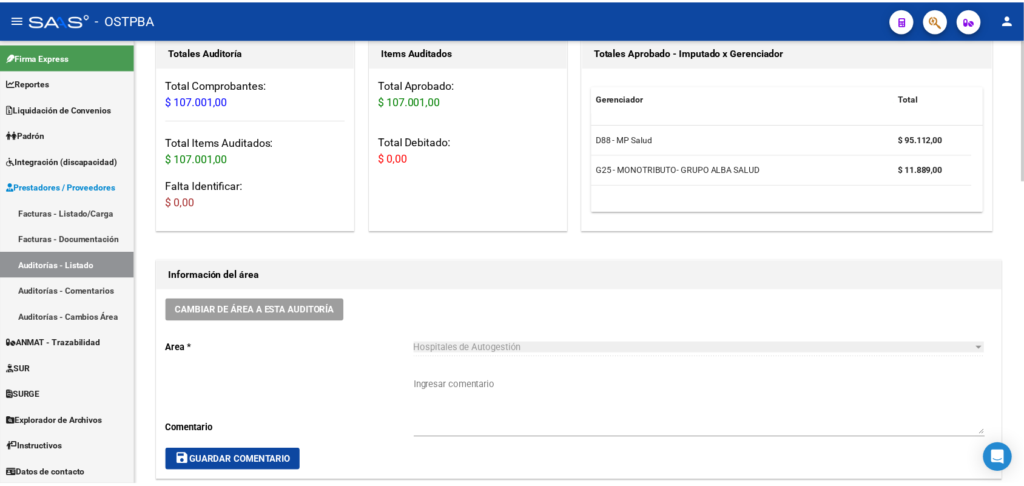
scroll to position [0, 0]
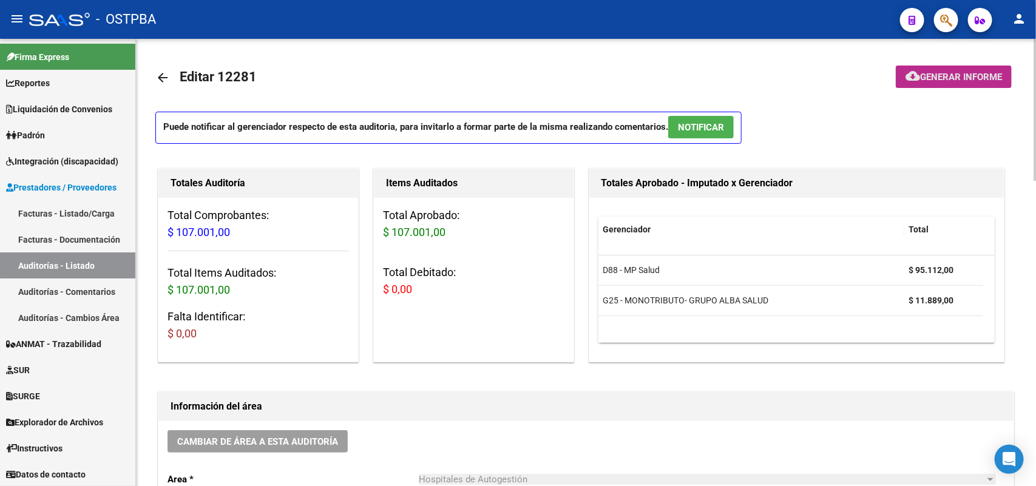
click at [944, 75] on span "Generar informe" at bounding box center [961, 77] width 82 height 11
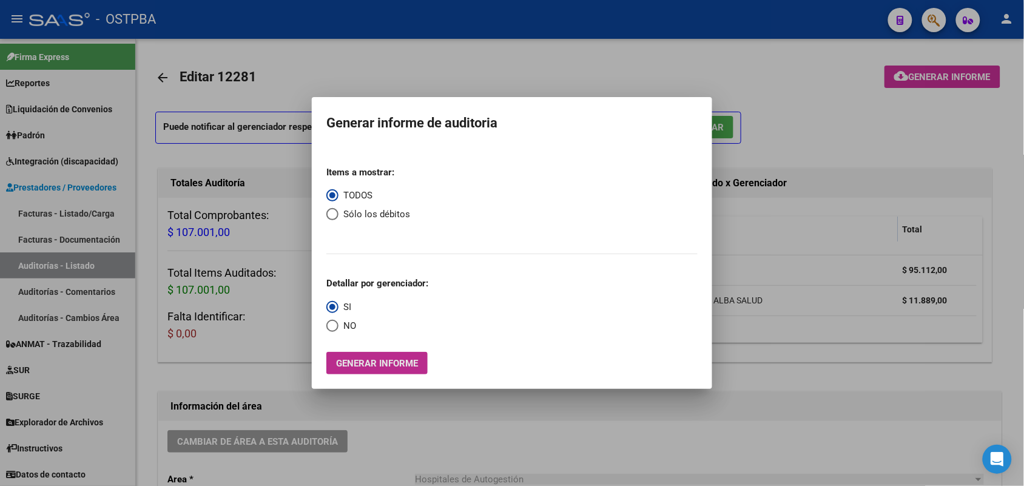
click at [394, 368] on span "Generar informe" at bounding box center [377, 363] width 82 height 11
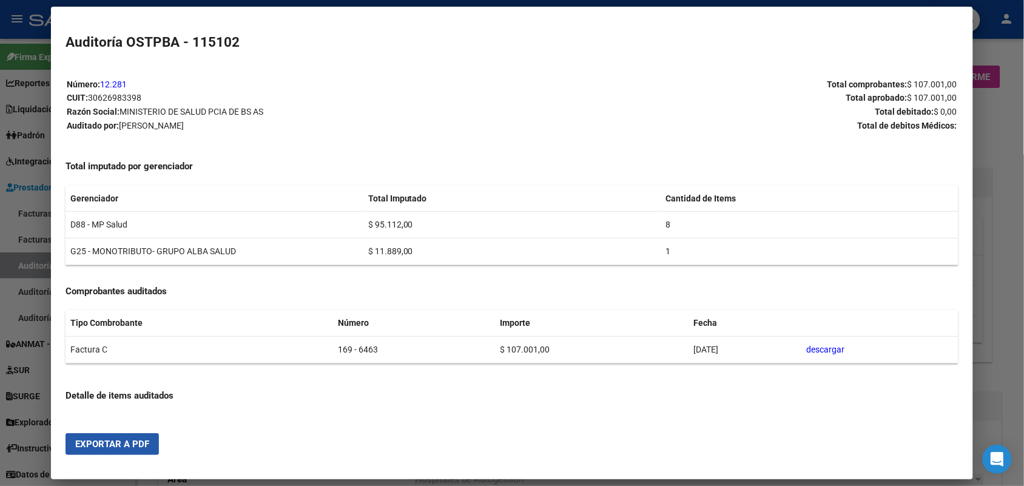
click at [117, 445] on span "Exportar a PDF" at bounding box center [112, 444] width 74 height 11
click at [1000, 183] on div at bounding box center [512, 243] width 1024 height 486
